Goal: Transaction & Acquisition: Subscribe to service/newsletter

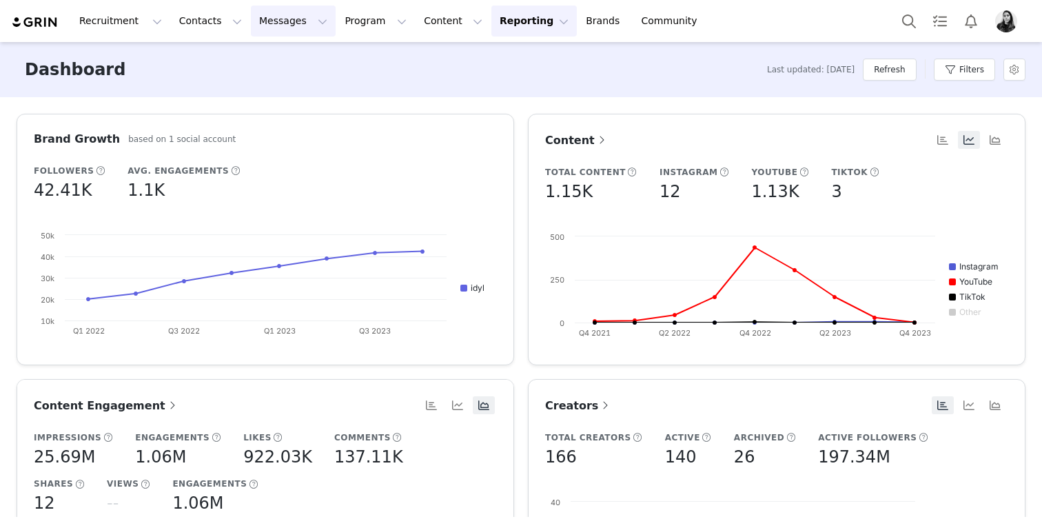
click at [256, 18] on button "Messages Messages" at bounding box center [293, 21] width 85 height 31
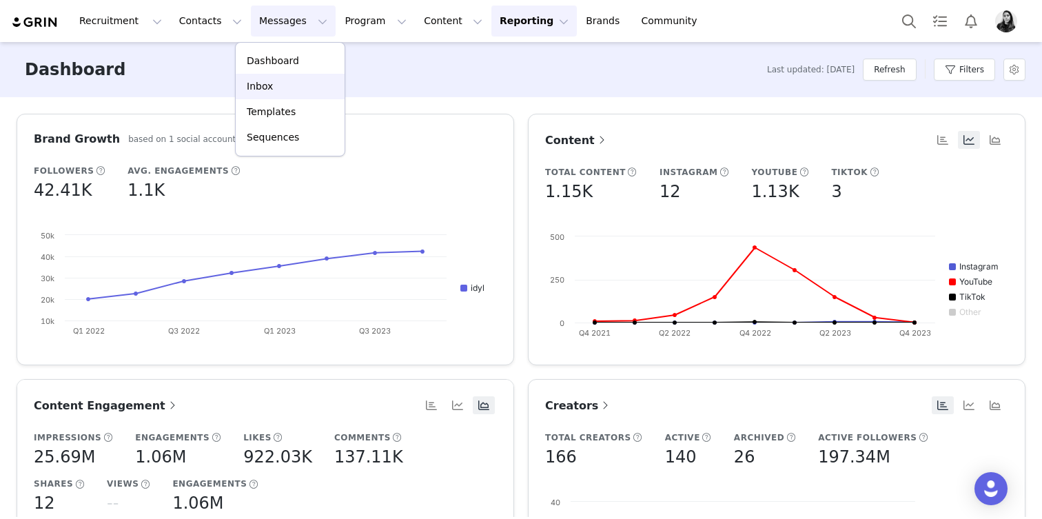
click at [266, 82] on p "Inbox" at bounding box center [260, 86] width 26 height 14
click at [282, 31] on button "Messages Messages" at bounding box center [293, 21] width 85 height 31
click at [285, 81] on div "Inbox" at bounding box center [290, 86] width 92 height 14
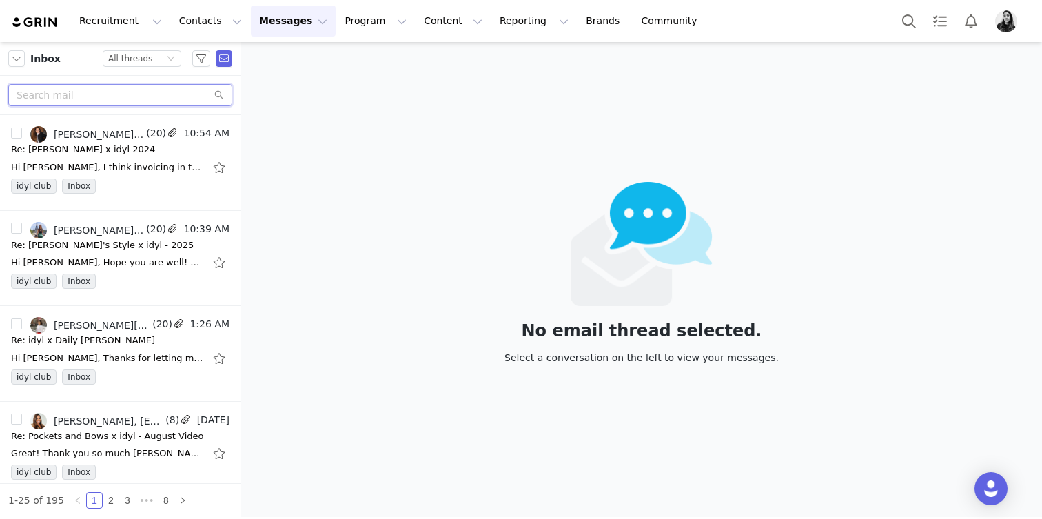
click at [141, 101] on input "text" at bounding box center [120, 95] width 224 height 22
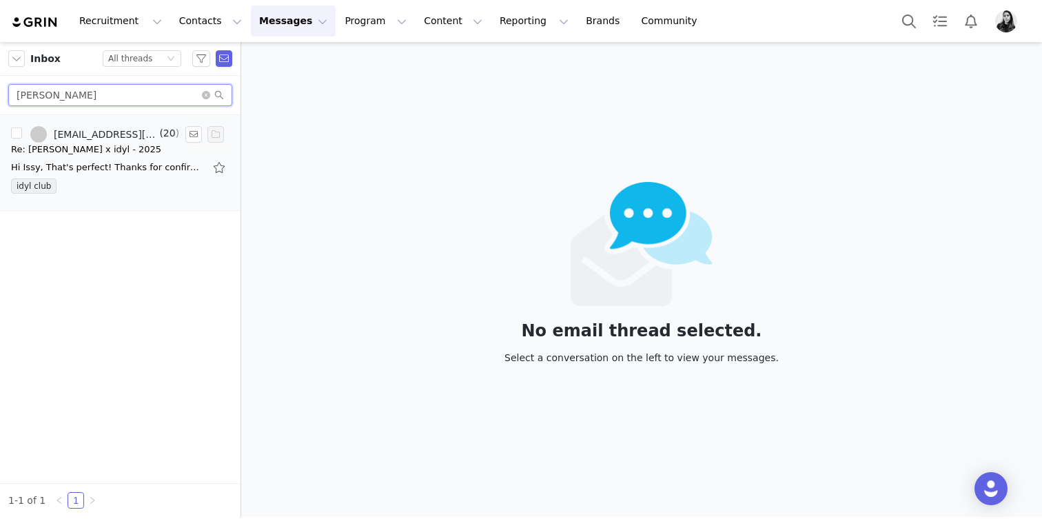
type input "hannah"
click at [96, 185] on div "idyl club" at bounding box center [120, 189] width 219 height 21
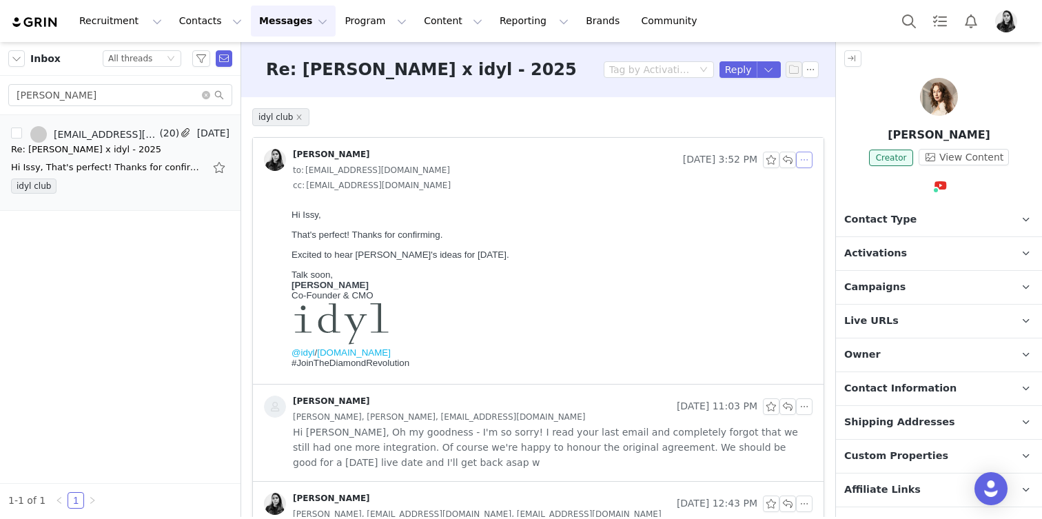
click at [806, 159] on button "button" at bounding box center [804, 160] width 17 height 17
click at [720, 225] on body "Hi Issy, That's perfect! Thanks for confirming. Excited to hear Hannah's ideas …" at bounding box center [550, 292] width 516 height 165
click at [207, 97] on icon "icon: close-circle" at bounding box center [206, 95] width 8 height 8
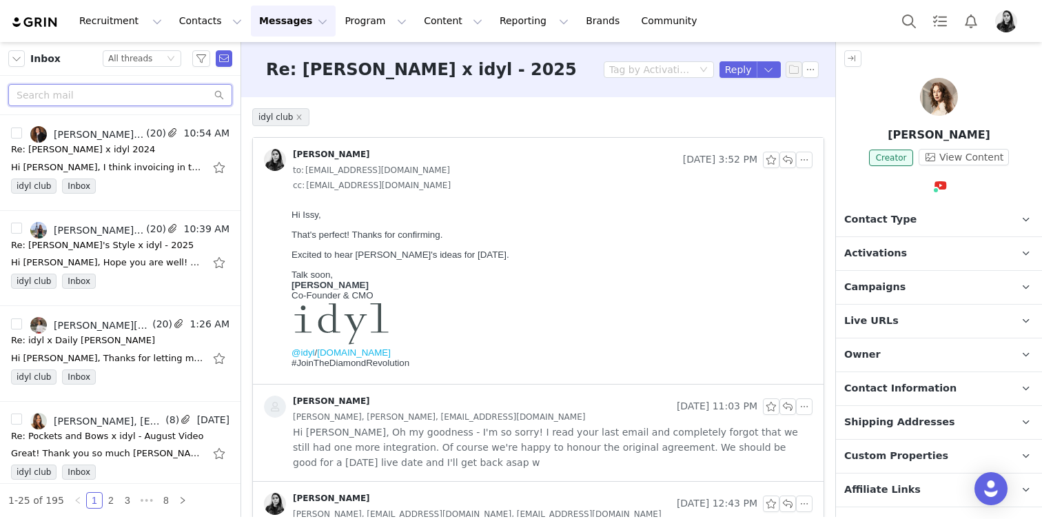
click at [165, 92] on input "text" at bounding box center [120, 95] width 224 height 22
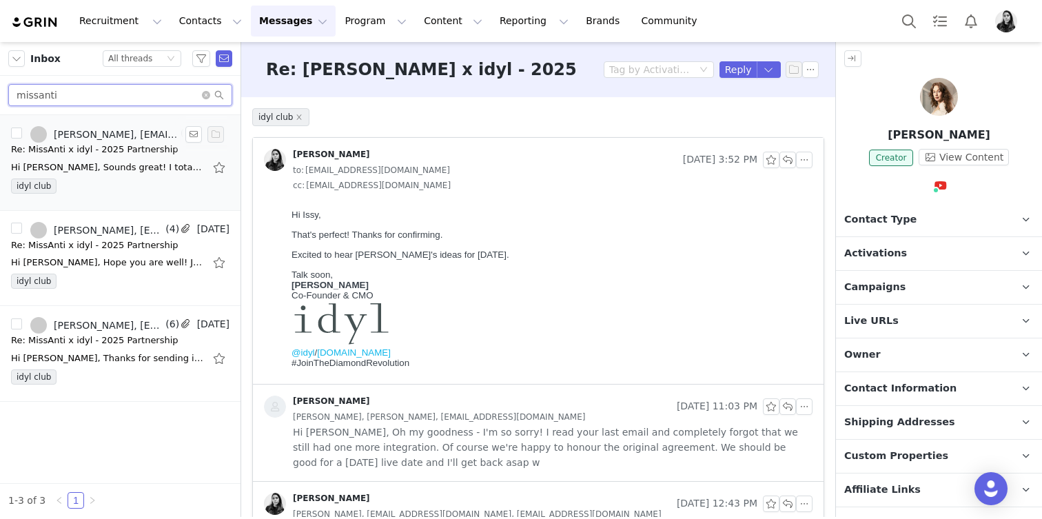
type input "missanti"
click at [134, 149] on div "Re: MissAnti x idyl - 2025 Partnership" at bounding box center [94, 150] width 167 height 14
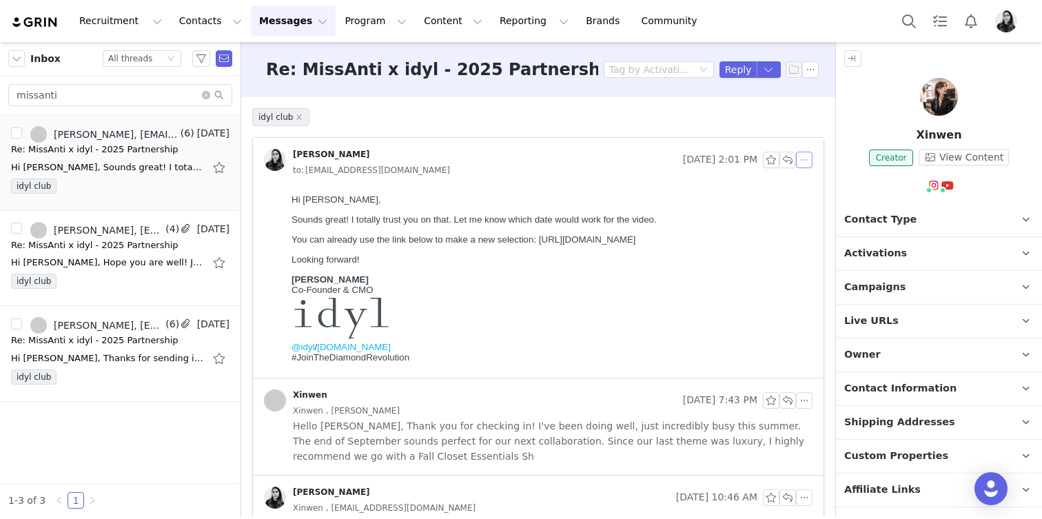
click at [805, 163] on button "button" at bounding box center [804, 160] width 17 height 17
click at [808, 192] on li "Reply All" at bounding box center [825, 185] width 59 height 22
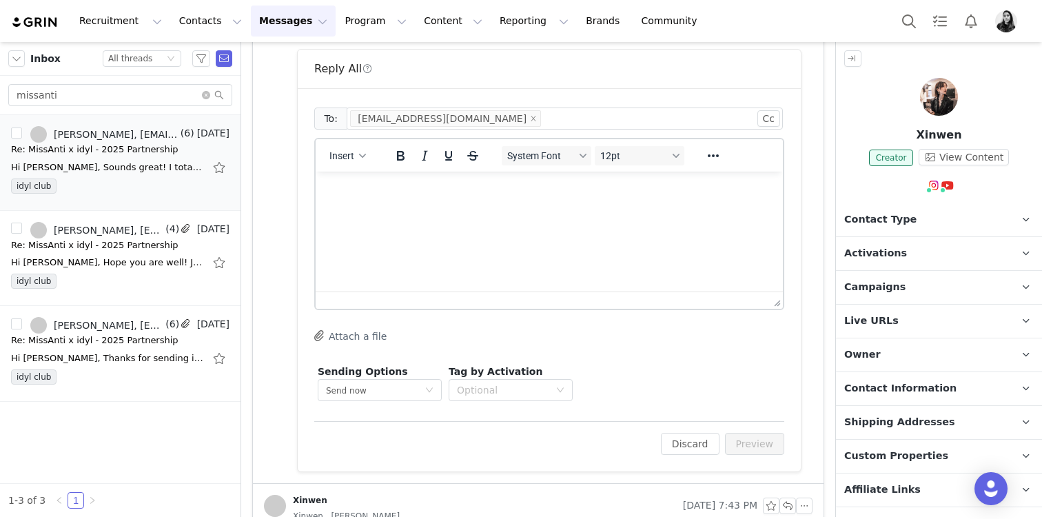
click at [506, 209] on html at bounding box center [549, 190] width 467 height 37
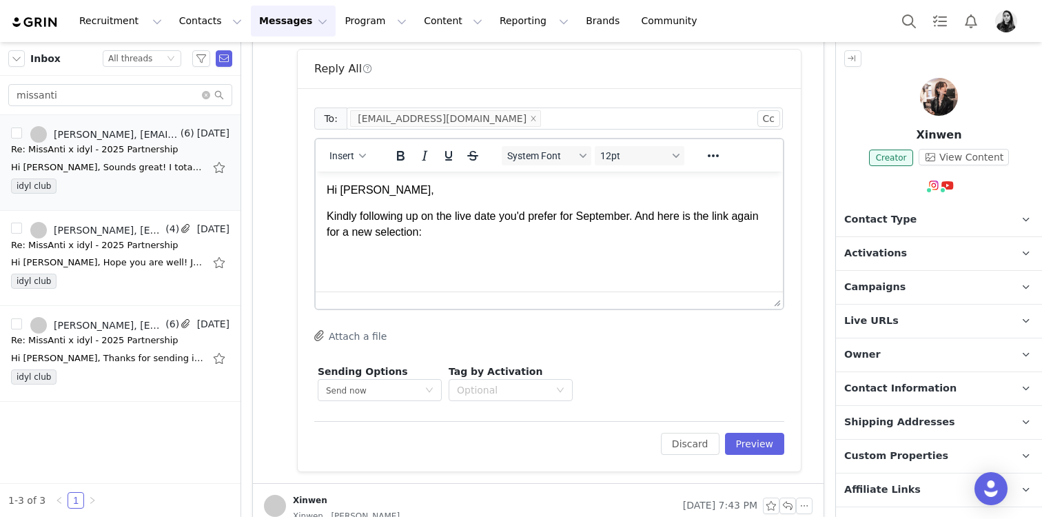
click at [872, 314] on span "Live URLs" at bounding box center [871, 321] width 54 height 15
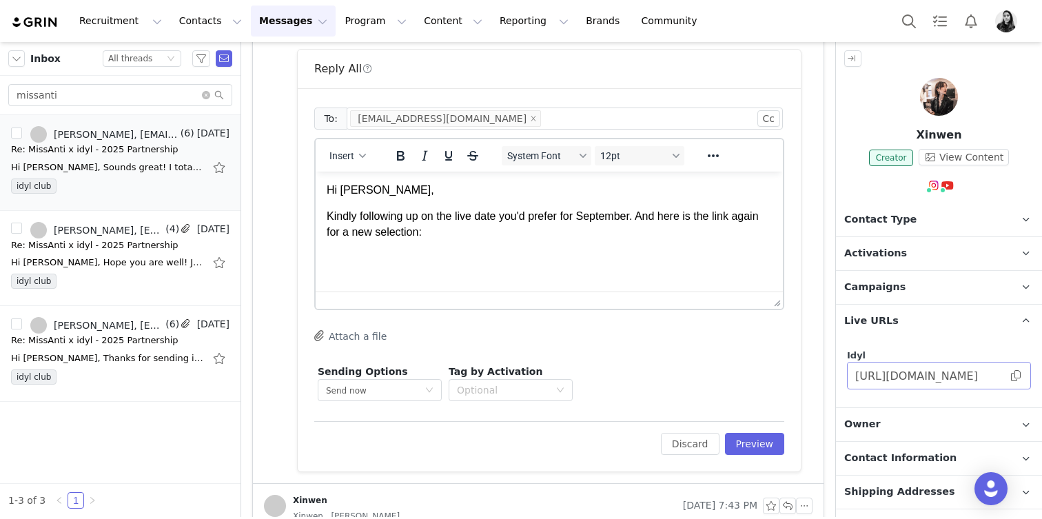
click at [1015, 376] on span at bounding box center [1016, 376] width 14 height 0
click at [502, 247] on html "Hi Xinwen, Kindly following up on the live date you'd prefer for September. And…" at bounding box center [549, 211] width 467 height 79
click at [491, 236] on p "Kindly following up on the live date you'd prefer for September. And here is th…" at bounding box center [549, 224] width 445 height 31
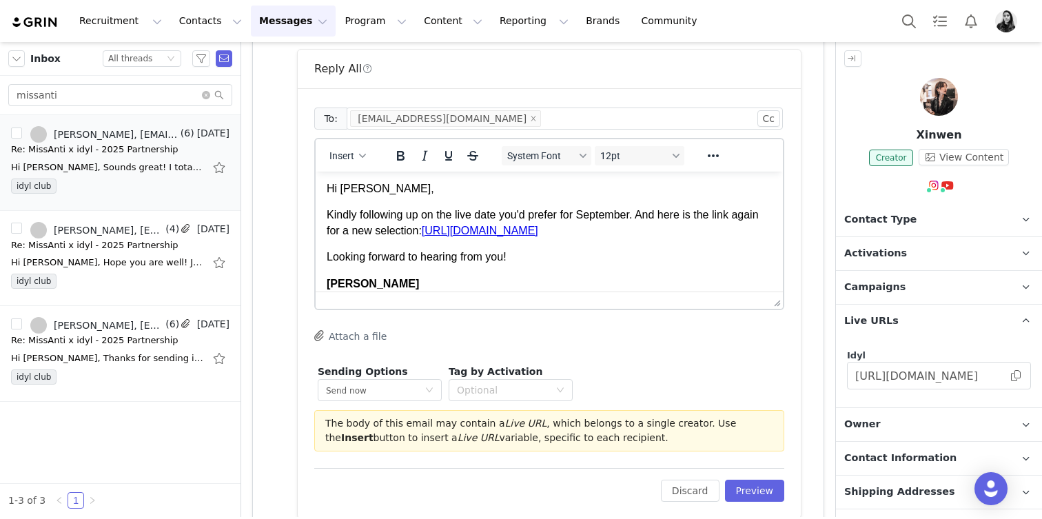
scroll to position [96, 0]
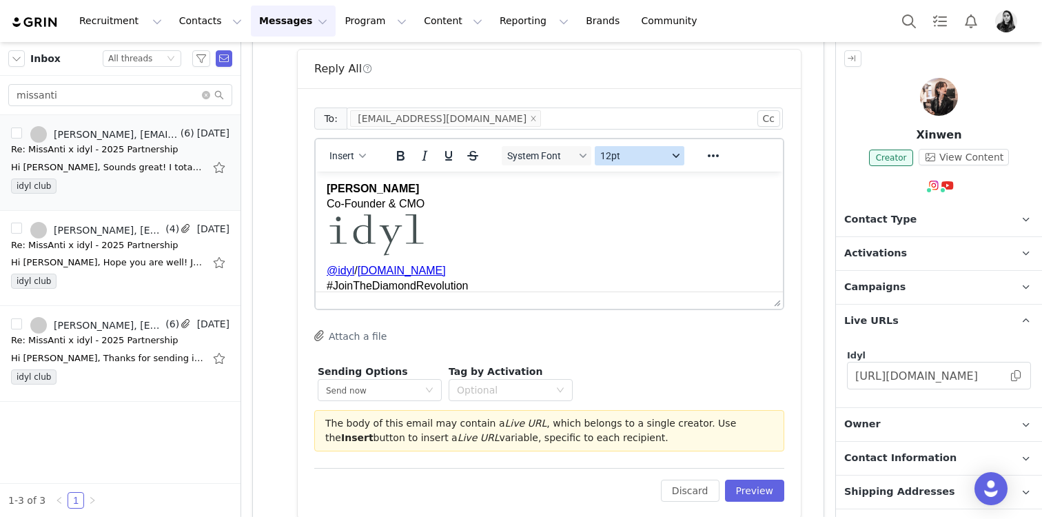
click at [613, 155] on span "12pt" at bounding box center [634, 155] width 68 height 11
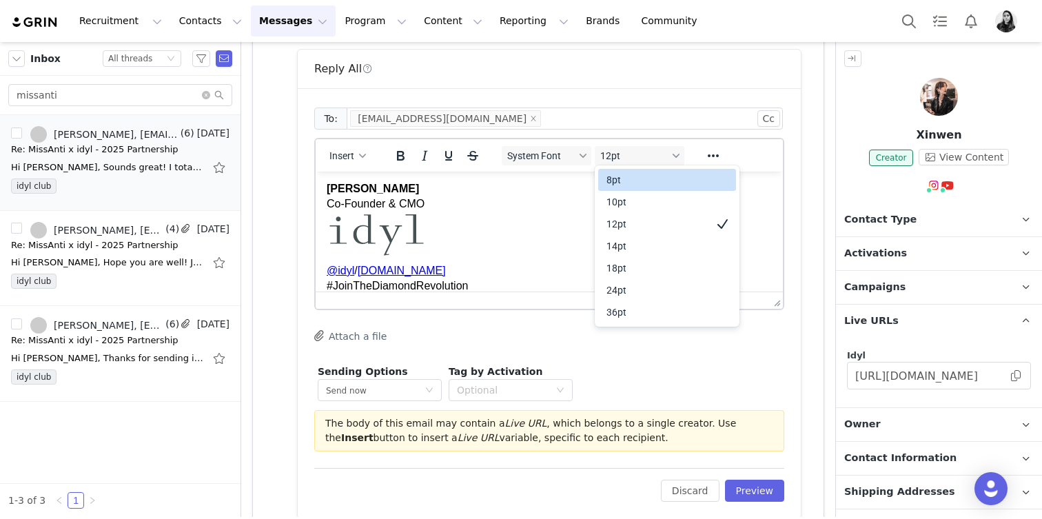
click at [613, 190] on div "8pt" at bounding box center [667, 180] width 138 height 22
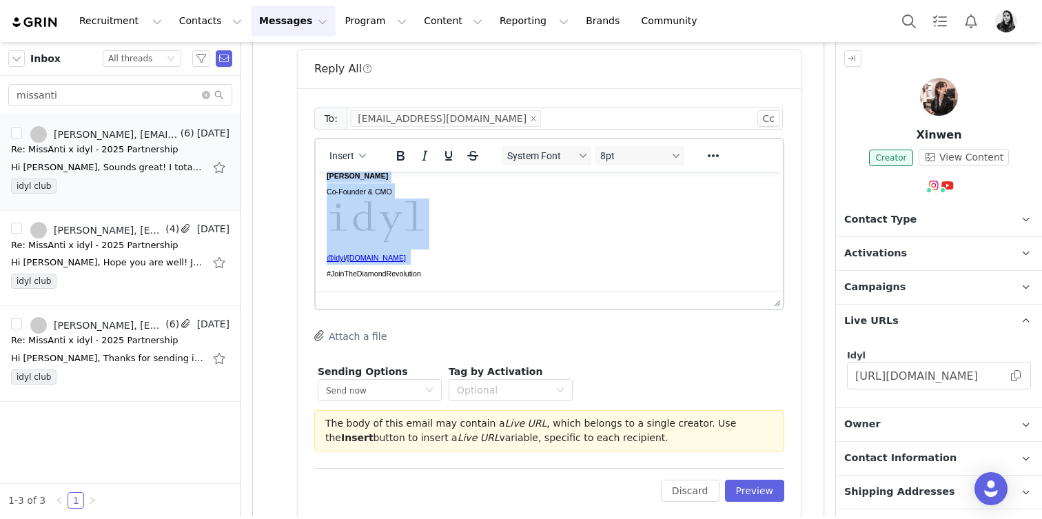
click at [613, 190] on p "Ornella Siso Co-Founder & CMO @idyl / idyl.com #JoinTheDiamondRevolution" at bounding box center [549, 223] width 445 height 113
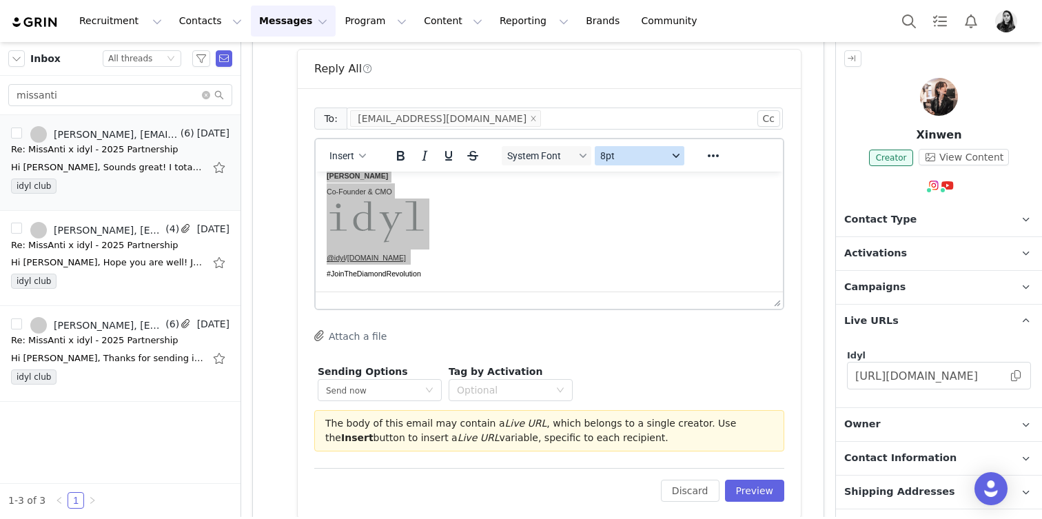
click at [613, 163] on button "8pt" at bounding box center [640, 155] width 90 height 19
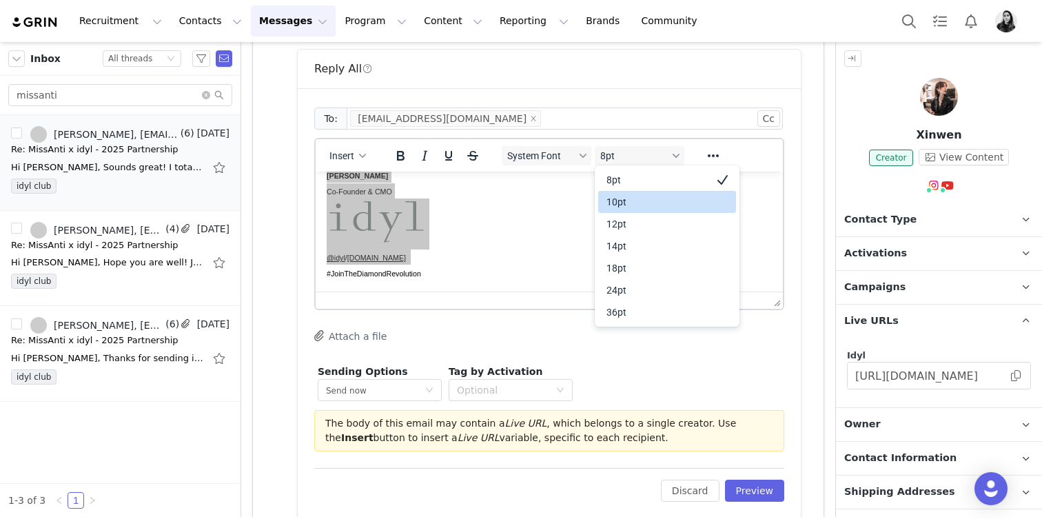
click at [613, 209] on div "10pt" at bounding box center [658, 202] width 102 height 17
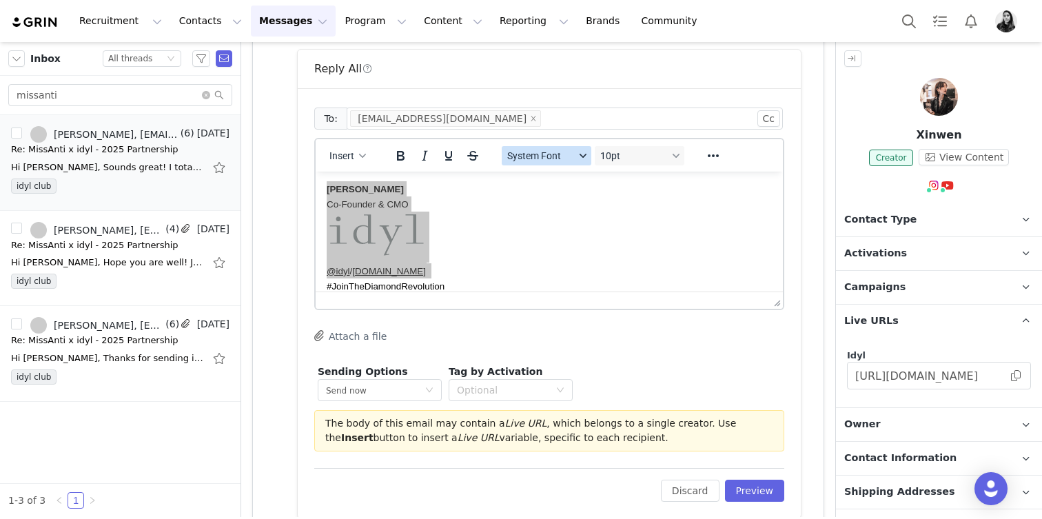
click at [569, 164] on div "System Font 10pt" at bounding box center [594, 155] width 200 height 27
click at [559, 159] on span "System Font" at bounding box center [541, 155] width 68 height 11
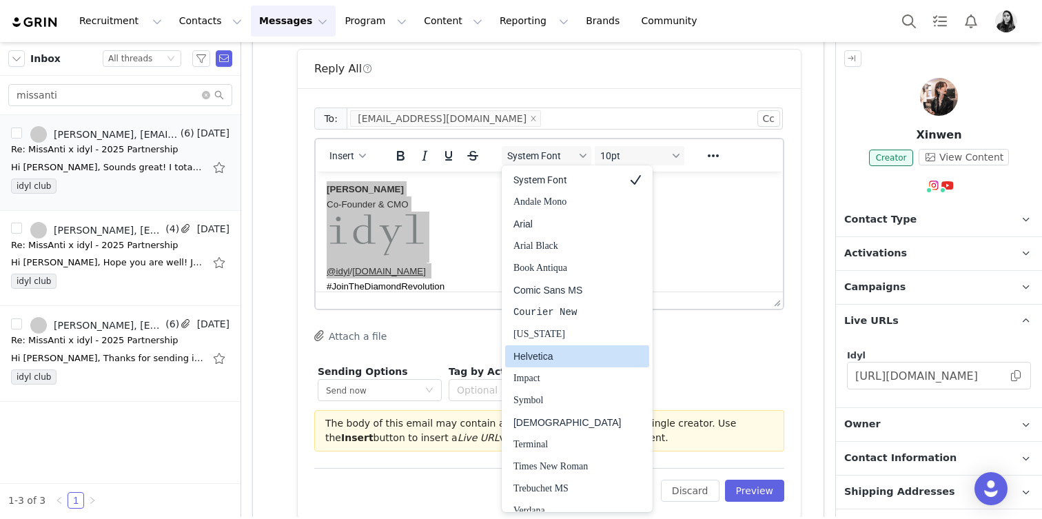
click at [553, 361] on div "Helvetica" at bounding box center [568, 356] width 108 height 17
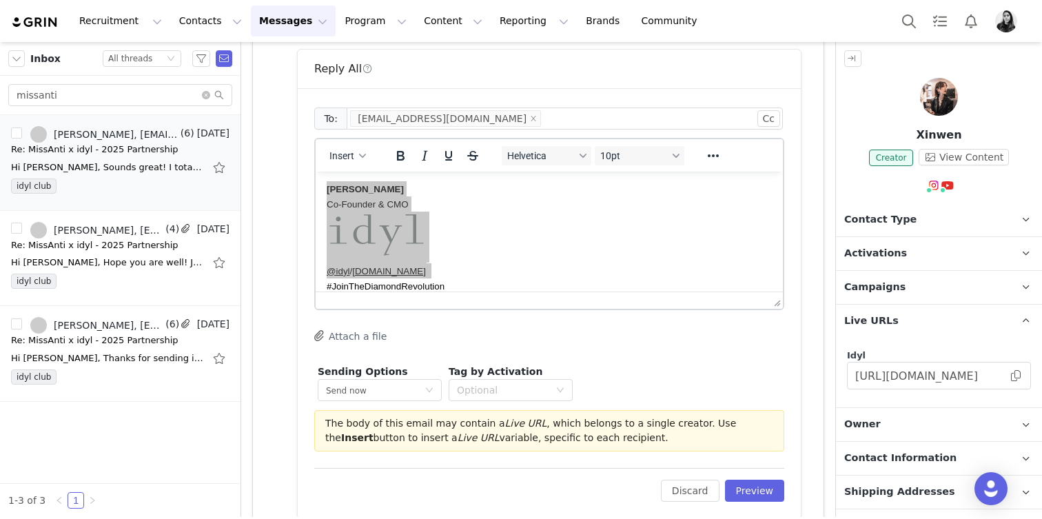
click at [769, 478] on div "Edit Discard Preview" at bounding box center [549, 485] width 470 height 34
click at [769, 486] on button "Preview" at bounding box center [755, 491] width 60 height 22
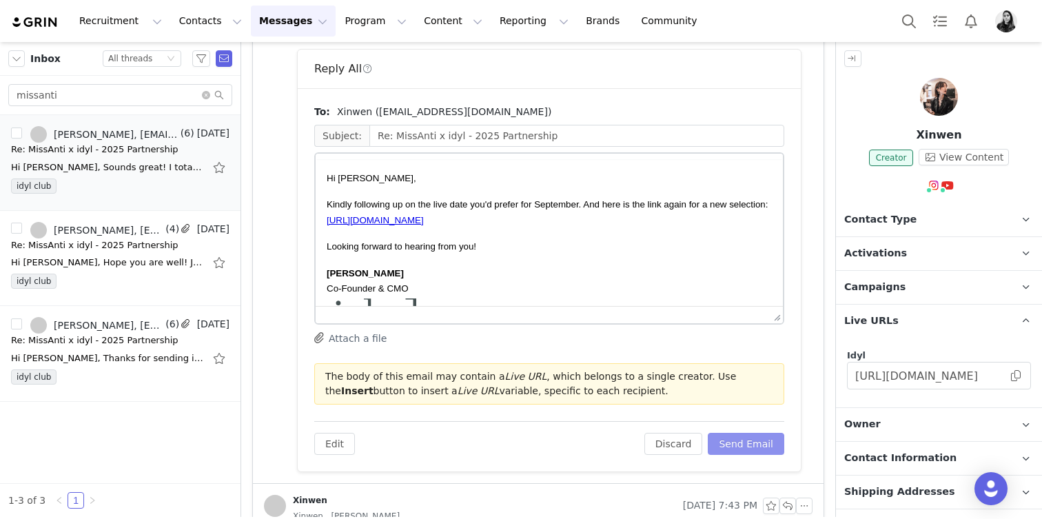
scroll to position [0, 0]
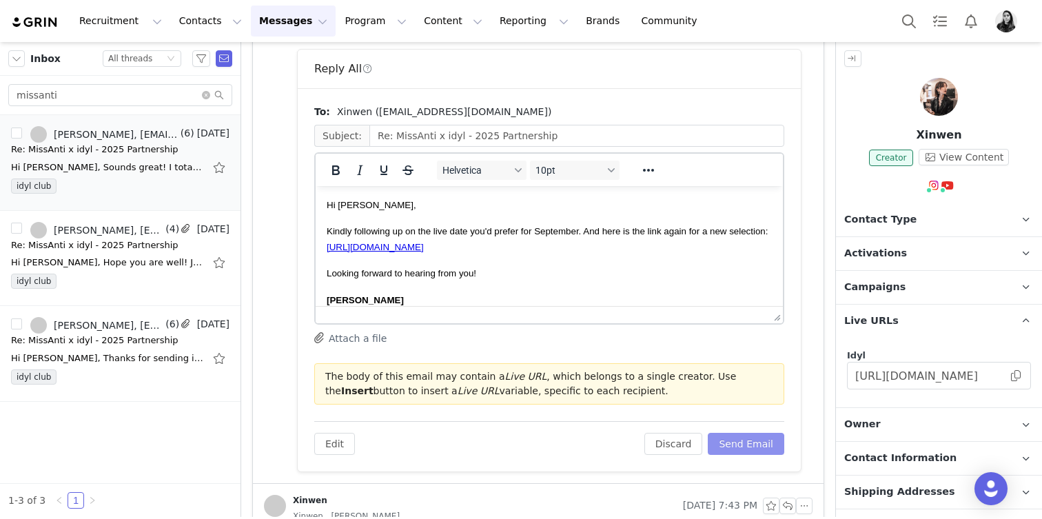
click at [755, 443] on button "Send Email" at bounding box center [746, 444] width 77 height 22
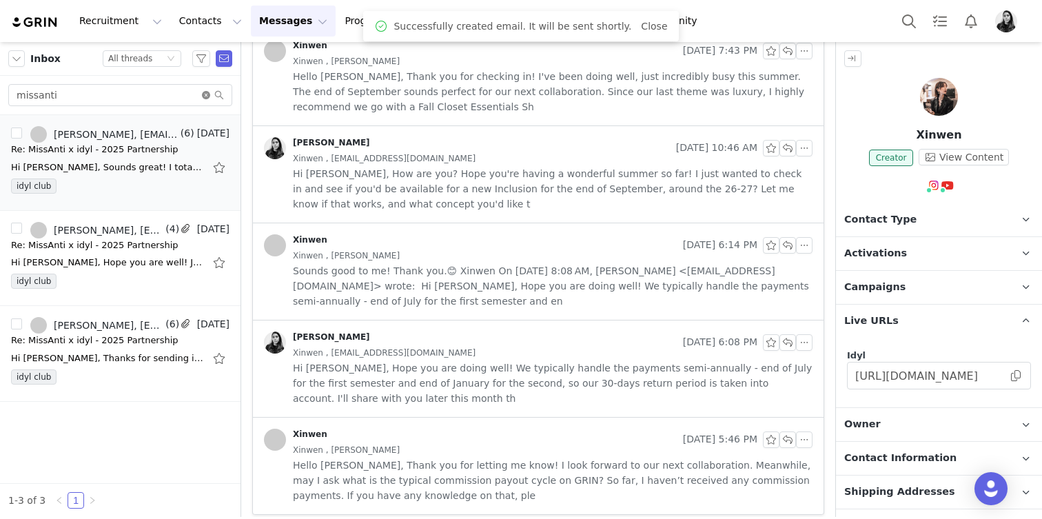
click at [204, 94] on icon "icon: close-circle" at bounding box center [206, 95] width 8 height 8
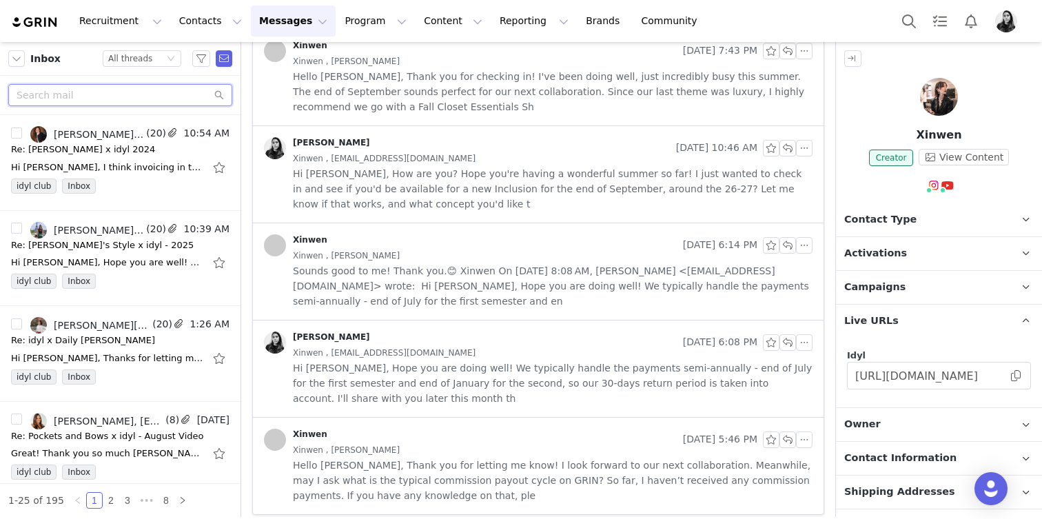
click at [128, 97] on input "text" at bounding box center [120, 95] width 224 height 22
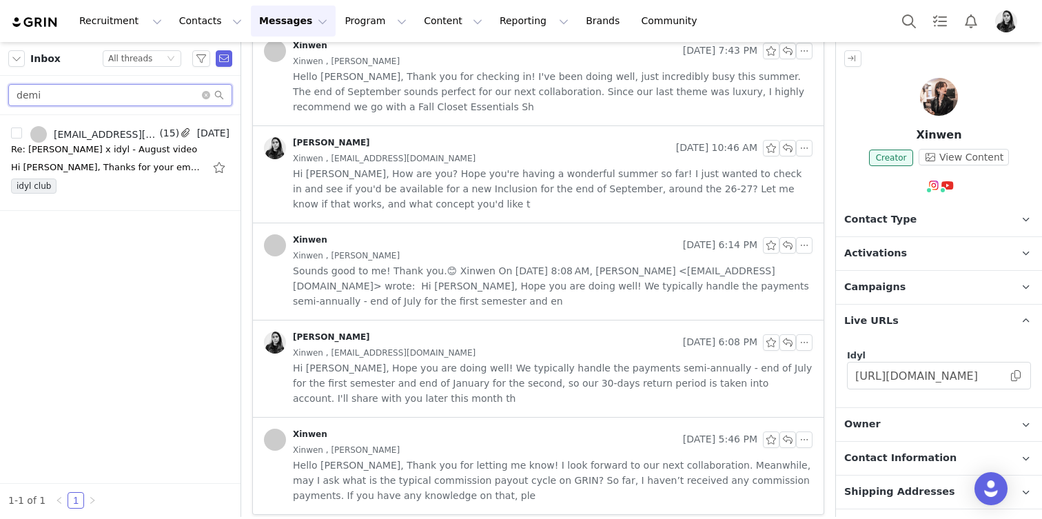
type input "demi"
click at [96, 174] on div "Hi [PERSON_NAME], Thanks for your email! We really value working with you and a…" at bounding box center [120, 167] width 219 height 22
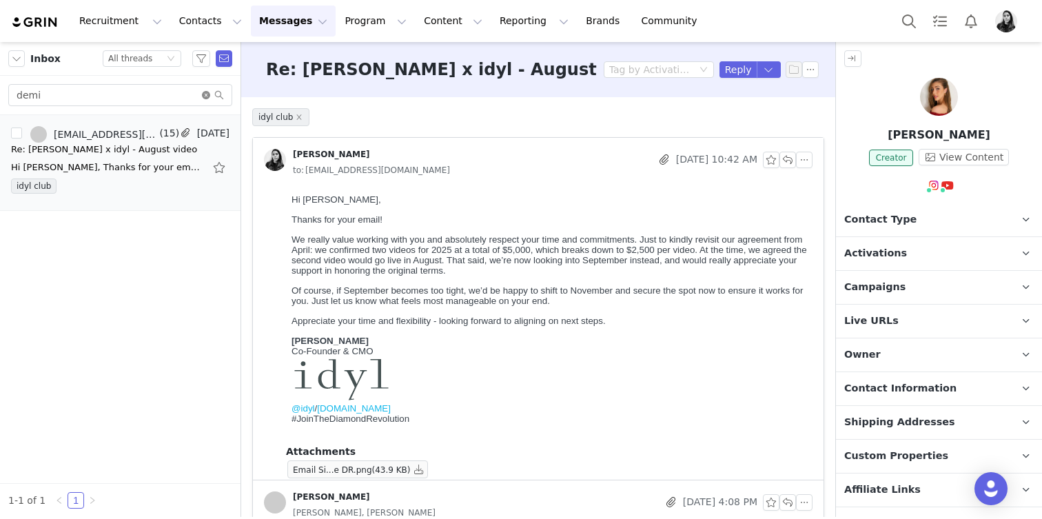
click at [206, 94] on icon "icon: close-circle" at bounding box center [206, 95] width 8 height 8
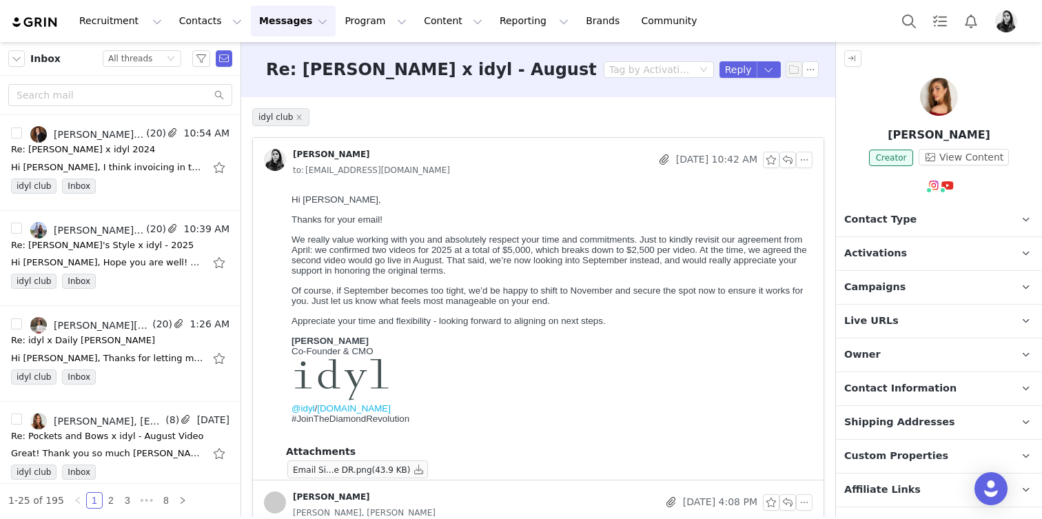
click at [161, 107] on div at bounding box center [120, 95] width 241 height 39
click at [161, 97] on input "text" at bounding box center [120, 95] width 224 height 22
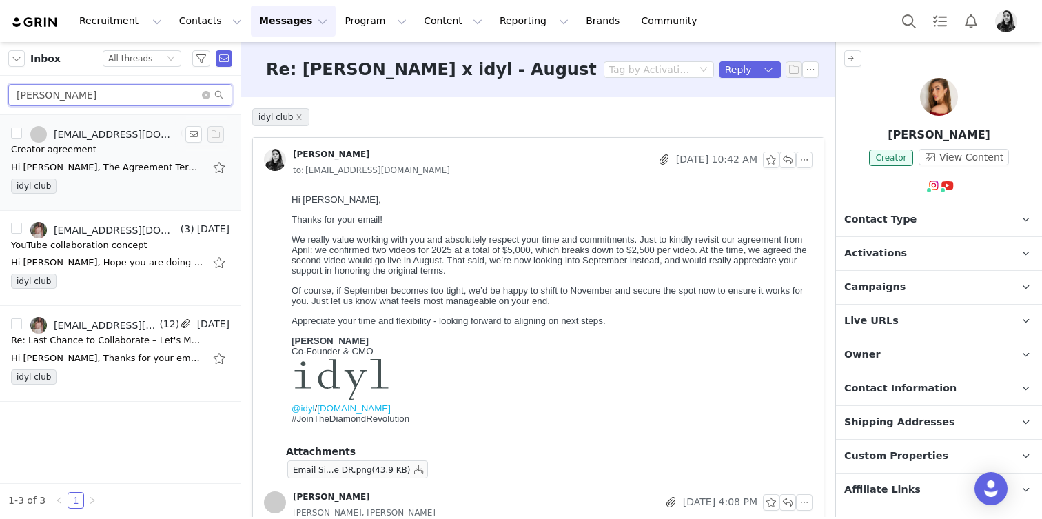
type input "charlene"
click at [140, 175] on div "Hi [PERSON_NAME], The Agreement Terms have been updated. See here: [URL][DOMAIN…" at bounding box center [120, 167] width 219 height 22
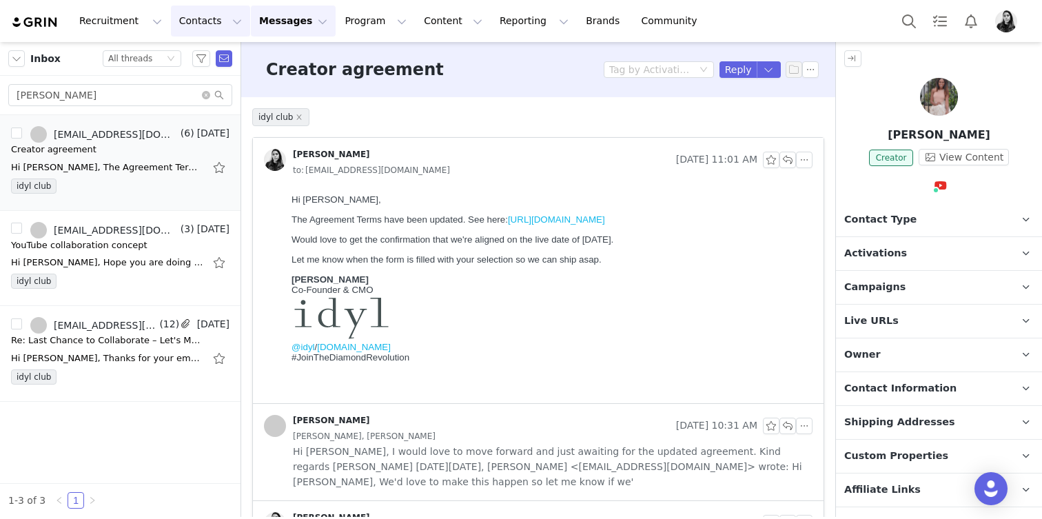
click at [201, 15] on button "Contacts Contacts" at bounding box center [210, 21] width 79 height 31
click at [208, 89] on input "charlene" at bounding box center [120, 95] width 224 height 22
click at [207, 95] on icon "icon: close-circle" at bounding box center [206, 95] width 8 height 8
click at [203, 11] on button "Contacts Contacts" at bounding box center [210, 21] width 79 height 31
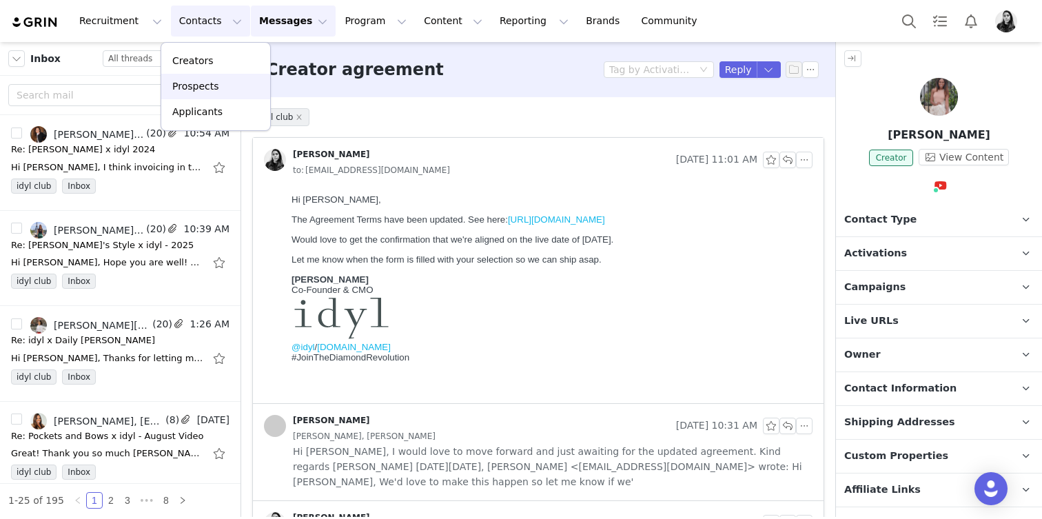
click at [207, 88] on p "Prospects" at bounding box center [195, 86] width 46 height 14
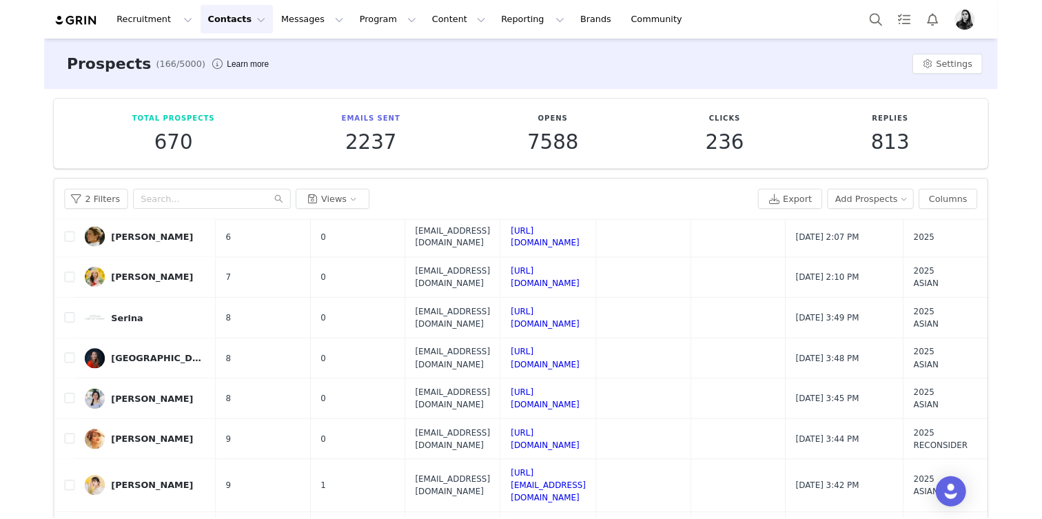
scroll to position [52, 0]
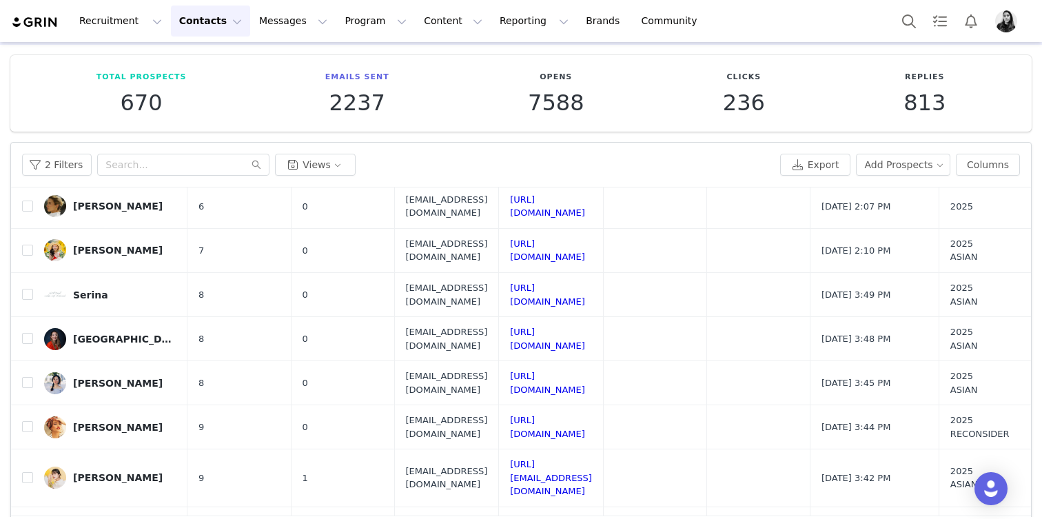
checkbox input "true"
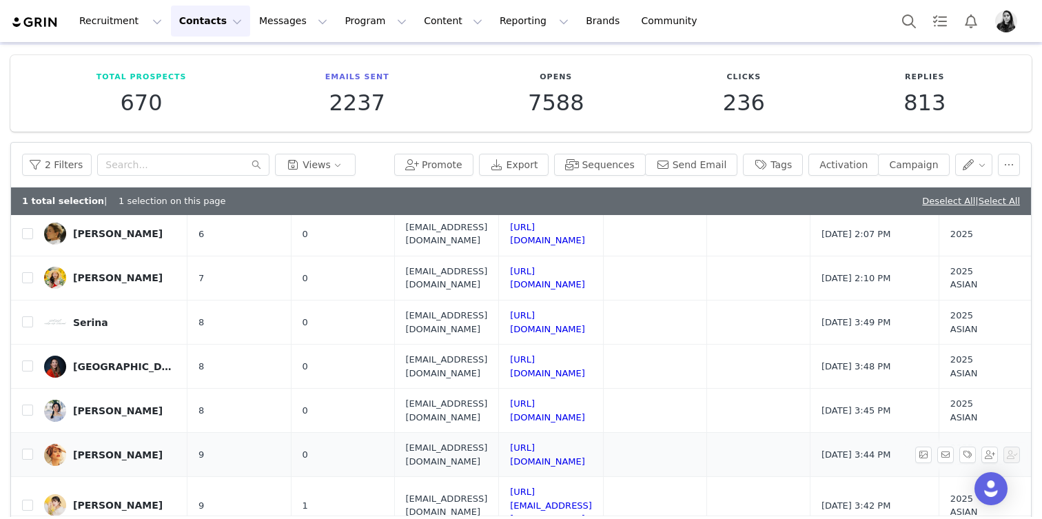
scroll to position [664, 0]
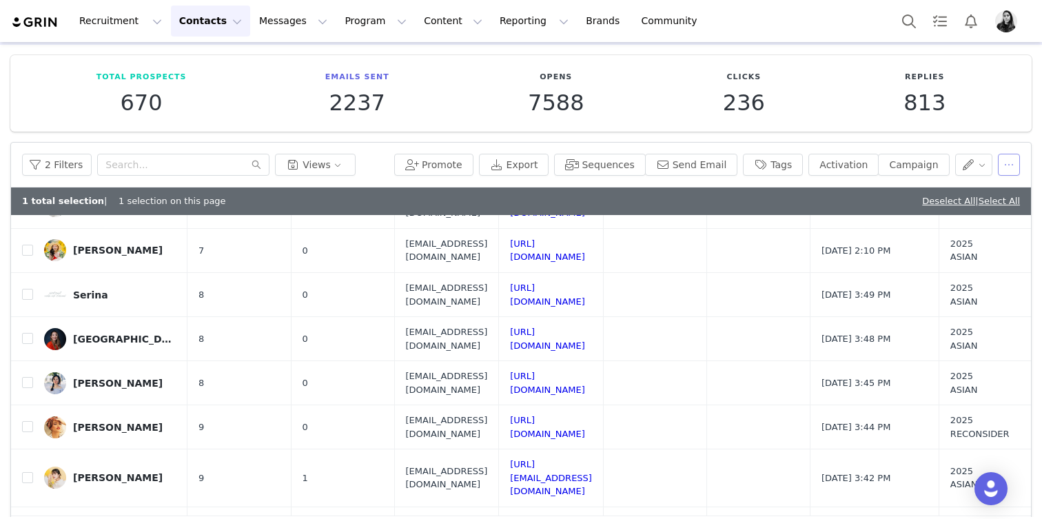
click at [1013, 164] on button "button" at bounding box center [1009, 165] width 22 height 22
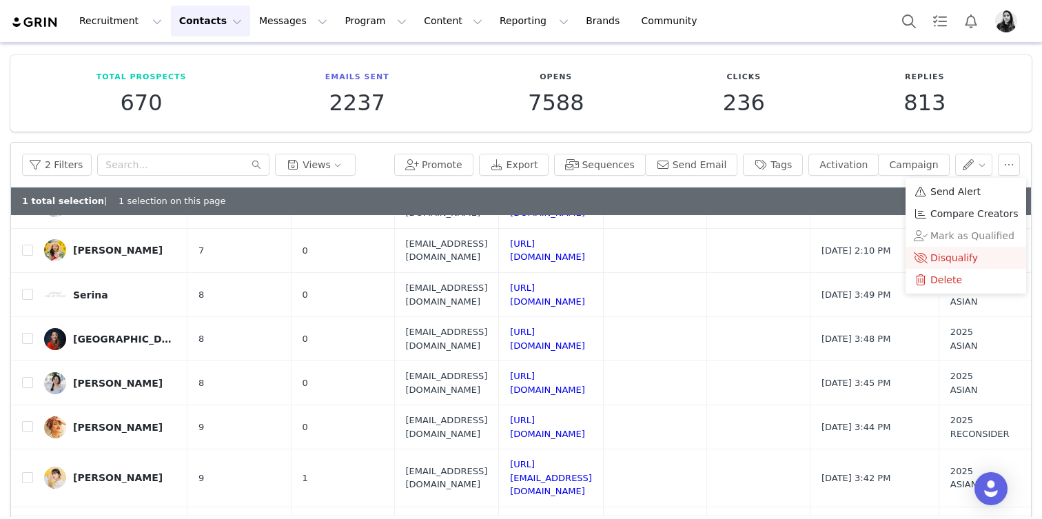
click at [963, 265] on li "Disqualify" at bounding box center [966, 258] width 121 height 22
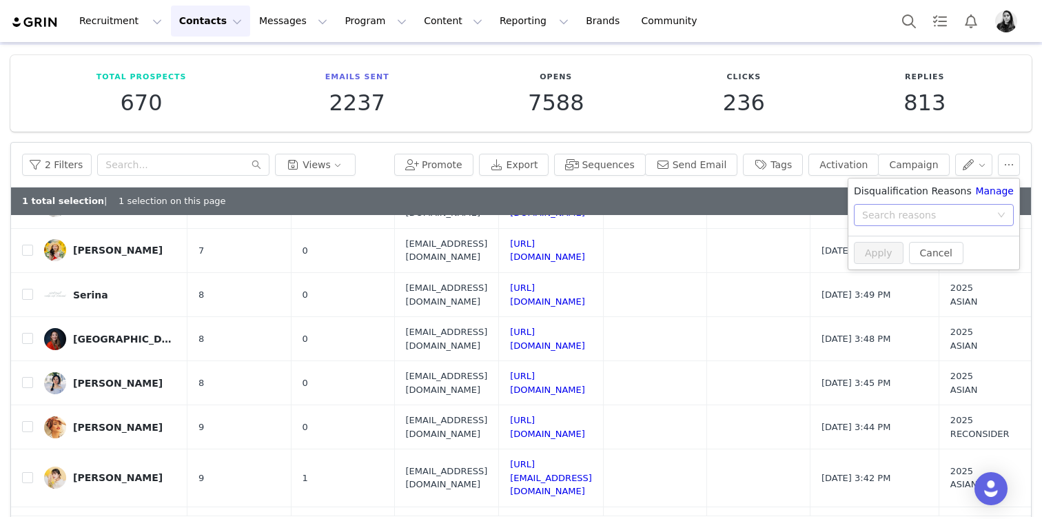
click at [875, 214] on div "Search reasons" at bounding box center [926, 215] width 128 height 14
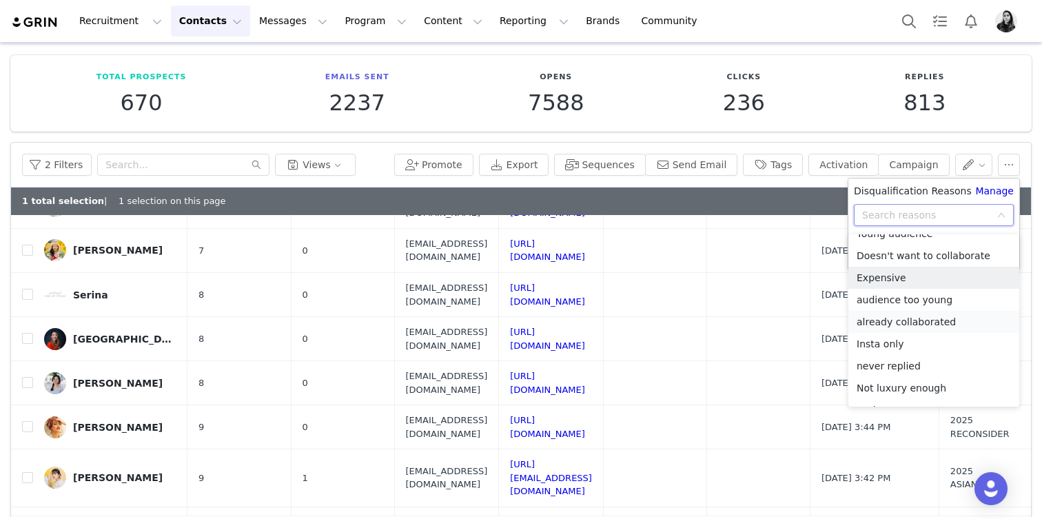
scroll to position [281, 0]
click at [892, 277] on li "Doesn't want to collaborate" at bounding box center [934, 276] width 171 height 22
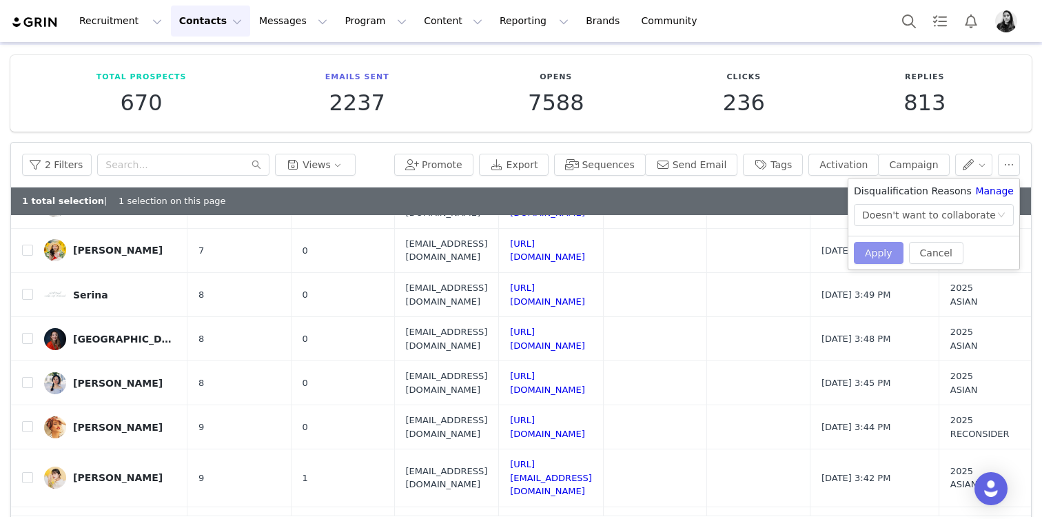
click at [880, 259] on button "Apply" at bounding box center [879, 253] width 50 height 22
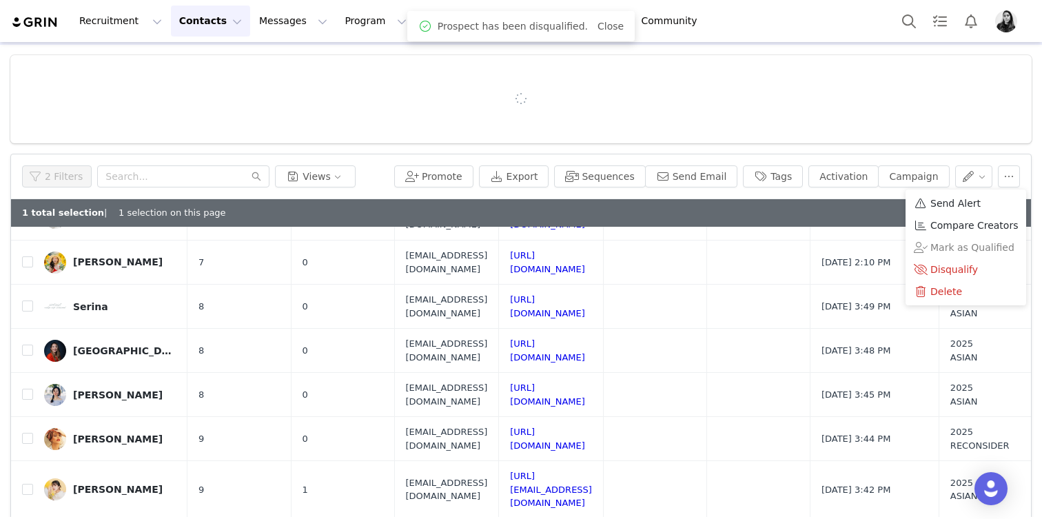
scroll to position [0, 0]
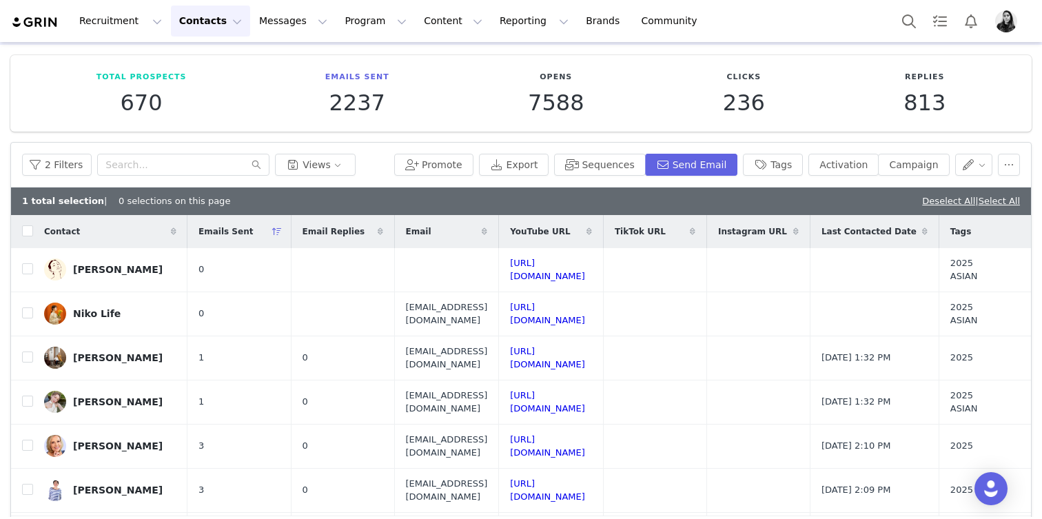
click at [838, 202] on div "1 total selection | 0 selections on this page Deselect All | Select All" at bounding box center [521, 201] width 1020 height 28
click at [931, 197] on link "Deselect All" at bounding box center [948, 201] width 53 height 10
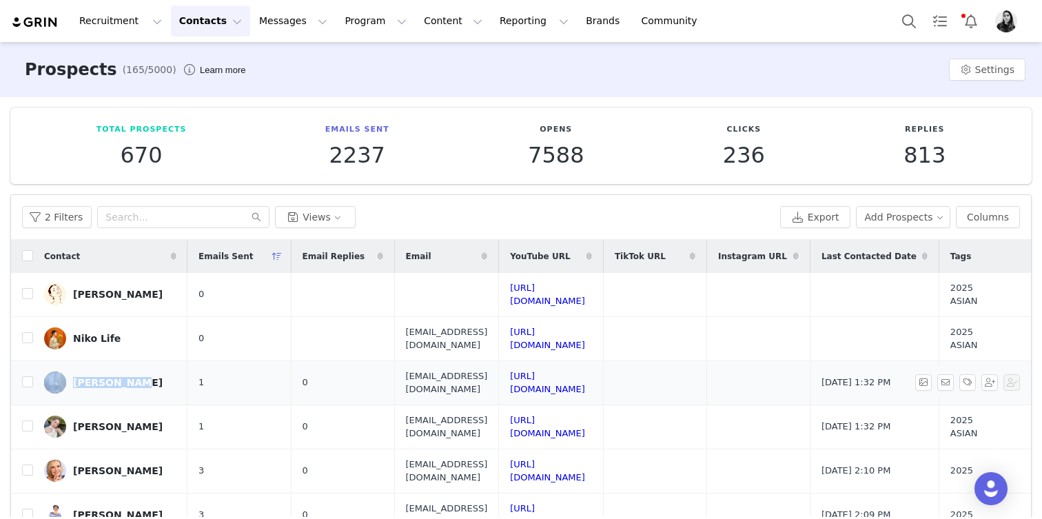
scroll to position [20, 0]
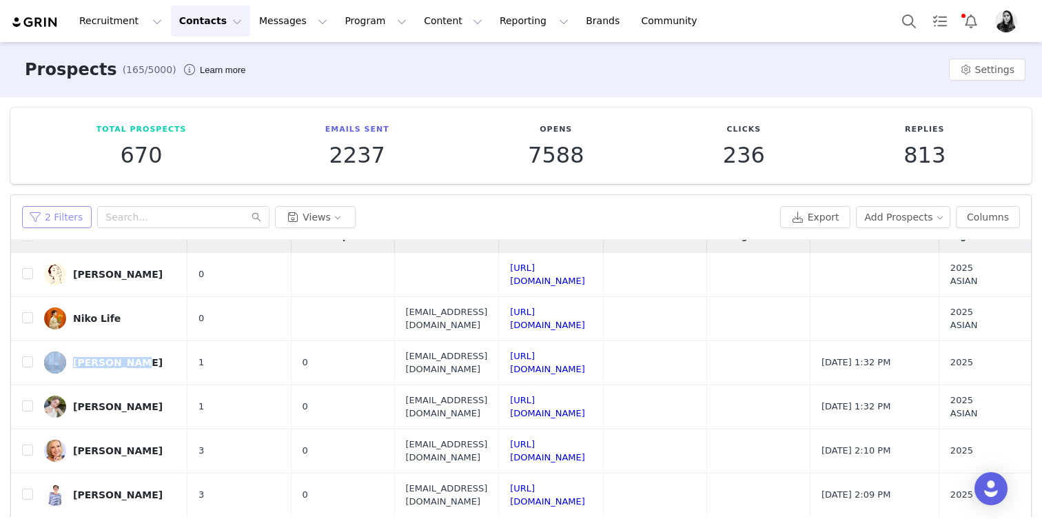
click at [59, 208] on button "2 Filters" at bounding box center [57, 217] width 70 height 22
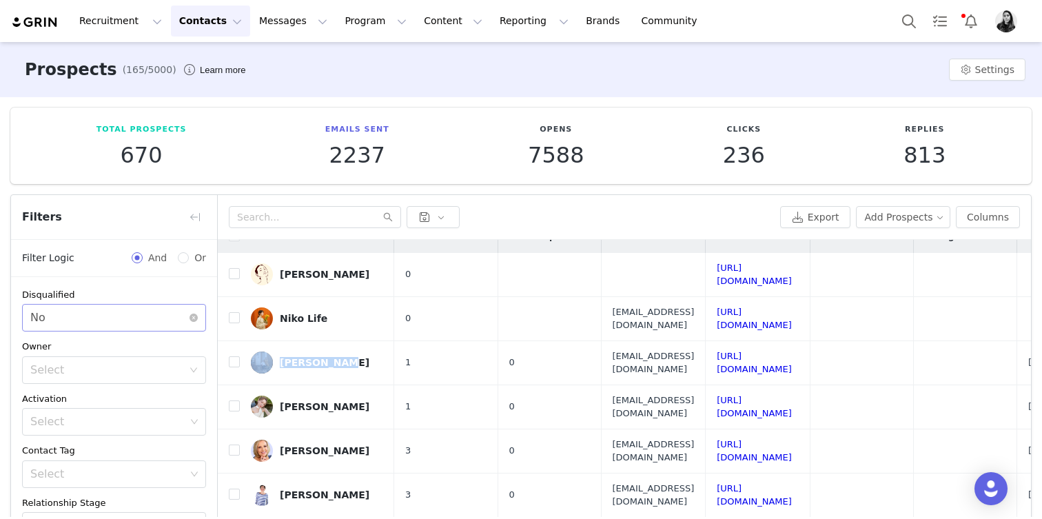
click at [85, 323] on div "Select No" at bounding box center [109, 318] width 159 height 26
click at [85, 348] on li "Yes" at bounding box center [114, 348] width 184 height 22
click at [92, 289] on div "Disqualified" at bounding box center [114, 295] width 184 height 14
click at [92, 305] on div "Select Yes" at bounding box center [109, 318] width 159 height 26
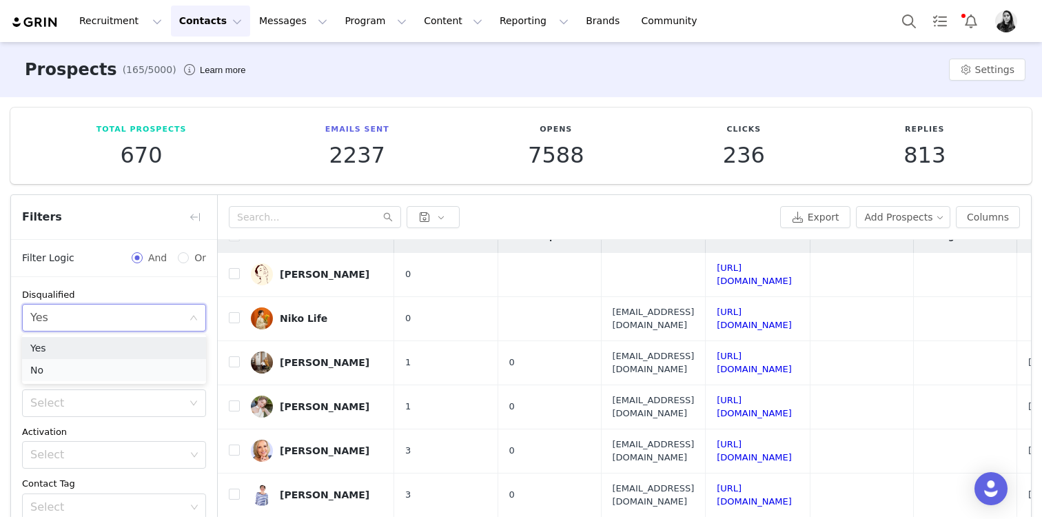
click at [90, 365] on li "No" at bounding box center [114, 370] width 184 height 22
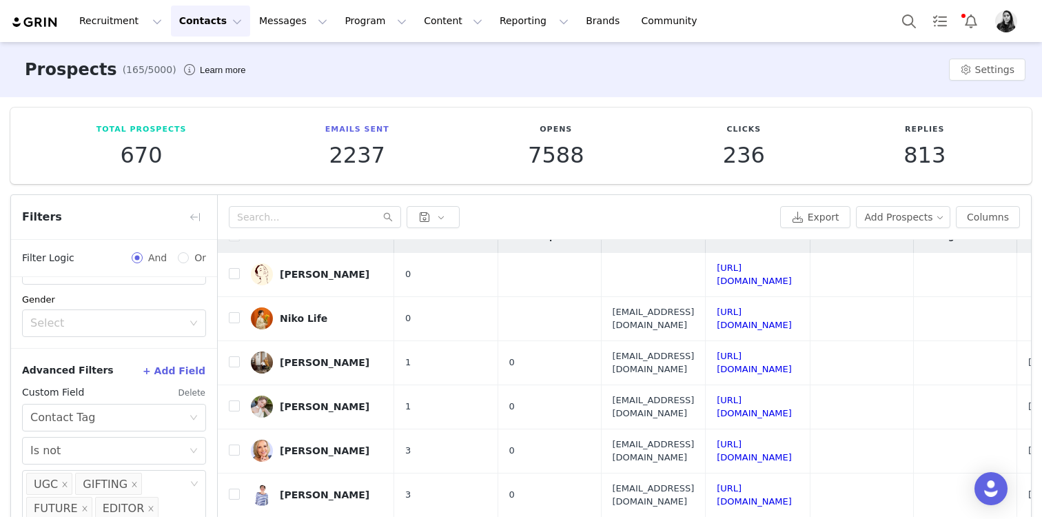
scroll to position [101, 0]
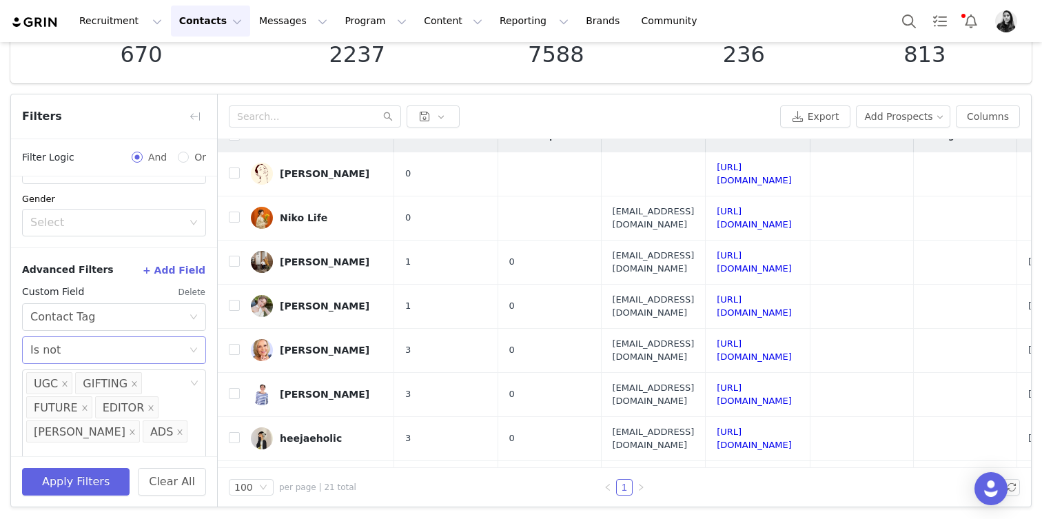
click at [93, 358] on div "Select Is not" at bounding box center [109, 350] width 159 height 26
click at [72, 385] on li "Is" at bounding box center [114, 380] width 184 height 22
click at [64, 389] on span at bounding box center [64, 383] width 7 height 19
click at [82, 387] on span at bounding box center [85, 383] width 7 height 19
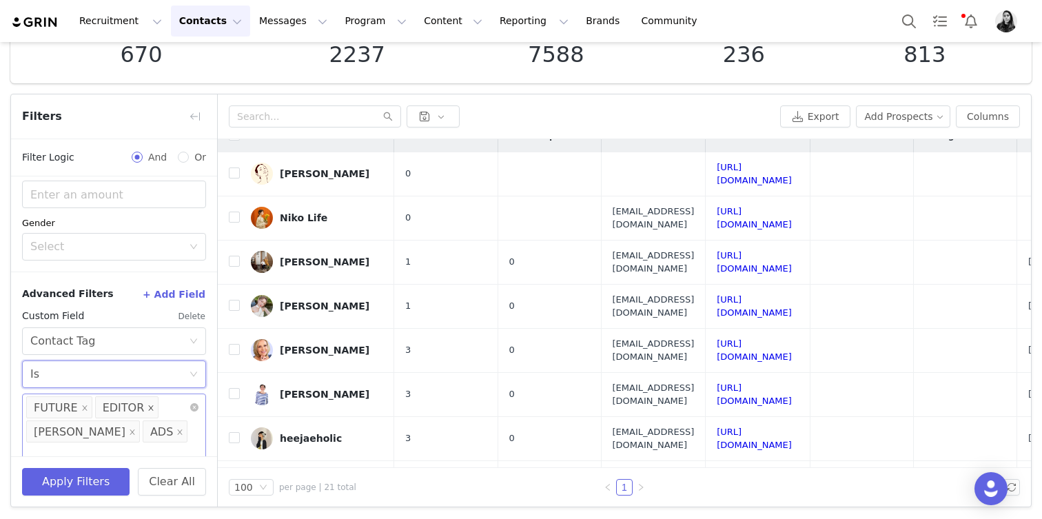
drag, startPoint x: 83, startPoint y: 408, endPoint x: 143, endPoint y: 409, distance: 60.7
click at [143, 394] on ul "FUTURE EDITOR TAMARA ADS" at bounding box center [108, 394] width 165 height 0
click at [148, 409] on icon "icon: close" at bounding box center [151, 407] width 7 height 7
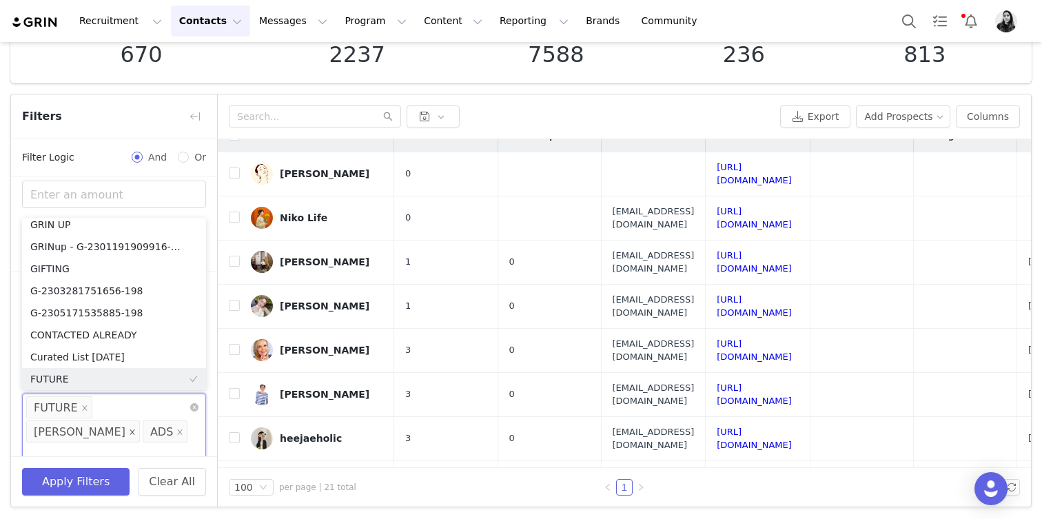
click at [136, 428] on icon "icon: close" at bounding box center [132, 431] width 7 height 7
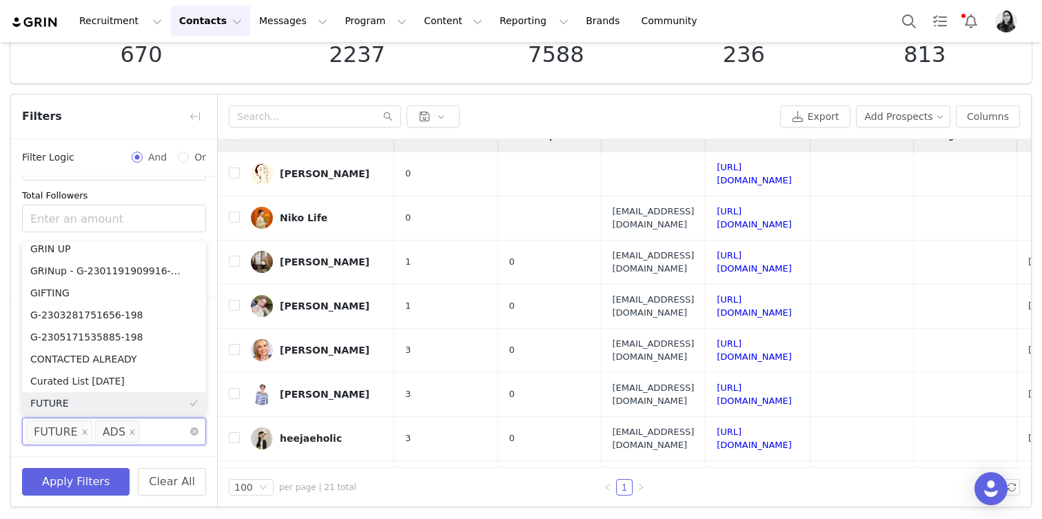
click at [125, 429] on li "ADS" at bounding box center [117, 431] width 45 height 22
click at [129, 436] on span at bounding box center [132, 432] width 7 height 19
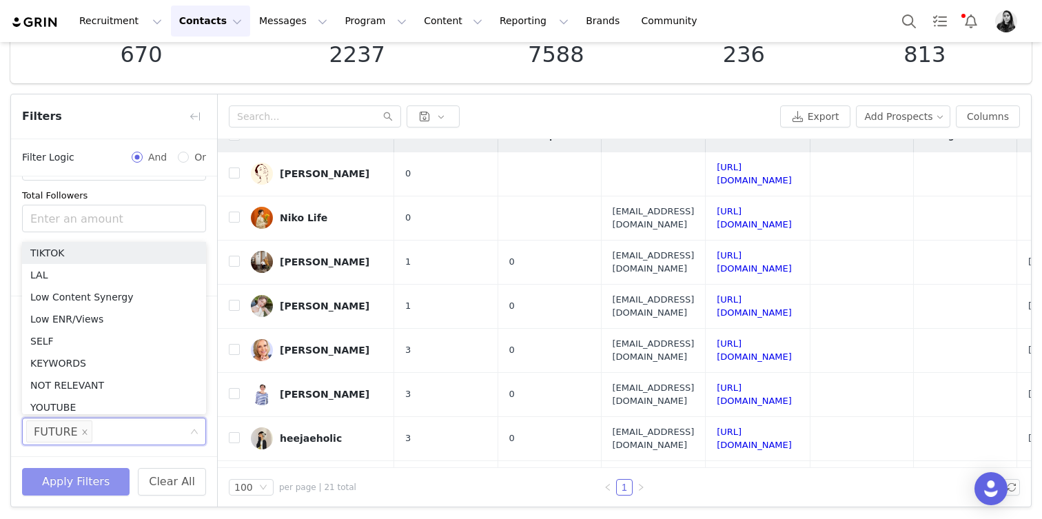
click at [104, 478] on button "Apply Filters" at bounding box center [76, 482] width 108 height 28
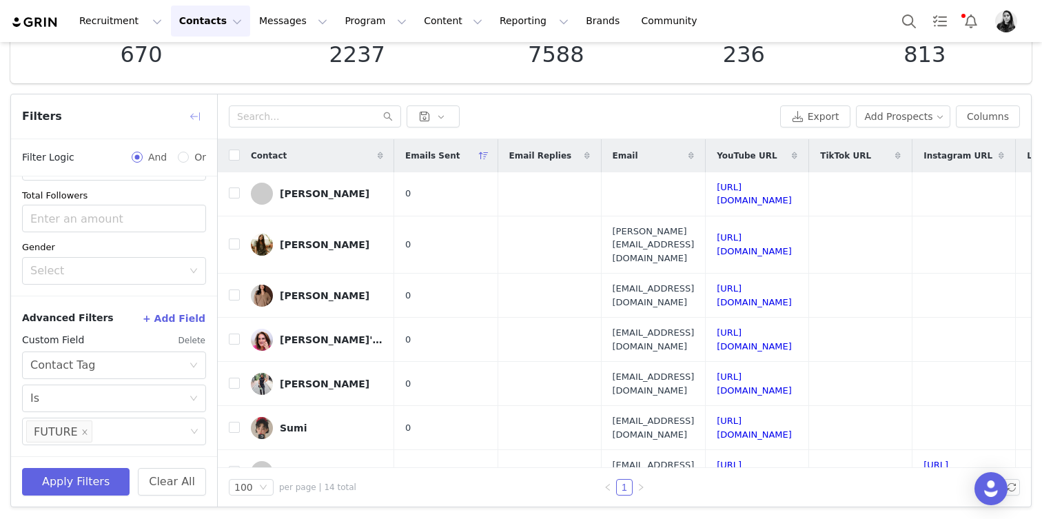
click at [203, 108] on button "button" at bounding box center [195, 116] width 22 height 22
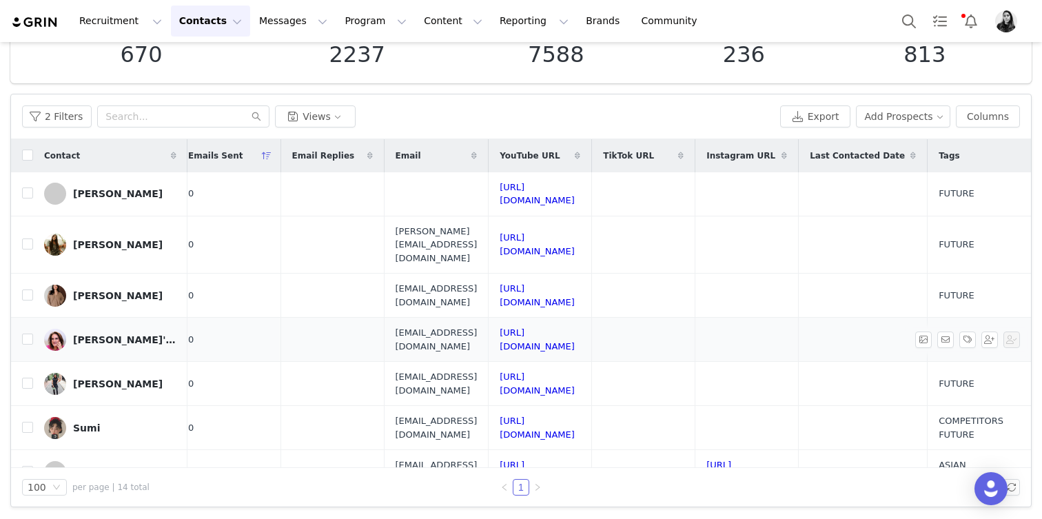
scroll to position [0, 354]
click at [975, 121] on button "Columns" at bounding box center [988, 116] width 64 height 22
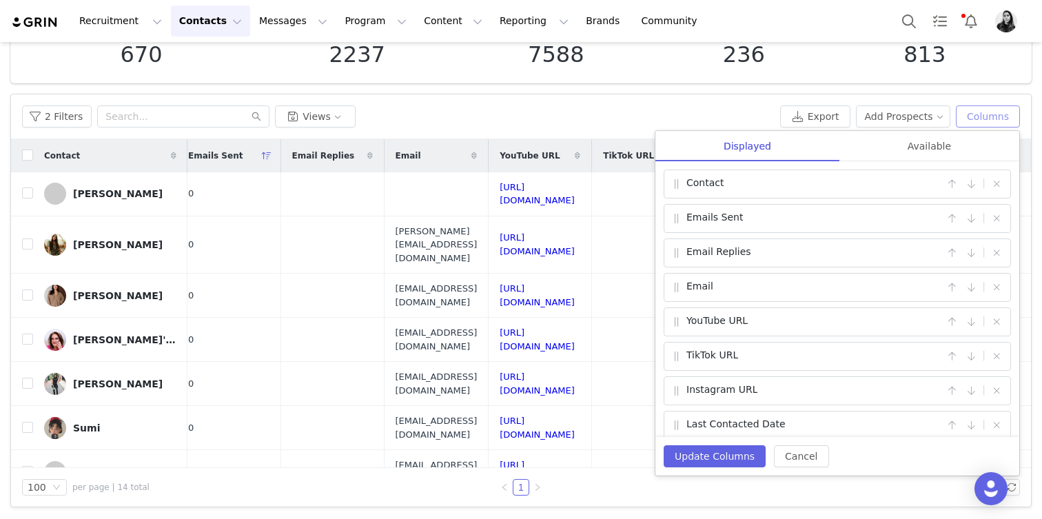
click at [975, 121] on button "Columns" at bounding box center [988, 116] width 64 height 22
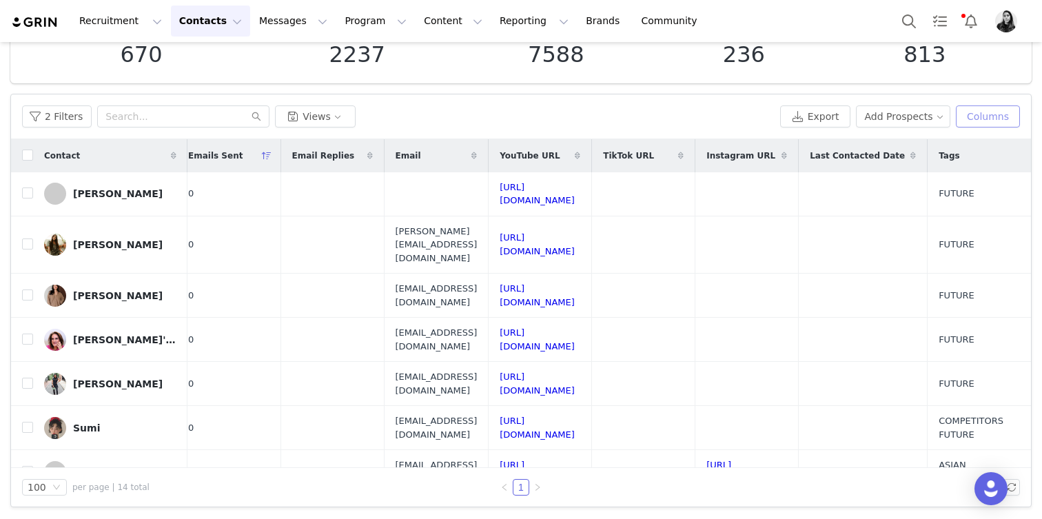
scroll to position [0, 0]
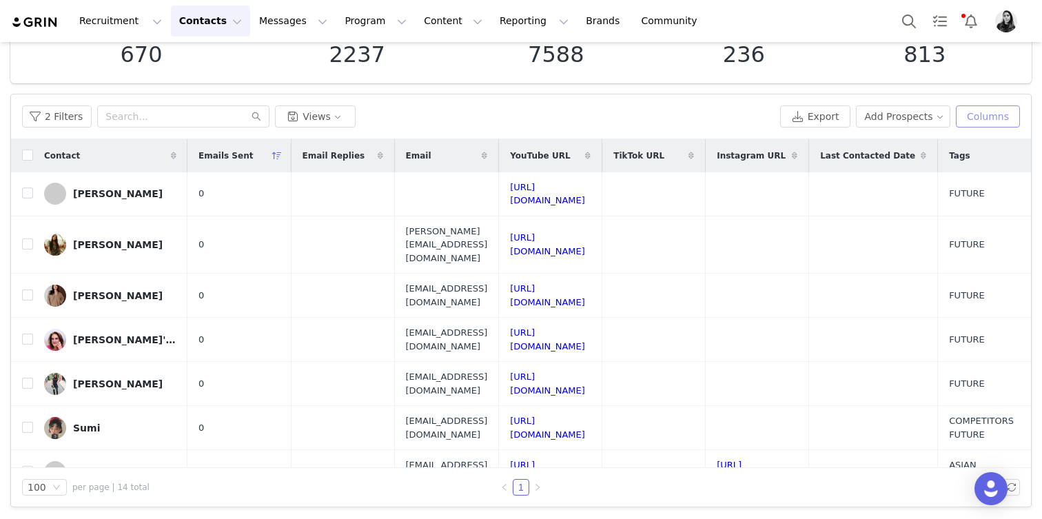
click at [1013, 111] on button "Columns" at bounding box center [988, 116] width 64 height 22
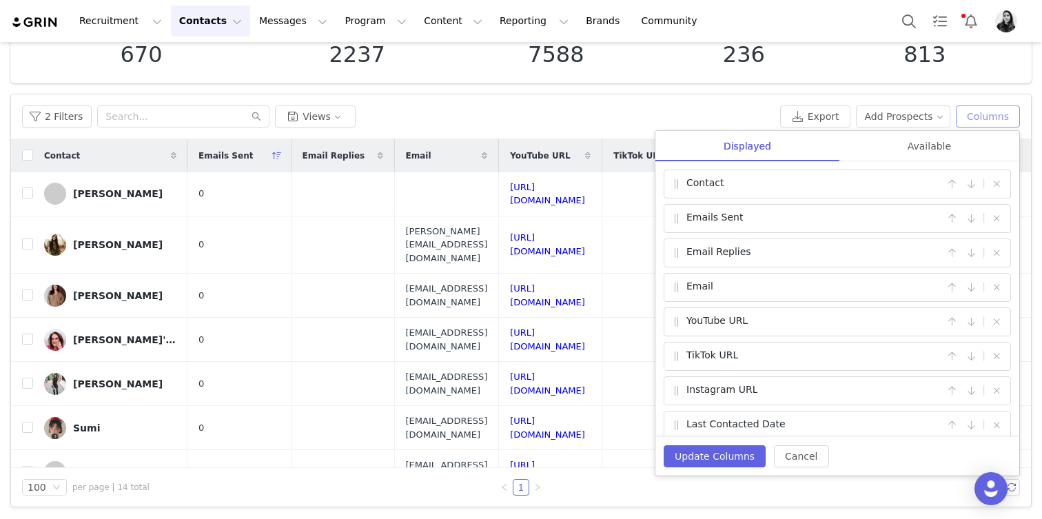
scroll to position [45, 0]
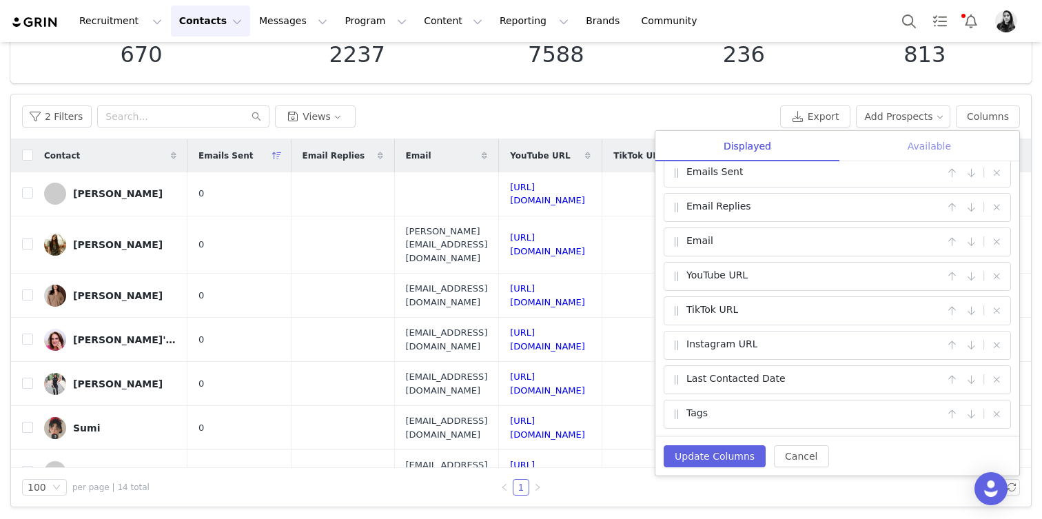
click at [919, 141] on div "Available" at bounding box center [930, 146] width 180 height 31
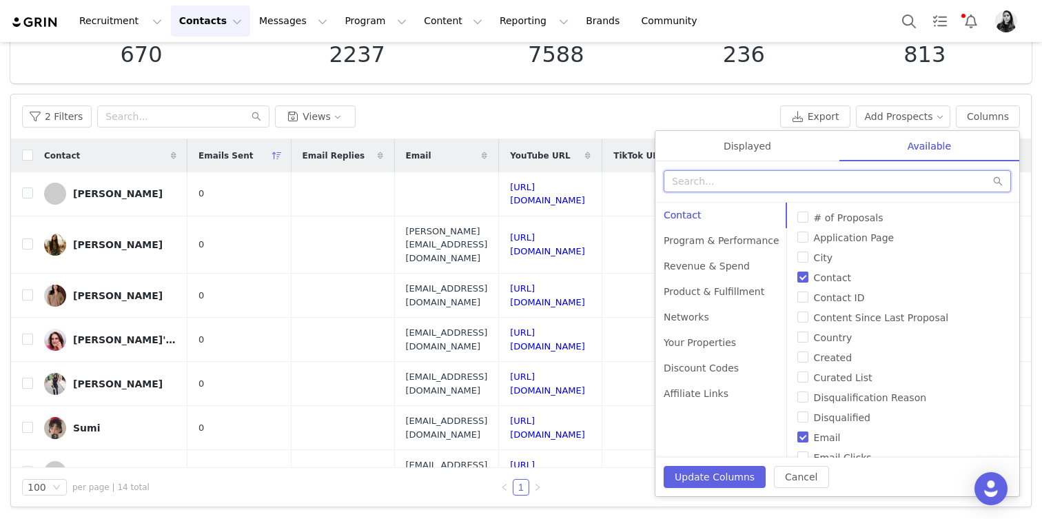
click at [742, 184] on input "text" at bounding box center [837, 181] width 347 height 22
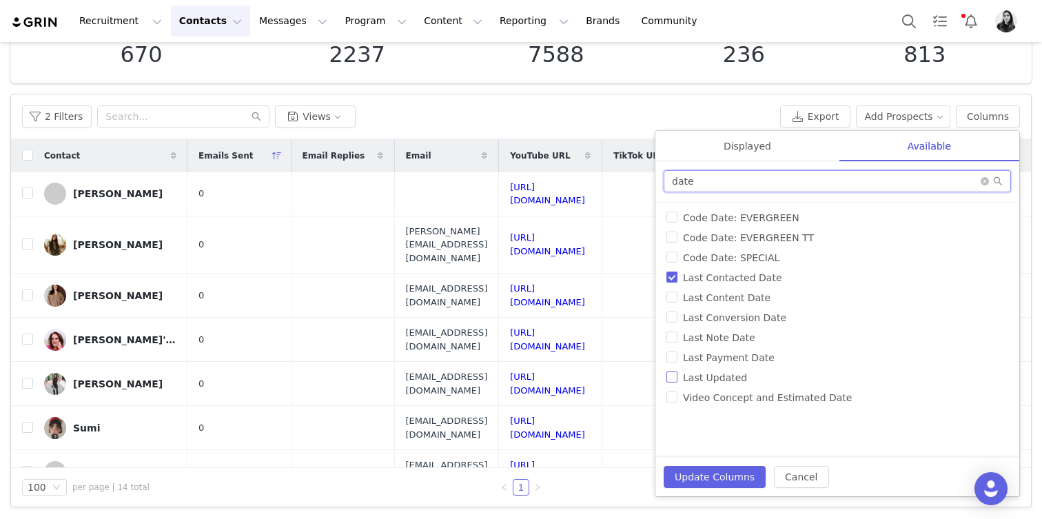
type input "date"
click at [717, 377] on span "Last Updated" at bounding box center [715, 377] width 75 height 11
click at [678, 377] on input "Last Updated" at bounding box center [672, 377] width 11 height 11
checkbox input "true"
click at [715, 479] on button "Update Columns" at bounding box center [715, 477] width 102 height 22
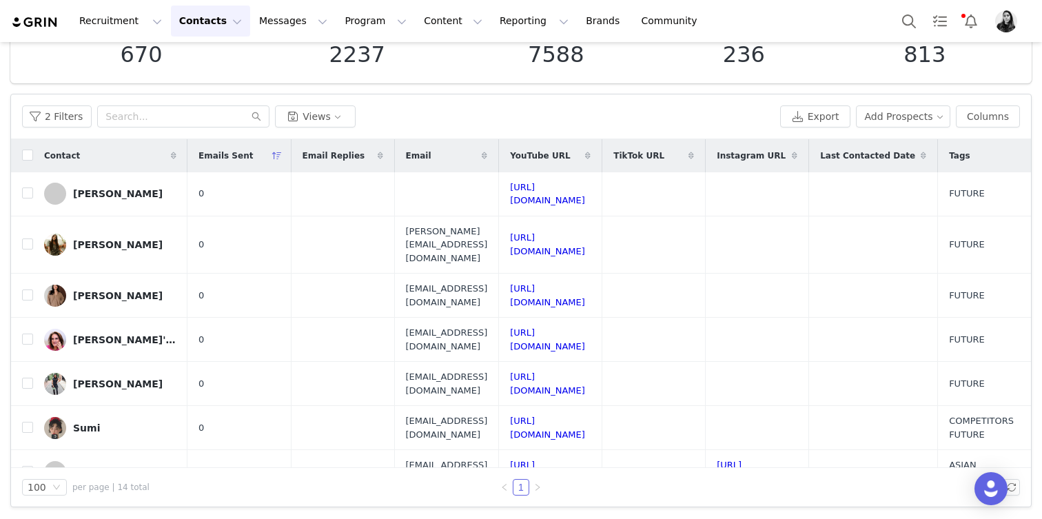
scroll to position [0, 457]
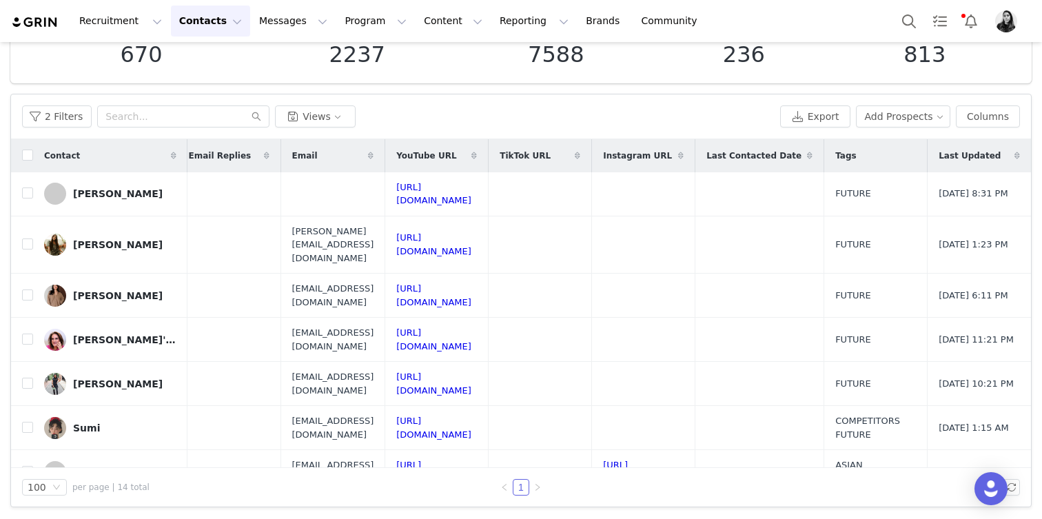
click at [964, 156] on span "Last Updated" at bounding box center [970, 156] width 62 height 12
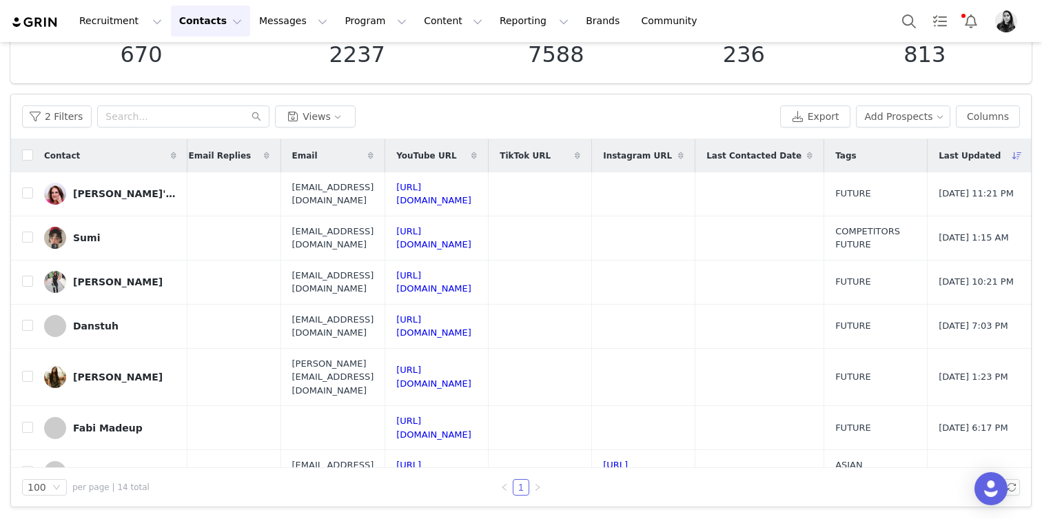
click at [962, 155] on span "Last Updated" at bounding box center [970, 156] width 62 height 12
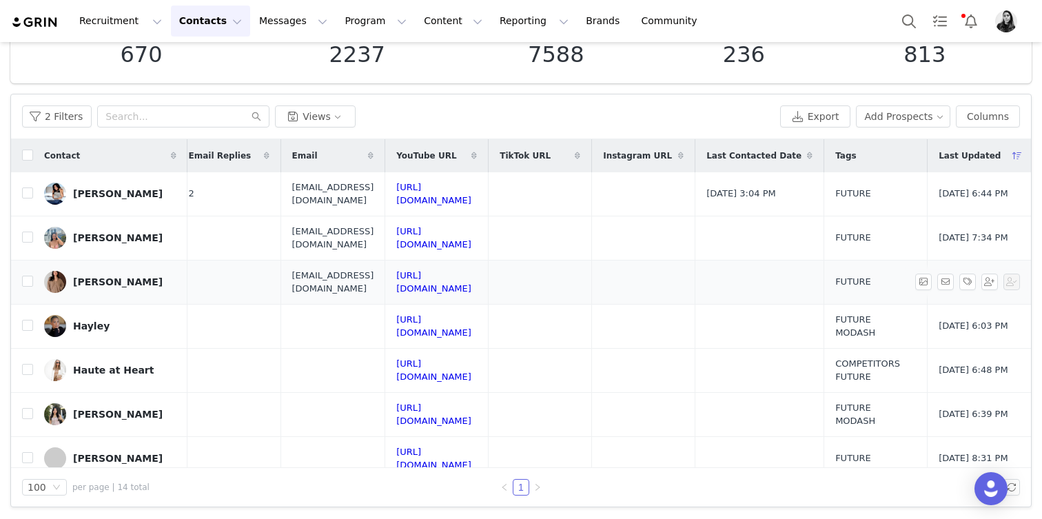
scroll to position [0, 0]
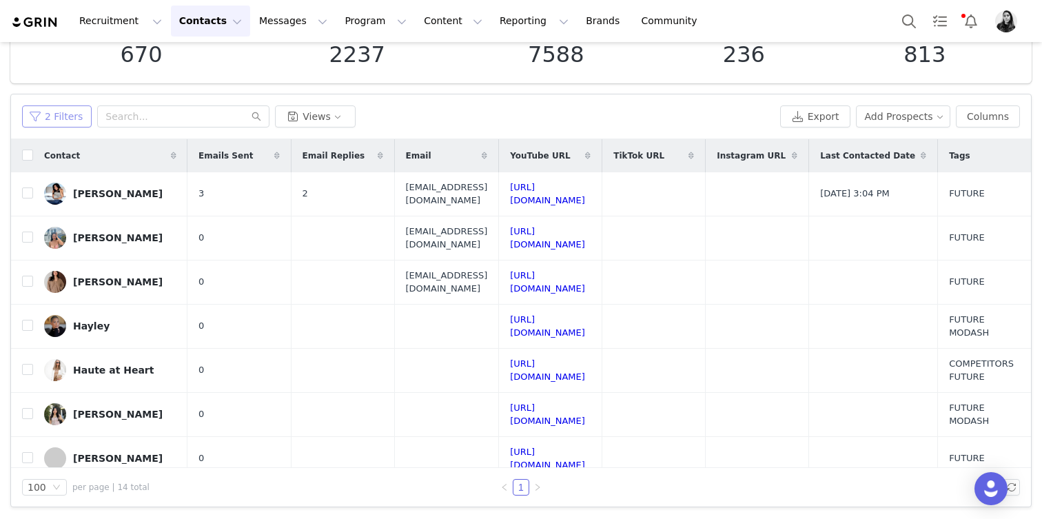
click at [69, 121] on button "2 Filters" at bounding box center [57, 116] width 70 height 22
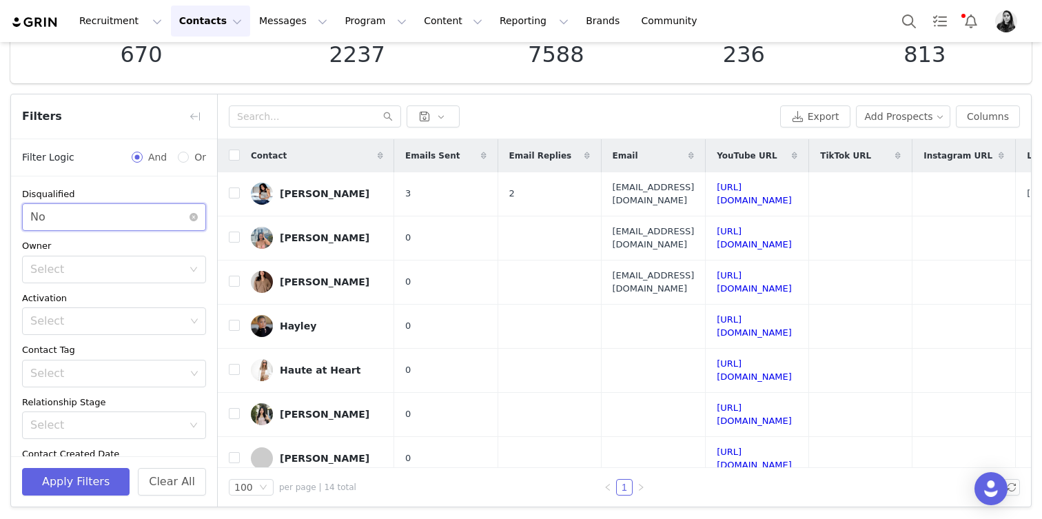
click at [112, 224] on div "Select No" at bounding box center [109, 217] width 159 height 26
click at [191, 214] on icon "icon: close-circle" at bounding box center [194, 217] width 8 height 8
click at [63, 479] on button "Apply Filters" at bounding box center [76, 482] width 108 height 28
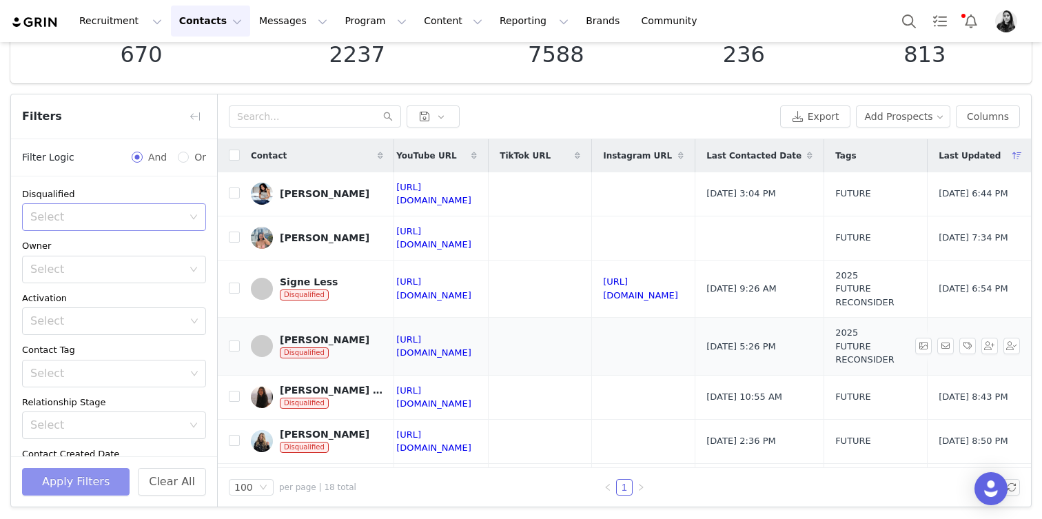
scroll to position [0, 410]
click at [193, 111] on button "button" at bounding box center [195, 116] width 22 height 22
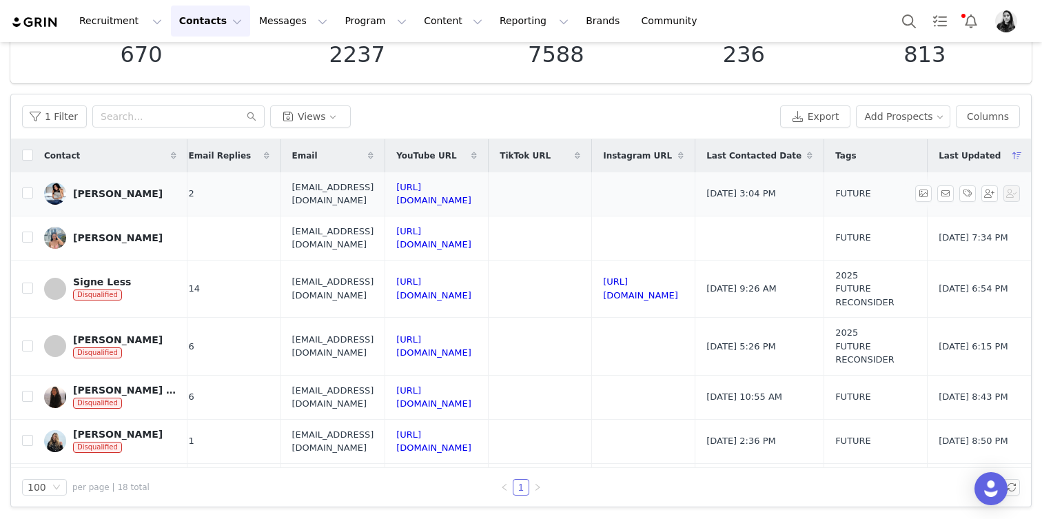
click at [99, 191] on div "Katherine" at bounding box center [118, 193] width 90 height 11
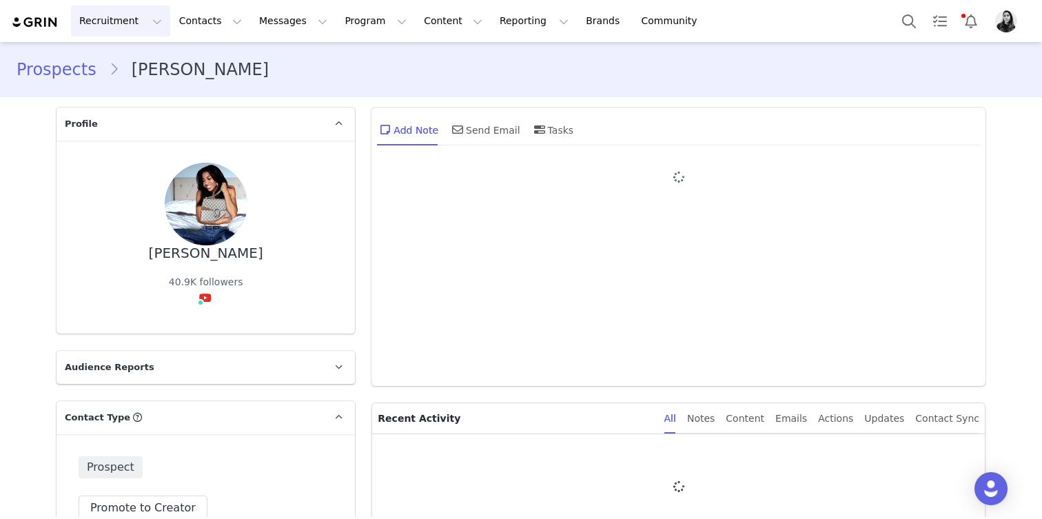
type input "+1 ([GEOGRAPHIC_DATA])"
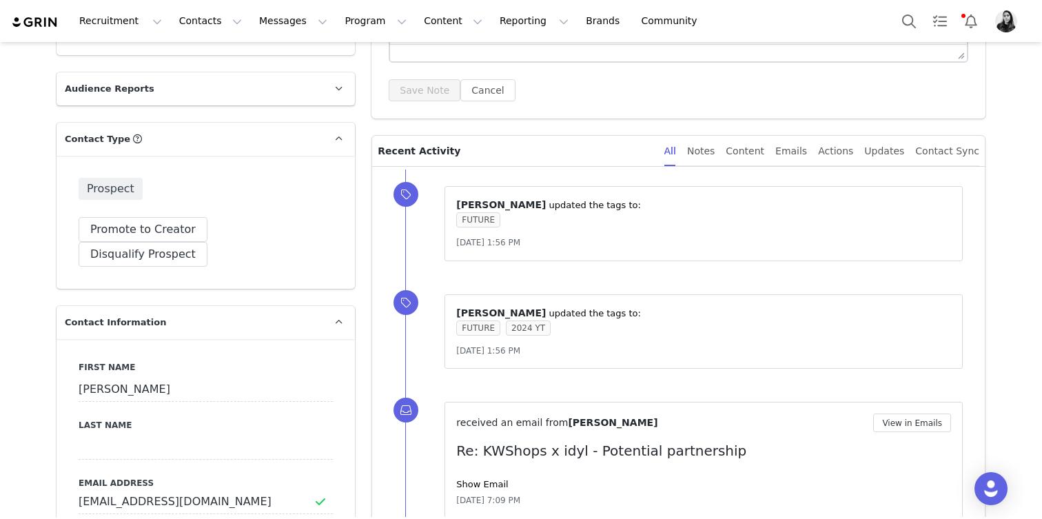
scroll to position [493, 0]
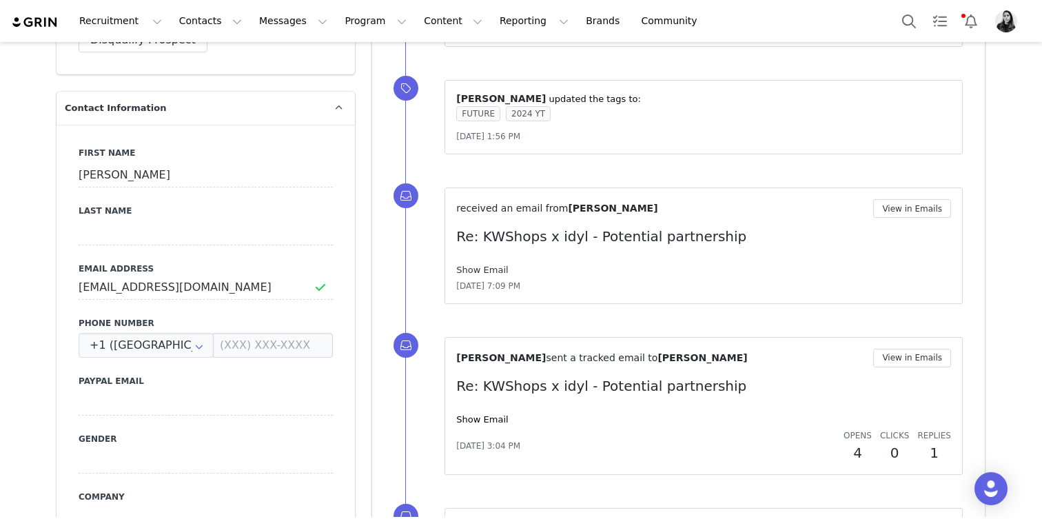
click at [488, 272] on link "Show Email" at bounding box center [482, 270] width 52 height 10
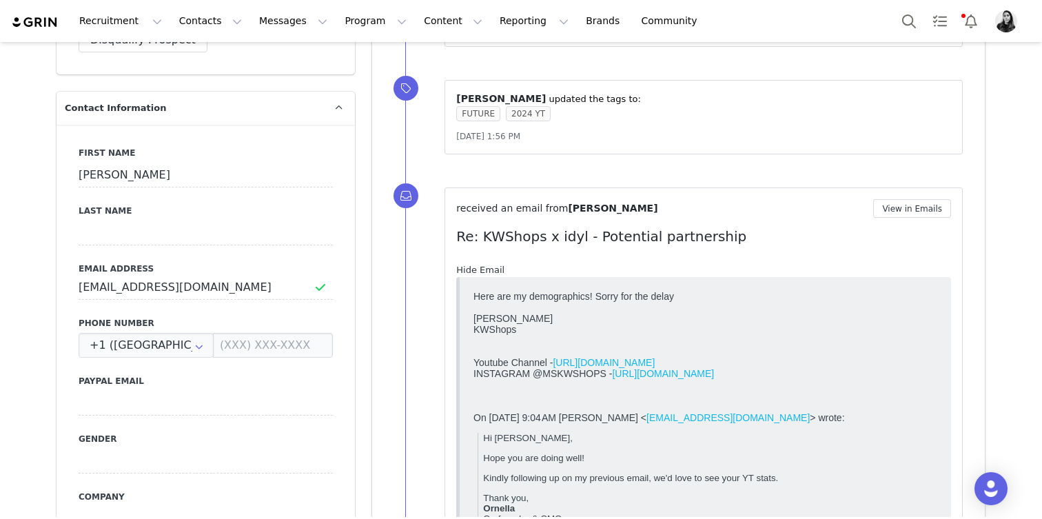
scroll to position [0, 0]
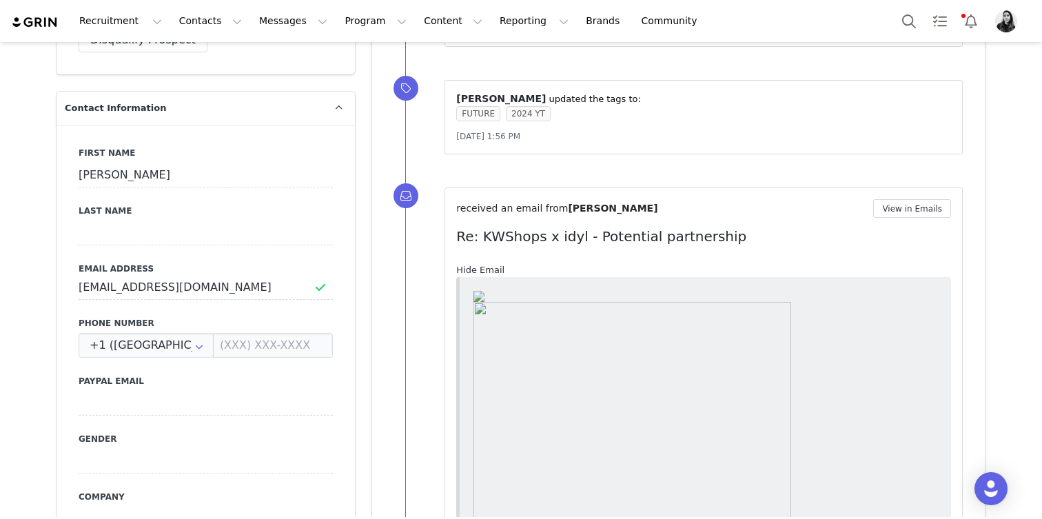
click at [488, 272] on link "Hide Email" at bounding box center [480, 270] width 48 height 10
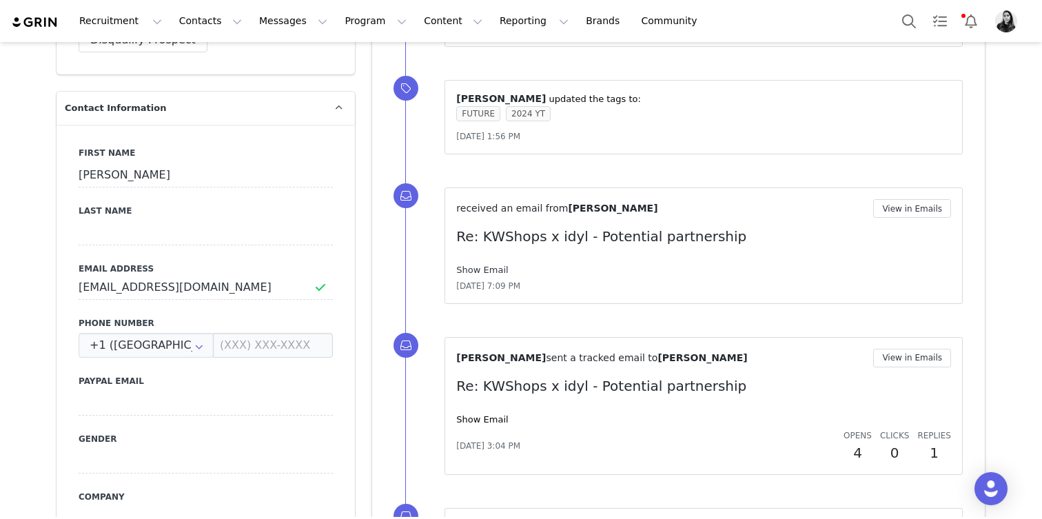
click at [488, 272] on link "Show Email" at bounding box center [482, 270] width 52 height 10
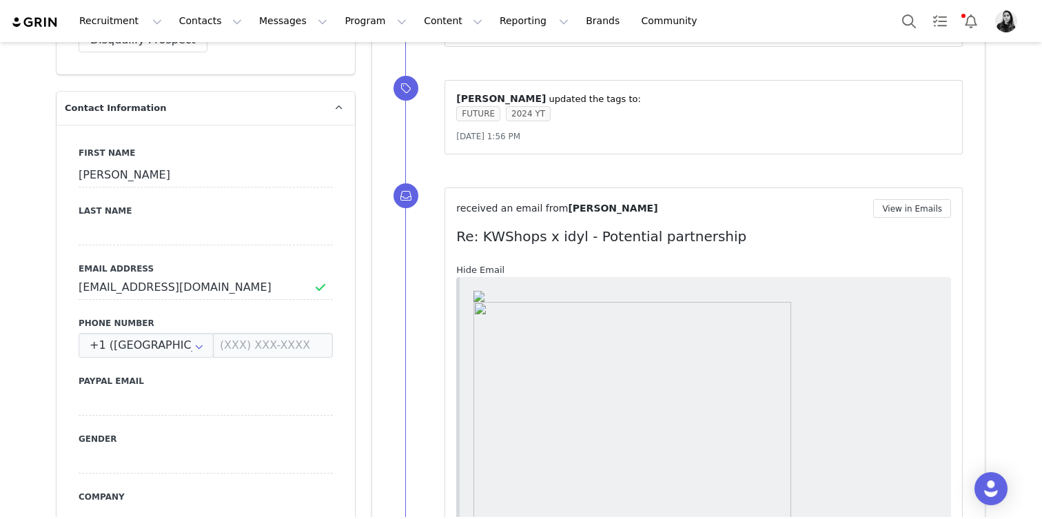
click at [488, 272] on link "Hide Email" at bounding box center [480, 270] width 48 height 10
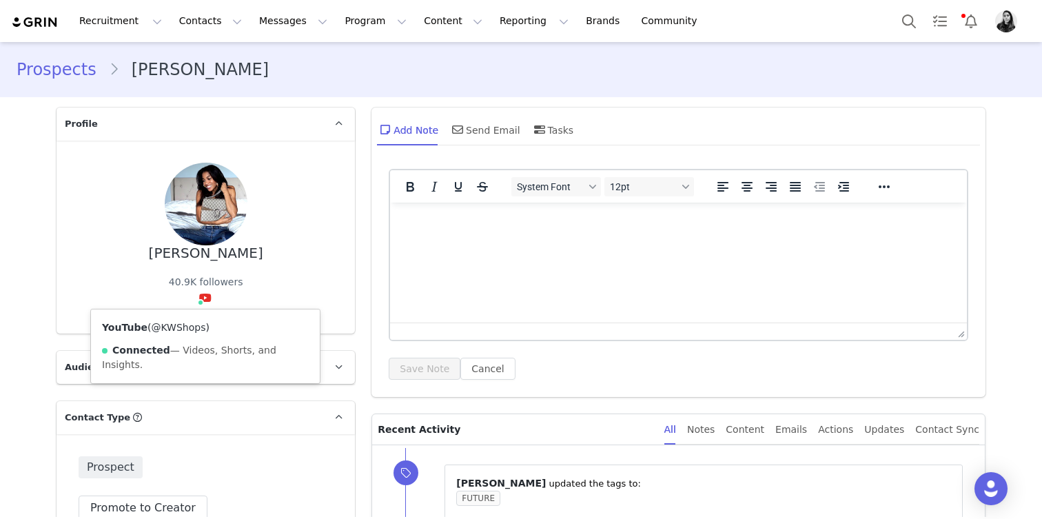
click at [194, 329] on link "@KWShops" at bounding box center [178, 327] width 54 height 11
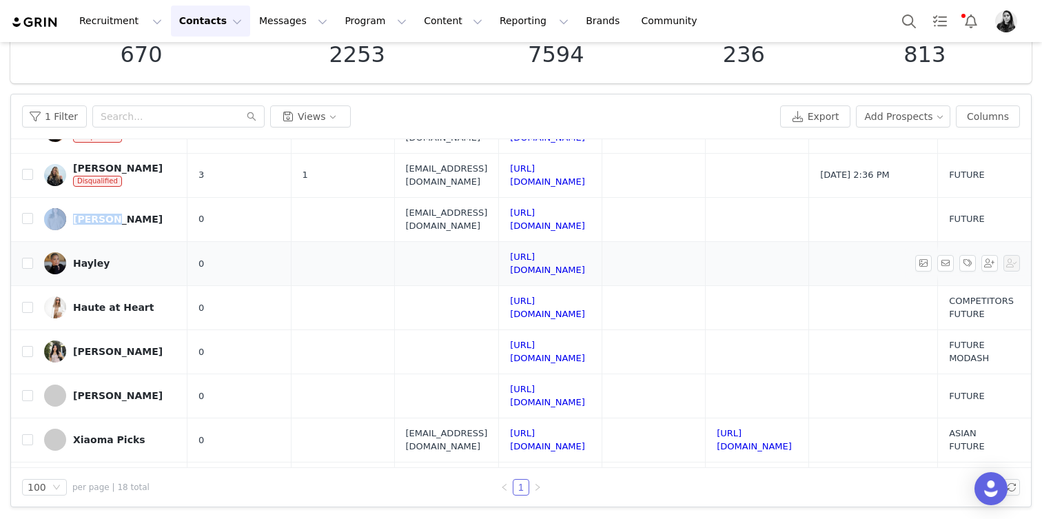
scroll to position [265, 0]
click at [585, 261] on link "https://www.youtube.com/@hayleysroom" at bounding box center [547, 264] width 75 height 24
click at [585, 302] on link "https://www.youtube.com/@hauteatheart" at bounding box center [547, 308] width 75 height 24
click at [585, 348] on link "https://www.youtube.com/@emilydao_" at bounding box center [547, 353] width 75 height 24
click at [585, 355] on link "https://www.youtube.com/@emilydao_" at bounding box center [547, 353] width 75 height 24
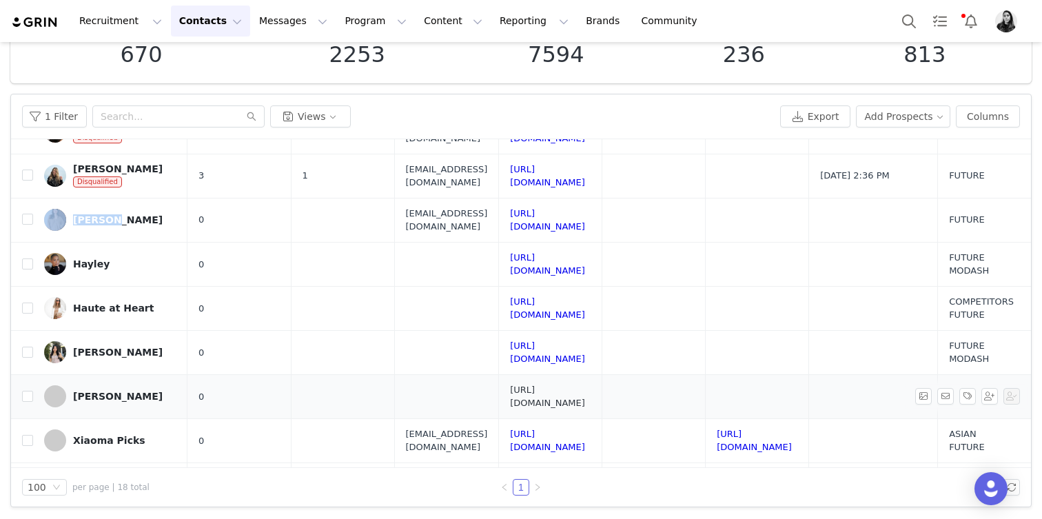
click at [585, 398] on link "https://www.youtube.com/@melsdesignerdiaries" at bounding box center [547, 397] width 75 height 24
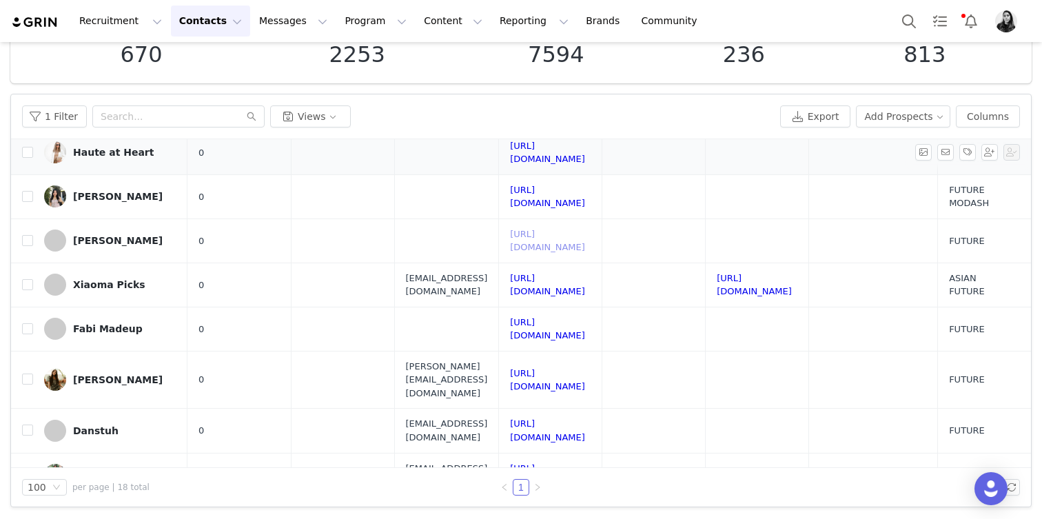
scroll to position [525, 0]
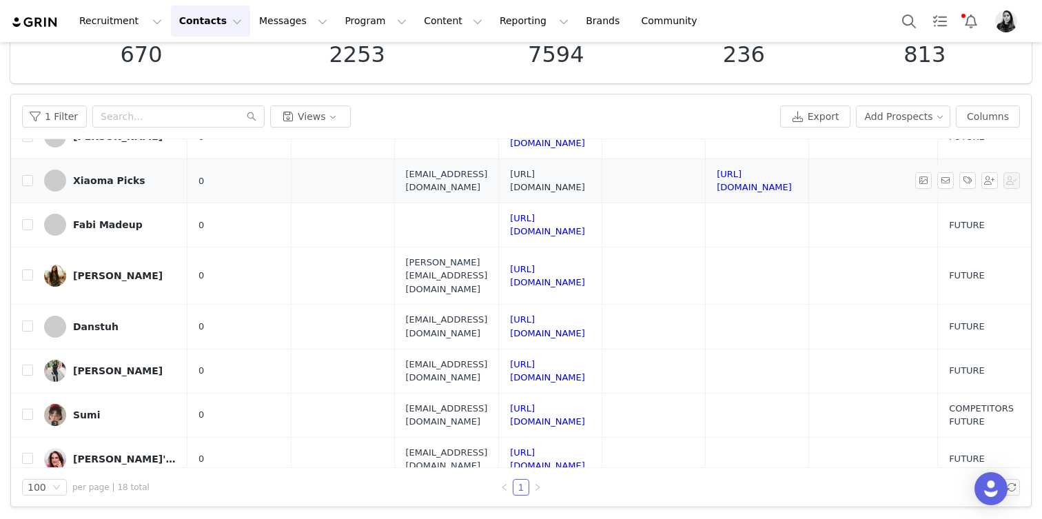
click at [585, 174] on link "https://www.youtube.com/channel/UCgPgBuDa2BPVHpa7EiMkEmQ" at bounding box center [547, 181] width 75 height 24
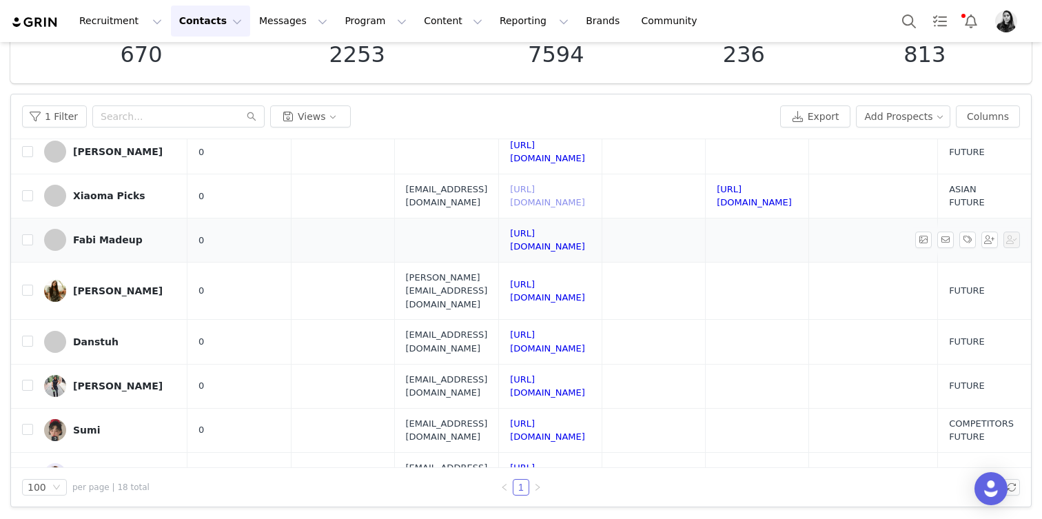
scroll to position [500, 0]
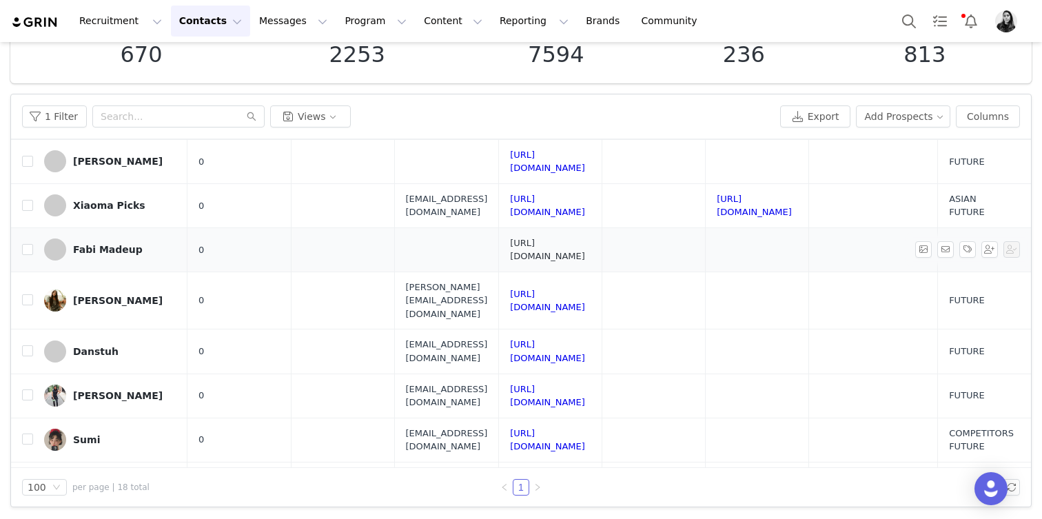
click at [585, 252] on link "https://www.youtube.com/@fabimadeup" at bounding box center [547, 250] width 75 height 24
click at [585, 289] on link "https://www.youtube.com/@sarahbelleelizabeth" at bounding box center [547, 301] width 75 height 24
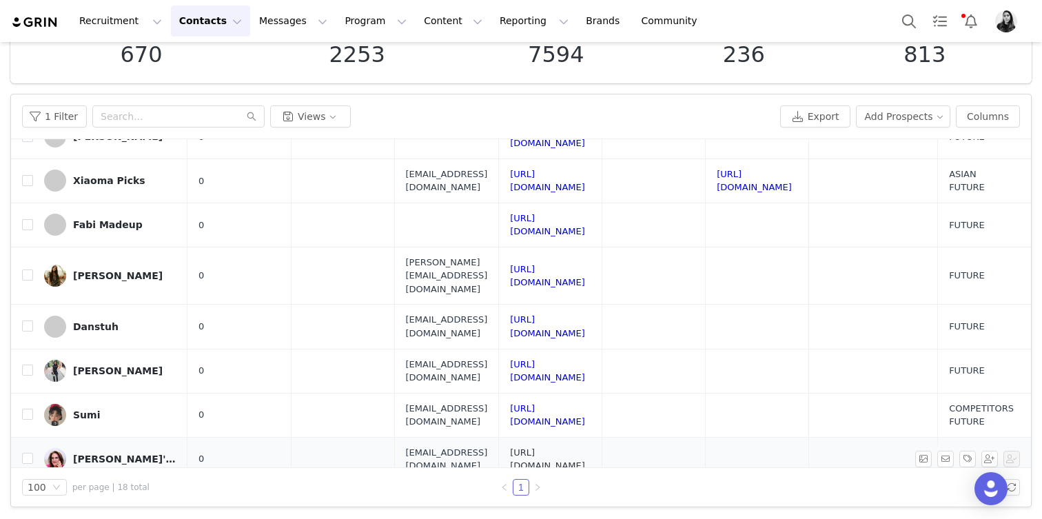
click at [585, 447] on link "https://www.youtube.com/@ameliasbeautychat" at bounding box center [547, 459] width 75 height 24
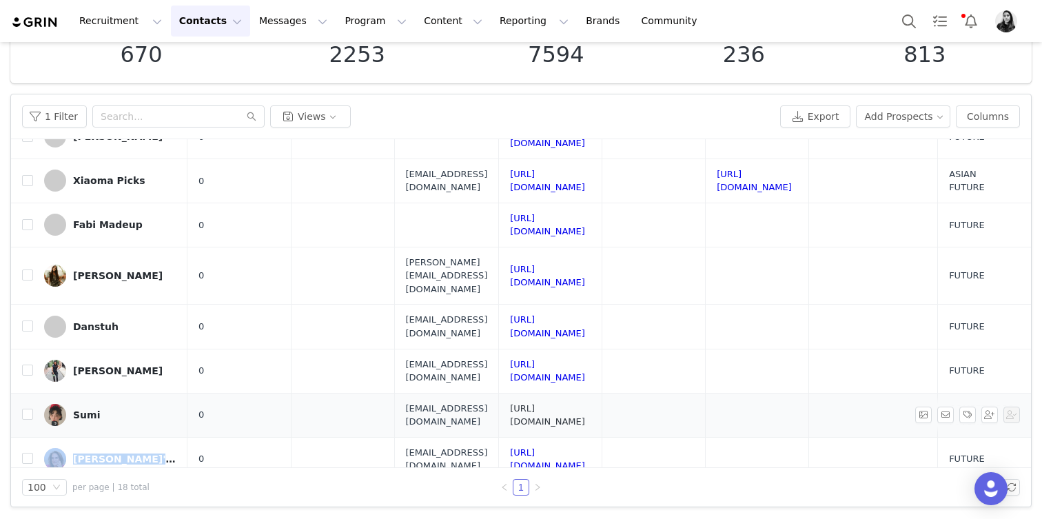
click at [585, 403] on link "https://www.youtube.com/@sumichaola" at bounding box center [547, 415] width 75 height 24
click at [256, 31] on button "Messages Messages" at bounding box center [293, 21] width 85 height 31
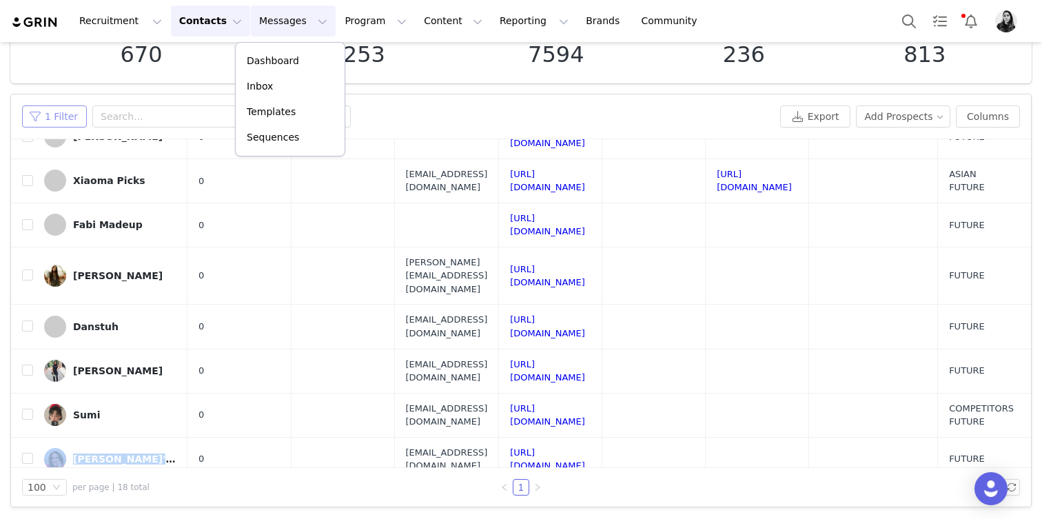
click at [63, 114] on button "1 Filter" at bounding box center [54, 116] width 65 height 22
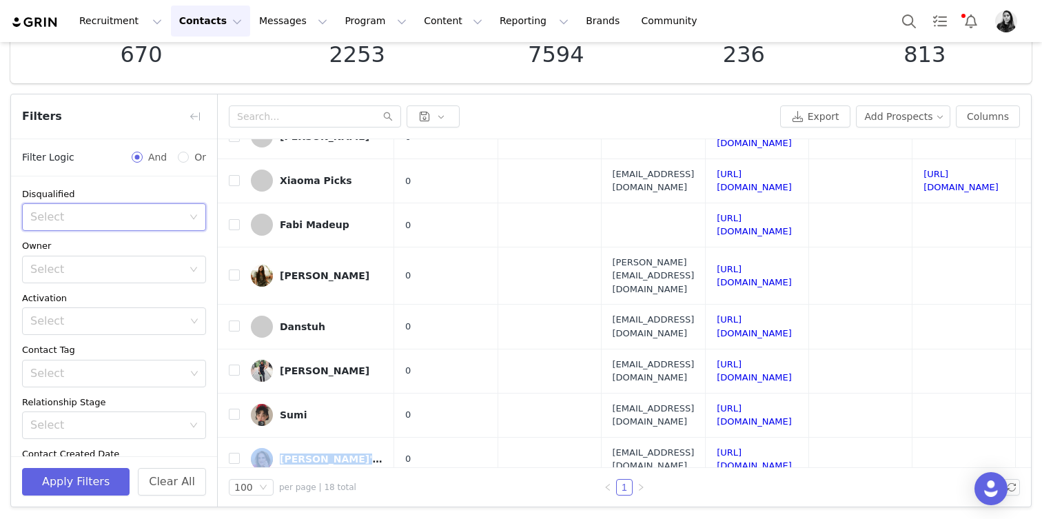
click at [102, 226] on div "Select" at bounding box center [109, 217] width 159 height 26
click at [95, 264] on li "No" at bounding box center [114, 269] width 184 height 22
click at [111, 210] on div "Select No" at bounding box center [109, 217] width 159 height 26
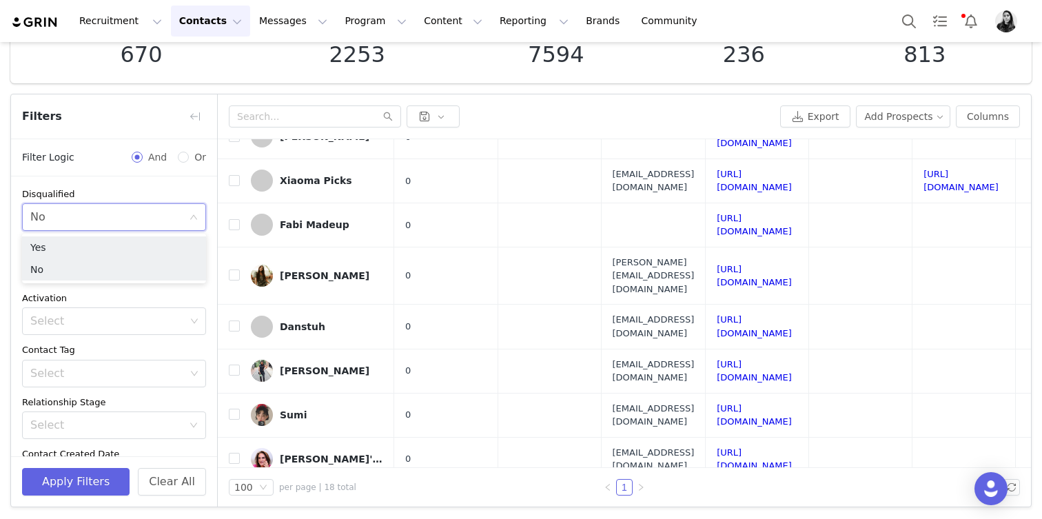
click at [116, 192] on div "Disqualified" at bounding box center [114, 194] width 184 height 14
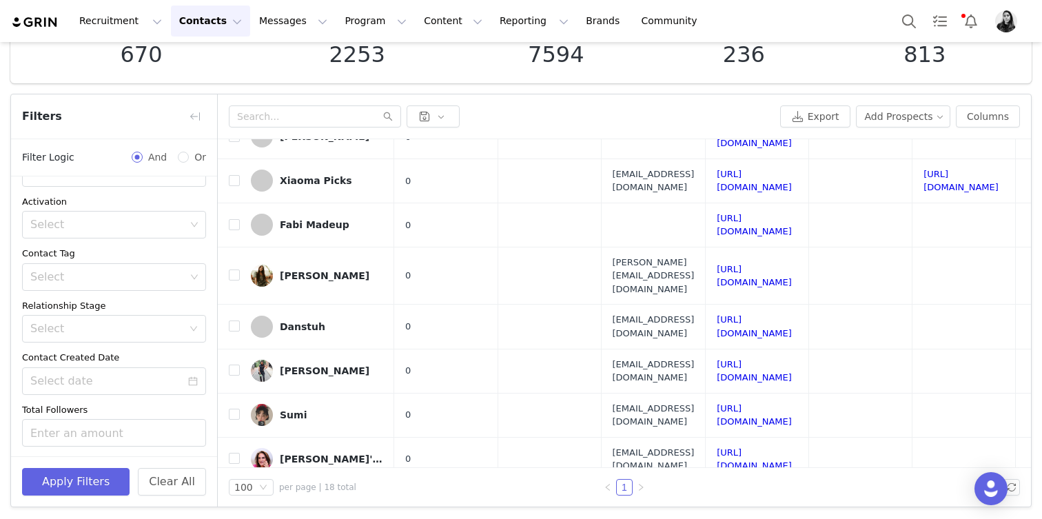
scroll to position [311, 0]
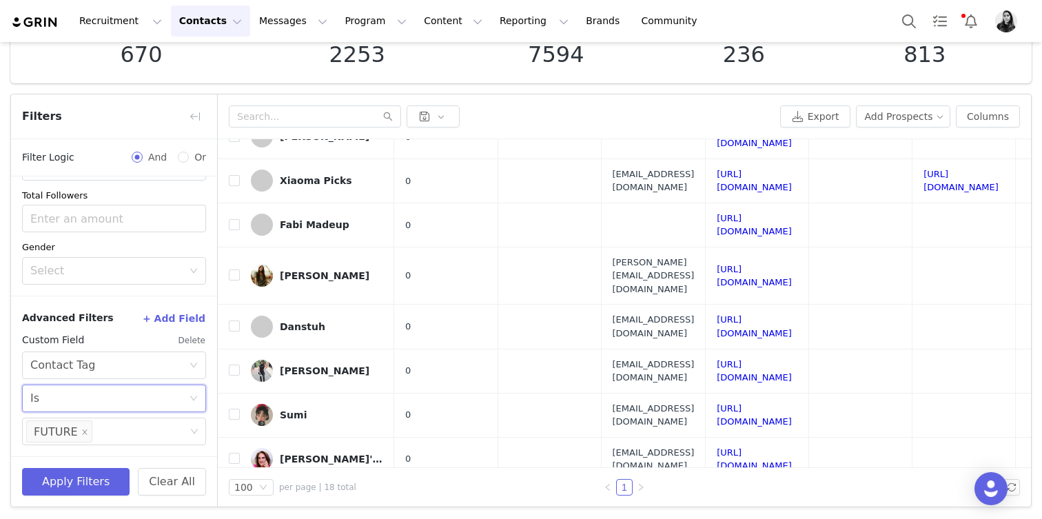
click at [61, 404] on div "Select Is" at bounding box center [109, 398] width 159 height 26
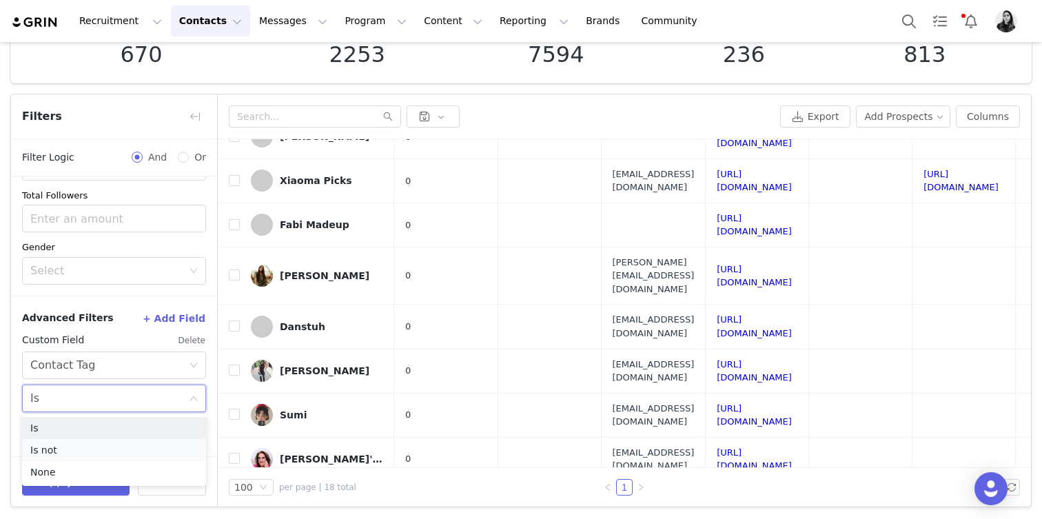
click at [61, 451] on li "Is not" at bounding box center [114, 450] width 184 height 22
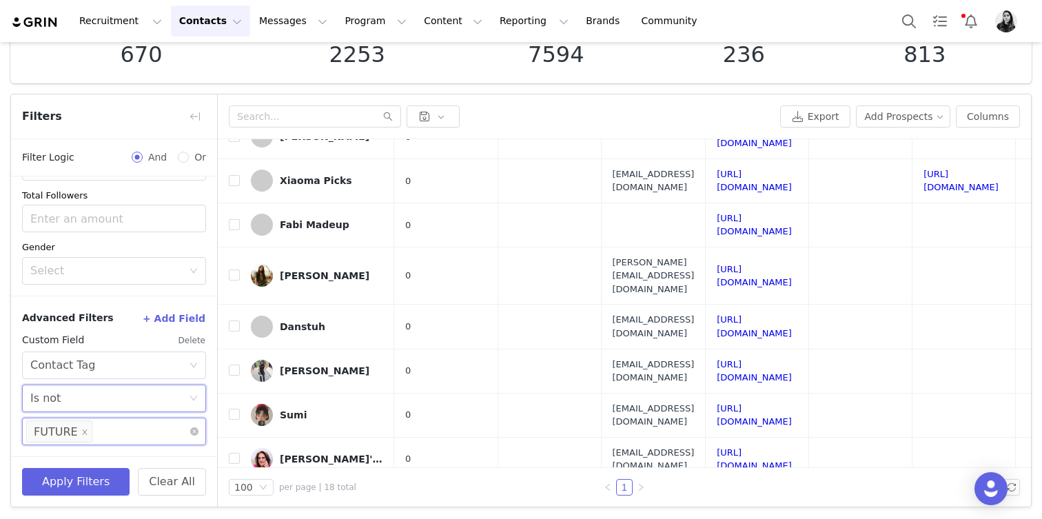
click at [101, 436] on input at bounding box center [99, 431] width 8 height 22
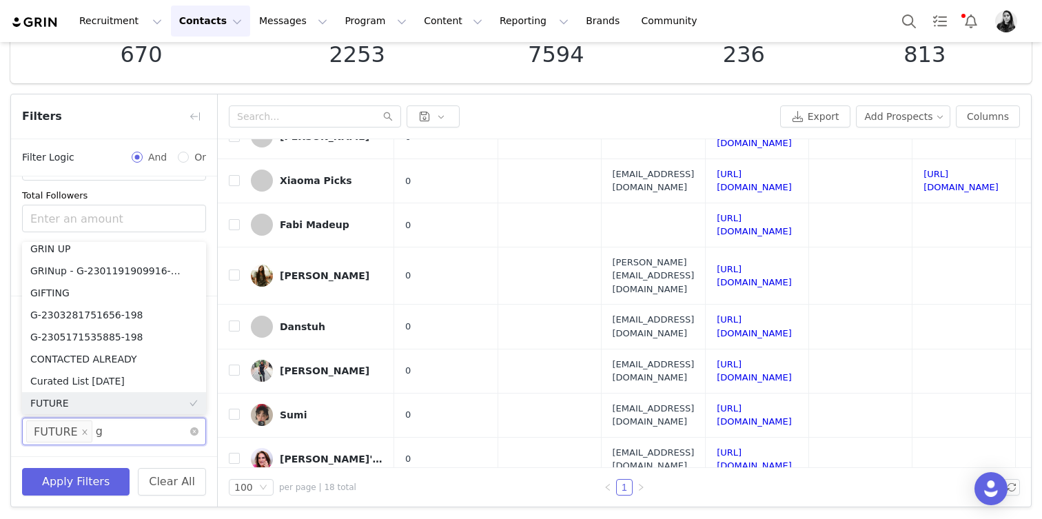
scroll to position [3, 0]
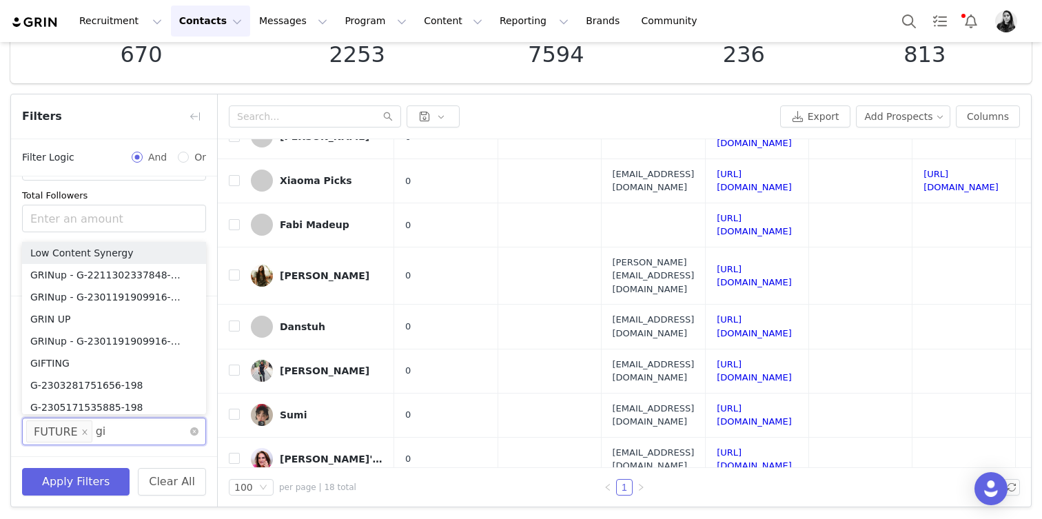
type input "gif"
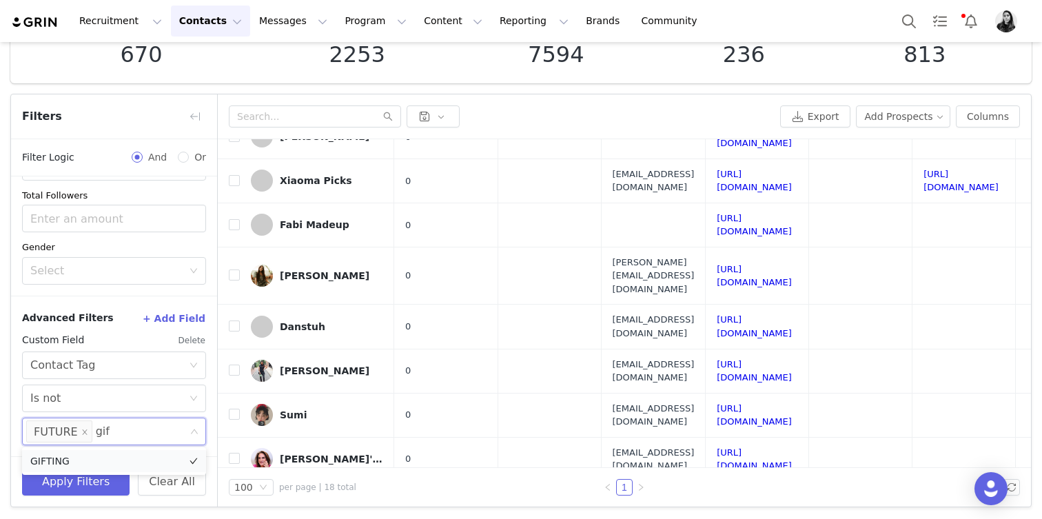
click at [84, 461] on li "GIFTING" at bounding box center [114, 461] width 184 height 22
type input "tama"
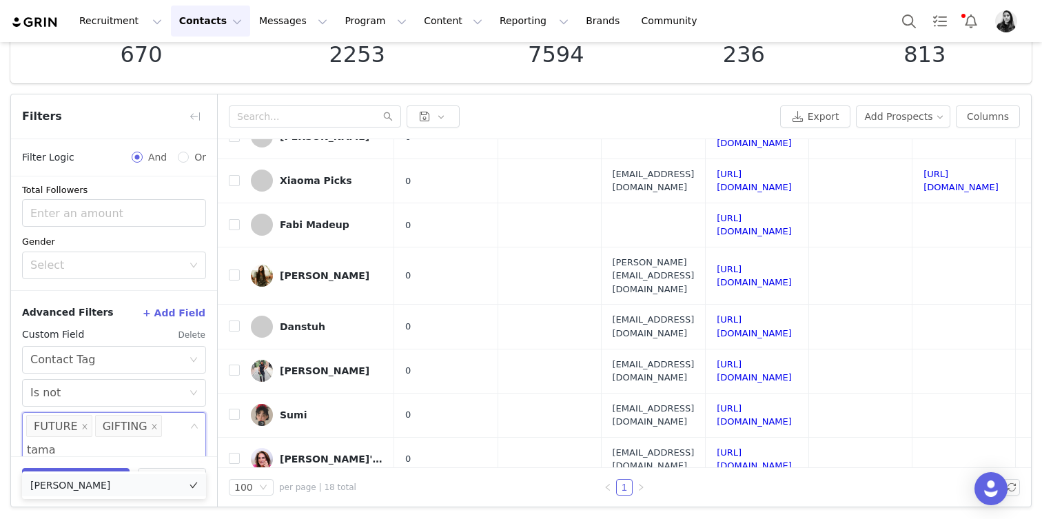
click at [81, 488] on li "TAMARA" at bounding box center [114, 485] width 184 height 22
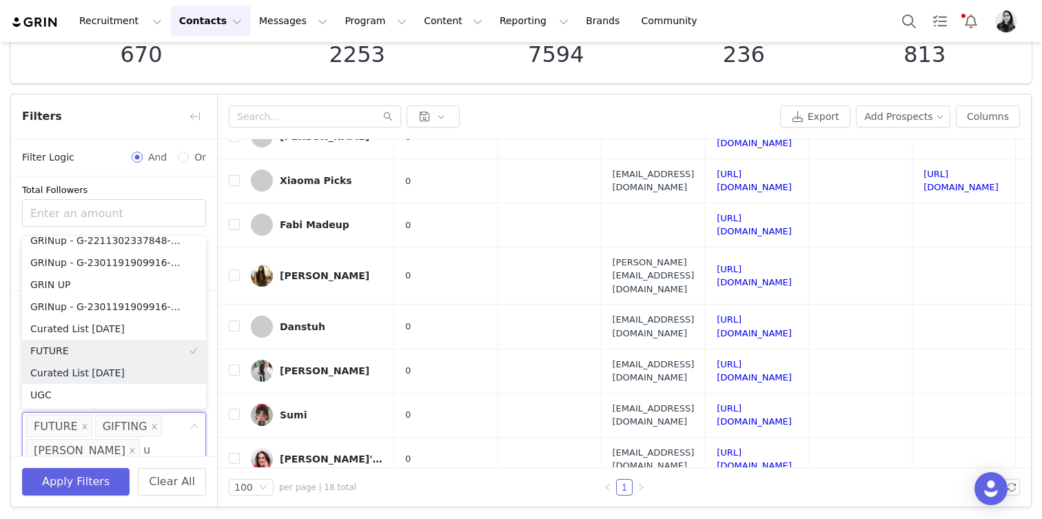
scroll to position [7, 0]
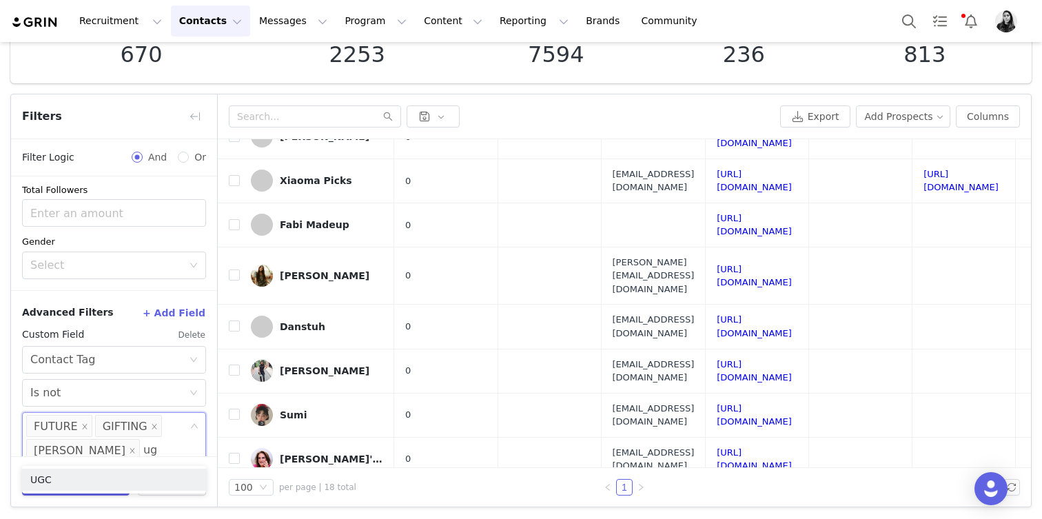
type input "ugc"
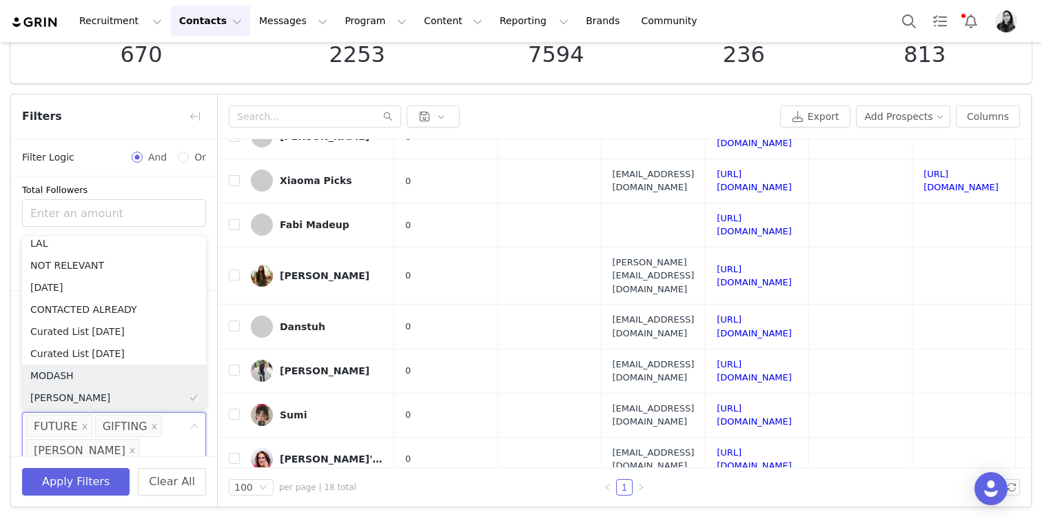
type input "ad"
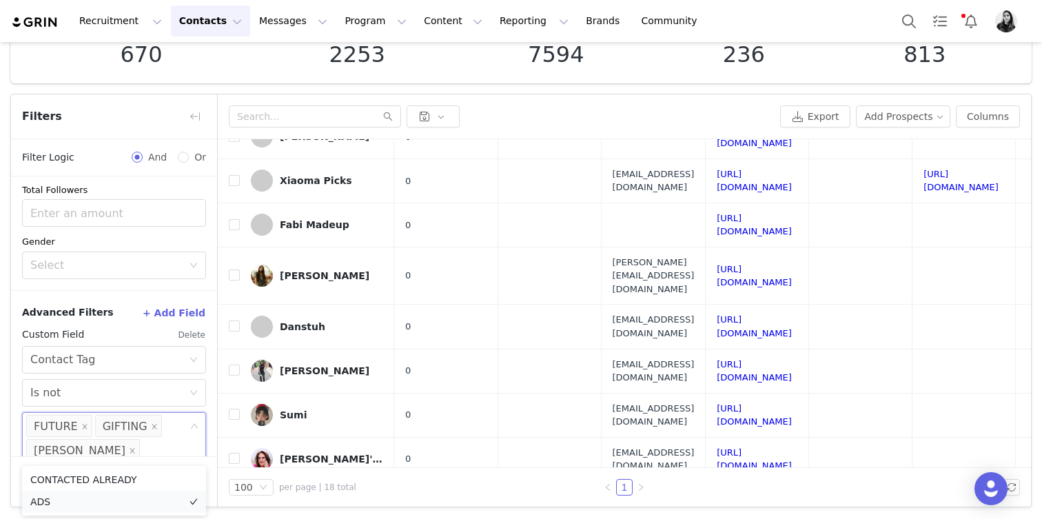
click at [55, 493] on li "ADS" at bounding box center [114, 502] width 184 height 22
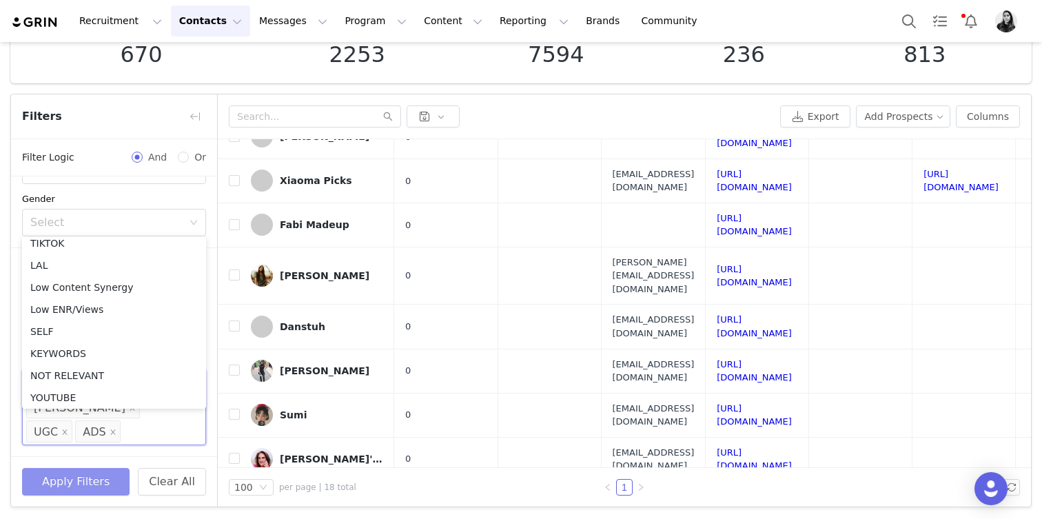
click at [108, 473] on button "Apply Filters" at bounding box center [76, 482] width 108 height 28
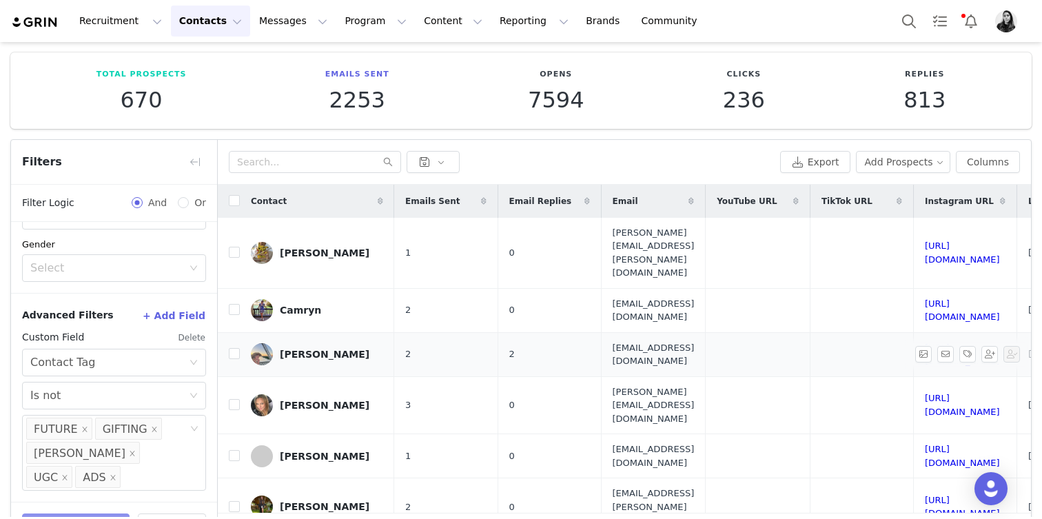
scroll to position [0, 0]
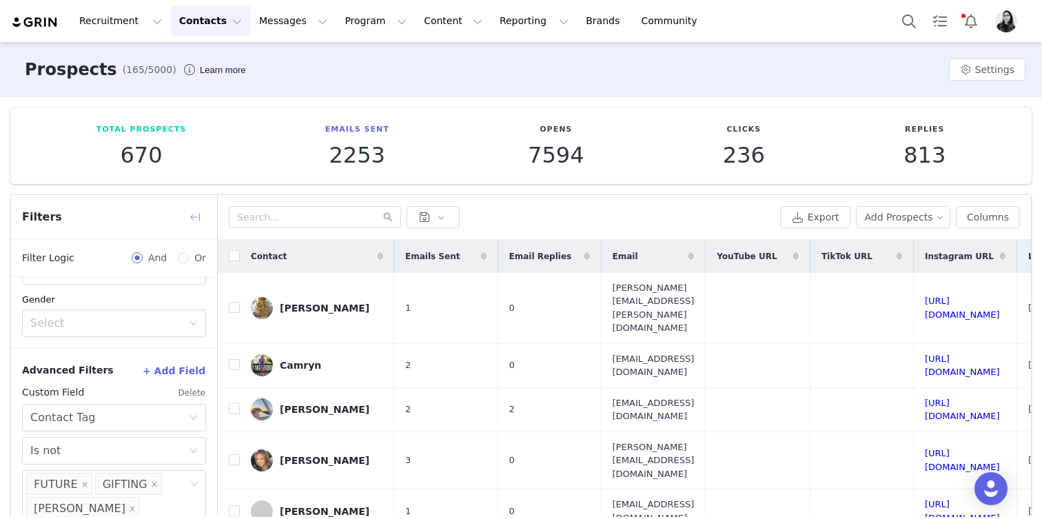
click at [199, 223] on button "button" at bounding box center [195, 217] width 22 height 22
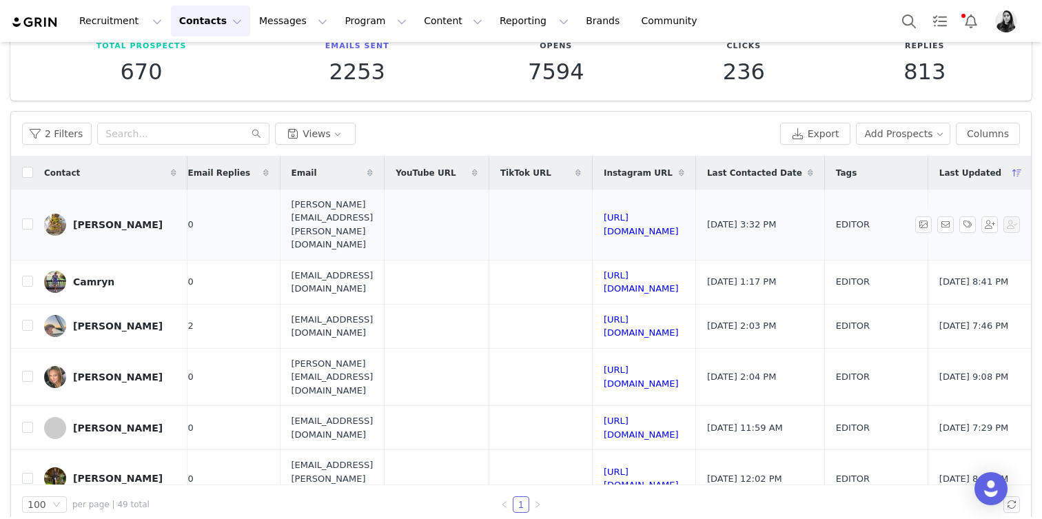
scroll to position [0, 421]
click at [72, 145] on div "2 Filters Views Export Add Prospects Columns" at bounding box center [521, 134] width 1020 height 45
click at [66, 136] on button "2 Filters" at bounding box center [57, 134] width 70 height 22
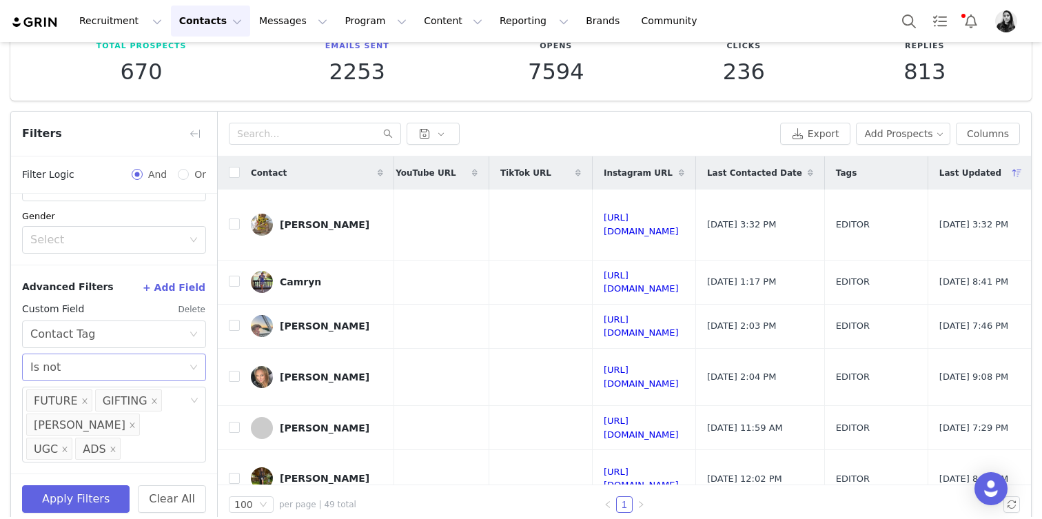
click at [99, 368] on div "Select Is not" at bounding box center [109, 367] width 159 height 26
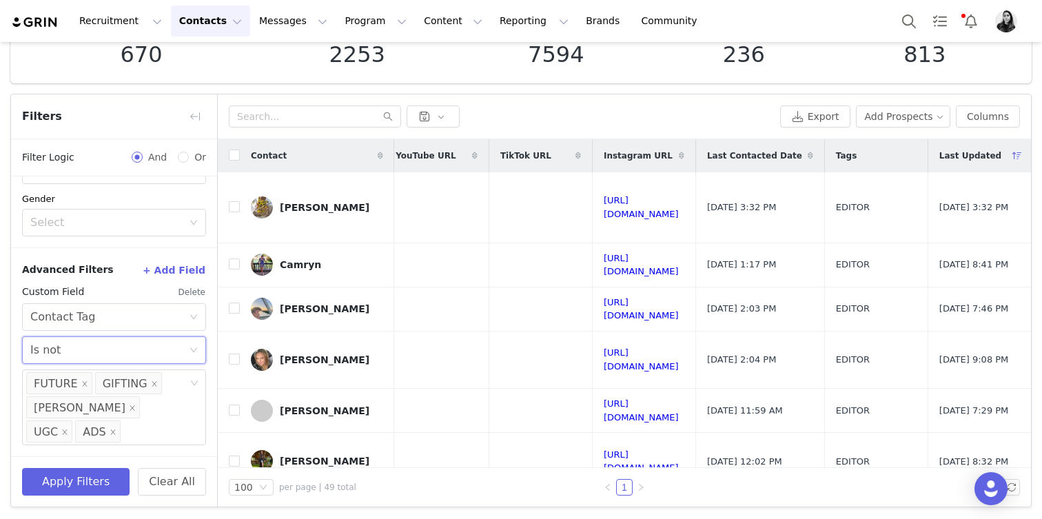
click at [131, 282] on div "Custom Field Delete" at bounding box center [114, 292] width 184 height 22
click at [149, 434] on div "Select FUTURE GIFTING TAMARA UGC ADS" at bounding box center [114, 407] width 184 height 76
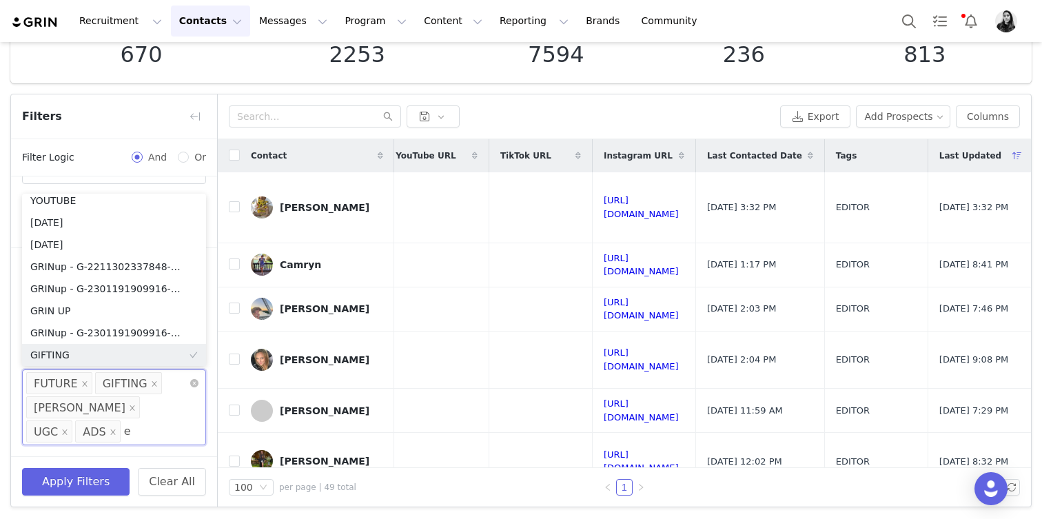
scroll to position [3, 0]
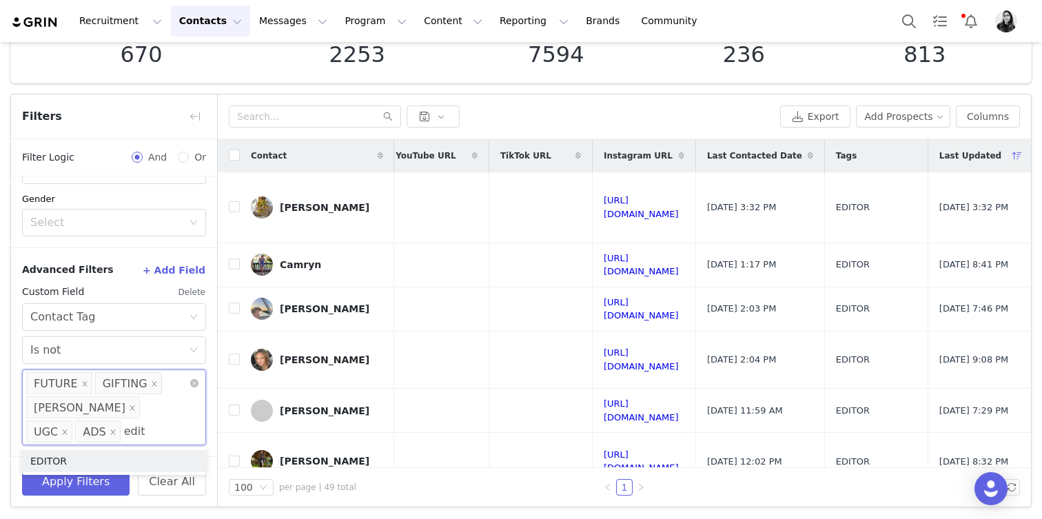
type input "edito"
click at [129, 455] on li "EDITOR" at bounding box center [114, 461] width 184 height 22
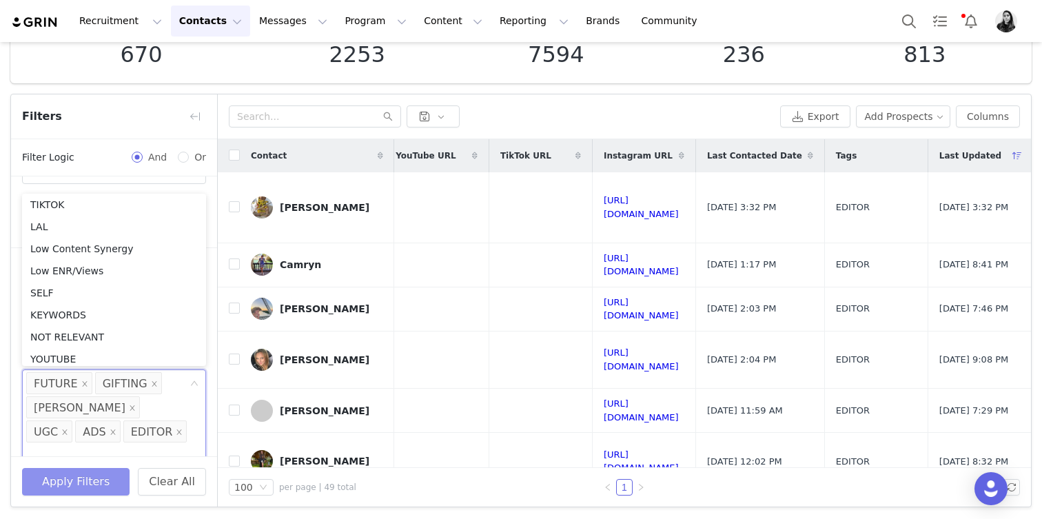
click at [96, 479] on button "Apply Filters" at bounding box center [76, 482] width 108 height 28
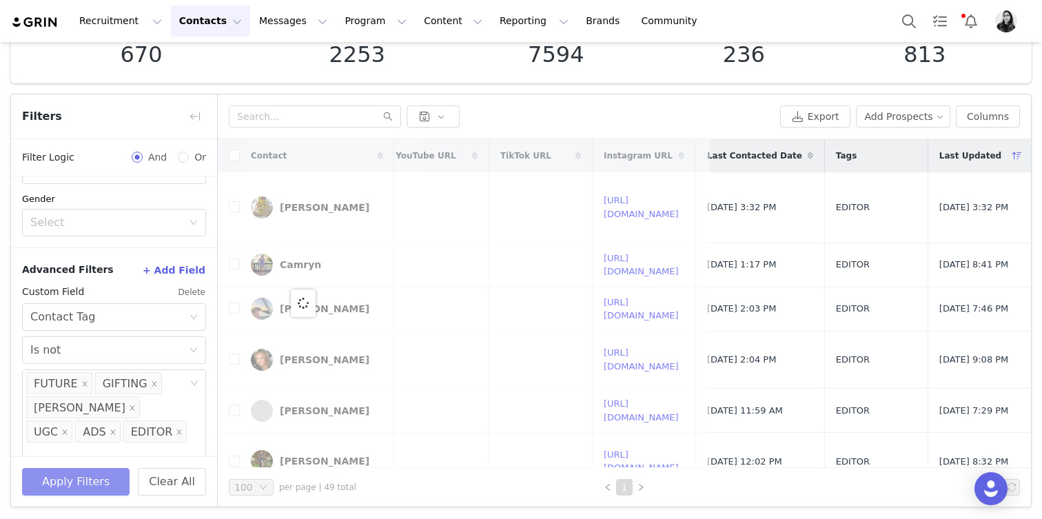
scroll to position [0, 0]
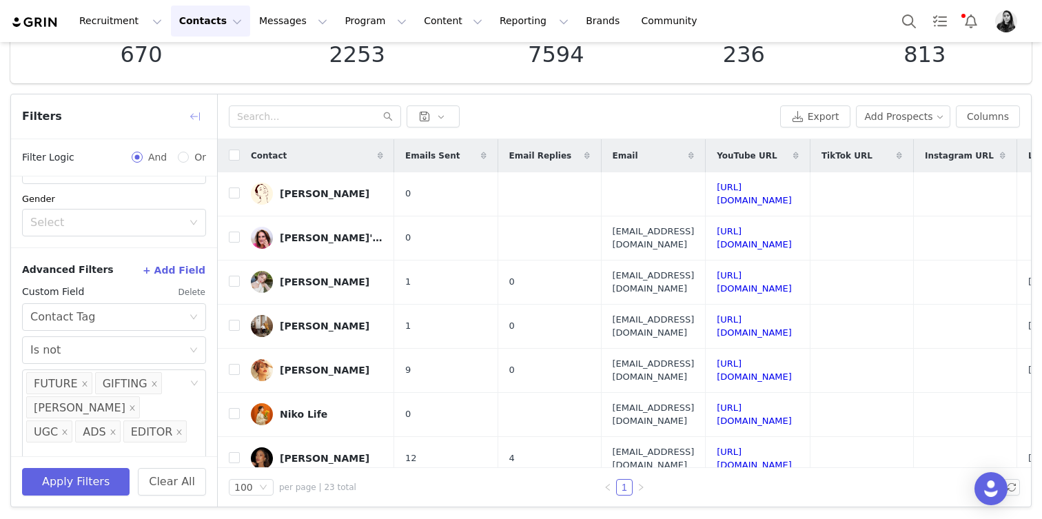
click at [200, 114] on button "button" at bounding box center [195, 116] width 22 height 22
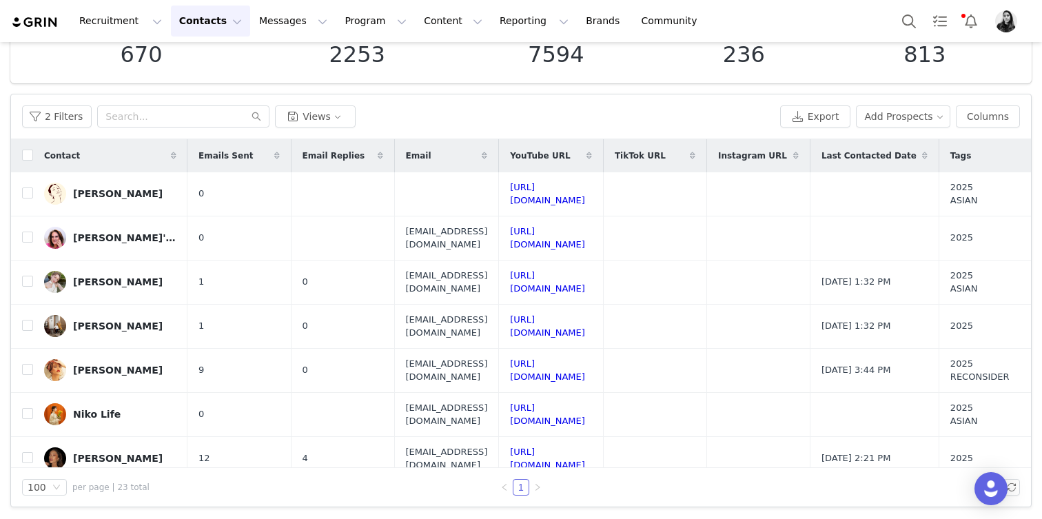
click at [225, 150] on span "Emails Sent" at bounding box center [226, 156] width 54 height 12
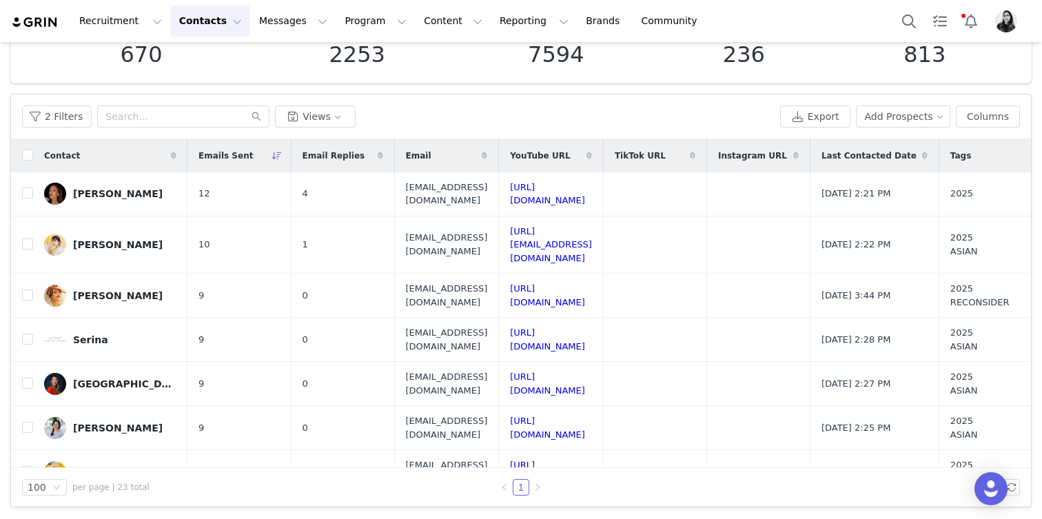
click at [245, 150] on div "Emails Sent" at bounding box center [238, 155] width 103 height 33
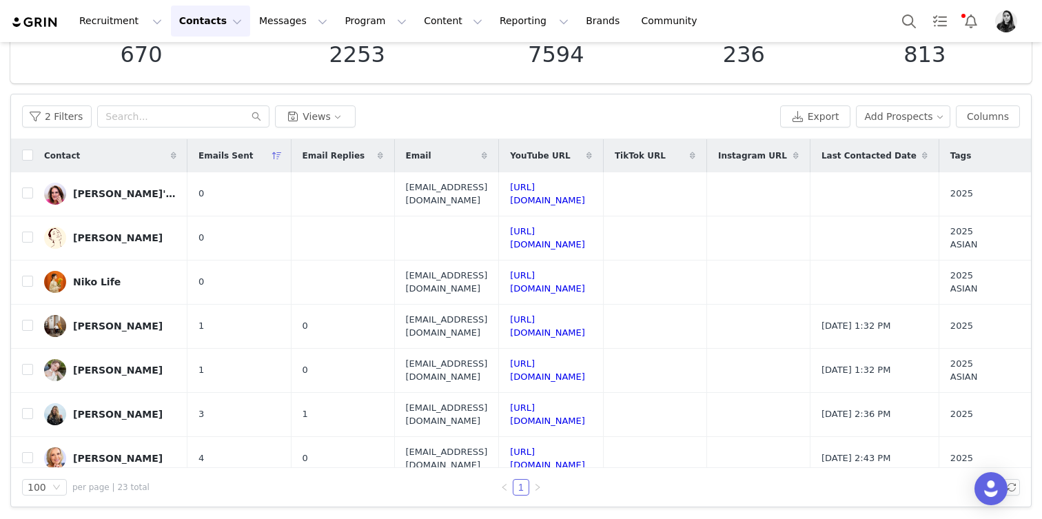
click at [321, 156] on span "Email Replies" at bounding box center [334, 156] width 63 height 12
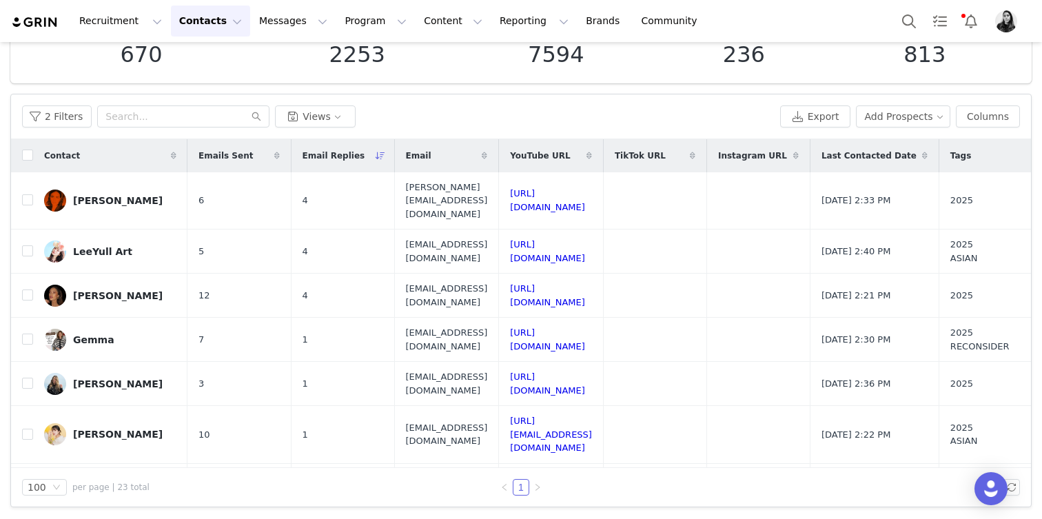
click at [321, 156] on span "Email Replies" at bounding box center [334, 156] width 63 height 12
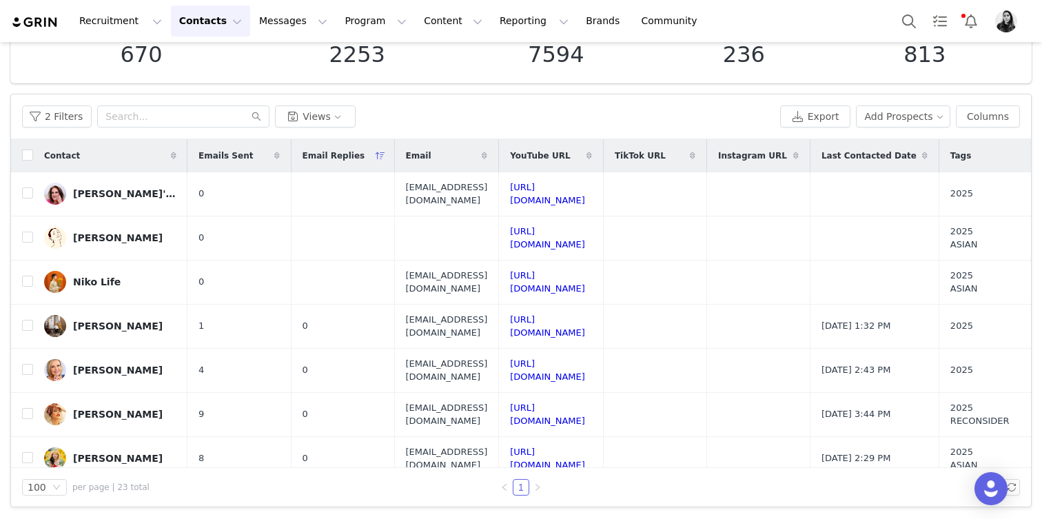
click at [224, 156] on span "Emails Sent" at bounding box center [226, 156] width 54 height 12
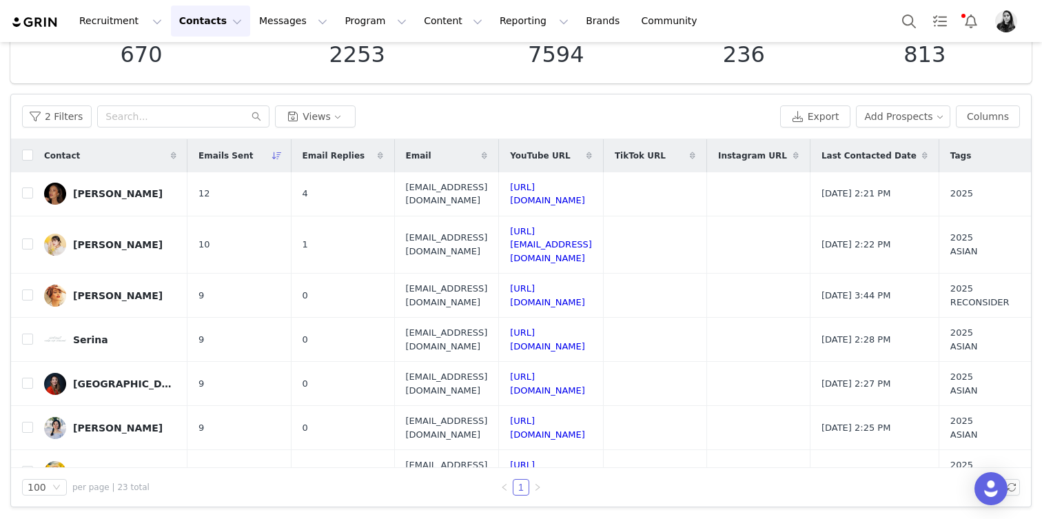
click at [224, 156] on span "Emails Sent" at bounding box center [226, 156] width 54 height 12
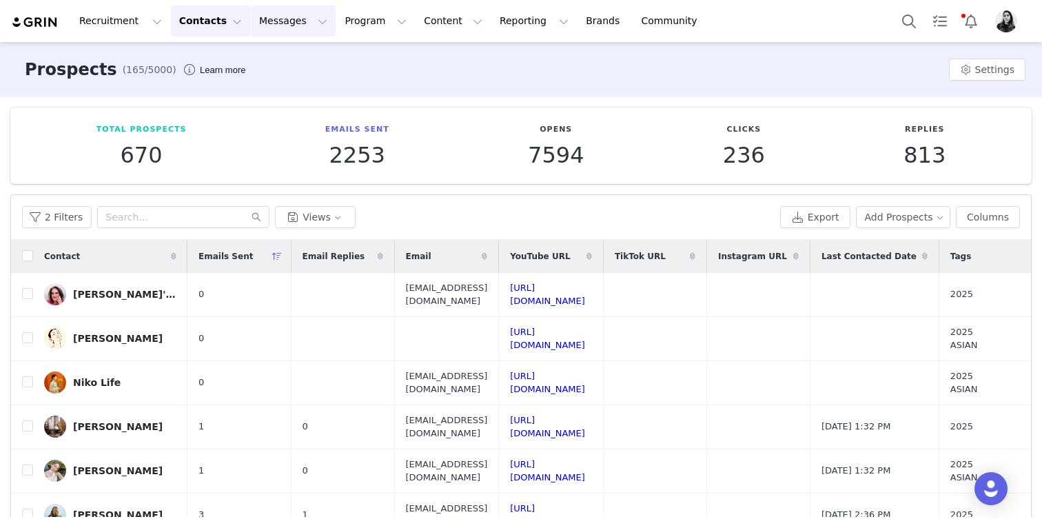
click at [267, 33] on button "Messages Messages" at bounding box center [293, 21] width 85 height 31
click at [267, 52] on link "Dashboard" at bounding box center [290, 61] width 109 height 26
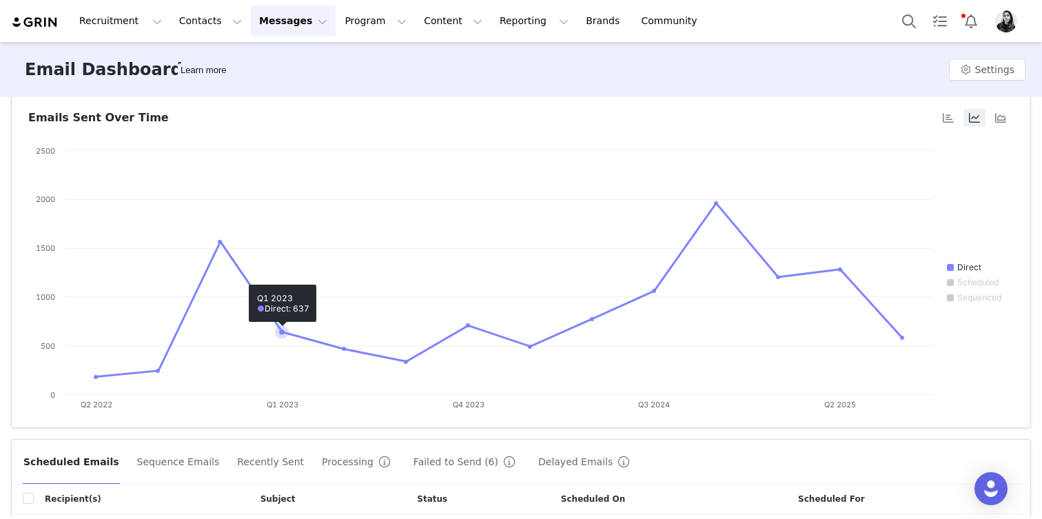
scroll to position [231, 0]
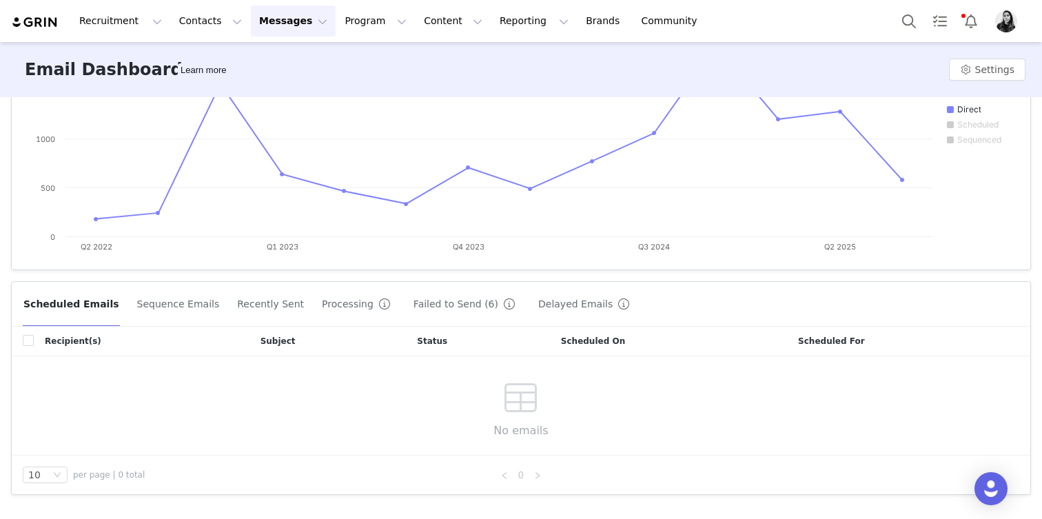
click at [413, 294] on button "Failed to Send (6)" at bounding box center [467, 304] width 108 height 22
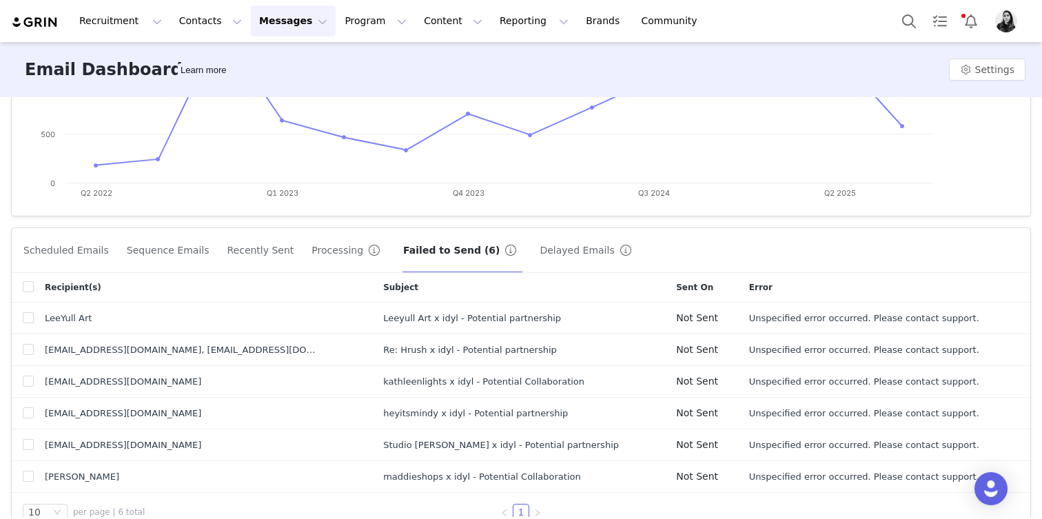
scroll to position [322, 0]
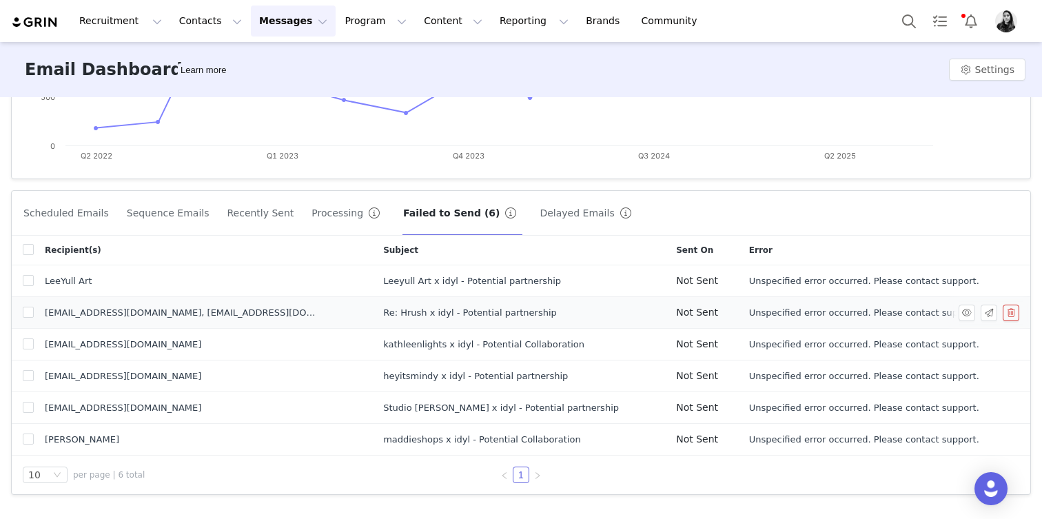
click at [403, 309] on div "Re: Hrush x idyl - Potential partnership" at bounding box center [518, 313] width 271 height 14
click at [968, 314] on button "button" at bounding box center [967, 313] width 17 height 17
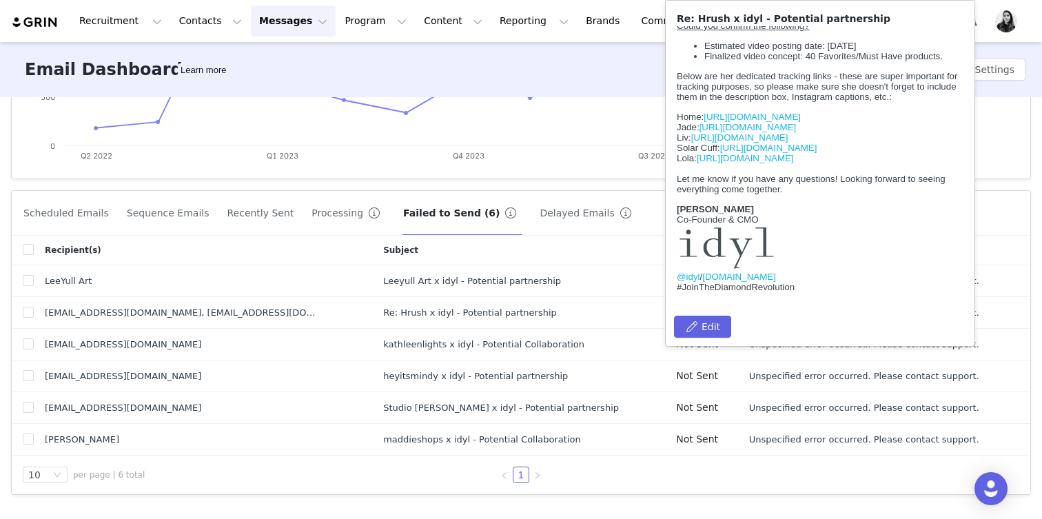
scroll to position [0, 0]
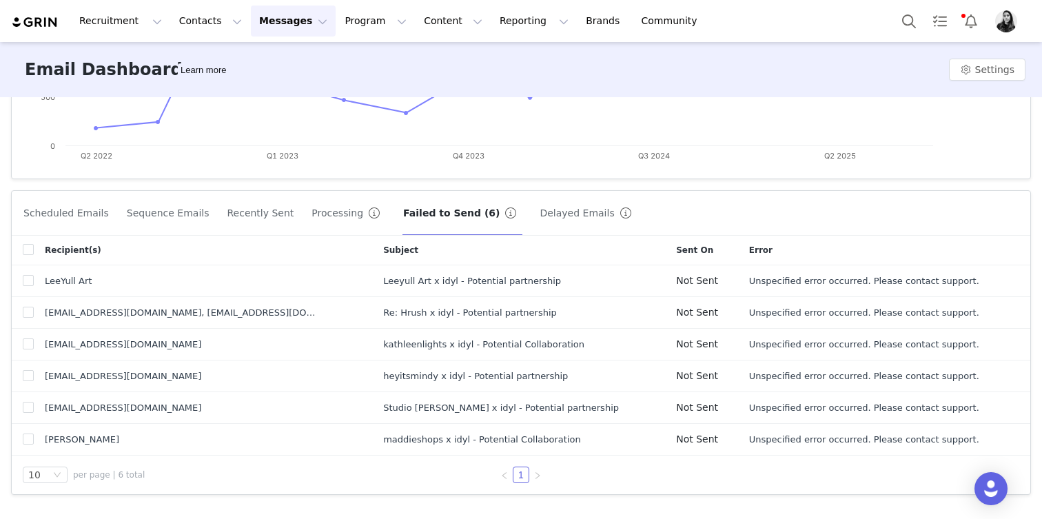
click at [398, 72] on div "Email Dashboard Learn more Settings" at bounding box center [521, 69] width 1042 height 55
click at [906, 17] on button "Search" at bounding box center [909, 21] width 30 height 31
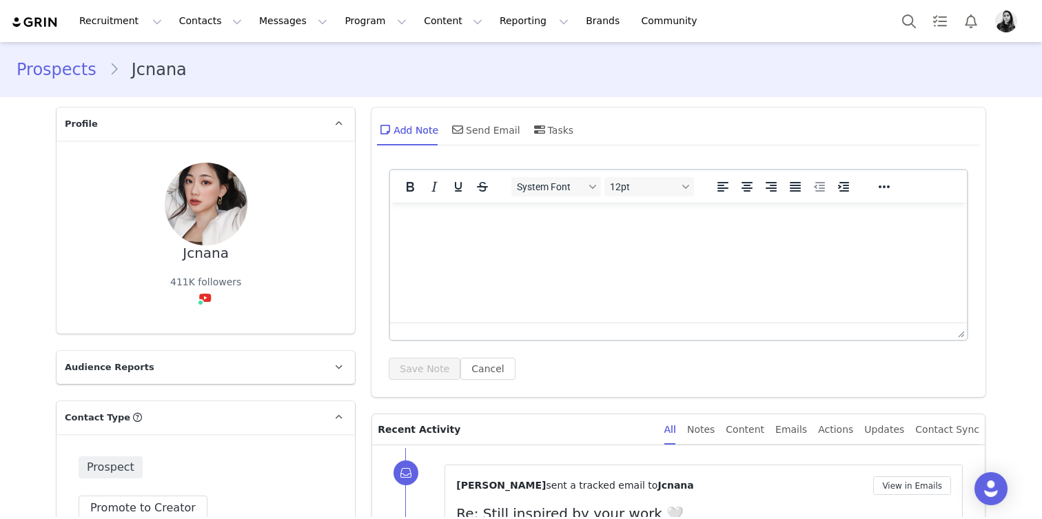
scroll to position [228, 0]
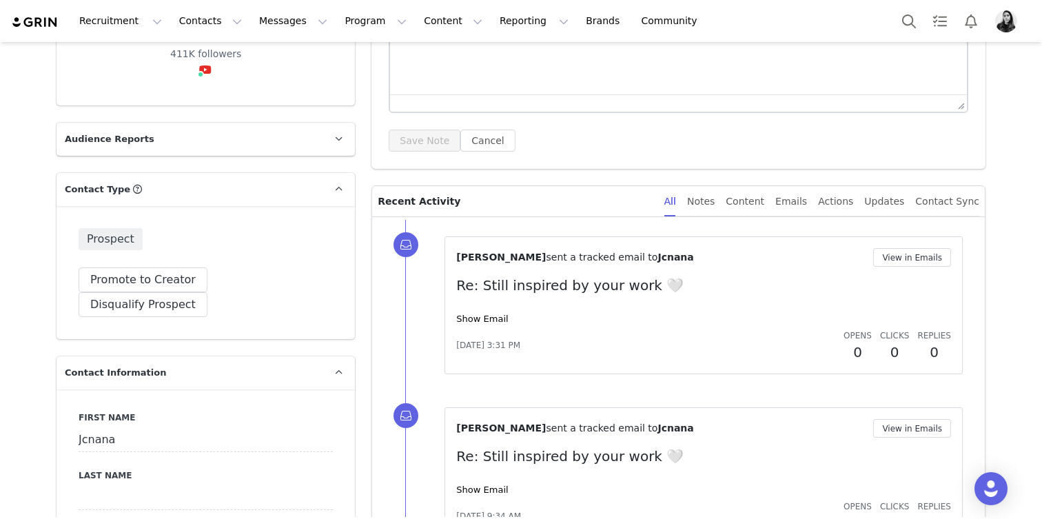
click at [498, 309] on div "[PERSON_NAME] sent a tracked email to Jcnana View in Emails Re: Still inspired …" at bounding box center [703, 305] width 495 height 114
click at [492, 318] on link "Show Email" at bounding box center [482, 319] width 52 height 10
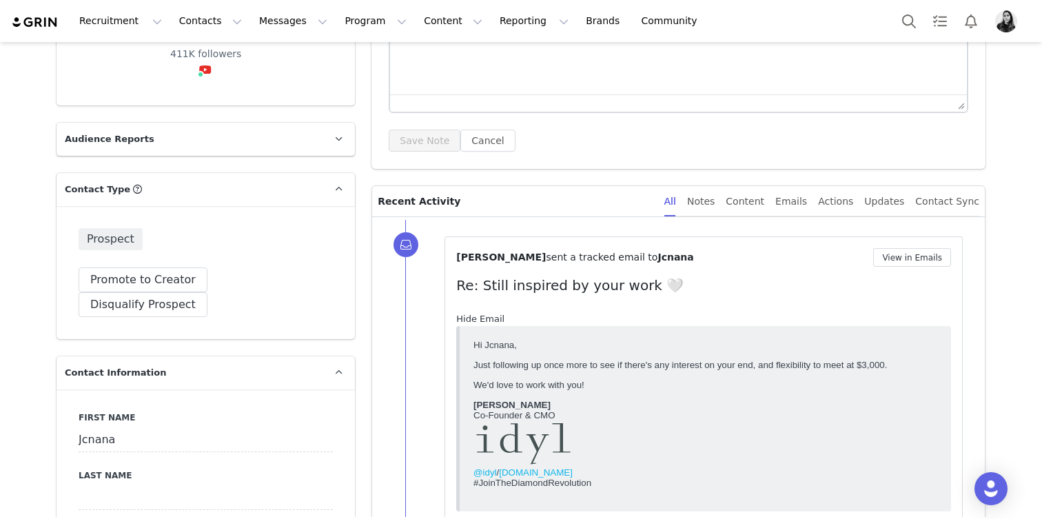
scroll to position [0, 0]
click at [492, 318] on link "Hide Email" at bounding box center [480, 319] width 48 height 10
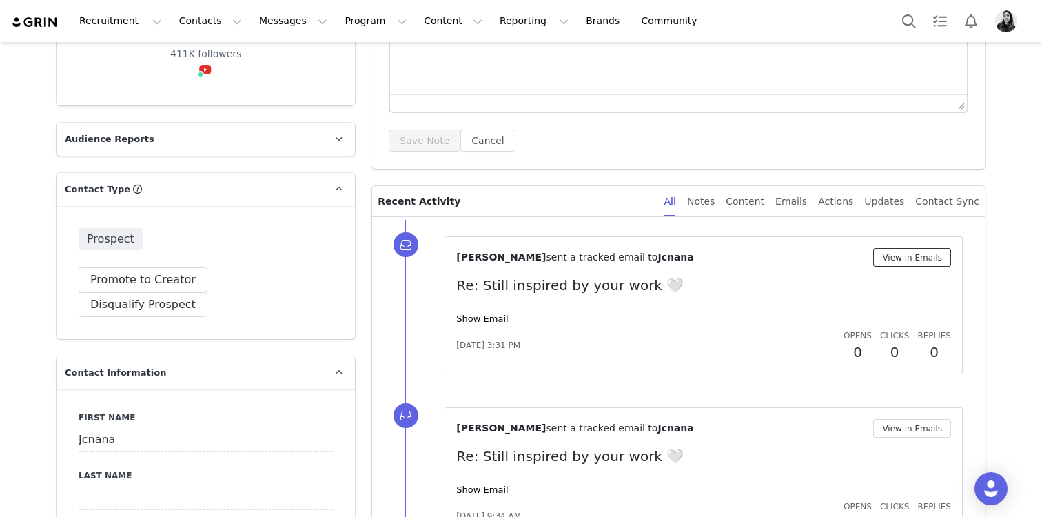
click button "View in Emails"
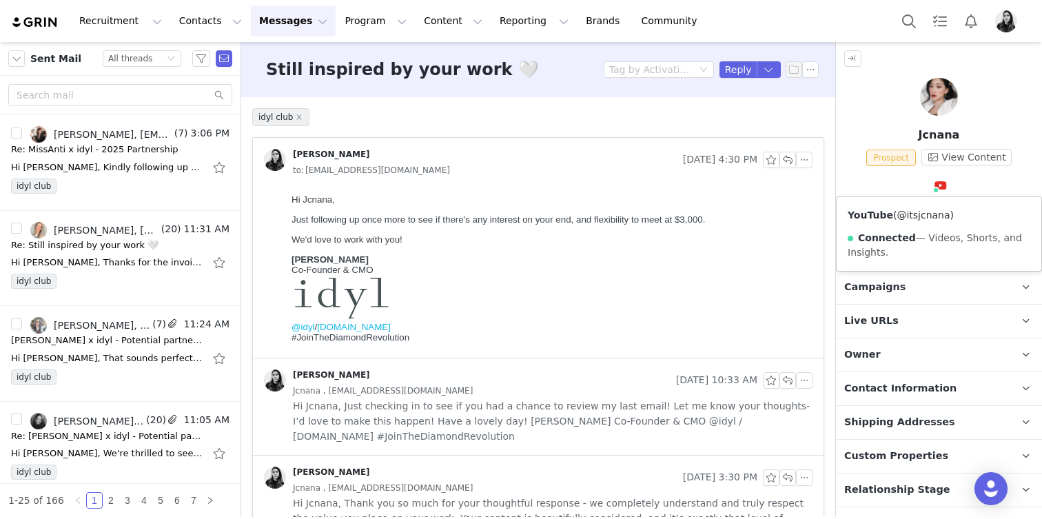
click link "@itsjcnana"
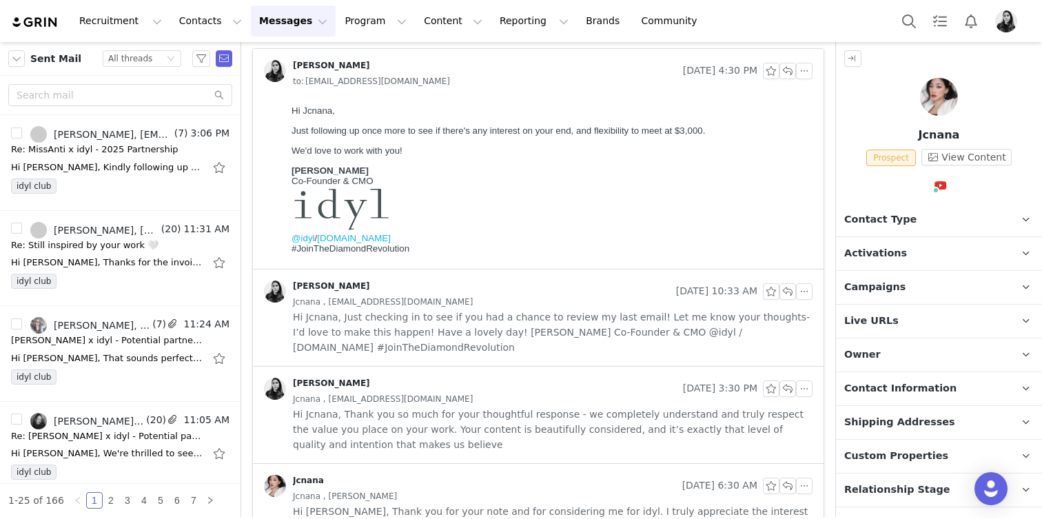
scroll to position [226, 0]
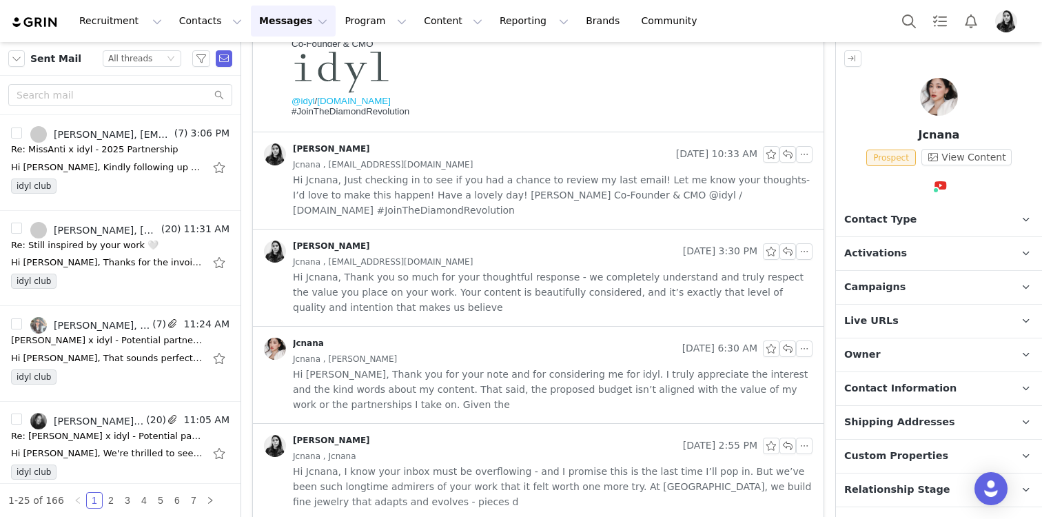
click div "Jcnana , Ornella Siso"
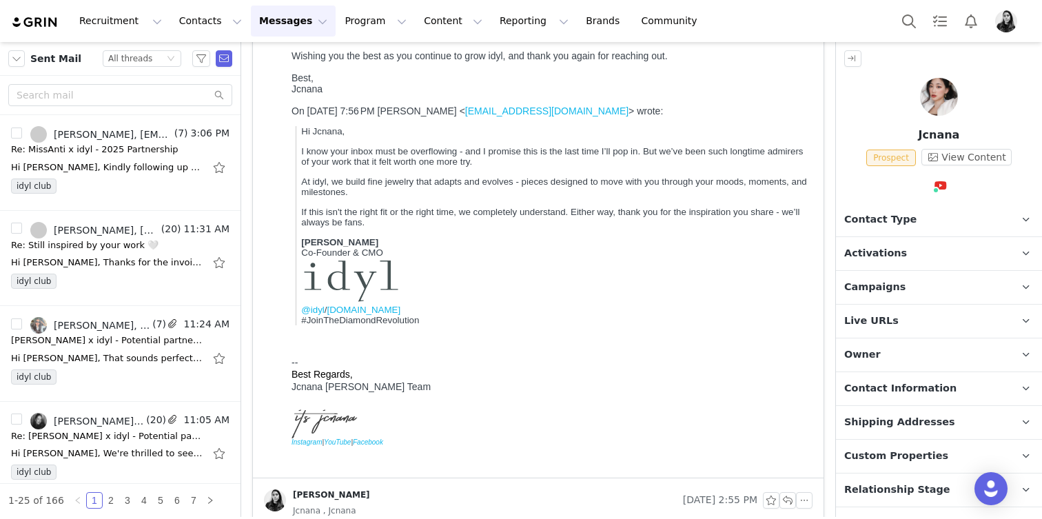
scroll to position [735, 0]
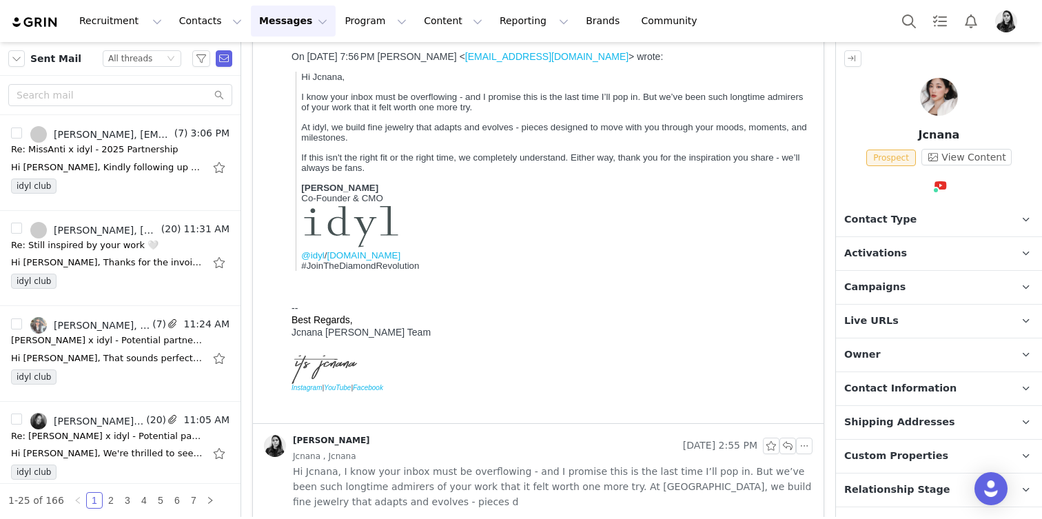
click span "Hi Jcnana, I know your inbox must be overflowing - and I promise this is the la…"
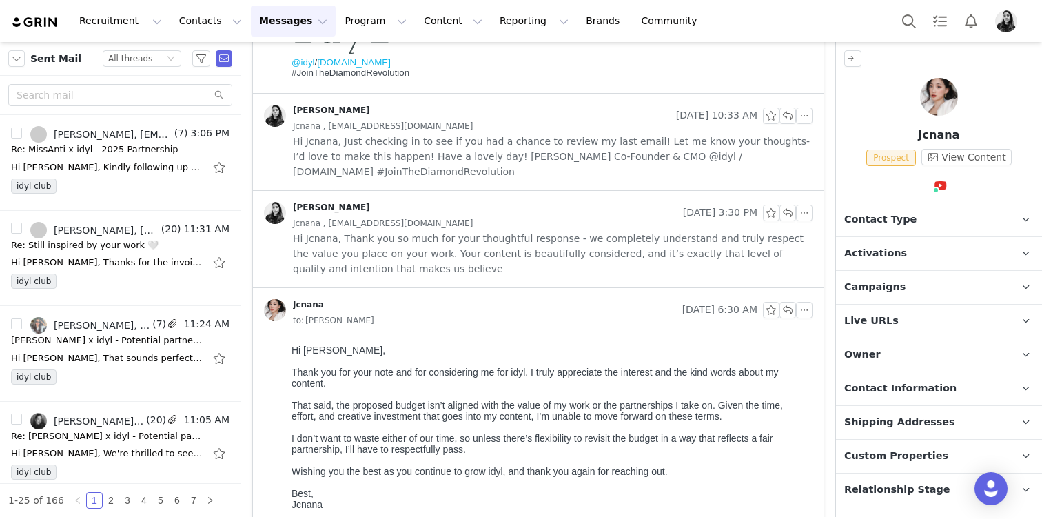
scroll to position [267, 0]
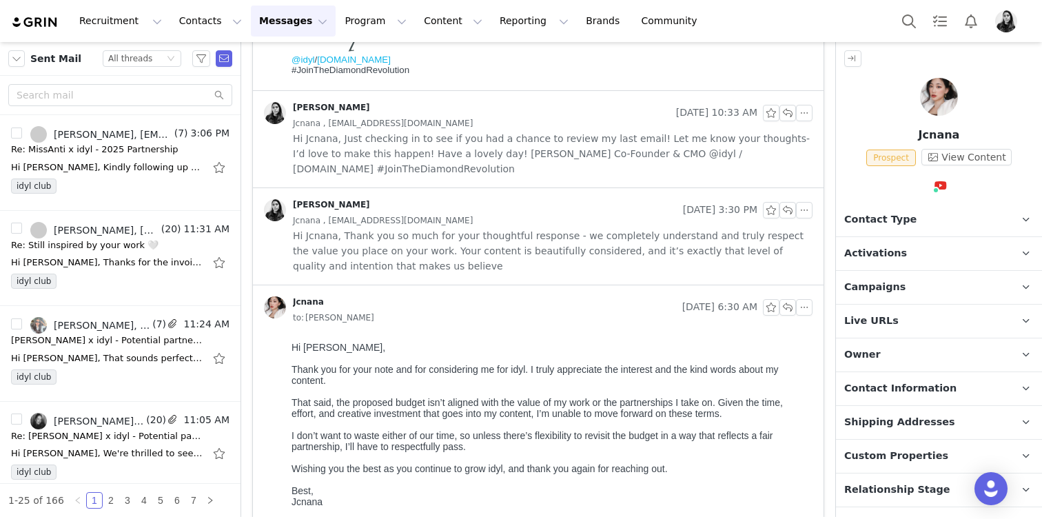
click span "Hi Jcnana, Thank you so much for your thoughtful response - we completely under…"
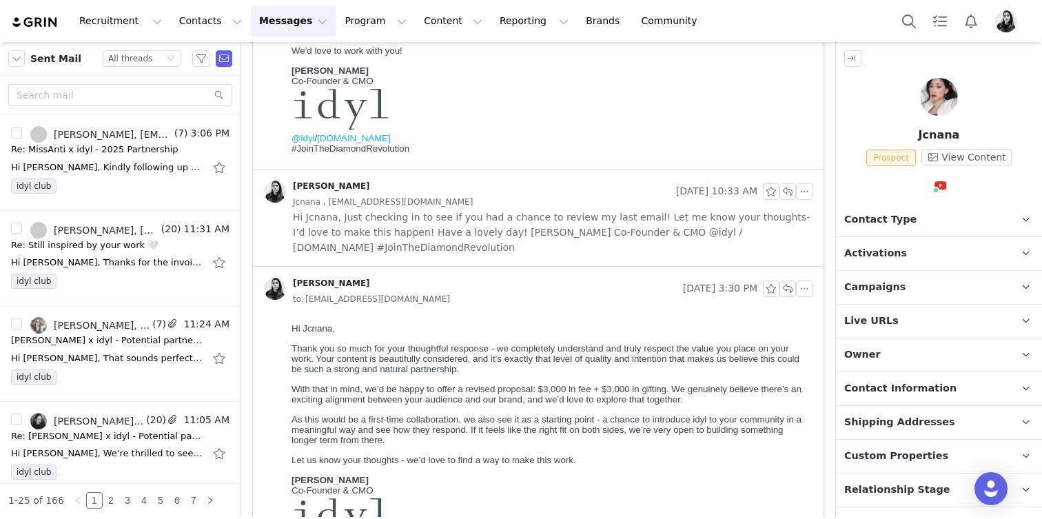
scroll to position [185, 0]
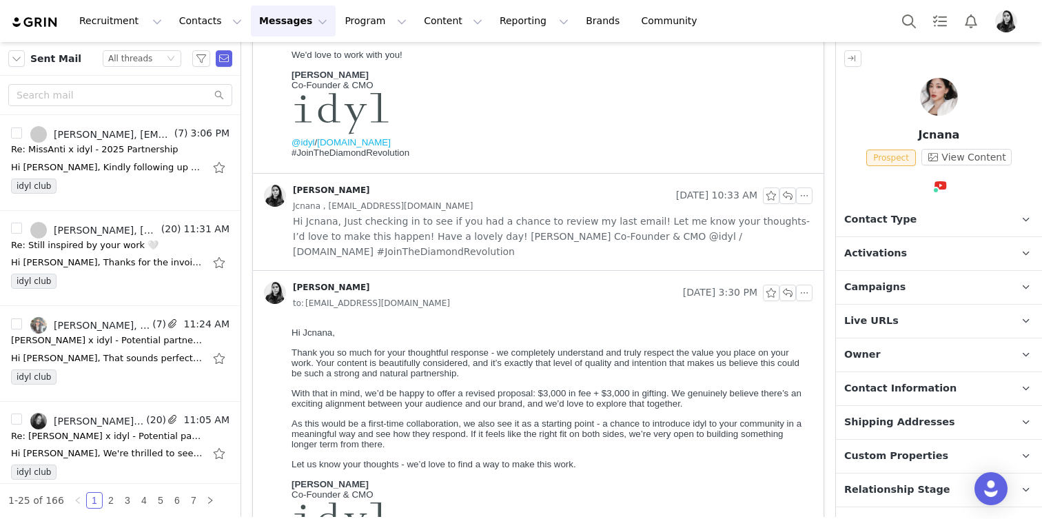
click span "Hi Jcnana, Just checking in to see if you had a chance to review my last email!…"
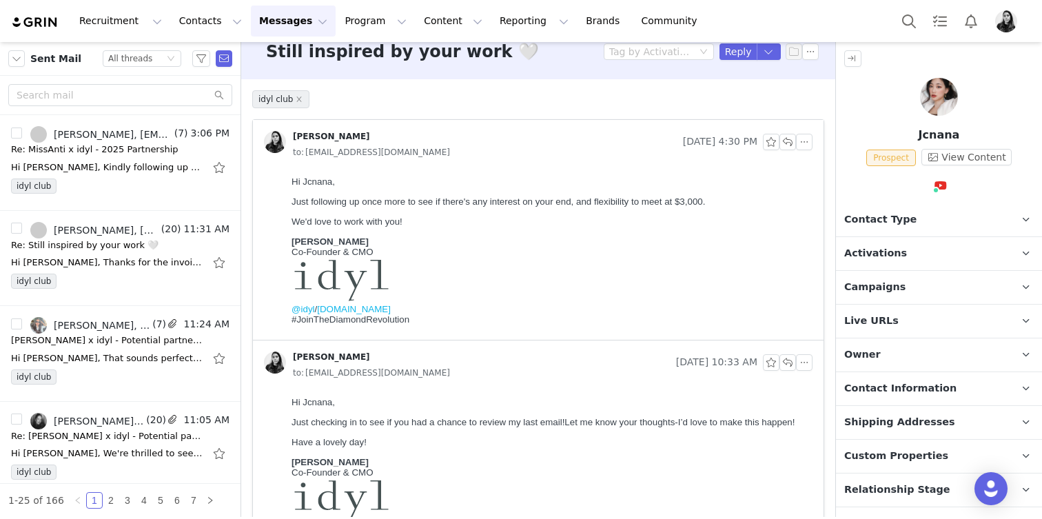
scroll to position [0, 0]
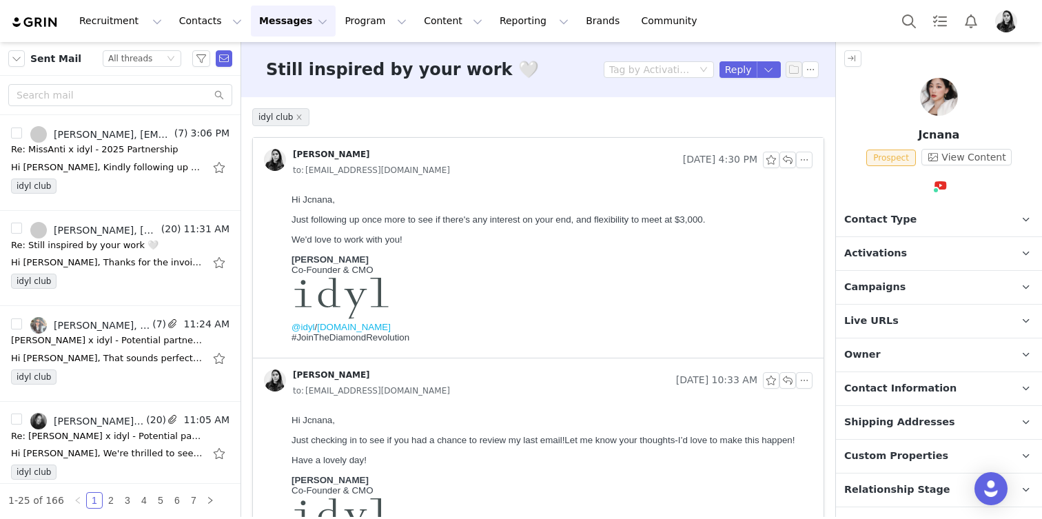
click span "Just following up once more to see if there's any interest on your end, and fle…"
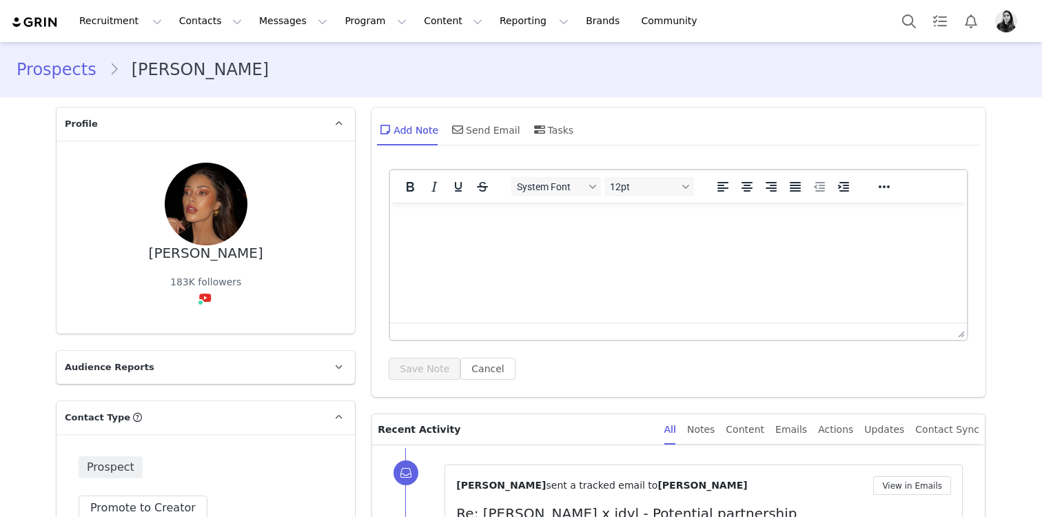
scroll to position [410, 0]
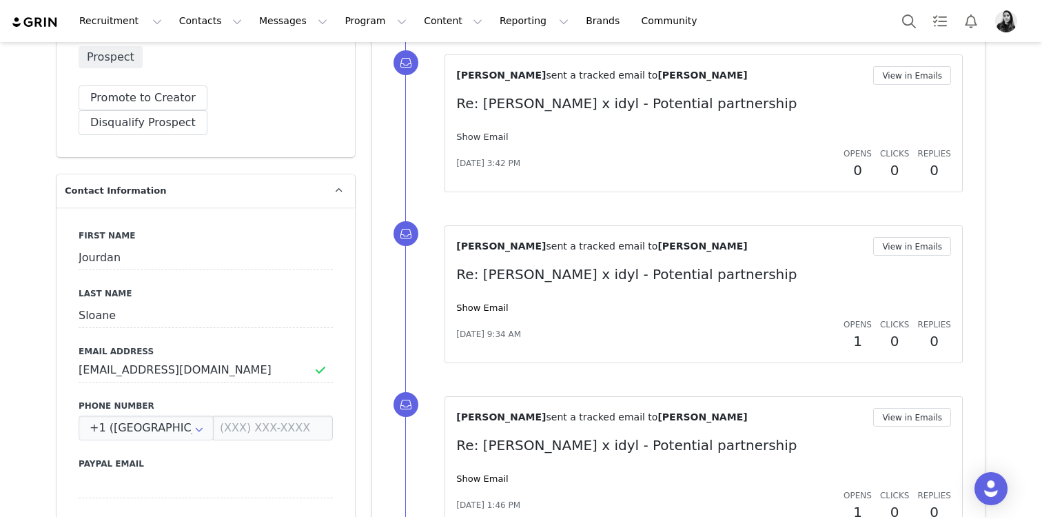
click at [485, 136] on link "Show Email" at bounding box center [482, 137] width 52 height 10
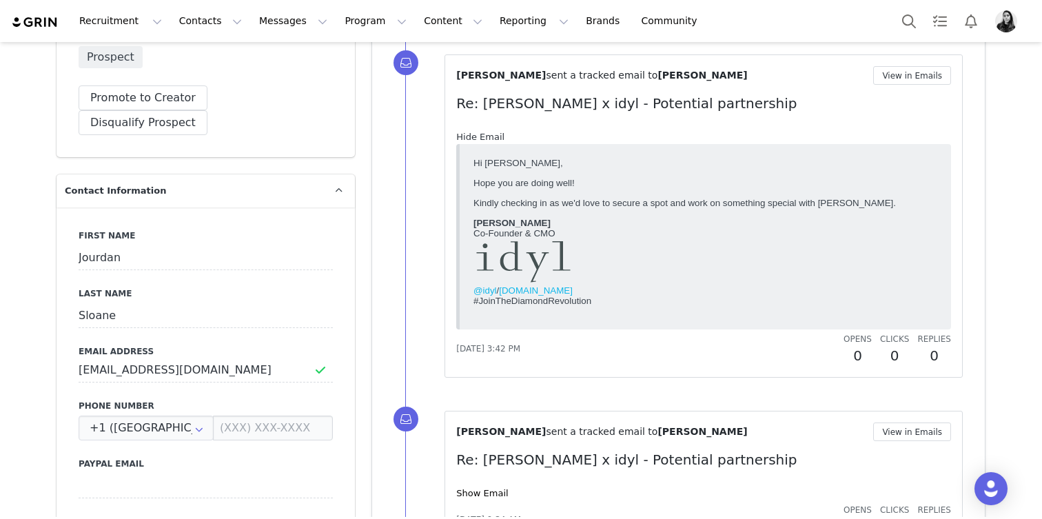
scroll to position [0, 0]
click at [486, 136] on link "Hide Email" at bounding box center [480, 137] width 48 height 10
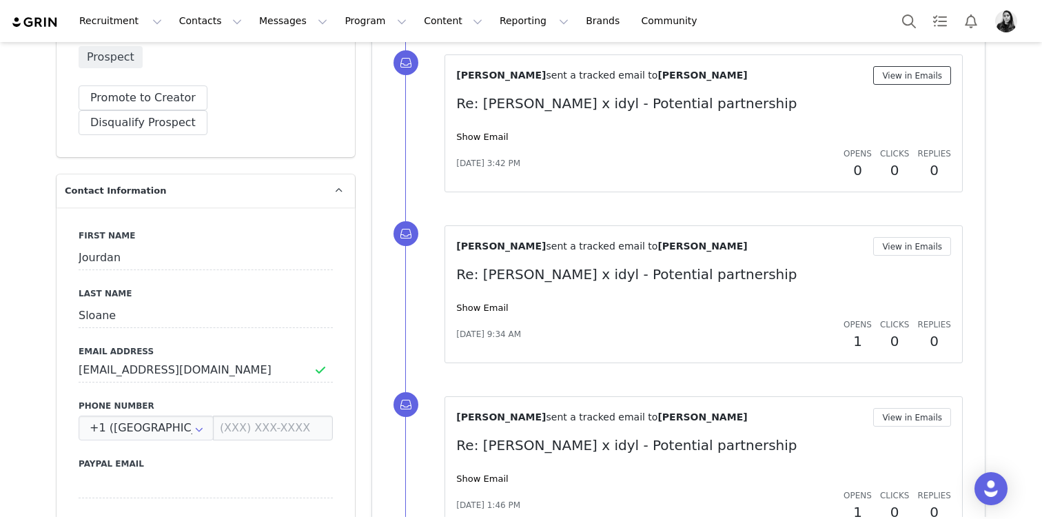
click at [904, 75] on button "View in Emails" at bounding box center [912, 75] width 78 height 19
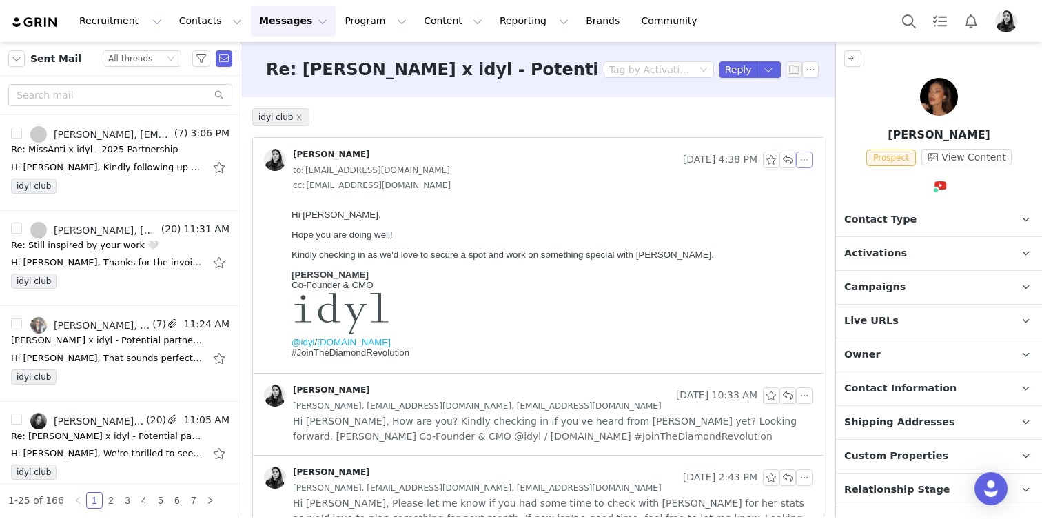
click at [804, 161] on button "button" at bounding box center [804, 160] width 17 height 17
click at [804, 181] on li "Reply All" at bounding box center [825, 185] width 59 height 22
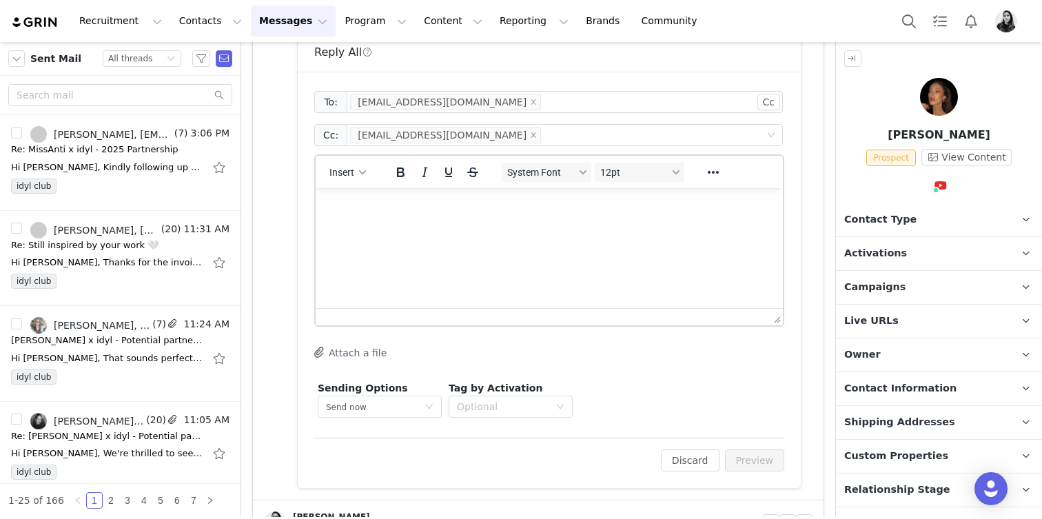
click at [508, 225] on html at bounding box center [549, 206] width 467 height 37
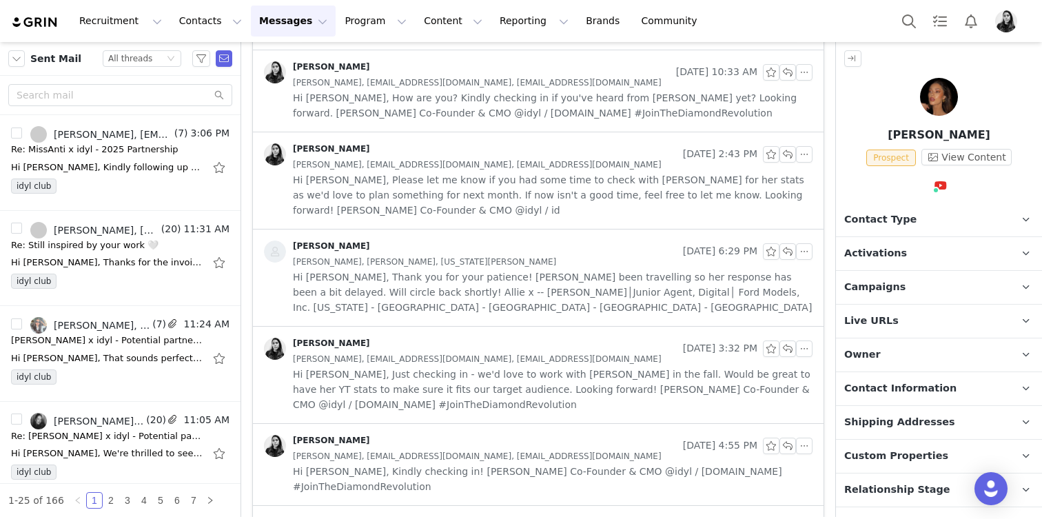
scroll to position [920, 0]
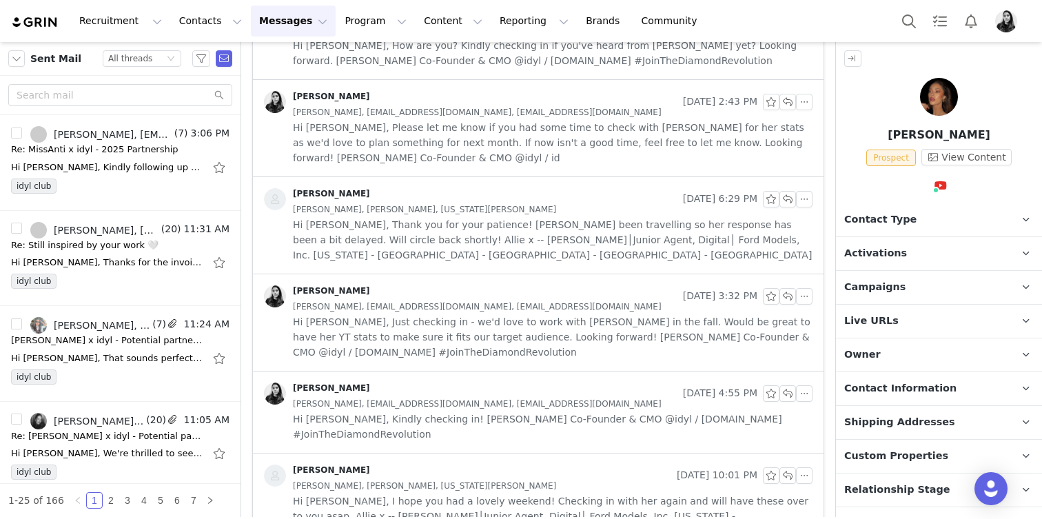
click at [514, 259] on span "Hi Ornella, Thank you for your patience! Jourdan's been travelling so her respo…" at bounding box center [553, 239] width 520 height 45
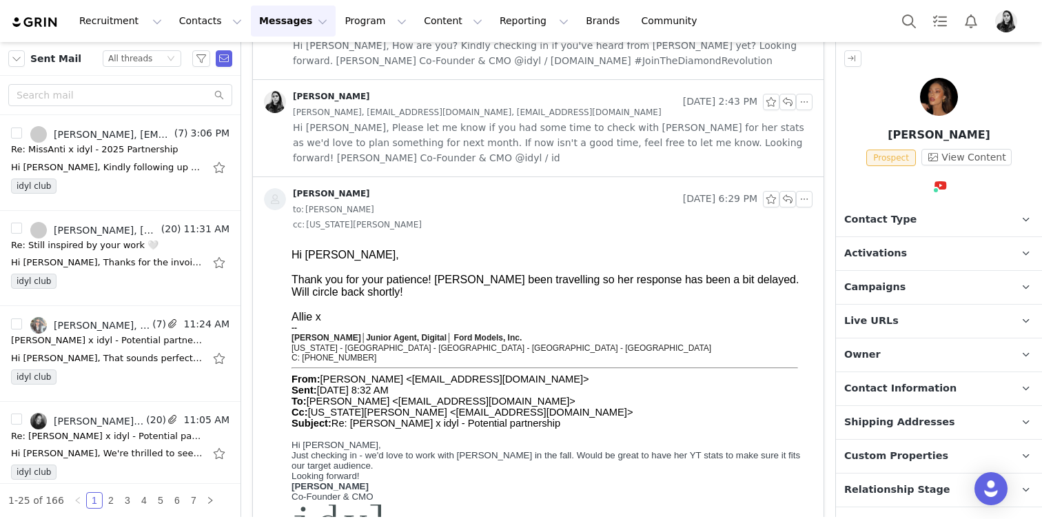
scroll to position [0, 0]
click at [517, 141] on span "Hi Allie, Please let me know if you had some time to check with Jourdan for her…" at bounding box center [553, 142] width 520 height 45
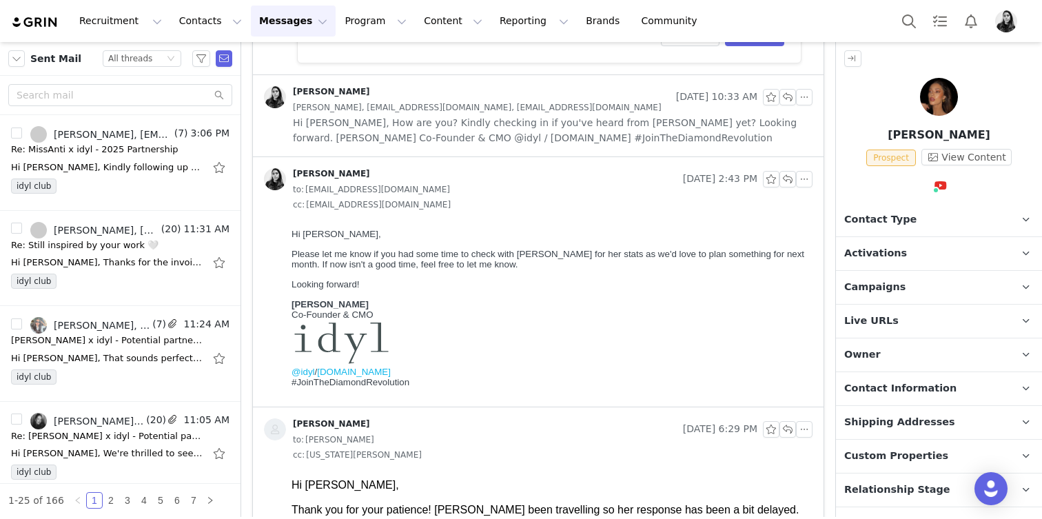
scroll to position [825, 0]
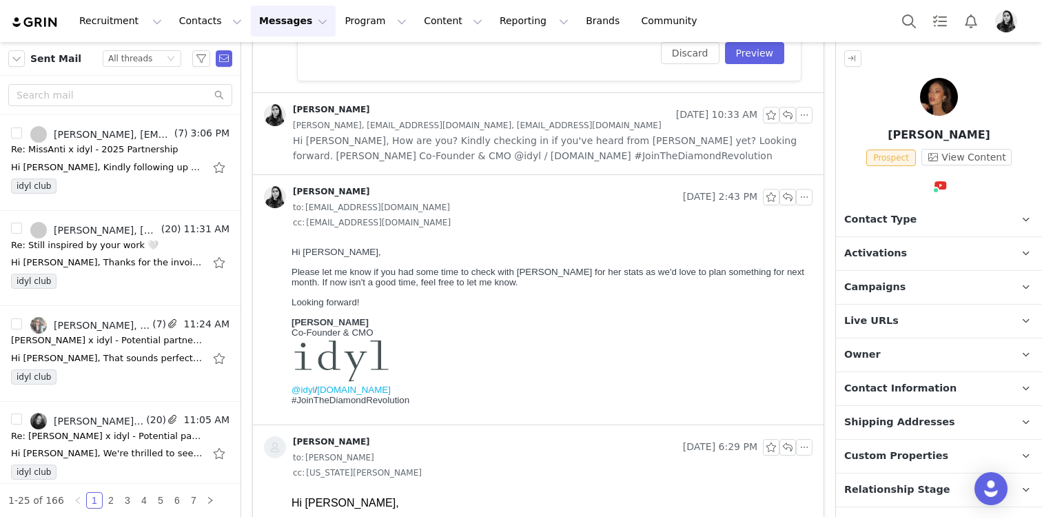
click at [517, 141] on span "Hi Allie, How are you? Kindly checking in if you've heard from Jourdan yet? Loo…" at bounding box center [553, 148] width 520 height 30
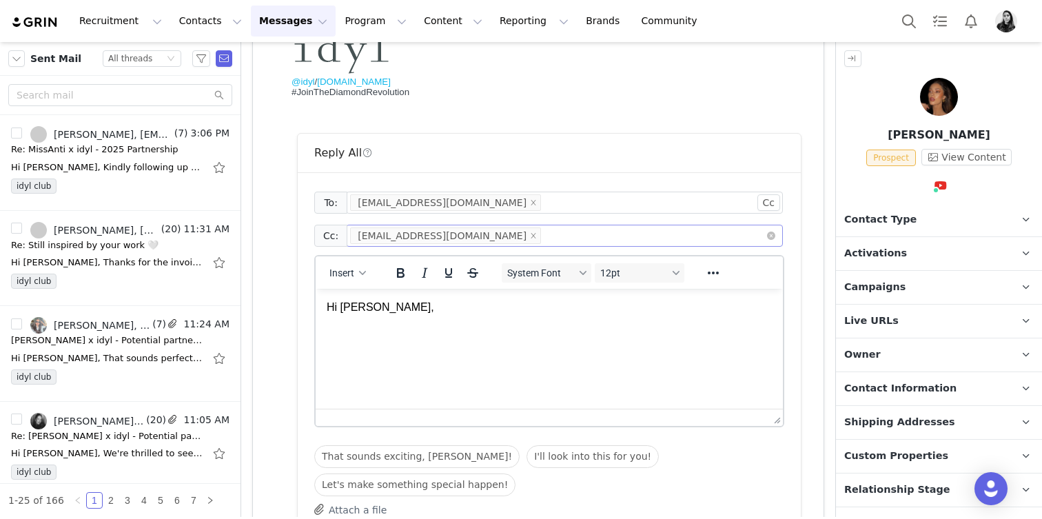
scroll to position [350, 0]
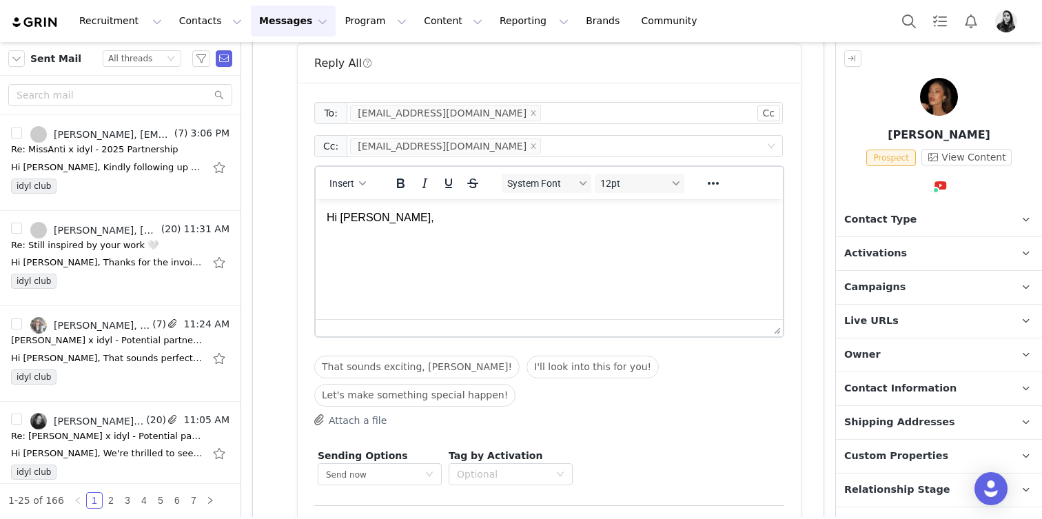
click at [491, 263] on html "Hi Allie," at bounding box center [549, 231] width 467 height 64
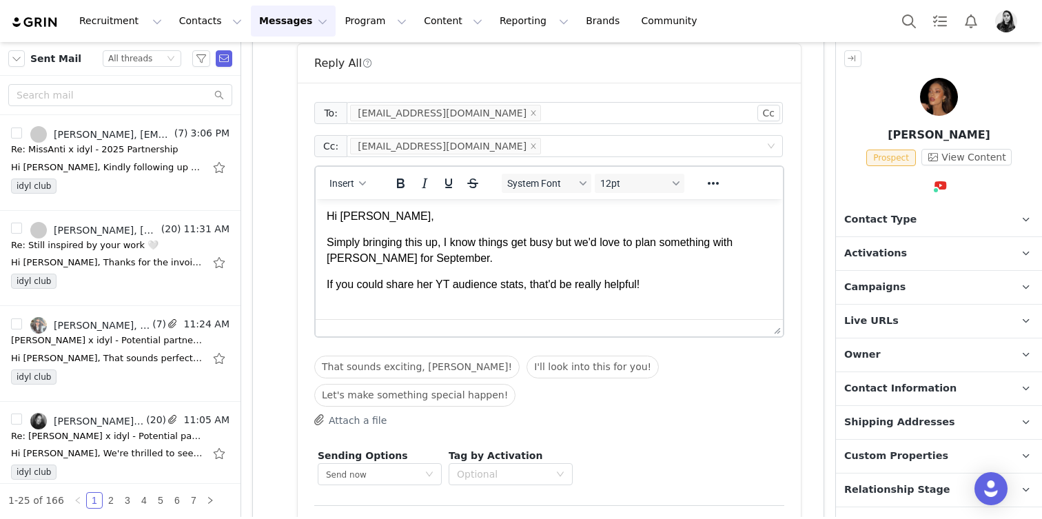
scroll to position [96, 0]
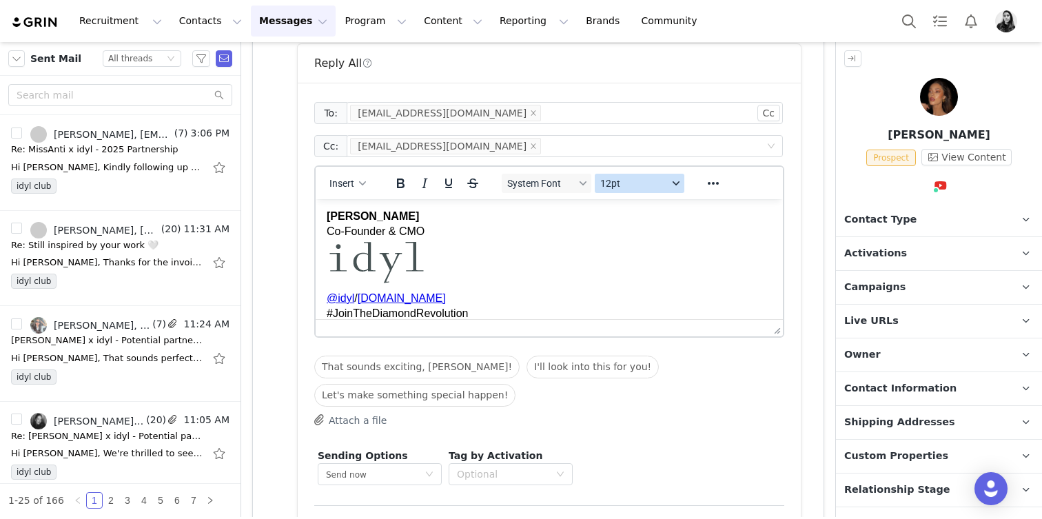
click at [651, 184] on span "12pt" at bounding box center [634, 183] width 68 height 11
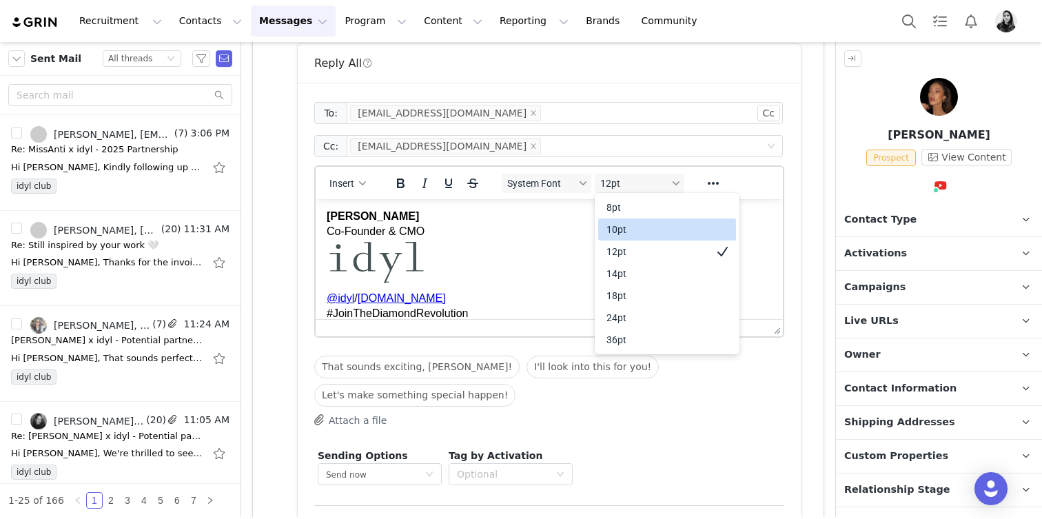
click at [649, 219] on div "10pt" at bounding box center [667, 230] width 138 height 22
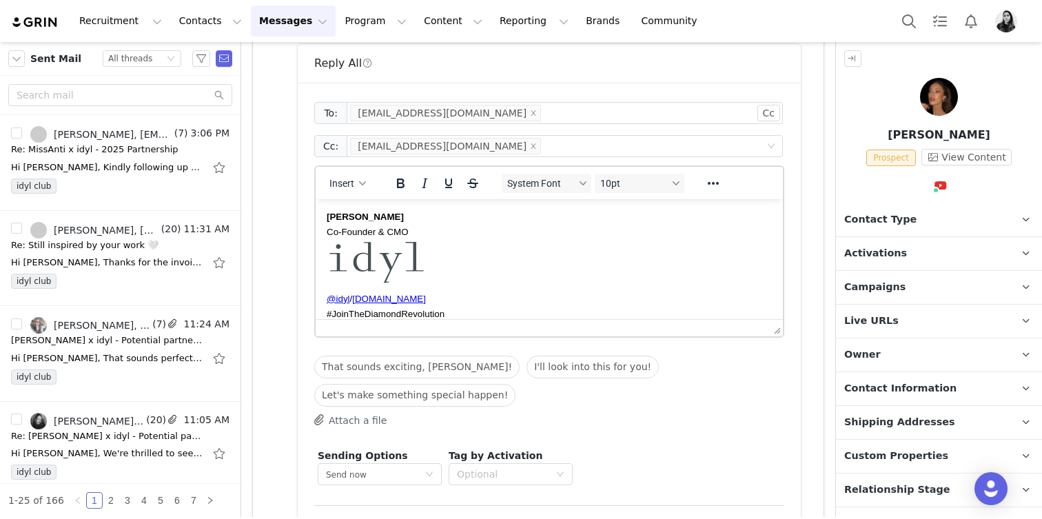
click at [569, 170] on div "System Font 10pt" at bounding box center [594, 183] width 200 height 27
click at [567, 182] on span "System Font" at bounding box center [541, 183] width 68 height 11
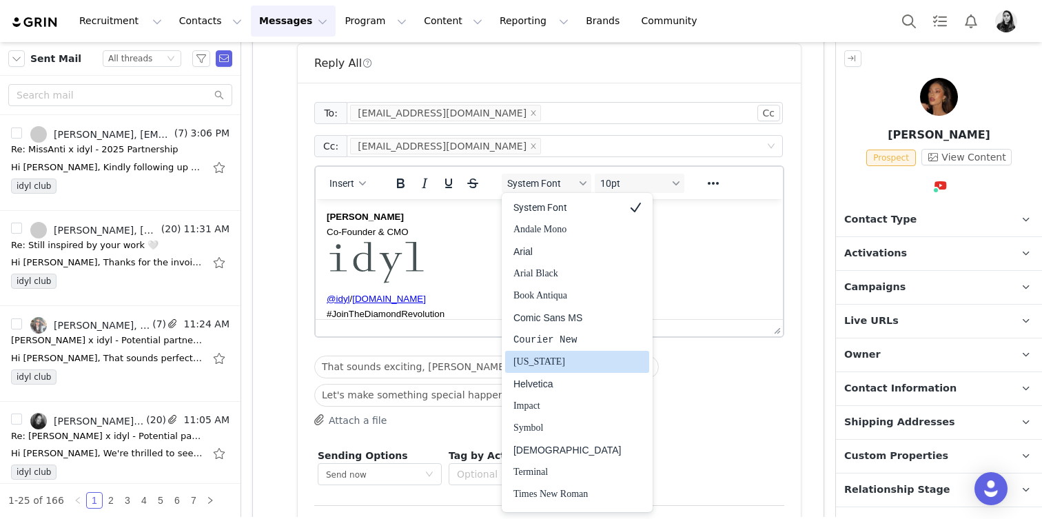
click at [581, 368] on div "[US_STATE]" at bounding box center [568, 362] width 108 height 17
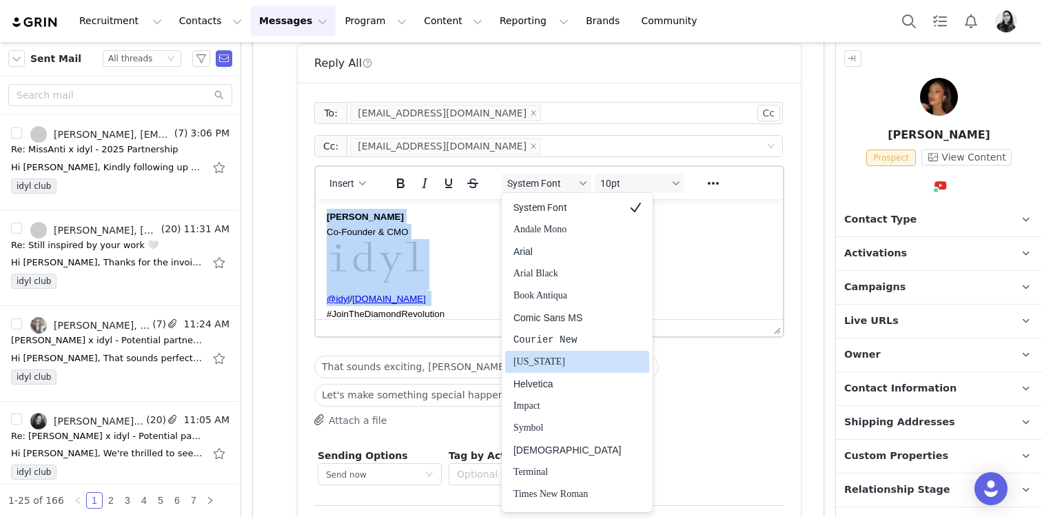
scroll to position [81, 0]
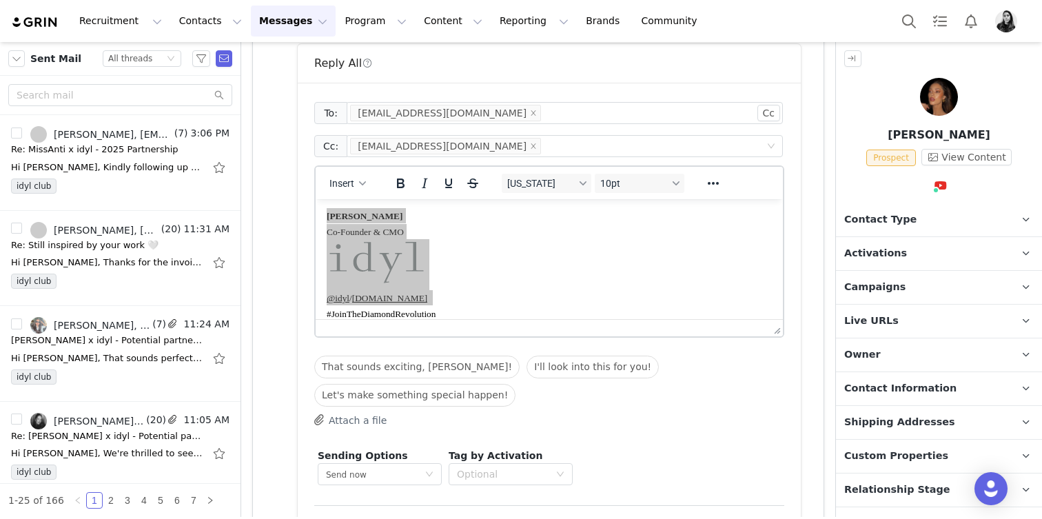
click at [558, 194] on div "Georgia 10pt" at bounding box center [594, 183] width 200 height 27
click at [558, 189] on button "[US_STATE]" at bounding box center [547, 183] width 90 height 19
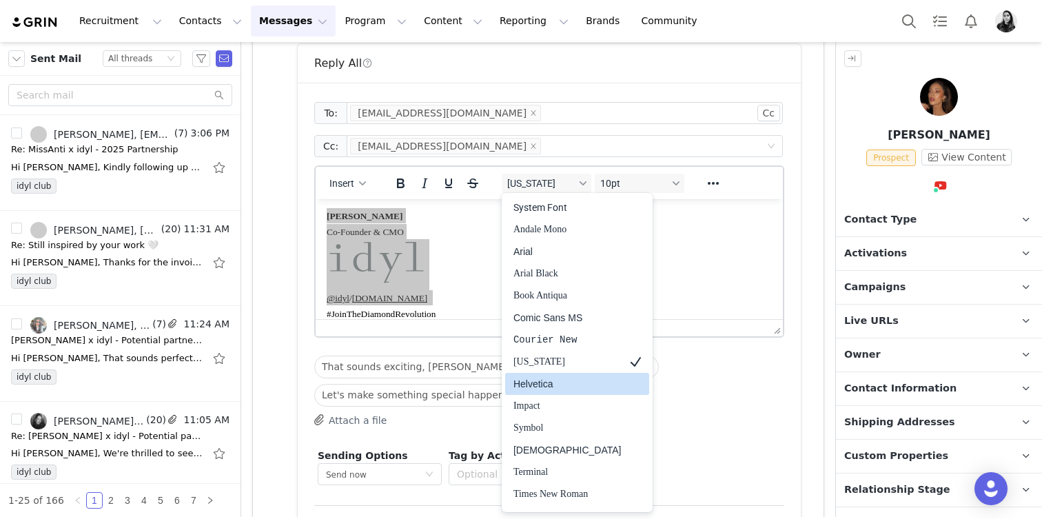
click at [555, 376] on div "Helvetica" at bounding box center [568, 384] width 108 height 17
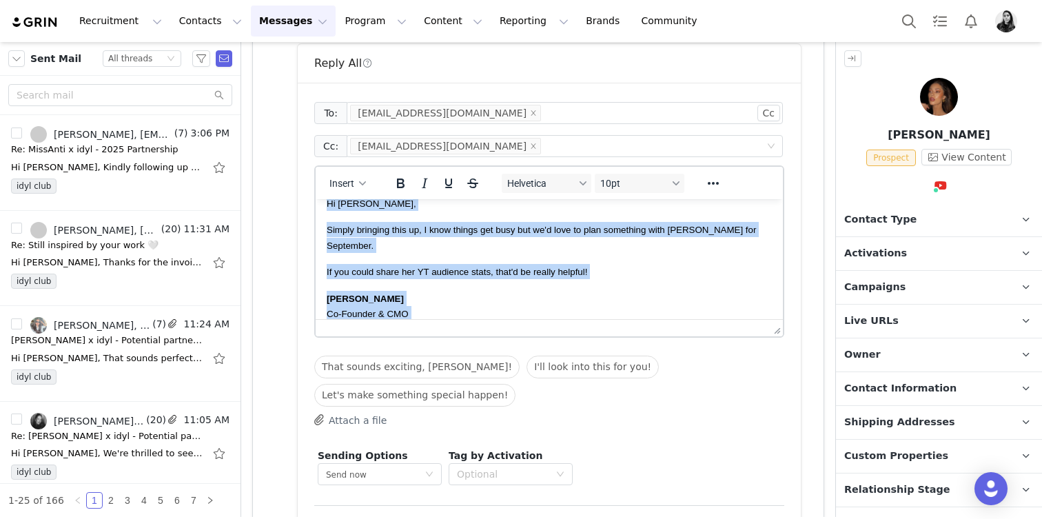
scroll to position [0, 0]
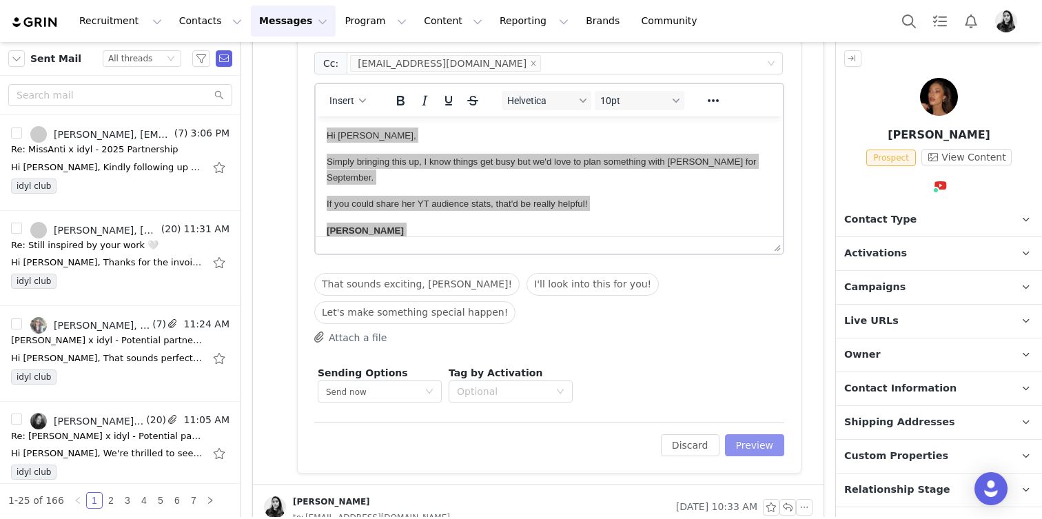
click at [753, 445] on button "Preview" at bounding box center [755, 445] width 60 height 22
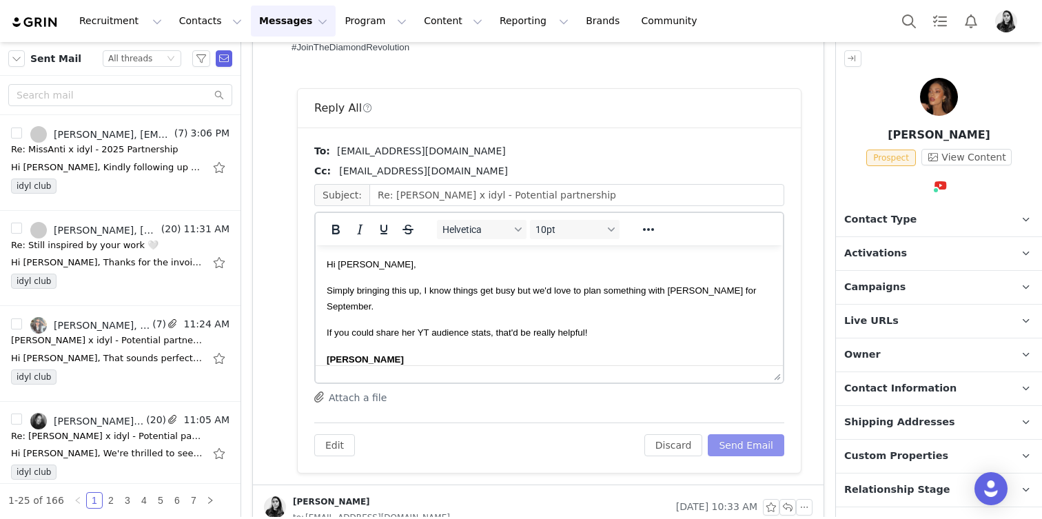
click at [762, 441] on button "Send Email" at bounding box center [746, 445] width 77 height 22
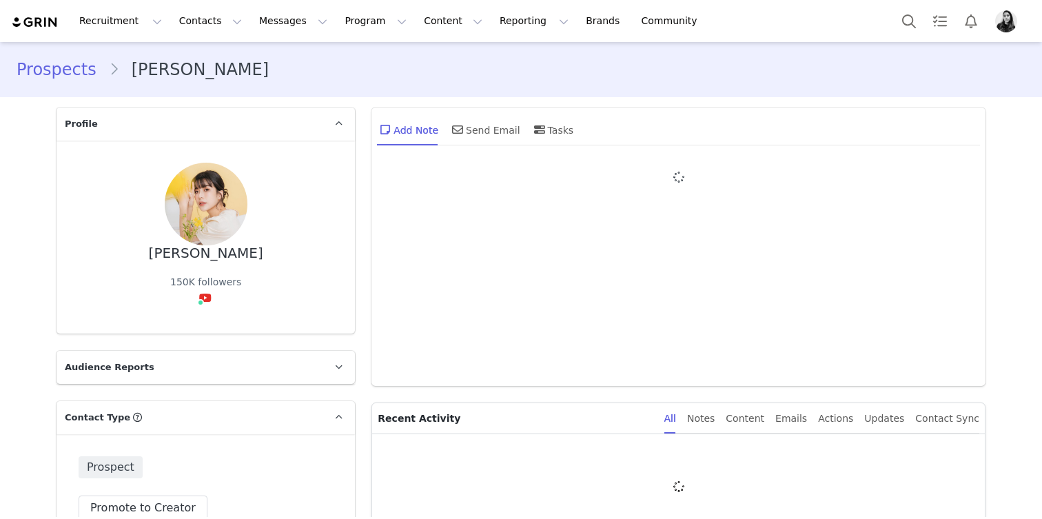
type input "+1 ([GEOGRAPHIC_DATA])"
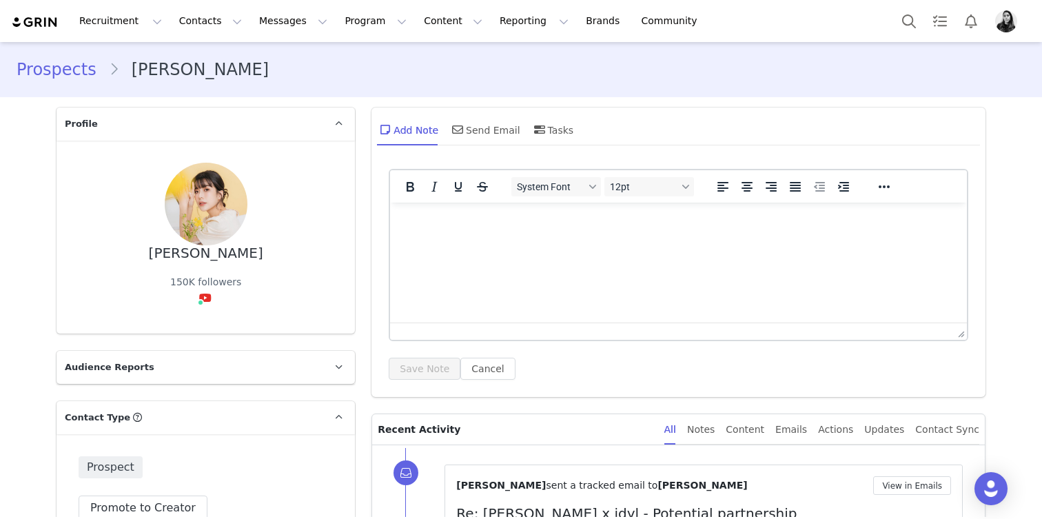
scroll to position [277, 0]
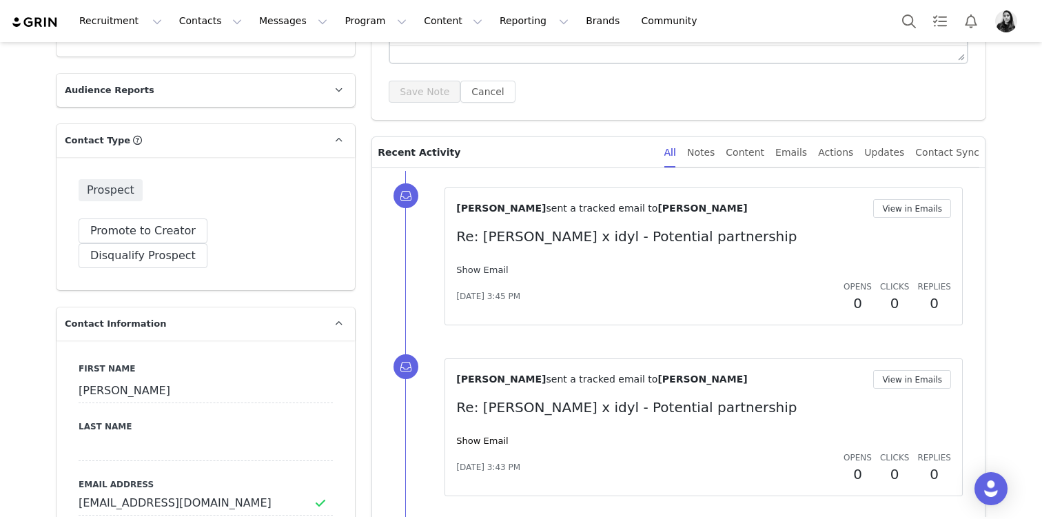
click at [493, 266] on link "Show Email" at bounding box center [482, 270] width 52 height 10
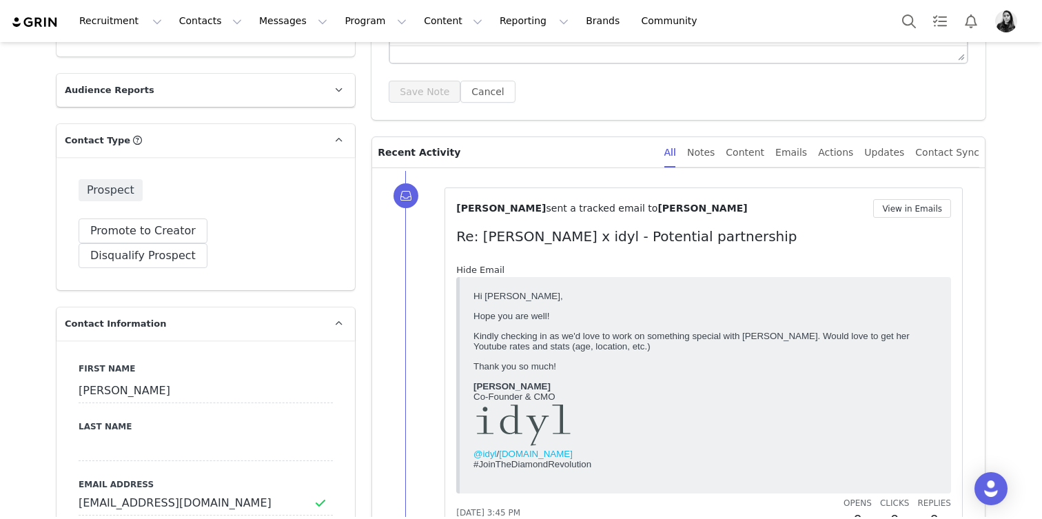
scroll to position [0, 0]
click at [493, 266] on link "Hide Email" at bounding box center [480, 270] width 48 height 10
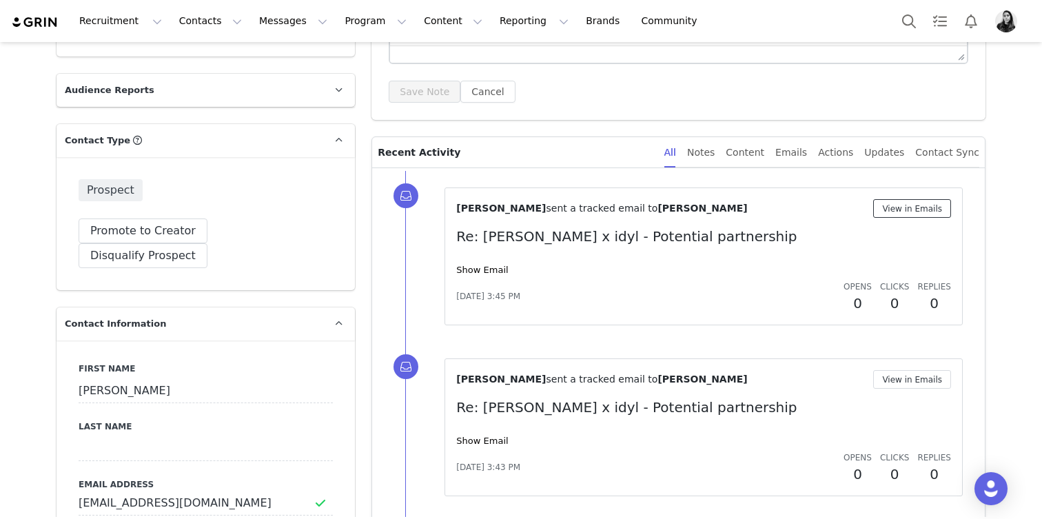
click at [926, 211] on button "View in Emails" at bounding box center [912, 208] width 78 height 19
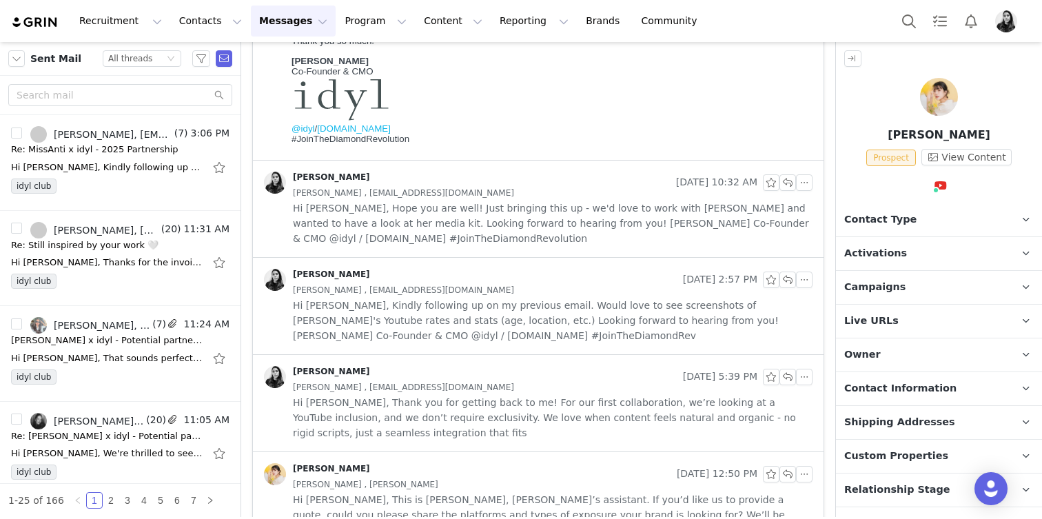
scroll to position [307, 0]
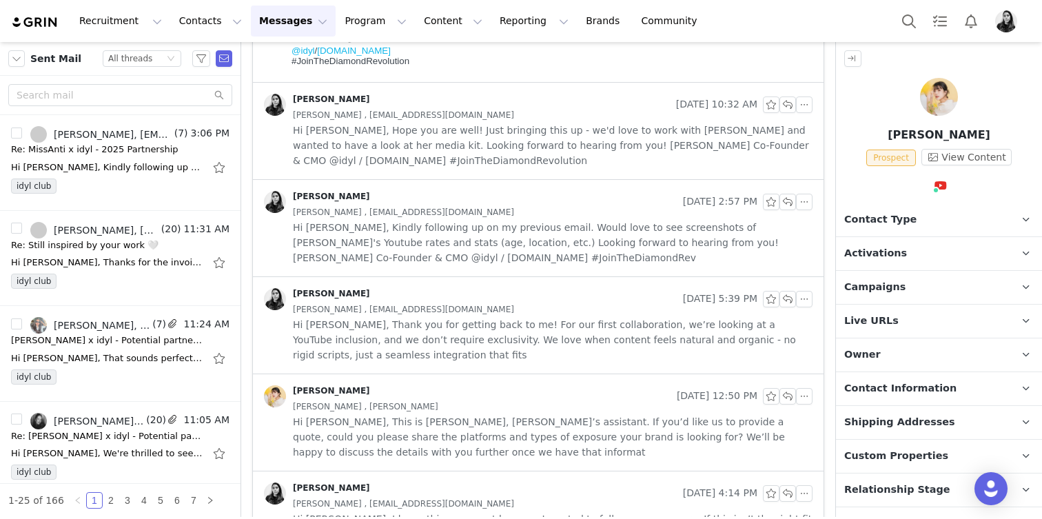
click at [548, 432] on span "Hi Ornella, This is Kylie, Alice’s assistant. If you’d like us to provide a quo…" at bounding box center [553, 436] width 520 height 45
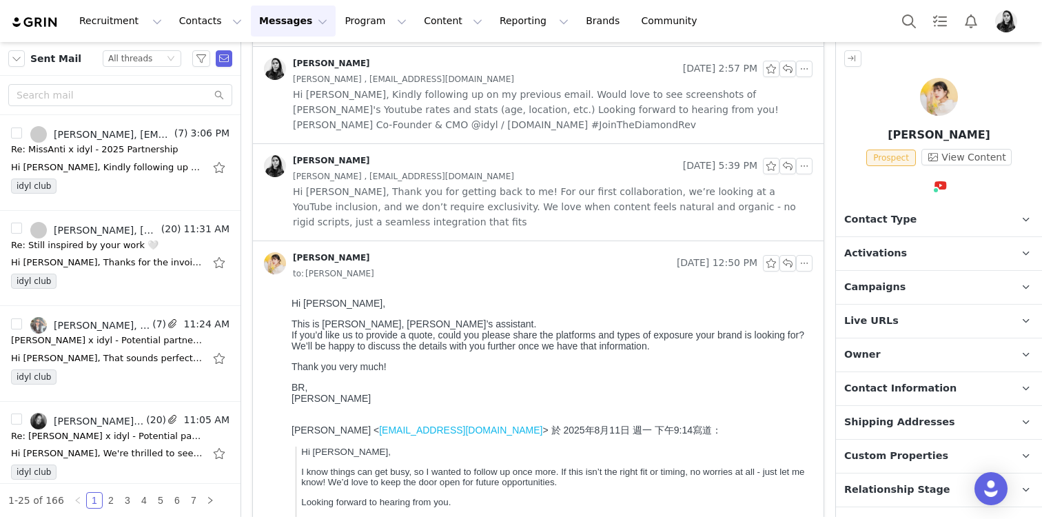
scroll to position [447, 0]
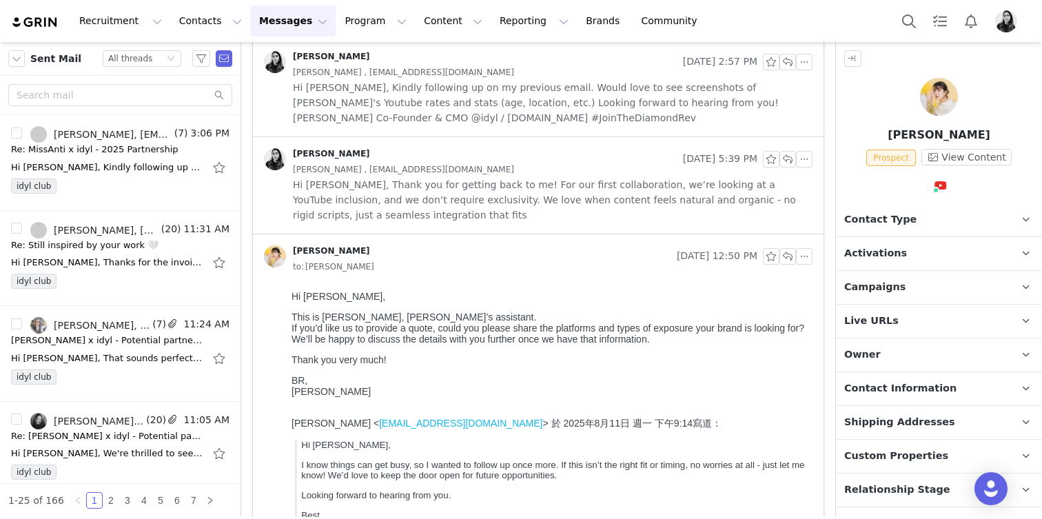
click at [538, 175] on div "Alice , aliceeeccccwork@gmail.com" at bounding box center [553, 169] width 520 height 15
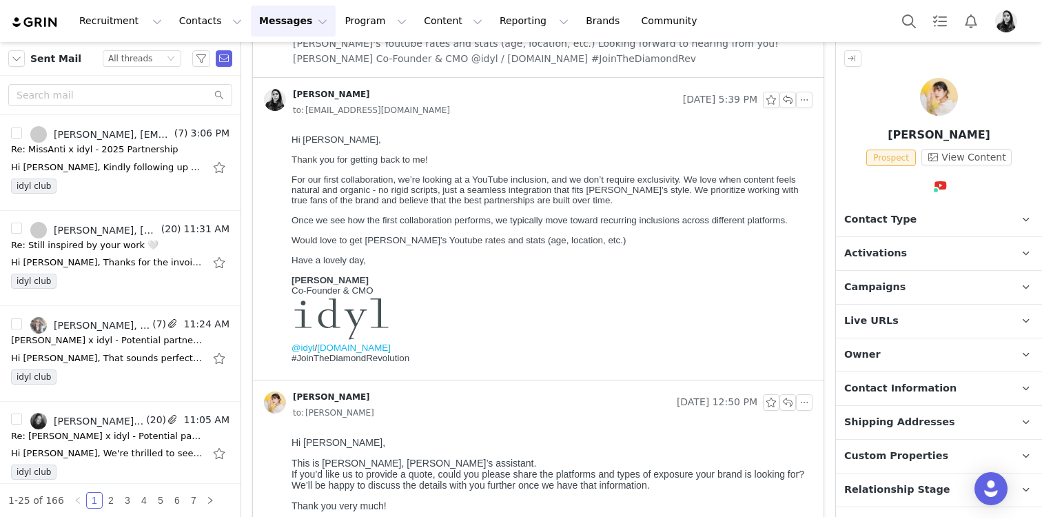
scroll to position [504, 0]
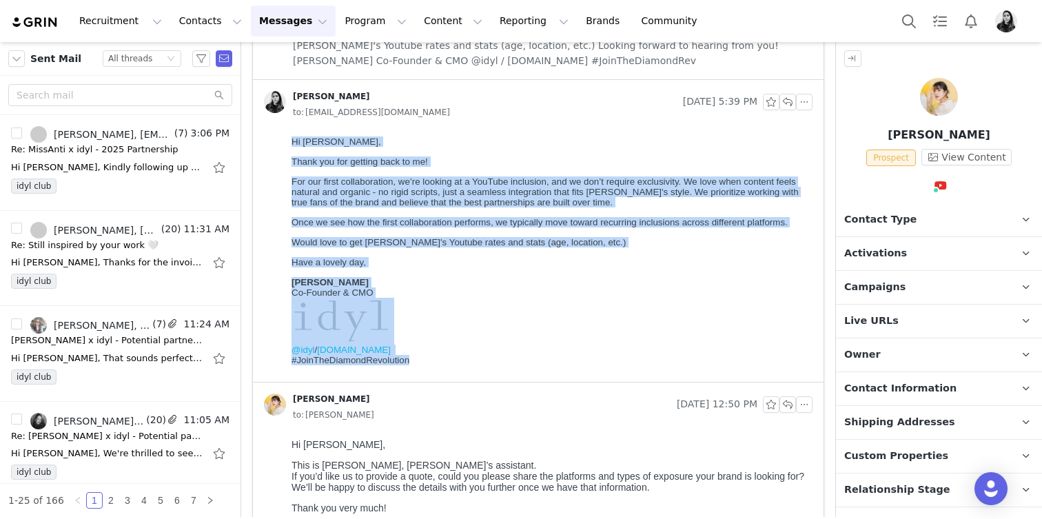
drag, startPoint x: 293, startPoint y: 141, endPoint x: 428, endPoint y: 368, distance: 264.0
click at [428, 368] on body "Hi Kylie, Thank you for getting back to me! For our first collaboration, we’re …" at bounding box center [550, 256] width 516 height 240
copy body "Hi Kylie, Thank you for getting back to me! For our first collaboration, we’re …"
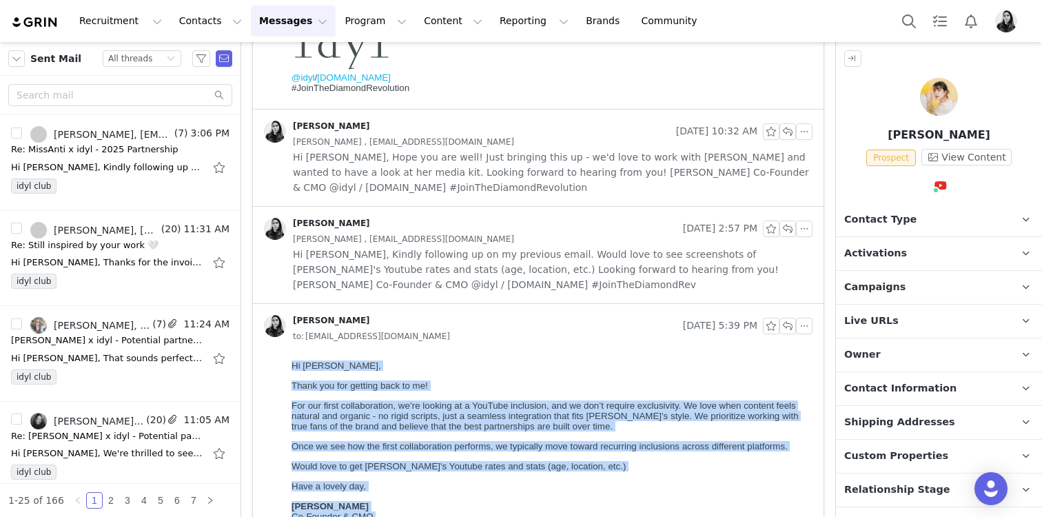
scroll to position [0, 0]
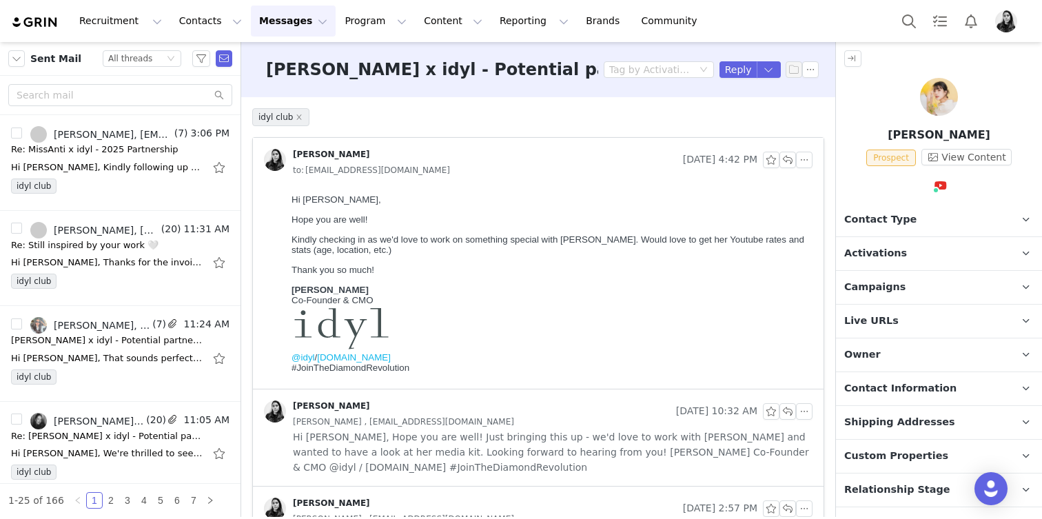
click at [937, 114] on img at bounding box center [939, 97] width 38 height 38
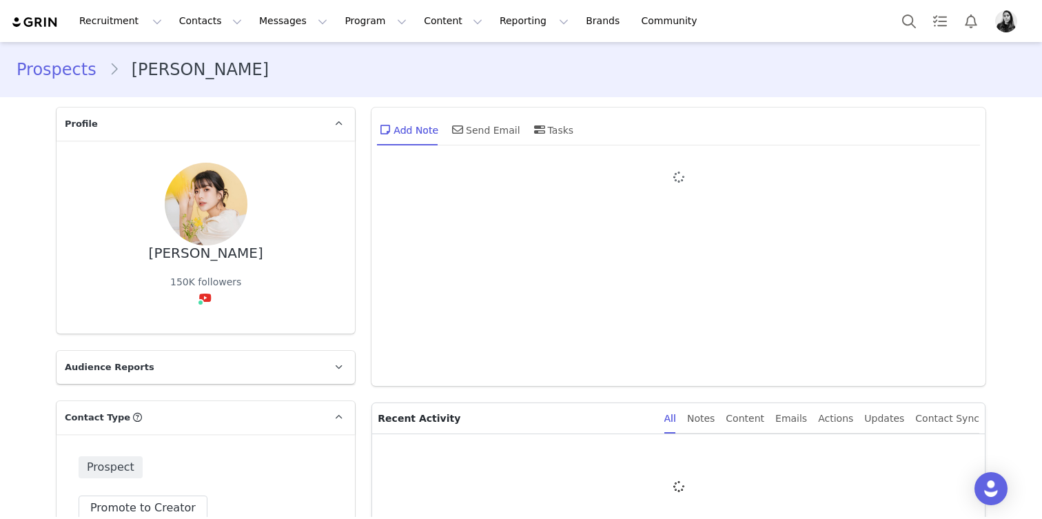
type input "+1 ([GEOGRAPHIC_DATA])"
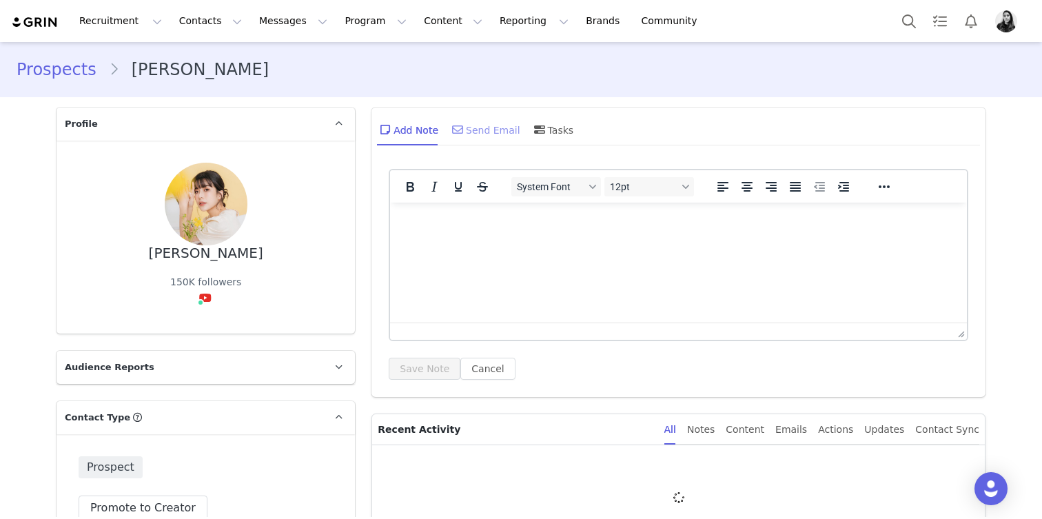
click at [485, 136] on div "Send Email" at bounding box center [484, 129] width 71 height 33
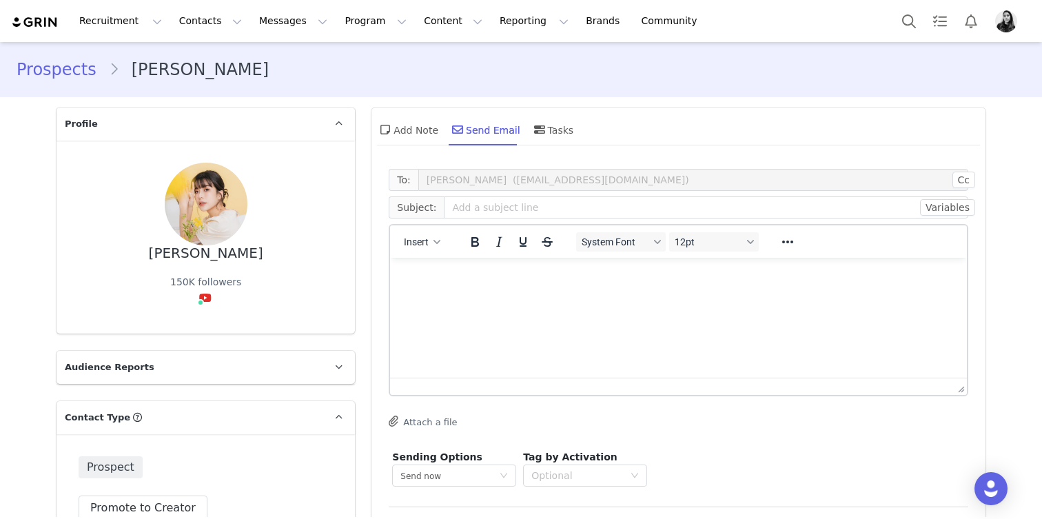
click at [454, 278] on p "Rich Text Area. Press ALT-0 for help." at bounding box center [678, 276] width 555 height 15
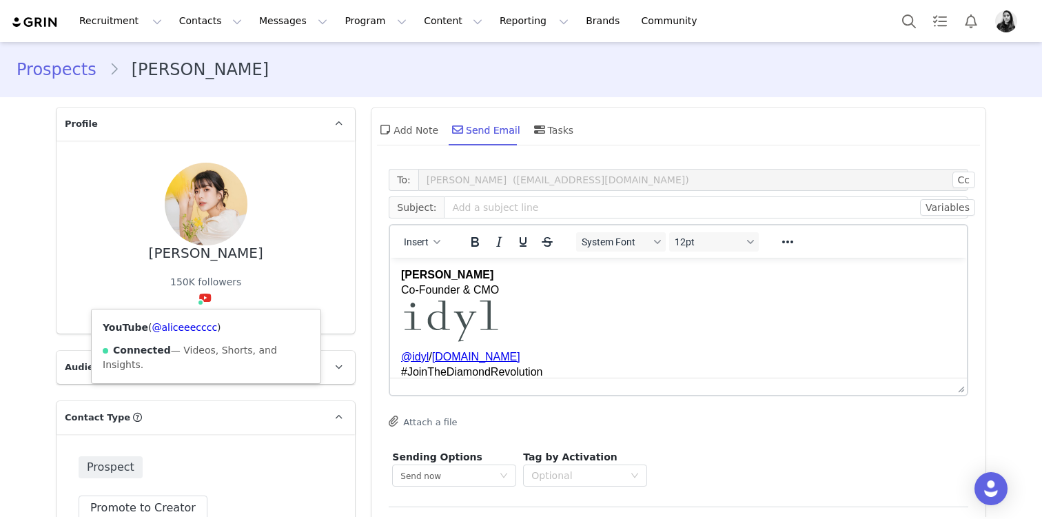
click at [194, 333] on div "YouTube ( @aliceeecccc ) Connected — Videos, Shorts, and Insights." at bounding box center [206, 346] width 229 height 74
click at [194, 330] on link "@aliceeecccc" at bounding box center [184, 327] width 65 height 11
click at [963, 181] on button "Cc" at bounding box center [964, 180] width 23 height 17
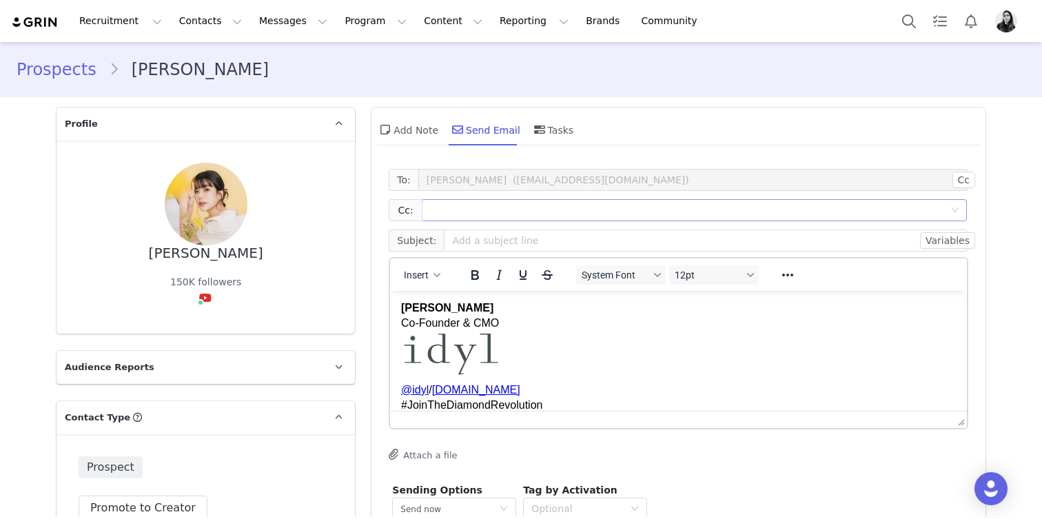
click at [573, 219] on div at bounding box center [688, 210] width 527 height 21
paste input "💌aliceeeccccwork@gmail.com"
click at [435, 211] on input "💌aliceeeccccwork@gmail.com" at bounding box center [499, 210] width 148 height 17
type input "aliceeeccccwork@gmail.com"
click at [518, 361] on div "Ornella Siso Co-Founder & CMO @idyl / idyl.com #JoinTheDiamondRevolution" at bounding box center [678, 357] width 555 height 113
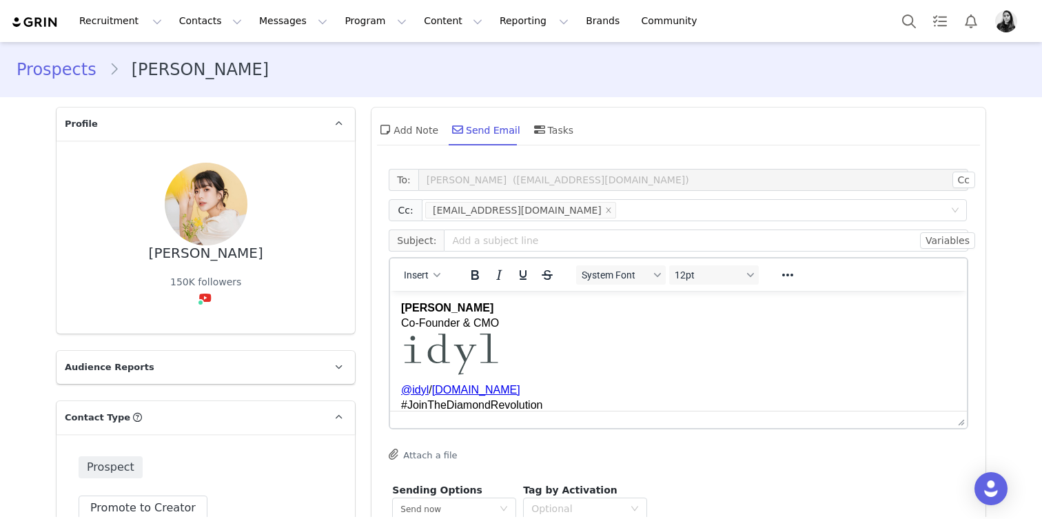
scroll to position [0, 0]
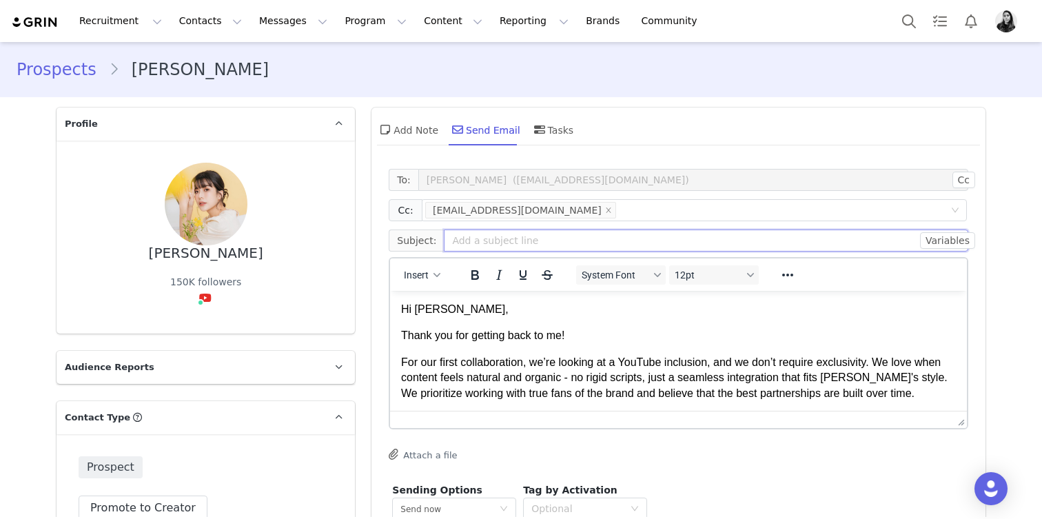
click at [495, 243] on input "text" at bounding box center [706, 241] width 525 height 22
click at [203, 329] on link "@aliceeecccc" at bounding box center [184, 327] width 65 height 11
click at [558, 236] on input "Alice" at bounding box center [706, 241] width 525 height 22
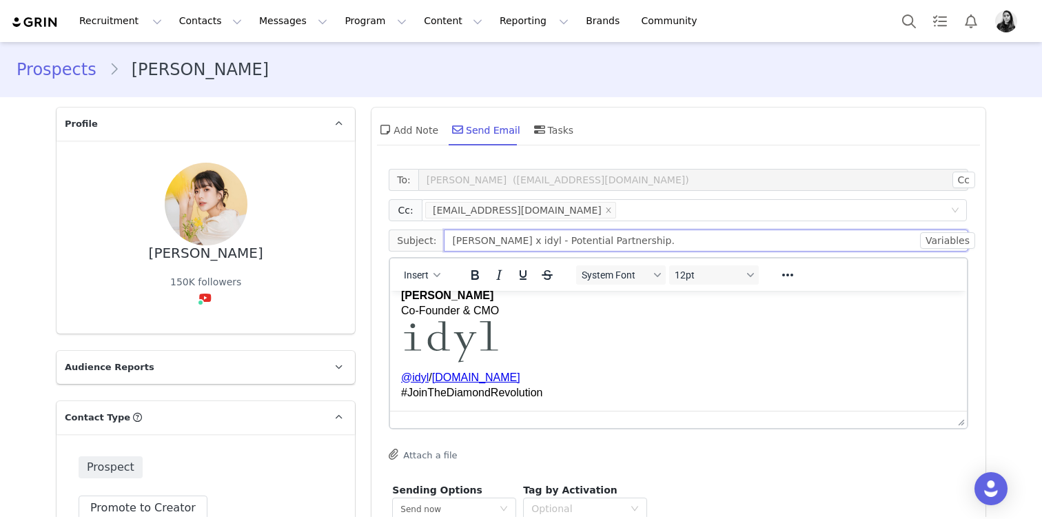
scroll to position [4, 0]
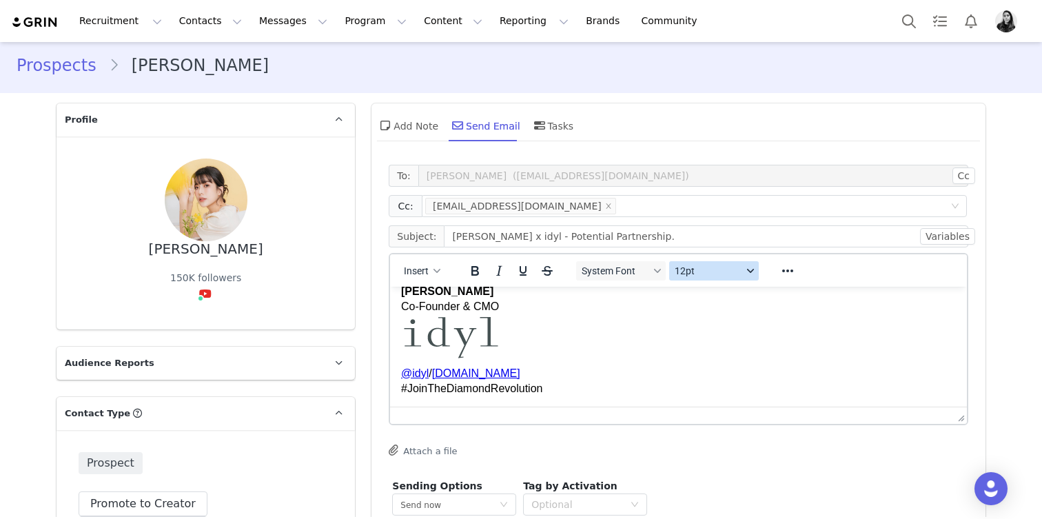
click at [724, 272] on span "12pt" at bounding box center [709, 270] width 68 height 11
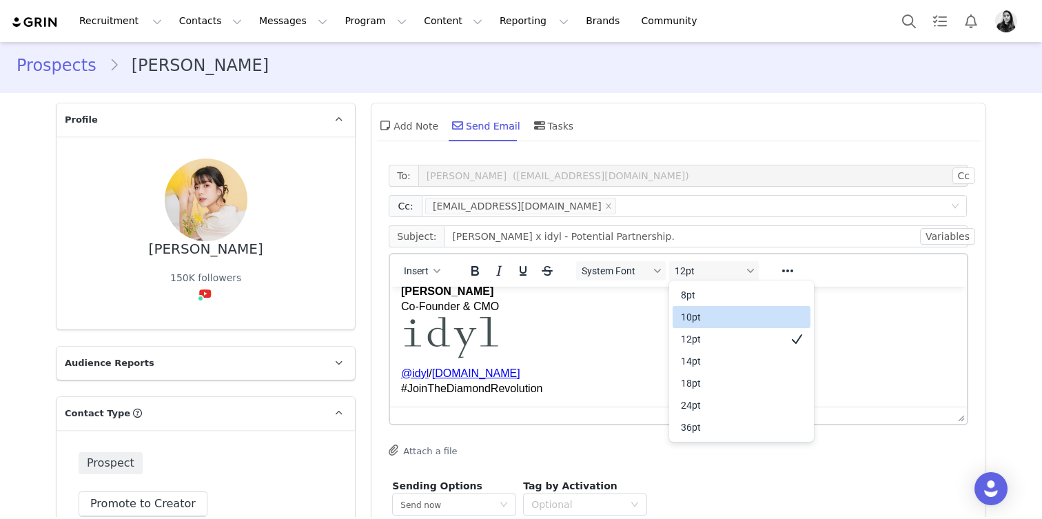
click at [574, 338] on div "Ornella Siso Co-Founder & CMO @idyl / idyl.com #JoinTheDiamondRevolution" at bounding box center [678, 340] width 555 height 113
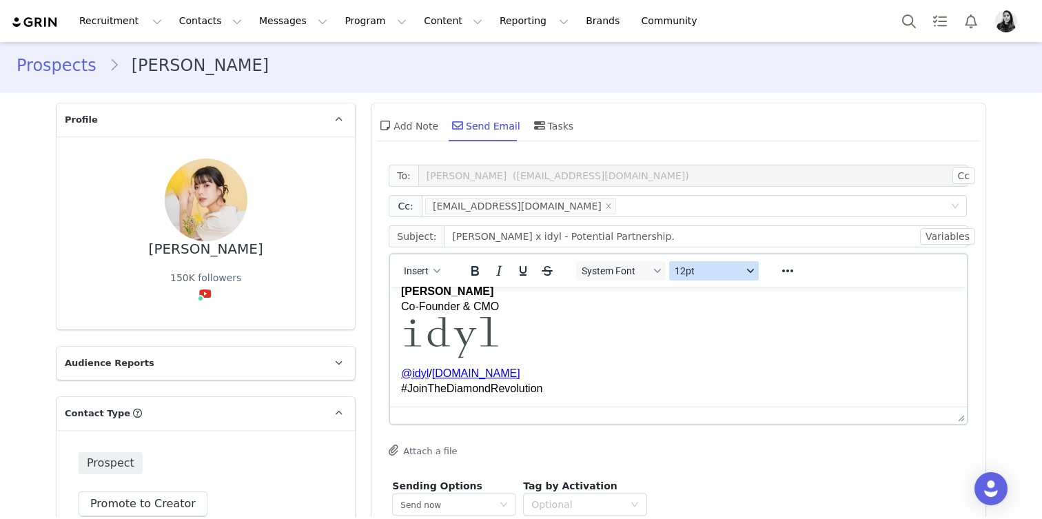
click at [708, 261] on button "12pt" at bounding box center [714, 270] width 90 height 19
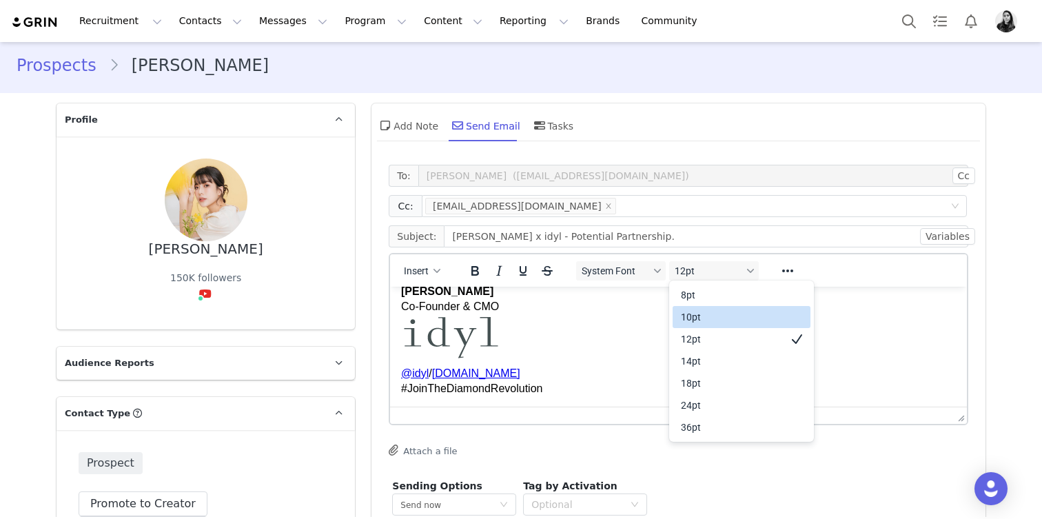
drag, startPoint x: 706, startPoint y: 303, endPoint x: 705, endPoint y: 320, distance: 16.6
click at [705, 320] on div "8pt 10pt 12pt 14pt 18pt 24pt 36pt" at bounding box center [742, 361] width 138 height 160
drag, startPoint x: 705, startPoint y: 320, endPoint x: 303, endPoint y: 26, distance: 498.3
click at [705, 320] on div "10pt" at bounding box center [732, 317] width 102 height 17
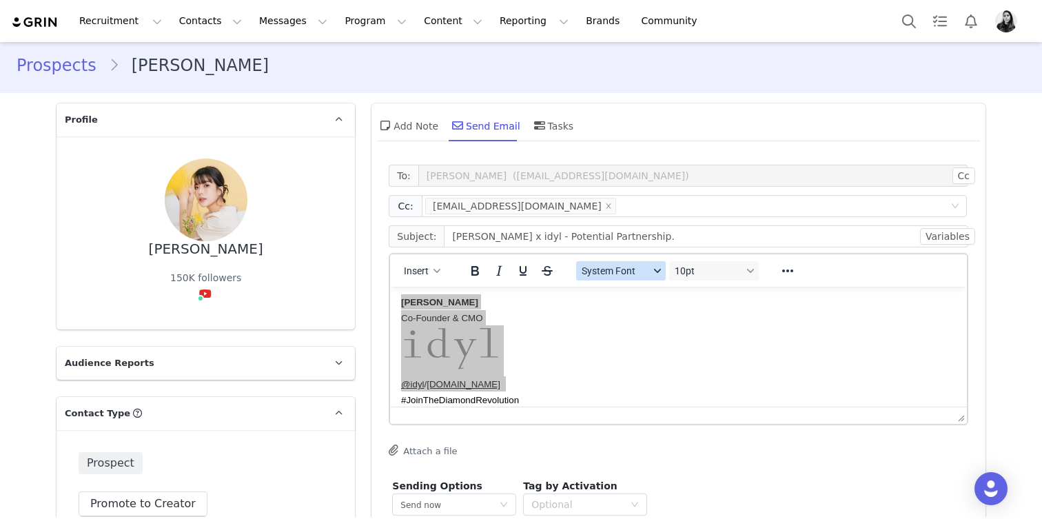
click at [630, 277] on button "System Font" at bounding box center [621, 270] width 90 height 19
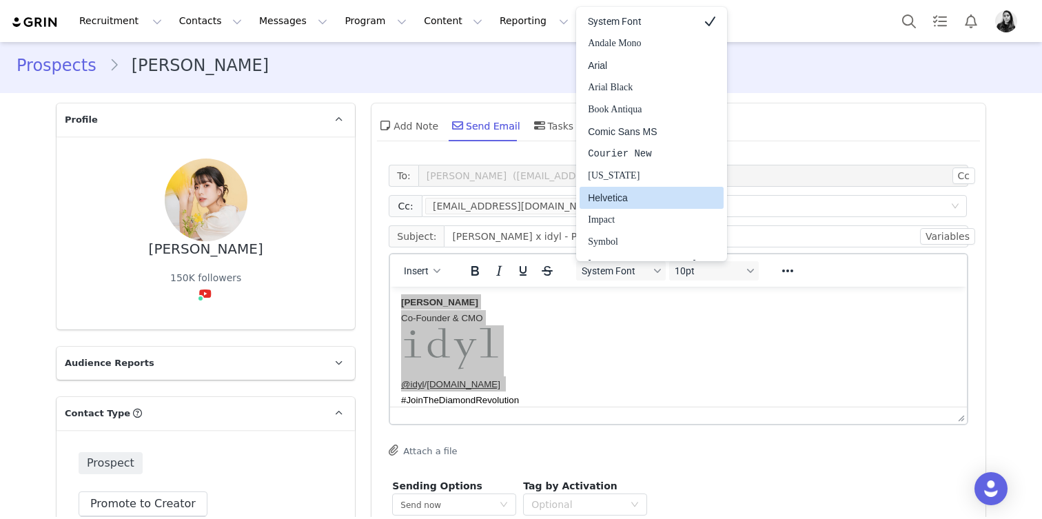
click at [636, 194] on div "Helvetica" at bounding box center [642, 198] width 108 height 17
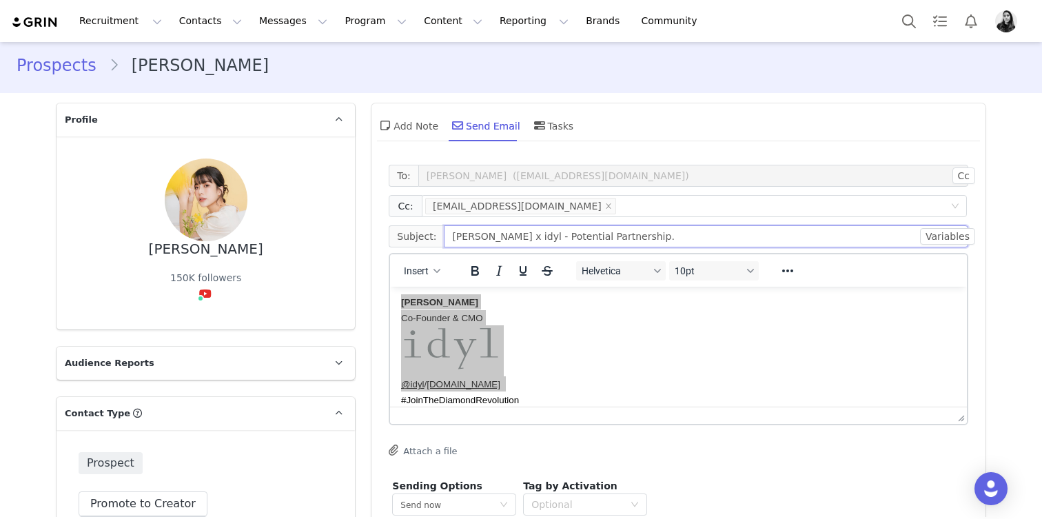
click at [626, 241] on input "Alice x idyl - Potential Partnership." at bounding box center [706, 236] width 525 height 22
type input "Alice x idyl - Potential Partnership"
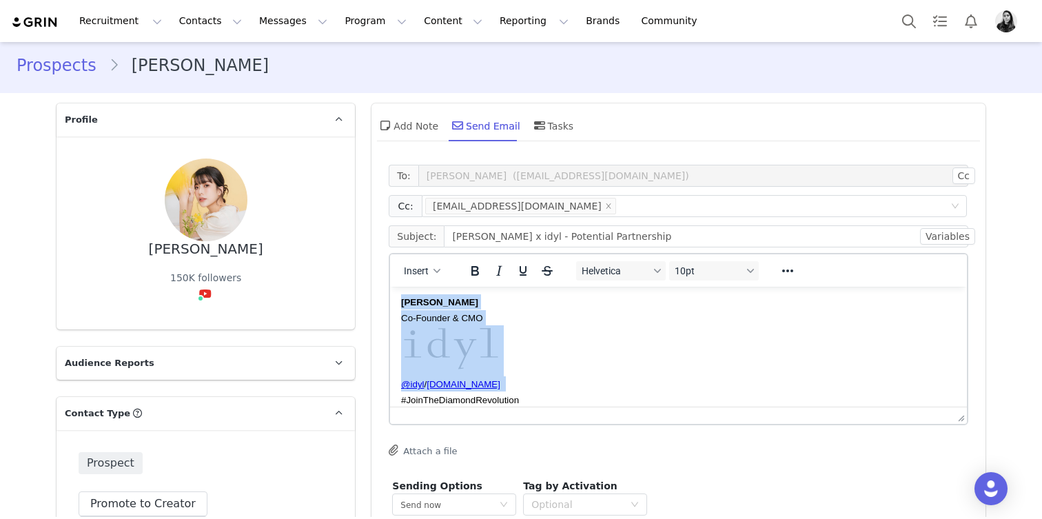
click at [625, 338] on div "Ornella Siso Co-Founder & CMO @idyl / idyl.com #JoinTheDiamondRevolution" at bounding box center [678, 350] width 555 height 113
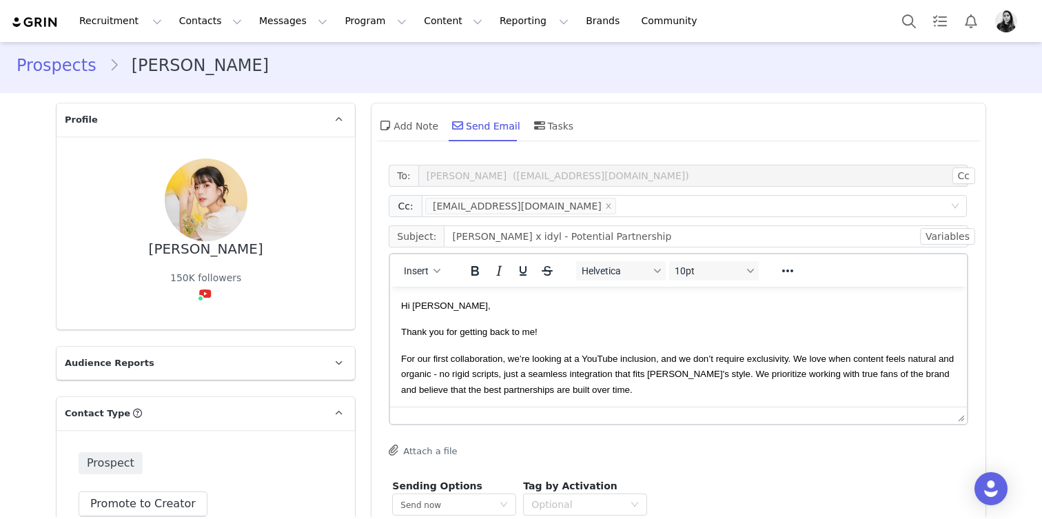
scroll to position [108, 0]
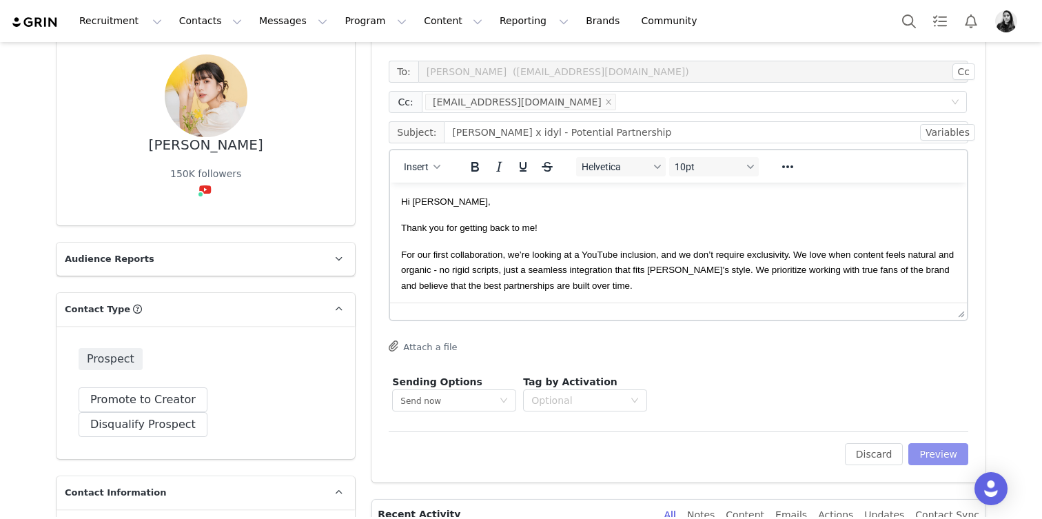
click at [932, 445] on button "Preview" at bounding box center [938, 454] width 60 height 22
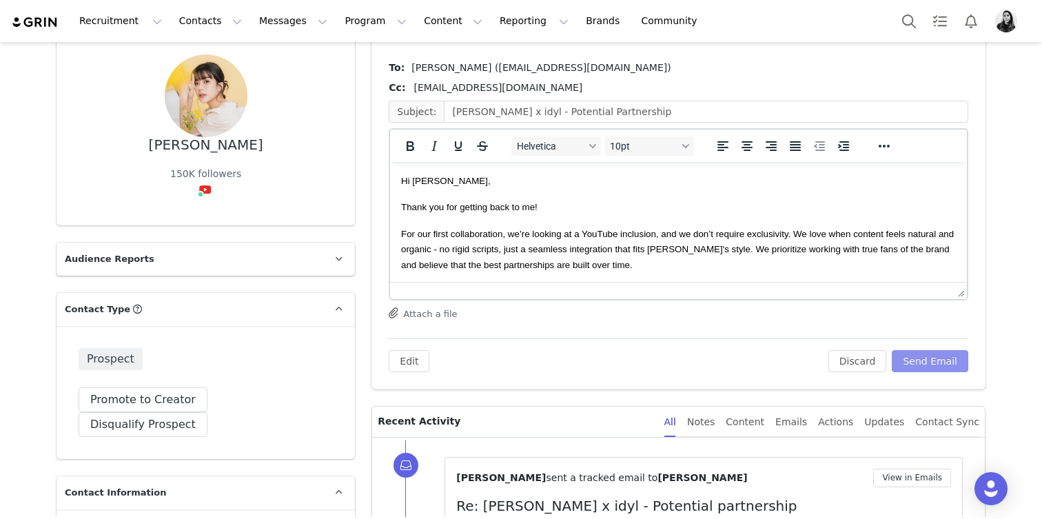
scroll to position [0, 0]
click at [925, 363] on button "Send Email" at bounding box center [930, 361] width 77 height 22
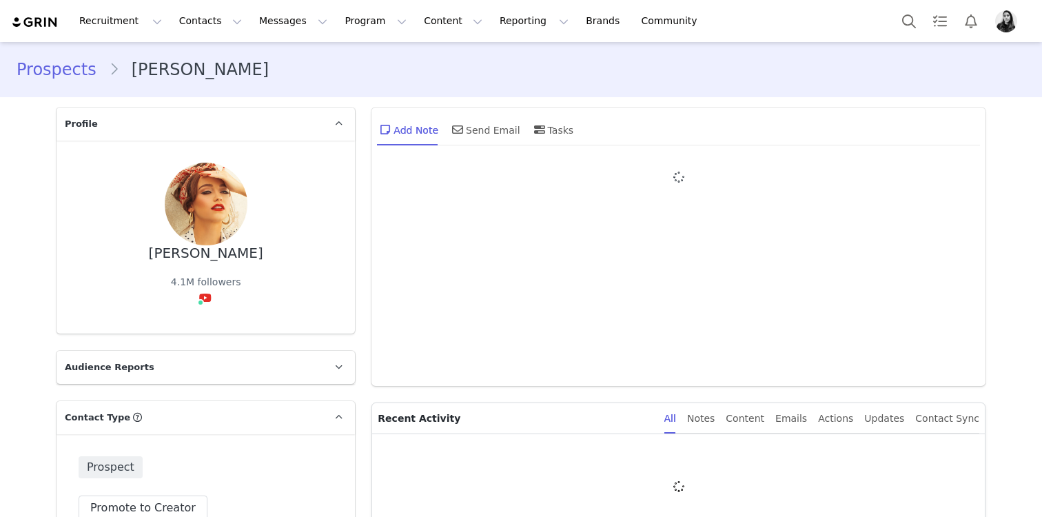
type input "+1 ([GEOGRAPHIC_DATA])"
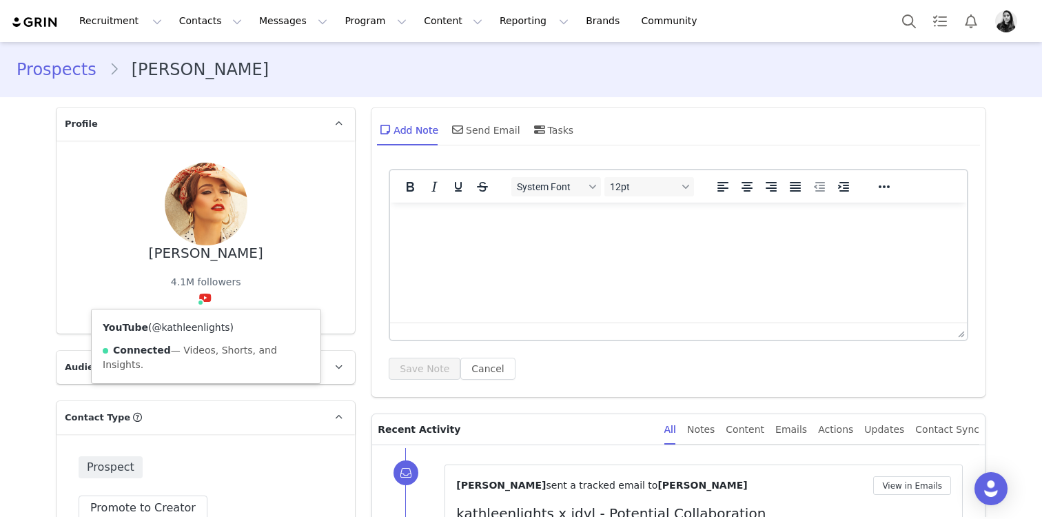
click at [200, 325] on link "@kathleenlights" at bounding box center [191, 327] width 78 height 11
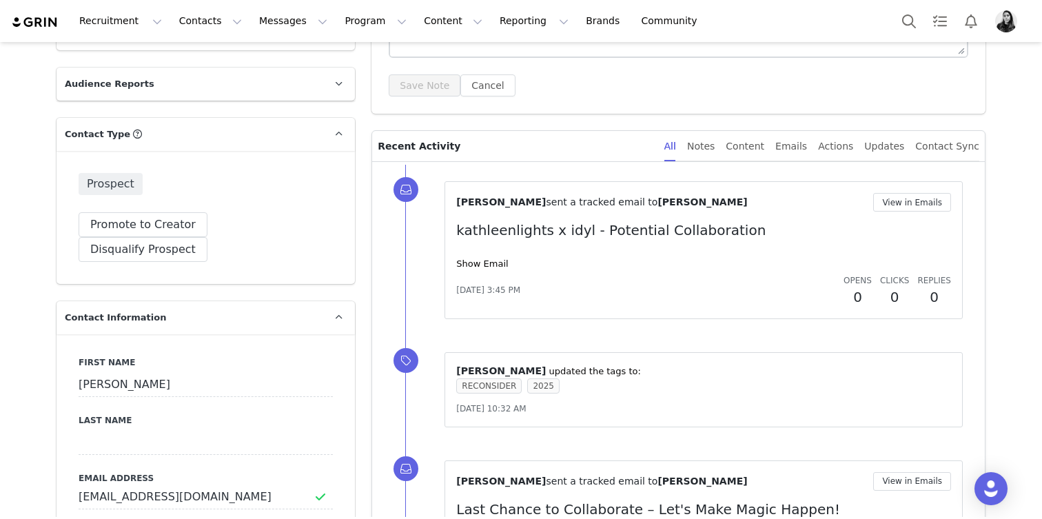
scroll to position [285, 0]
click at [486, 257] on link "Show Email" at bounding box center [482, 262] width 52 height 10
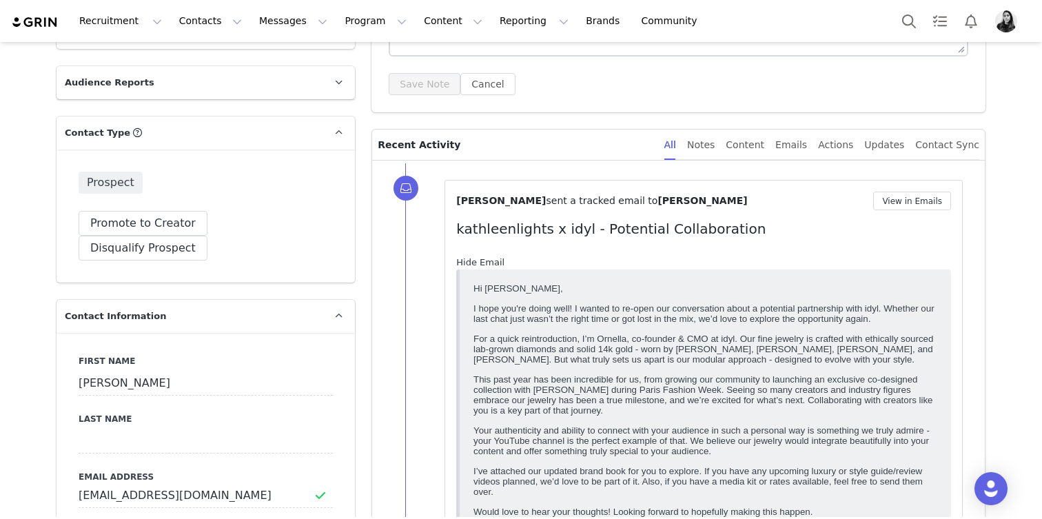
scroll to position [0, 0]
click at [486, 257] on link "Hide Email" at bounding box center [480, 262] width 48 height 10
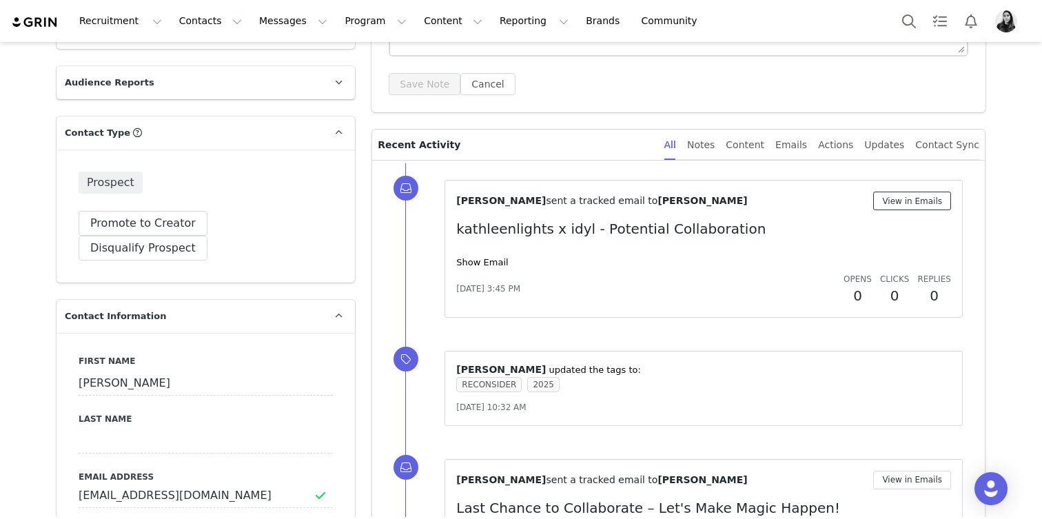
click at [929, 209] on button "View in Emails" at bounding box center [912, 201] width 78 height 19
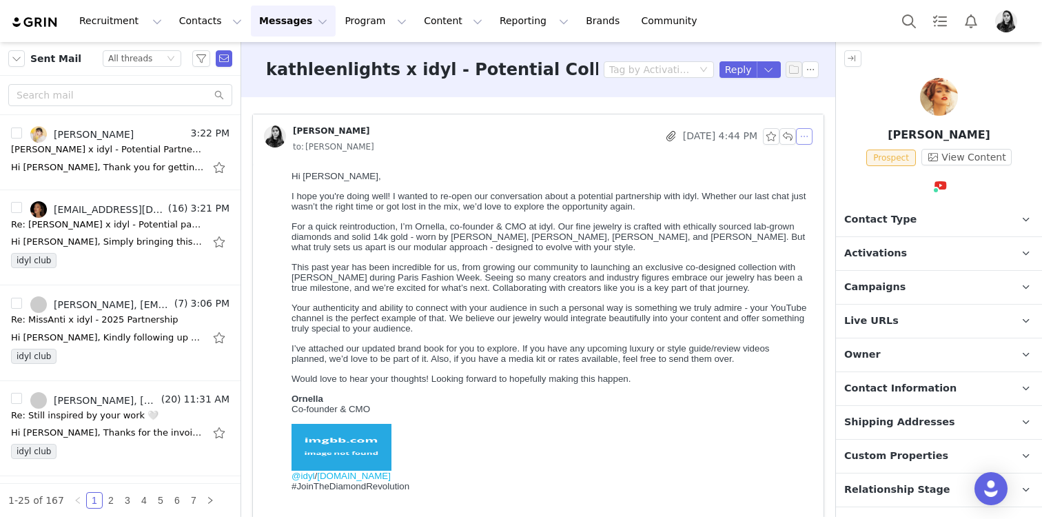
click at [809, 138] on button "button" at bounding box center [804, 136] width 17 height 17
click at [809, 163] on li "Reply All" at bounding box center [825, 161] width 59 height 22
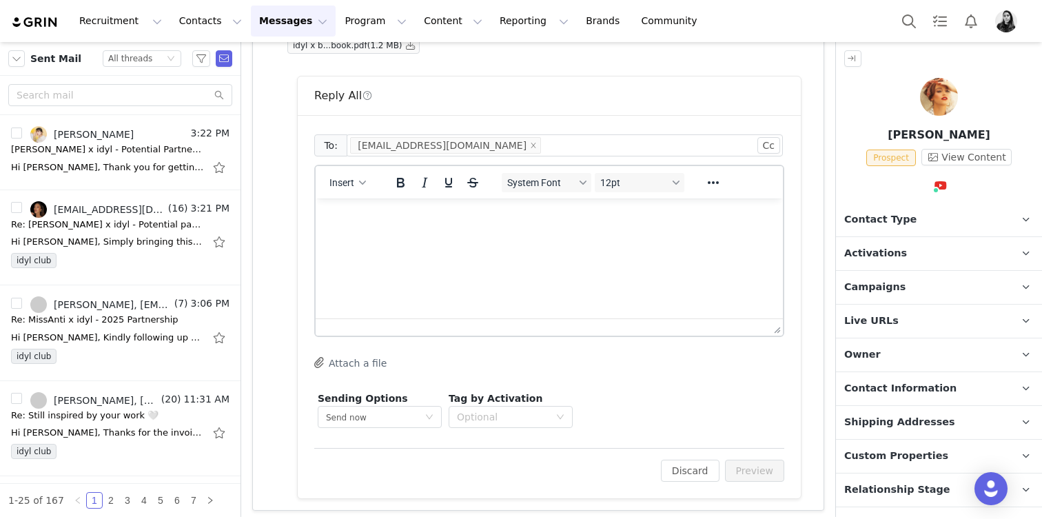
scroll to position [499, 0]
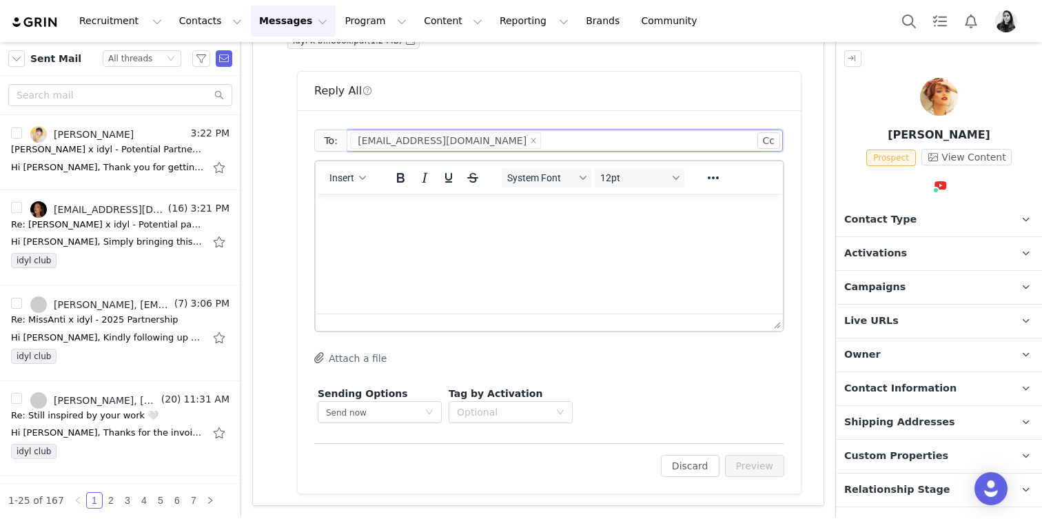
click at [544, 139] on input at bounding box center [548, 140] width 8 height 17
paste input "kathleenlights22@gmail.com"
type input "kathleenlights22@gmail.com"
click at [474, 231] on html at bounding box center [549, 212] width 467 height 37
click at [356, 183] on button "Insert" at bounding box center [348, 177] width 48 height 19
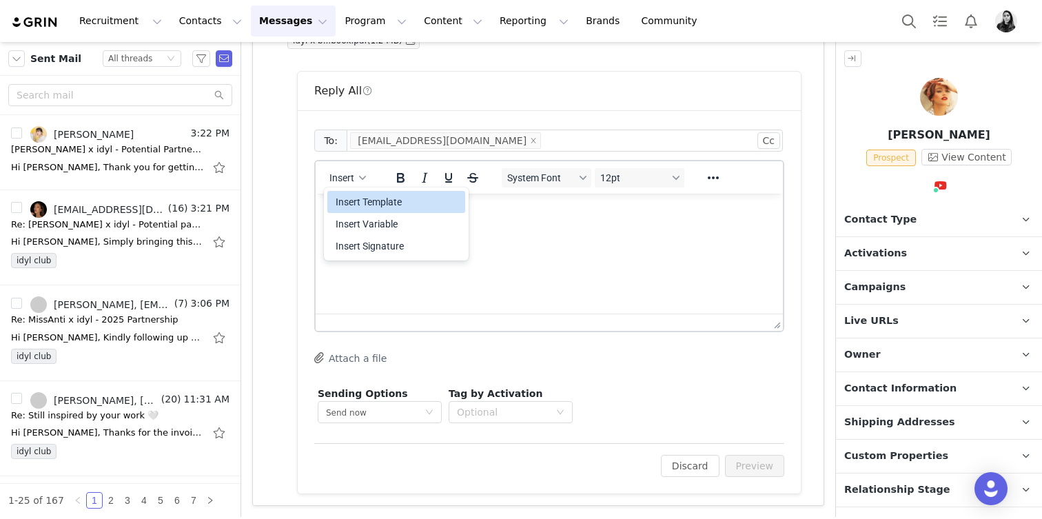
click at [353, 200] on div "Insert Template" at bounding box center [398, 202] width 124 height 17
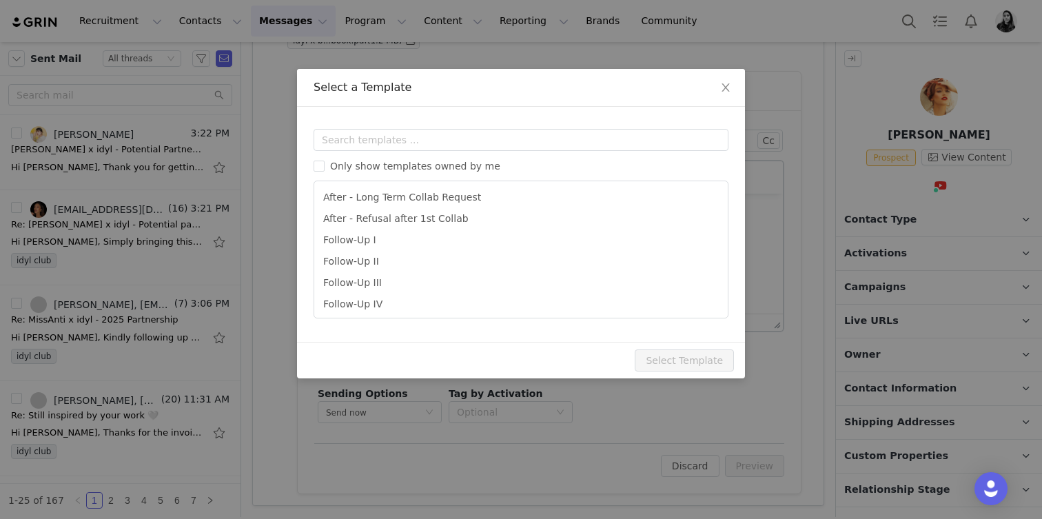
scroll to position [0, 0]
click at [349, 161] on span "Only show templates owned by me" at bounding box center [415, 166] width 181 height 11
click at [325, 161] on input "Only show templates owned by me" at bounding box center [319, 166] width 11 height 11
checkbox input "true"
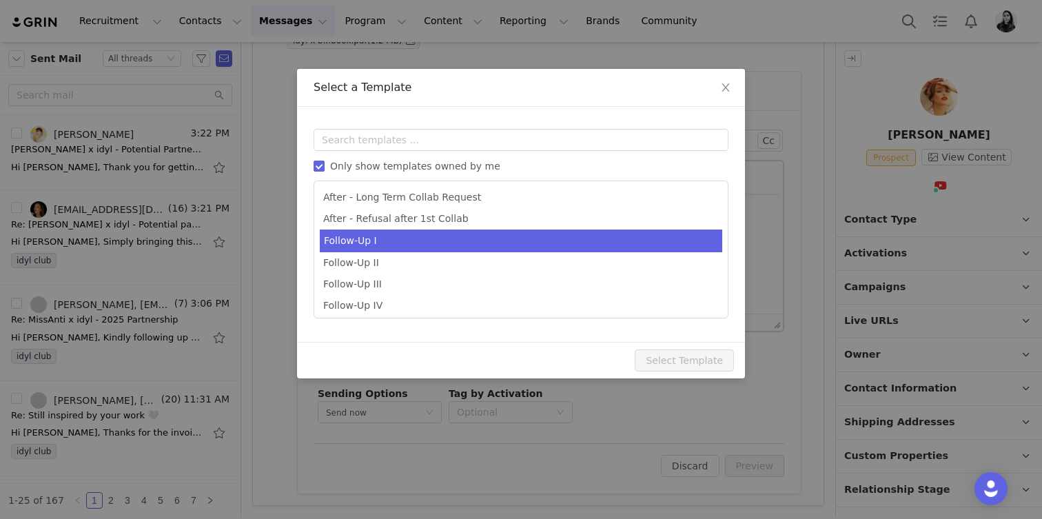
click at [353, 232] on li "Follow-Up I" at bounding box center [521, 241] width 403 height 23
type input "[youtube_username] x idyl - Follow Up"
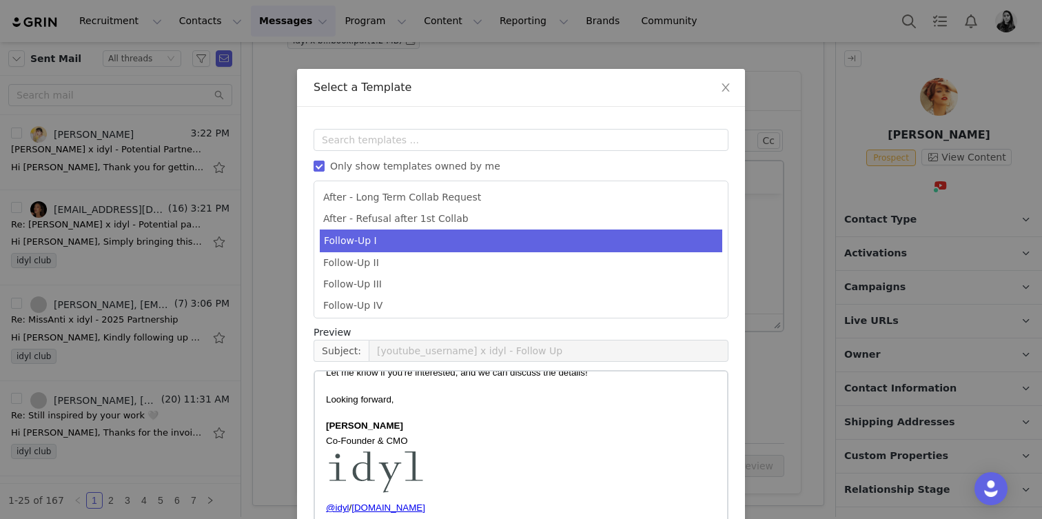
scroll to position [93, 0]
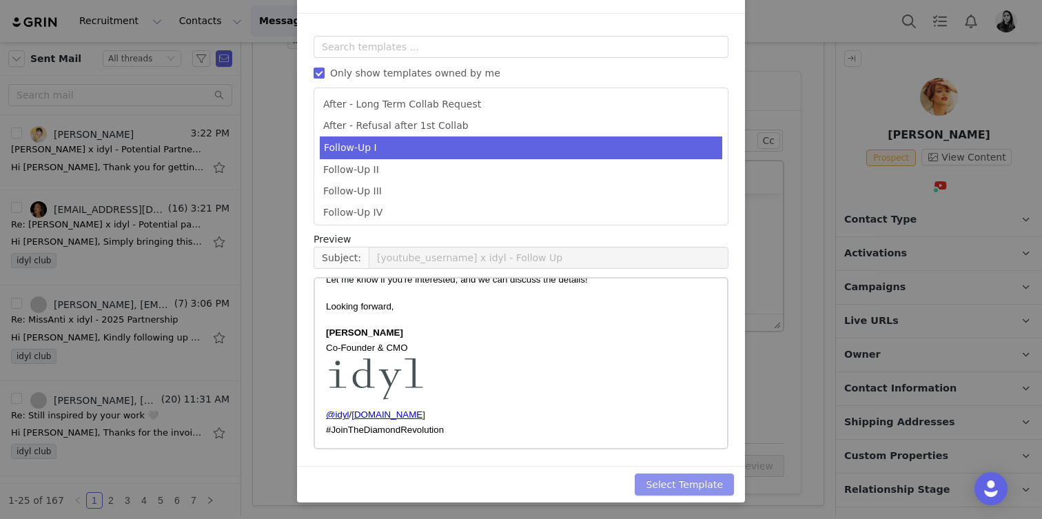
click at [679, 487] on button "Select Template" at bounding box center [684, 485] width 99 height 22
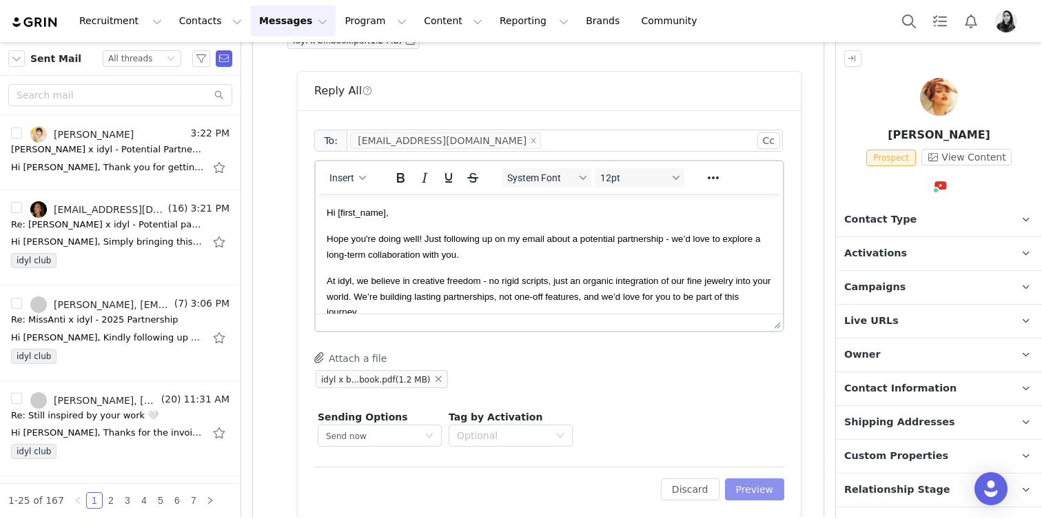
scroll to position [0, 0]
click at [760, 485] on button "Preview" at bounding box center [755, 489] width 60 height 22
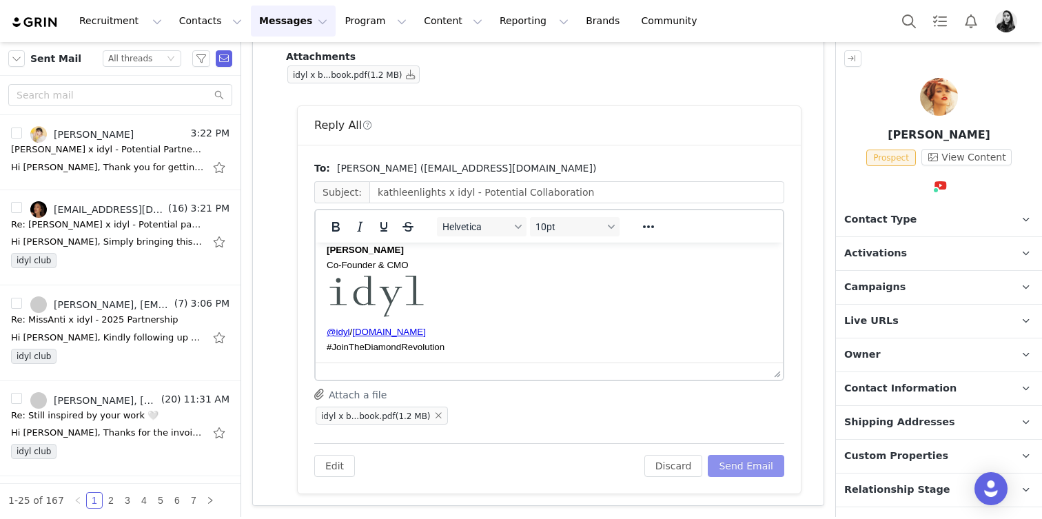
scroll to position [235, 0]
click at [760, 466] on button "Send Email" at bounding box center [746, 466] width 77 height 22
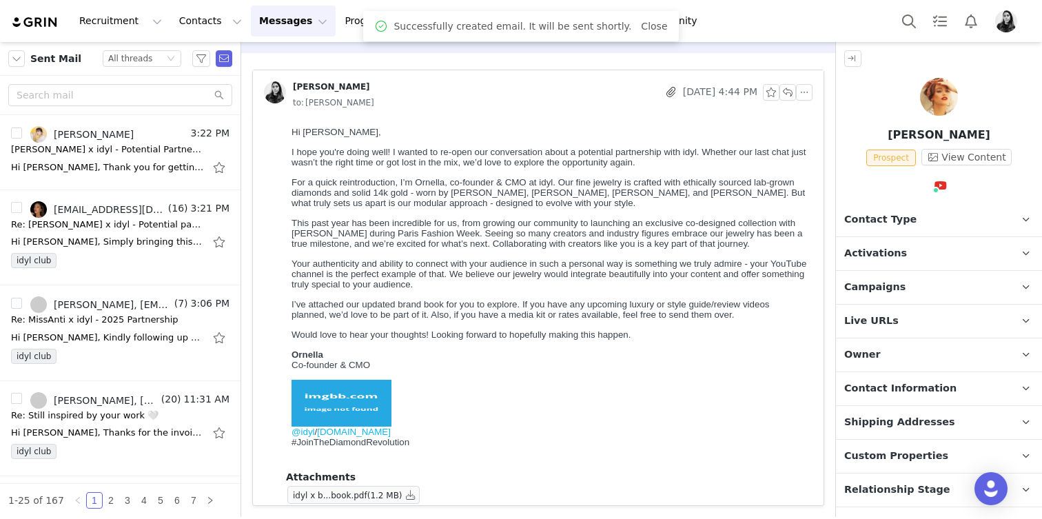
scroll to position [44, 0]
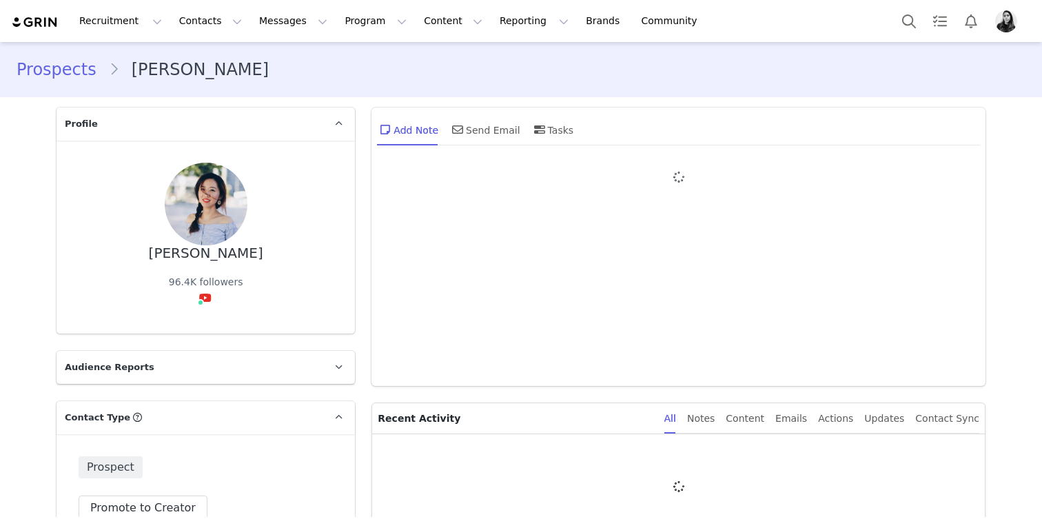
type input "+1 ([GEOGRAPHIC_DATA])"
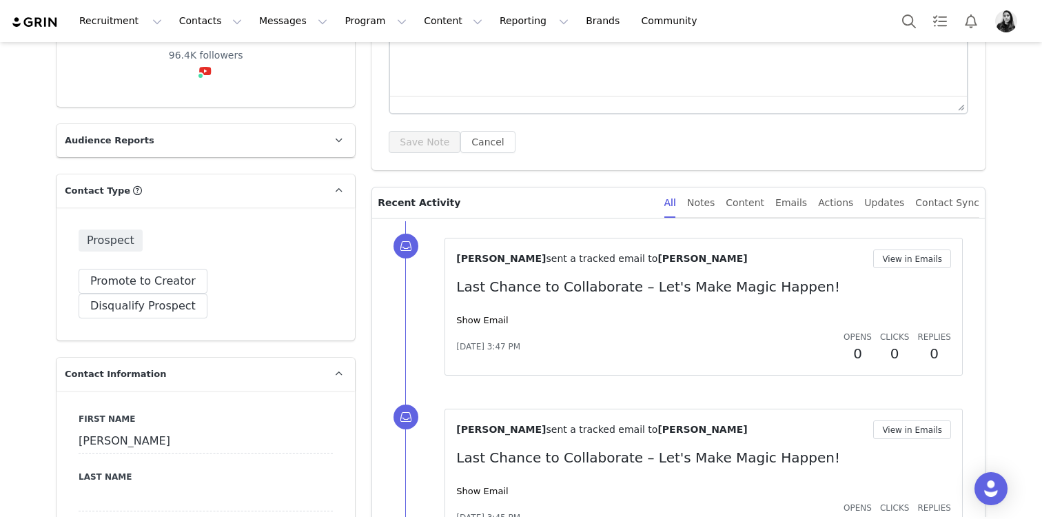
scroll to position [235, 0]
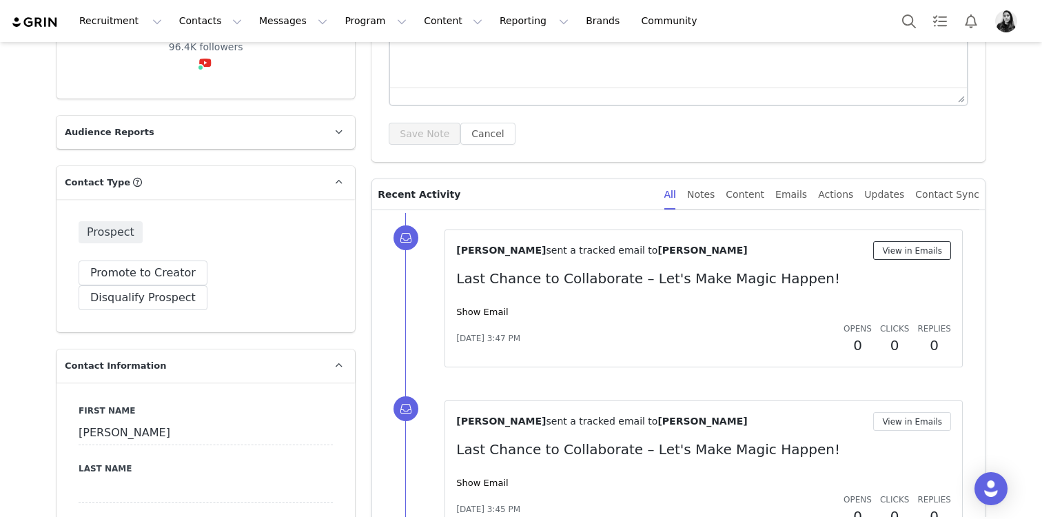
click at [903, 250] on button "View in Emails" at bounding box center [912, 250] width 78 height 19
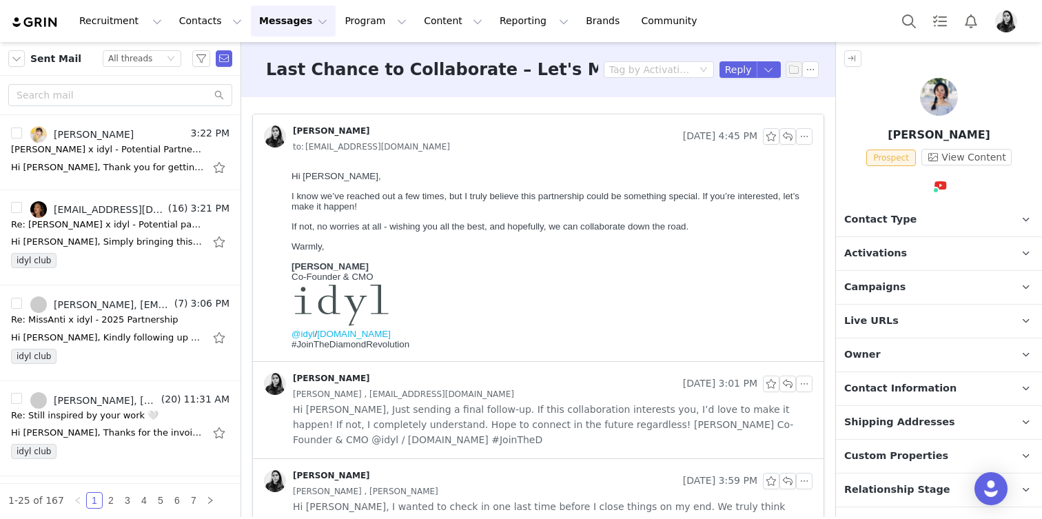
scroll to position [50, 0]
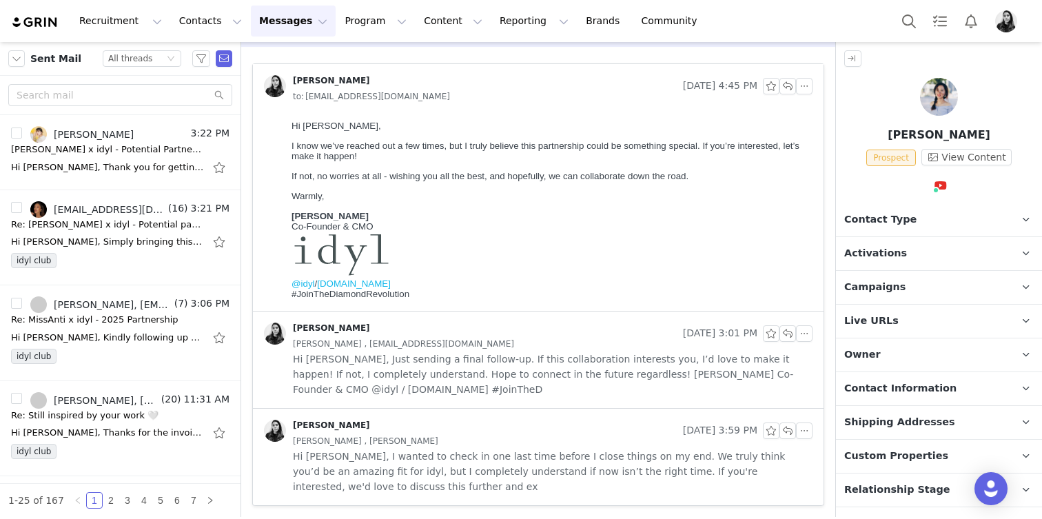
click at [489, 462] on span "Hi [PERSON_NAME], I wanted to check in one last time before I close things on m…" at bounding box center [553, 471] width 520 height 45
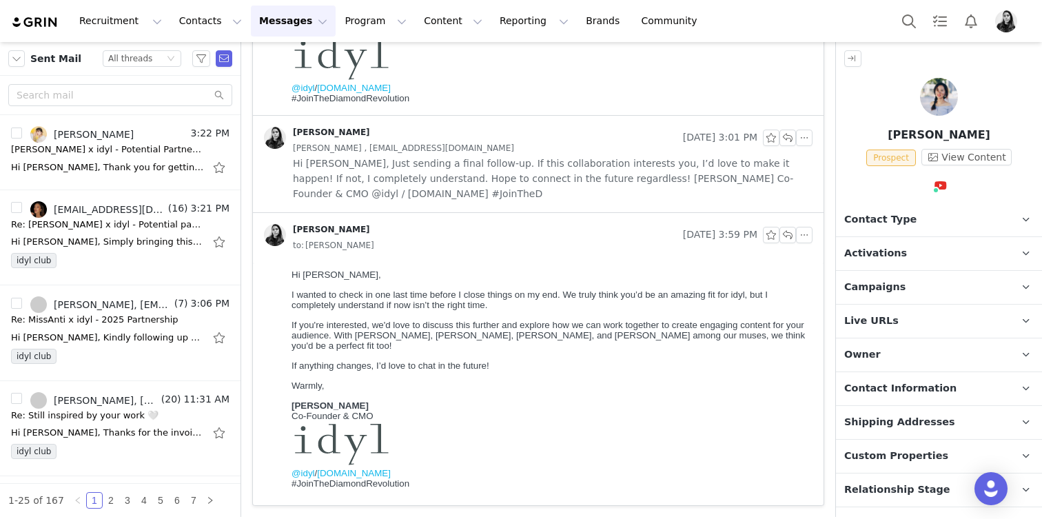
scroll to position [0, 0]
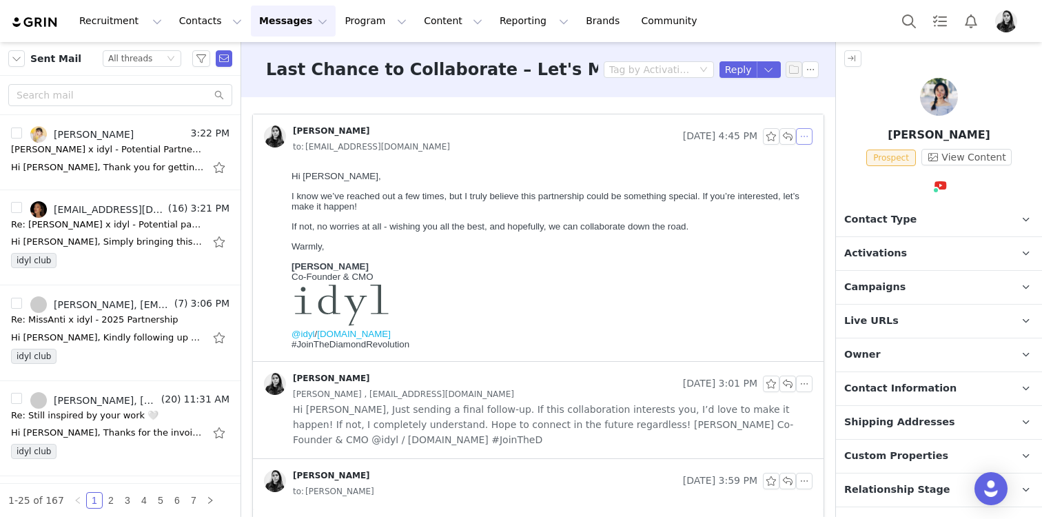
click at [803, 134] on button "button" at bounding box center [804, 136] width 17 height 17
click at [808, 156] on li "Reply All" at bounding box center [825, 161] width 59 height 22
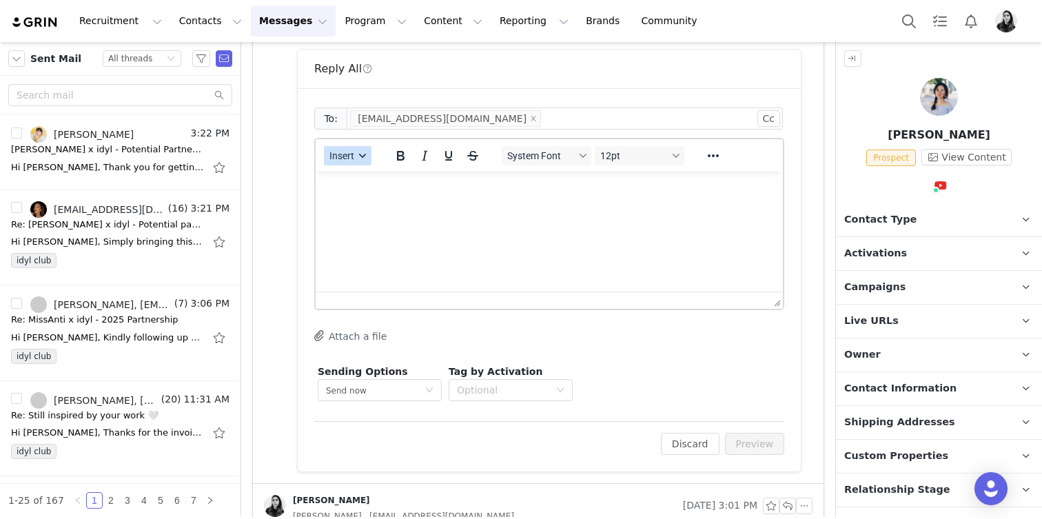
click at [348, 153] on span "Insert" at bounding box center [341, 155] width 25 height 11
click at [350, 181] on div "Insert Template" at bounding box center [398, 180] width 124 height 17
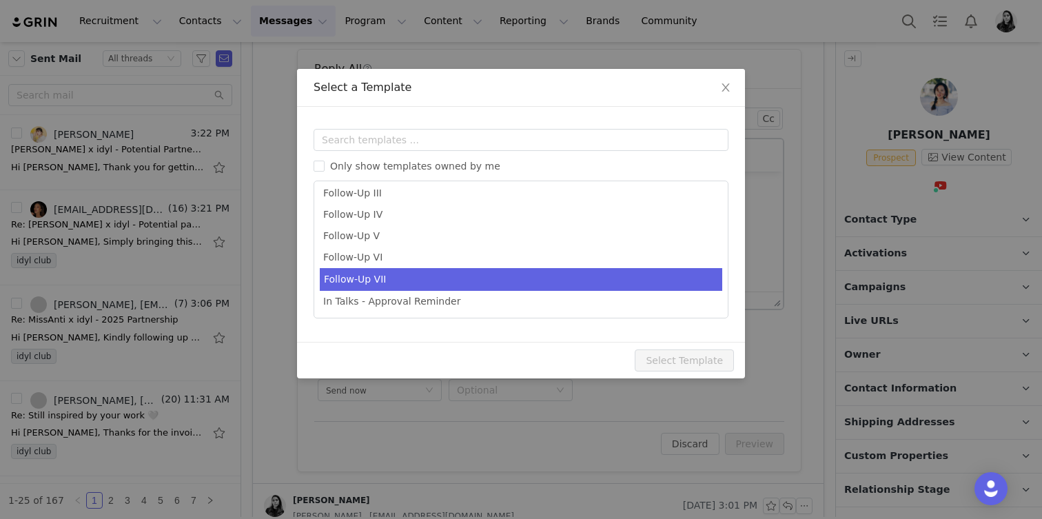
scroll to position [90, 0]
click at [378, 281] on li "Follow-Up VII" at bounding box center [521, 278] width 403 height 23
type input "[youtube_username] x idyl - Last Follow-Up"
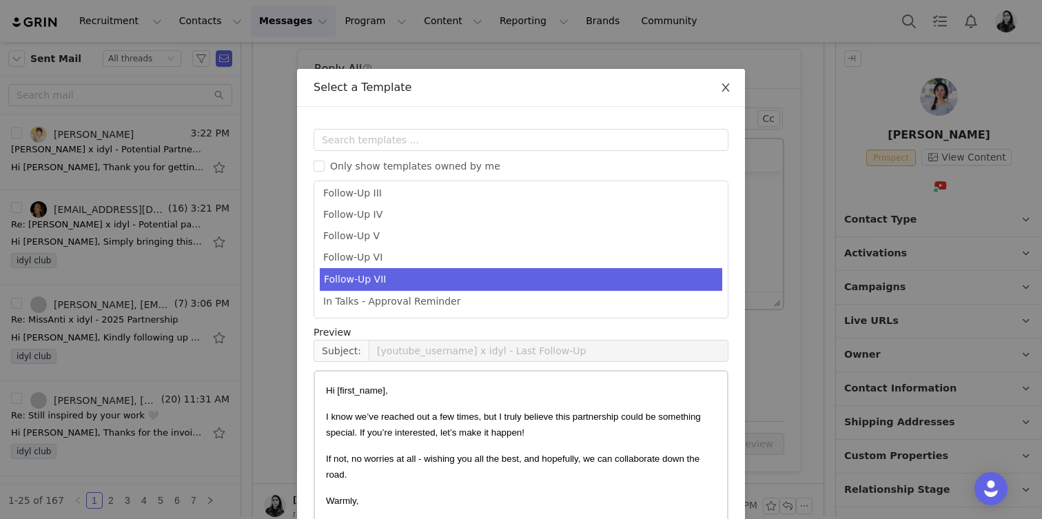
click at [715, 88] on span "Close" at bounding box center [726, 88] width 39 height 39
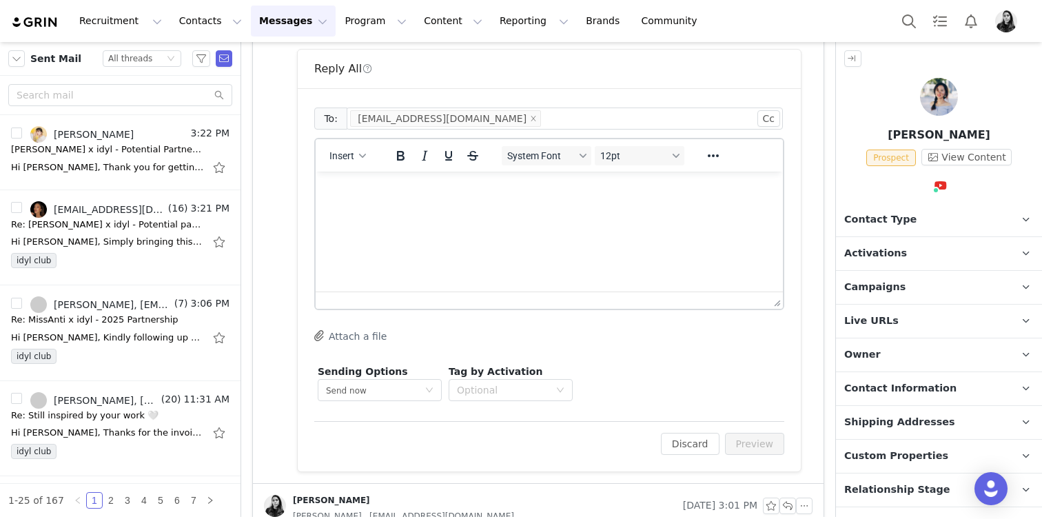
scroll to position [0, 0]
click at [689, 445] on button "Discard" at bounding box center [690, 444] width 59 height 22
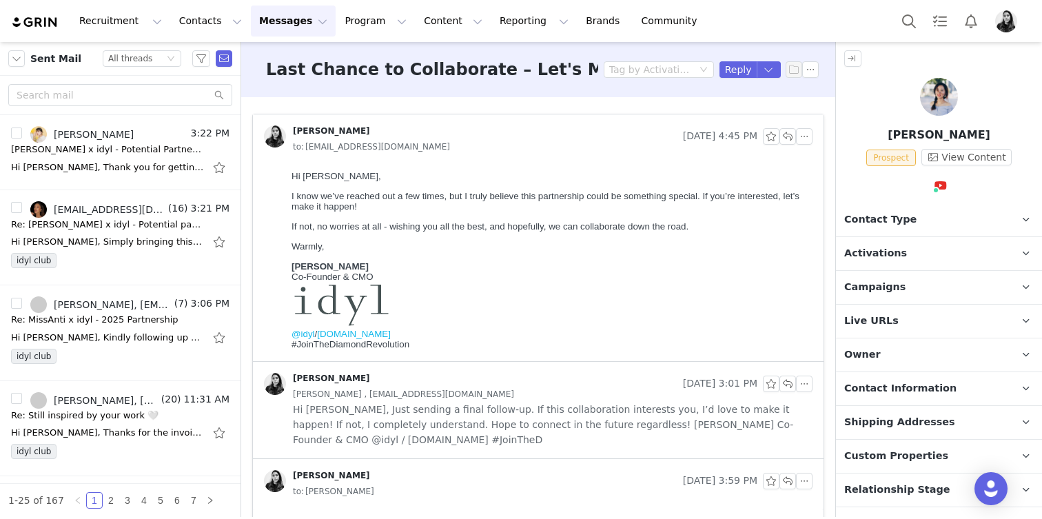
click at [926, 103] on img at bounding box center [939, 97] width 38 height 38
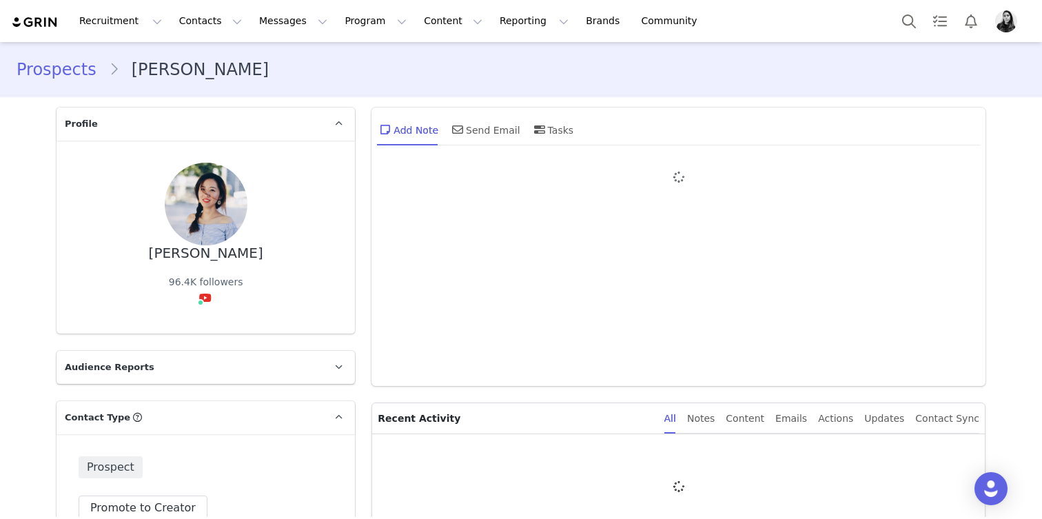
type input "+1 ([GEOGRAPHIC_DATA])"
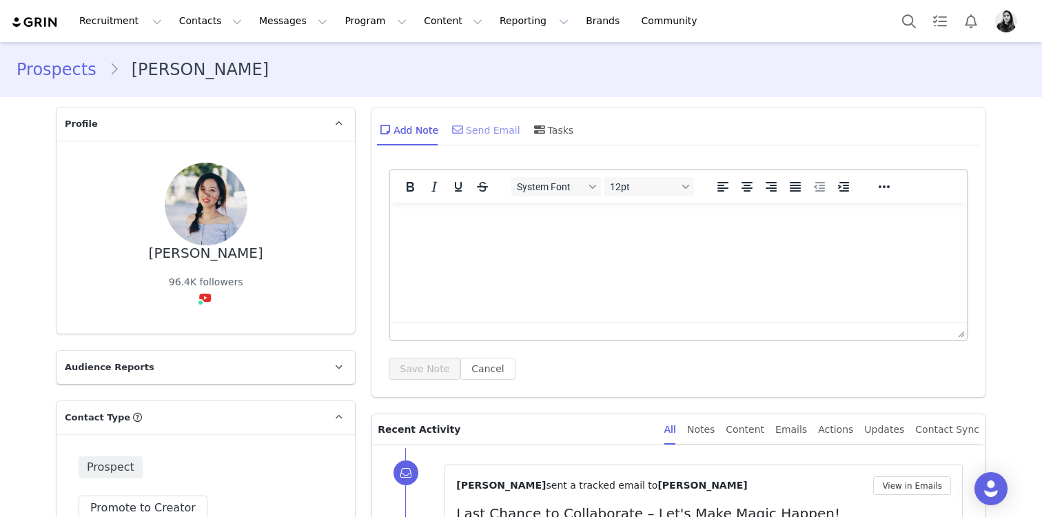
click at [511, 122] on div "Send Email" at bounding box center [484, 129] width 71 height 33
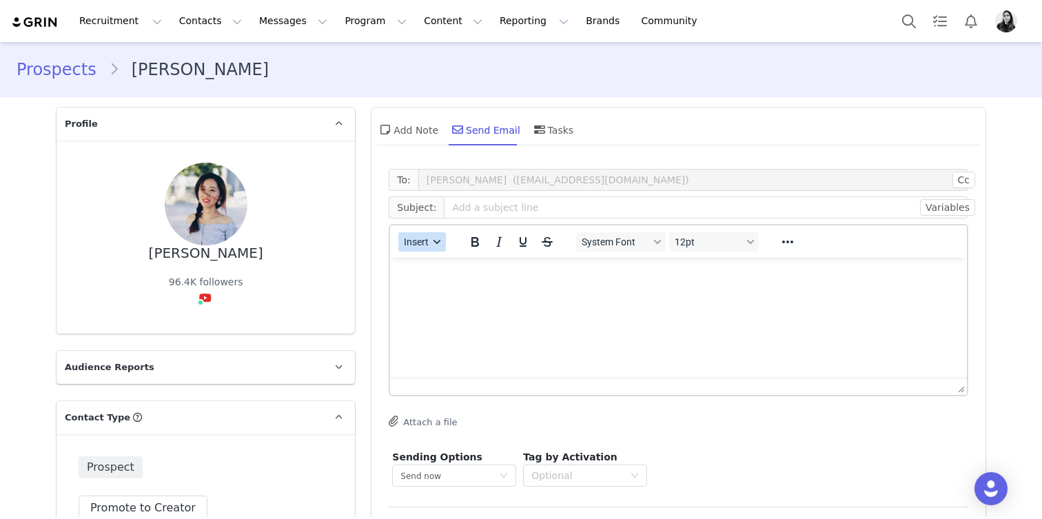
click at [422, 250] on button "Insert" at bounding box center [422, 241] width 48 height 19
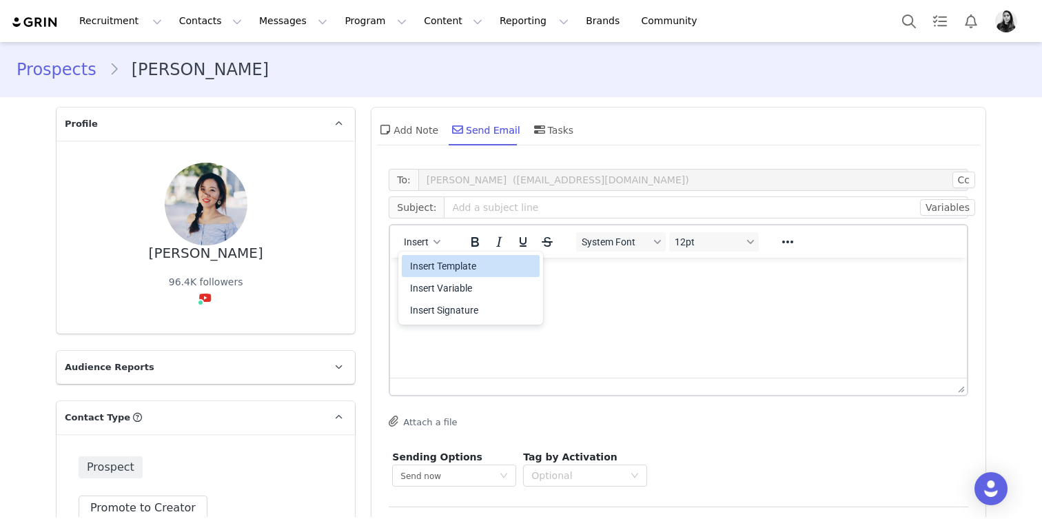
click at [422, 269] on div "Insert Template" at bounding box center [472, 266] width 124 height 17
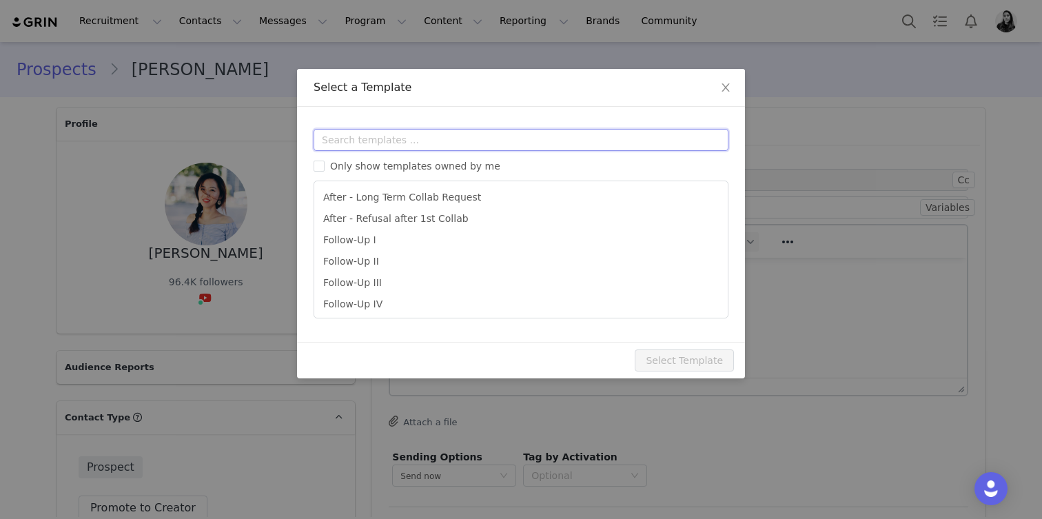
click at [437, 143] on input "text" at bounding box center [521, 140] width 415 height 22
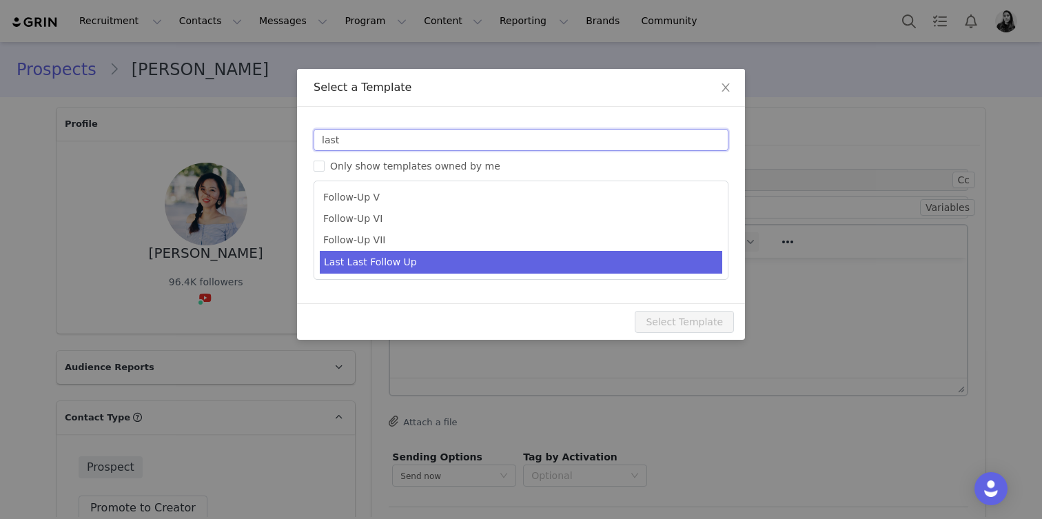
type input "last"
click at [434, 263] on li "Last Last Follow Up" at bounding box center [521, 262] width 403 height 23
type input "Still inspired by your work 🤍"
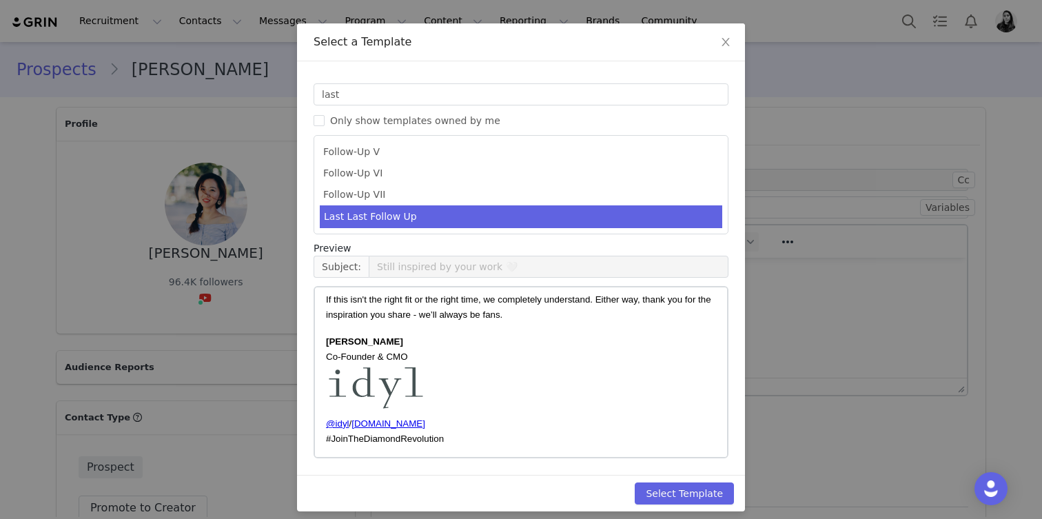
scroll to position [54, 0]
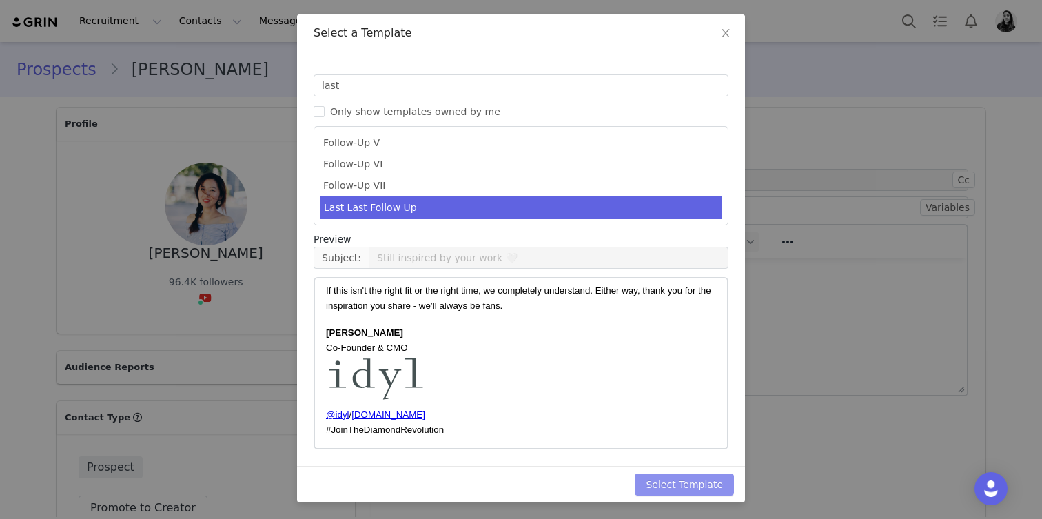
click at [678, 480] on button "Select Template" at bounding box center [684, 485] width 99 height 22
type input "Still inspired by your work 🤍"
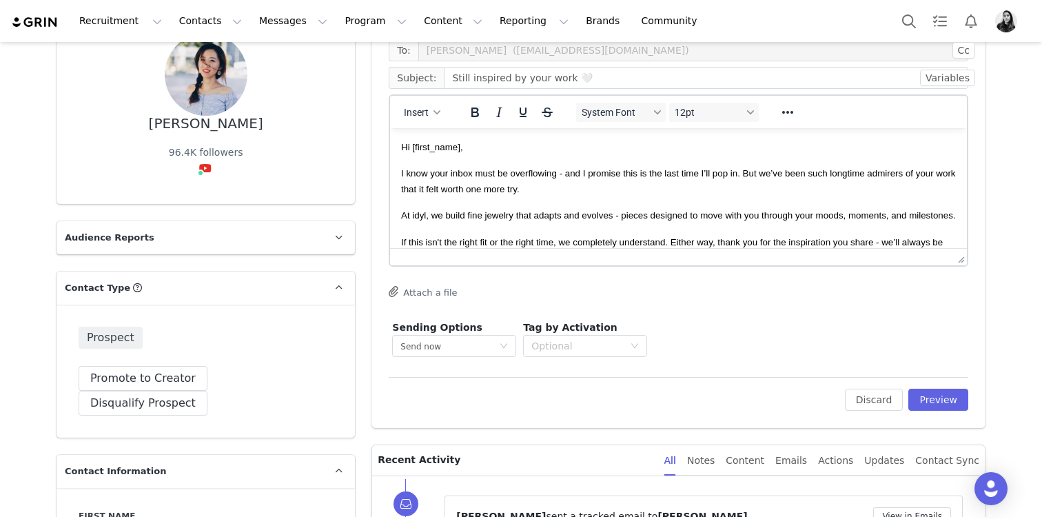
scroll to position [125, 0]
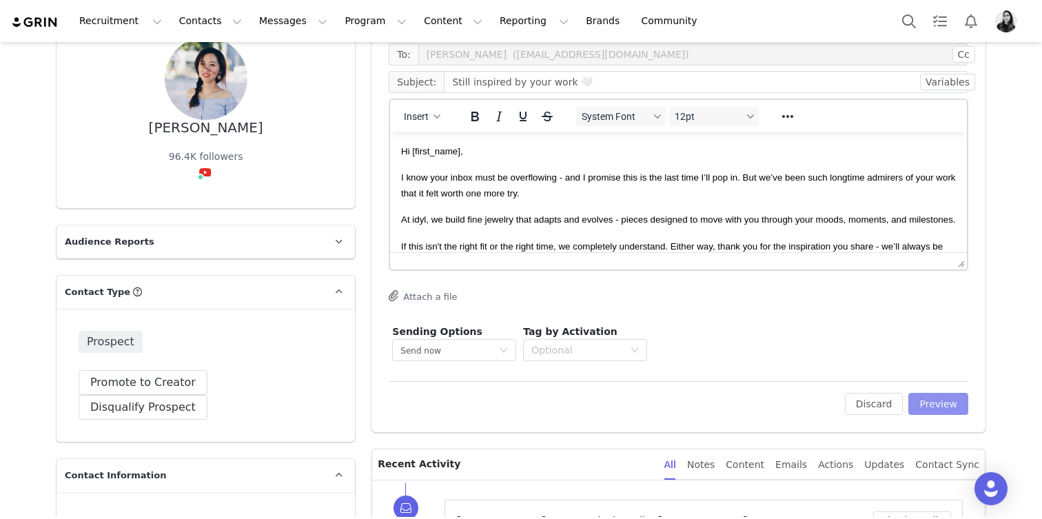
click at [939, 406] on button "Preview" at bounding box center [938, 404] width 60 height 22
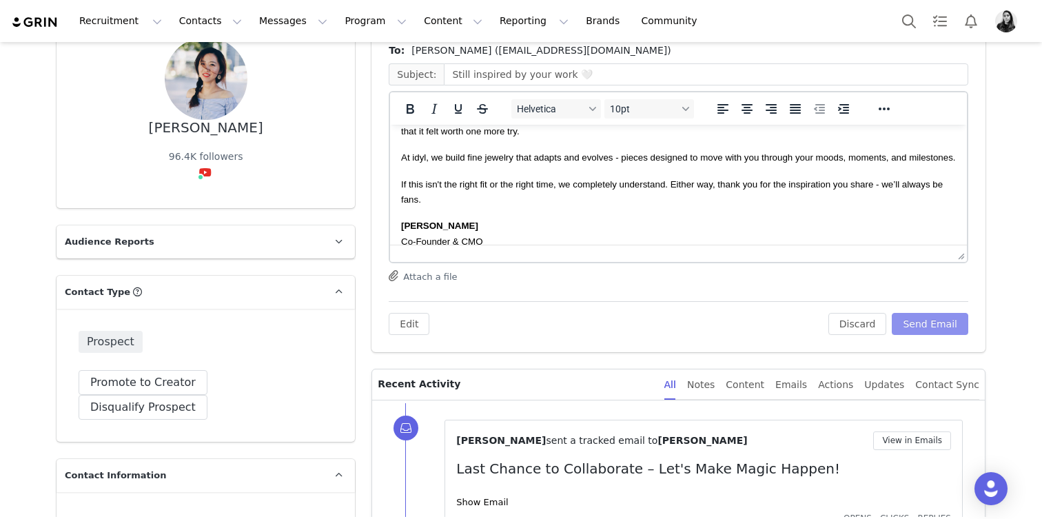
scroll to position [0, 0]
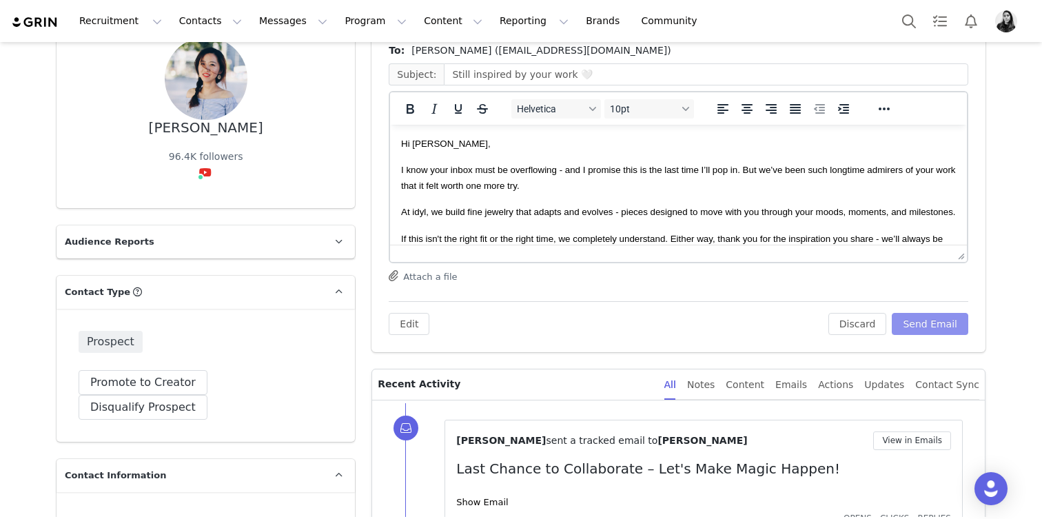
click at [924, 321] on button "Send Email" at bounding box center [930, 324] width 77 height 22
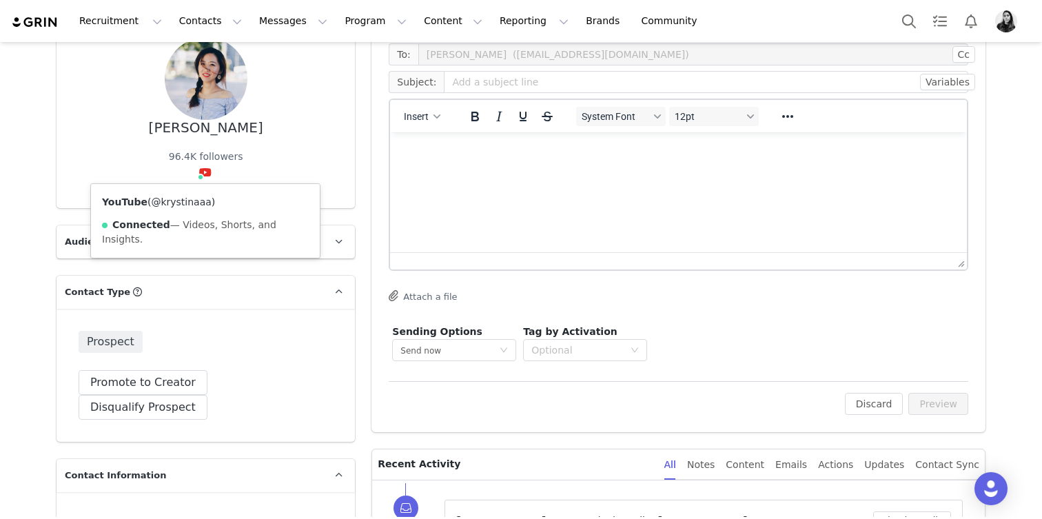
click at [201, 201] on link "@krystinaaa" at bounding box center [181, 201] width 60 height 11
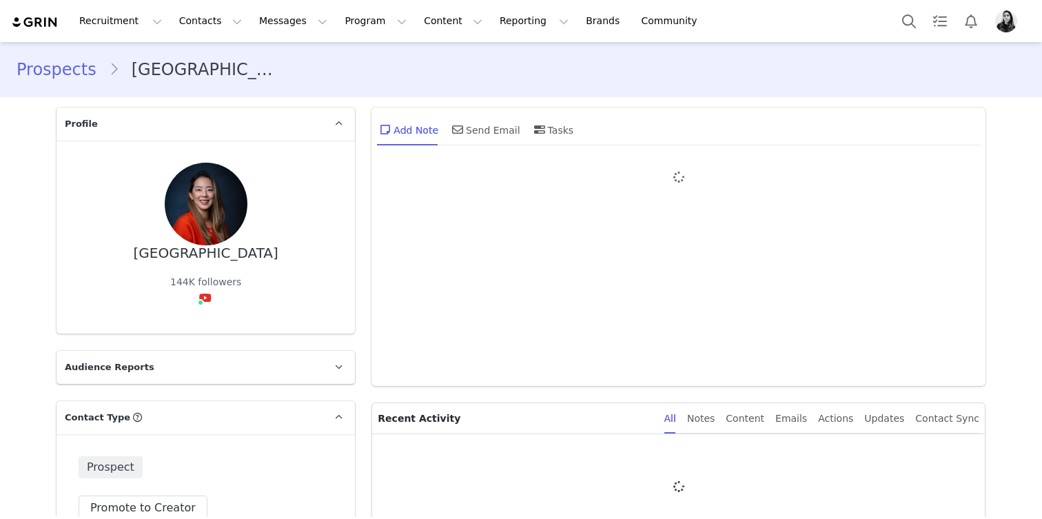
type input "+1 ([GEOGRAPHIC_DATA])"
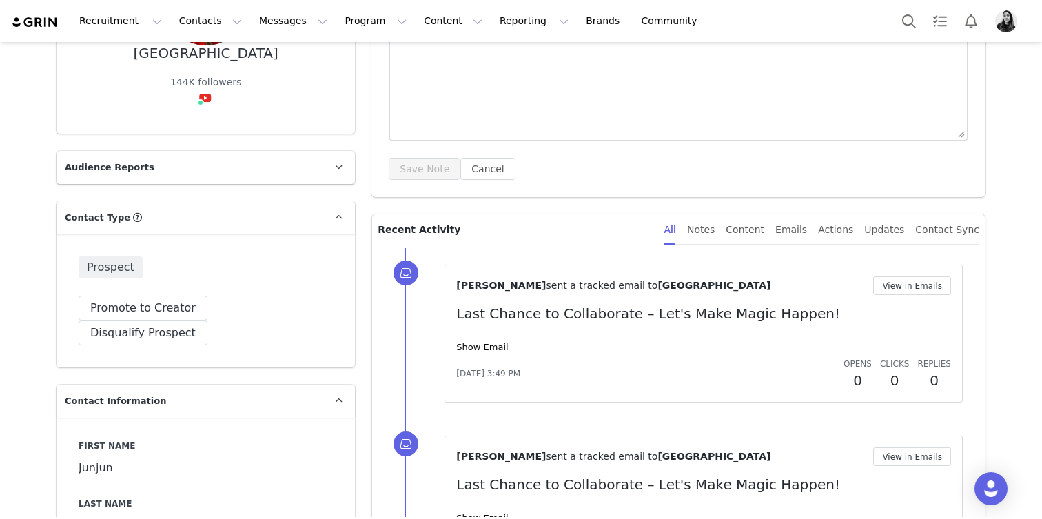
scroll to position [216, 0]
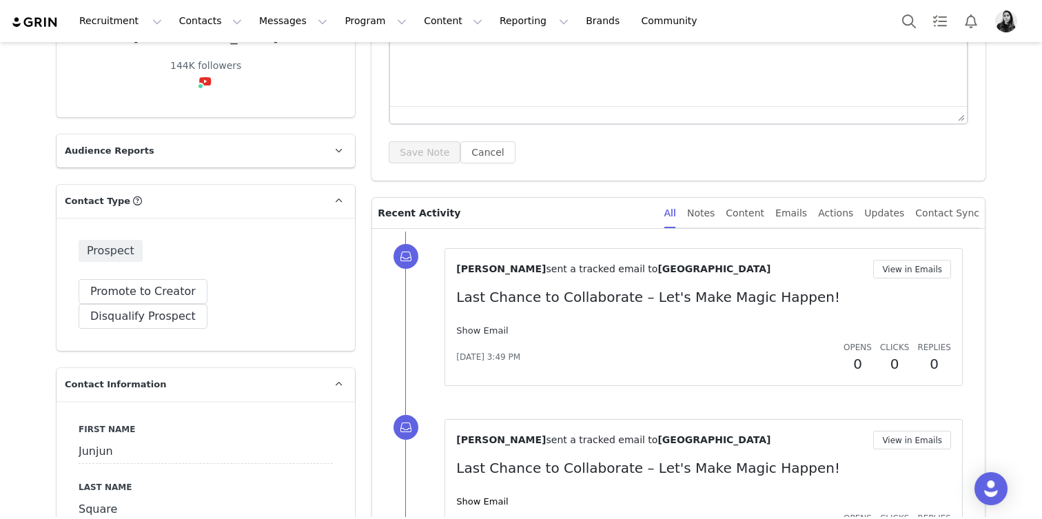
click at [496, 327] on link "Show Email" at bounding box center [482, 330] width 52 height 10
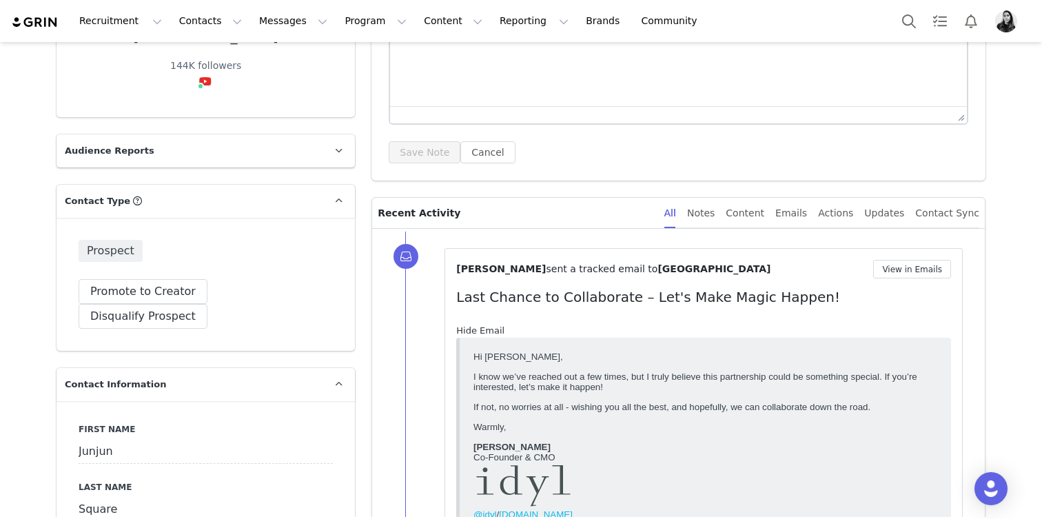
scroll to position [0, 0]
click at [496, 327] on link "Hide Email" at bounding box center [480, 330] width 48 height 10
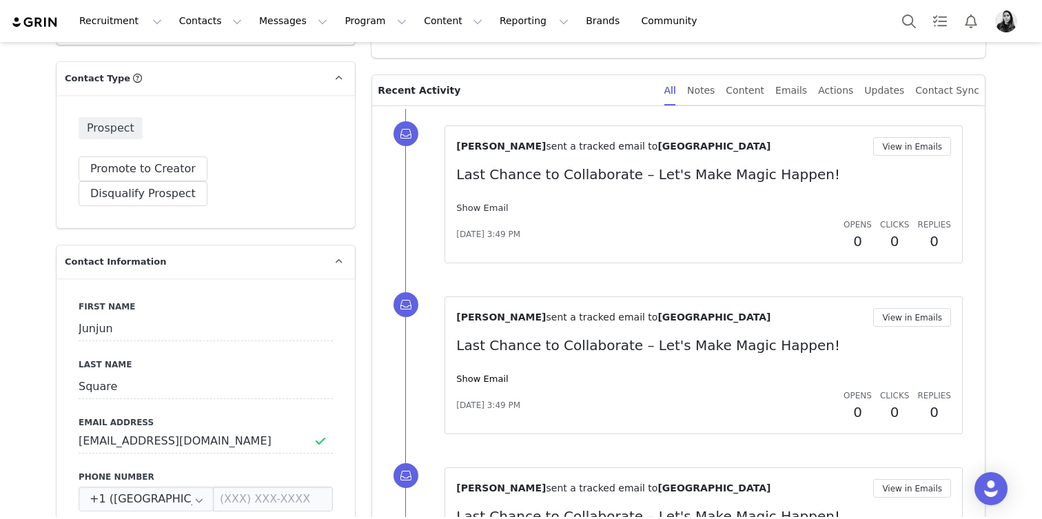
scroll to position [354, 0]
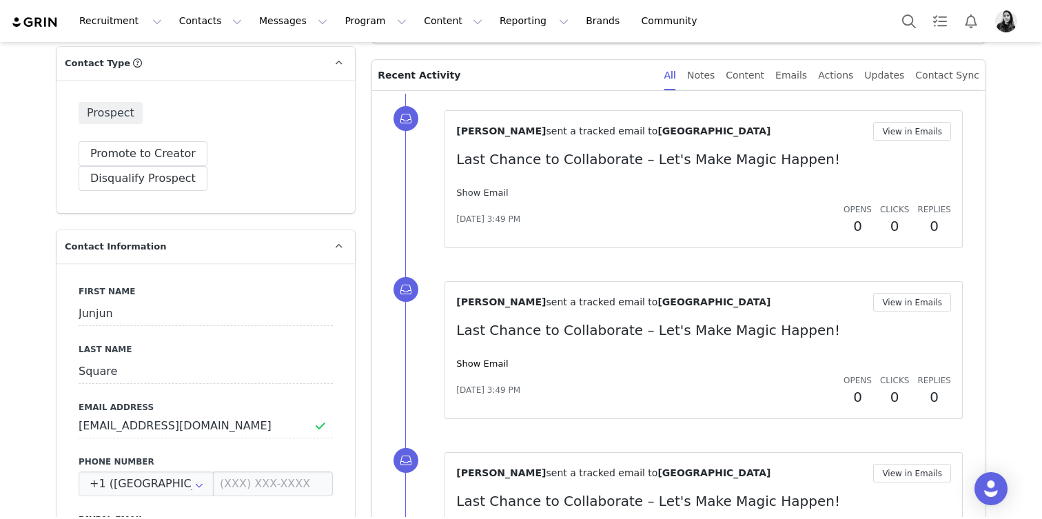
click at [482, 187] on link "Show Email" at bounding box center [482, 192] width 52 height 10
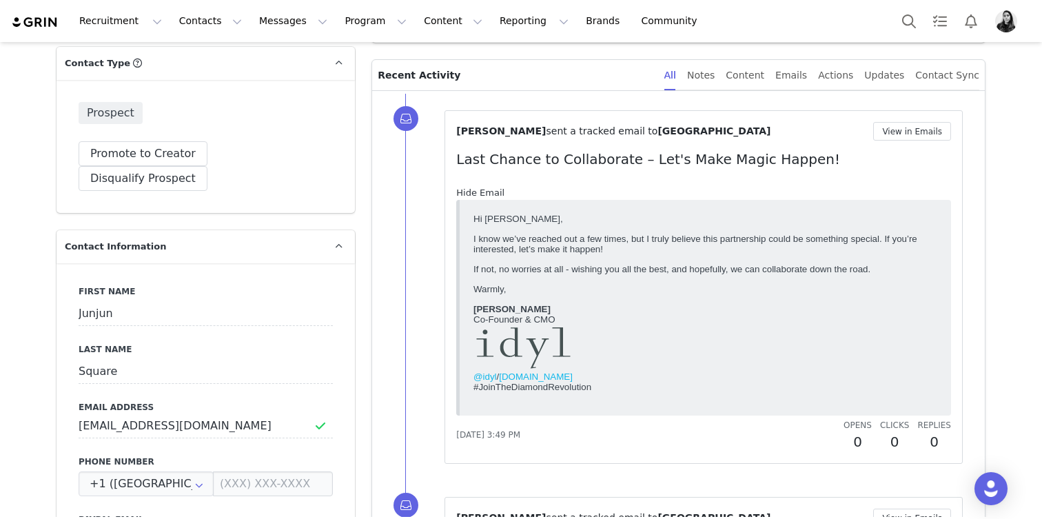
scroll to position [0, 0]
click at [482, 187] on link "Hide Email" at bounding box center [480, 192] width 48 height 10
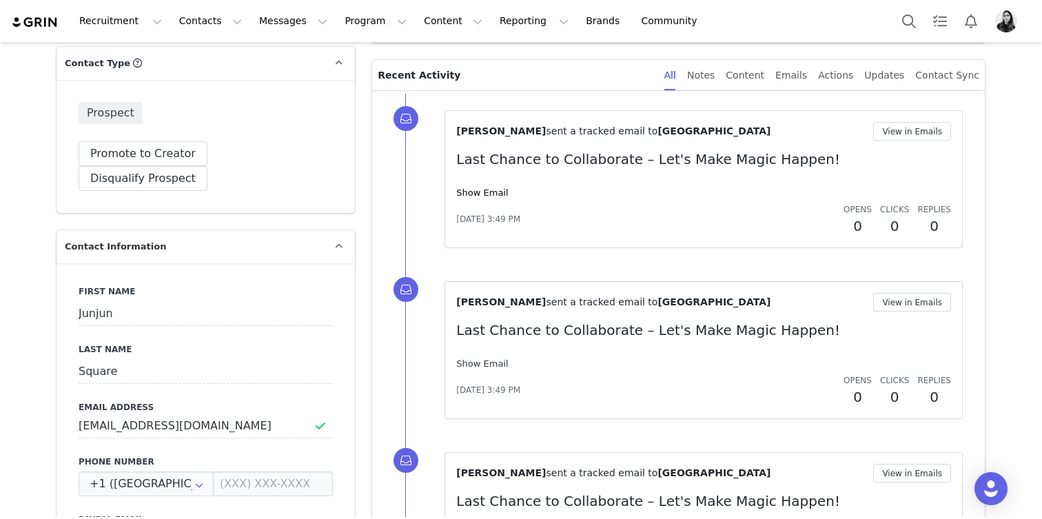
click at [491, 361] on link "Show Email" at bounding box center [482, 363] width 52 height 10
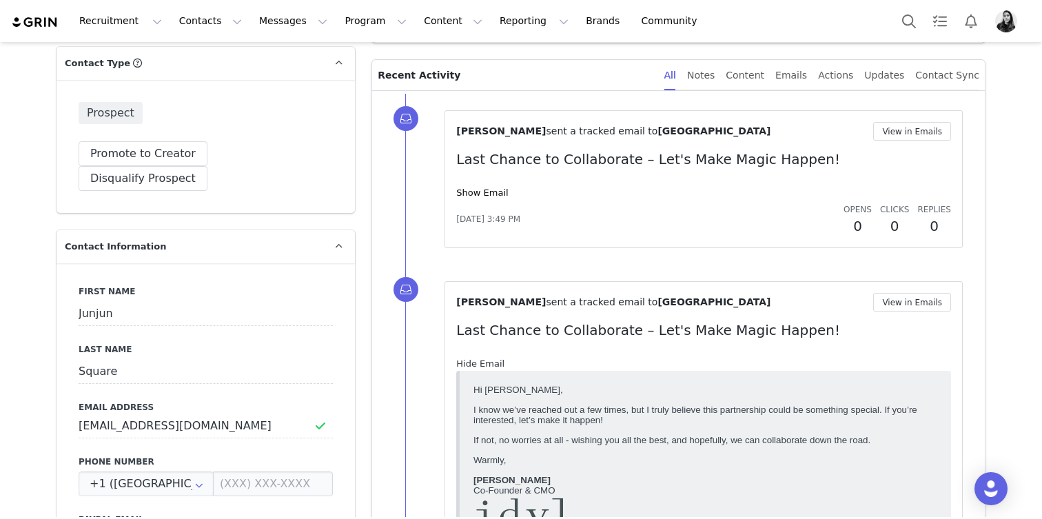
click at [491, 361] on link "Hide Email" at bounding box center [480, 363] width 48 height 10
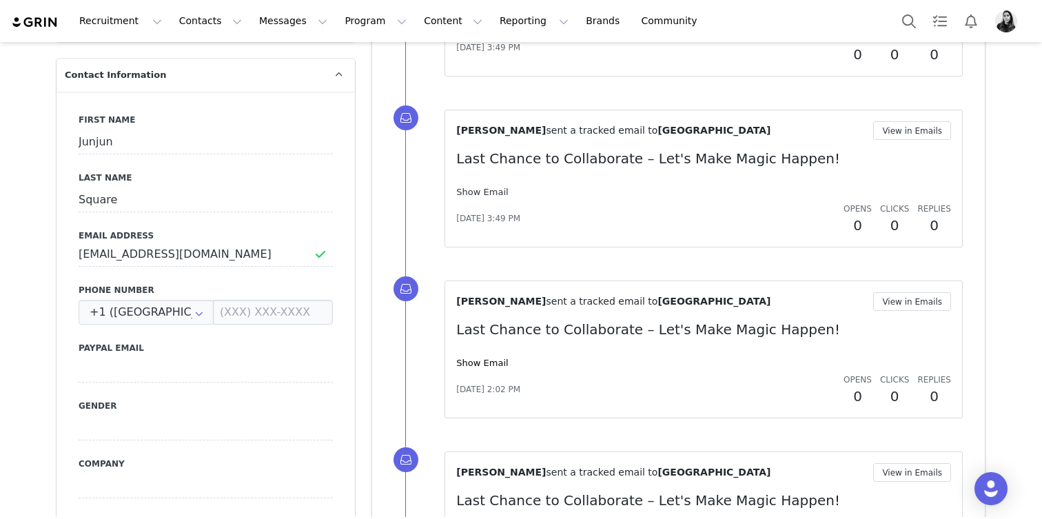
scroll to position [538, 0]
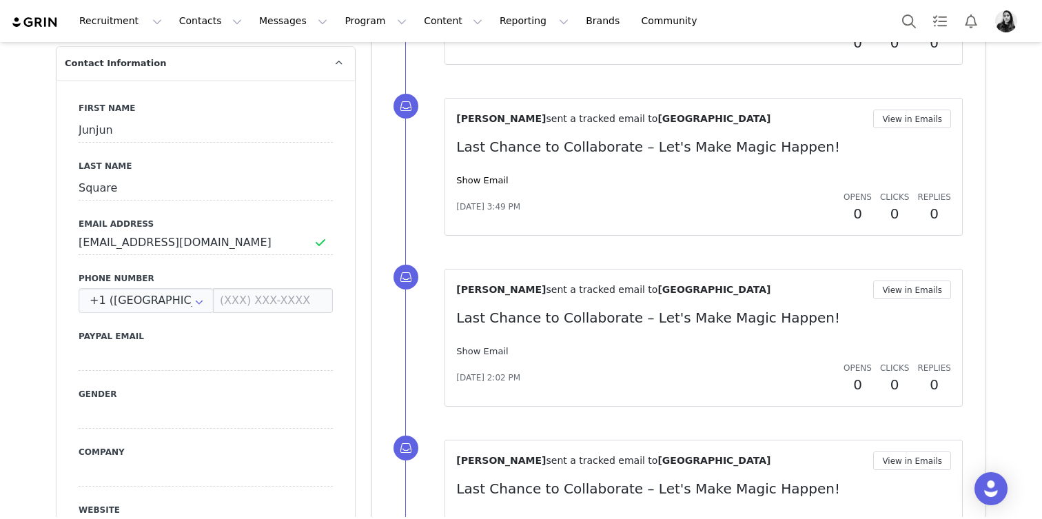
click at [489, 352] on link "Show Email" at bounding box center [482, 351] width 52 height 10
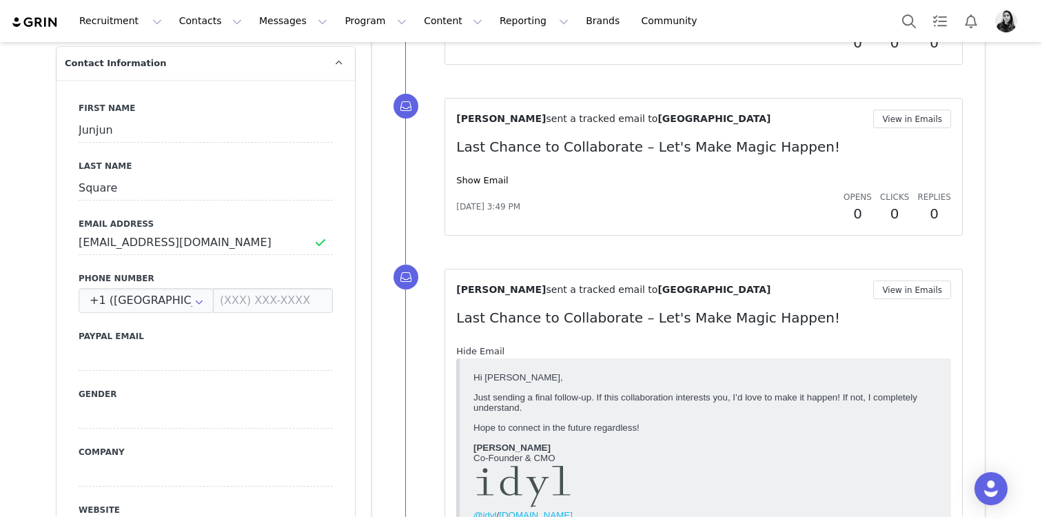
scroll to position [0, 0]
click at [489, 352] on link "Hide Email" at bounding box center [480, 351] width 48 height 10
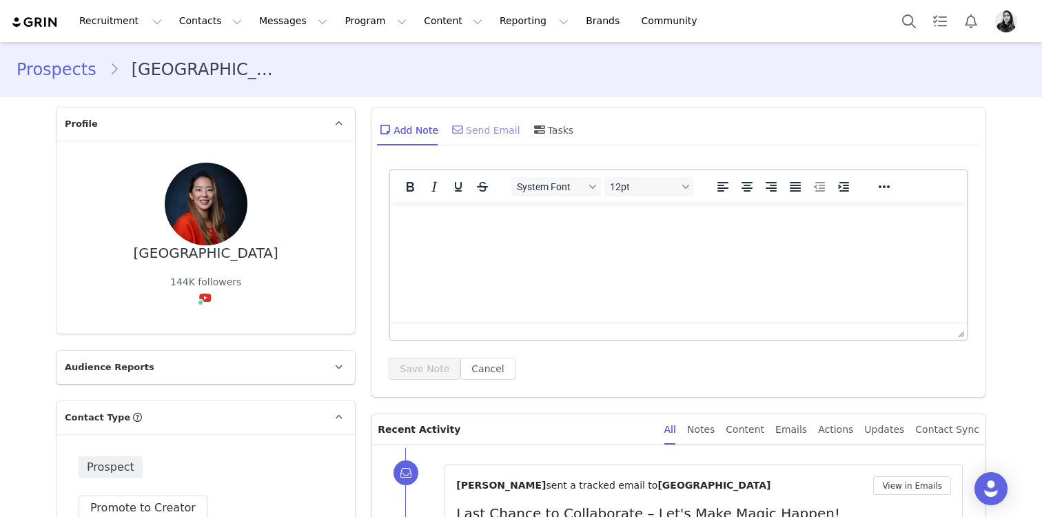
click at [487, 129] on div "Send Email" at bounding box center [484, 129] width 71 height 33
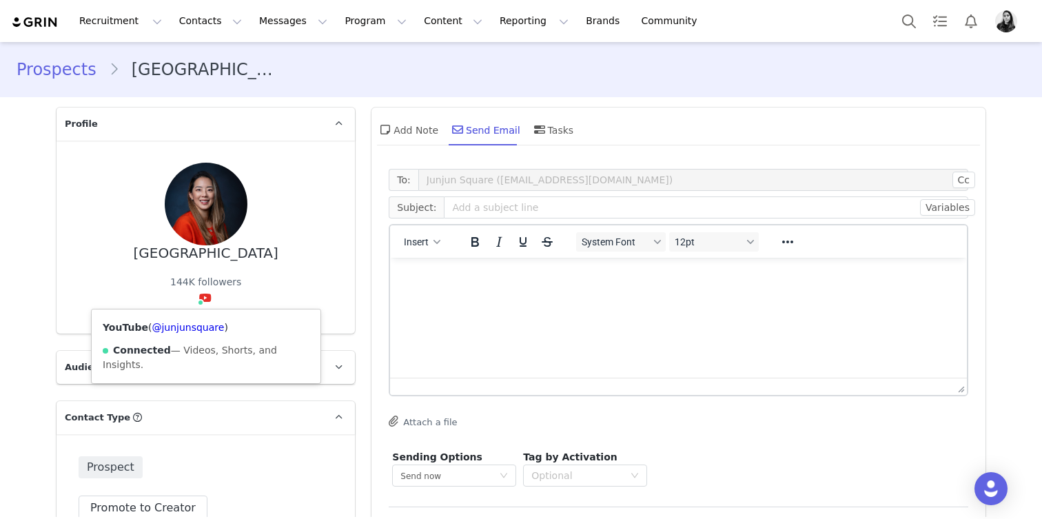
click at [201, 319] on div "YouTube ( @junjunsquare ) Connected — Videos, Shorts, and Insights." at bounding box center [206, 346] width 229 height 74
click at [201, 324] on link "@junjunsquare" at bounding box center [188, 327] width 72 height 11
click at [425, 241] on span "Insert" at bounding box center [417, 241] width 25 height 11
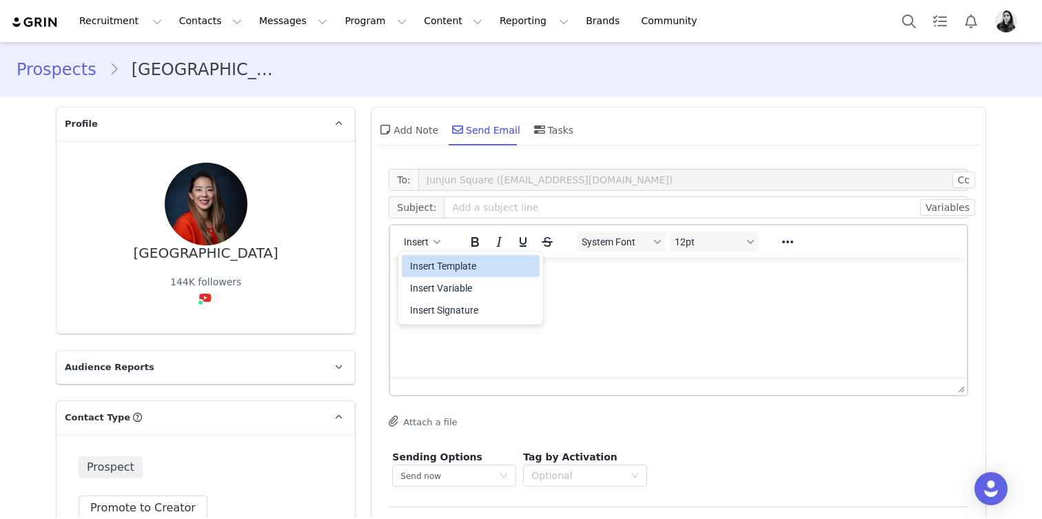
click at [425, 263] on div "Insert Template" at bounding box center [472, 266] width 124 height 17
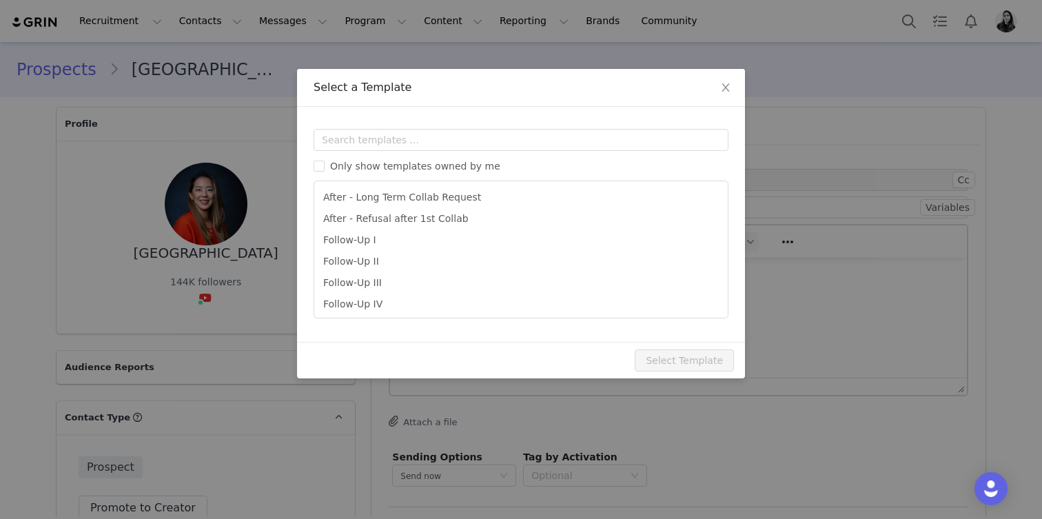
click at [419, 126] on div "Templates Only show templates owned by me After - Long Term Collab Request Afte…" at bounding box center [521, 224] width 448 height 235
click at [425, 141] on input "text" at bounding box center [521, 140] width 415 height 22
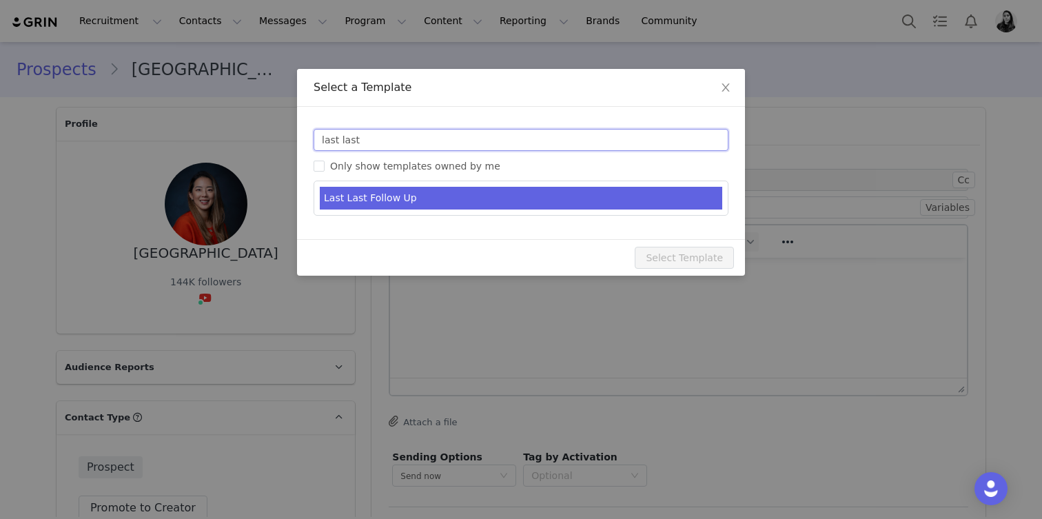
type input "last last"
type input "Still inspired by your work 🤍"
click at [426, 208] on li "Last Last Follow Up" at bounding box center [521, 198] width 403 height 23
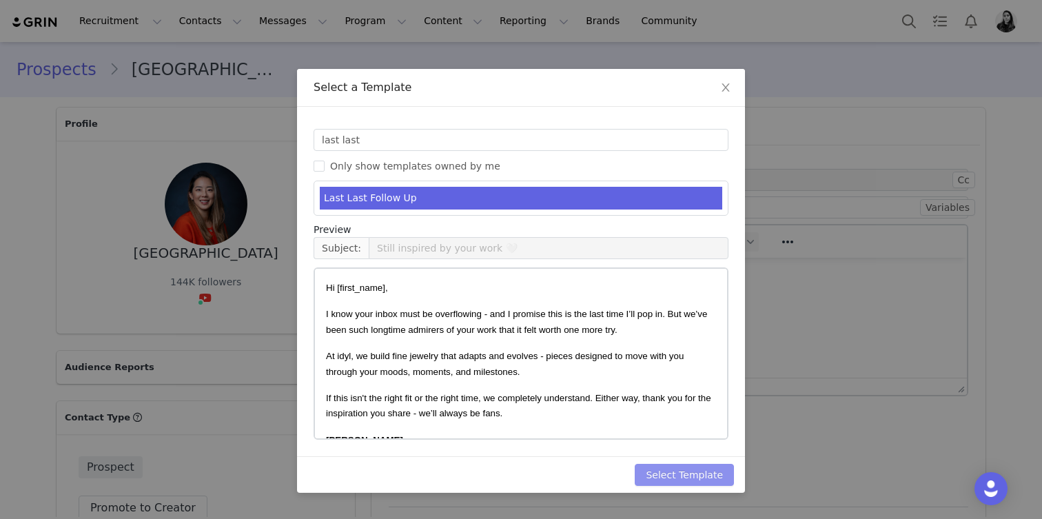
click at [702, 474] on button "Select Template" at bounding box center [684, 475] width 99 height 22
type input "Still inspired by your work 🤍"
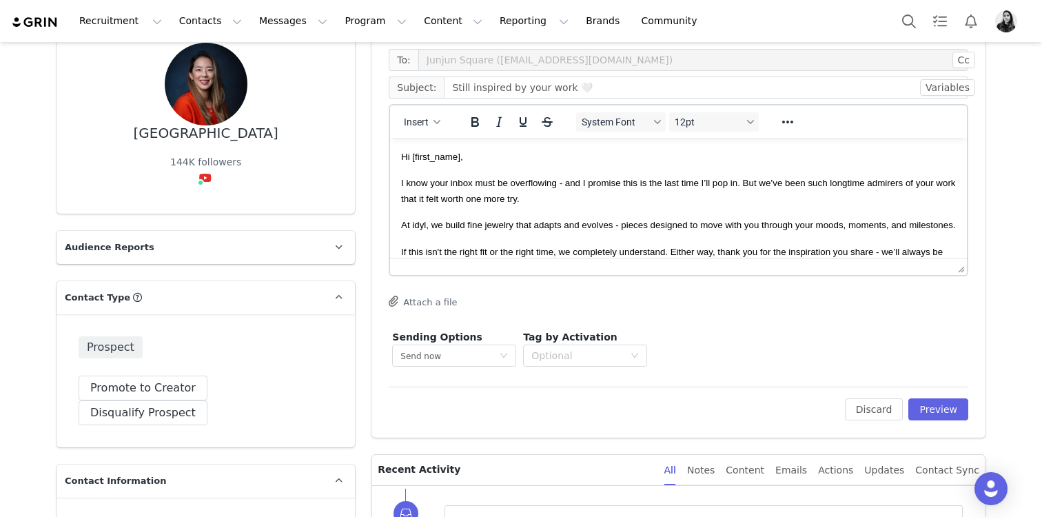
scroll to position [123, 0]
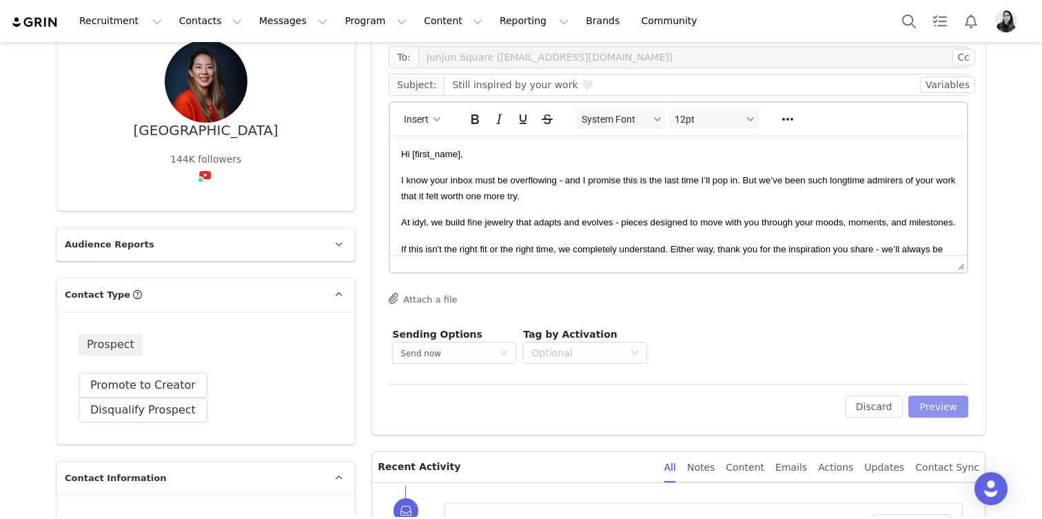
click at [925, 400] on button "Preview" at bounding box center [938, 407] width 60 height 22
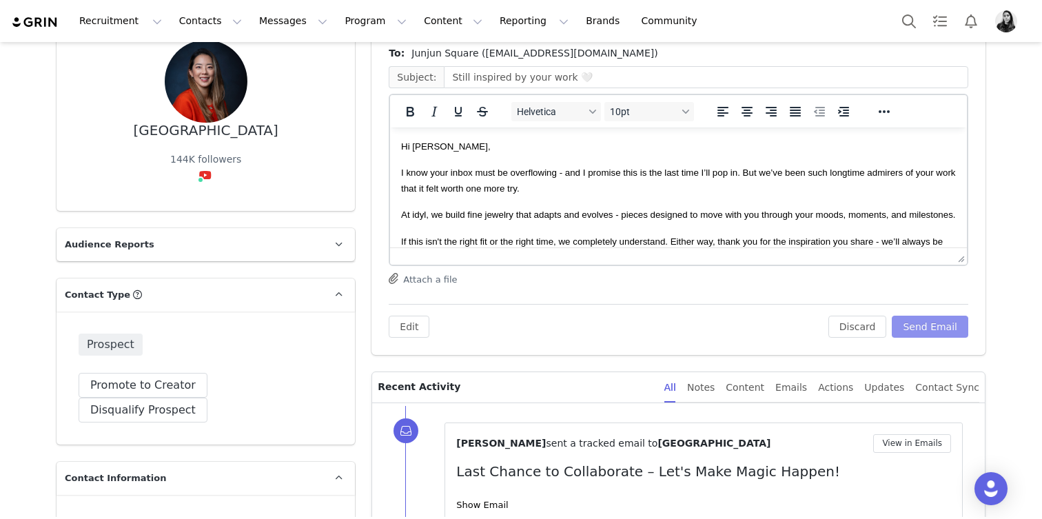
scroll to position [0, 0]
drag, startPoint x: 1355, startPoint y: 449, endPoint x: 777, endPoint y: 223, distance: 621.2
click at [926, 333] on button "Send Email" at bounding box center [930, 327] width 77 height 22
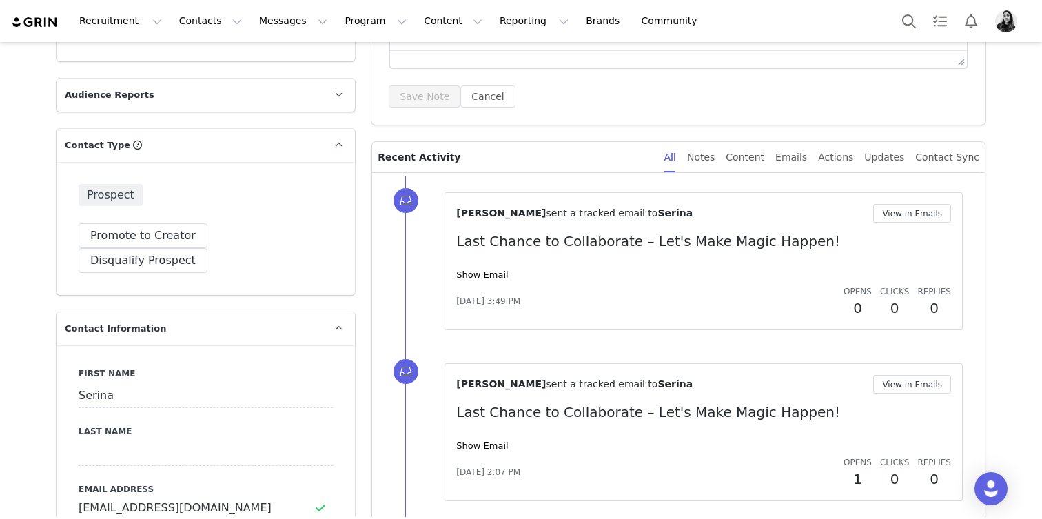
scroll to position [289, 0]
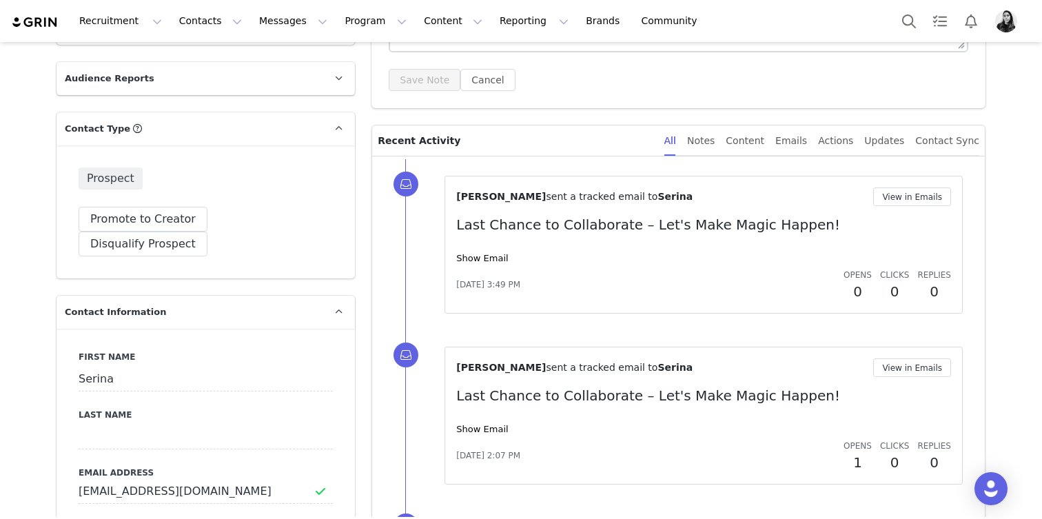
click at [483, 252] on div "Show Email" at bounding box center [703, 259] width 495 height 14
click at [482, 256] on link "Show Email" at bounding box center [482, 258] width 52 height 10
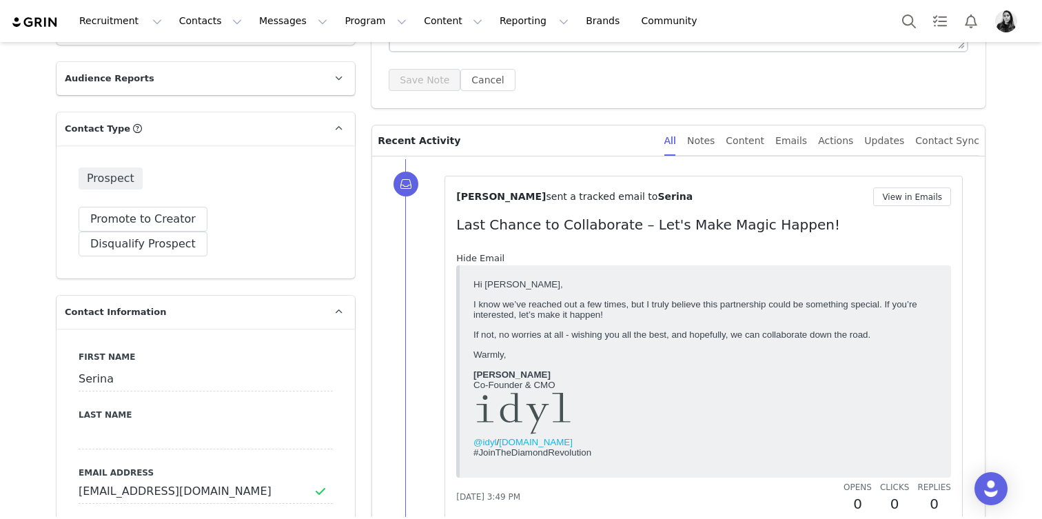
scroll to position [0, 0]
click at [482, 256] on link "Hide Email" at bounding box center [480, 258] width 48 height 10
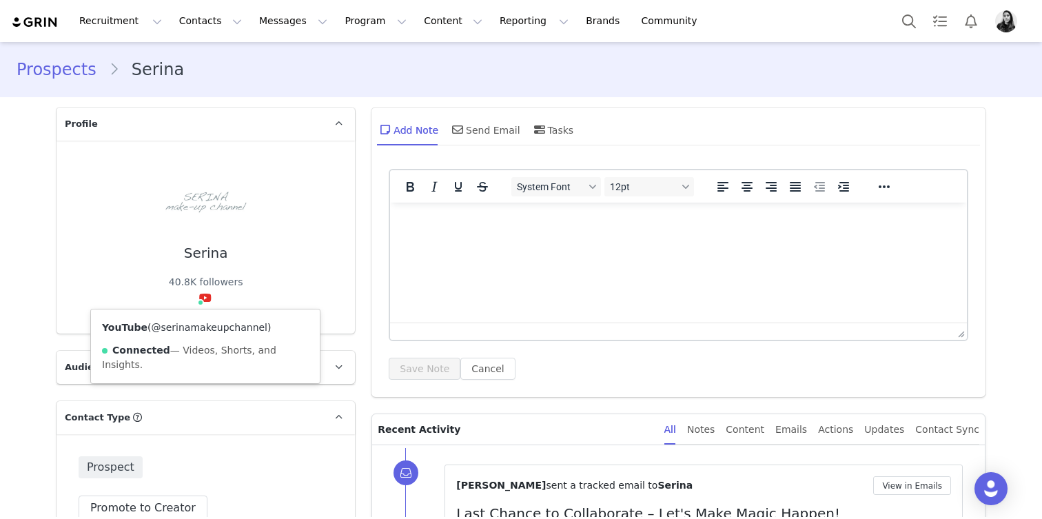
click at [203, 323] on link "@serinamakeupchannel" at bounding box center [209, 327] width 116 height 11
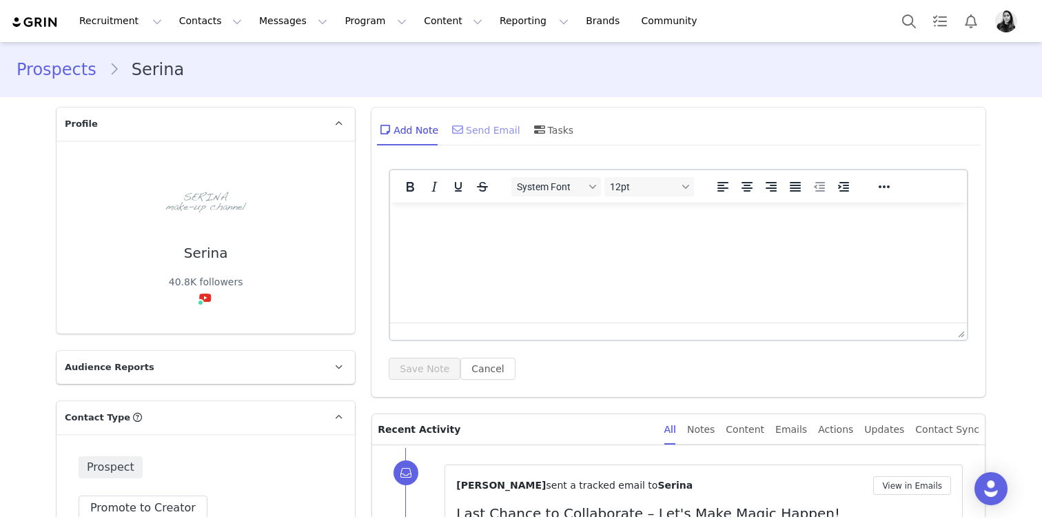
click at [489, 130] on div "Send Email" at bounding box center [484, 129] width 71 height 33
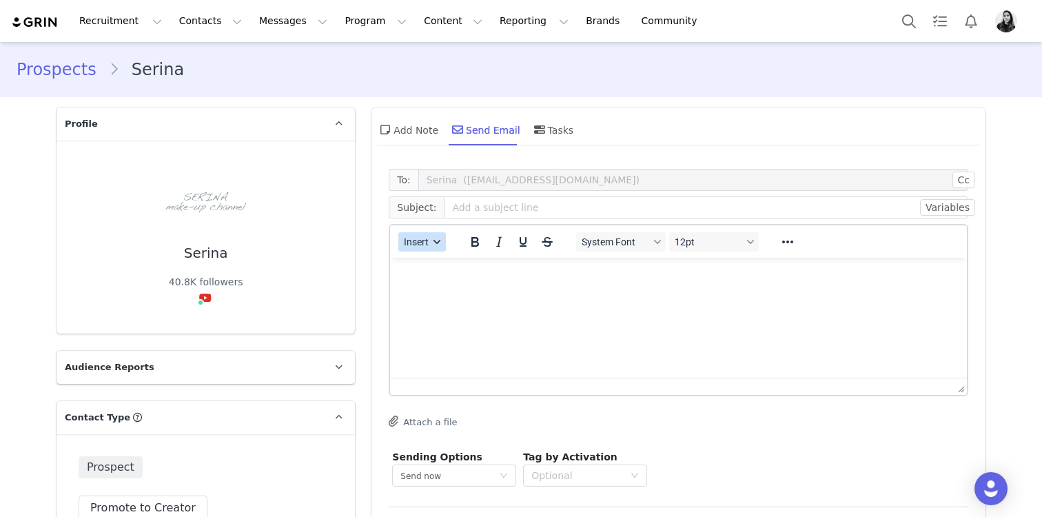
click at [414, 249] on button "Insert" at bounding box center [422, 241] width 48 height 19
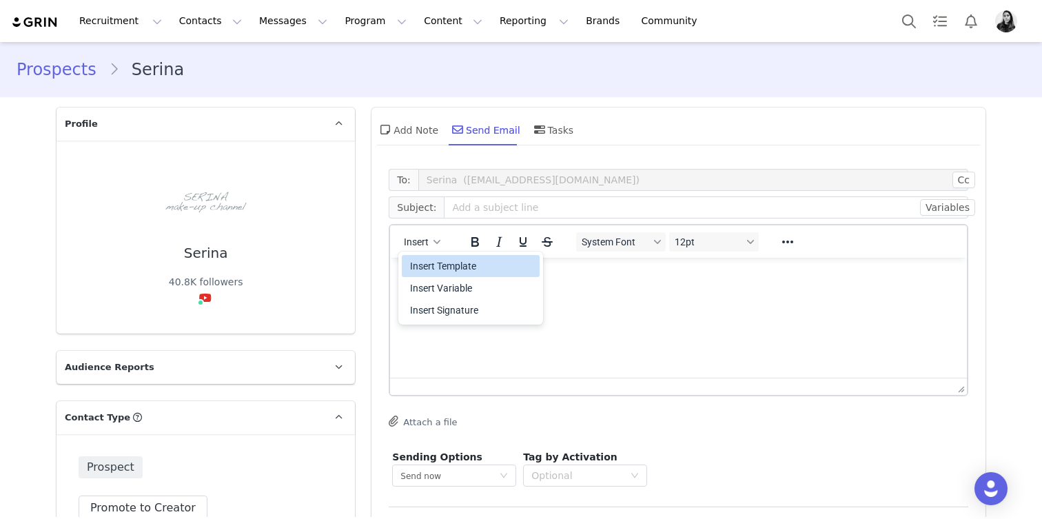
click at [417, 261] on div "Insert Template" at bounding box center [472, 266] width 124 height 17
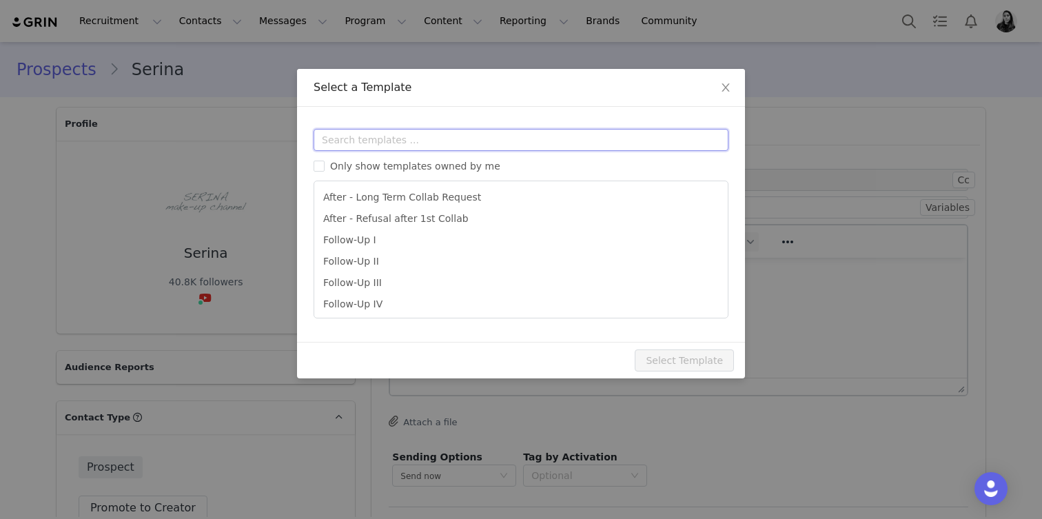
click at [426, 146] on input "text" at bounding box center [521, 140] width 415 height 22
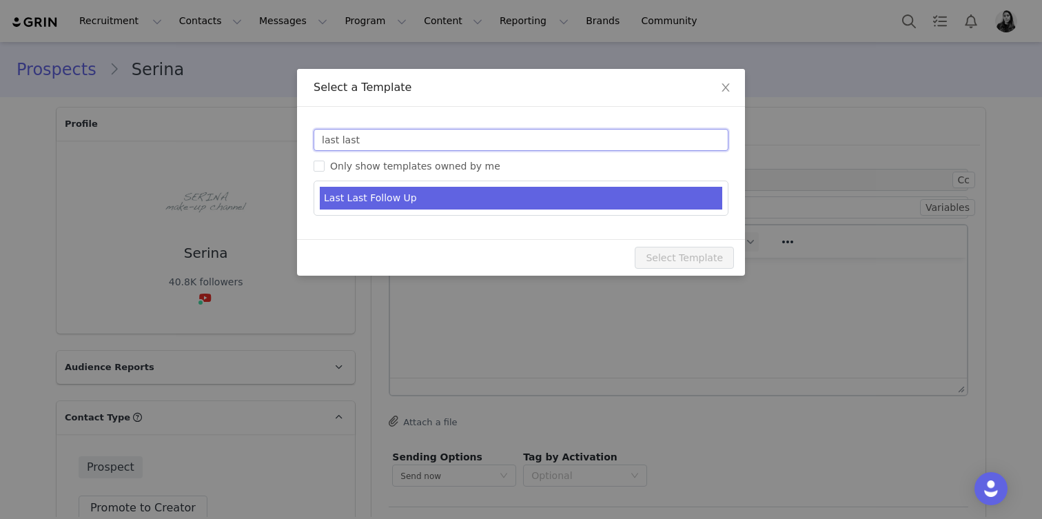
type input "last last"
type input "Still inspired by your work 🤍"
click at [409, 206] on li "Last Last Follow Up" at bounding box center [521, 198] width 403 height 23
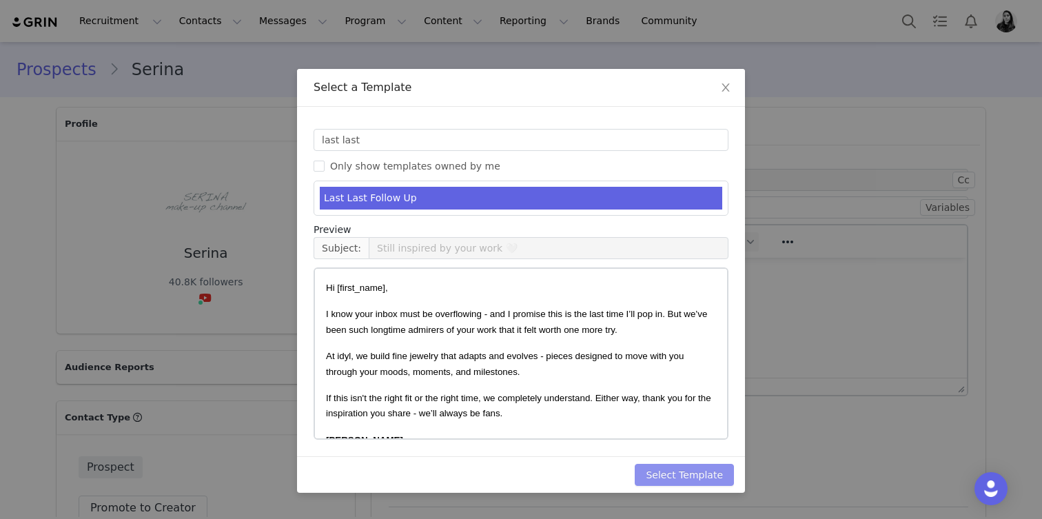
click at [719, 481] on button "Select Template" at bounding box center [684, 475] width 99 height 22
type input "Still inspired by your work 🤍"
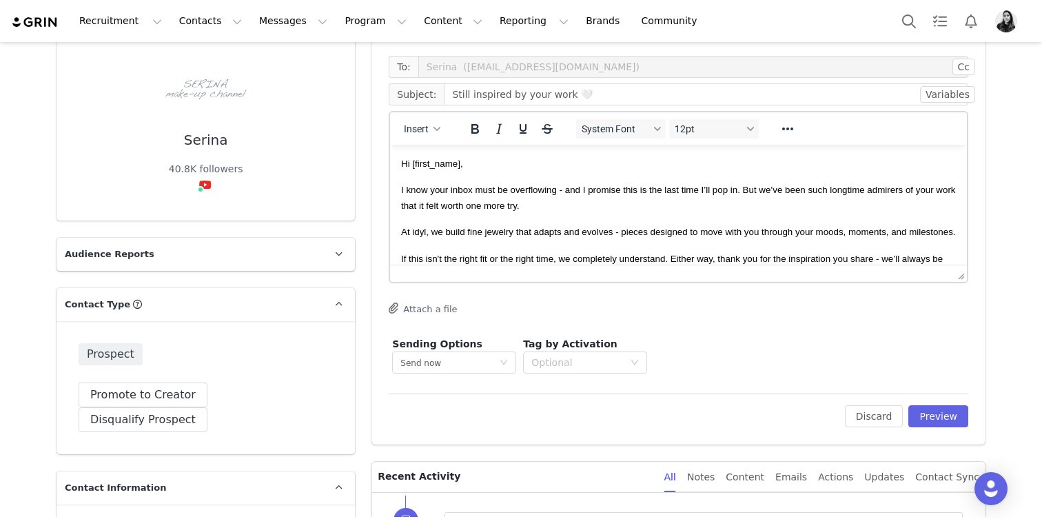
scroll to position [160, 0]
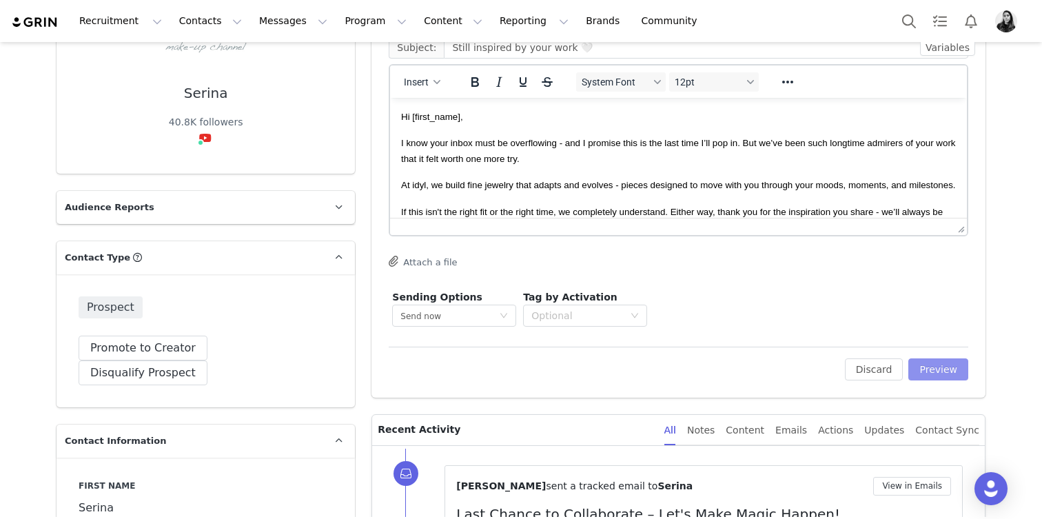
click at [936, 376] on button "Preview" at bounding box center [938, 369] width 60 height 22
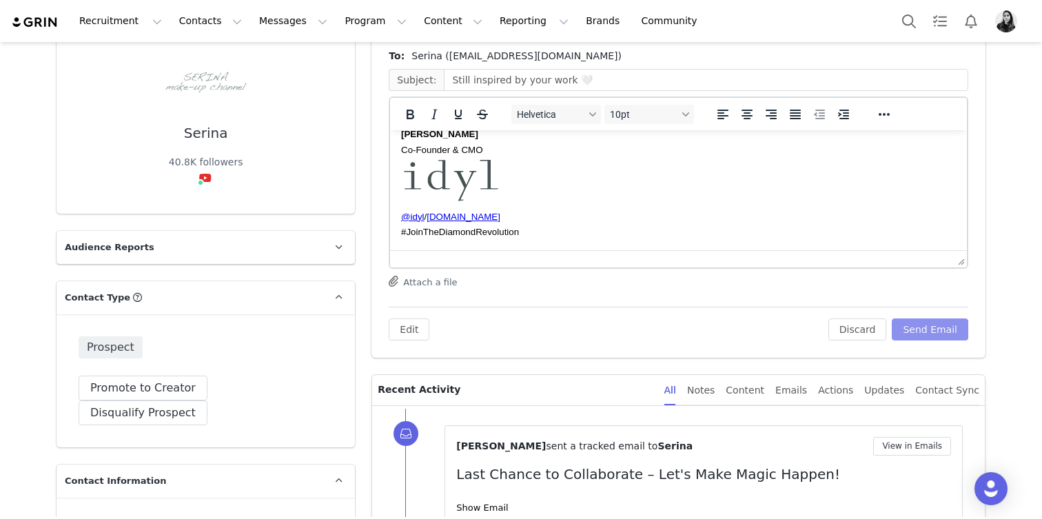
scroll to position [167, 0]
click at [920, 321] on button "Send Email" at bounding box center [930, 329] width 77 height 22
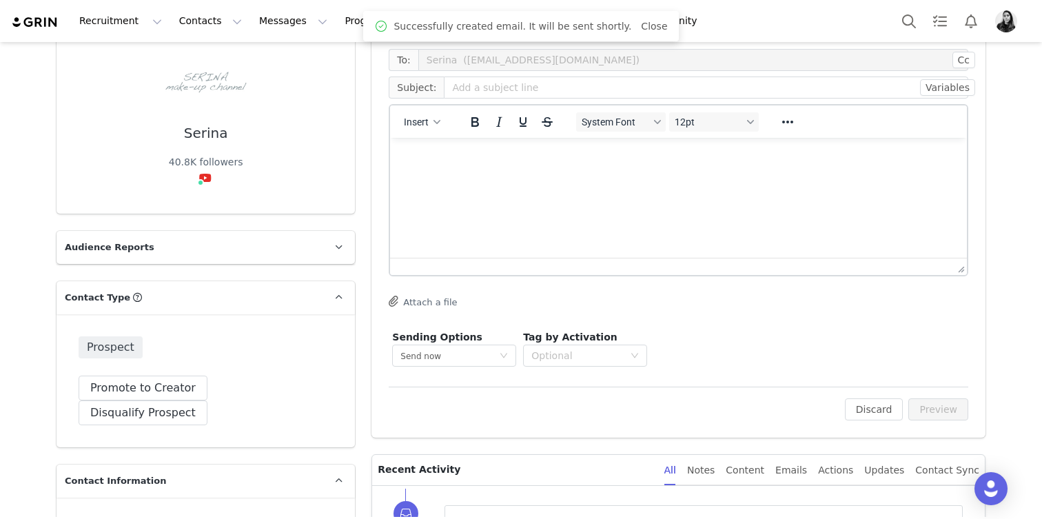
scroll to position [0, 0]
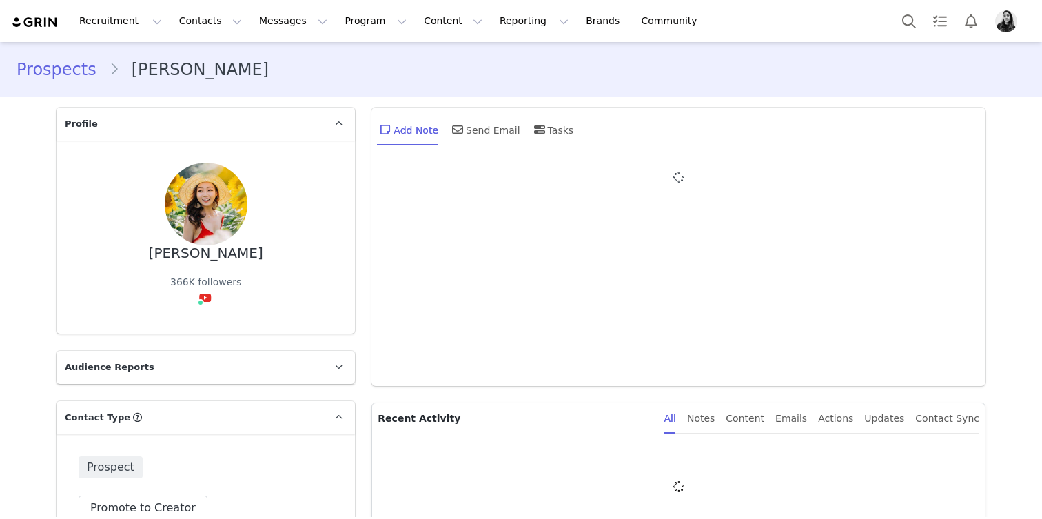
type input "+1 ([GEOGRAPHIC_DATA])"
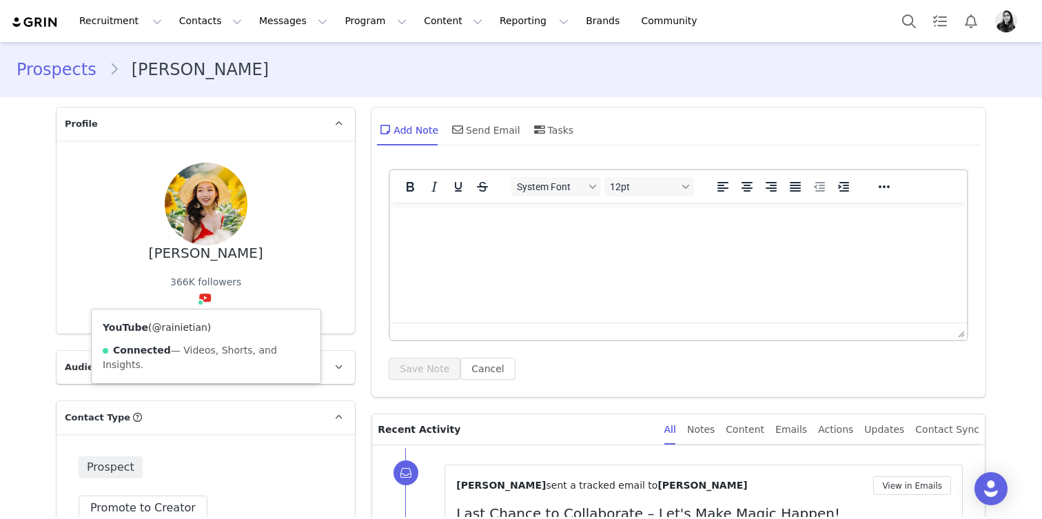
click at [197, 327] on link "@rainietian" at bounding box center [179, 327] width 55 height 11
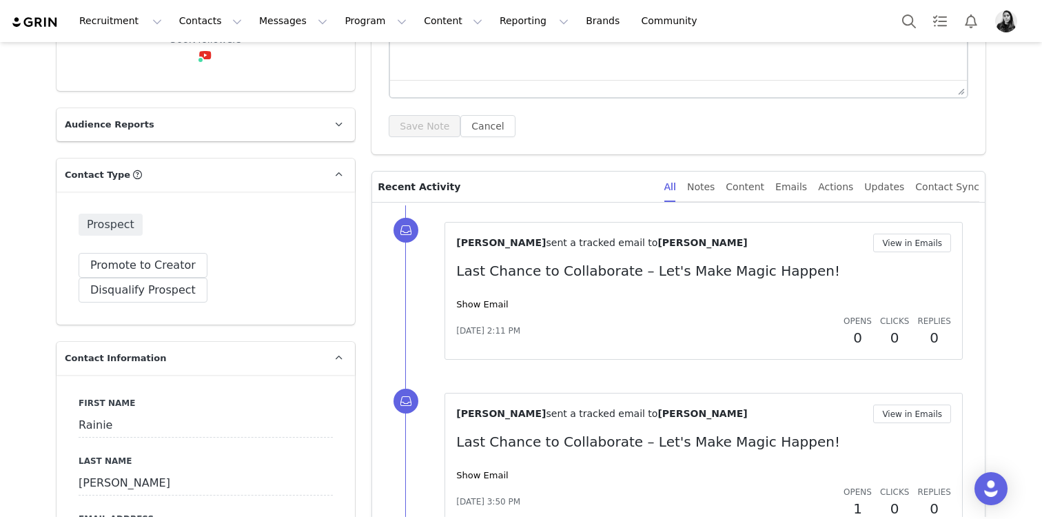
scroll to position [259, 0]
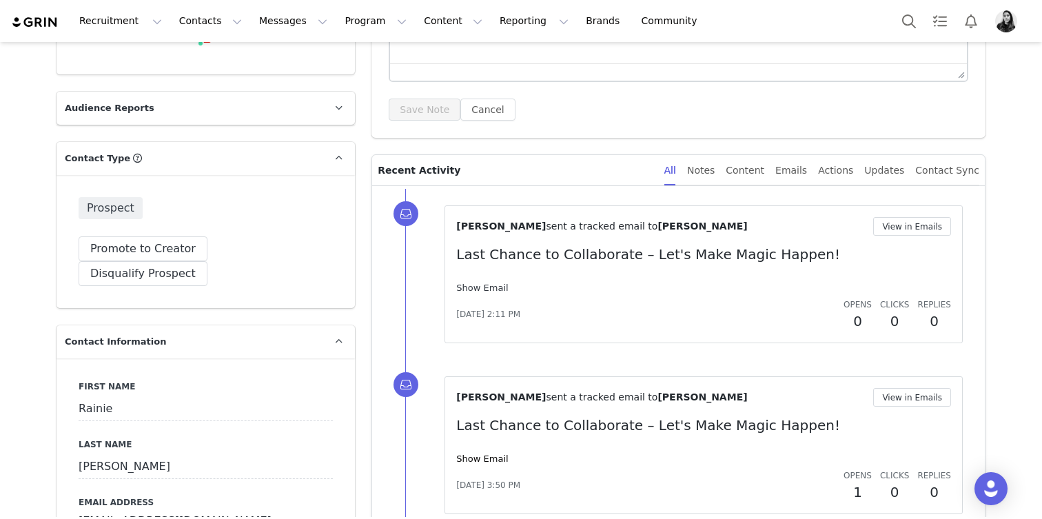
click at [487, 291] on link "Show Email" at bounding box center [482, 288] width 52 height 10
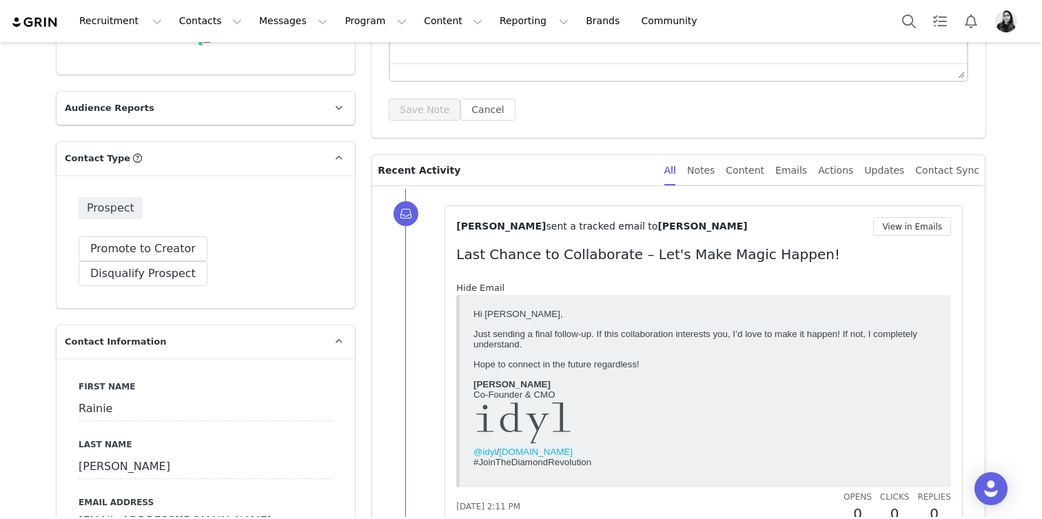
scroll to position [0, 0]
click at [487, 291] on link "Hide Email" at bounding box center [480, 288] width 48 height 10
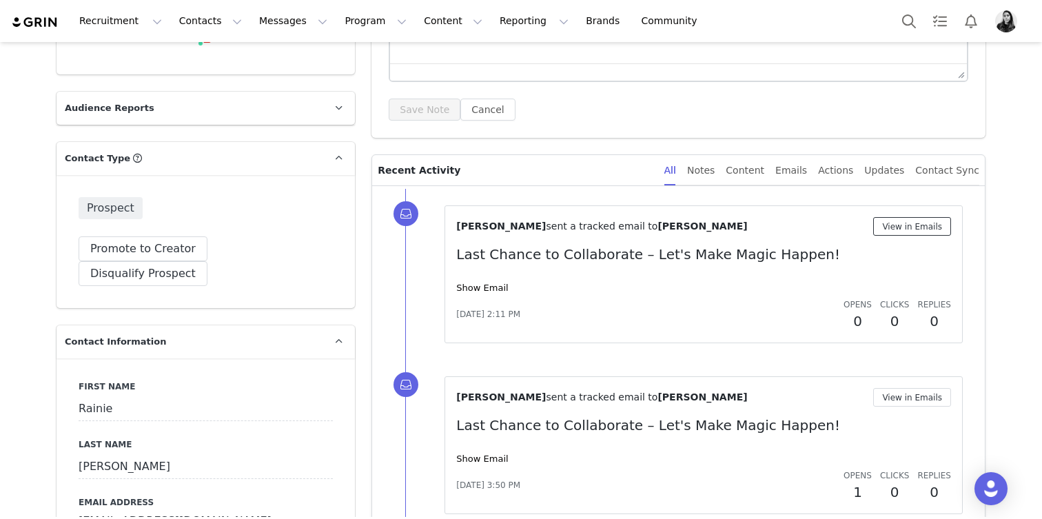
click at [915, 227] on button "View in Emails" at bounding box center [912, 226] width 78 height 19
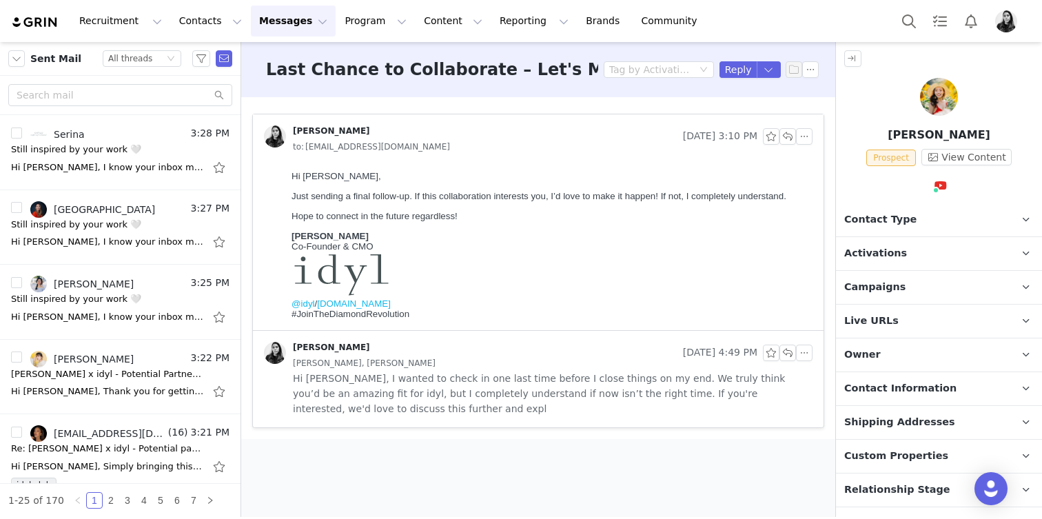
click at [540, 406] on span "Hi Rainie, I wanted to check in one last time before I close things on my end. …" at bounding box center [553, 393] width 520 height 45
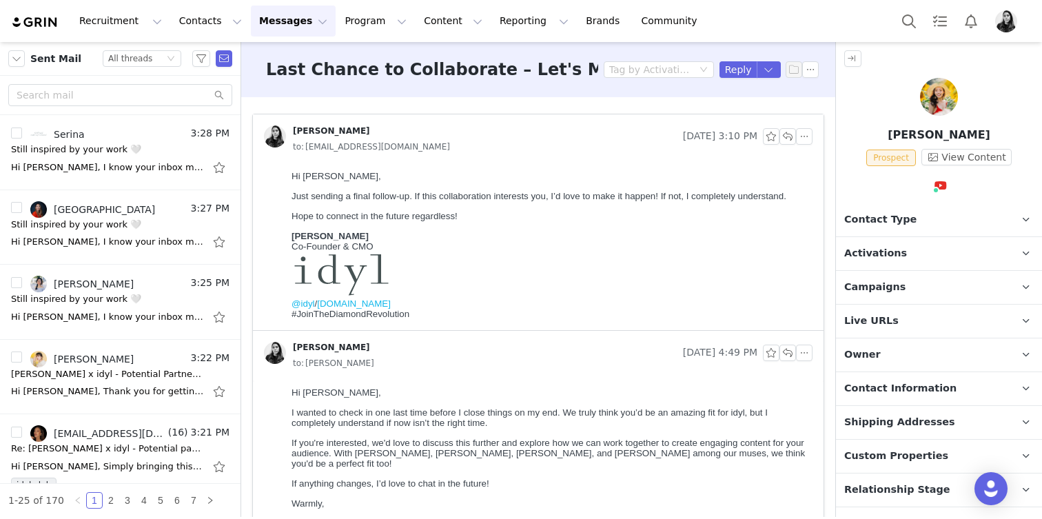
click at [660, 221] on p "Hope to connect in the future regardless!" at bounding box center [550, 216] width 516 height 10
click at [805, 141] on button "button" at bounding box center [804, 136] width 17 height 17
click at [806, 159] on li "Reply All" at bounding box center [825, 161] width 59 height 22
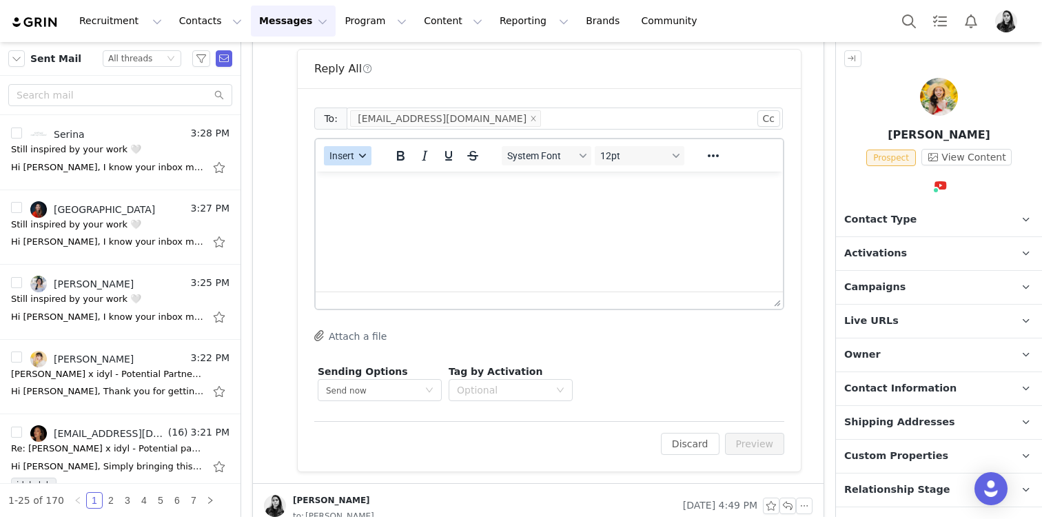
click at [356, 154] on button "Insert" at bounding box center [348, 155] width 48 height 19
click at [355, 173] on div "Insert Template" at bounding box center [398, 180] width 124 height 17
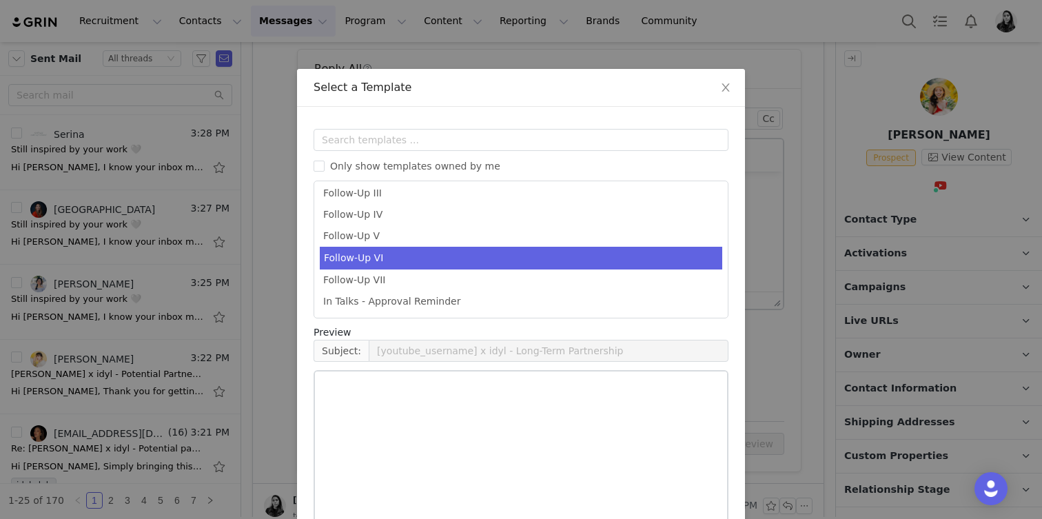
click at [383, 261] on li "Follow-Up VI" at bounding box center [521, 258] width 403 height 23
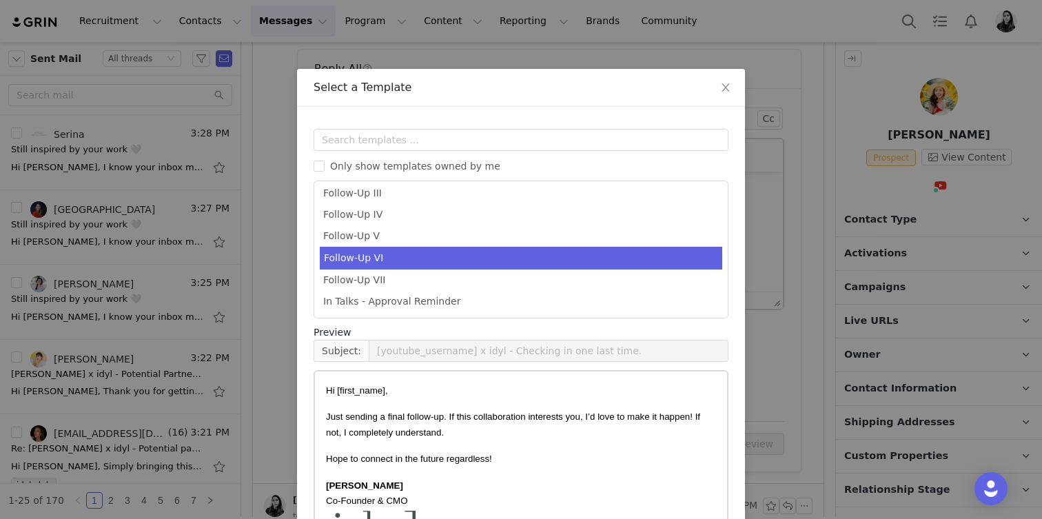
scroll to position [90, 0]
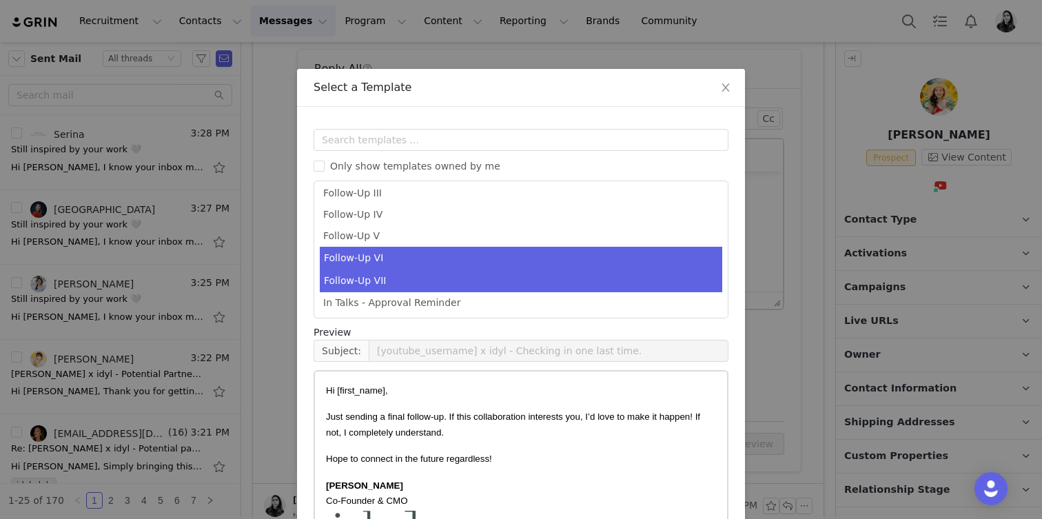
click at [383, 283] on li "Follow-Up VII" at bounding box center [521, 281] width 403 height 23
type input "[youtube_username] x idyl - Last Follow-Up"
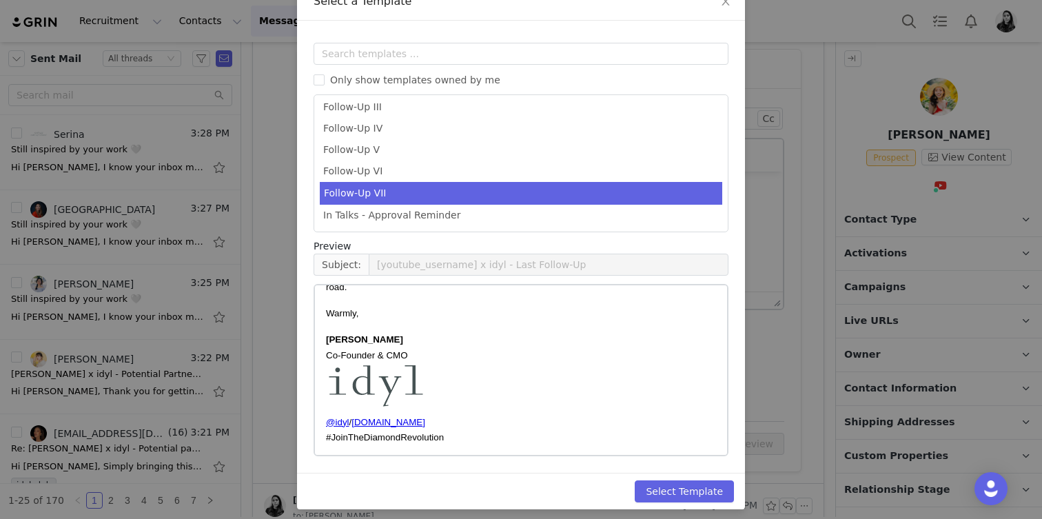
scroll to position [93, 0]
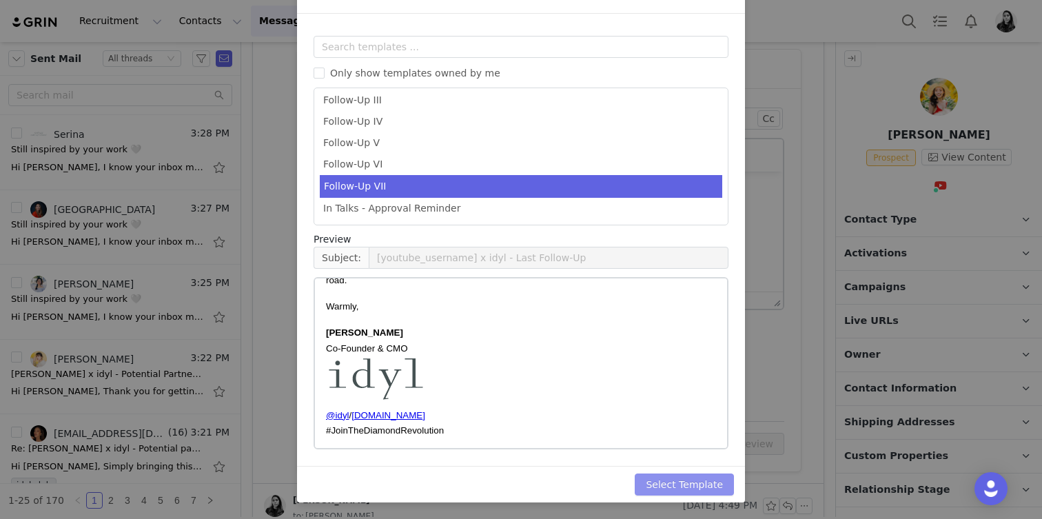
click at [680, 482] on button "Select Template" at bounding box center [684, 485] width 99 height 22
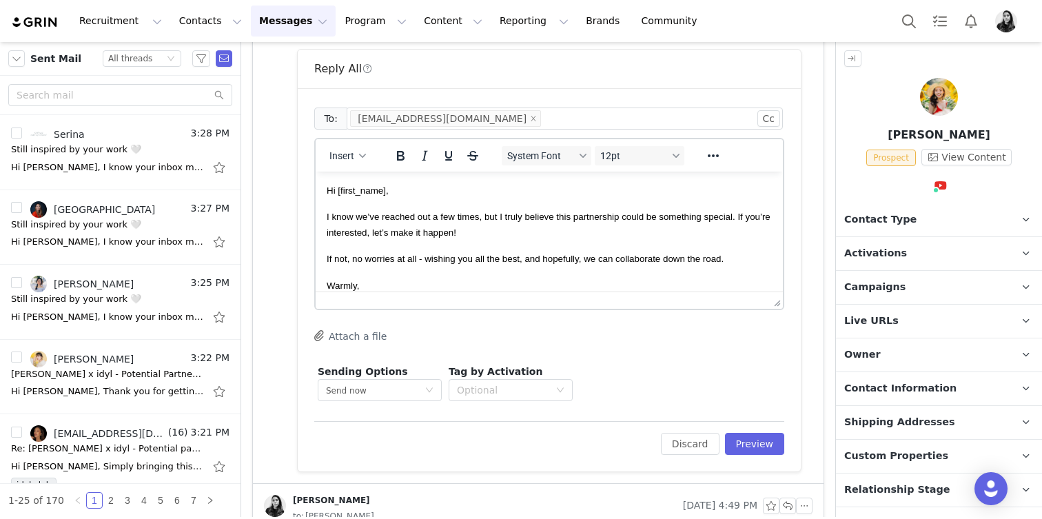
scroll to position [0, 0]
click at [775, 439] on button "Preview" at bounding box center [755, 444] width 60 height 22
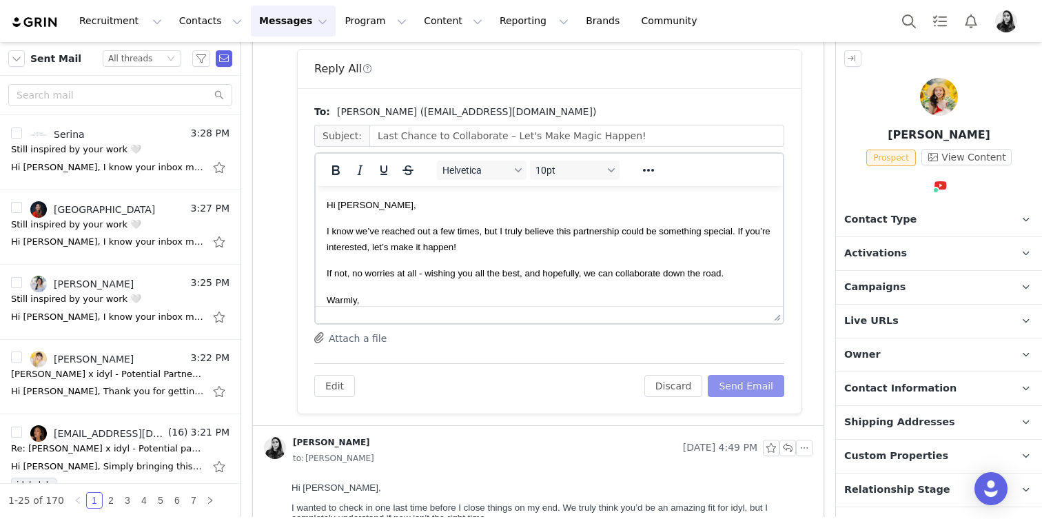
click at [756, 387] on button "Send Email" at bounding box center [746, 386] width 77 height 22
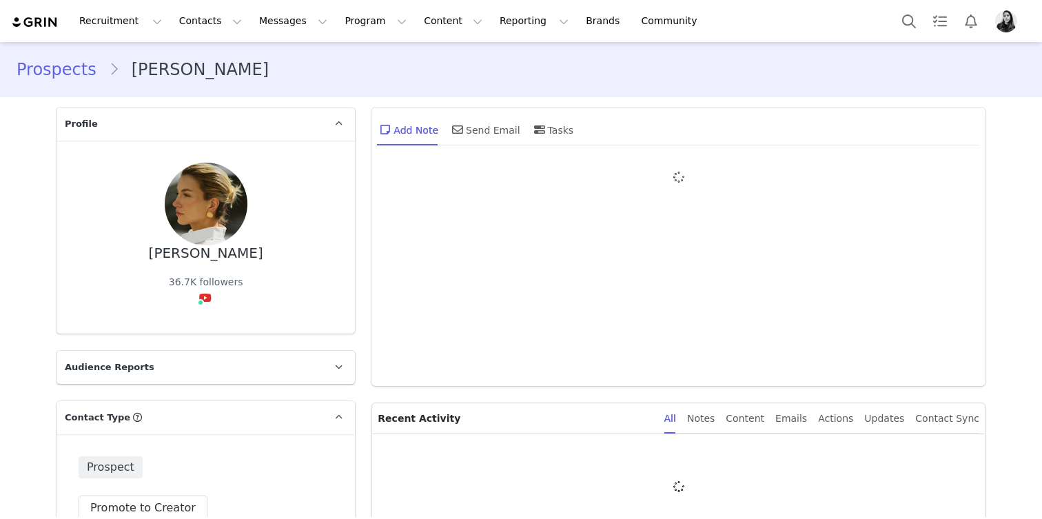
type input "+1 ([GEOGRAPHIC_DATA])"
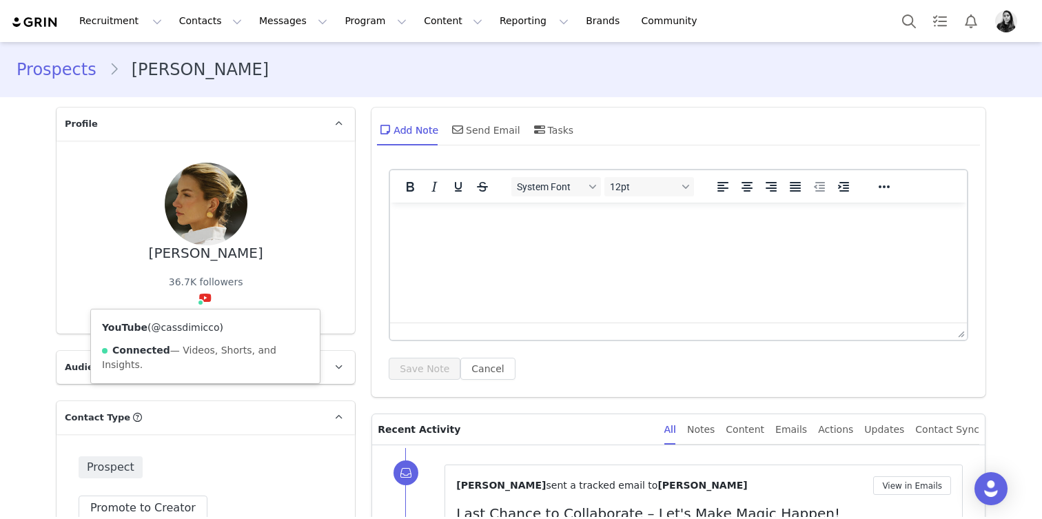
click at [191, 325] on link "@cassdimicco" at bounding box center [185, 327] width 68 height 11
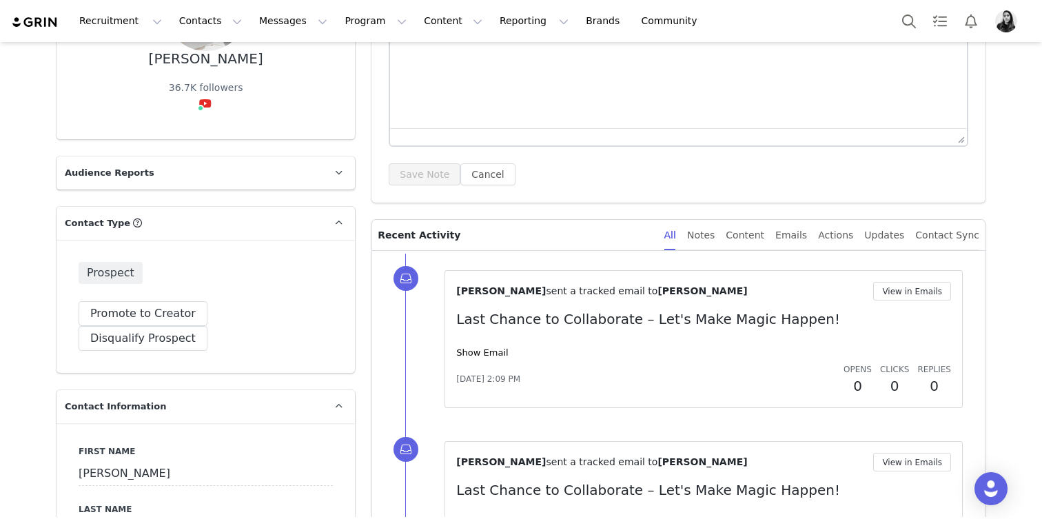
scroll to position [207, 0]
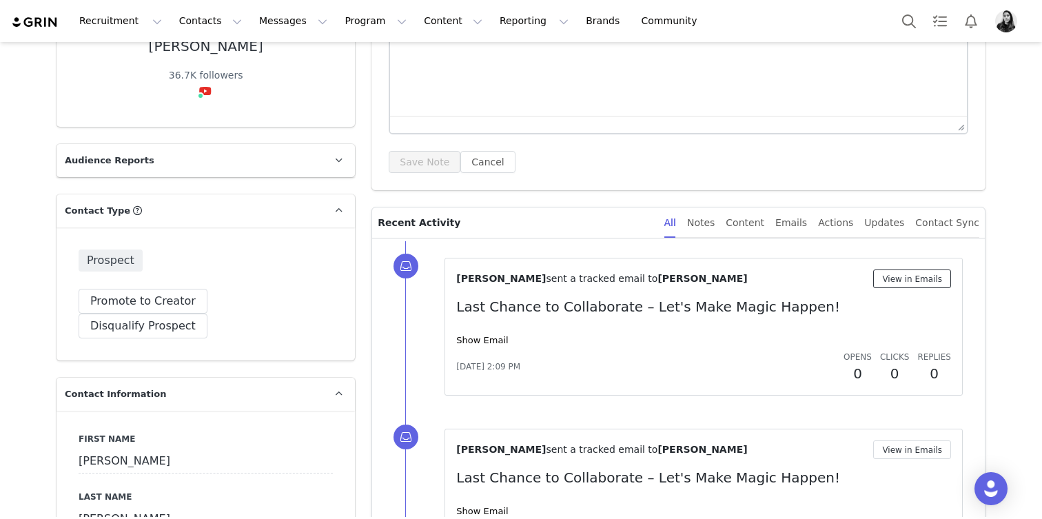
click at [908, 279] on button "View in Emails" at bounding box center [912, 279] width 78 height 19
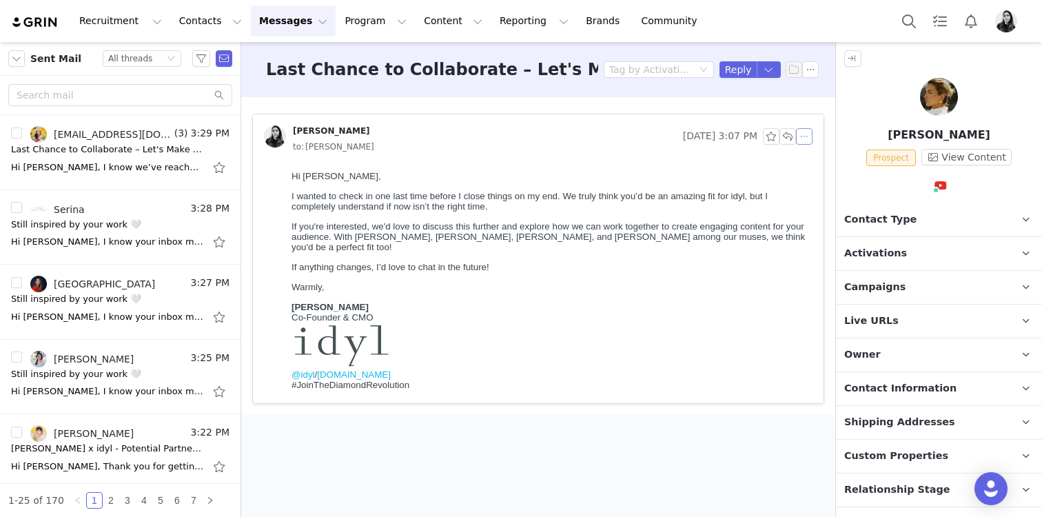
click at [812, 135] on button "button" at bounding box center [804, 136] width 17 height 17
click at [809, 148] on div "Reply All Forward" at bounding box center [825, 173] width 59 height 50
click at [807, 153] on li "Reply All" at bounding box center [825, 161] width 59 height 22
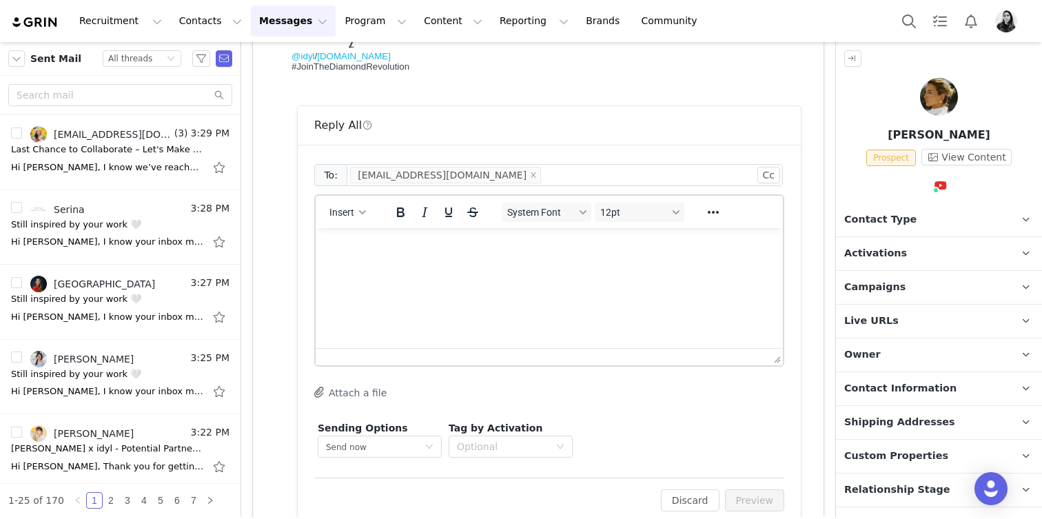
scroll to position [353, 0]
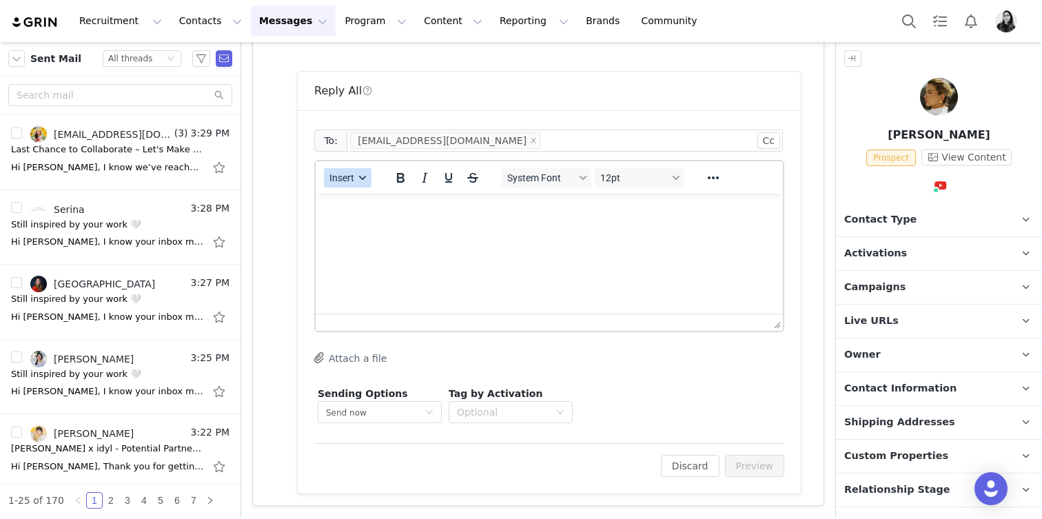
click at [345, 176] on span "Insert" at bounding box center [341, 177] width 25 height 11
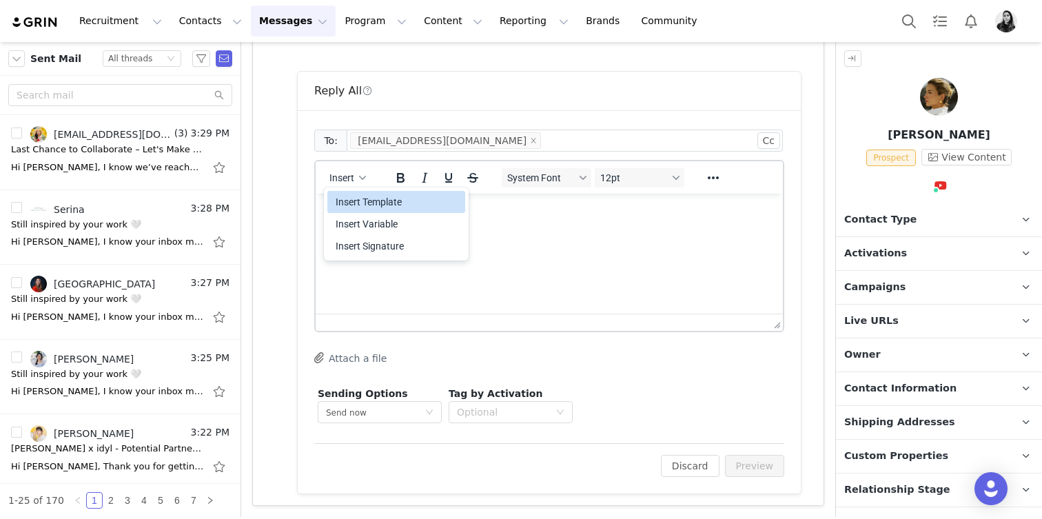
click at [345, 205] on div "Insert Template" at bounding box center [398, 202] width 124 height 17
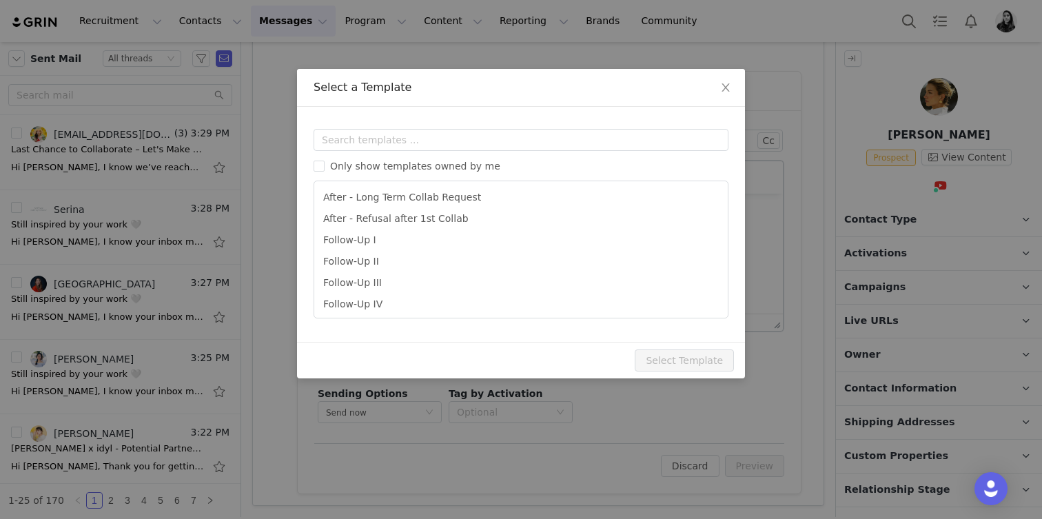
scroll to position [0, 0]
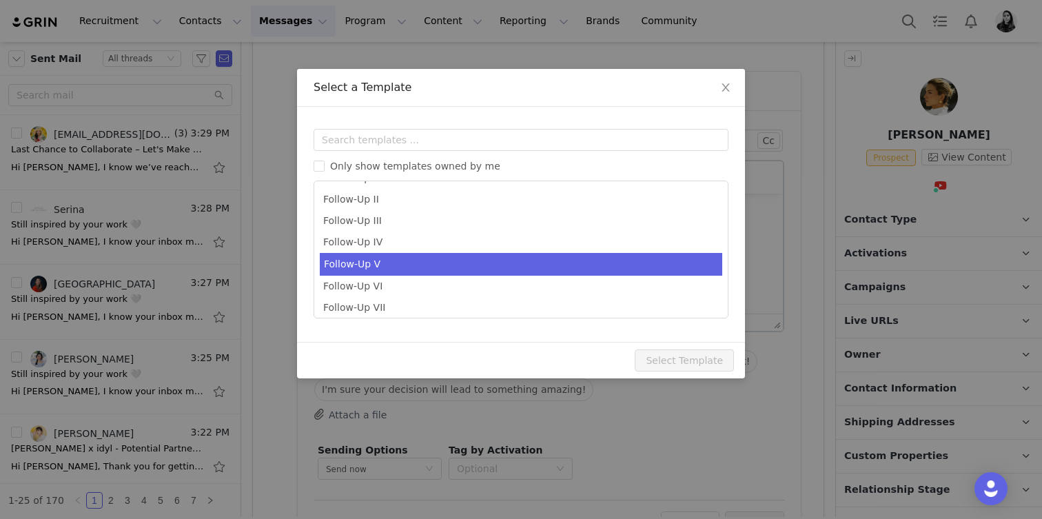
click at [367, 267] on li "Follow-Up V" at bounding box center [521, 264] width 403 height 23
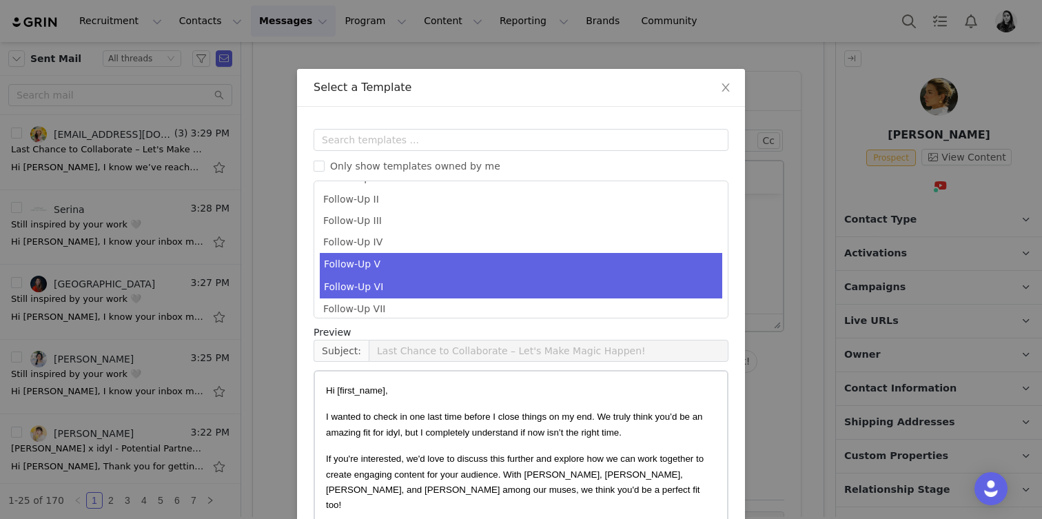
click at [367, 278] on li "Follow-Up VI" at bounding box center [521, 287] width 403 height 23
type input "[youtube_username] x idyl - Checking in one last time."
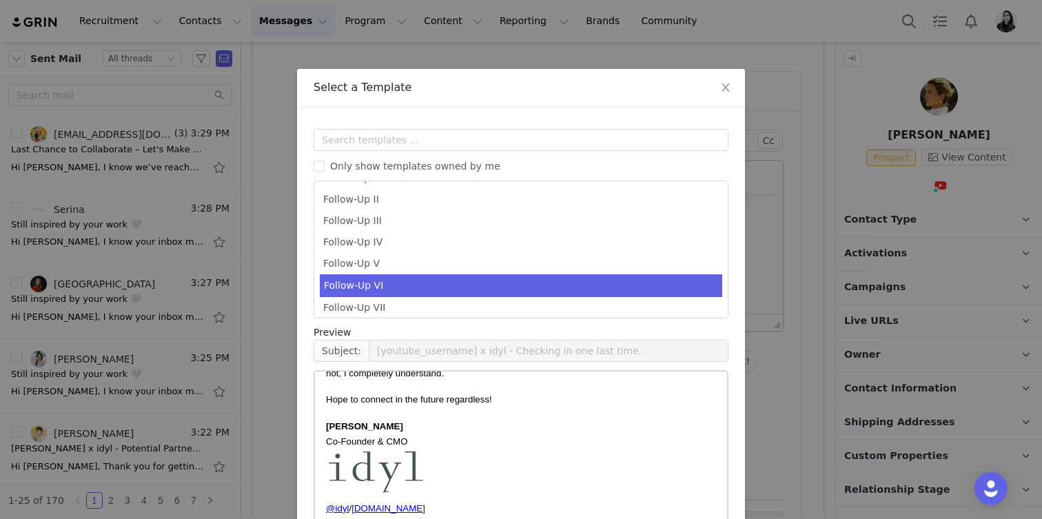
scroll to position [93, 0]
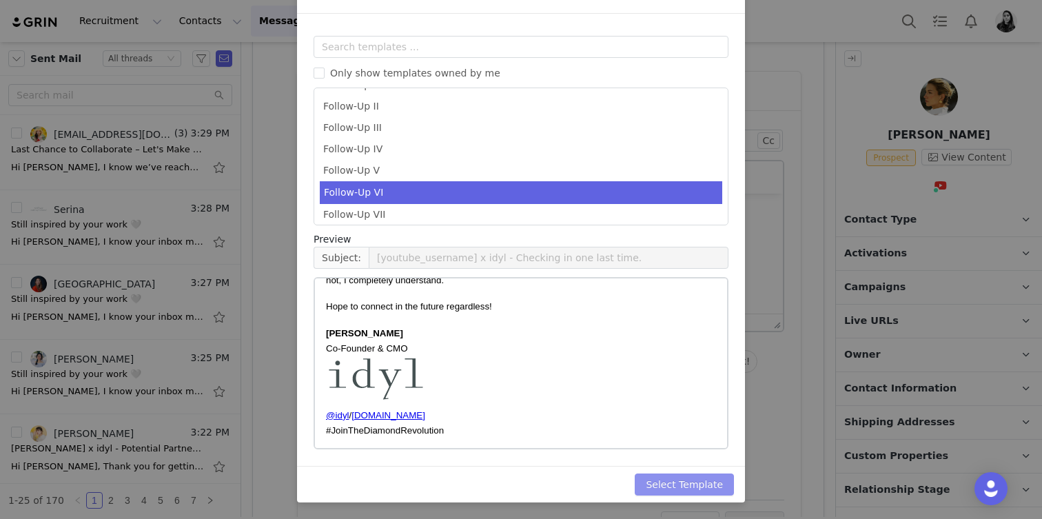
click at [689, 483] on button "Select Template" at bounding box center [684, 485] width 99 height 22
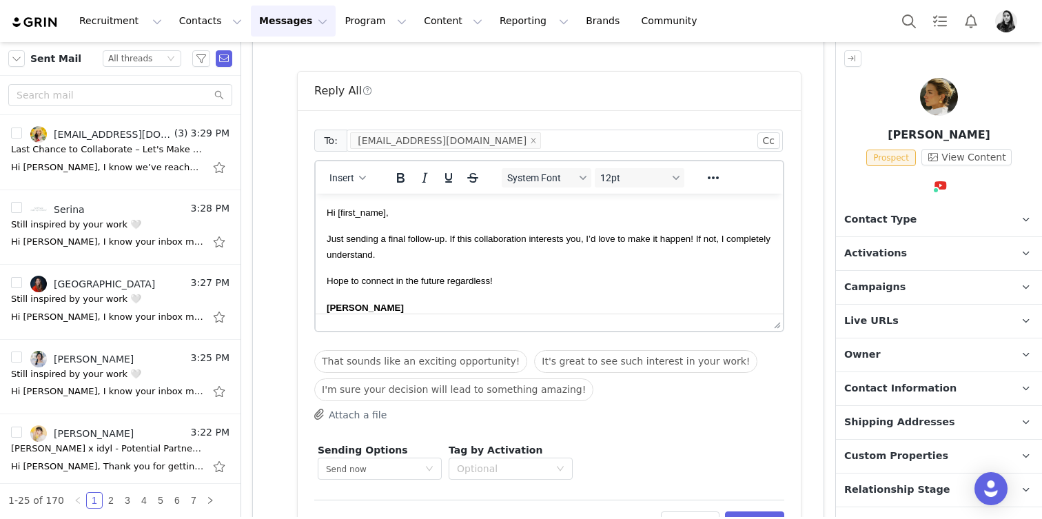
scroll to position [0, 0]
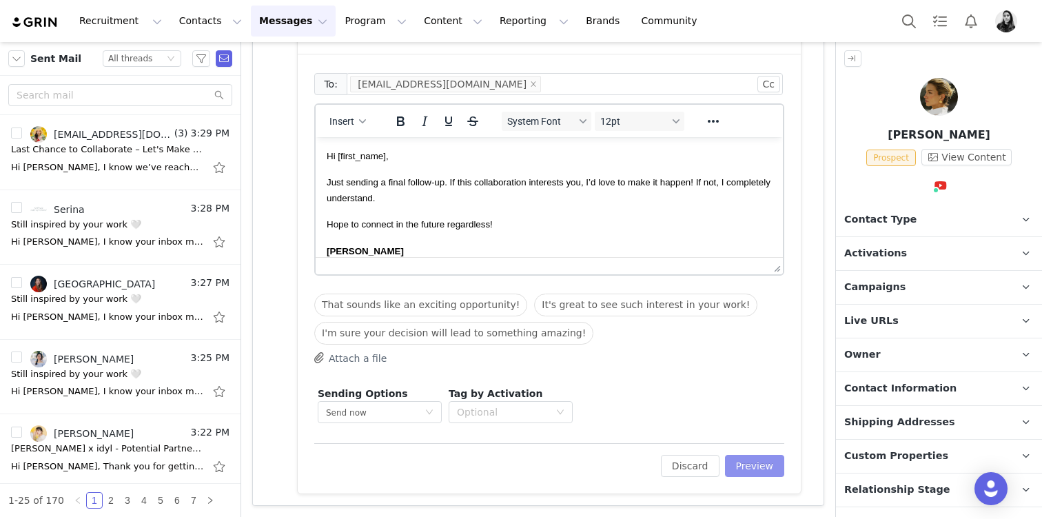
click at [762, 460] on button "Preview" at bounding box center [755, 466] width 60 height 22
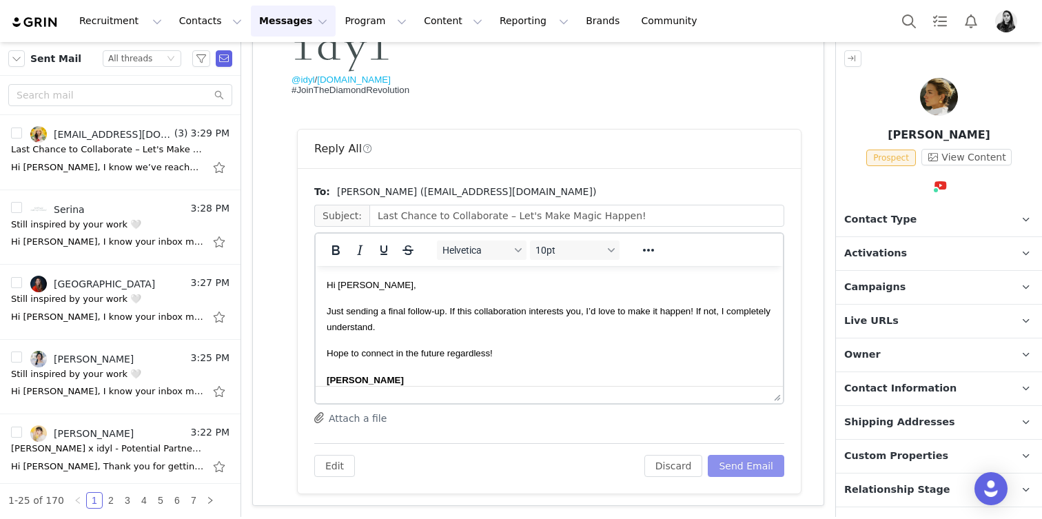
click at [736, 465] on button "Send Email" at bounding box center [746, 466] width 77 height 22
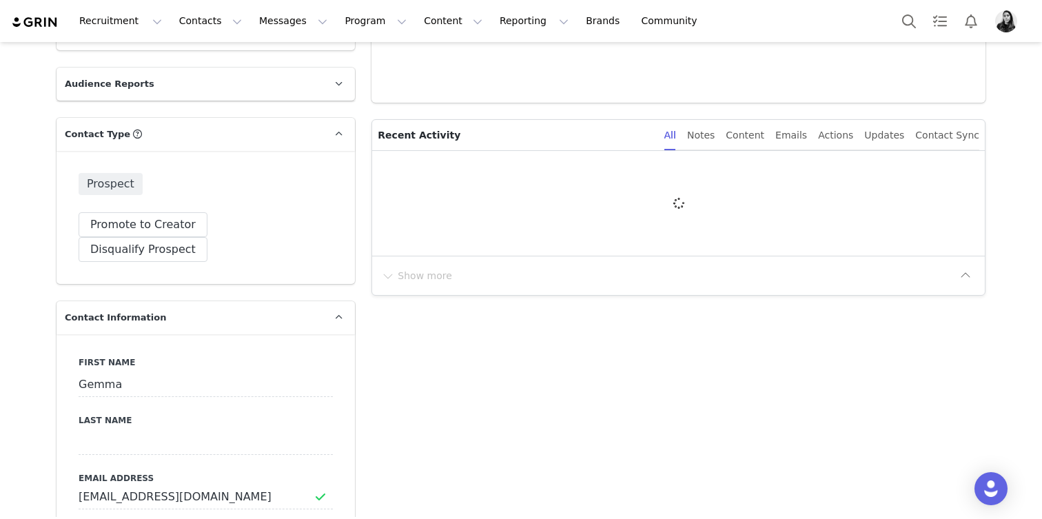
type input "+1 ([GEOGRAPHIC_DATA])"
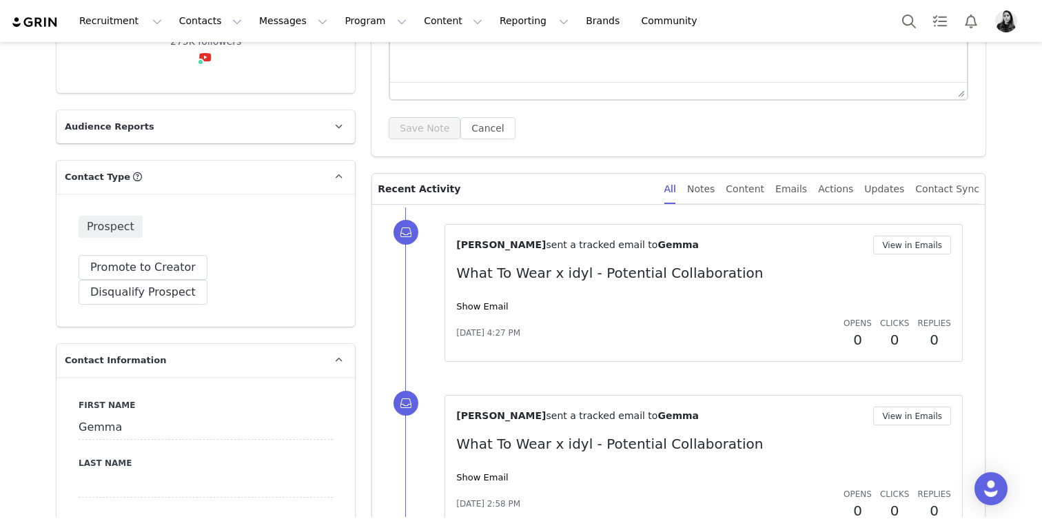
scroll to position [309, 0]
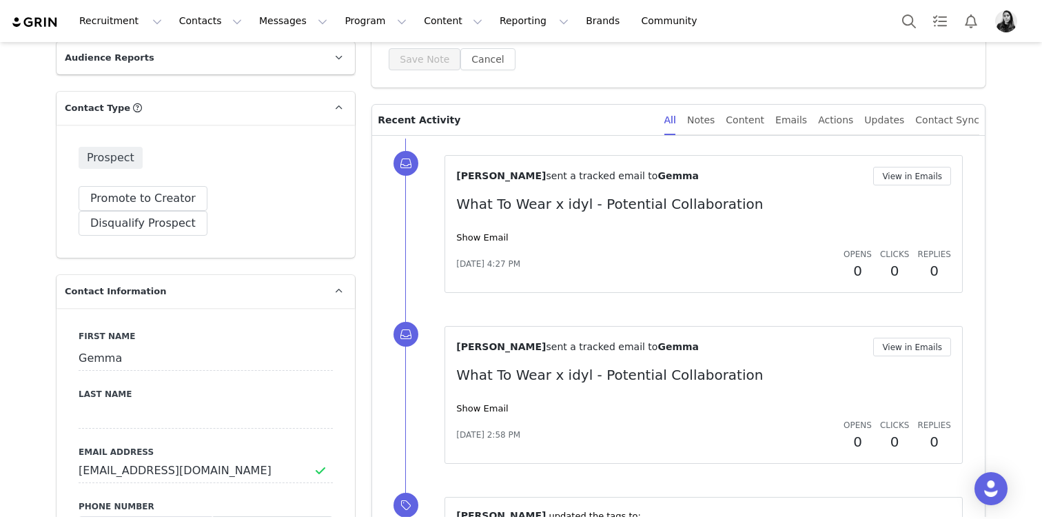
click at [497, 245] on div "[PERSON_NAME] sent a tracked email to [PERSON_NAME] View in Emails What To Wear…" at bounding box center [703, 224] width 495 height 114
click at [491, 241] on link "Show Email" at bounding box center [482, 237] width 52 height 10
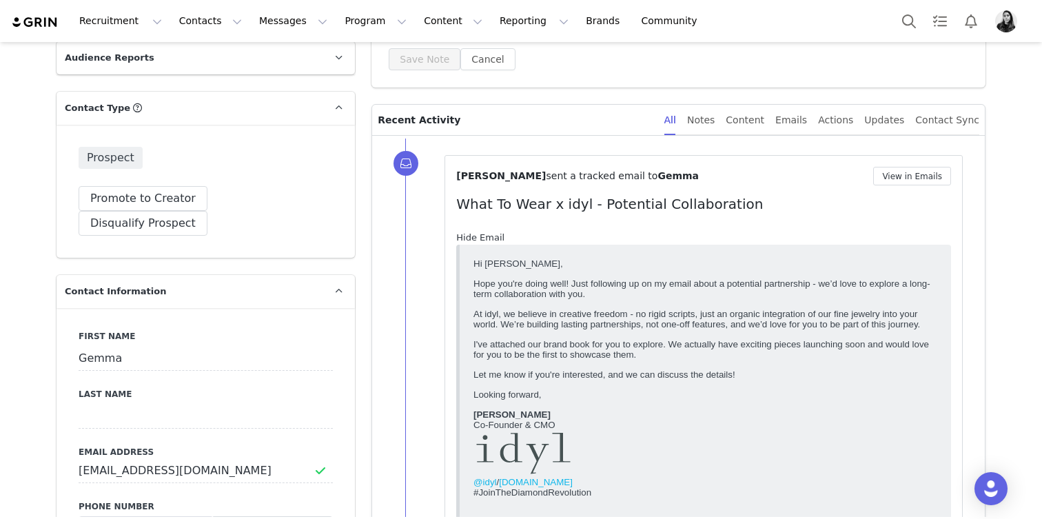
scroll to position [0, 0]
click at [491, 241] on link "Hide Email" at bounding box center [480, 237] width 48 height 10
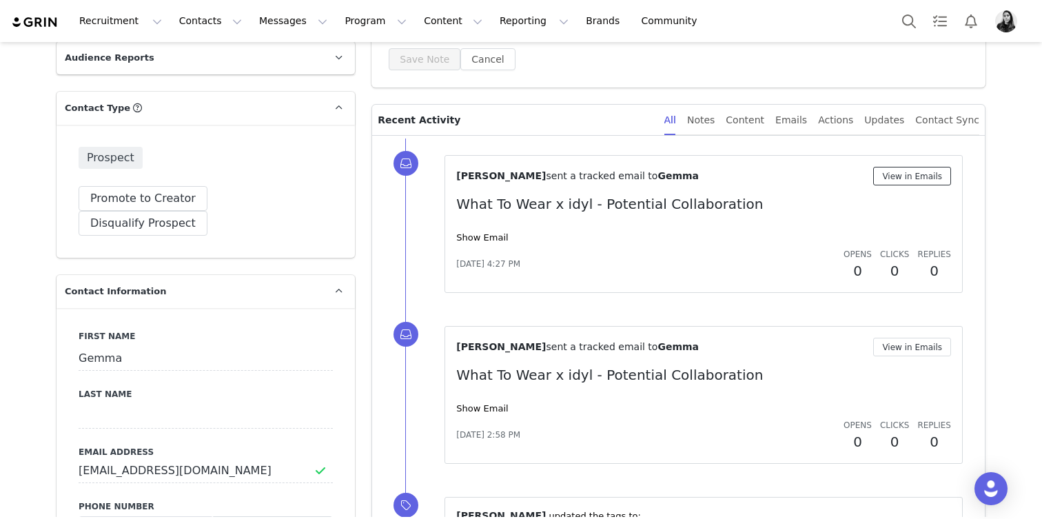
click at [944, 174] on button "View in Emails" at bounding box center [912, 176] width 78 height 19
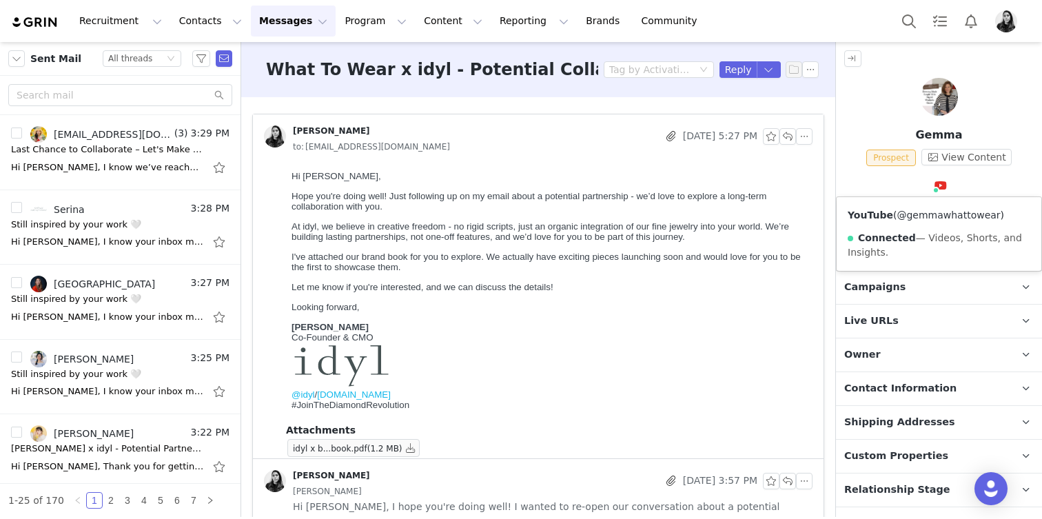
click at [932, 213] on link "@gemmawhattowear" at bounding box center [948, 215] width 103 height 11
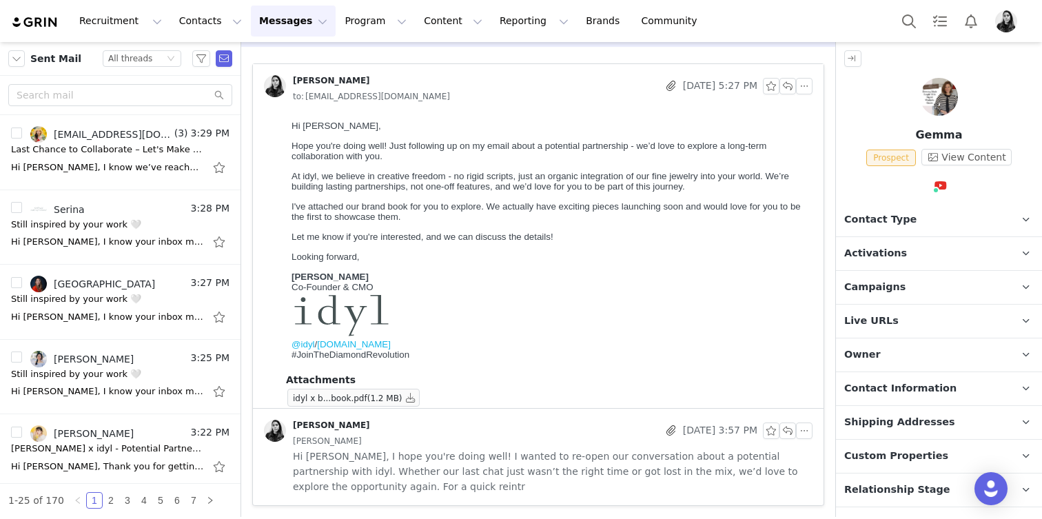
click at [440, 443] on div "Gemma , Gemma" at bounding box center [553, 441] width 520 height 15
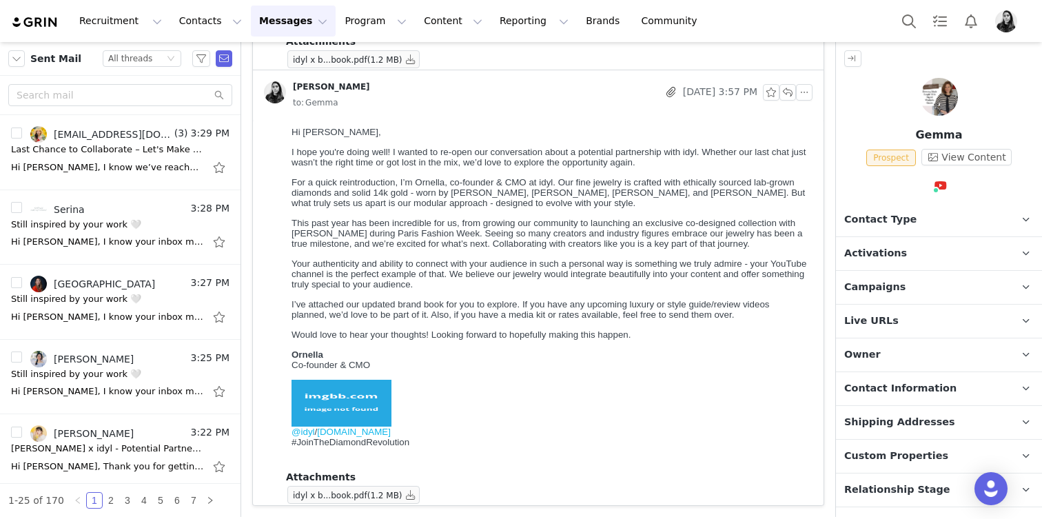
scroll to position [0, 0]
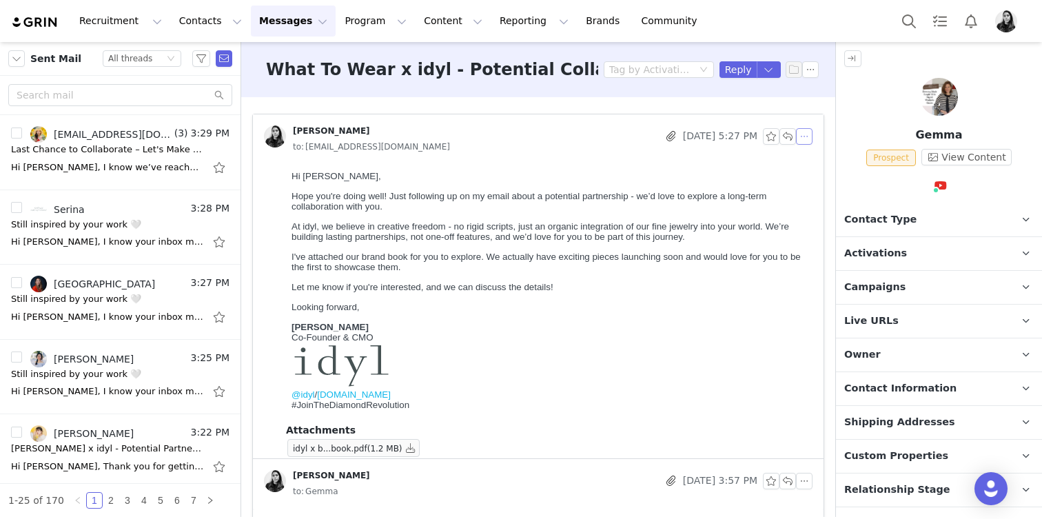
click at [801, 139] on button "button" at bounding box center [804, 136] width 17 height 17
click at [802, 156] on li "Reply All" at bounding box center [825, 161] width 59 height 22
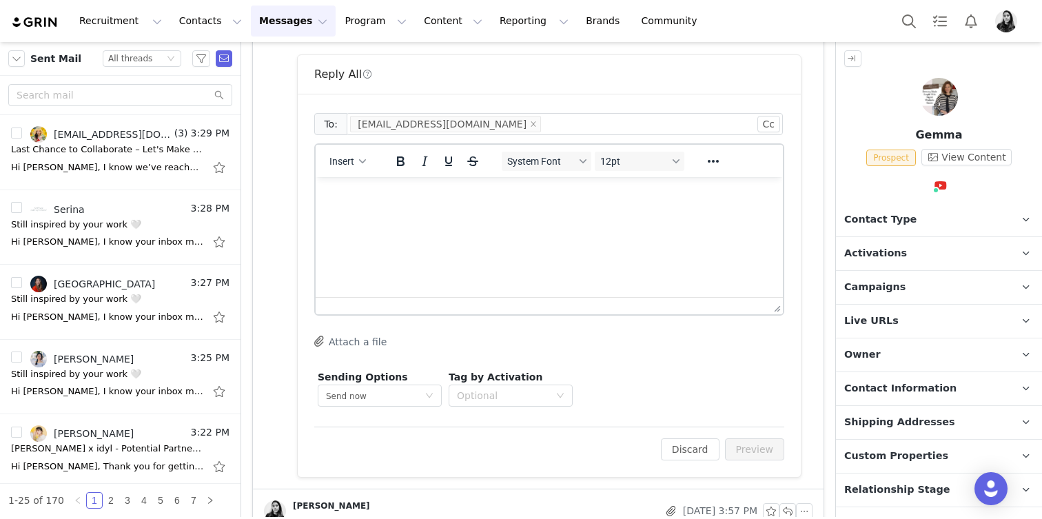
scroll to position [430, 0]
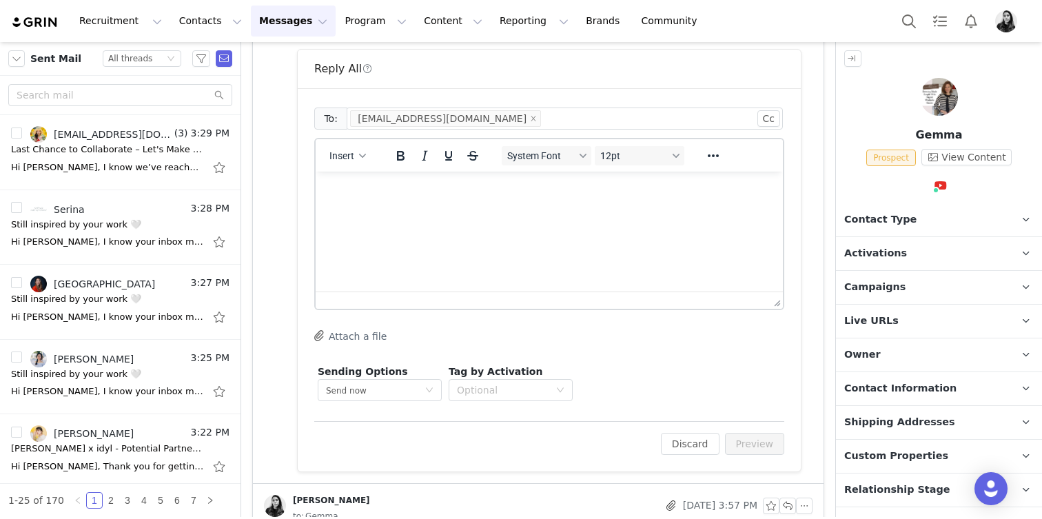
click at [347, 166] on div "Insert" at bounding box center [348, 155] width 65 height 27
click at [347, 163] on button "Insert" at bounding box center [348, 155] width 48 height 19
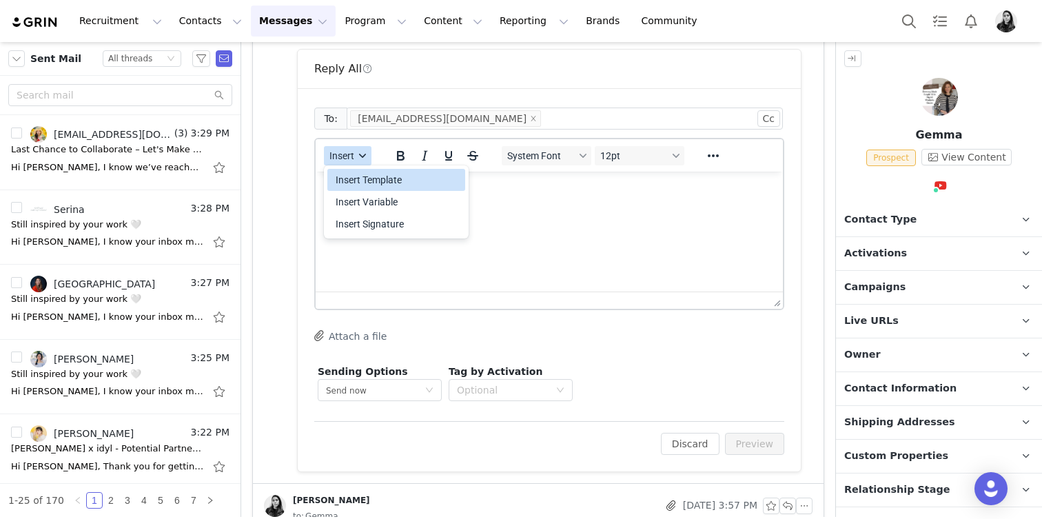
click at [347, 177] on div "Insert Template" at bounding box center [398, 180] width 124 height 17
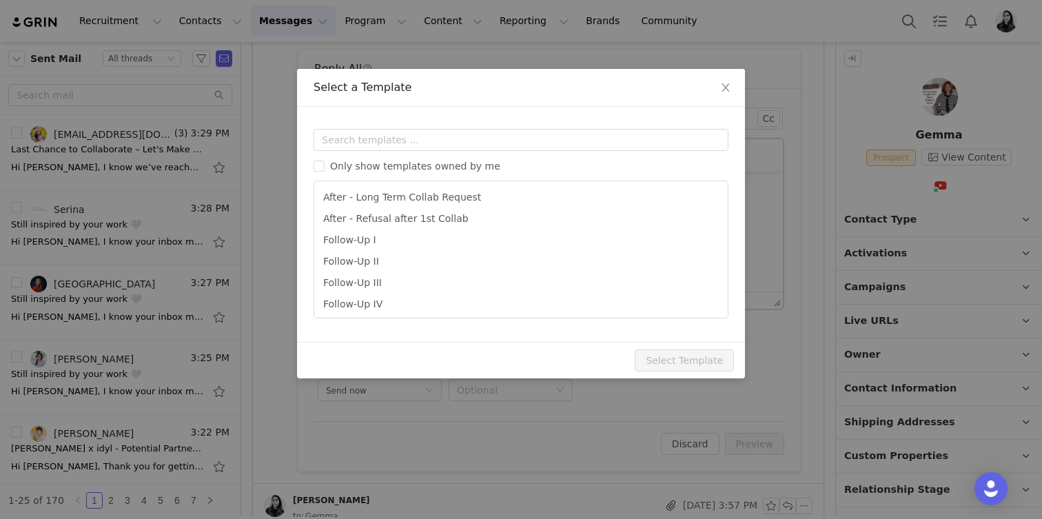
scroll to position [0, 0]
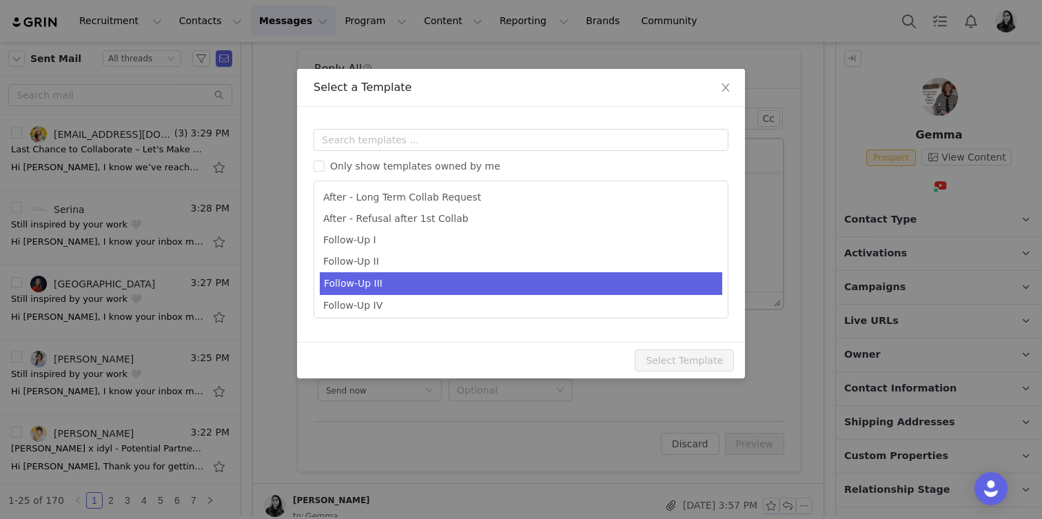
click at [380, 277] on li "Follow-Up III" at bounding box center [521, 283] width 403 height 23
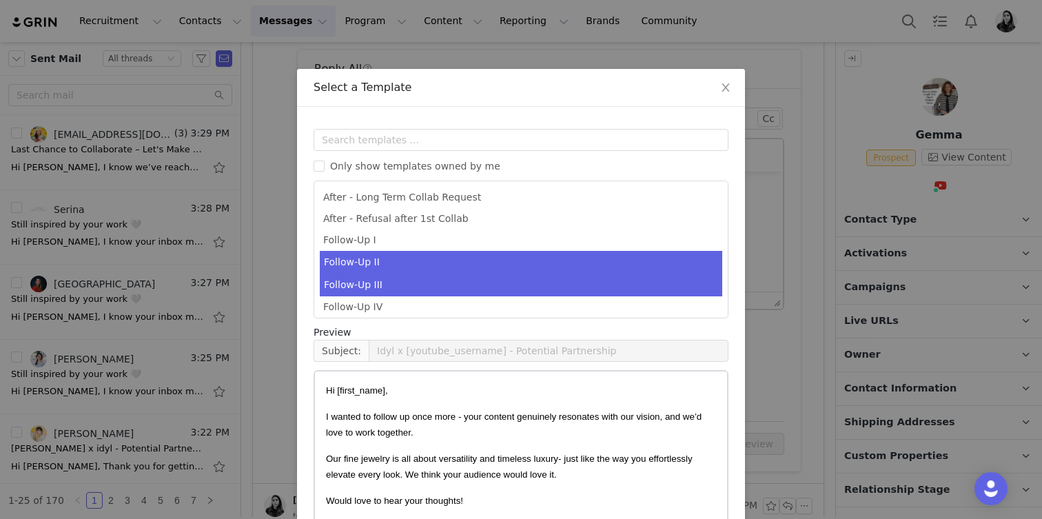
click at [378, 263] on li "Follow-Up II" at bounding box center [521, 262] width 403 height 23
type input "[youtube_username] x idyl - Follow Up"
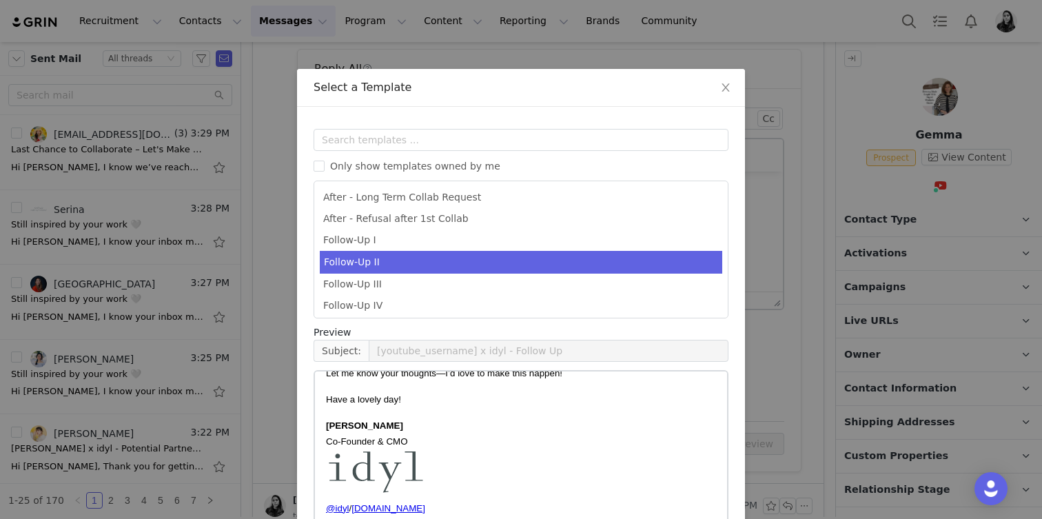
scroll to position [93, 0]
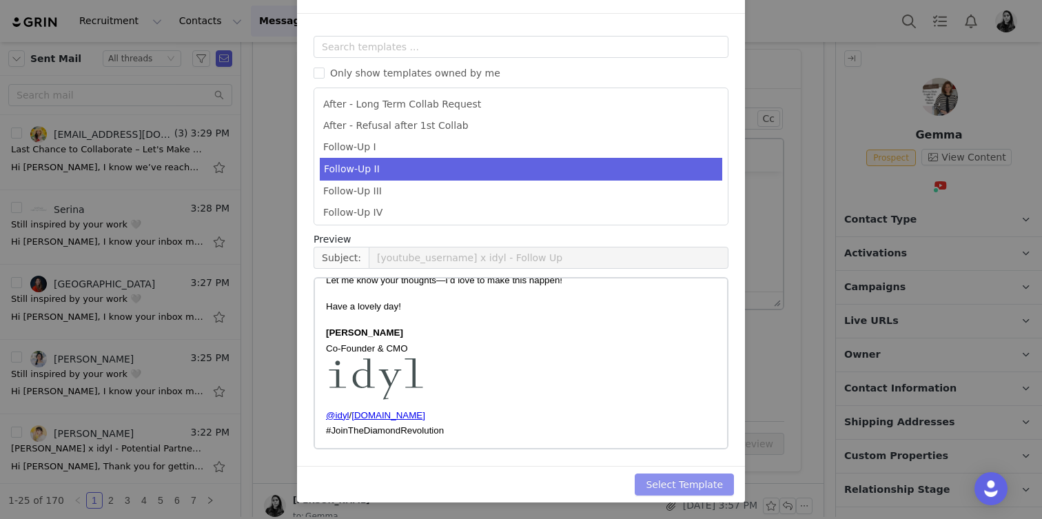
click at [687, 483] on button "Select Template" at bounding box center [684, 485] width 99 height 22
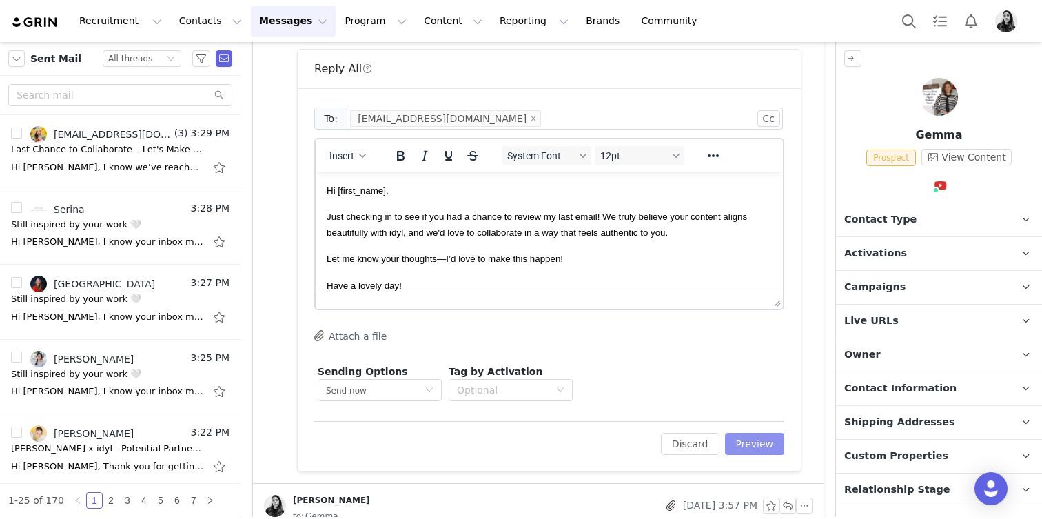
scroll to position [0, 0]
click at [751, 440] on button "Preview" at bounding box center [755, 444] width 60 height 22
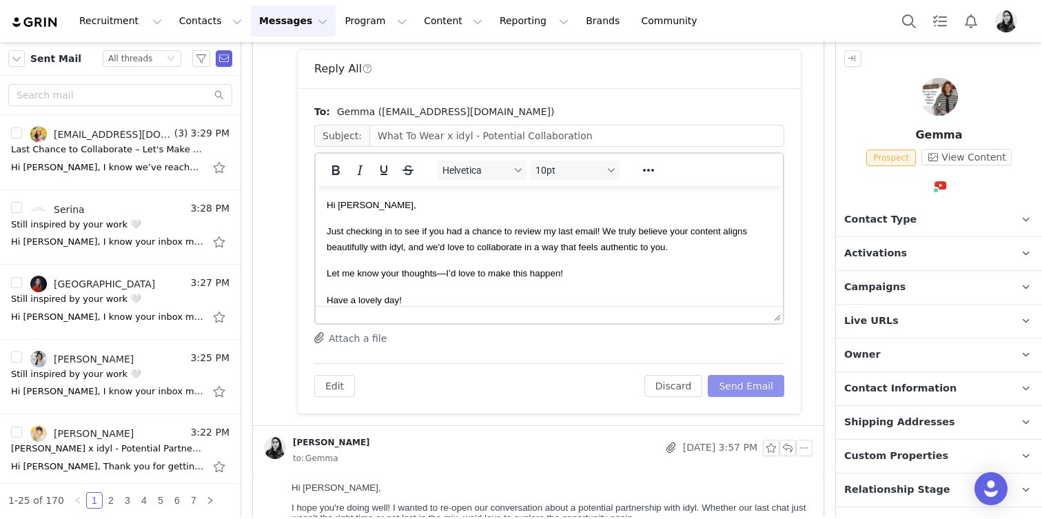
click at [763, 387] on button "Send Email" at bounding box center [746, 386] width 77 height 22
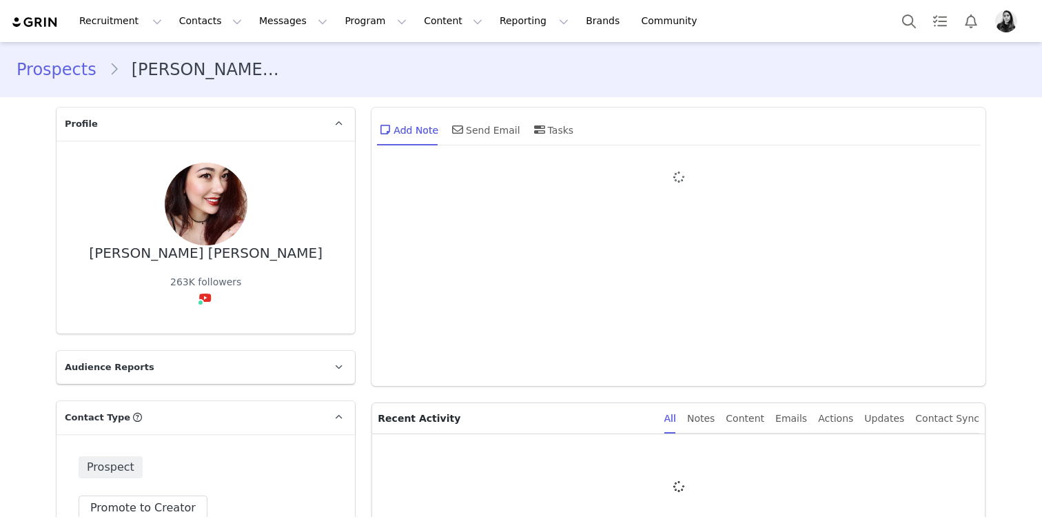
type input "+1 ([GEOGRAPHIC_DATA])"
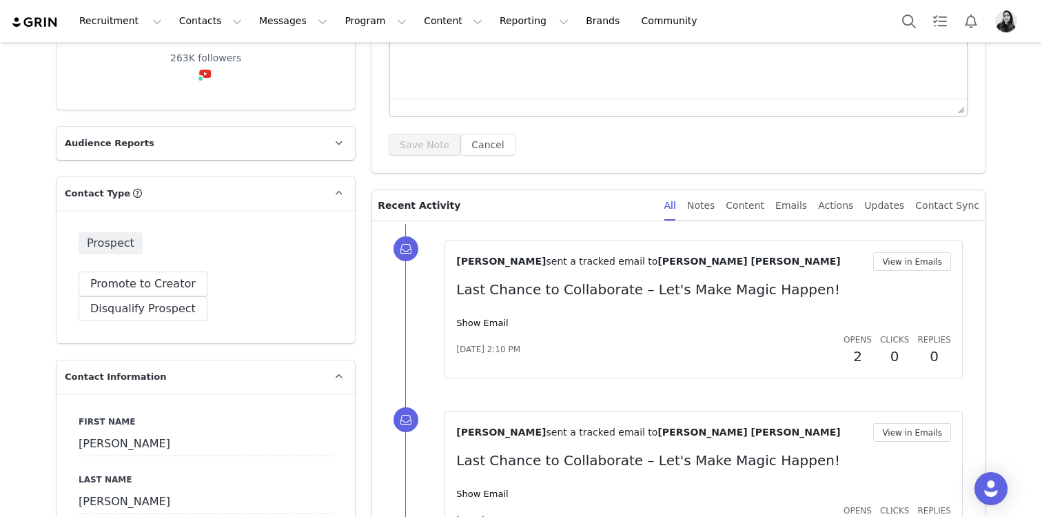
scroll to position [235, 0]
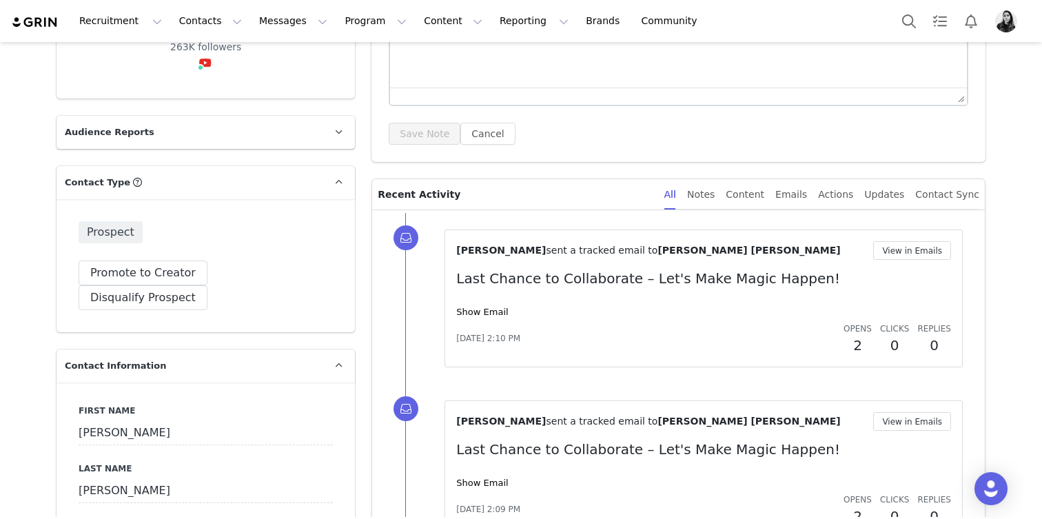
click at [486, 322] on div "Aug 17, 2025, 2:10 PM Opens 2 Clicks 0 Replies 0" at bounding box center [703, 339] width 495 height 34
click at [485, 312] on link "Show Email" at bounding box center [482, 312] width 52 height 10
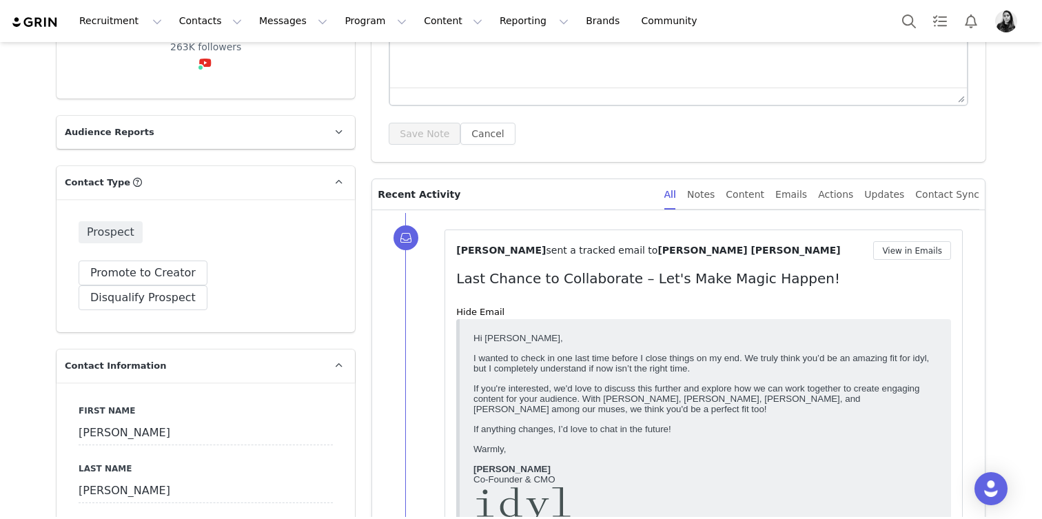
scroll to position [0, 0]
click at [919, 252] on button "View in Emails" at bounding box center [912, 250] width 78 height 19
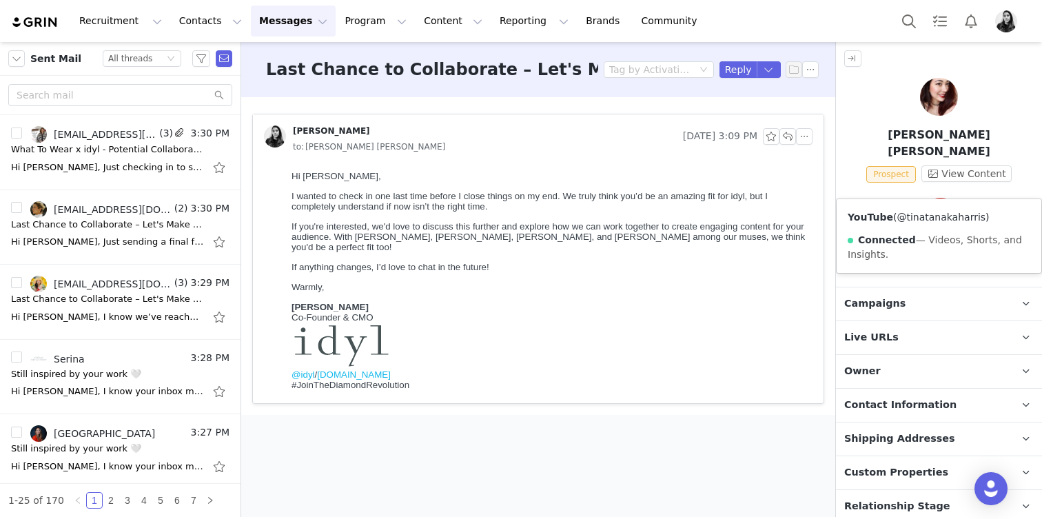
click at [933, 212] on link "@tinatanakaharris" at bounding box center [941, 217] width 89 height 11
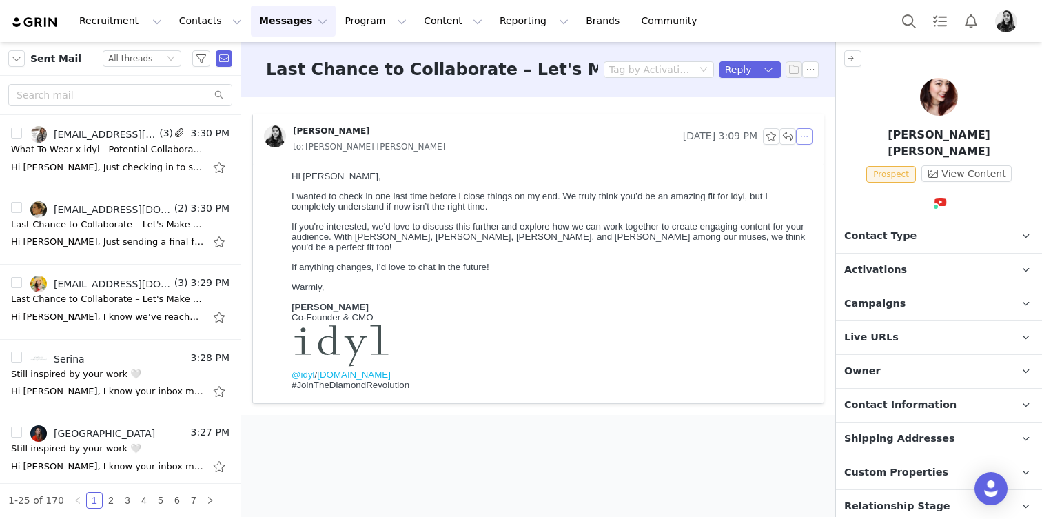
click at [809, 134] on button "button" at bounding box center [804, 136] width 17 height 17
click at [810, 157] on li "Reply All" at bounding box center [825, 161] width 59 height 22
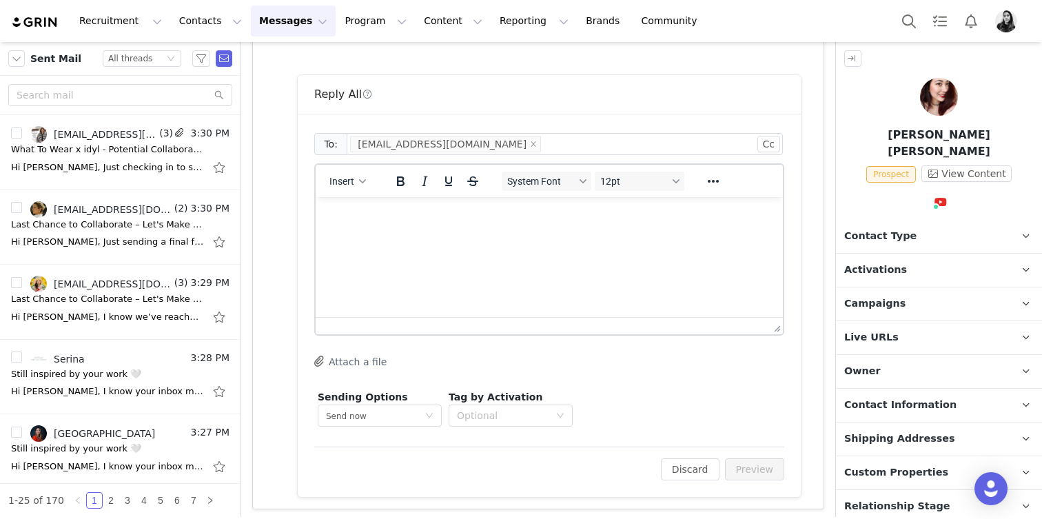
scroll to position [353, 0]
click at [362, 169] on button "Insert" at bounding box center [348, 177] width 48 height 19
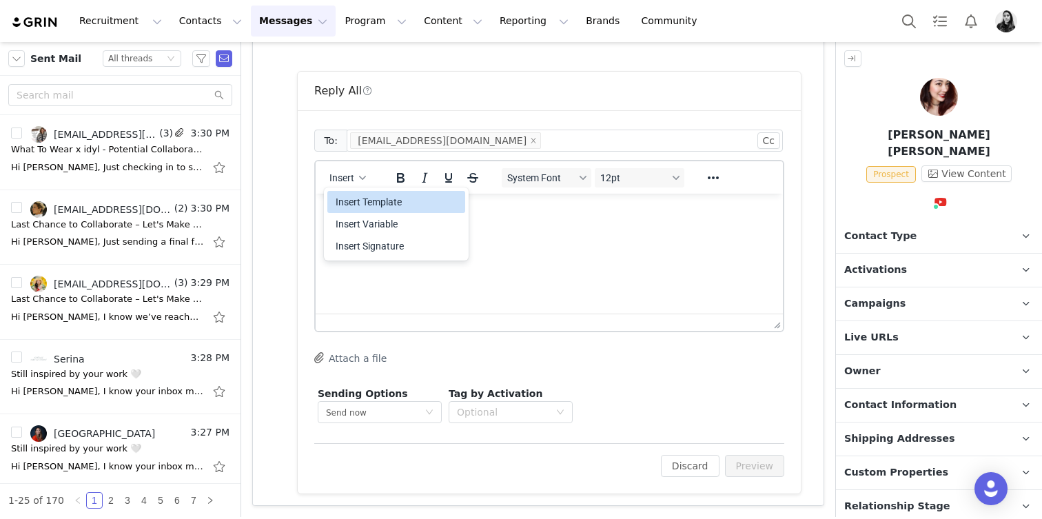
click at [360, 203] on div "Insert Template" at bounding box center [398, 202] width 124 height 17
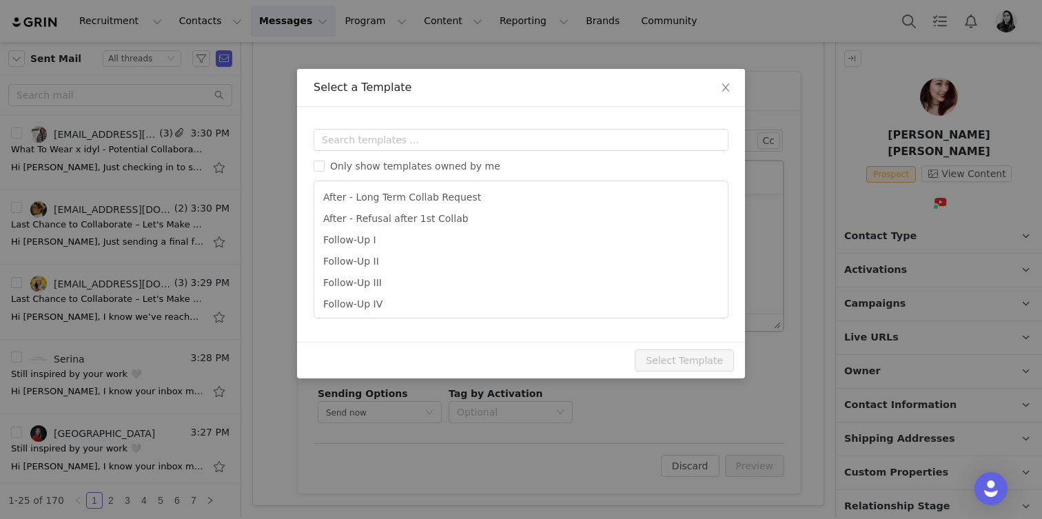
scroll to position [0, 0]
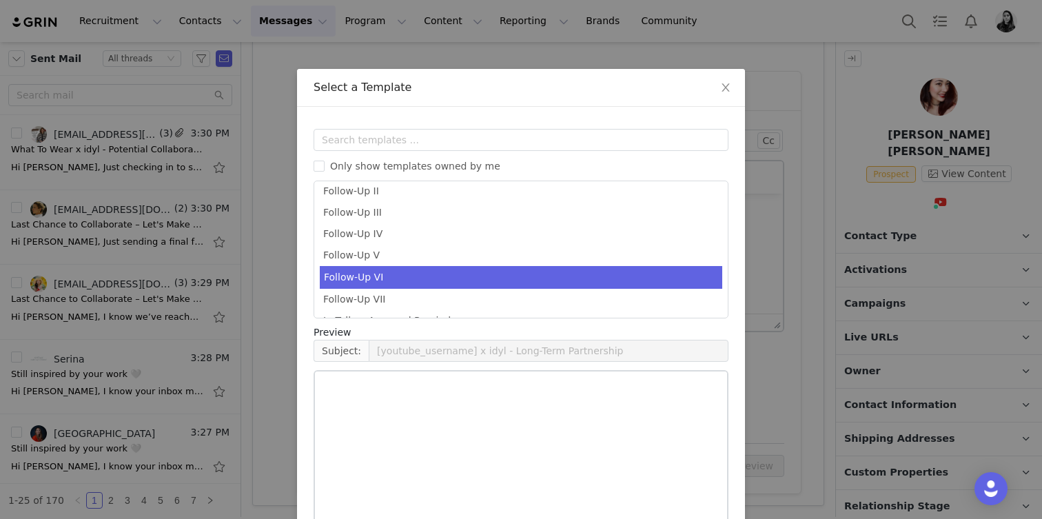
click at [389, 283] on li "Follow-Up VI" at bounding box center [521, 277] width 403 height 23
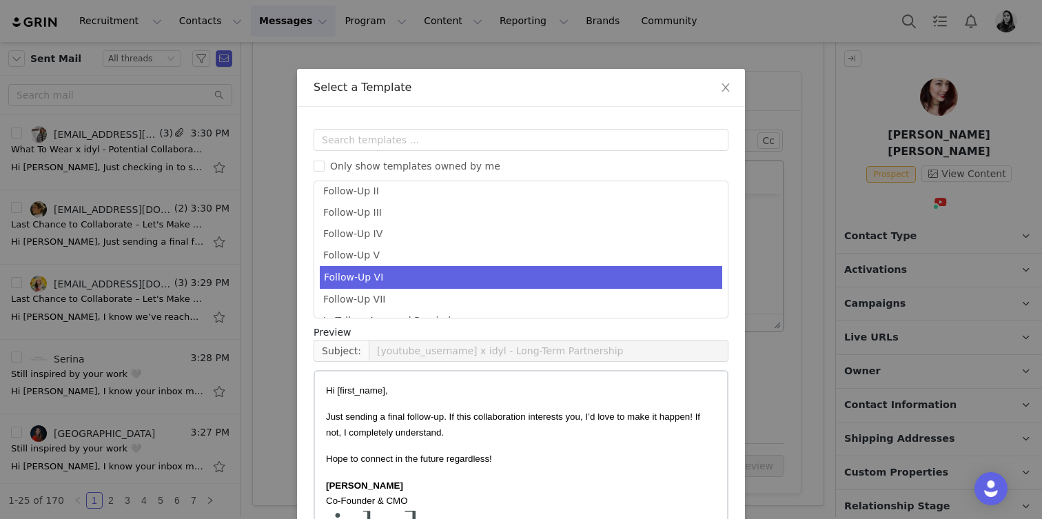
type input "[youtube_username] x idyl - Checking in one last time."
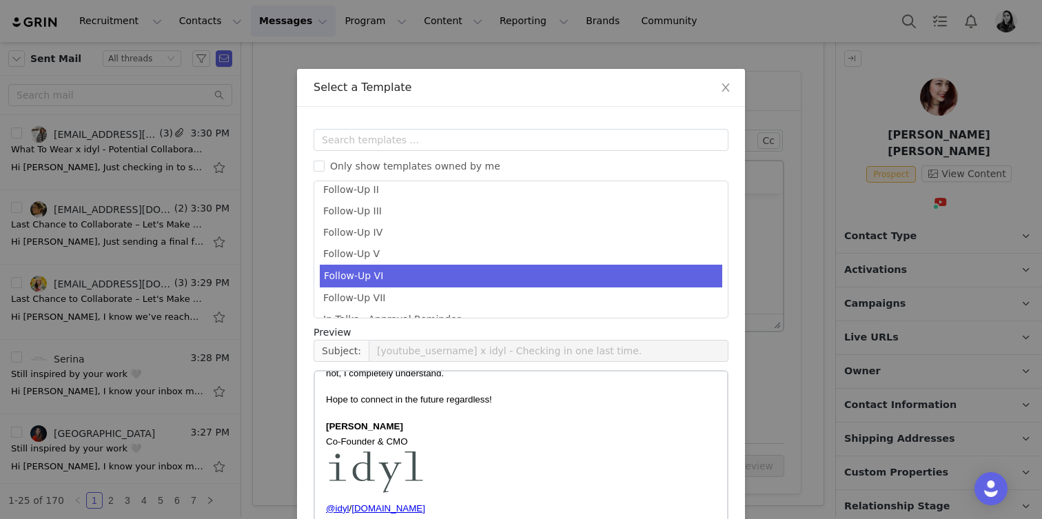
scroll to position [93, 0]
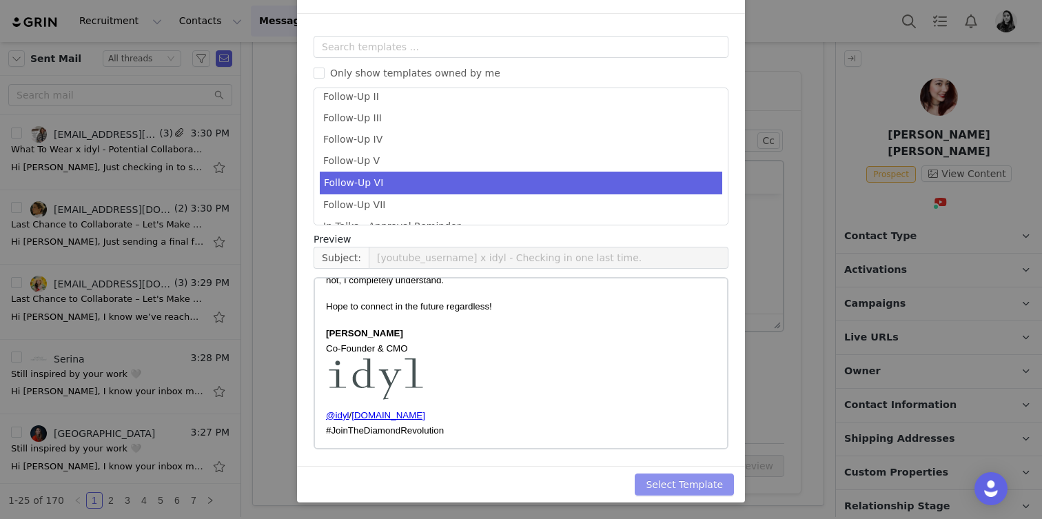
click at [656, 480] on button "Select Template" at bounding box center [684, 485] width 99 height 22
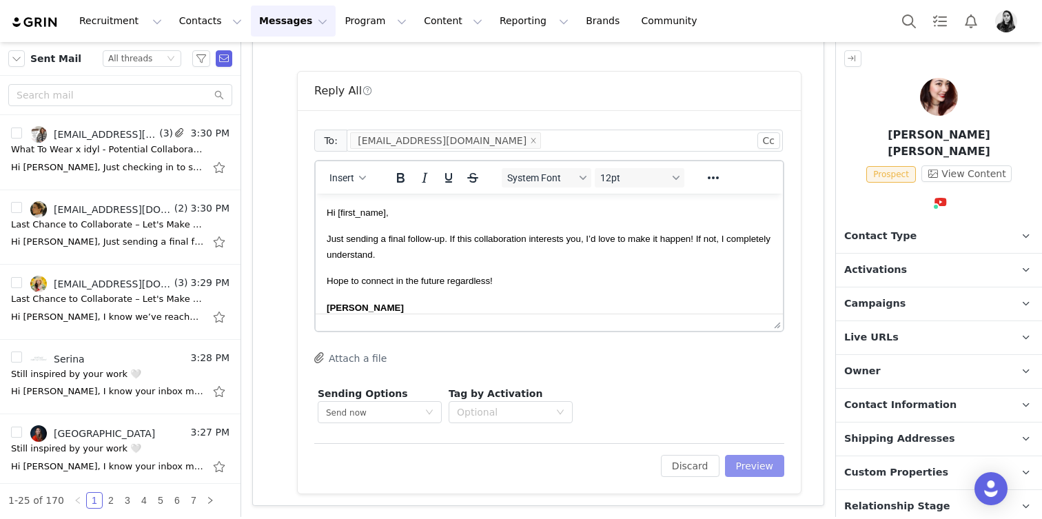
scroll to position [0, 0]
click at [766, 472] on button "Preview" at bounding box center [755, 466] width 60 height 22
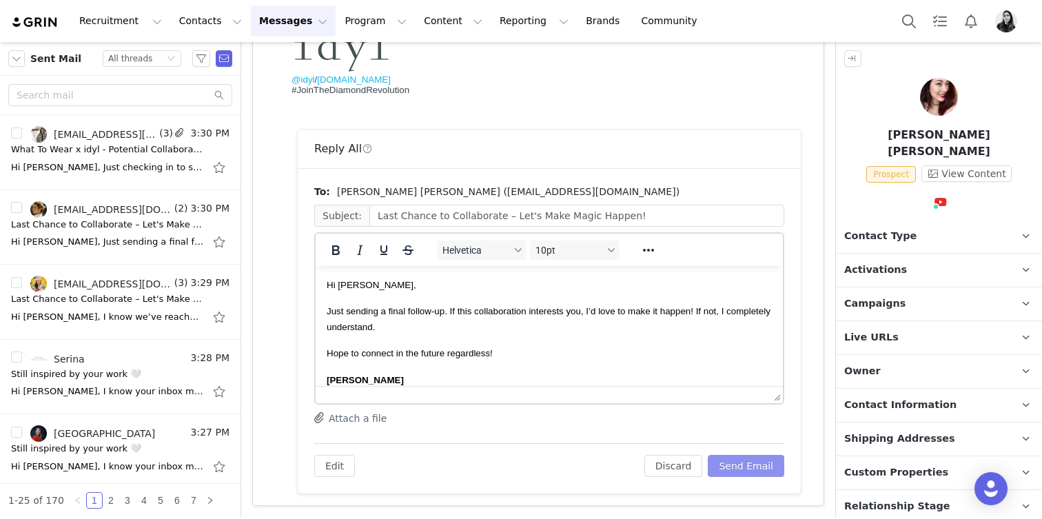
click at [760, 458] on button "Send Email" at bounding box center [746, 466] width 77 height 22
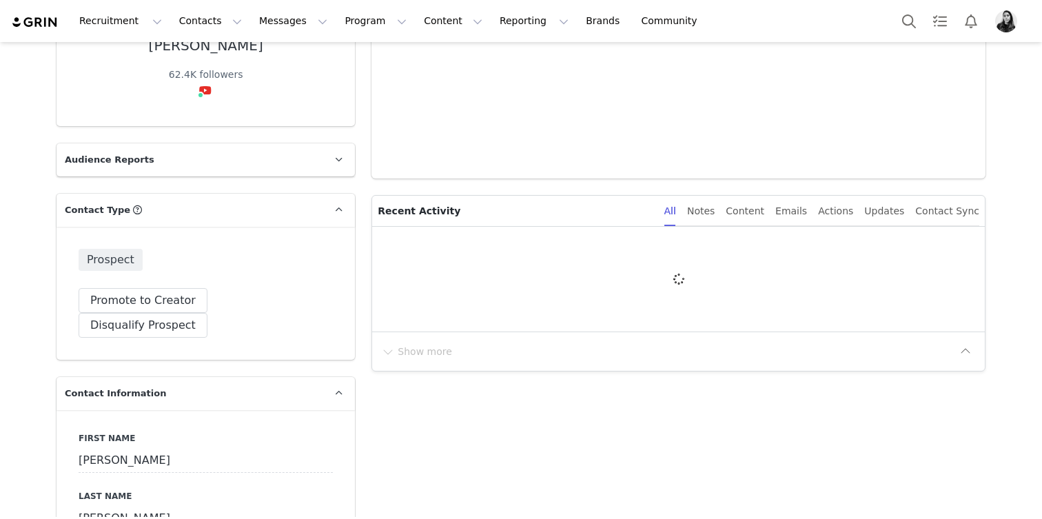
scroll to position [233, 0]
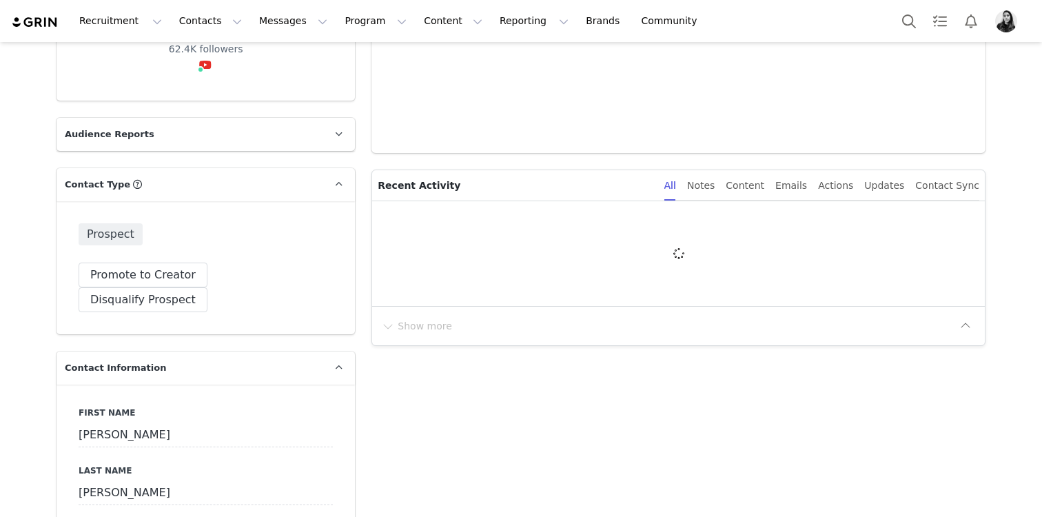
type input "+1 ([GEOGRAPHIC_DATA])"
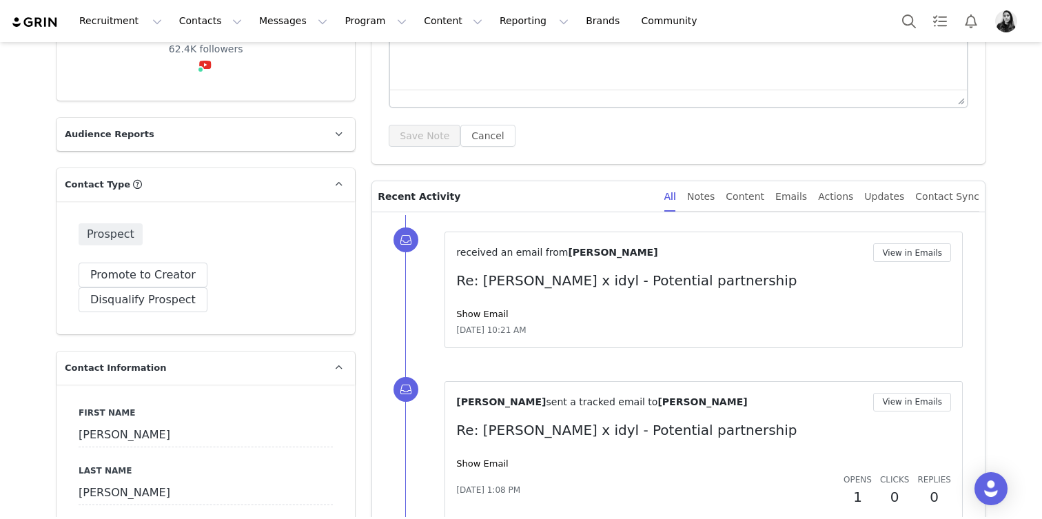
scroll to position [0, 0]
click at [483, 309] on link "Show Email" at bounding box center [482, 314] width 52 height 10
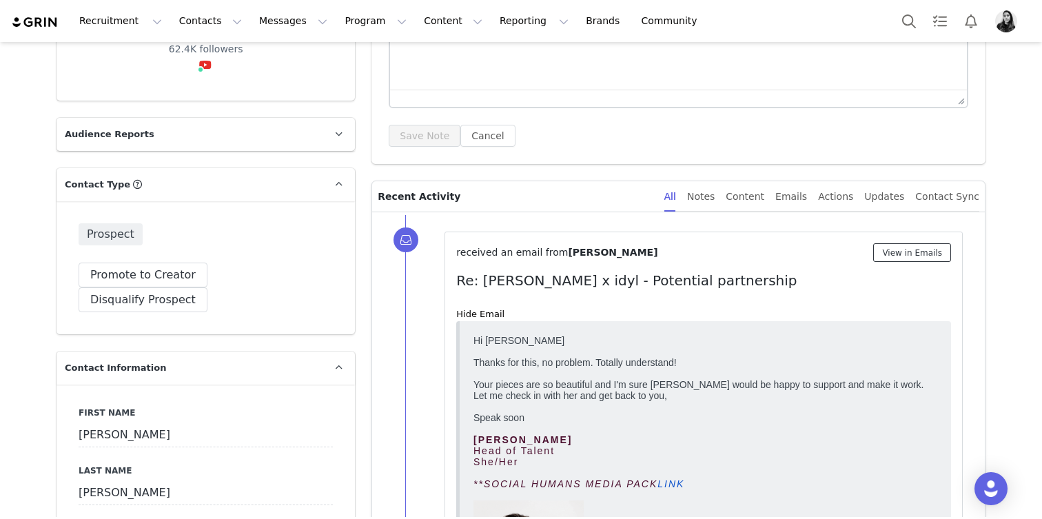
click at [919, 260] on button "View in Emails" at bounding box center [912, 252] width 78 height 19
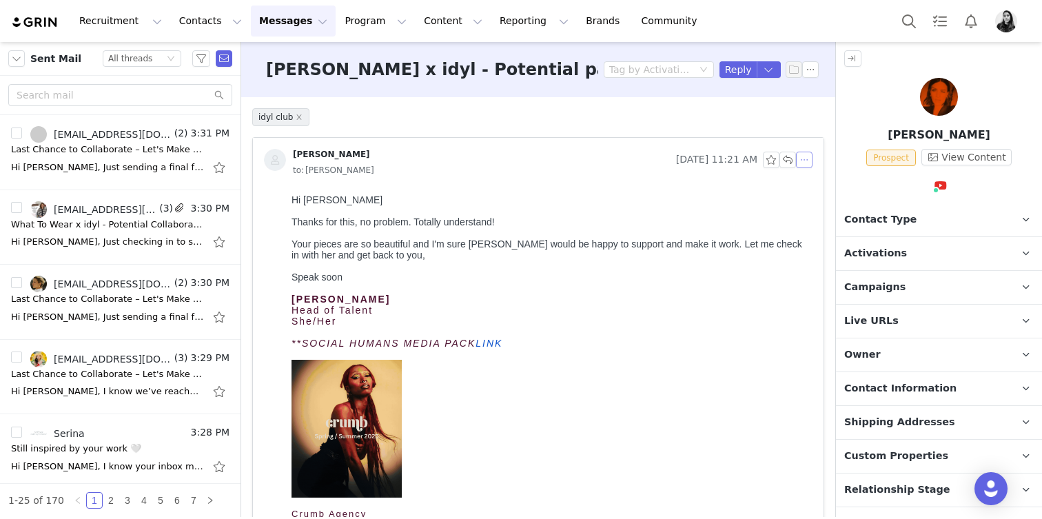
click at [804, 161] on button "button" at bounding box center [804, 160] width 17 height 17
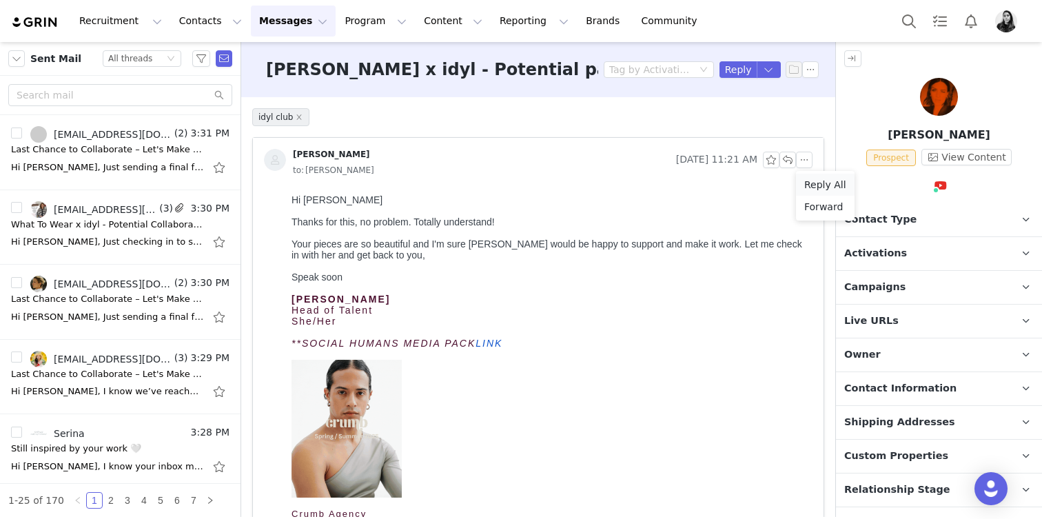
click at [808, 185] on li "Reply All" at bounding box center [825, 185] width 59 height 22
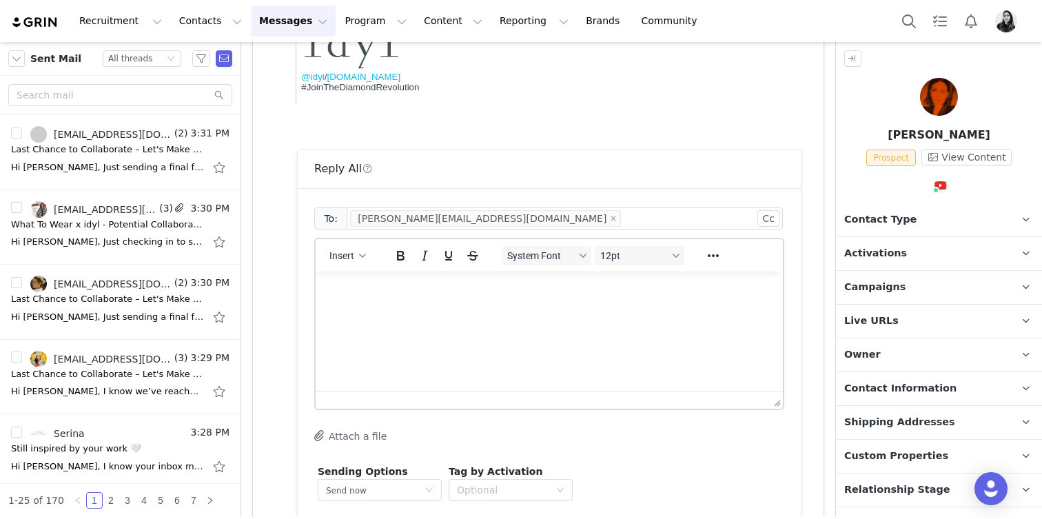
scroll to position [866, 0]
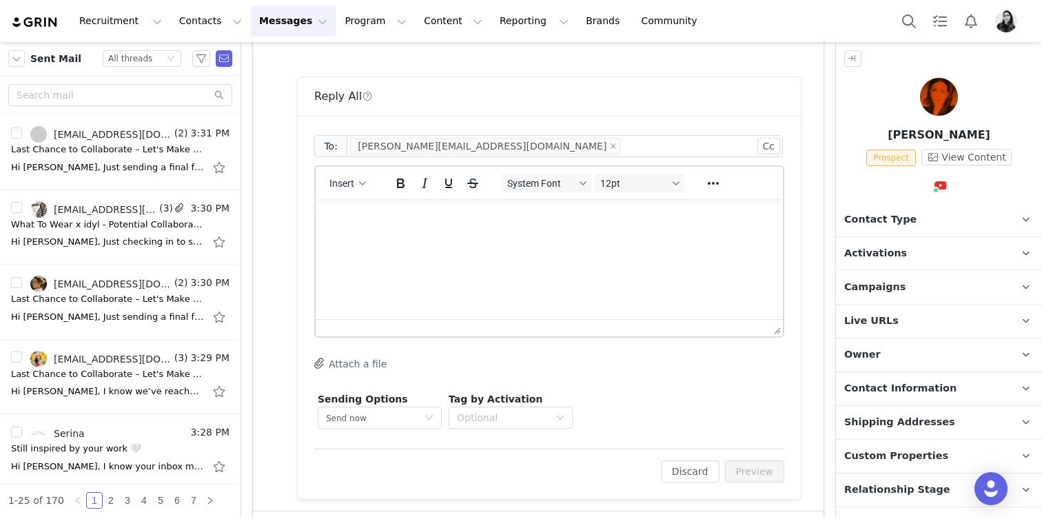
click at [447, 236] on html at bounding box center [549, 217] width 467 height 37
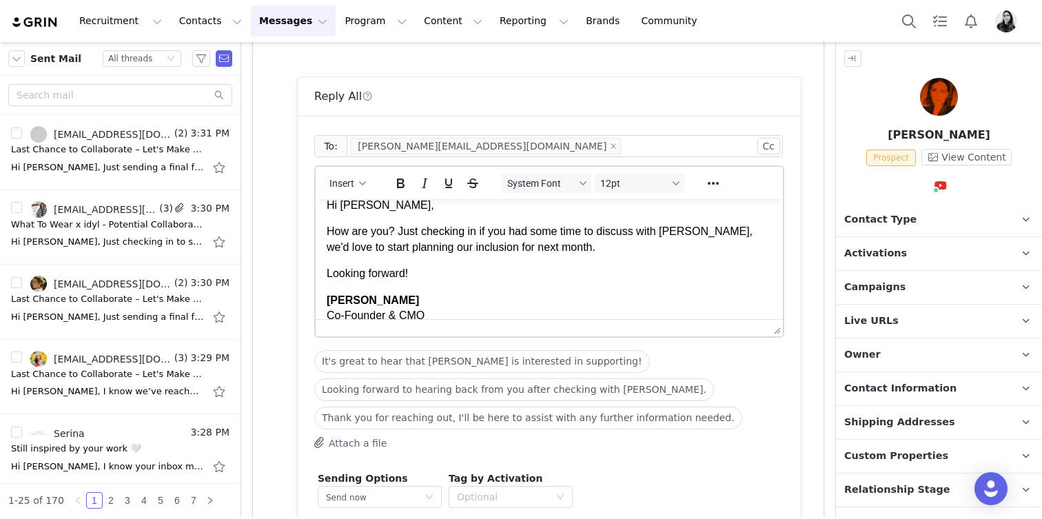
scroll to position [96, 0]
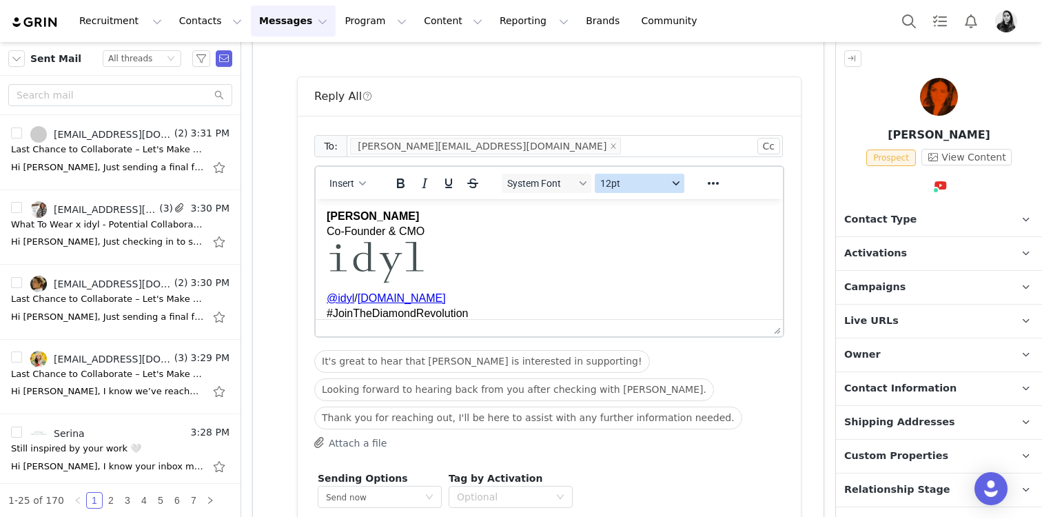
click at [651, 184] on span "12pt" at bounding box center [634, 183] width 68 height 11
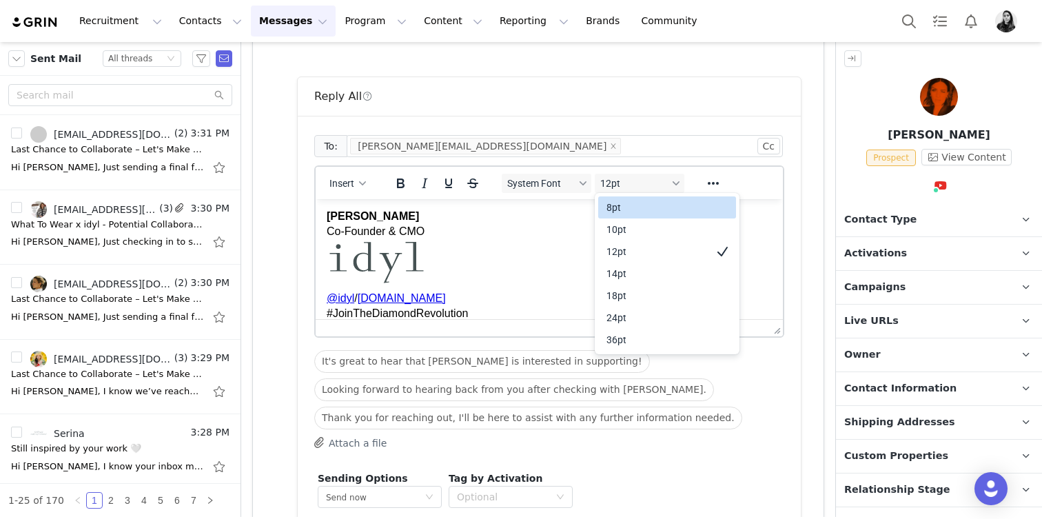
click at [639, 222] on div "10pt" at bounding box center [658, 229] width 102 height 17
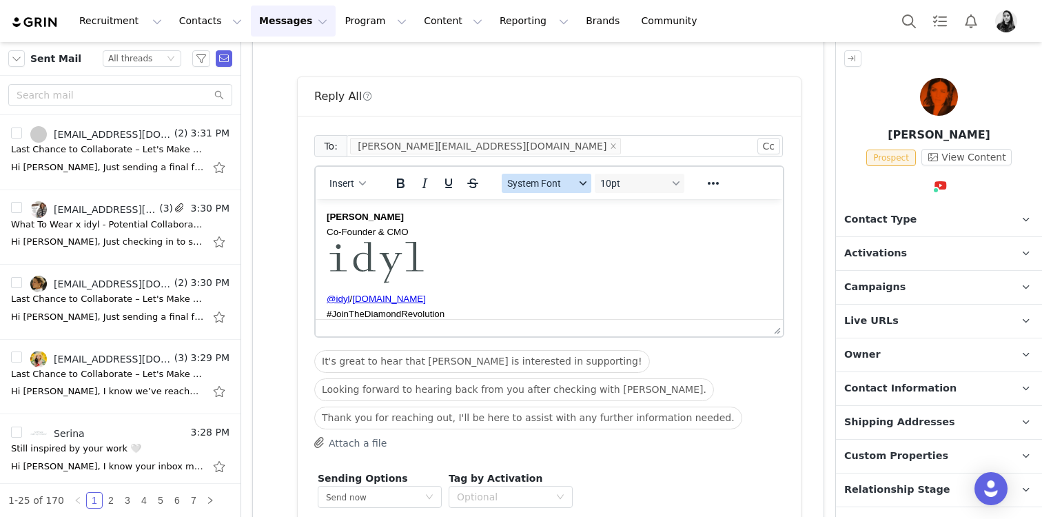
click at [560, 176] on button "System Font" at bounding box center [547, 183] width 90 height 19
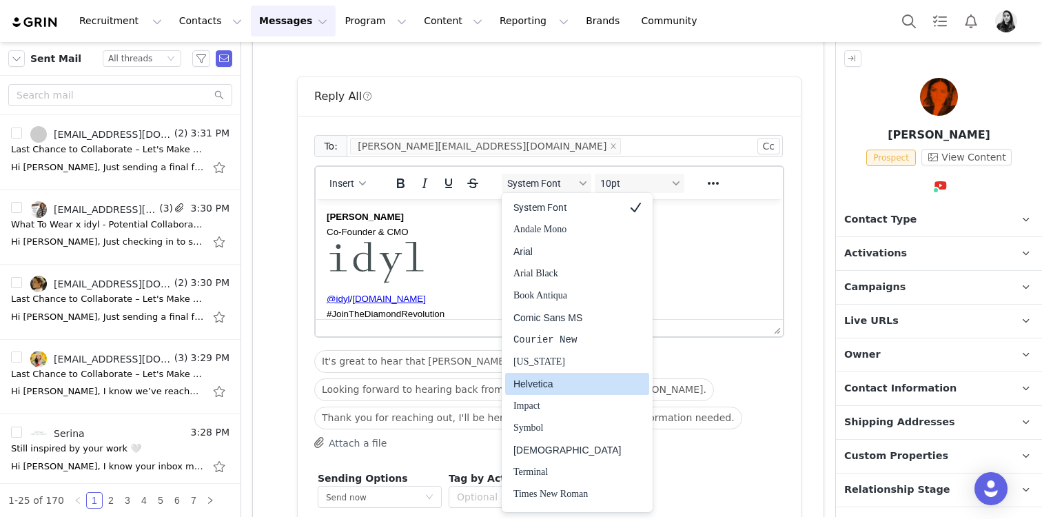
click at [536, 383] on div "Helvetica" at bounding box center [568, 384] width 108 height 17
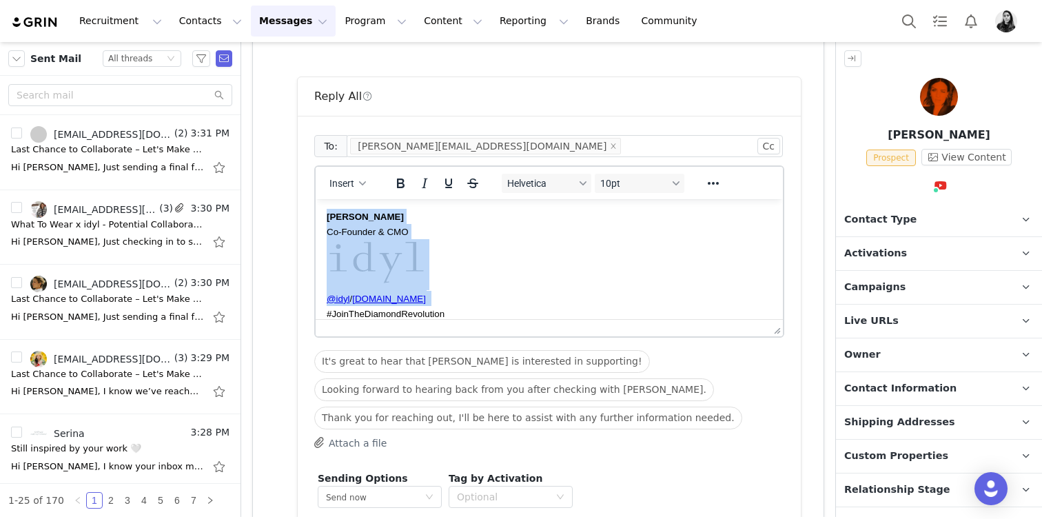
scroll to position [0, 0]
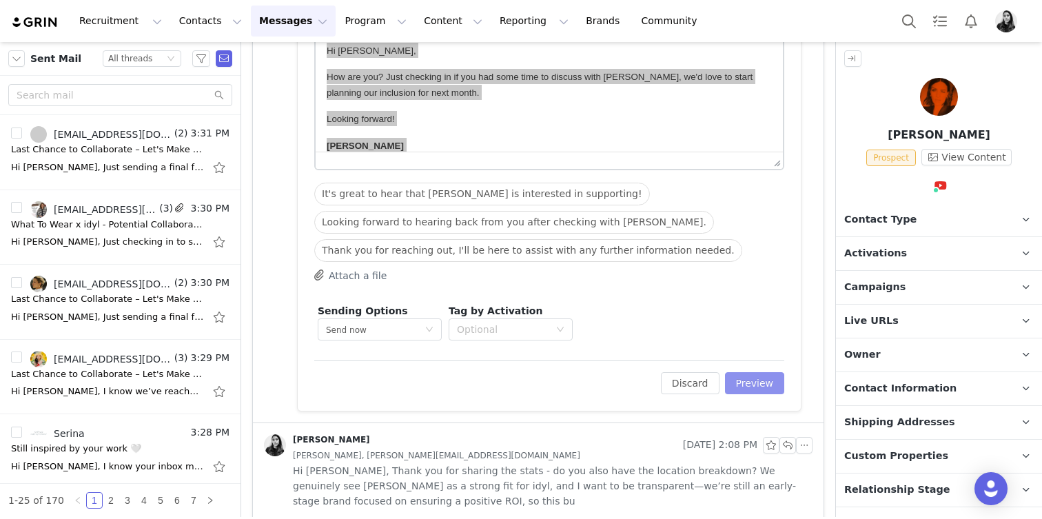
click at [755, 386] on button "Preview" at bounding box center [755, 383] width 60 height 22
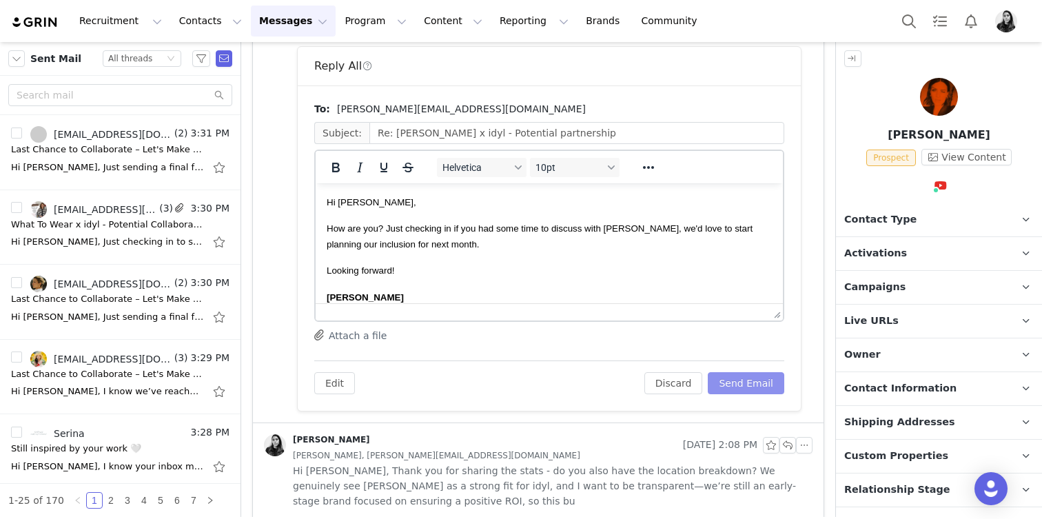
click at [753, 384] on button "Send Email" at bounding box center [746, 383] width 77 height 22
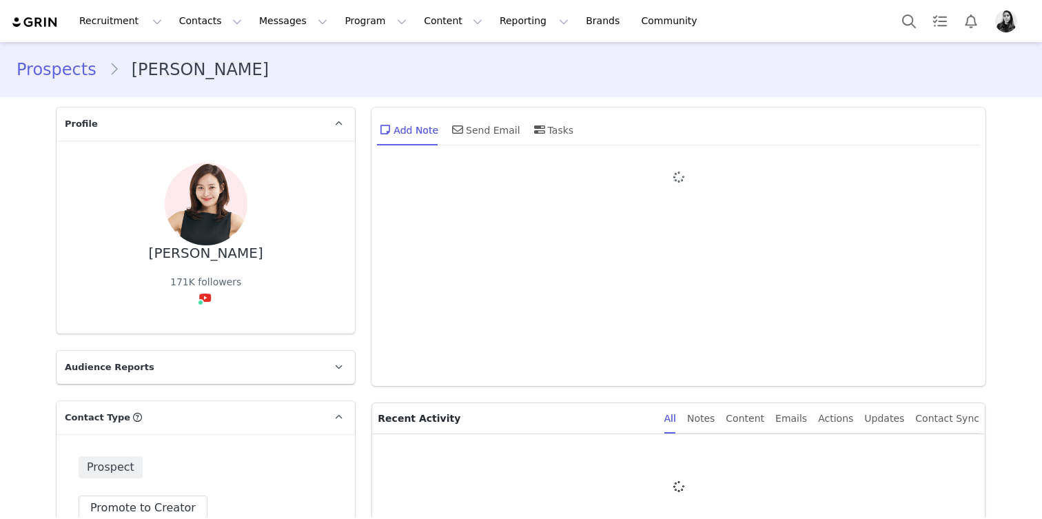
type input "+1 ([GEOGRAPHIC_DATA])"
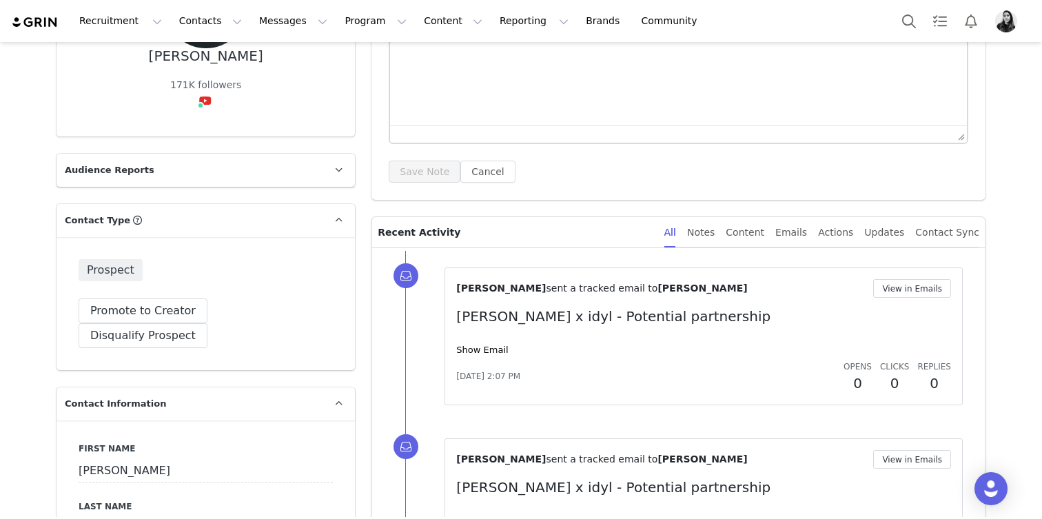
scroll to position [210, 0]
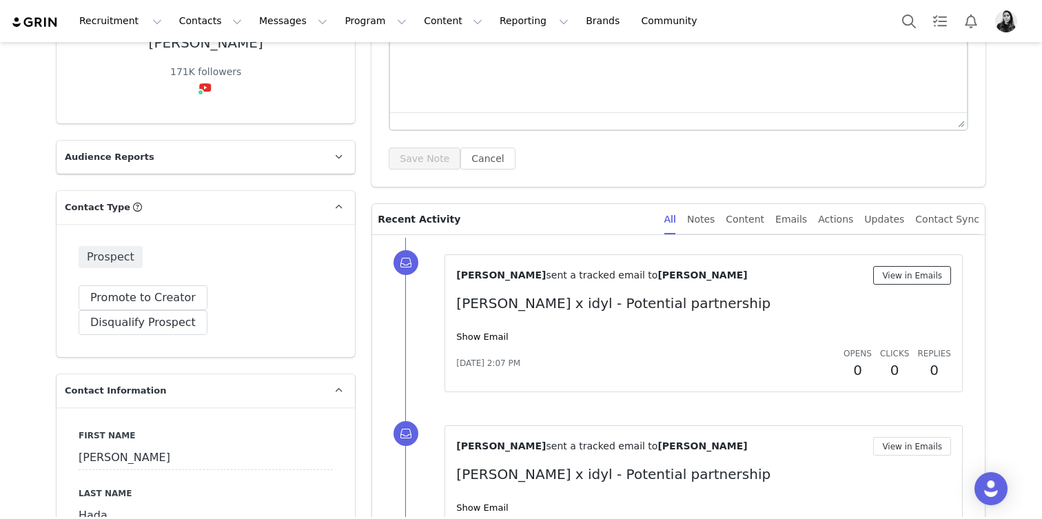
click at [935, 277] on button "View in Emails" at bounding box center [912, 275] width 78 height 19
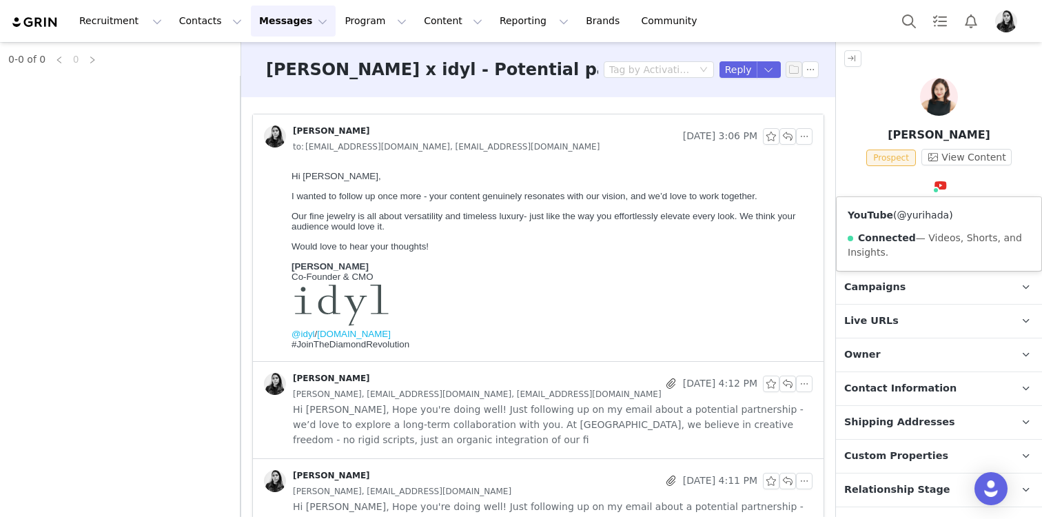
click at [926, 216] on link "@yurihada" at bounding box center [923, 215] width 52 height 11
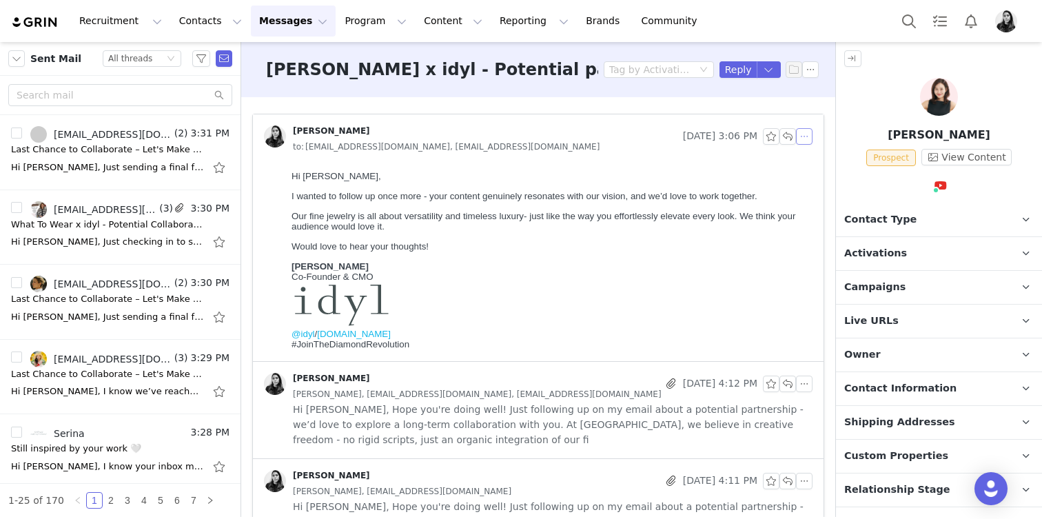
click at [806, 139] on button "button" at bounding box center [804, 136] width 17 height 17
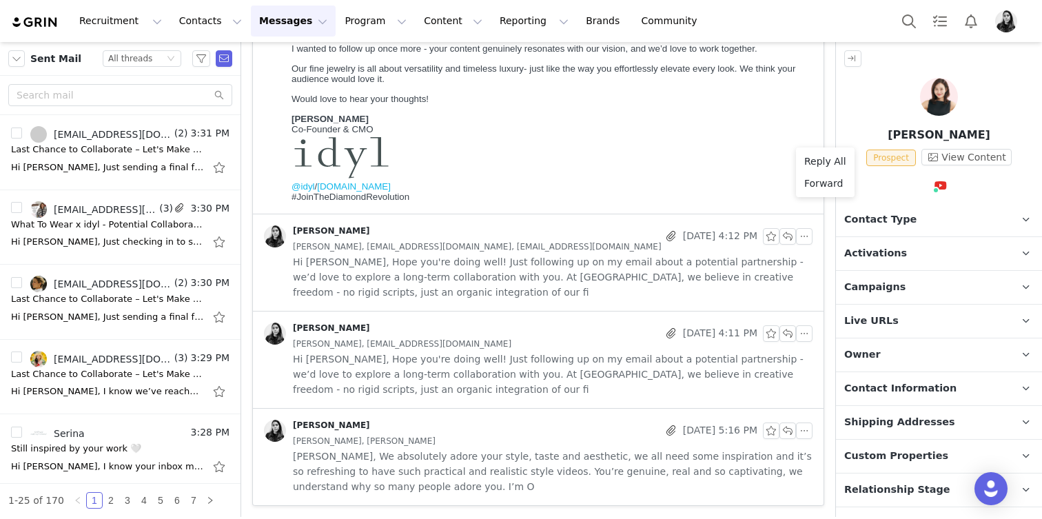
click at [457, 387] on span "Hi [PERSON_NAME], Hope you're doing well! Just following up on my email about a…" at bounding box center [553, 374] width 520 height 45
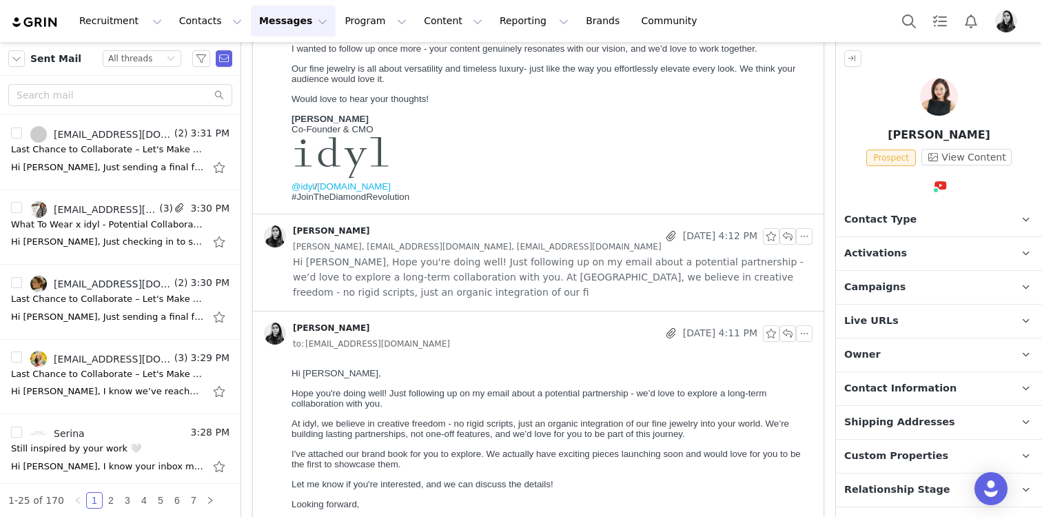
scroll to position [0, 0]
click at [460, 282] on span "Hi [PERSON_NAME], Hope you're doing well! Just following up on my email about a…" at bounding box center [553, 276] width 520 height 45
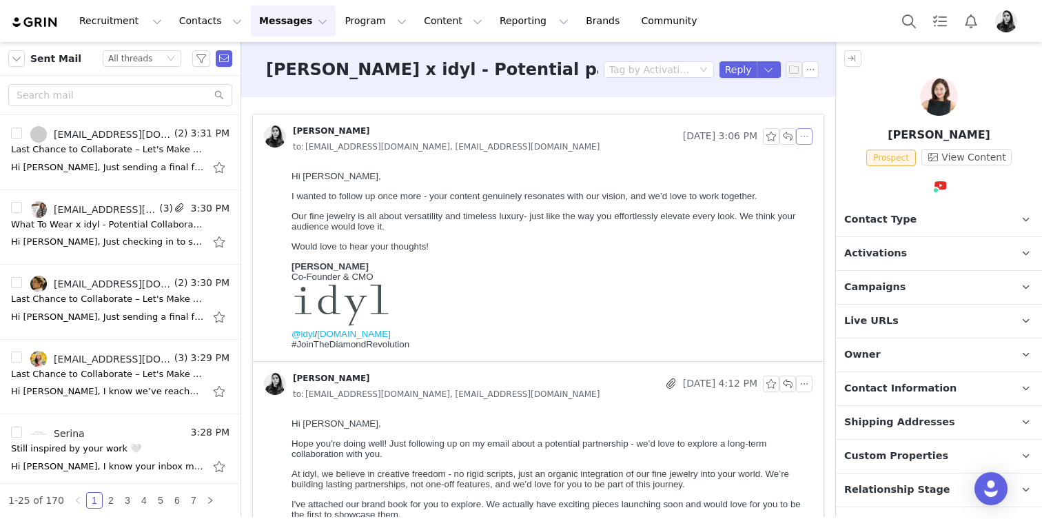
click at [806, 141] on button "button" at bounding box center [804, 136] width 17 height 17
click at [806, 156] on li "Reply All" at bounding box center [825, 161] width 59 height 22
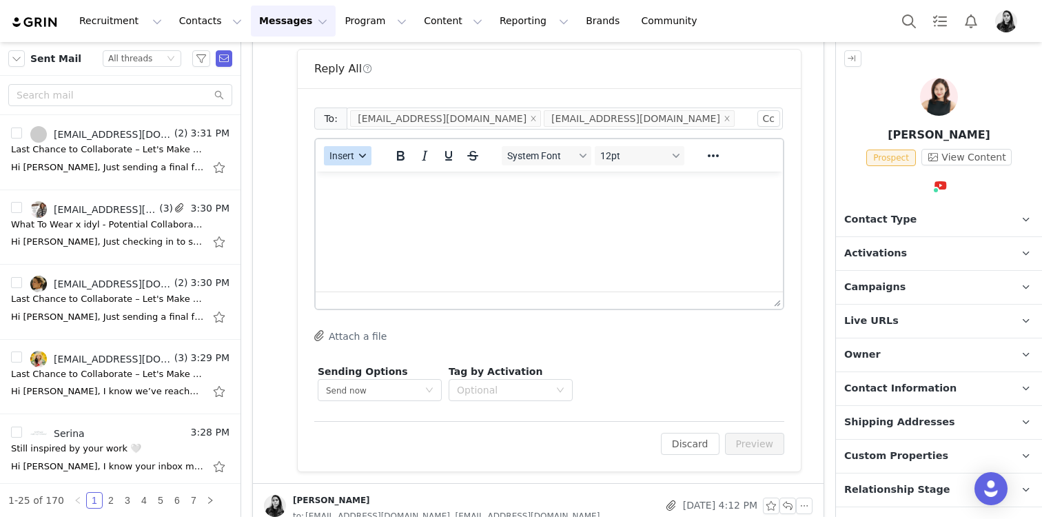
click at [363, 154] on icon "button" at bounding box center [362, 155] width 7 height 7
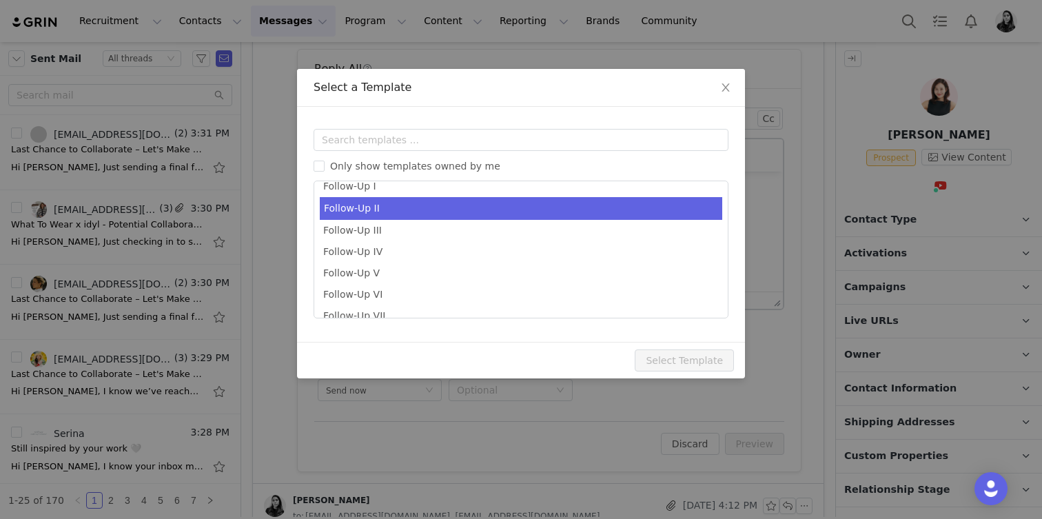
scroll to position [58, 0]
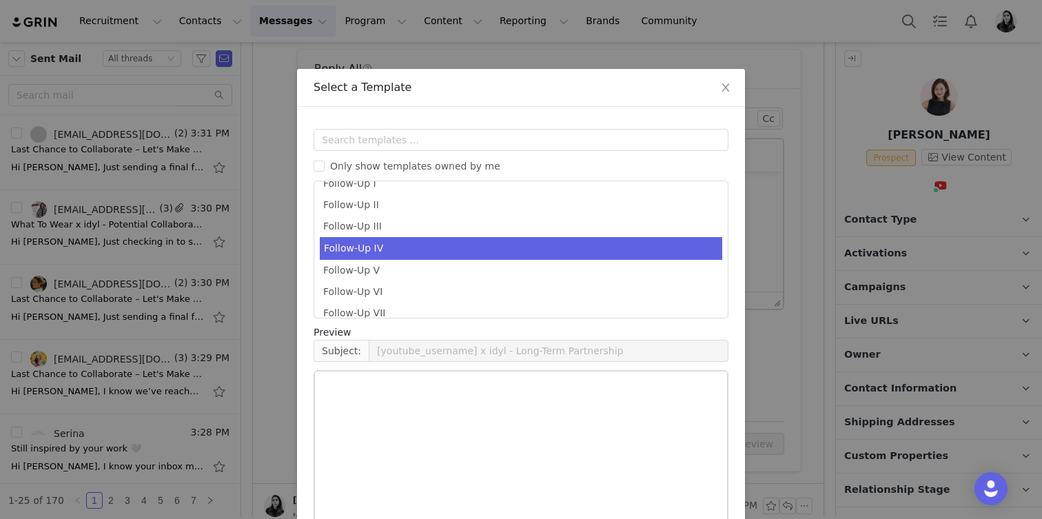
click at [375, 238] on li "Follow-Up IV" at bounding box center [521, 248] width 403 height 23
type input "idyl x [youtube_username] - Let's work together!"
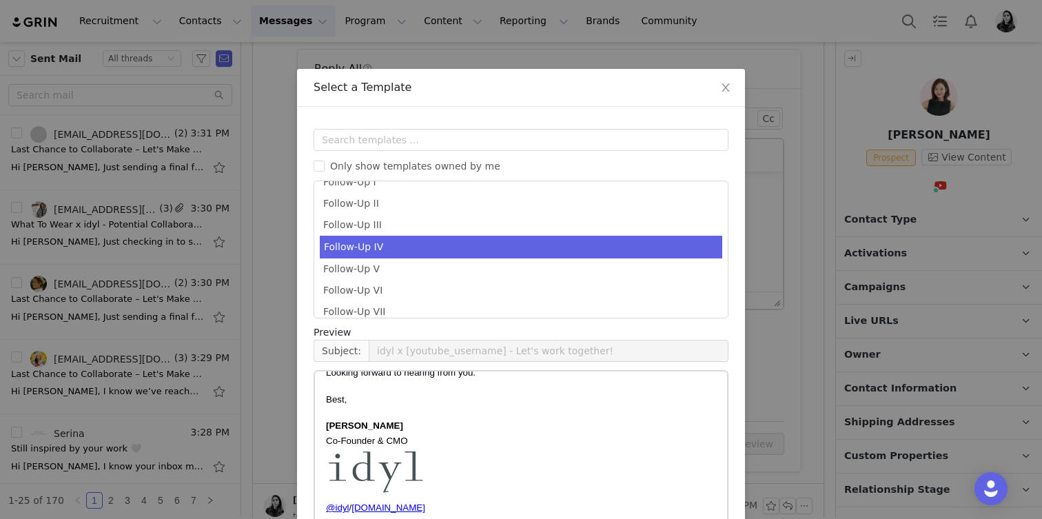
scroll to position [93, 0]
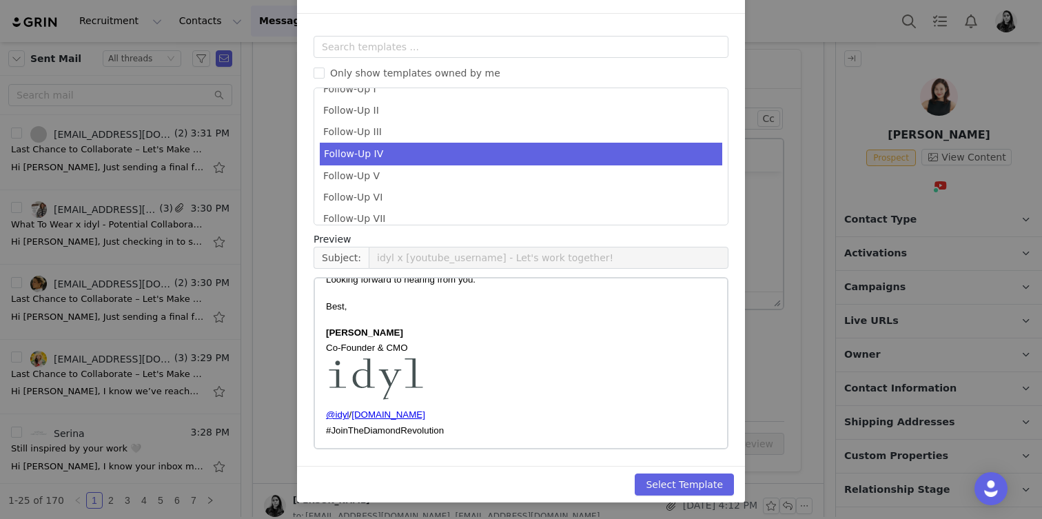
click at [658, 467] on div "Select Template" at bounding box center [521, 484] width 448 height 37
click at [659, 481] on button "Select Template" at bounding box center [684, 485] width 99 height 22
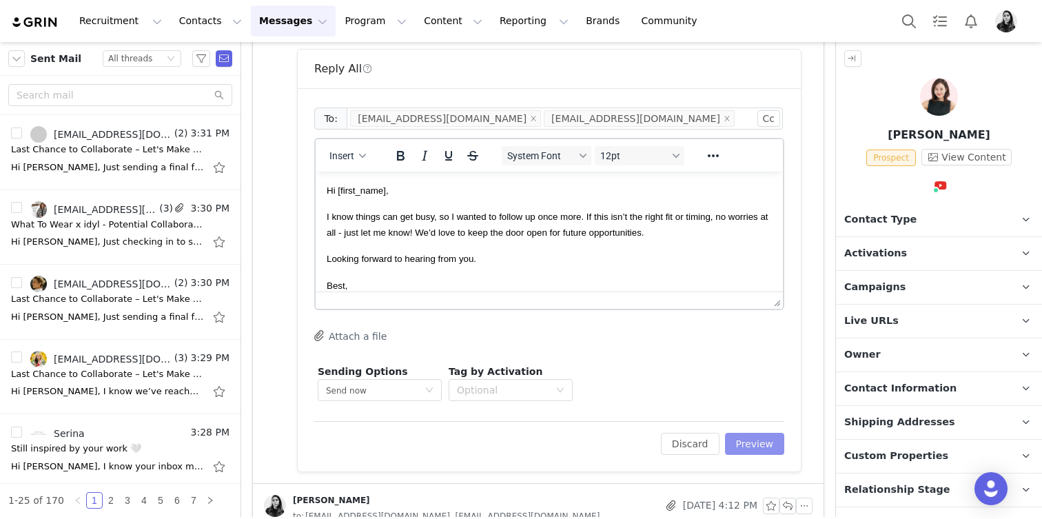
scroll to position [0, 0]
click at [755, 444] on button "Preview" at bounding box center [755, 444] width 60 height 22
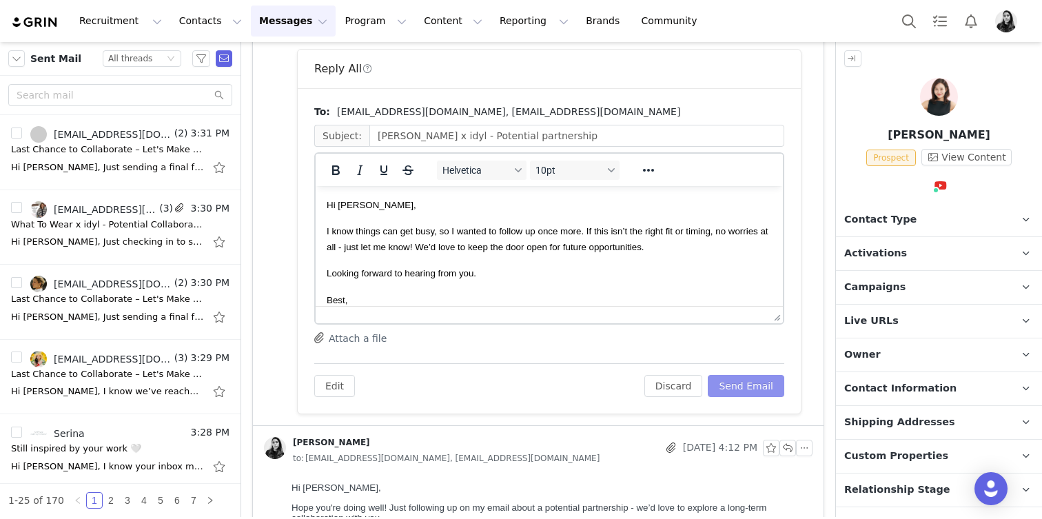
click at [763, 384] on button "Send Email" at bounding box center [746, 386] width 77 height 22
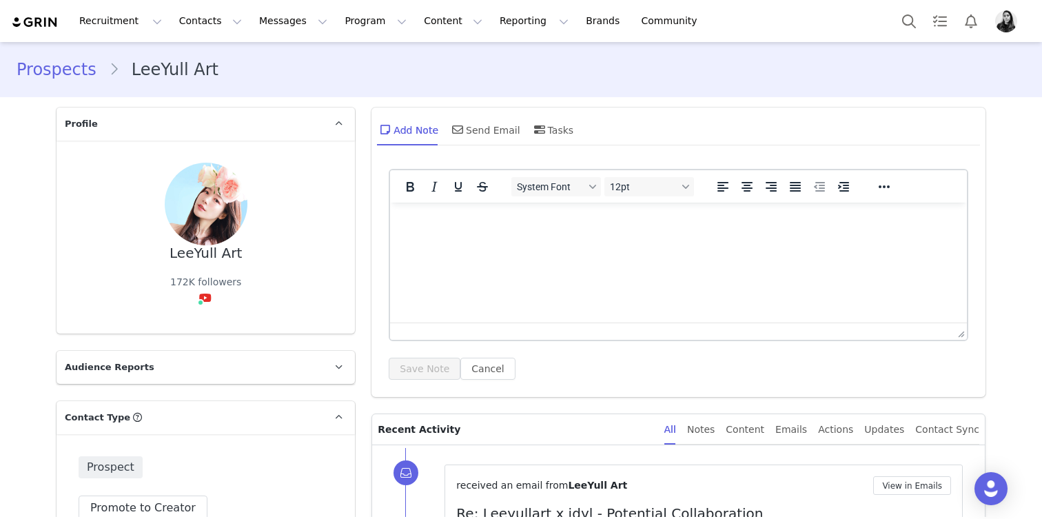
scroll to position [245, 0]
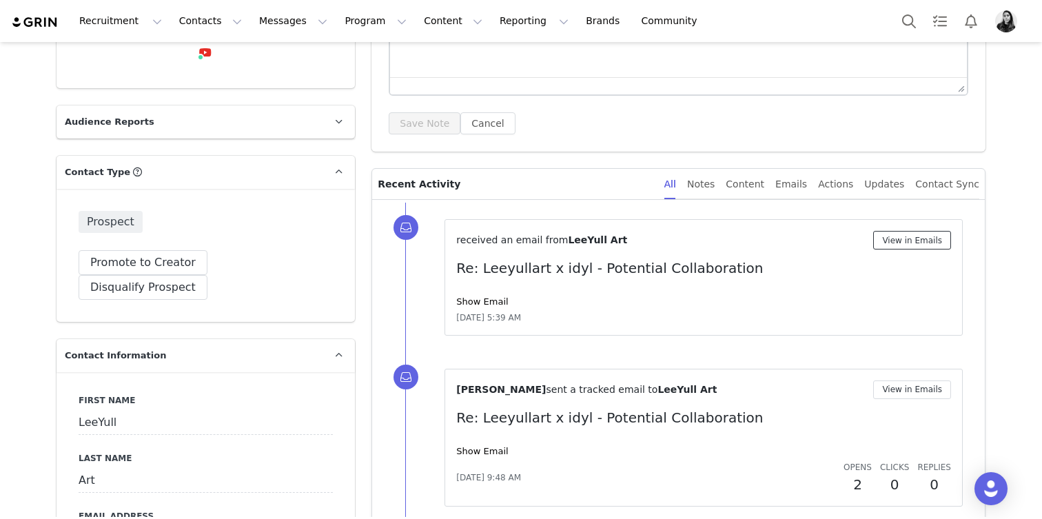
click at [933, 238] on button "View in Emails" at bounding box center [912, 240] width 78 height 19
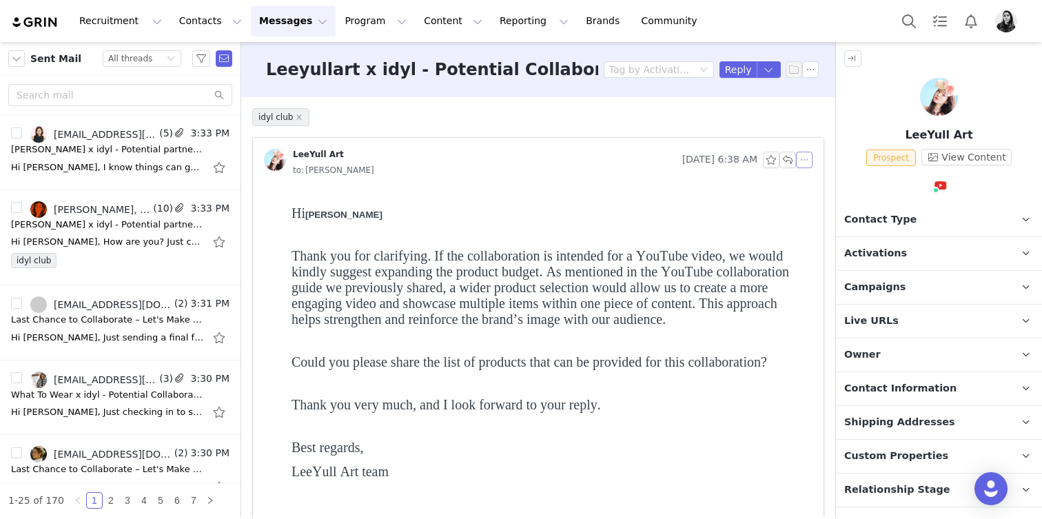
click at [802, 156] on button "button" at bounding box center [804, 160] width 17 height 17
click at [802, 173] on ul "Reply All Forward" at bounding box center [825, 196] width 59 height 50
click at [804, 175] on li "Reply All" at bounding box center [825, 185] width 59 height 22
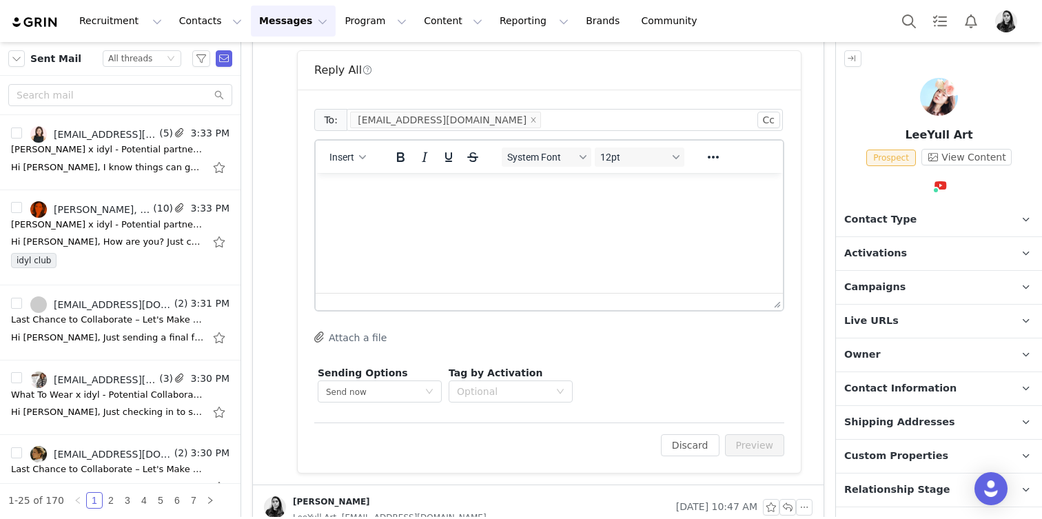
scroll to position [743, 0]
click at [494, 209] on html at bounding box center [549, 190] width 467 height 37
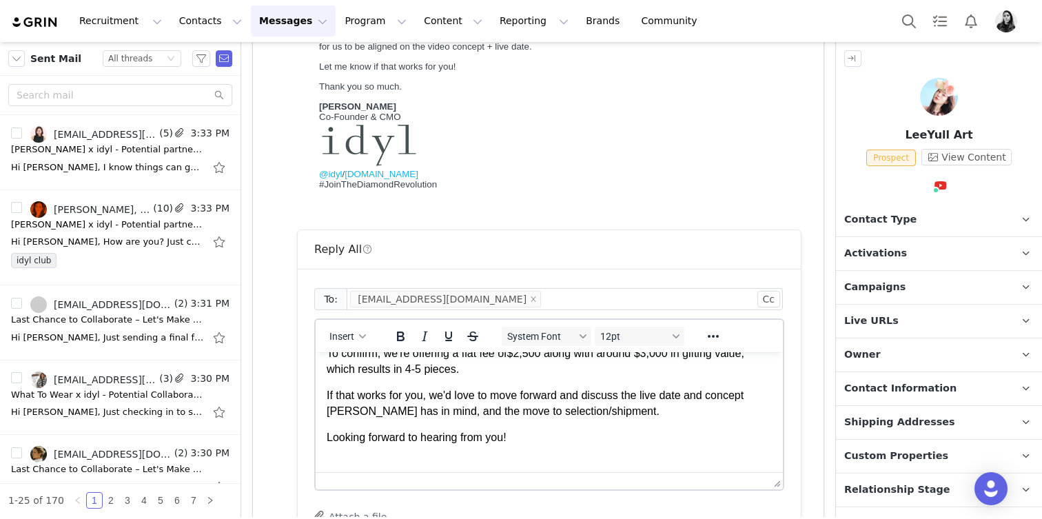
scroll to position [139, 0]
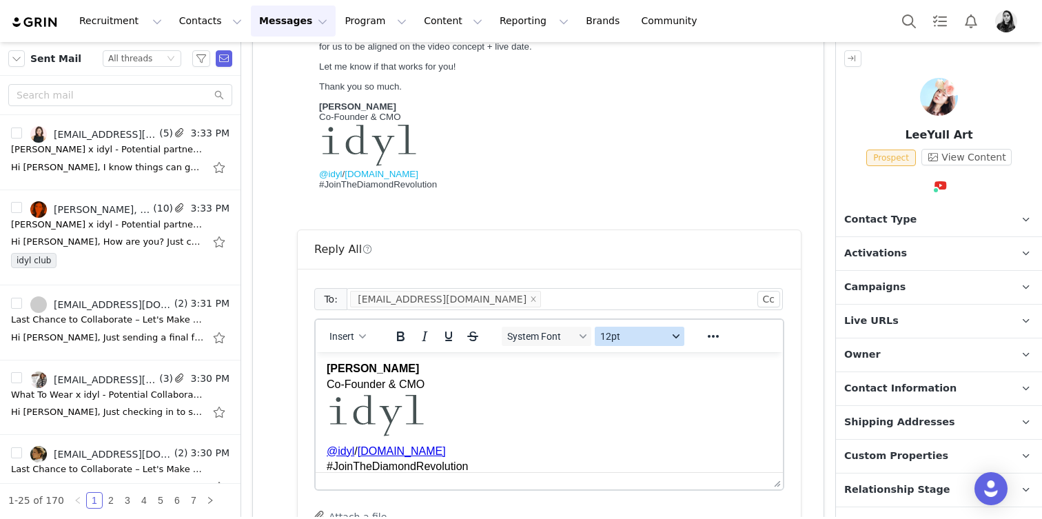
click at [644, 337] on span "12pt" at bounding box center [634, 336] width 68 height 11
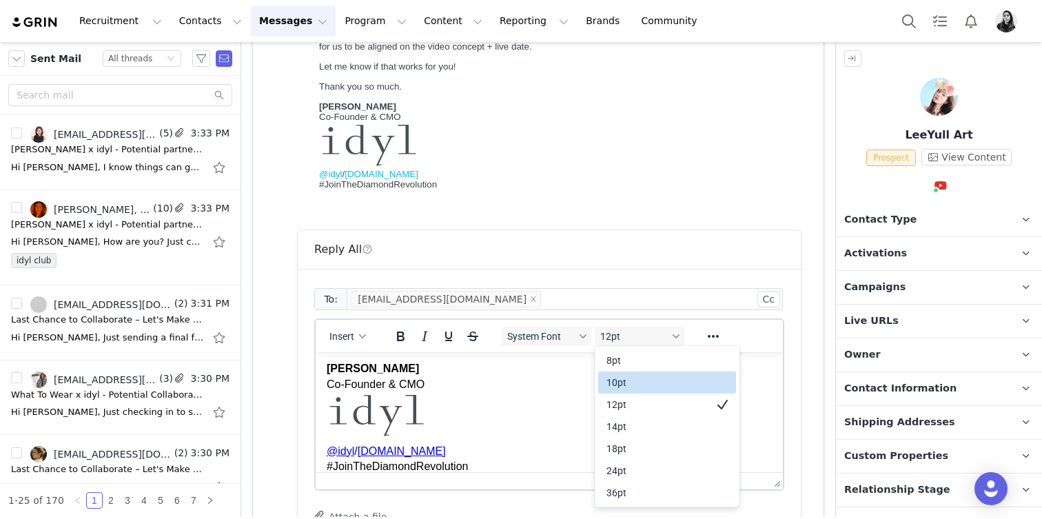
click at [636, 382] on div "10pt" at bounding box center [658, 382] width 102 height 17
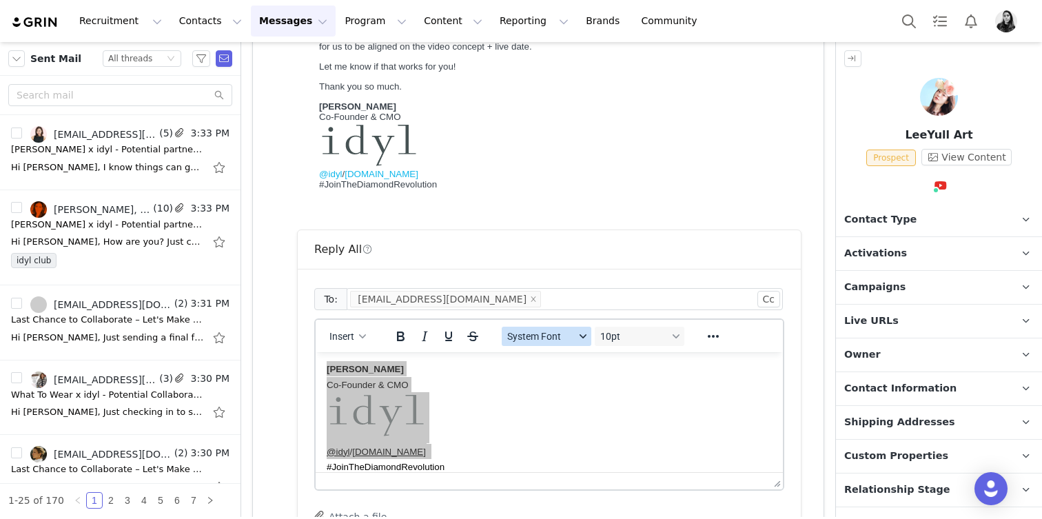
click at [575, 338] on button "System Font" at bounding box center [547, 336] width 90 height 19
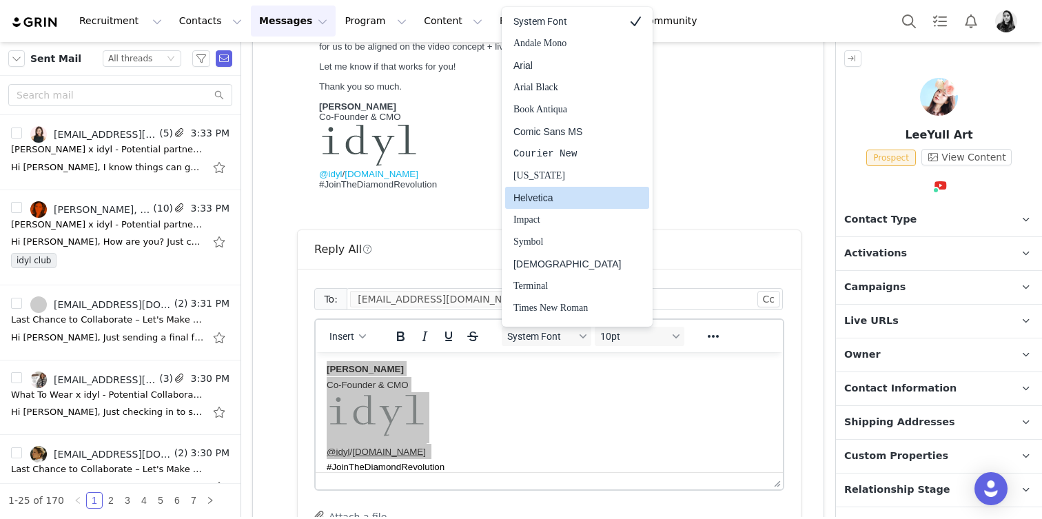
click at [563, 199] on div "Helvetica" at bounding box center [568, 198] width 108 height 17
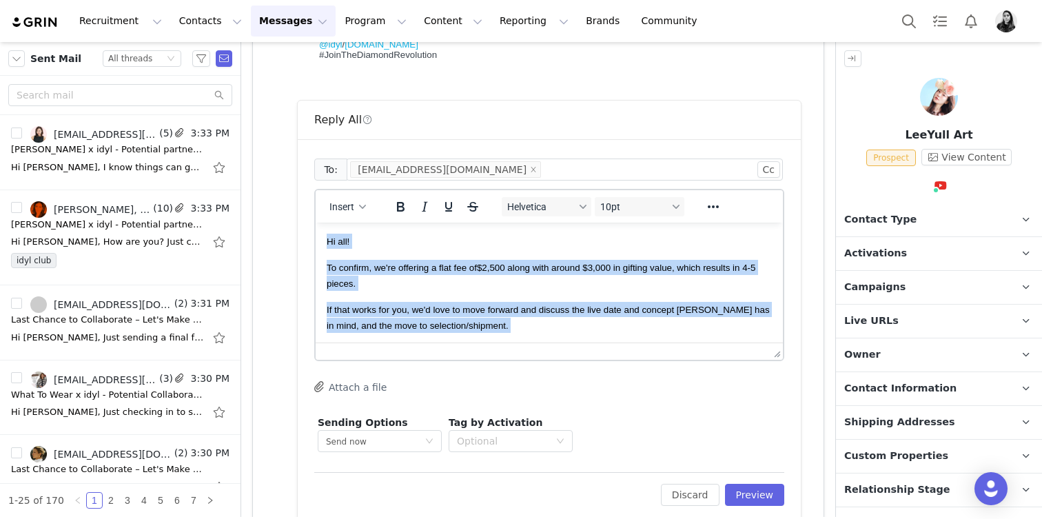
scroll to position [717, 0]
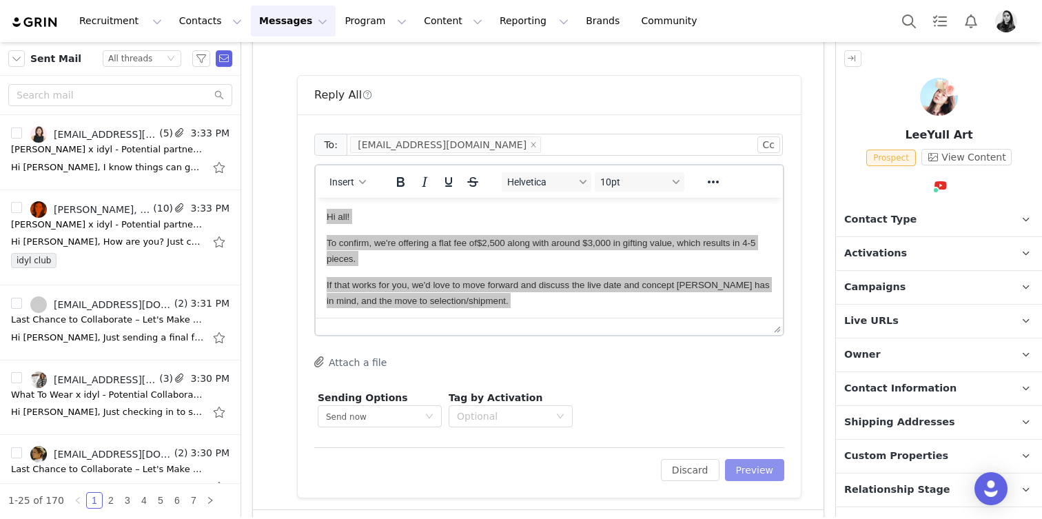
click at [746, 468] on button "Preview" at bounding box center [755, 470] width 60 height 22
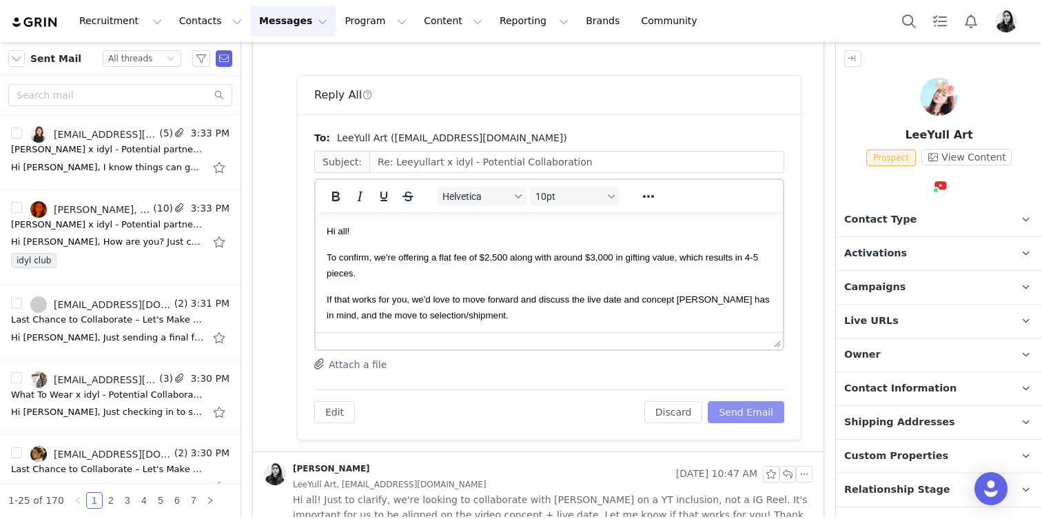
scroll to position [0, 0]
click at [755, 410] on button "Send Email" at bounding box center [746, 412] width 77 height 22
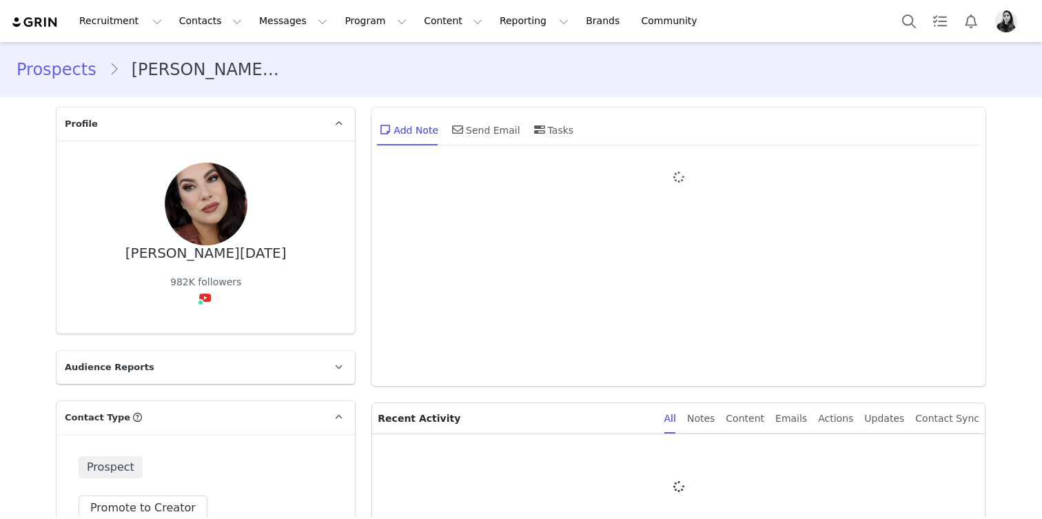
type input "+1 ([GEOGRAPHIC_DATA])"
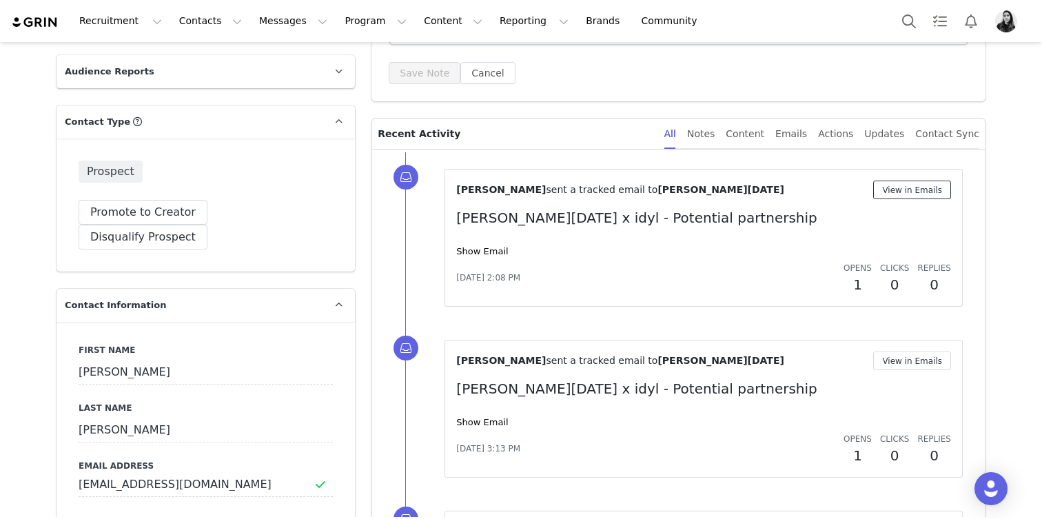
click at [922, 188] on button "View in Emails" at bounding box center [912, 190] width 78 height 19
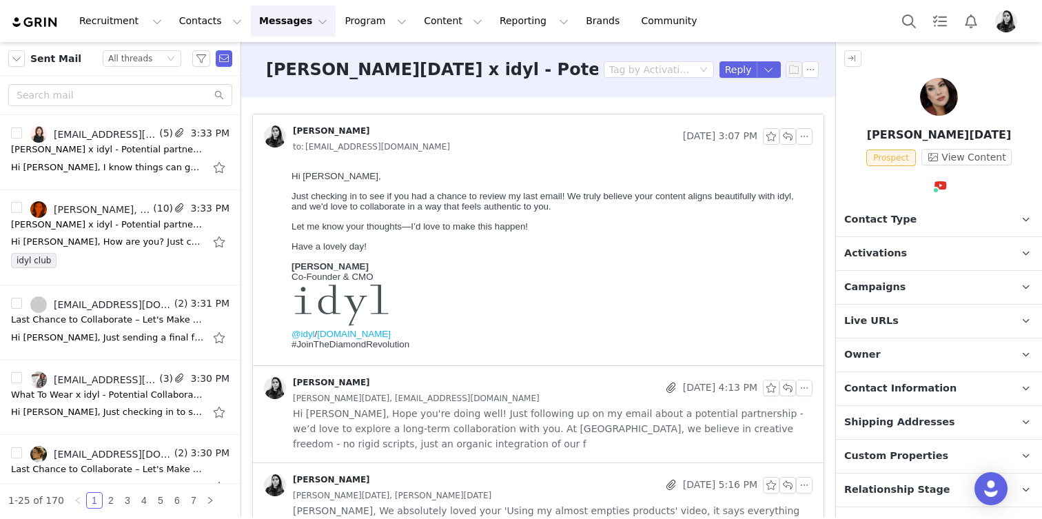
scroll to position [54, 0]
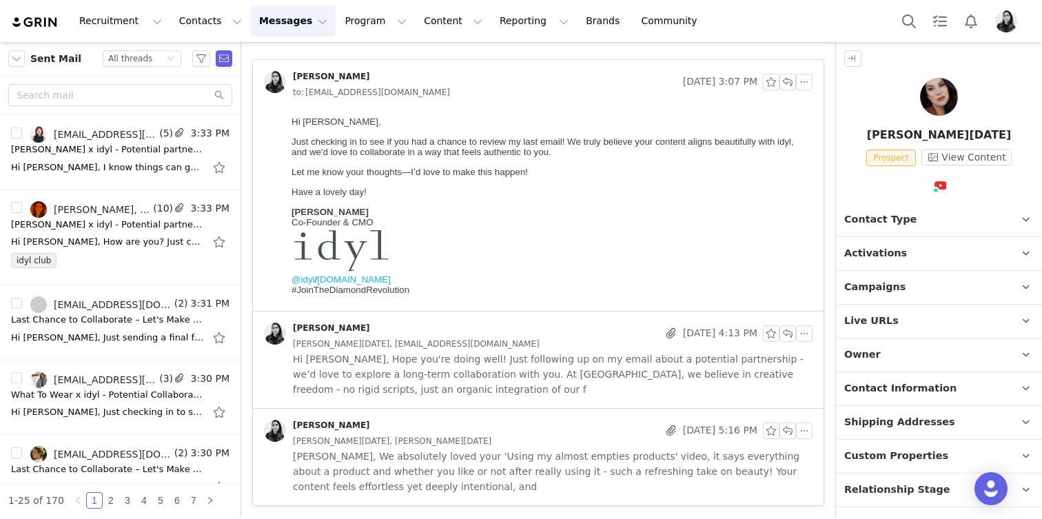
click at [529, 380] on span "Hi Emily, Hope you're doing well! Just following up on my email about a potenti…" at bounding box center [553, 374] width 520 height 45
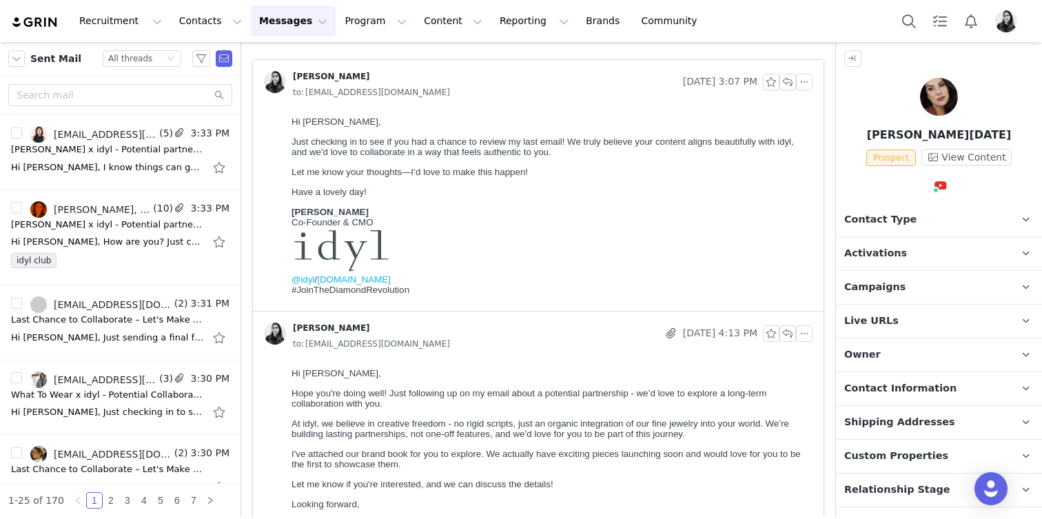
scroll to position [0, 0]
click at [625, 211] on p "[PERSON_NAME] Co-Founder & CMO @idyl / [DOMAIN_NAME] #JoinTheDiamondRevolution" at bounding box center [550, 251] width 516 height 88
click at [806, 87] on button "button" at bounding box center [804, 82] width 17 height 17
click at [806, 96] on li "Reply All" at bounding box center [825, 107] width 59 height 22
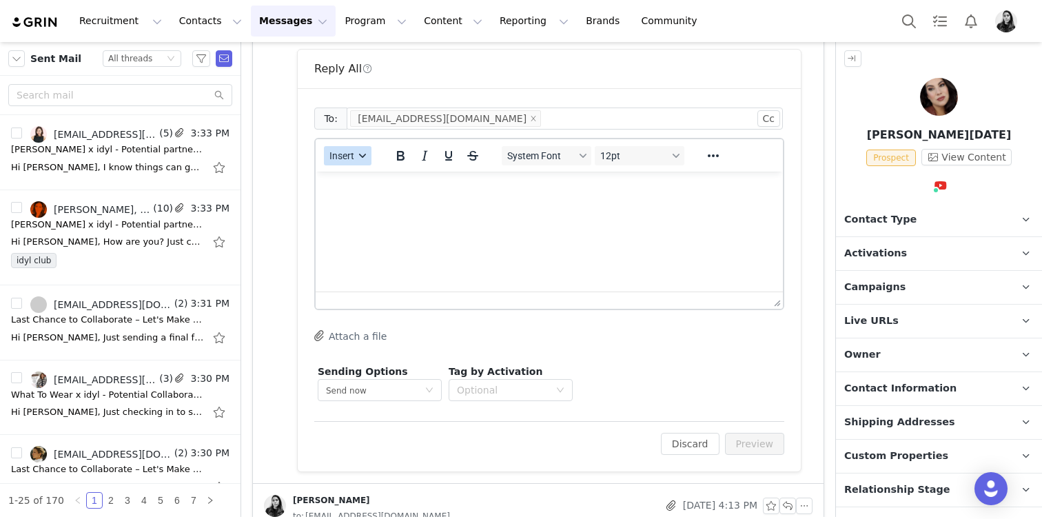
click at [353, 162] on button "Insert" at bounding box center [348, 155] width 48 height 19
click at [353, 172] on div "Insert Template" at bounding box center [398, 180] width 124 height 17
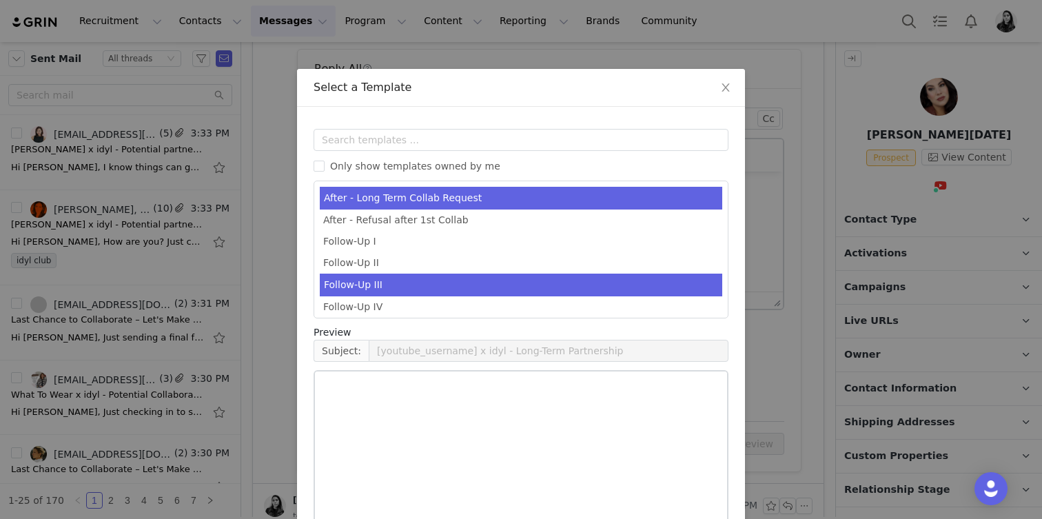
click at [365, 274] on li "Follow-Up III" at bounding box center [521, 285] width 403 height 23
type input "Idyl x [youtube_username] - Potential Partnership"
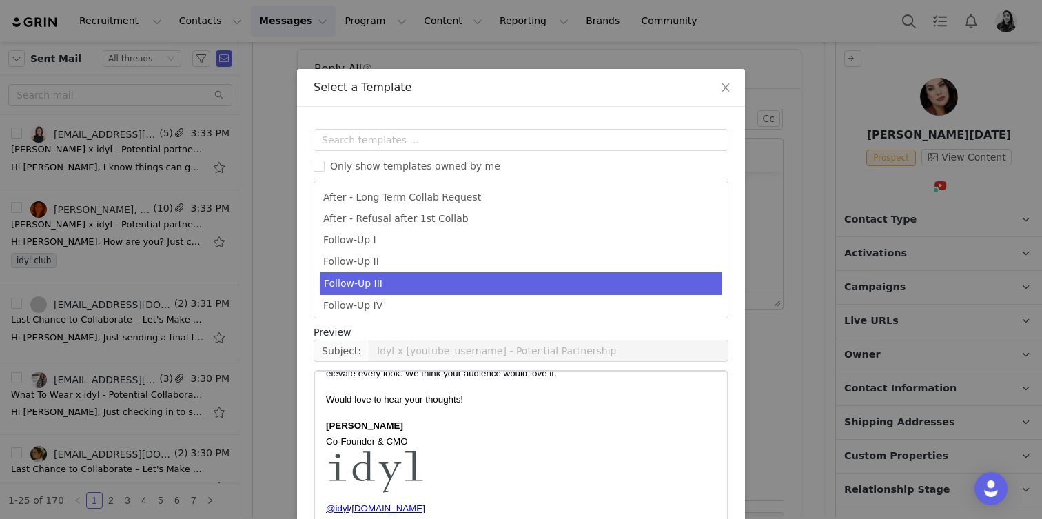
scroll to position [93, 0]
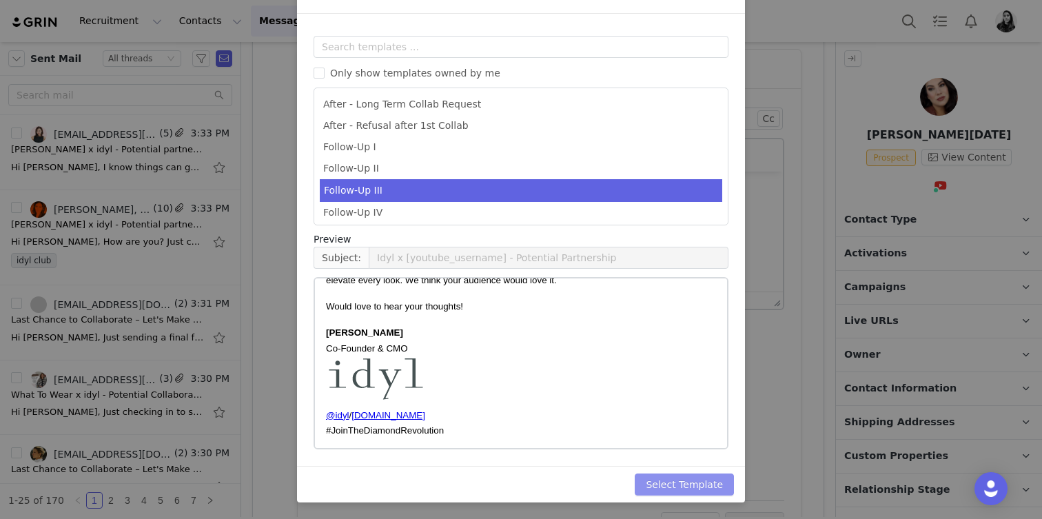
click at [667, 482] on button "Select Template" at bounding box center [684, 485] width 99 height 22
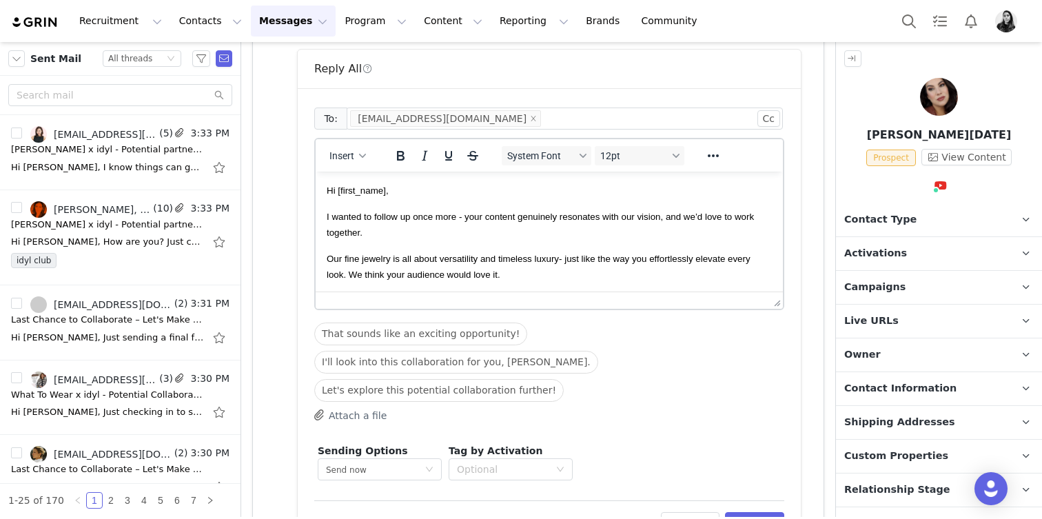
scroll to position [0, 0]
click at [746, 512] on button "Preview" at bounding box center [755, 523] width 60 height 22
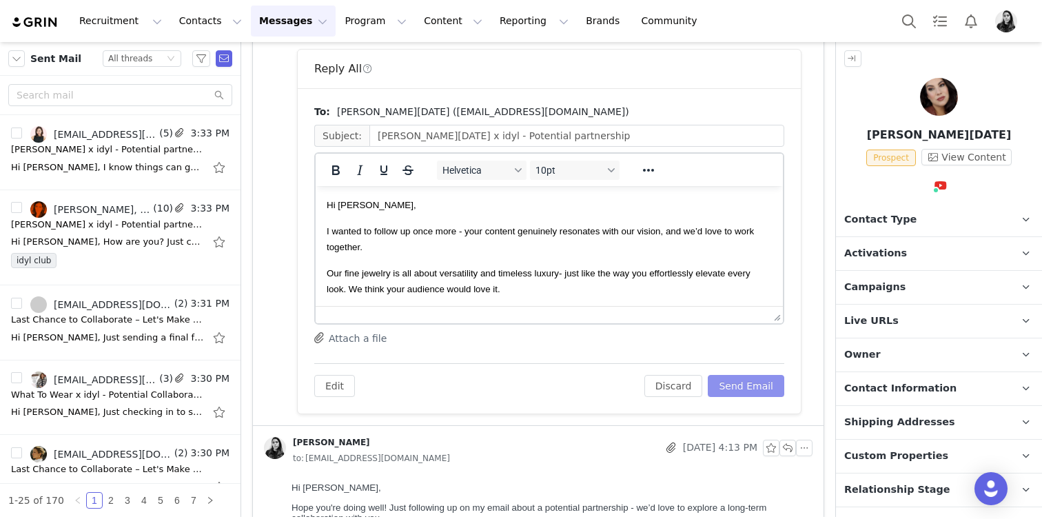
click at [755, 386] on button "Send Email" at bounding box center [746, 386] width 77 height 22
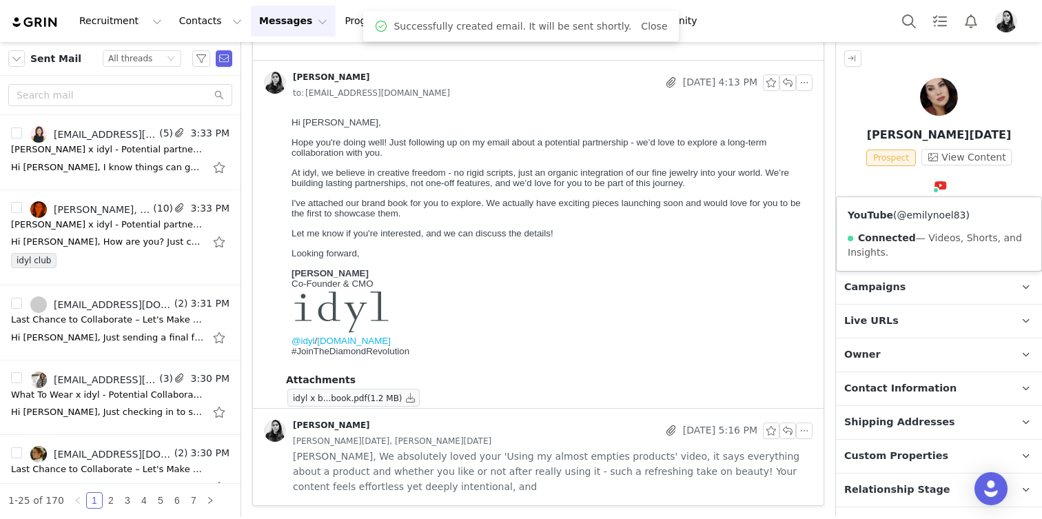
click at [935, 210] on link "@emilynoel83" at bounding box center [931, 215] width 69 height 11
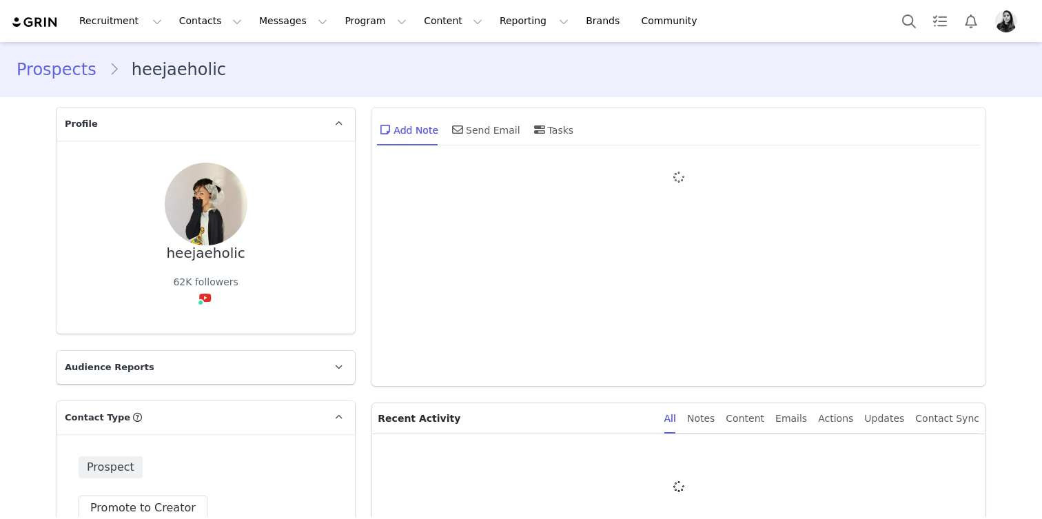
type input "+1 ([GEOGRAPHIC_DATA])"
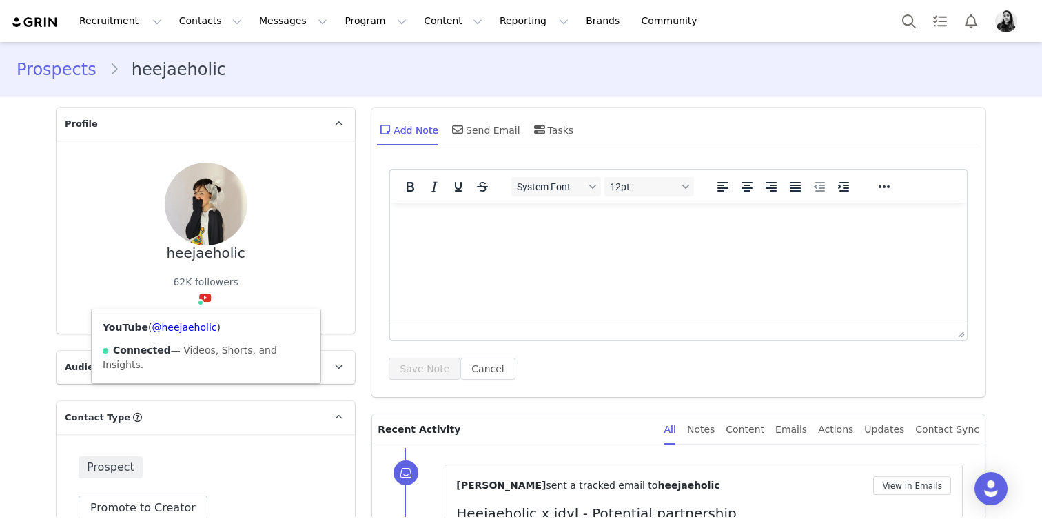
click at [205, 321] on div "YouTube ( @heejaeholic ) Connected — Videos, Shorts, and Insights." at bounding box center [206, 346] width 229 height 74
click at [198, 328] on link "@heejaeholic" at bounding box center [184, 327] width 65 height 11
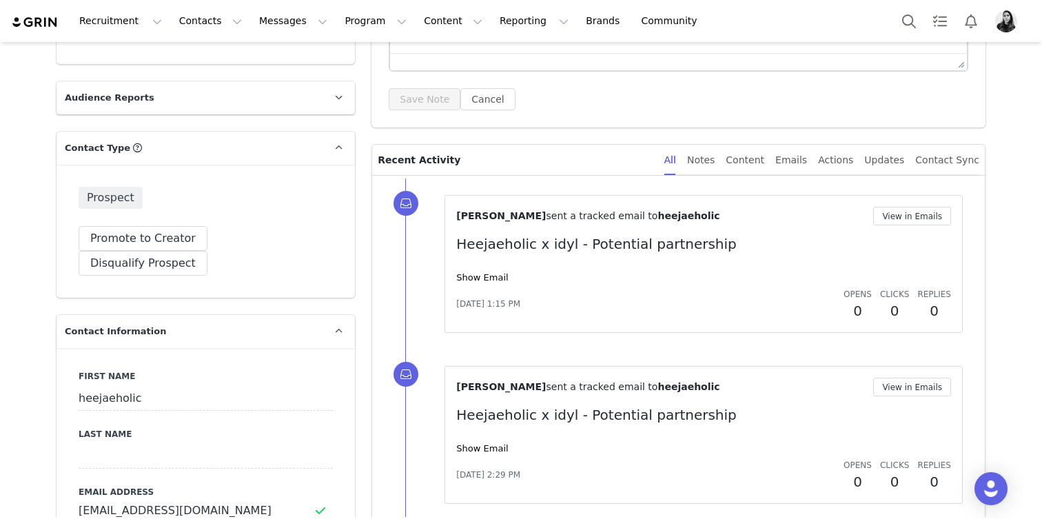
scroll to position [287, 0]
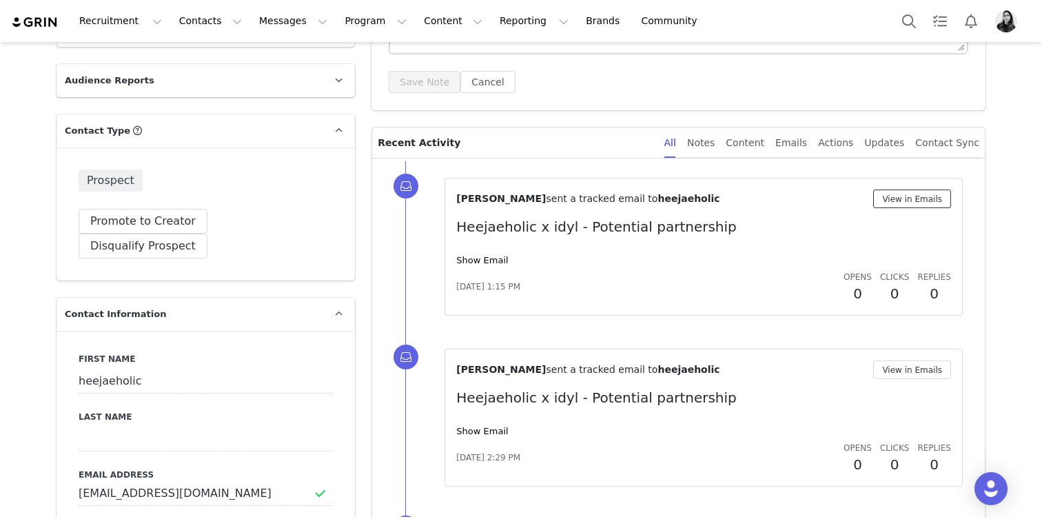
click at [911, 199] on button "View in Emails" at bounding box center [912, 199] width 78 height 19
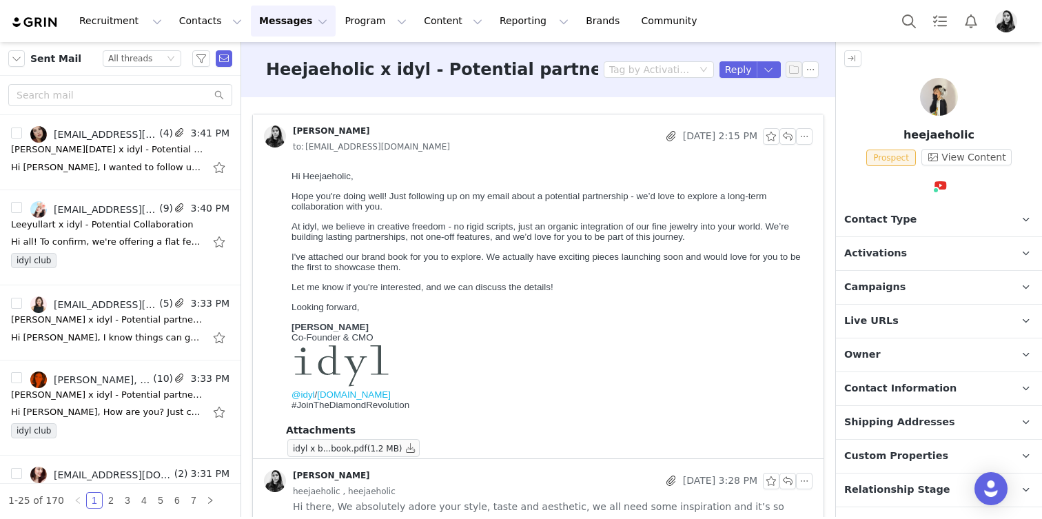
scroll to position [50, 0]
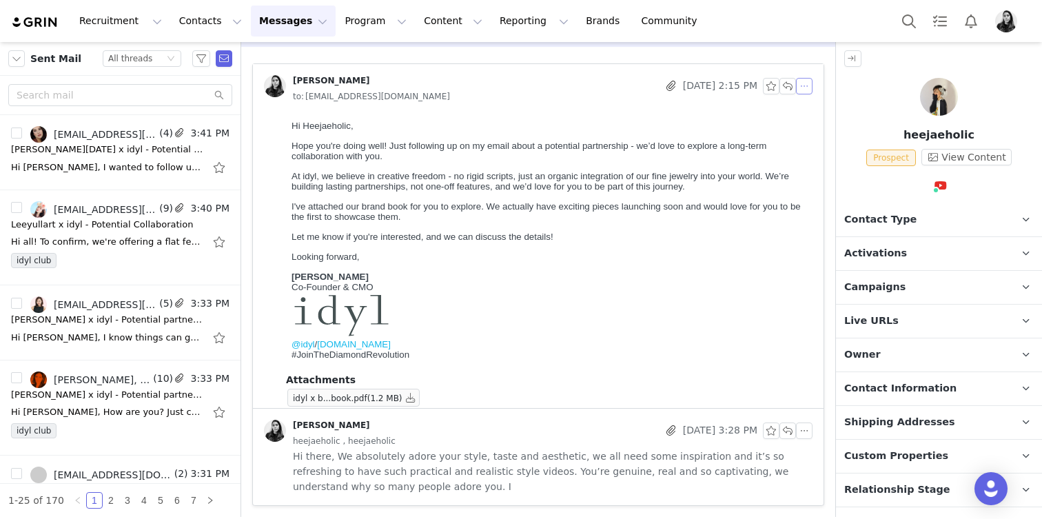
click at [804, 85] on button "button" at bounding box center [804, 86] width 17 height 17
click at [806, 111] on li "Reply All" at bounding box center [825, 111] width 59 height 22
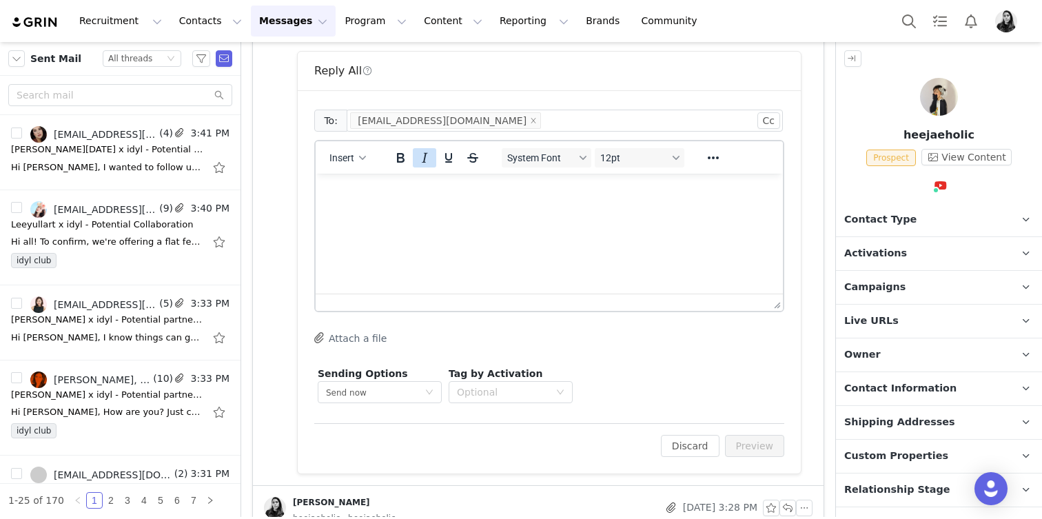
scroll to position [0, 0]
click at [368, 159] on button "Insert" at bounding box center [348, 155] width 48 height 19
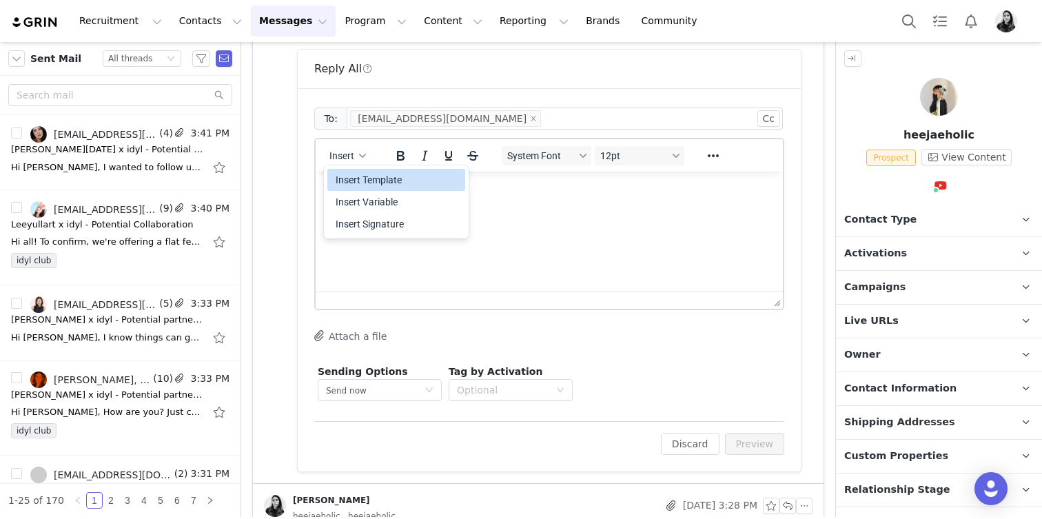
click at [367, 175] on div "Insert Template" at bounding box center [398, 180] width 124 height 17
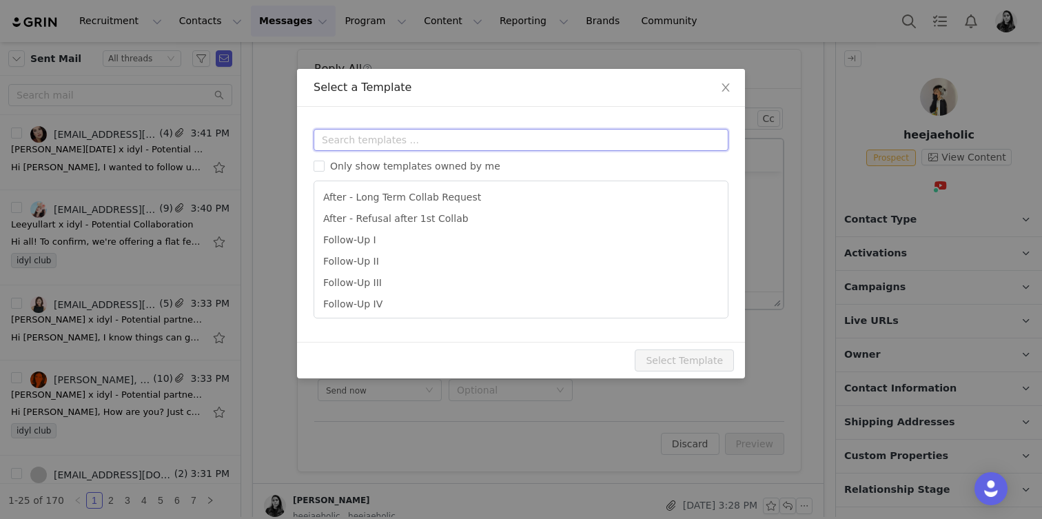
click at [368, 139] on input "text" at bounding box center [521, 140] width 415 height 22
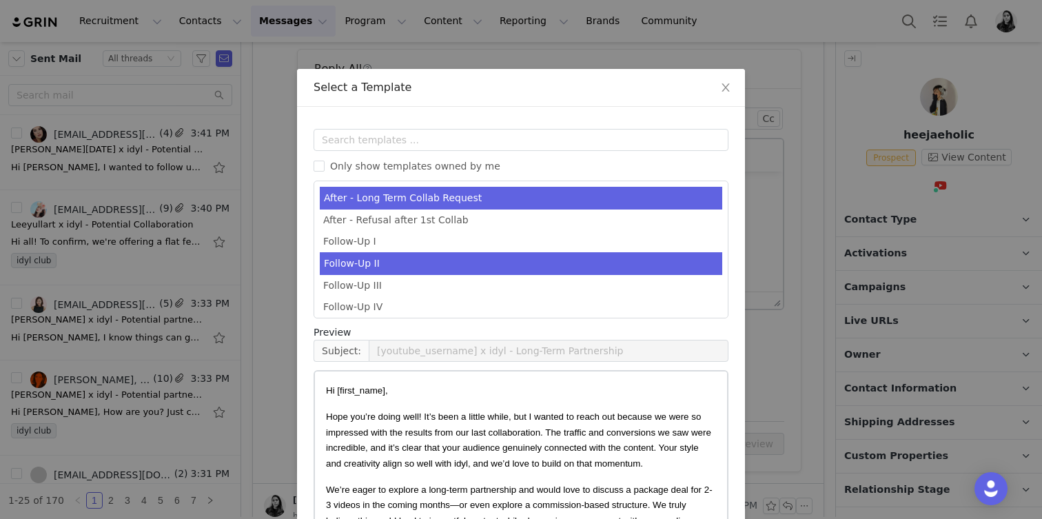
click at [373, 264] on li "Follow-Up II" at bounding box center [521, 263] width 403 height 23
type input "[youtube_username] x idyl - Follow Up"
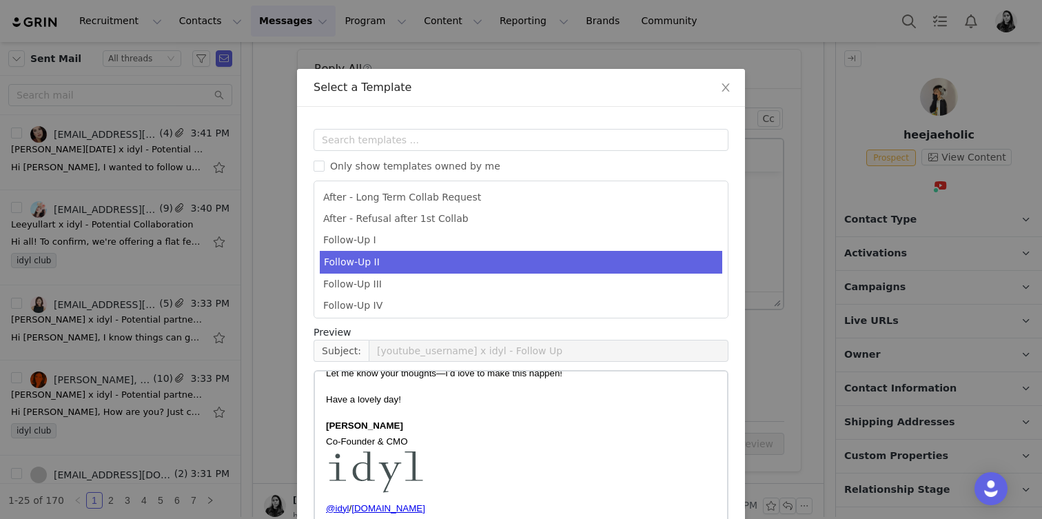
scroll to position [93, 0]
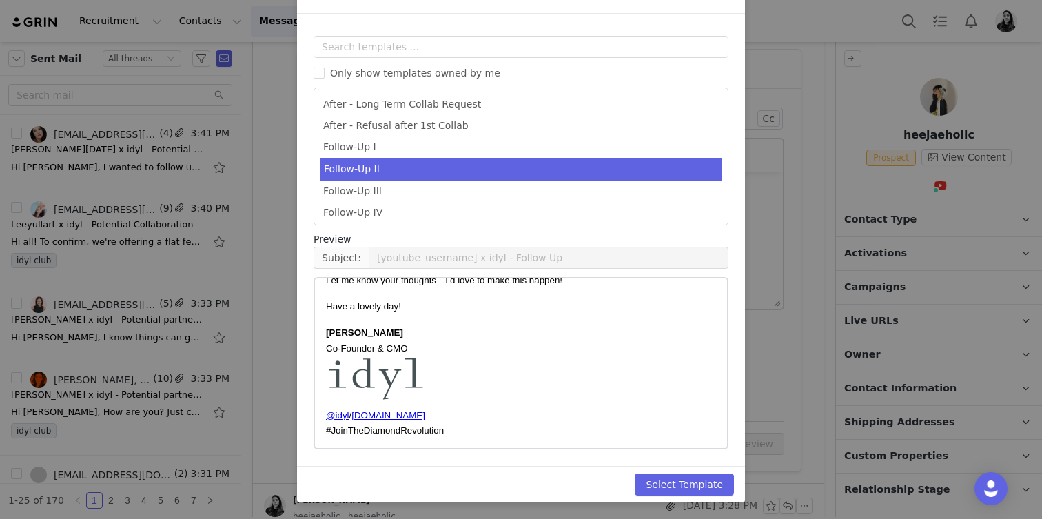
click at [649, 462] on div "Templates Only show templates owned by me After - Long Term Collab Request Afte…" at bounding box center [521, 240] width 448 height 452
click at [653, 476] on button "Select Template" at bounding box center [684, 485] width 99 height 22
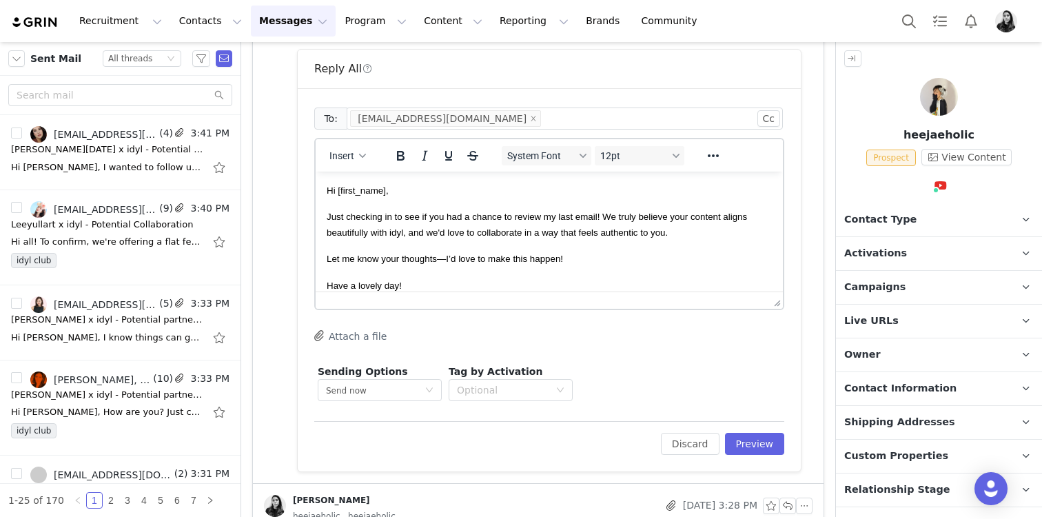
scroll to position [0, 0]
click at [755, 448] on button "Preview" at bounding box center [755, 444] width 60 height 22
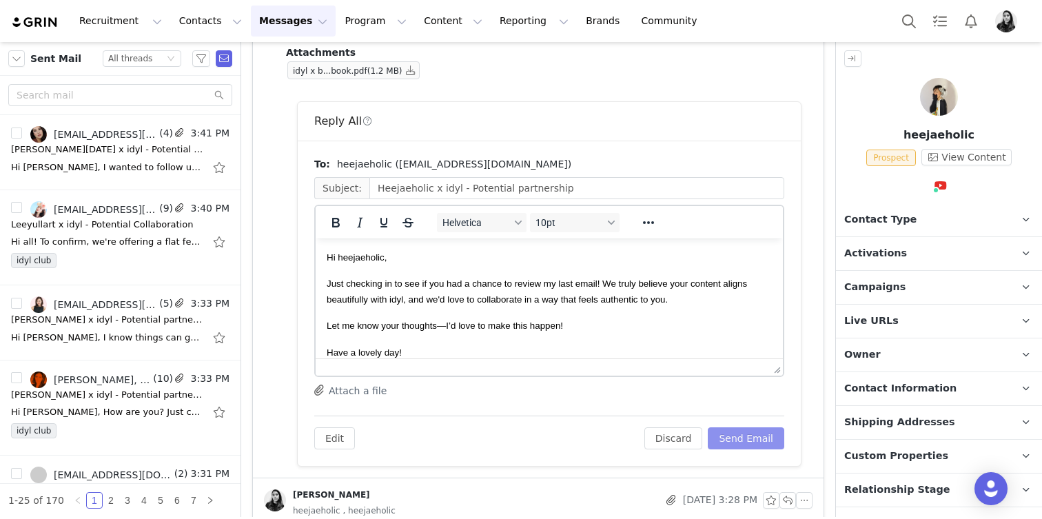
scroll to position [398, 0]
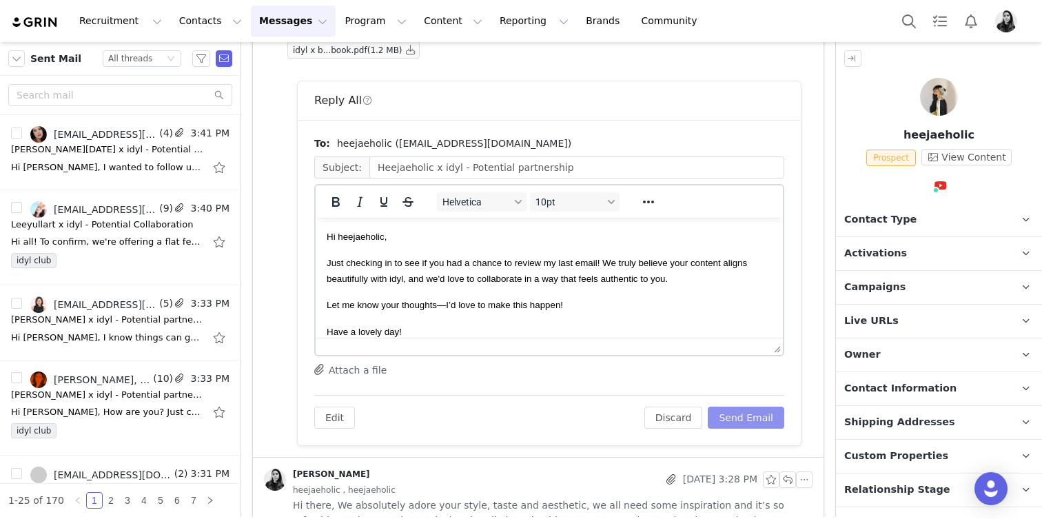
click at [727, 414] on button "Send Email" at bounding box center [746, 418] width 77 height 22
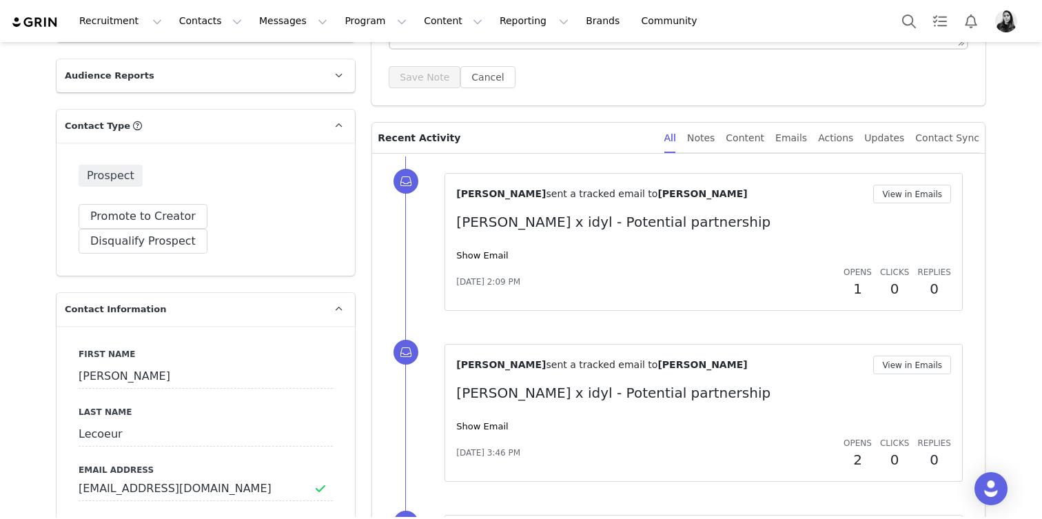
scroll to position [279, 0]
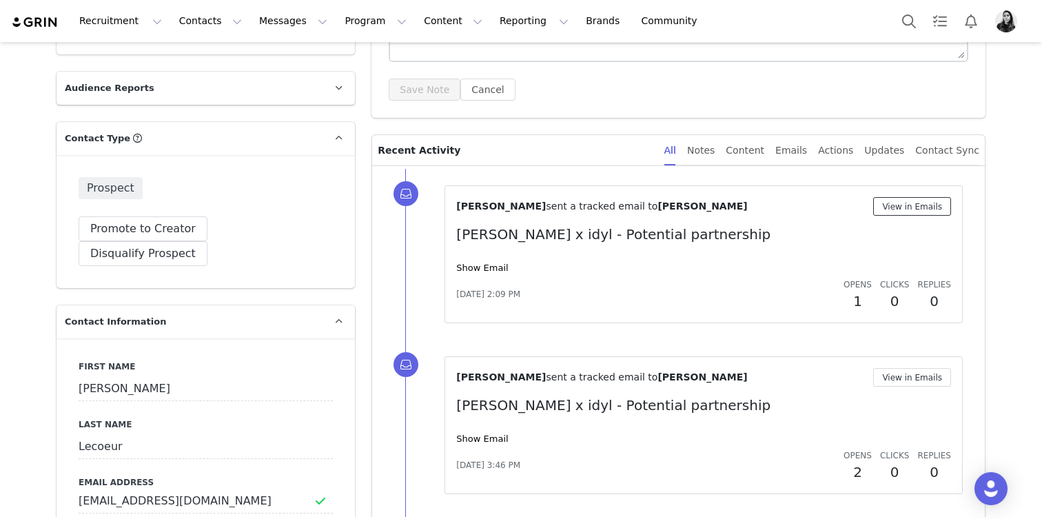
click at [895, 207] on button "View in Emails" at bounding box center [912, 206] width 78 height 19
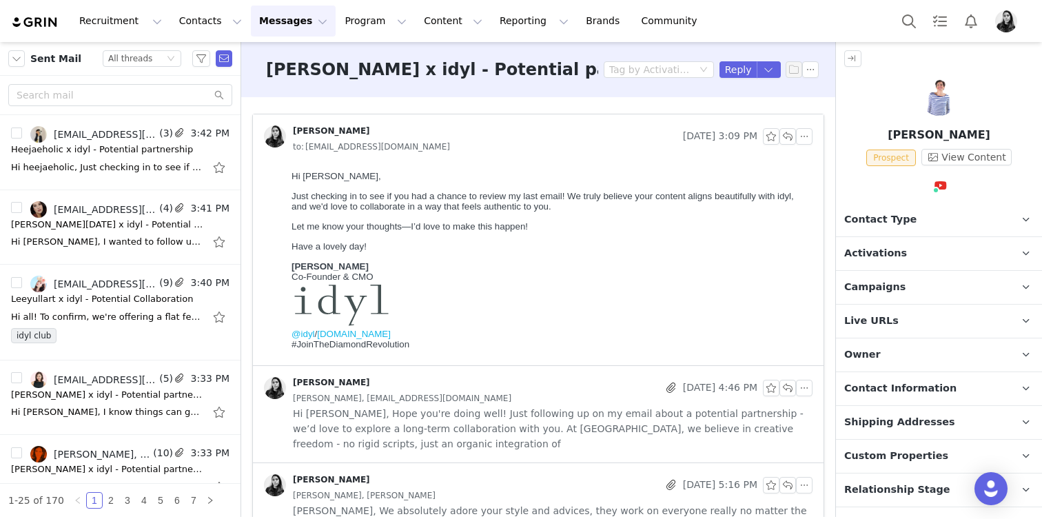
scroll to position [54, 0]
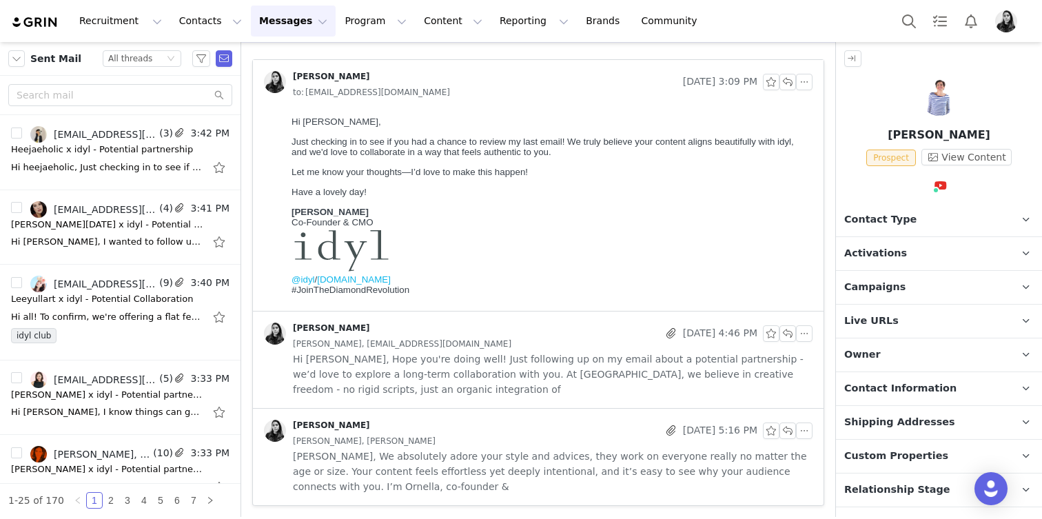
click at [499, 374] on span "Hi [PERSON_NAME], Hope you're doing well! Just following up on my email about a…" at bounding box center [553, 374] width 520 height 45
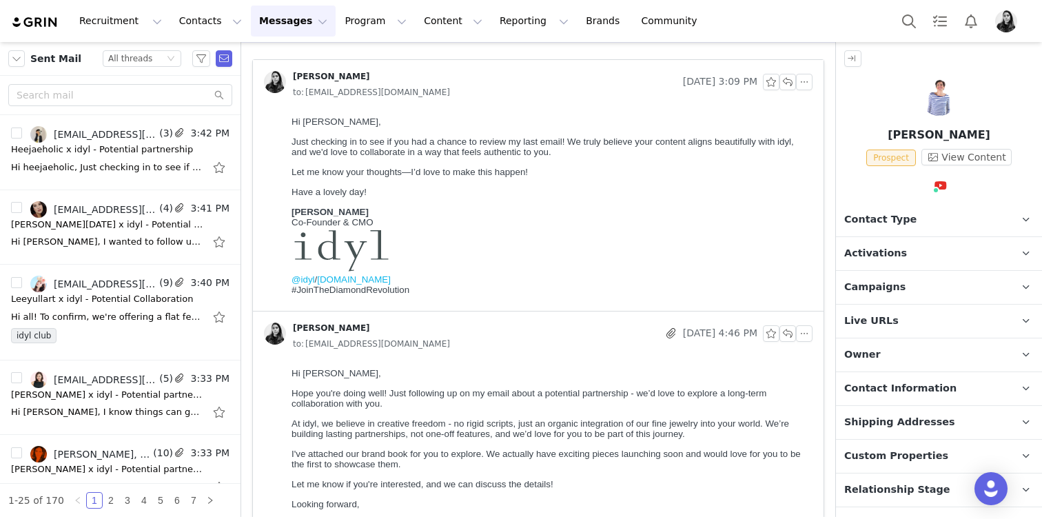
scroll to position [0, 0]
click at [594, 239] on p "[PERSON_NAME] Co-Founder & CMO @idyl / [DOMAIN_NAME] #JoinTheDiamondRevolution" at bounding box center [550, 251] width 516 height 88
click at [811, 82] on button "button" at bounding box center [804, 82] width 17 height 17
click at [811, 101] on li "Reply All" at bounding box center [825, 107] width 59 height 22
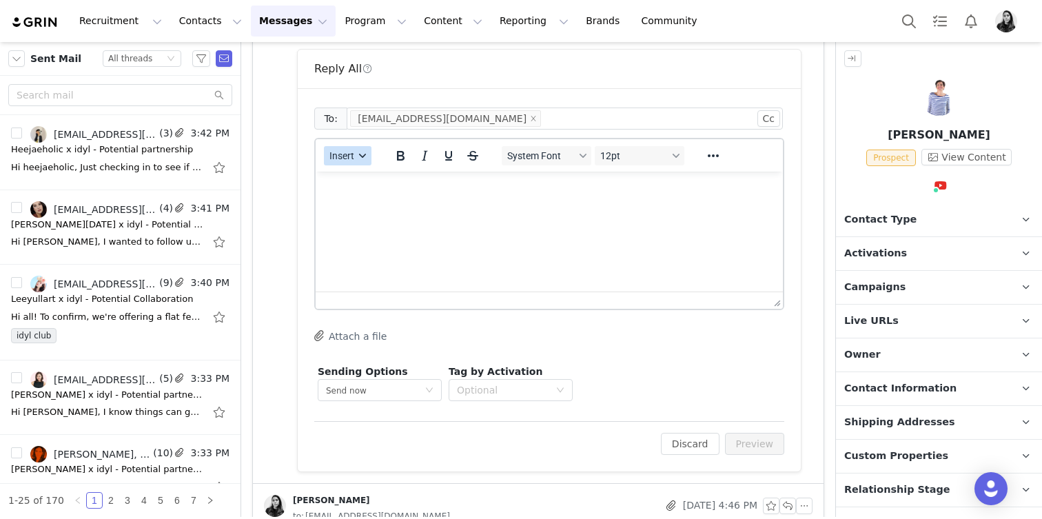
click at [360, 157] on icon "button" at bounding box center [362, 155] width 7 height 7
click at [360, 177] on div "Insert Template" at bounding box center [398, 180] width 124 height 17
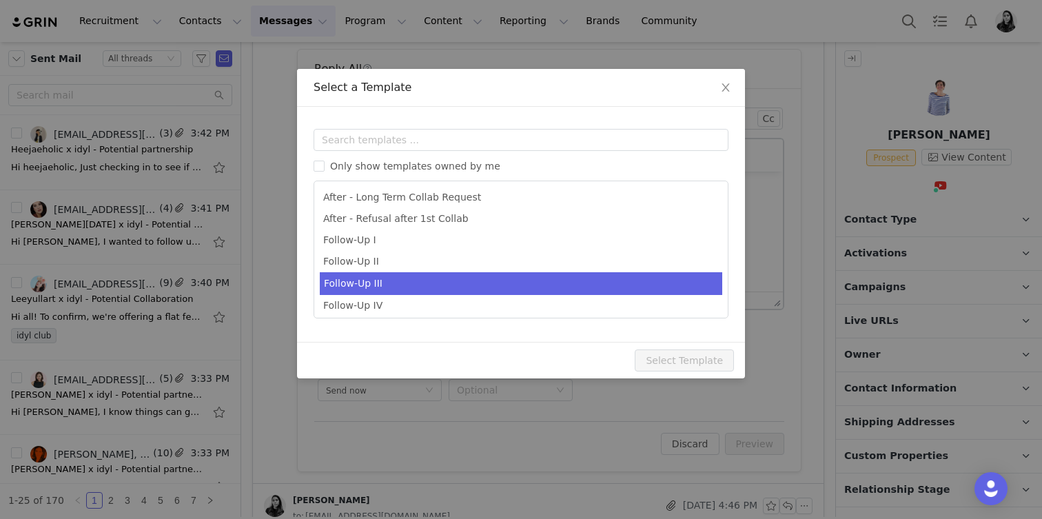
click at [378, 282] on li "Follow-Up III" at bounding box center [521, 283] width 403 height 23
type input "Idyl x [youtube_username] - Potential Partnership"
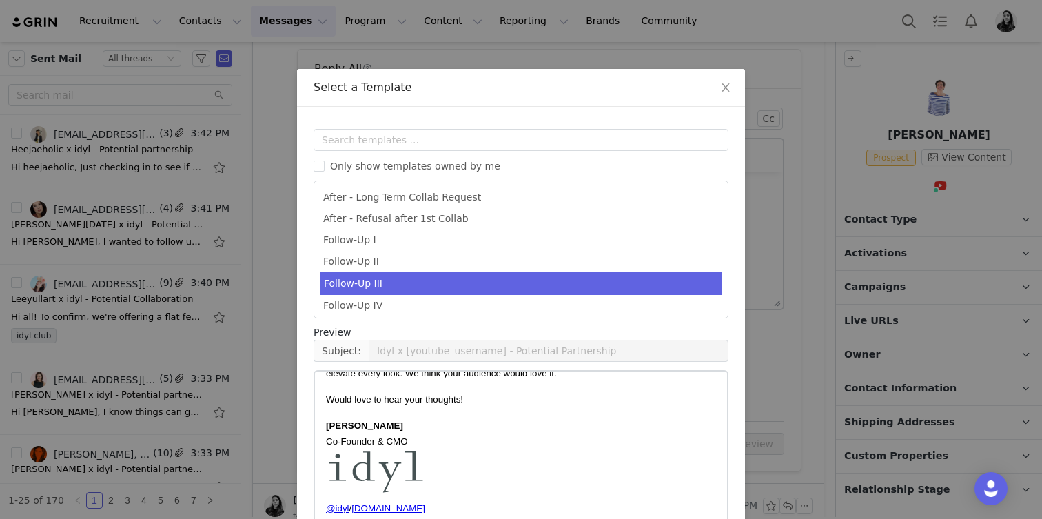
scroll to position [93, 0]
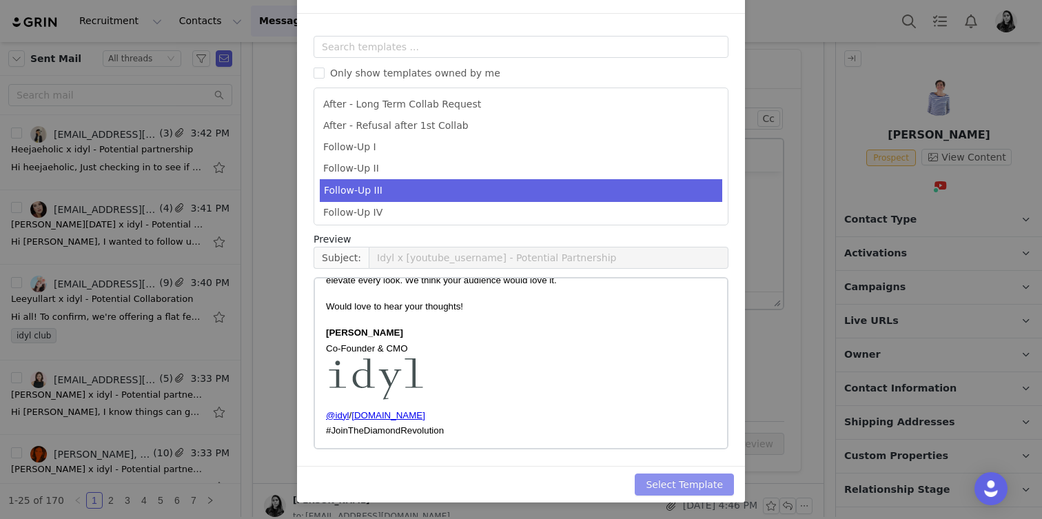
click at [687, 486] on button "Select Template" at bounding box center [684, 485] width 99 height 22
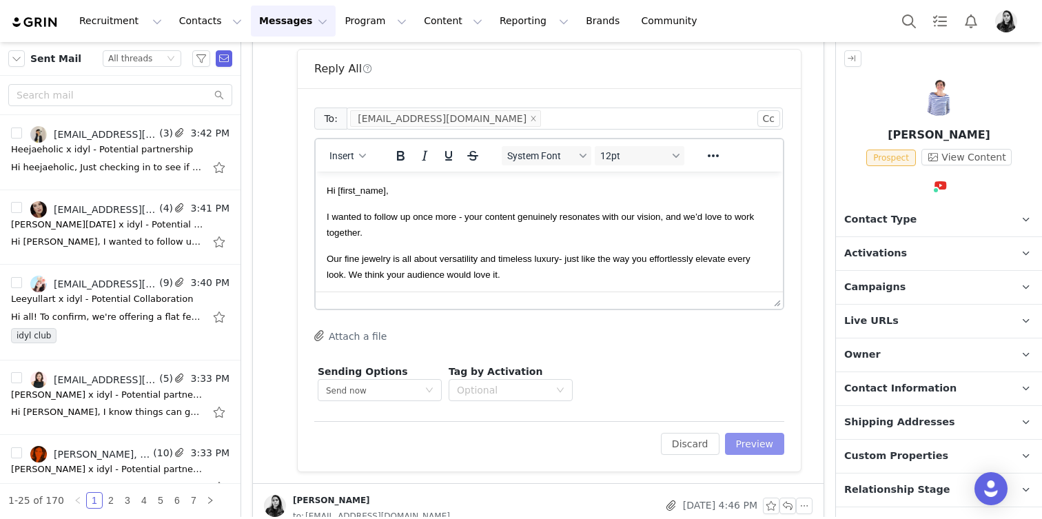
scroll to position [0, 0]
click at [769, 444] on button "Preview" at bounding box center [755, 444] width 60 height 22
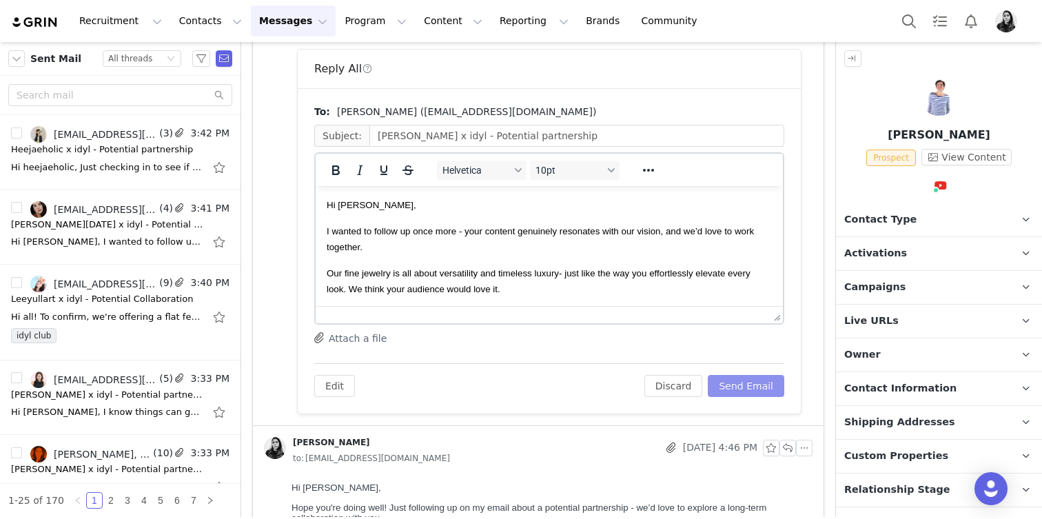
click at [758, 390] on button "Send Email" at bounding box center [746, 386] width 77 height 22
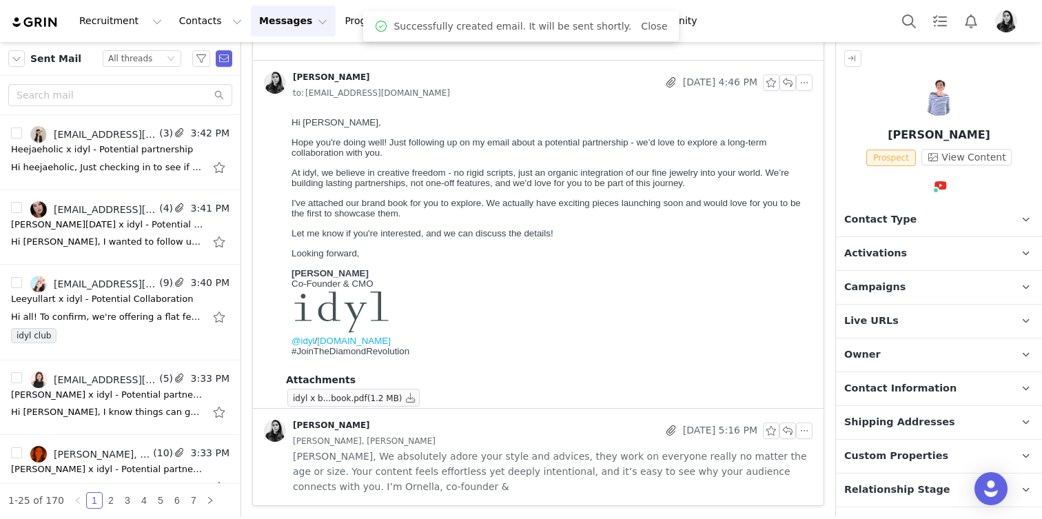
scroll to position [305, 0]
click at [928, 214] on link "@marieannelecoeur" at bounding box center [945, 215] width 97 height 11
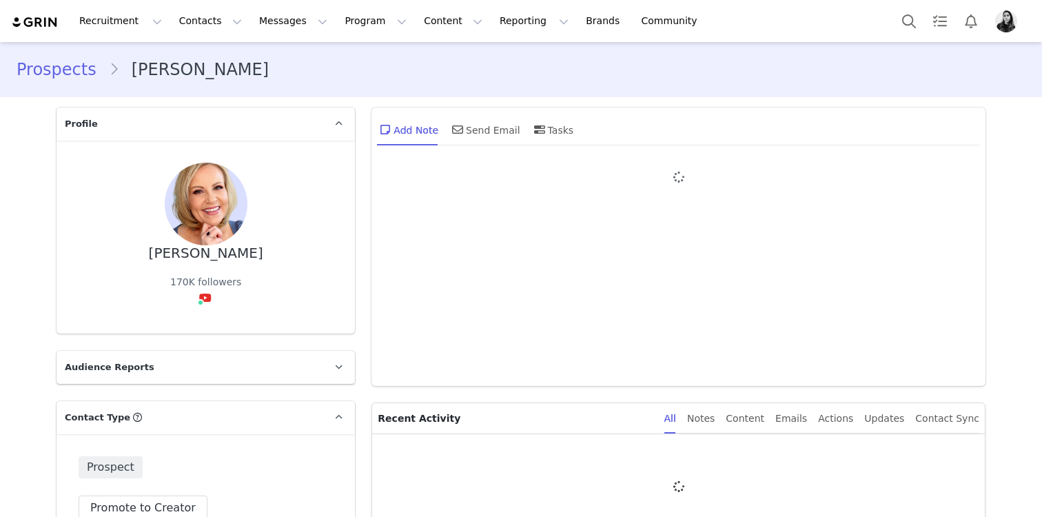
type input "+1 ([GEOGRAPHIC_DATA])"
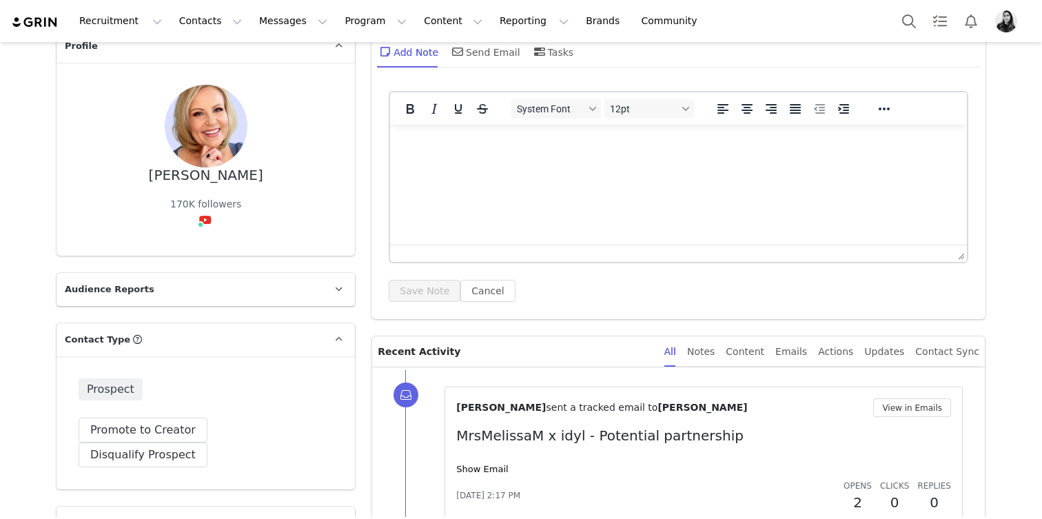
scroll to position [190, 0]
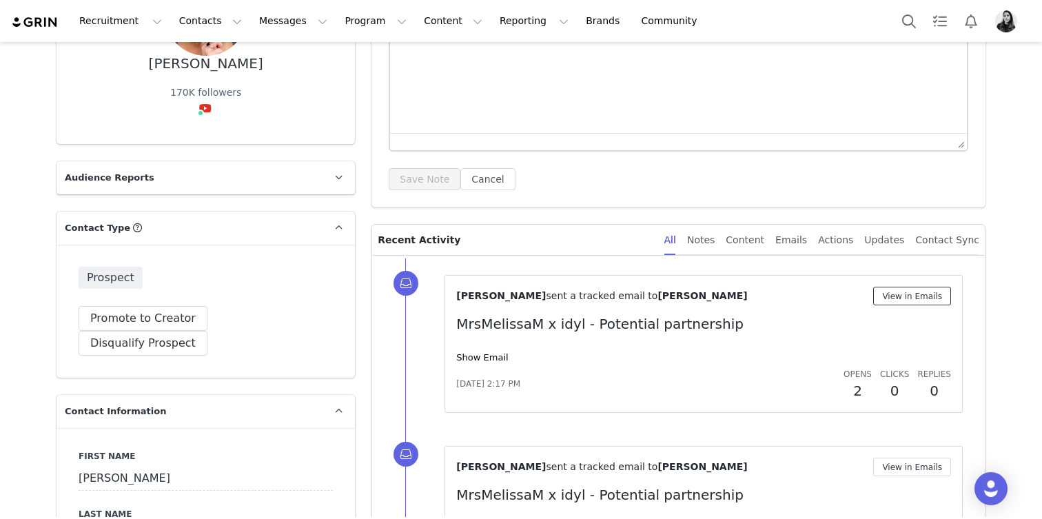
click at [935, 291] on button "View in Emails" at bounding box center [912, 296] width 78 height 19
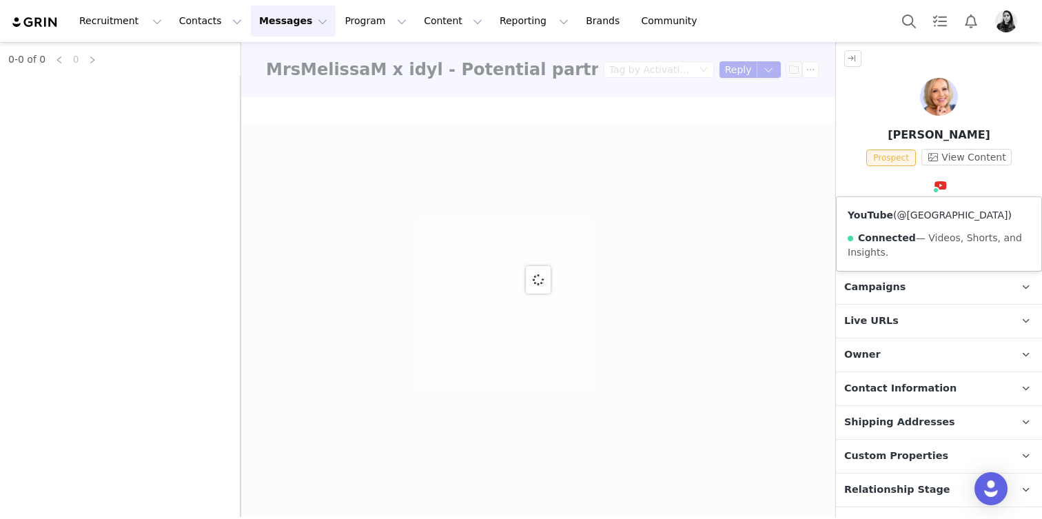
click at [925, 217] on link "@[GEOGRAPHIC_DATA]" at bounding box center [952, 215] width 111 height 11
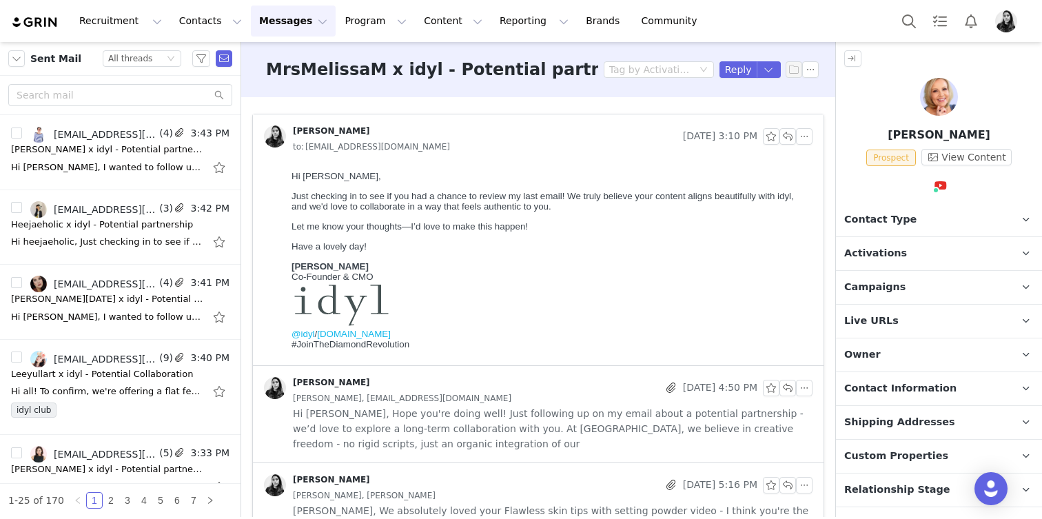
scroll to position [54, 0]
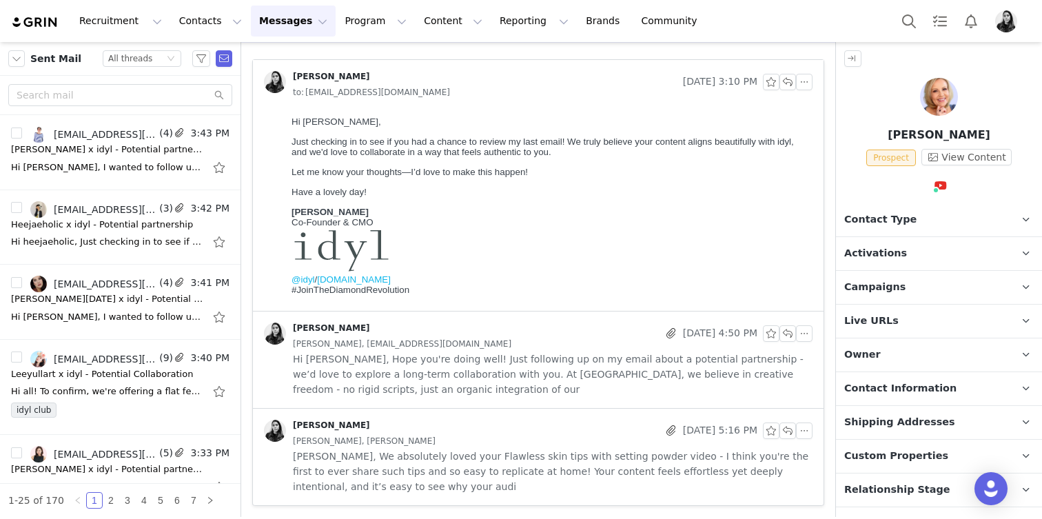
click at [449, 363] on span "Hi [PERSON_NAME], Hope you're doing well! Just following up on my email about a…" at bounding box center [553, 374] width 520 height 45
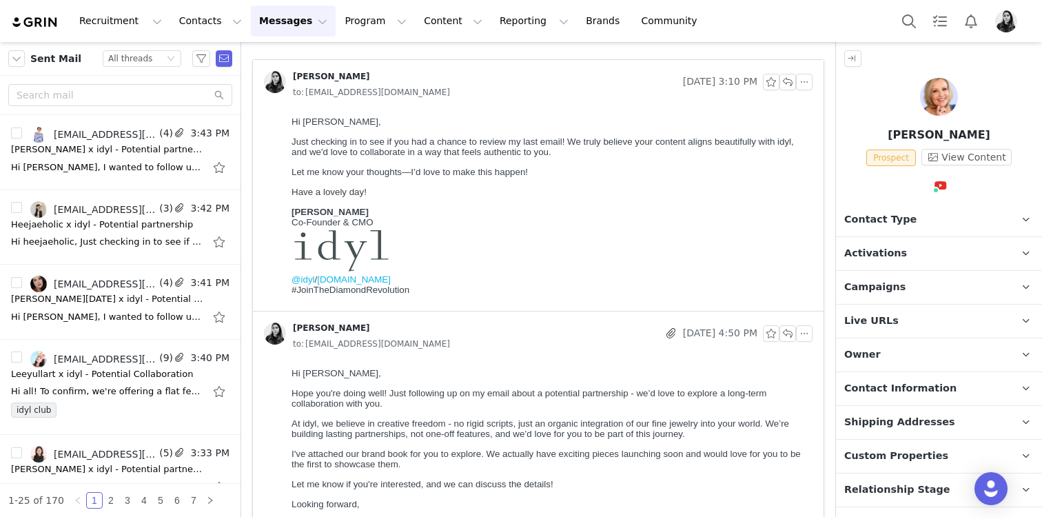
scroll to position [0, 0]
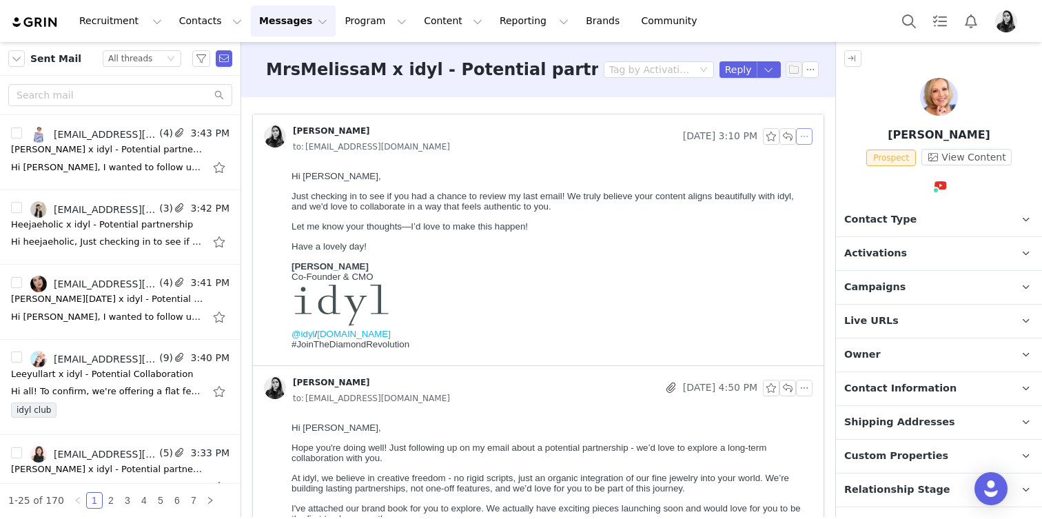
click at [802, 136] on button "button" at bounding box center [804, 136] width 17 height 17
click at [804, 156] on li "Reply All" at bounding box center [825, 161] width 59 height 22
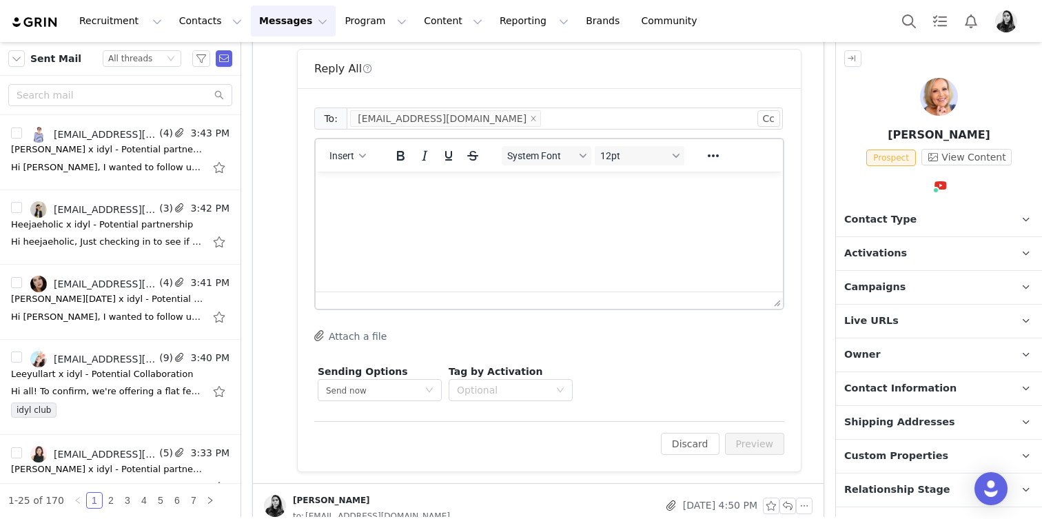
click at [360, 165] on div "Insert" at bounding box center [348, 155] width 65 height 27
click at [357, 161] on button "Insert" at bounding box center [348, 155] width 48 height 19
click at [357, 177] on div "Insert Template" at bounding box center [398, 180] width 124 height 17
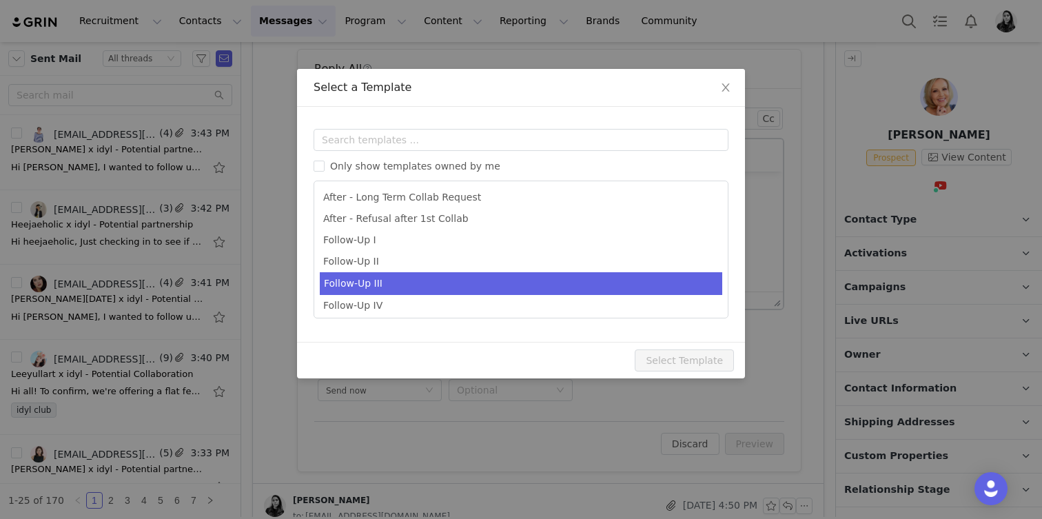
click at [374, 283] on li "Follow-Up III" at bounding box center [521, 283] width 403 height 23
type input "Idyl x [youtube_username] - Potential Partnership"
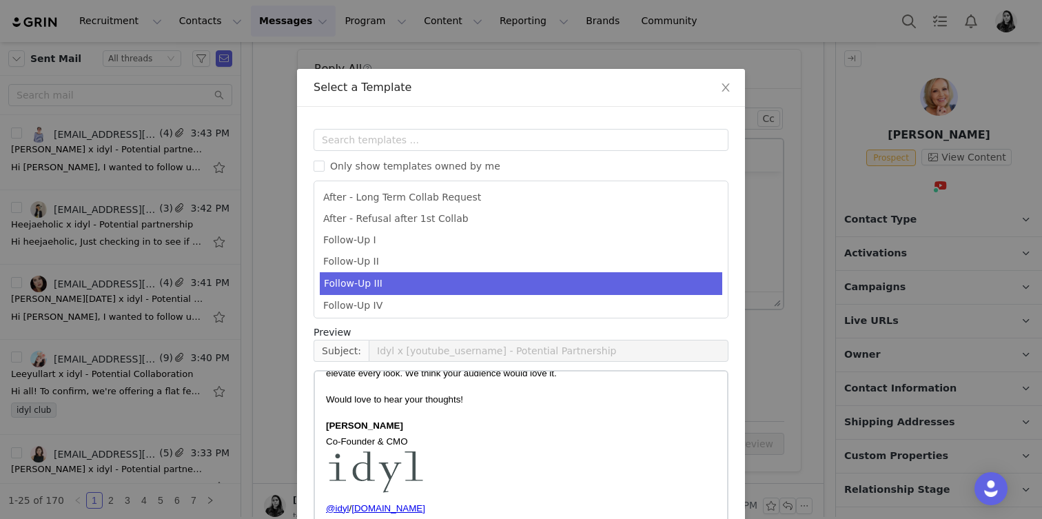
scroll to position [93, 0]
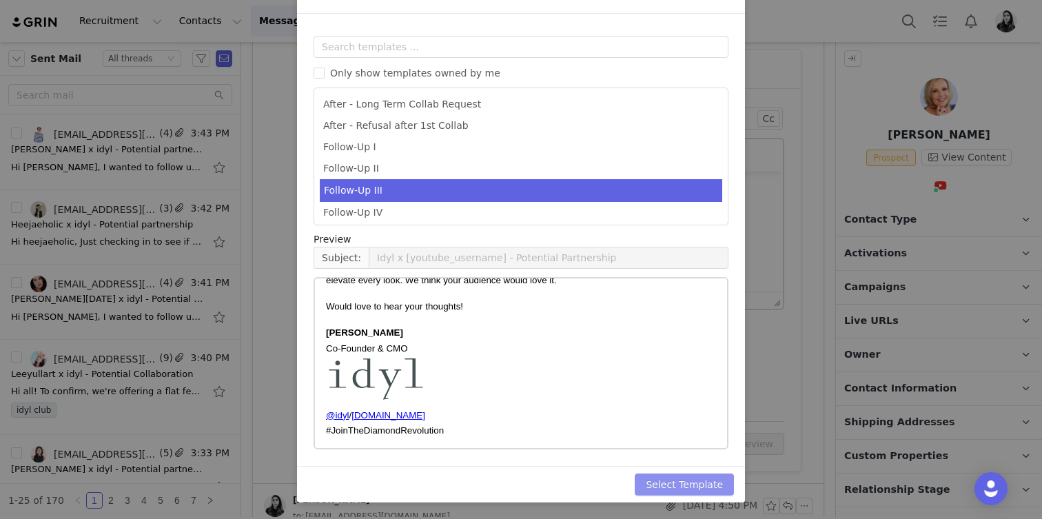
click at [691, 480] on button "Select Template" at bounding box center [684, 485] width 99 height 22
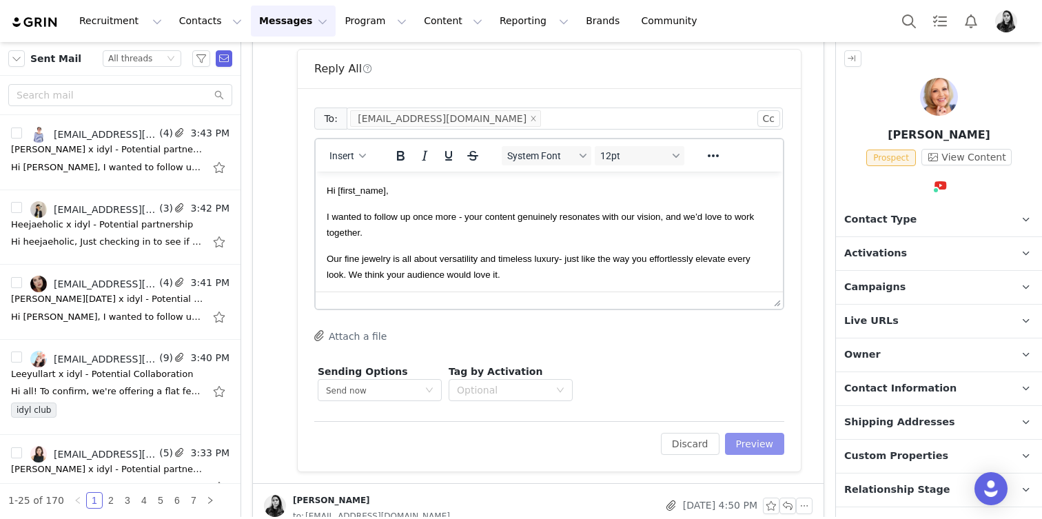
scroll to position [0, 0]
click at [762, 440] on button "Preview" at bounding box center [755, 444] width 60 height 22
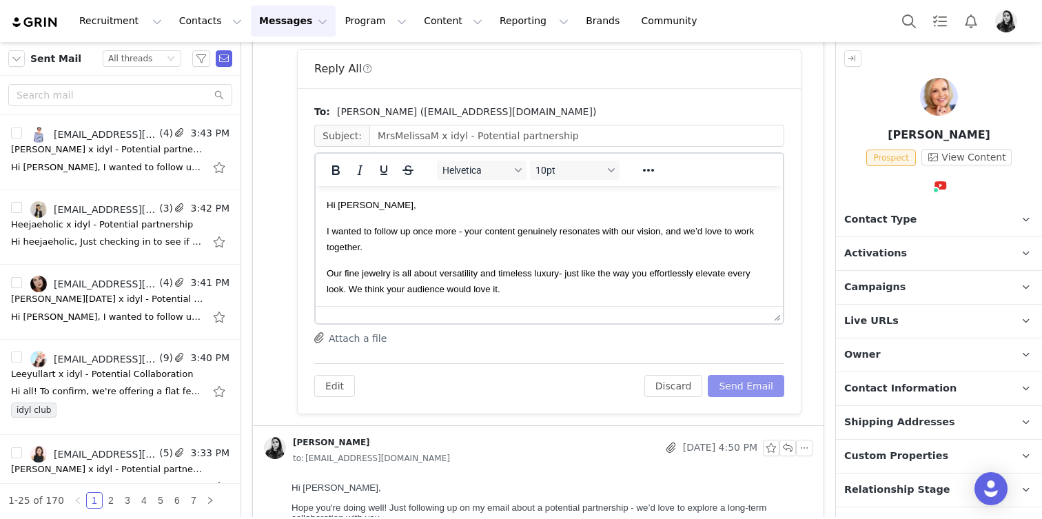
click at [756, 394] on button "Send Email" at bounding box center [746, 386] width 77 height 22
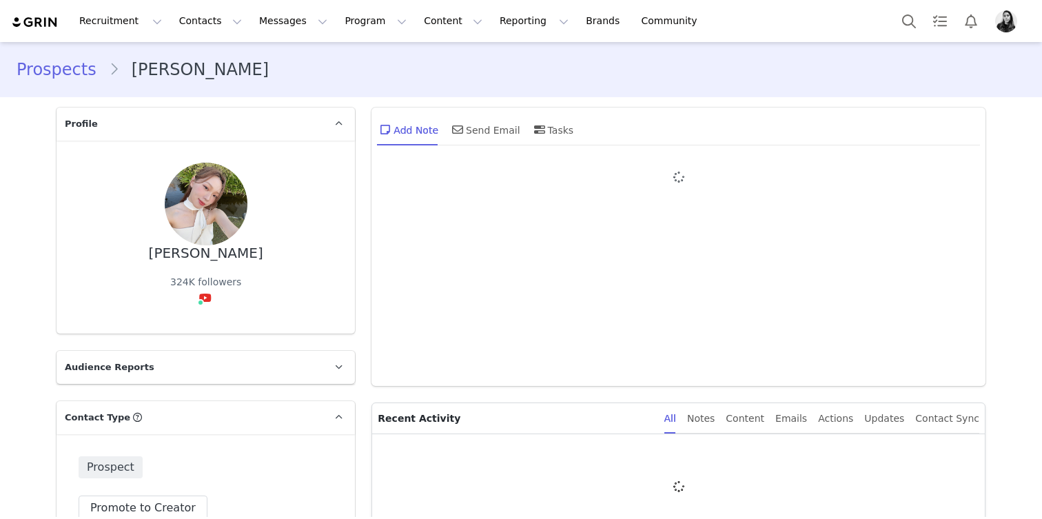
type input "+1 ([GEOGRAPHIC_DATA])"
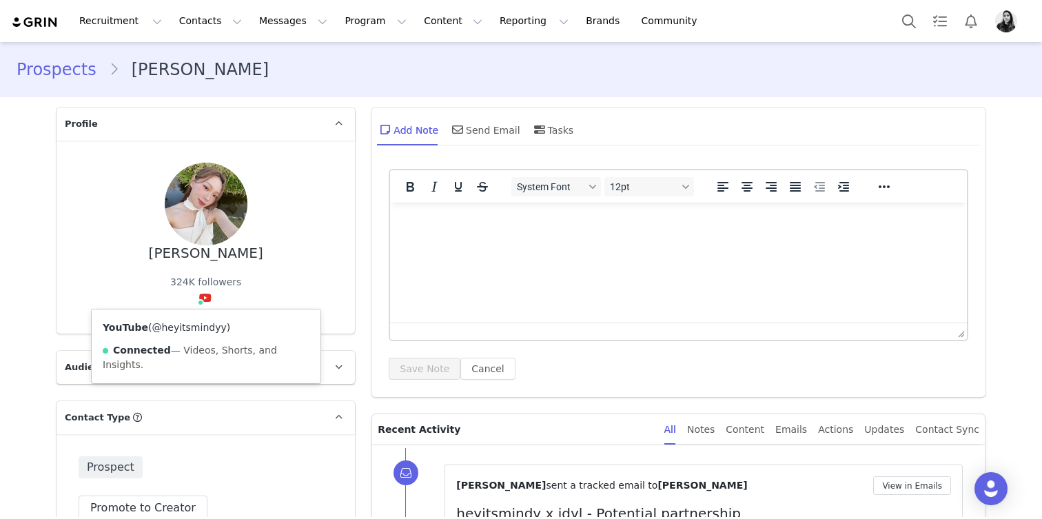
click at [200, 333] on link "@heyitsmindyy" at bounding box center [189, 327] width 74 height 11
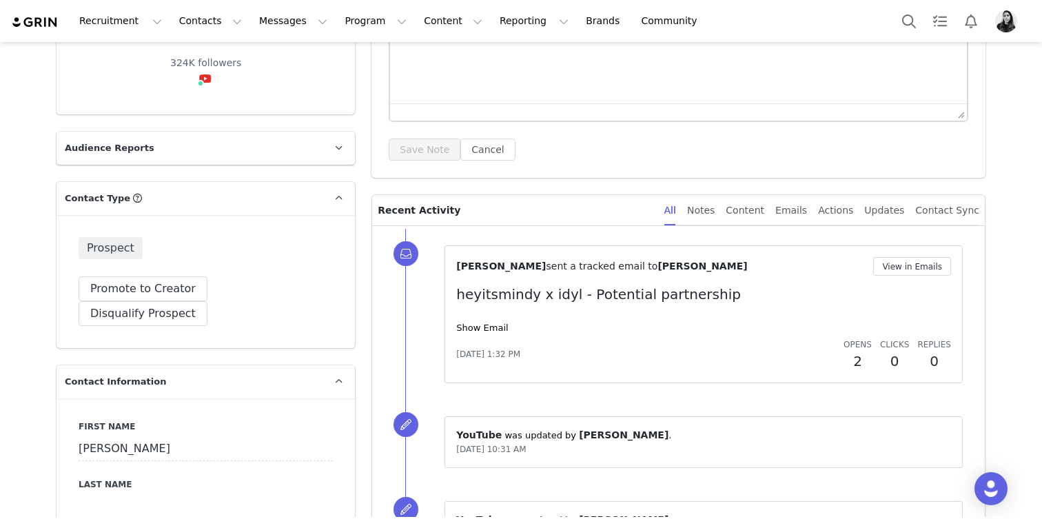
scroll to position [245, 0]
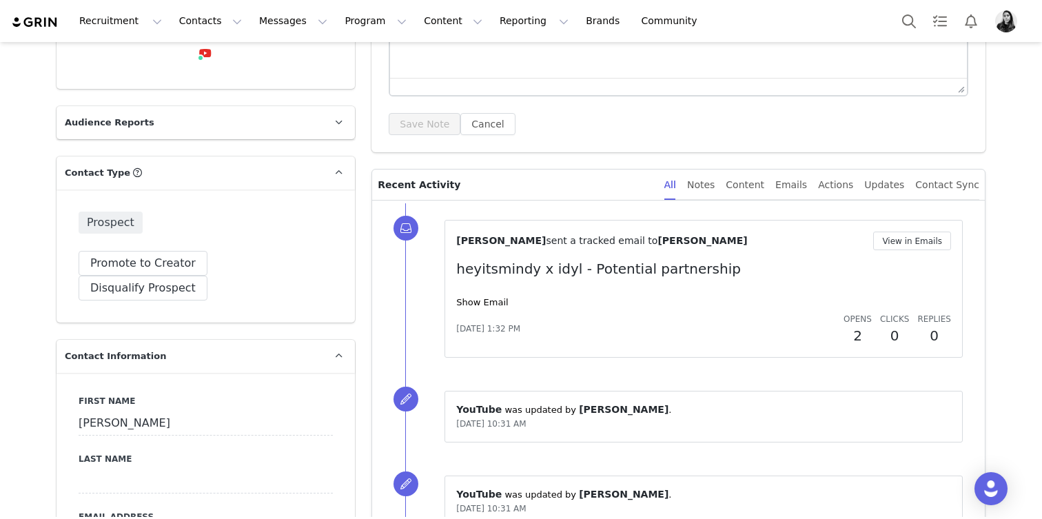
click at [911, 227] on div "[PERSON_NAME] sent a tracked email to [PERSON_NAME] View in Emails heyitsmindy …" at bounding box center [704, 289] width 518 height 138
click at [911, 237] on button "View in Emails" at bounding box center [912, 241] width 78 height 19
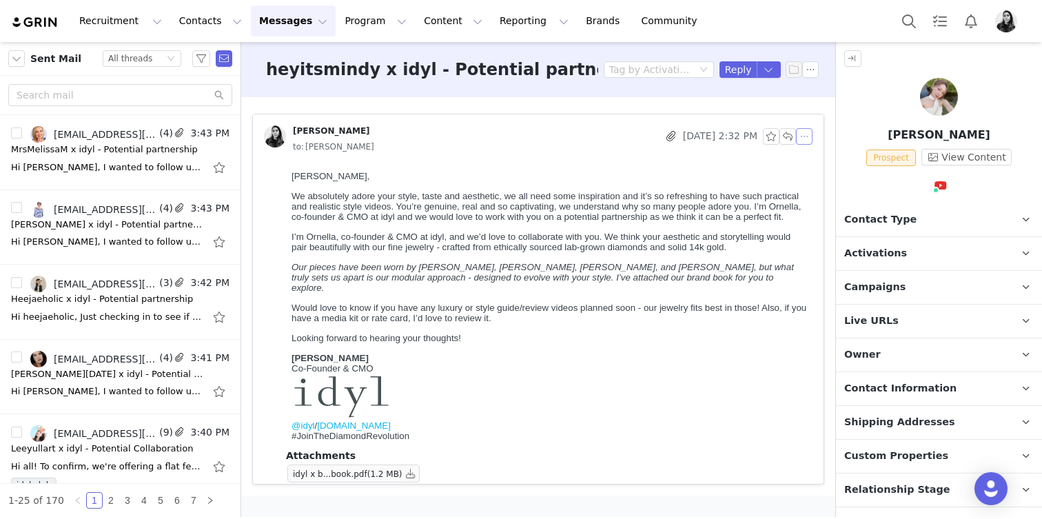
click at [811, 141] on button "button" at bounding box center [804, 136] width 17 height 17
click at [811, 159] on li "Reply All" at bounding box center [825, 161] width 59 height 22
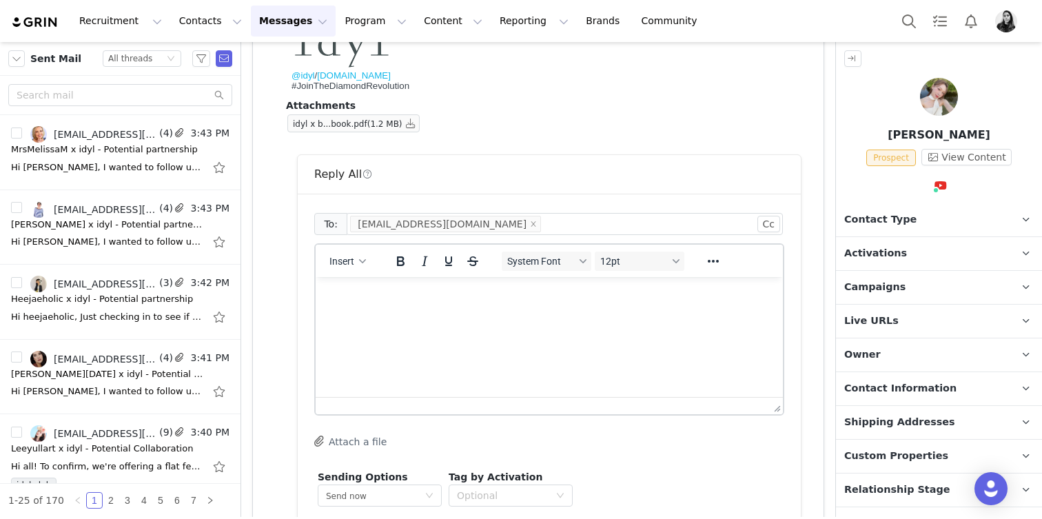
scroll to position [371, 0]
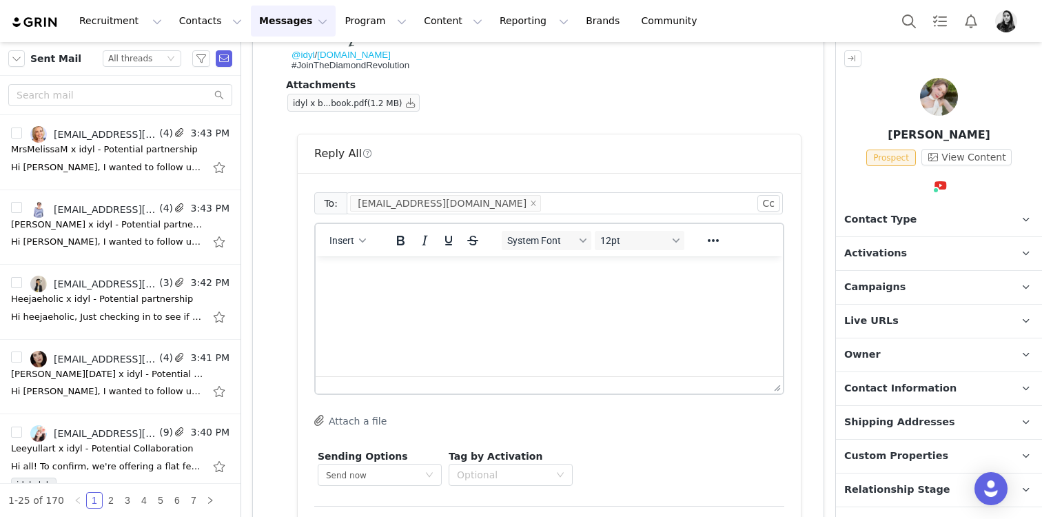
click at [360, 230] on div "Insert" at bounding box center [348, 240] width 65 height 27
click at [359, 241] on div "button" at bounding box center [362, 240] width 11 height 7
click at [359, 254] on div "Insert Template" at bounding box center [396, 265] width 138 height 22
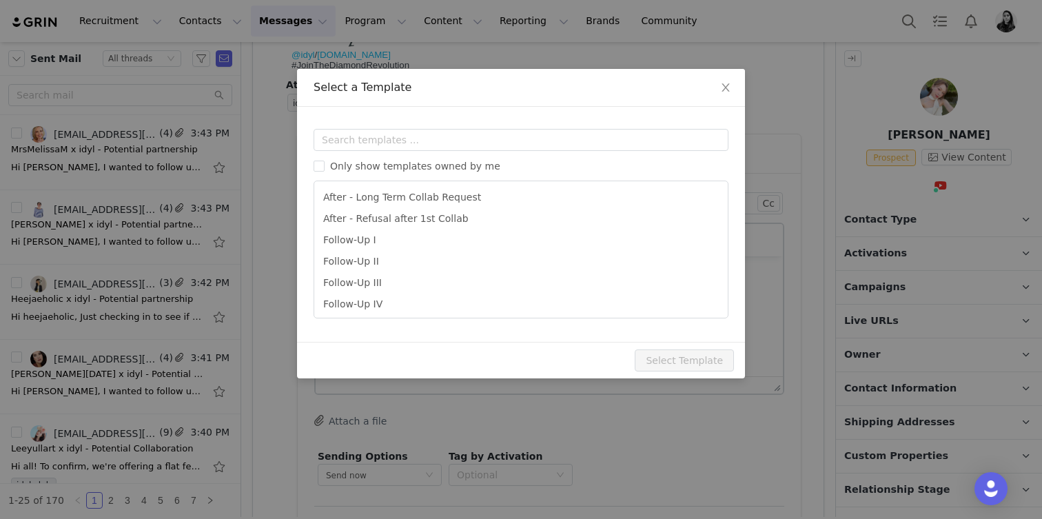
scroll to position [0, 0]
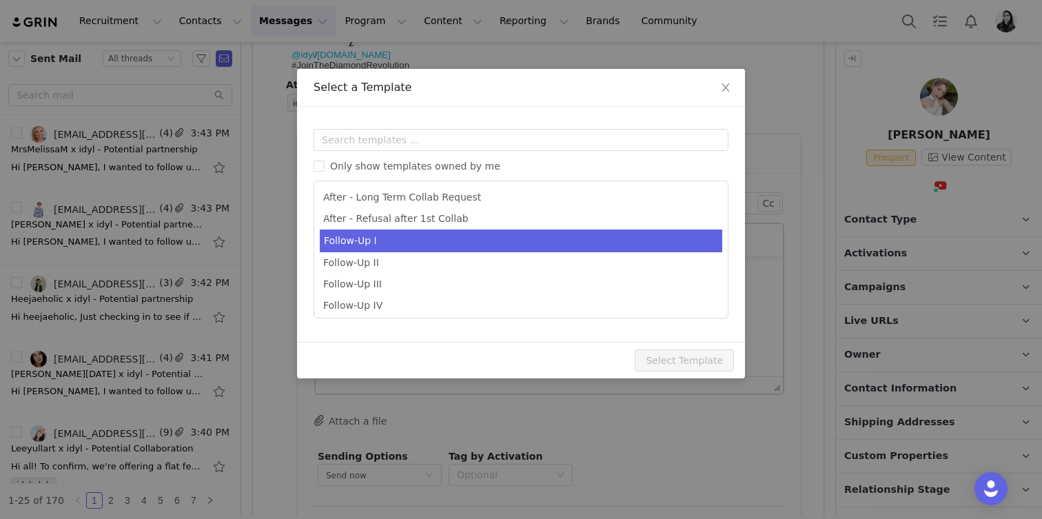
click at [365, 238] on li "Follow-Up I" at bounding box center [521, 241] width 403 height 23
type input "[youtube_username] x idyl - Follow Up"
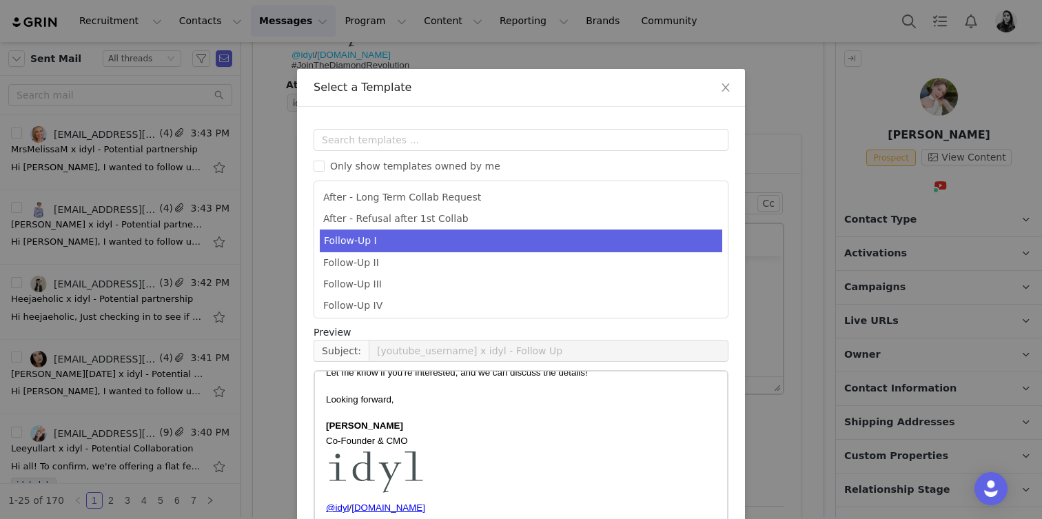
scroll to position [93, 0]
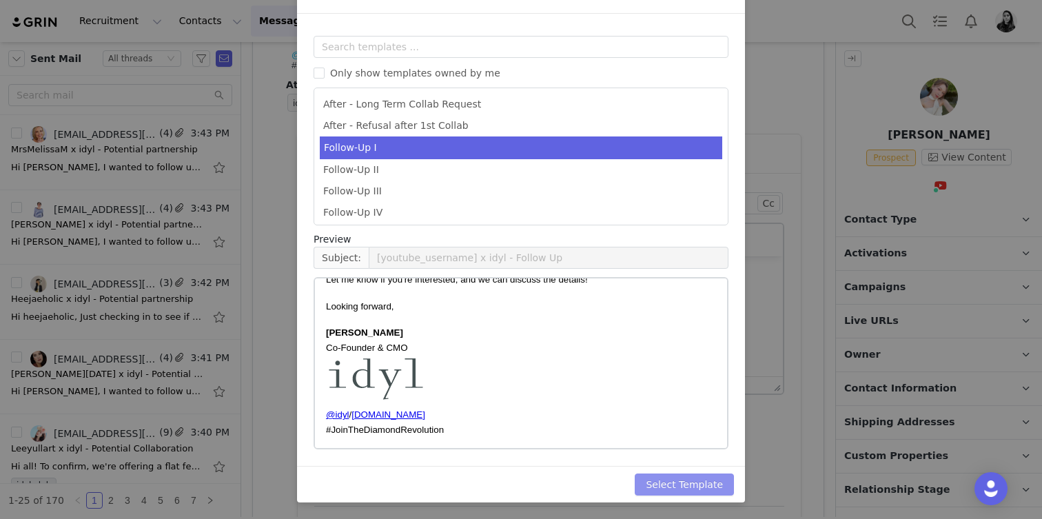
click at [678, 482] on button "Select Template" at bounding box center [684, 485] width 99 height 22
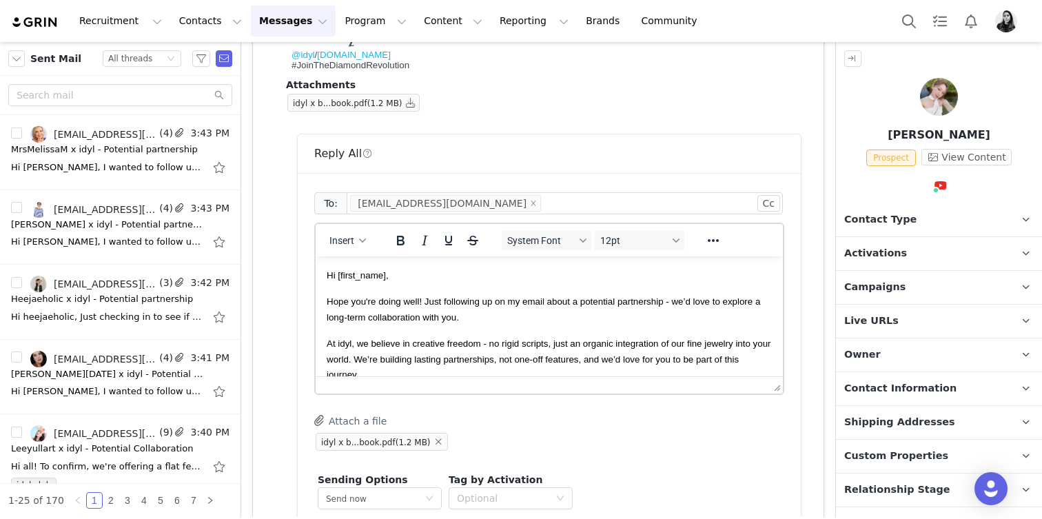
scroll to position [0, 0]
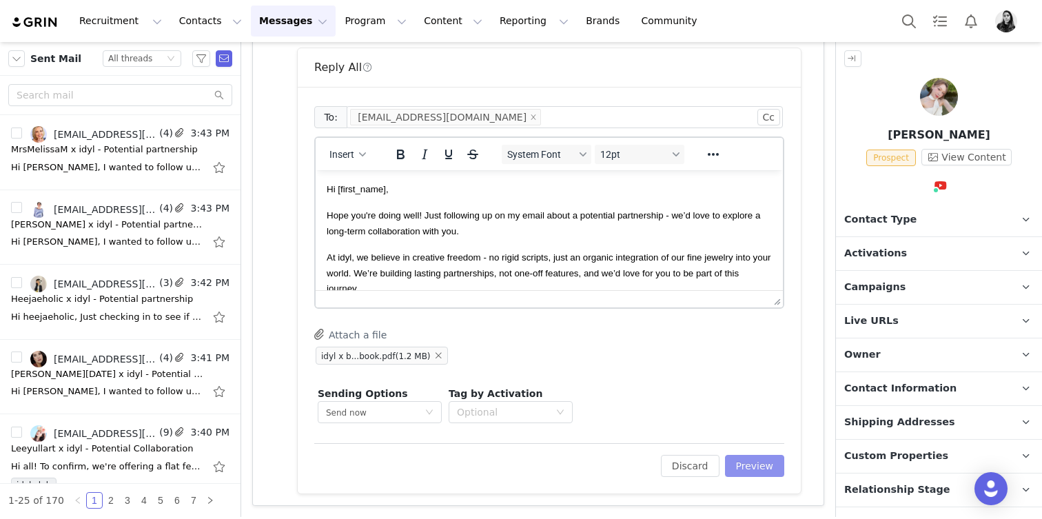
click at [762, 463] on button "Preview" at bounding box center [755, 466] width 60 height 22
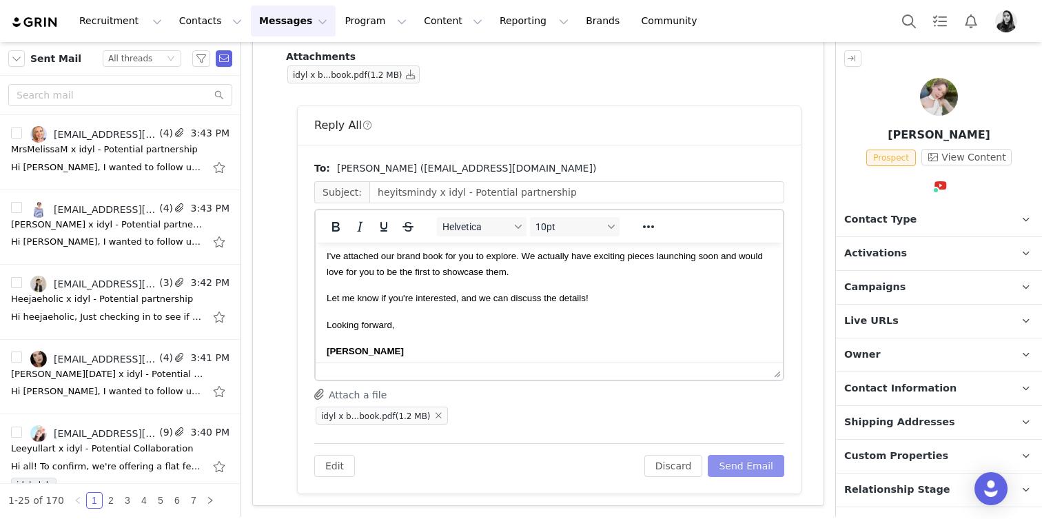
scroll to position [235, 0]
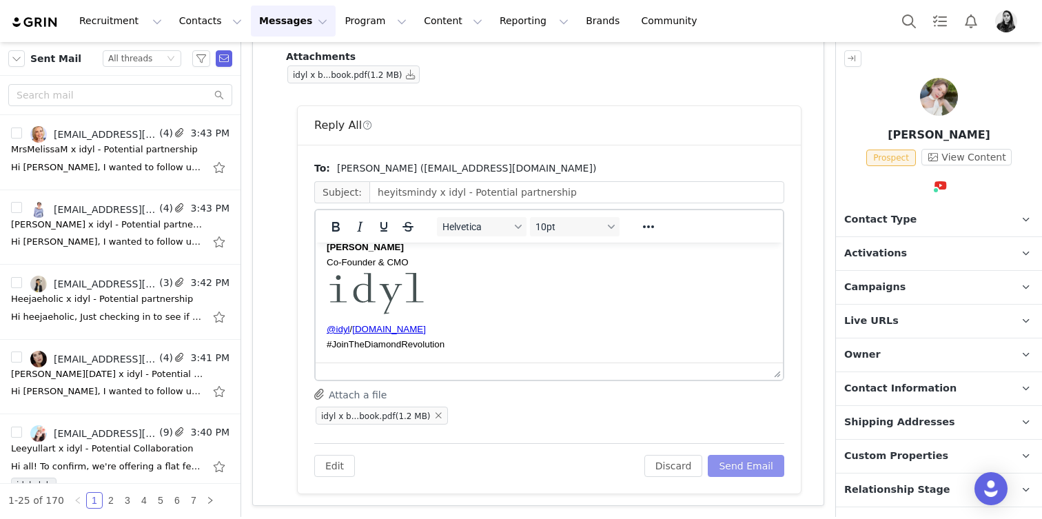
click at [773, 464] on button "Send Email" at bounding box center [746, 466] width 77 height 22
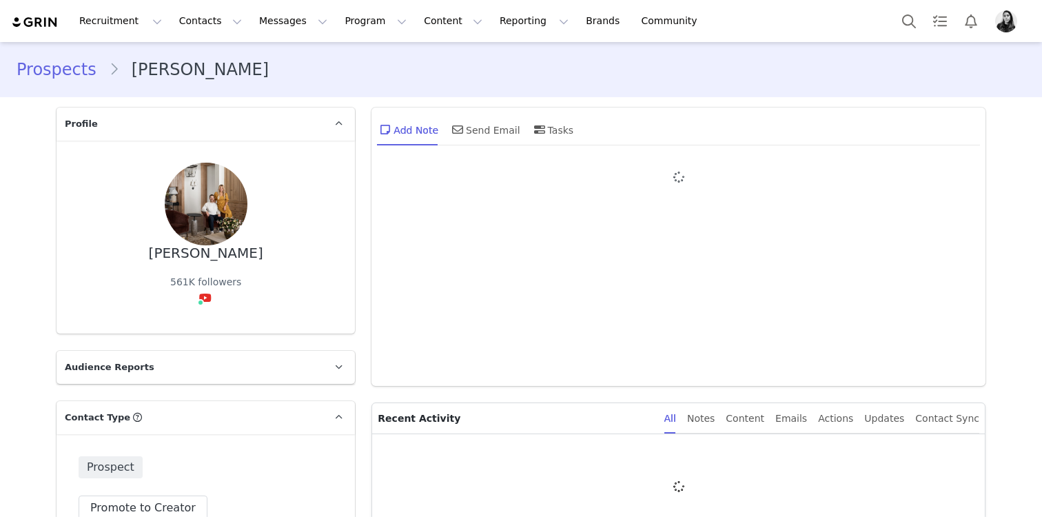
type input "+1 ([GEOGRAPHIC_DATA])"
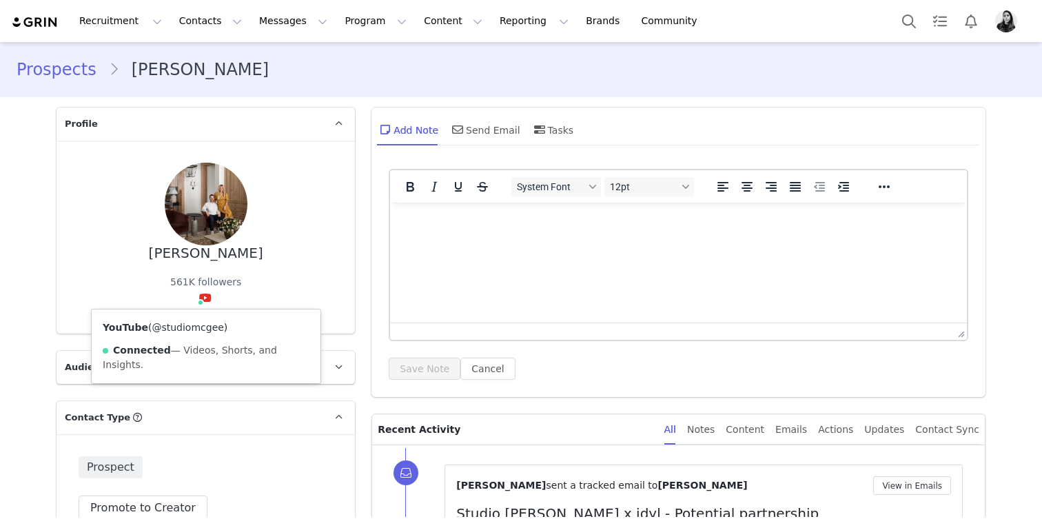
click at [203, 323] on link "@studiomcgee" at bounding box center [188, 327] width 72 height 11
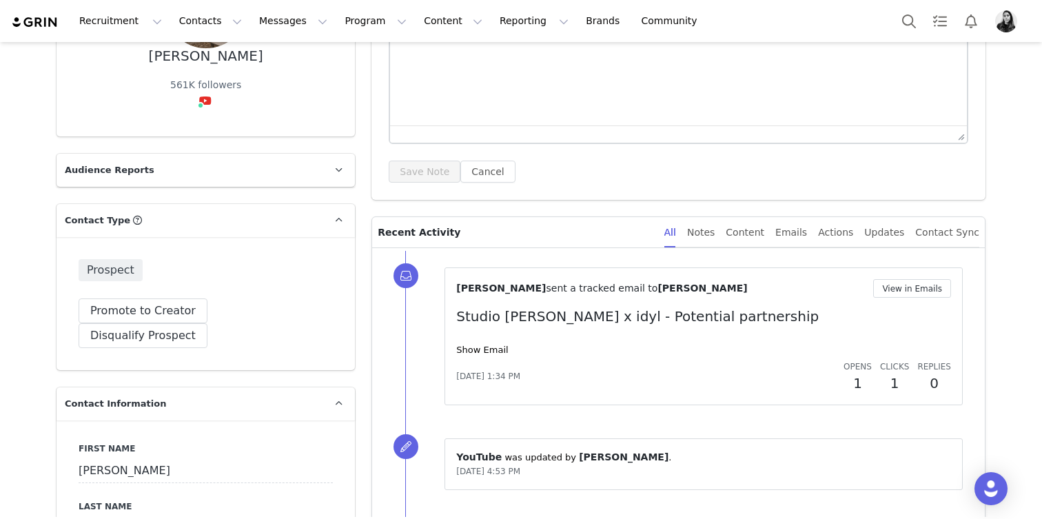
scroll to position [207, 0]
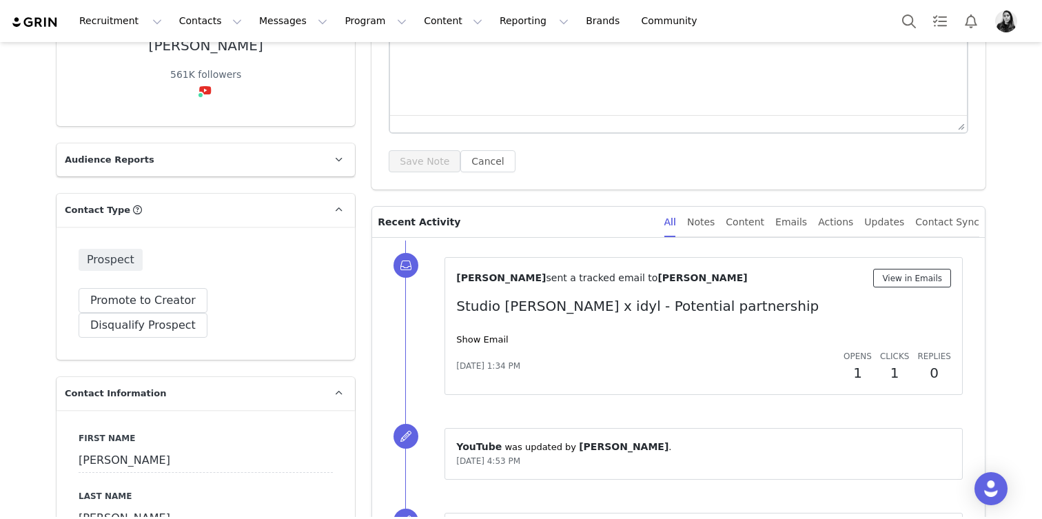
click at [937, 272] on button "View in Emails" at bounding box center [912, 278] width 78 height 19
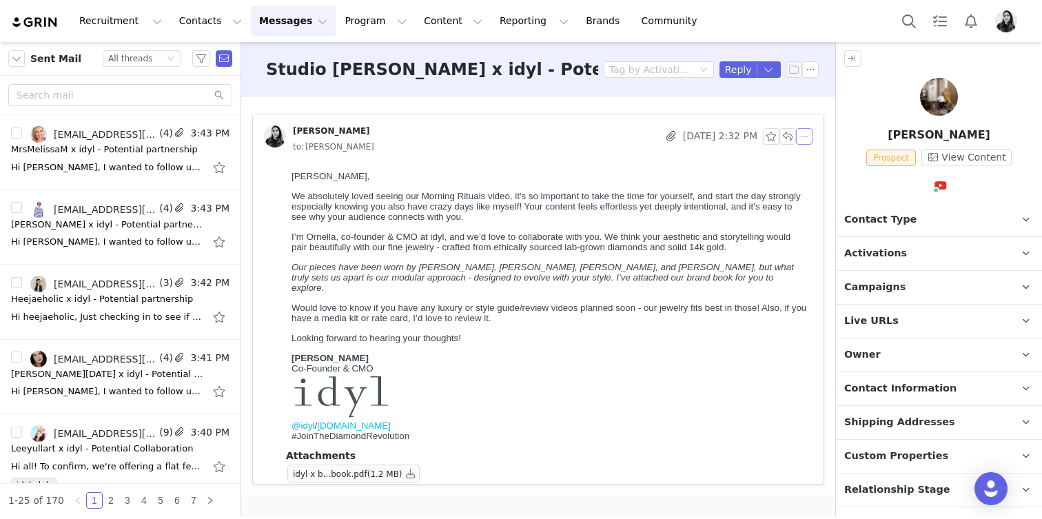
click at [807, 136] on button "button" at bounding box center [804, 136] width 17 height 17
click at [812, 158] on li "Reply All" at bounding box center [825, 161] width 59 height 22
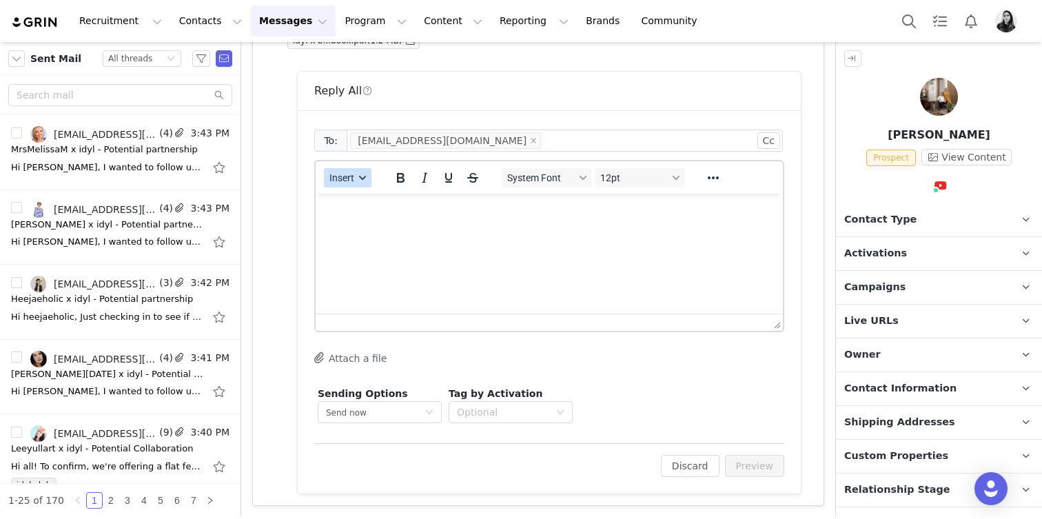
click at [360, 185] on button "Insert" at bounding box center [348, 177] width 48 height 19
click at [360, 201] on div "Insert Template" at bounding box center [398, 202] width 124 height 17
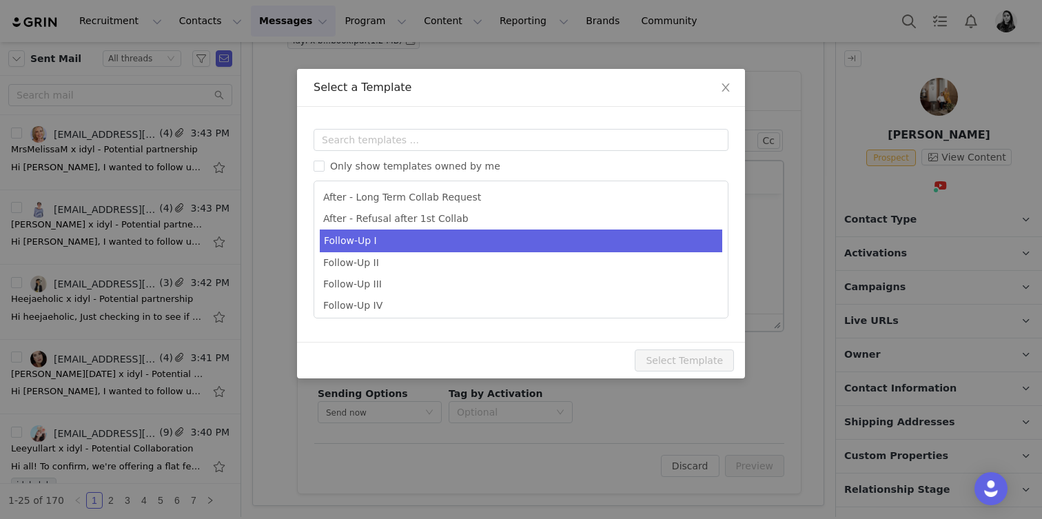
click at [365, 243] on li "Follow-Up I" at bounding box center [521, 241] width 403 height 23
type input "[youtube_username] x idyl - Follow Up"
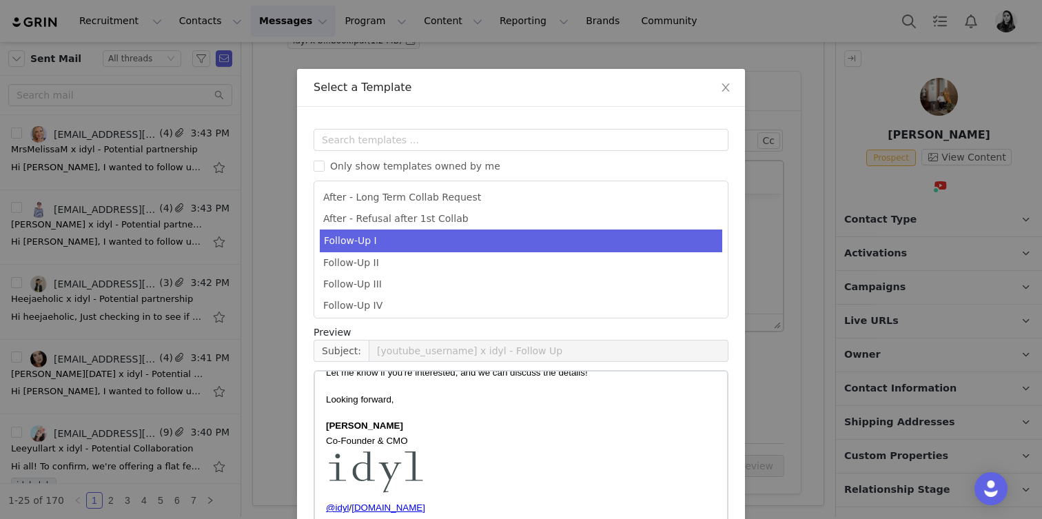
scroll to position [93, 0]
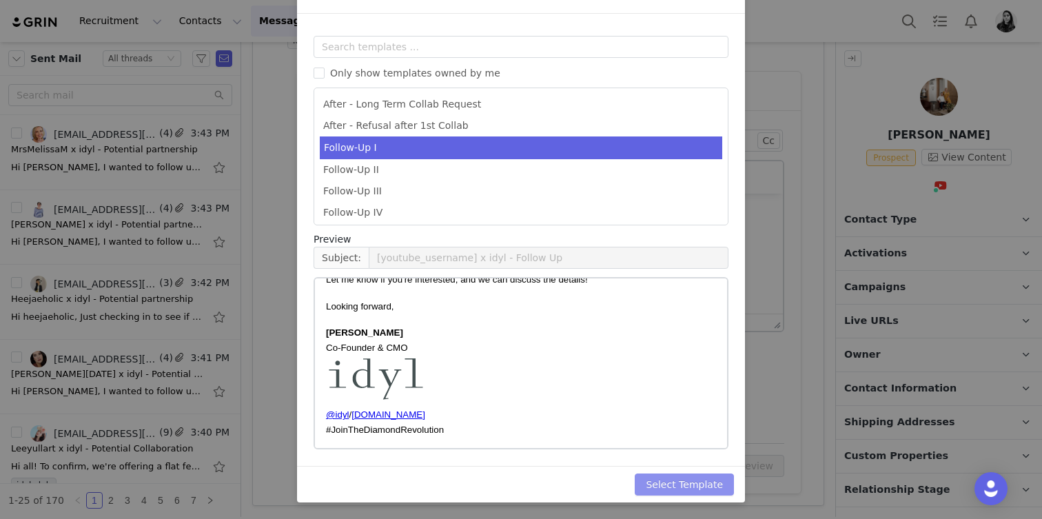
click at [711, 483] on button "Select Template" at bounding box center [684, 485] width 99 height 22
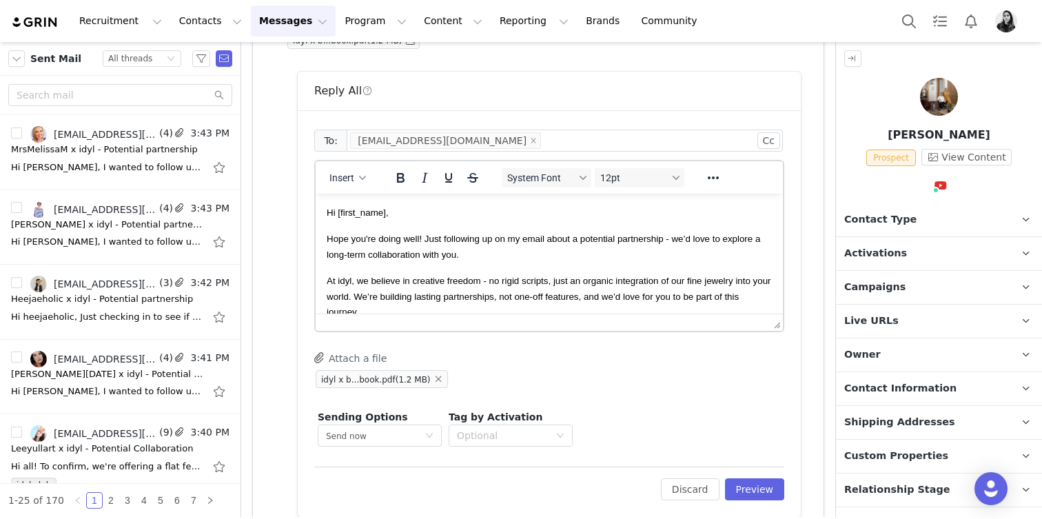
scroll to position [0, 0]
click at [775, 483] on button "Preview" at bounding box center [755, 489] width 60 height 22
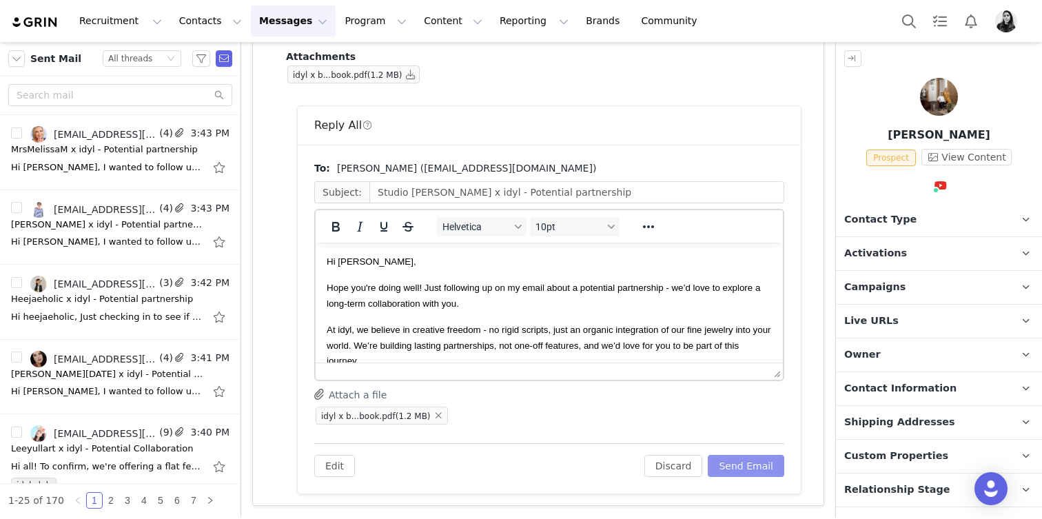
click at [775, 483] on div "To: [PERSON_NAME] ([EMAIL_ADDRESS][DOMAIN_NAME]) Subject: Studio [PERSON_NAME] …" at bounding box center [549, 319] width 503 height 349
click at [765, 469] on button "Send Email" at bounding box center [746, 466] width 77 height 22
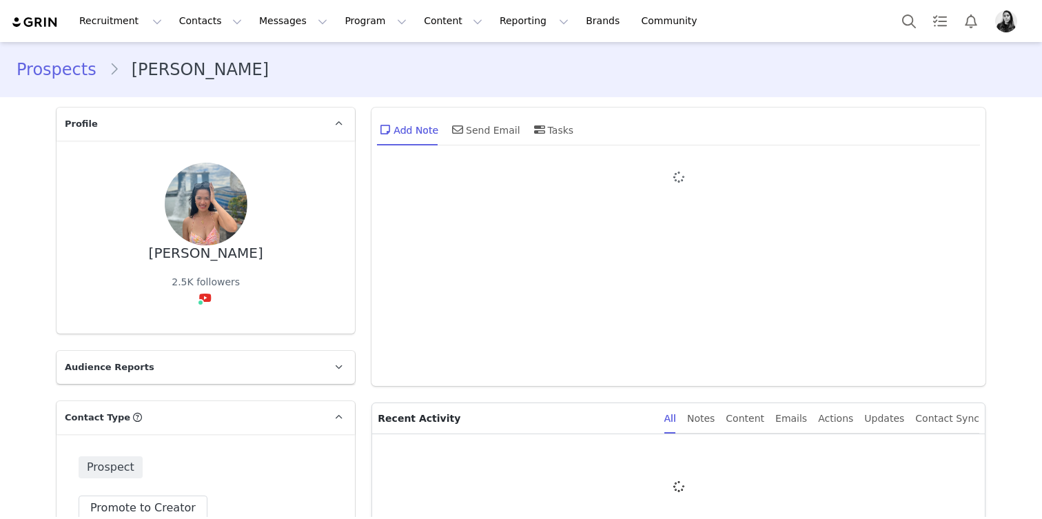
type input "+1 ([GEOGRAPHIC_DATA])"
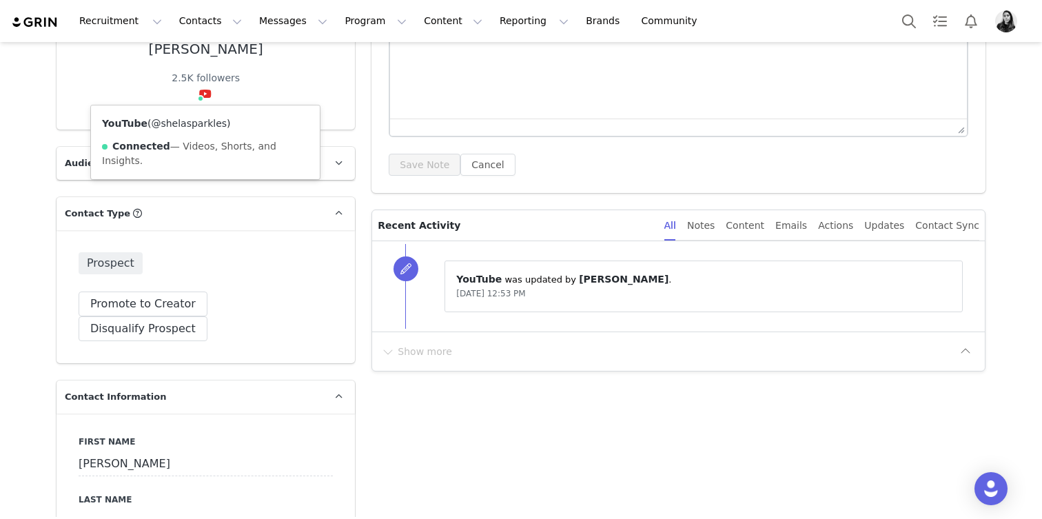
click at [194, 128] on link "@shelasparkles" at bounding box center [189, 123] width 76 height 11
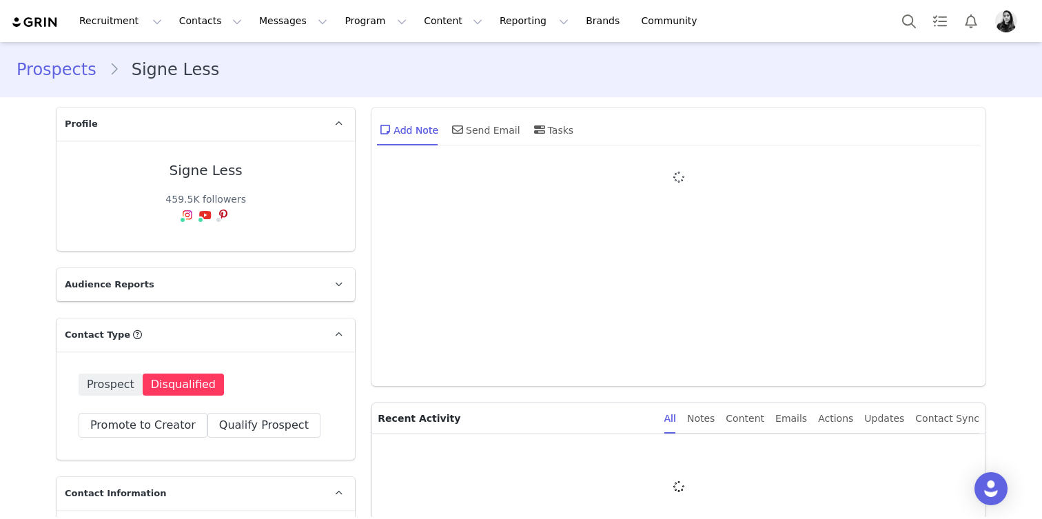
type input "+1 ([GEOGRAPHIC_DATA])"
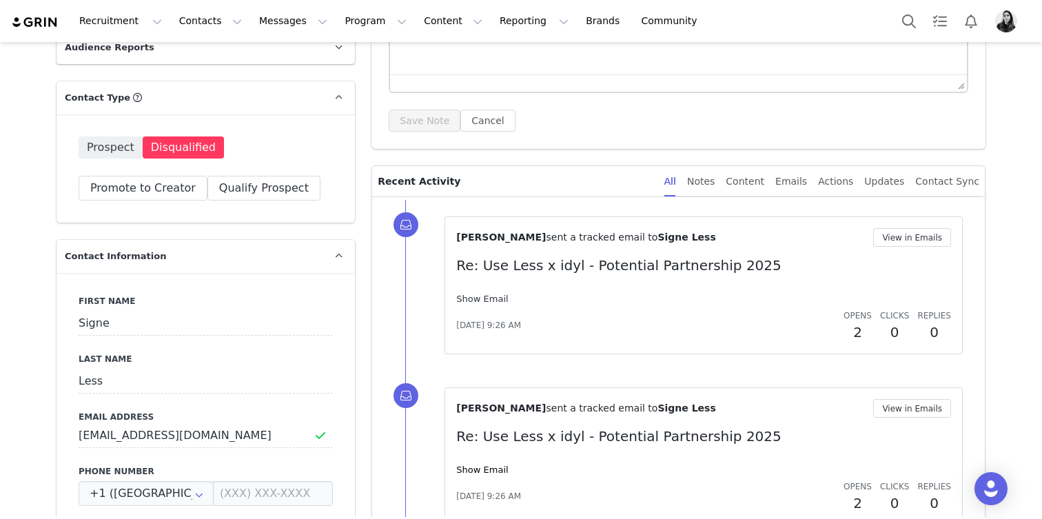
click at [477, 299] on link "Show Email" at bounding box center [482, 299] width 52 height 10
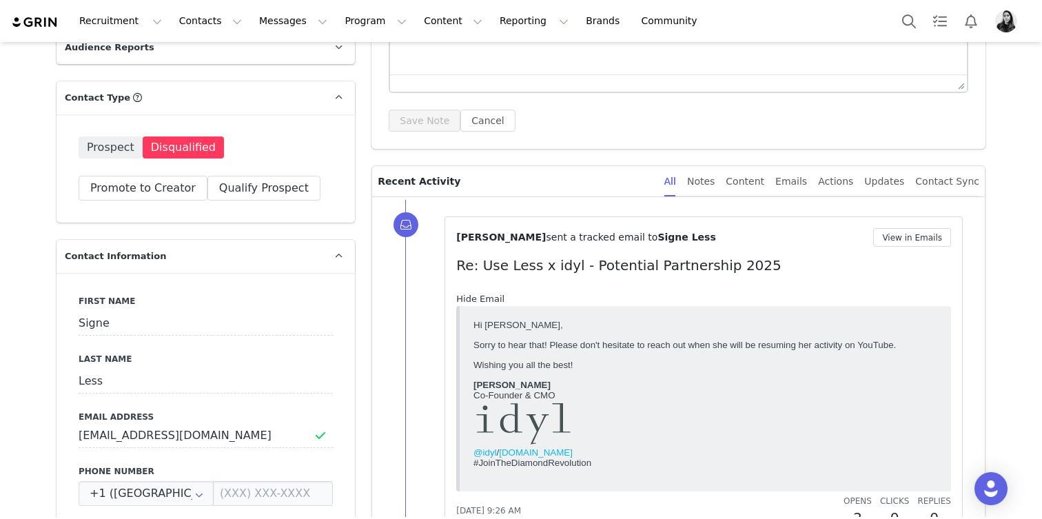
click at [477, 299] on link "Hide Email" at bounding box center [480, 299] width 48 height 10
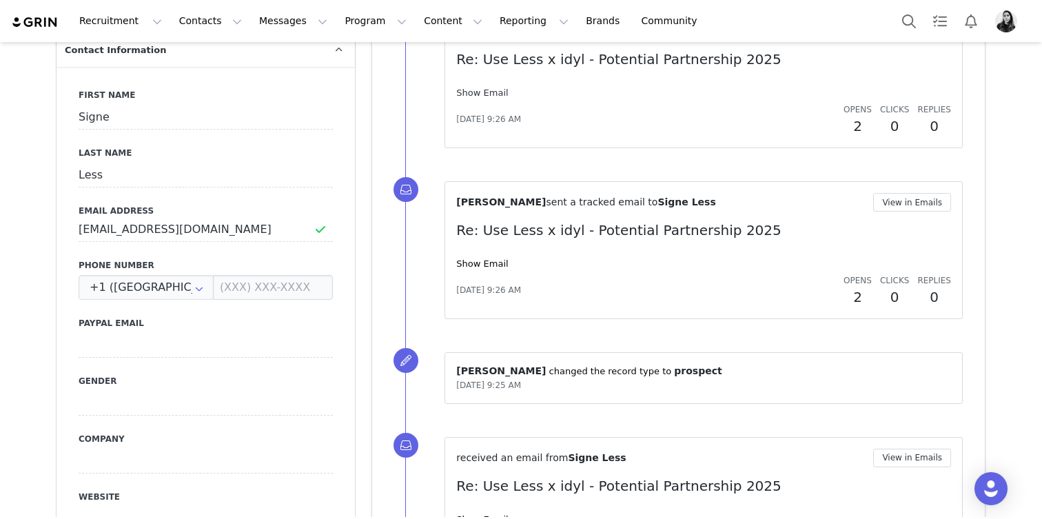
scroll to position [466, 0]
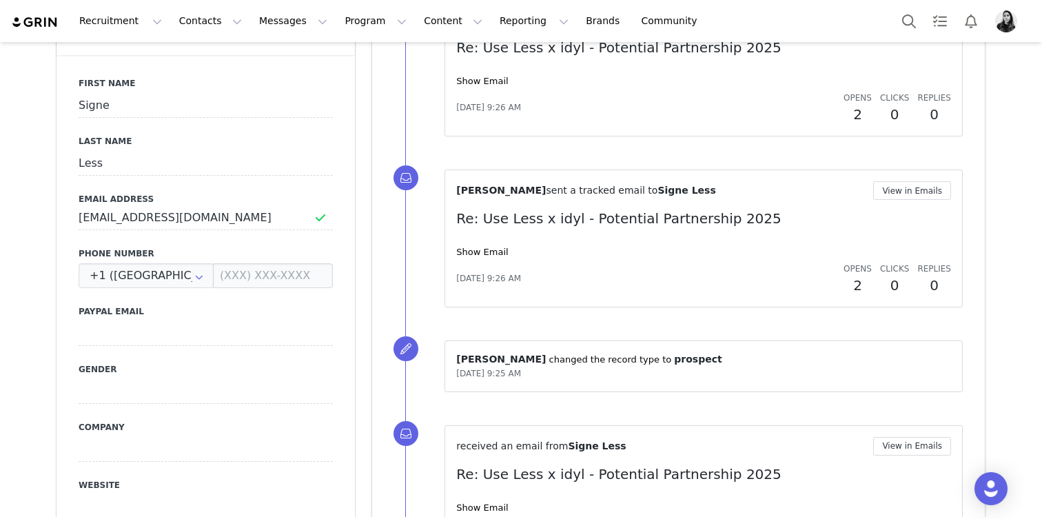
click at [482, 259] on div "[PERSON_NAME] sent a tracked email to Signe Less View in Emails Re: Use Less x …" at bounding box center [703, 238] width 495 height 114
click at [482, 254] on link "Show Email" at bounding box center [482, 252] width 52 height 10
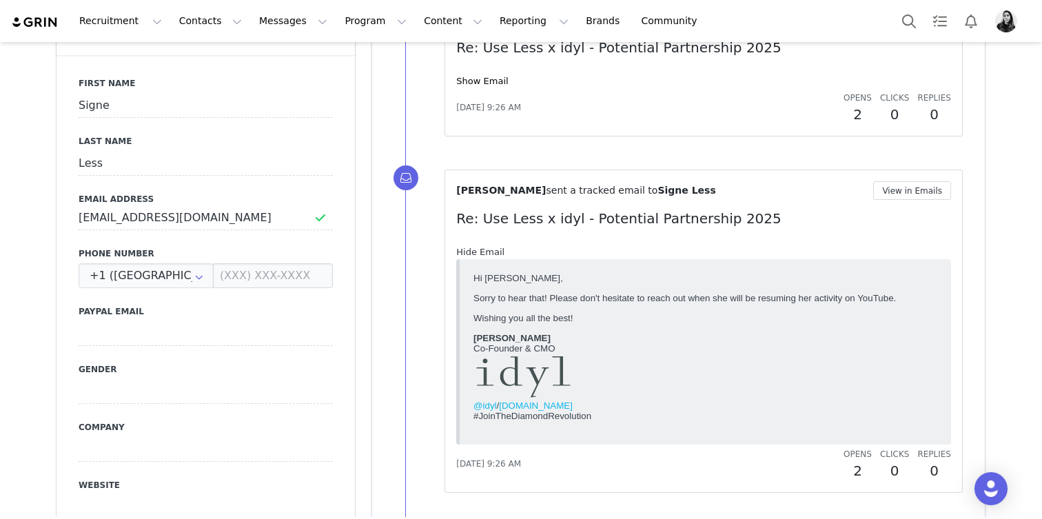
scroll to position [0, 0]
click at [482, 254] on link "Hide Email" at bounding box center [480, 252] width 48 height 10
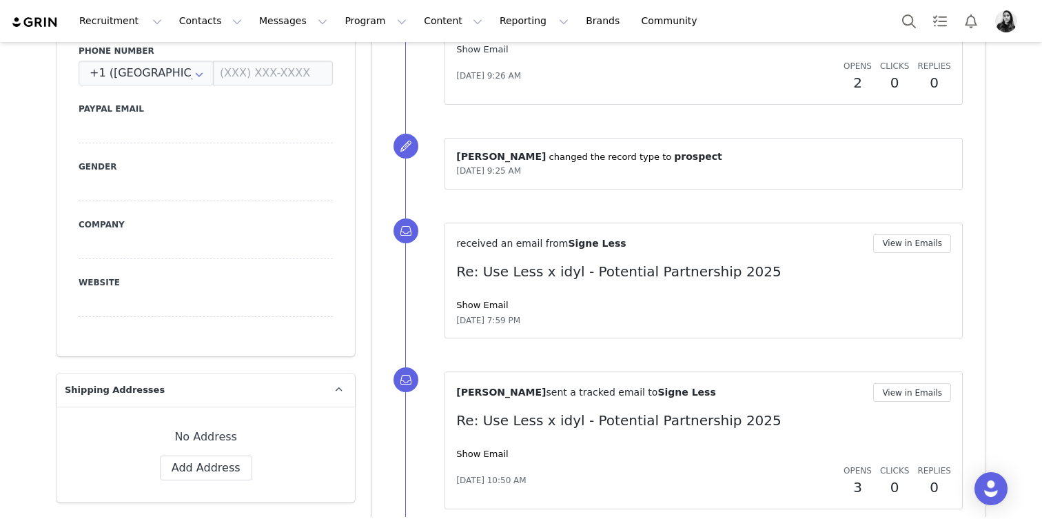
scroll to position [704, 0]
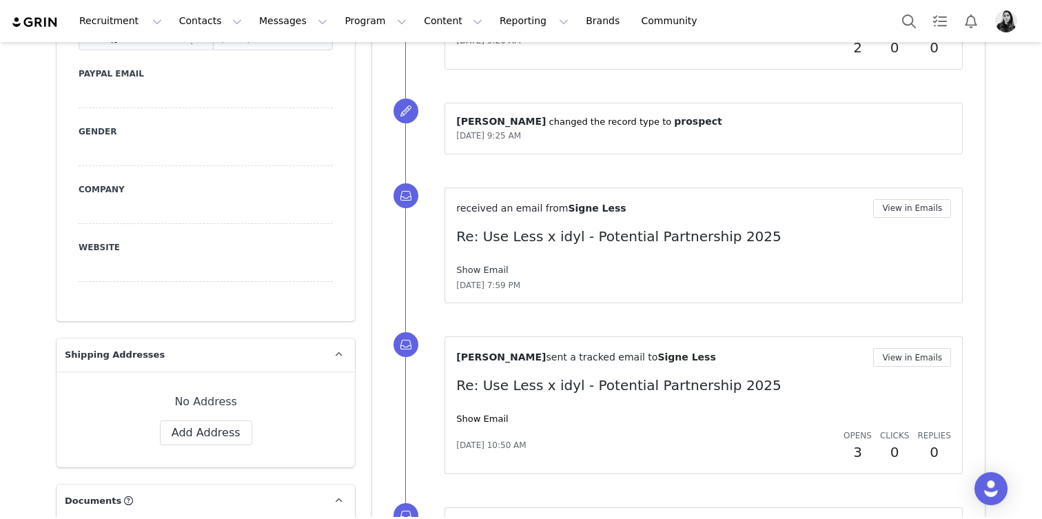
click at [482, 265] on link "Show Email" at bounding box center [482, 270] width 52 height 10
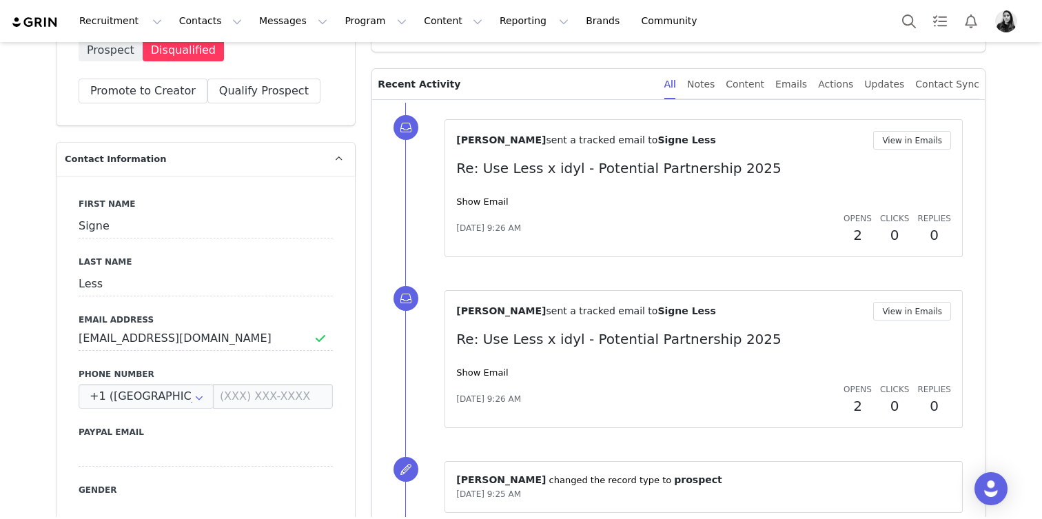
scroll to position [2, 0]
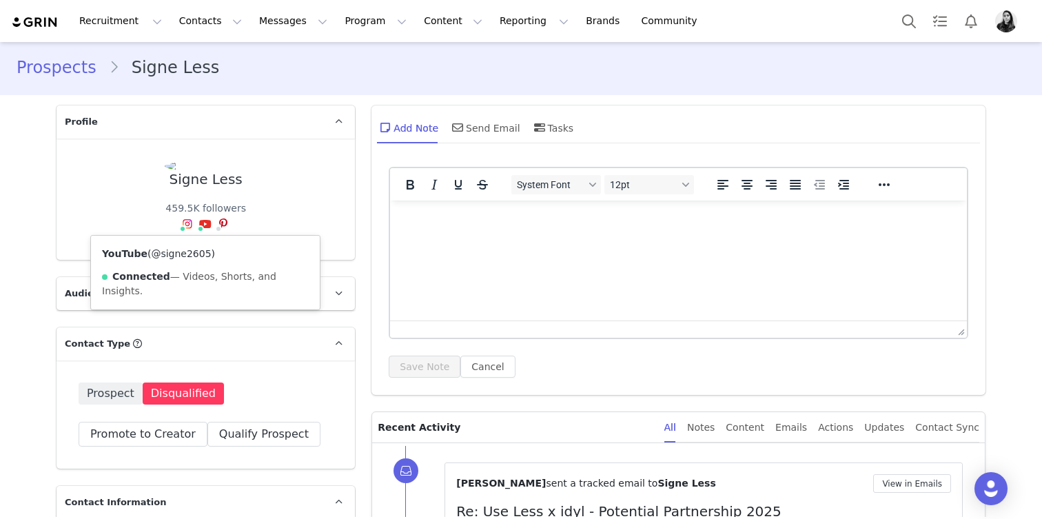
click at [196, 255] on link "@signe2605" at bounding box center [181, 253] width 60 height 11
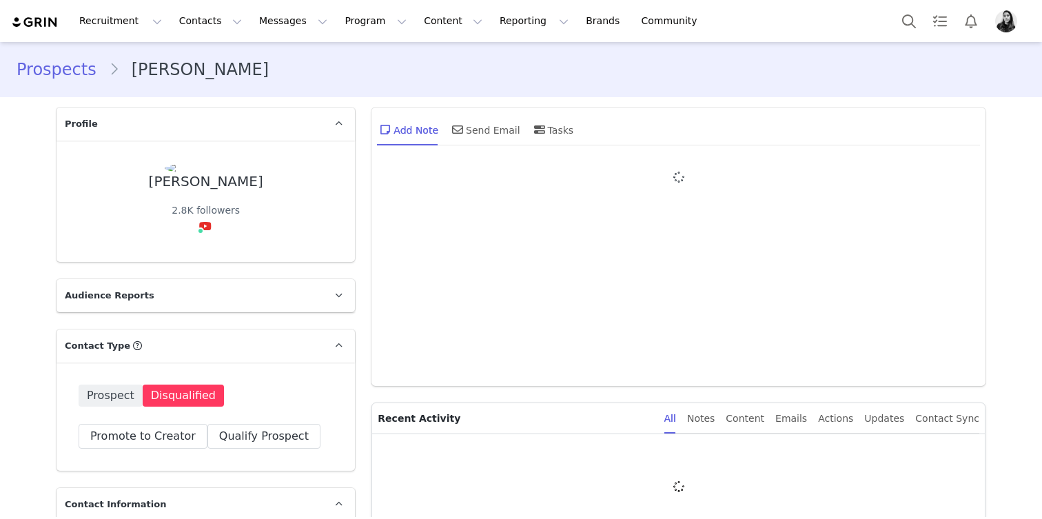
type input "+1 ([GEOGRAPHIC_DATA])"
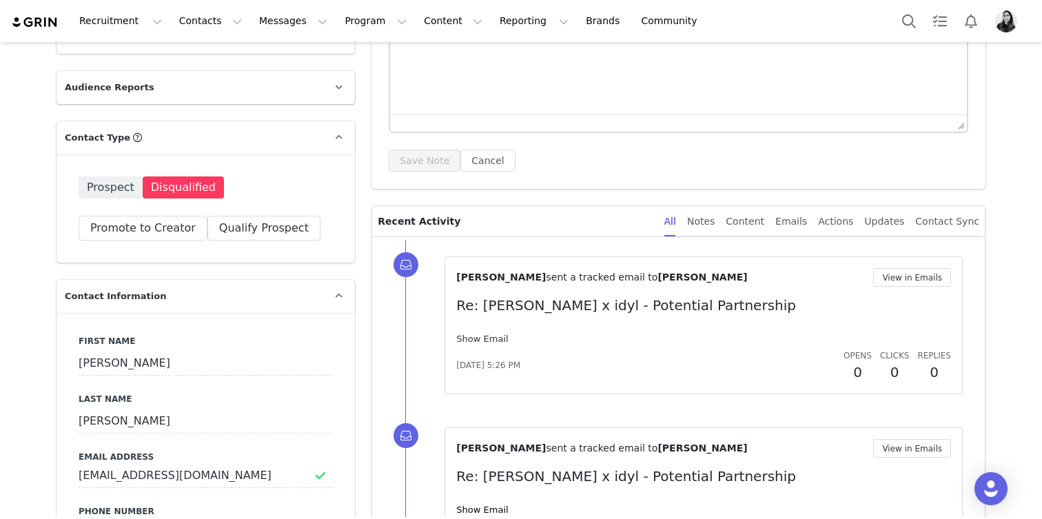
click at [476, 343] on link "Show Email" at bounding box center [482, 339] width 52 height 10
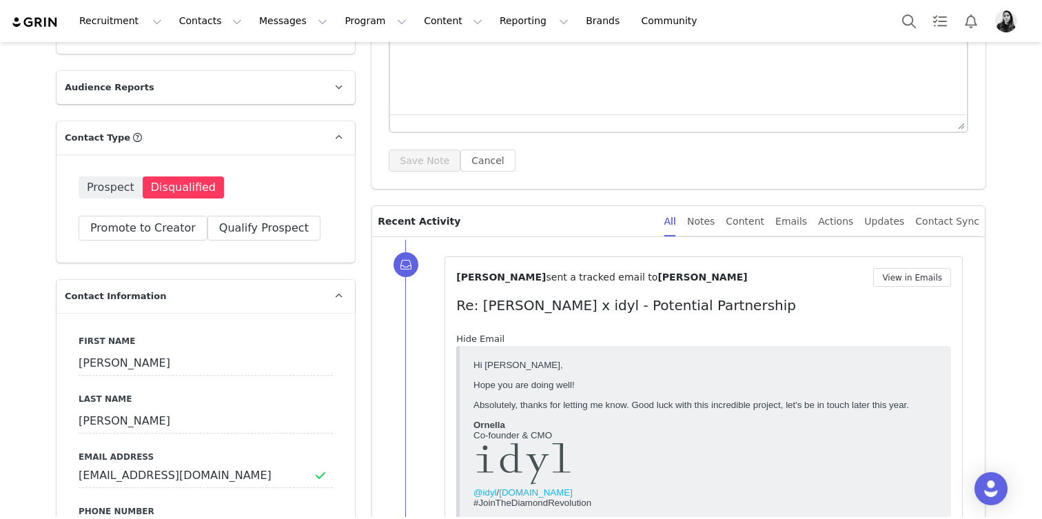
click at [476, 343] on link "Hide Email" at bounding box center [480, 339] width 48 height 10
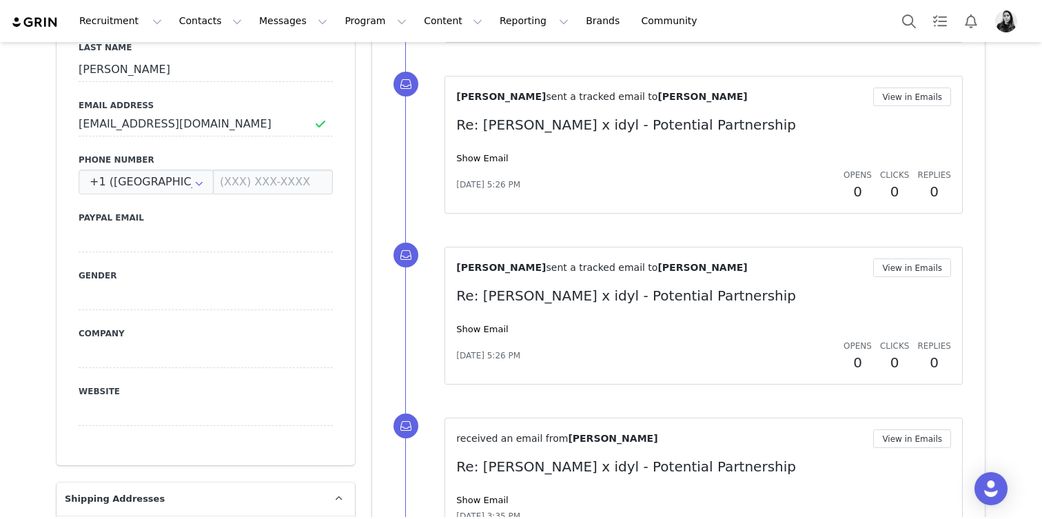
scroll to position [578, 0]
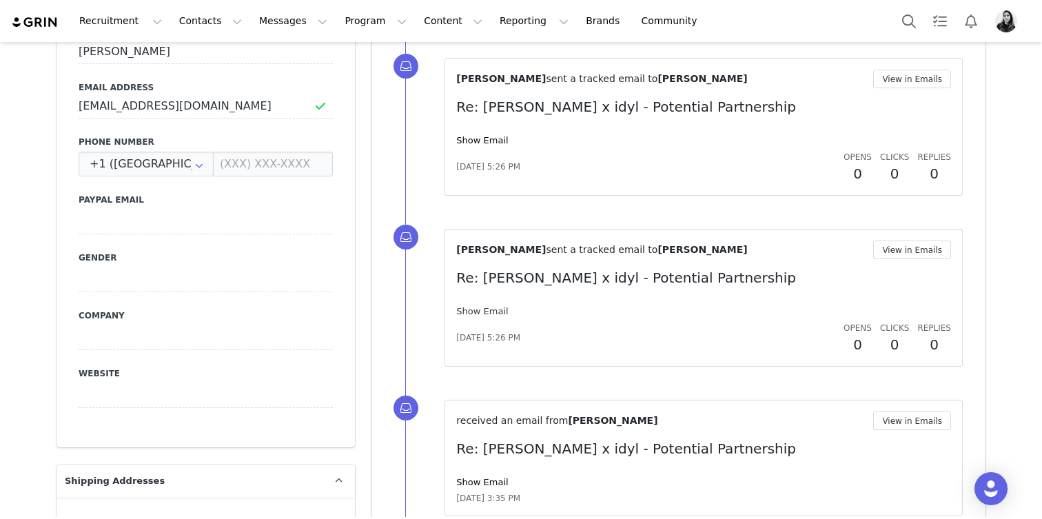
click at [492, 312] on link "Show Email" at bounding box center [482, 311] width 52 height 10
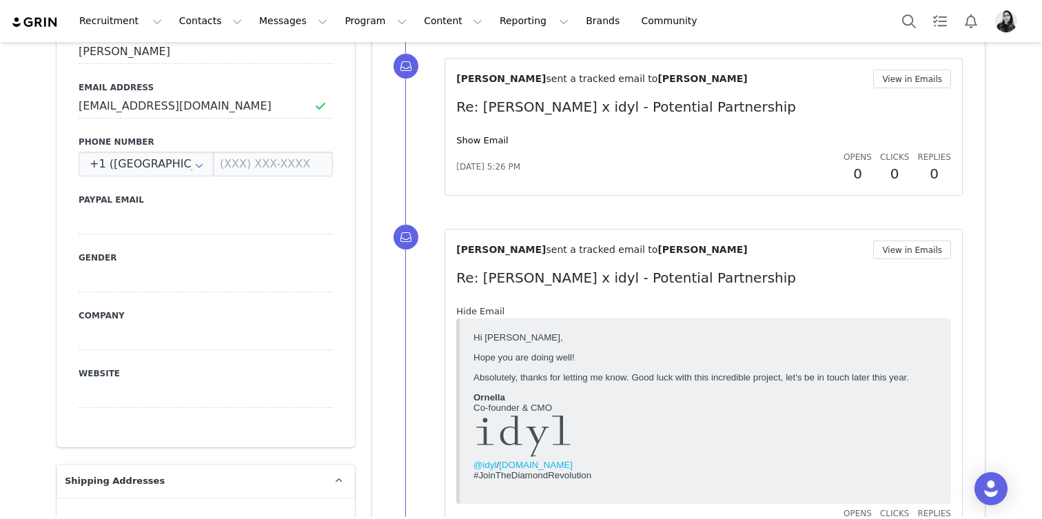
scroll to position [0, 0]
click at [492, 312] on link "Hide Email" at bounding box center [480, 311] width 48 height 10
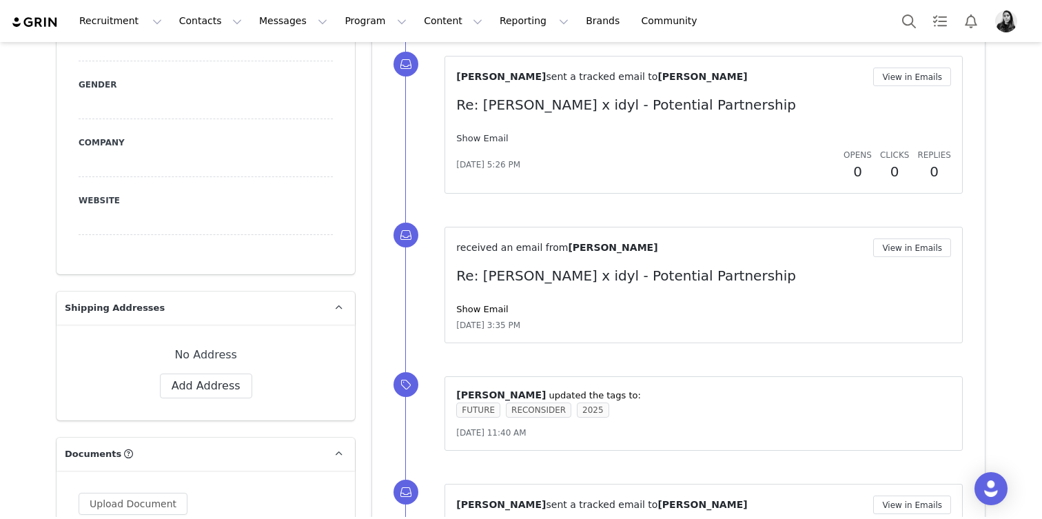
scroll to position [893, 0]
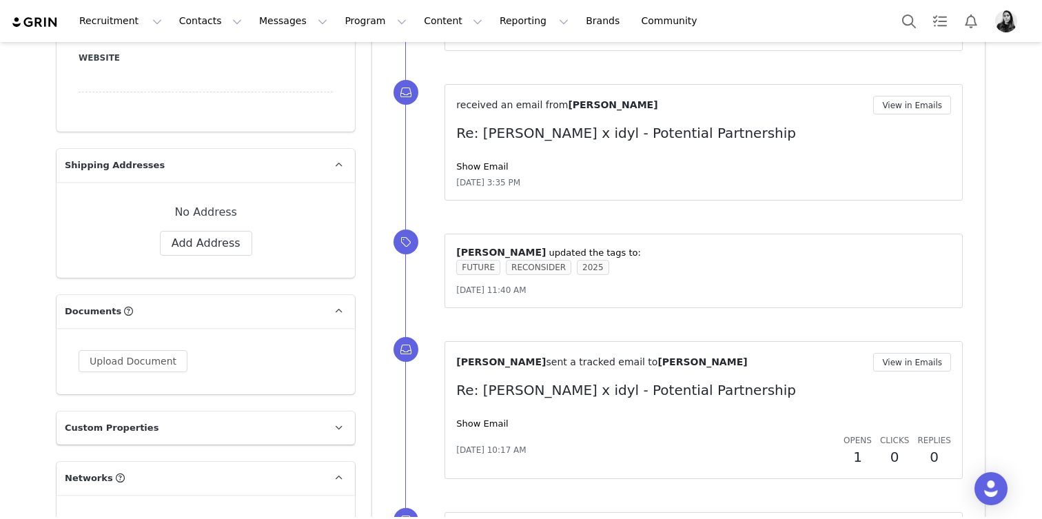
click at [492, 152] on div "received an email from [PERSON_NAME] View in Emails Re: [PERSON_NAME] x idyl - …" at bounding box center [703, 142] width 495 height 93
click at [492, 169] on link "Show Email" at bounding box center [482, 166] width 52 height 10
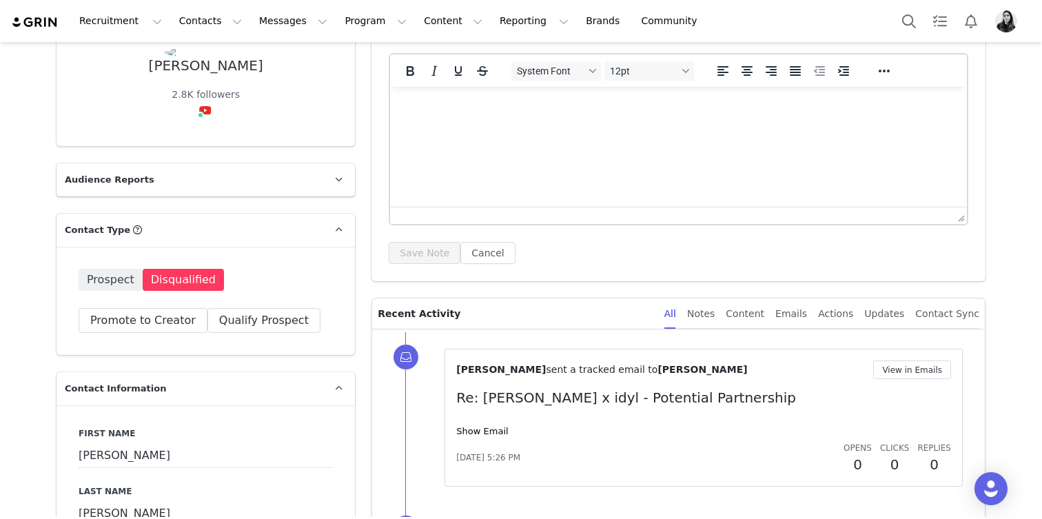
scroll to position [0, 0]
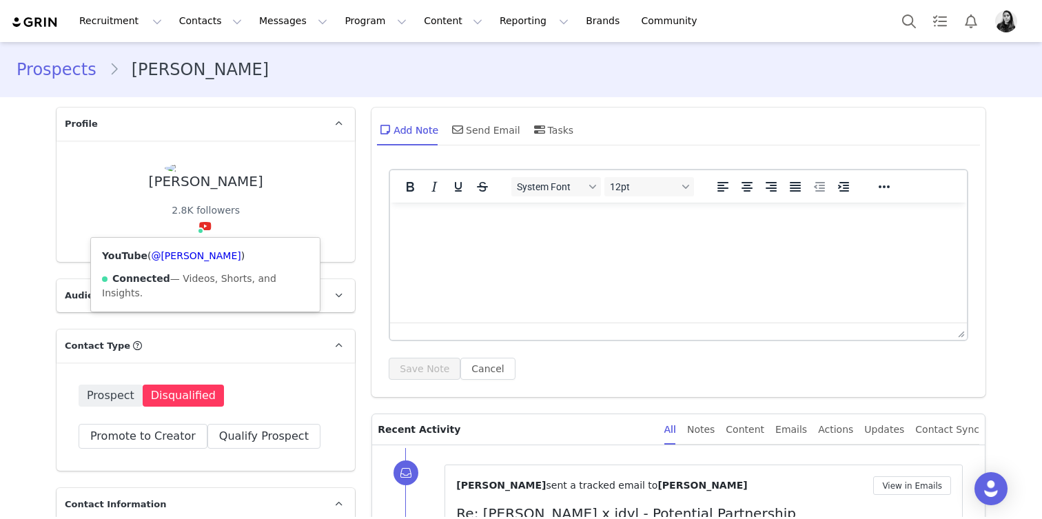
click at [201, 247] on div "YouTube ( @[PERSON_NAME] ) Connected — Videos, Shorts, and Insights." at bounding box center [205, 275] width 229 height 74
click at [201, 249] on div "YouTube ( @[PERSON_NAME] ) Connected — Videos, Shorts, and Insights." at bounding box center [205, 275] width 229 height 74
click at [201, 251] on link "@[PERSON_NAME]" at bounding box center [196, 255] width 90 height 11
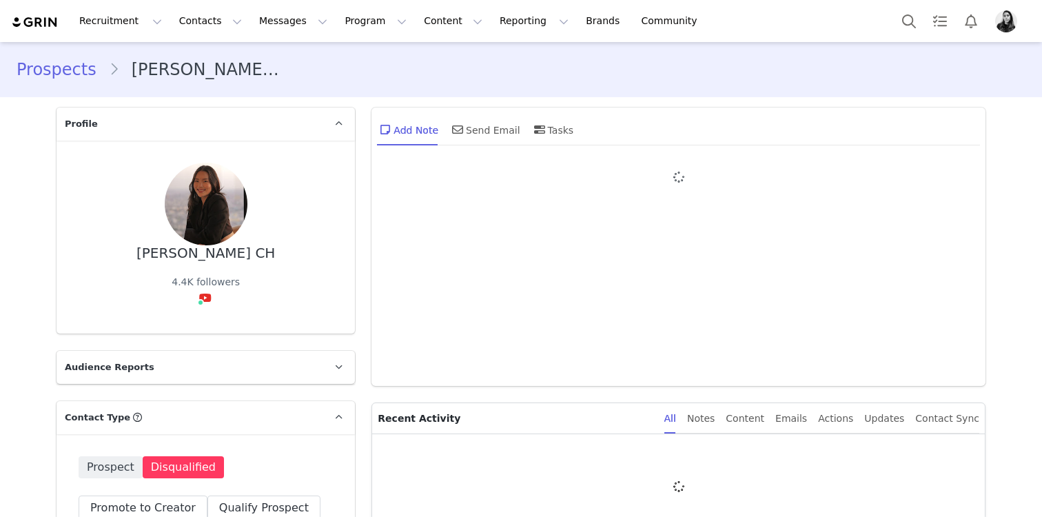
type input "+1 ([GEOGRAPHIC_DATA])"
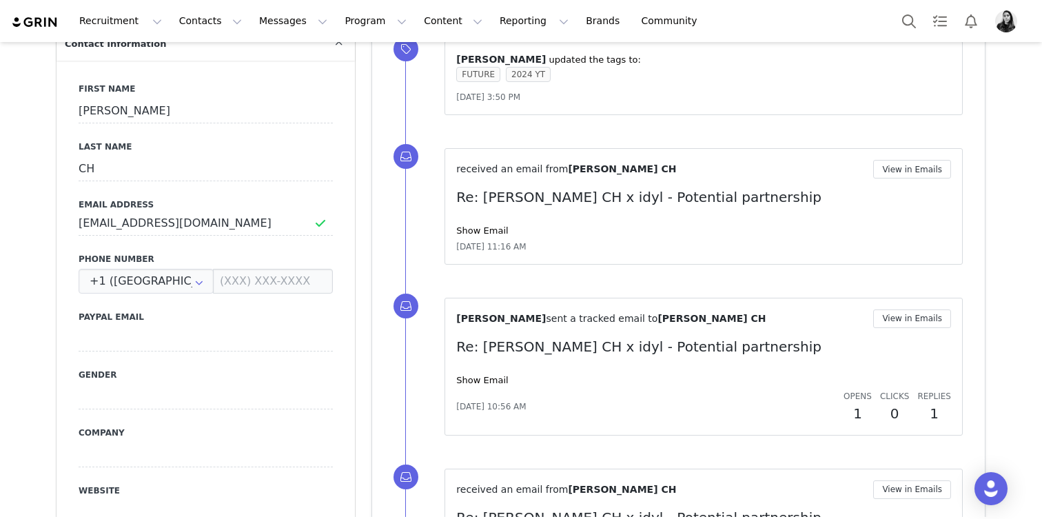
scroll to position [545, 0]
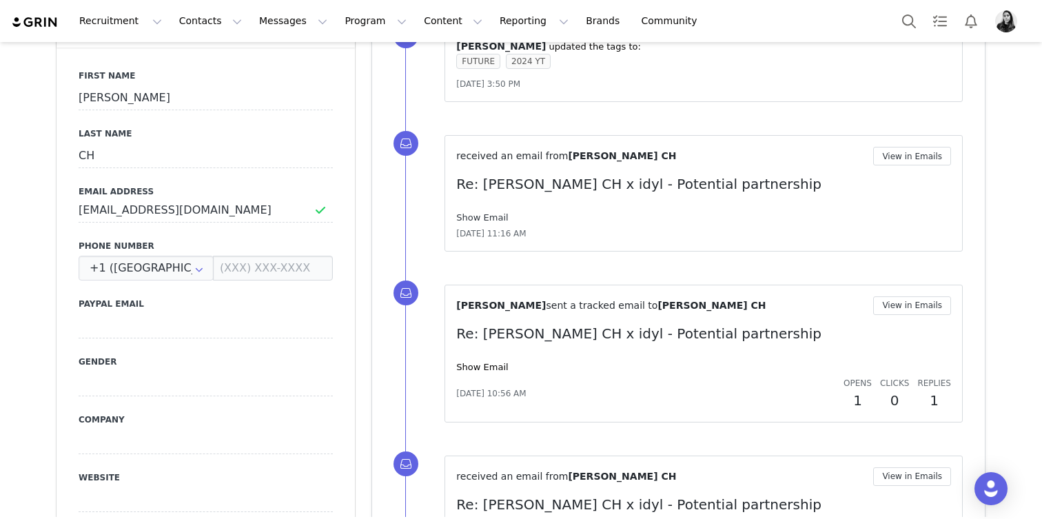
click at [476, 214] on link "Show Email" at bounding box center [482, 217] width 52 height 10
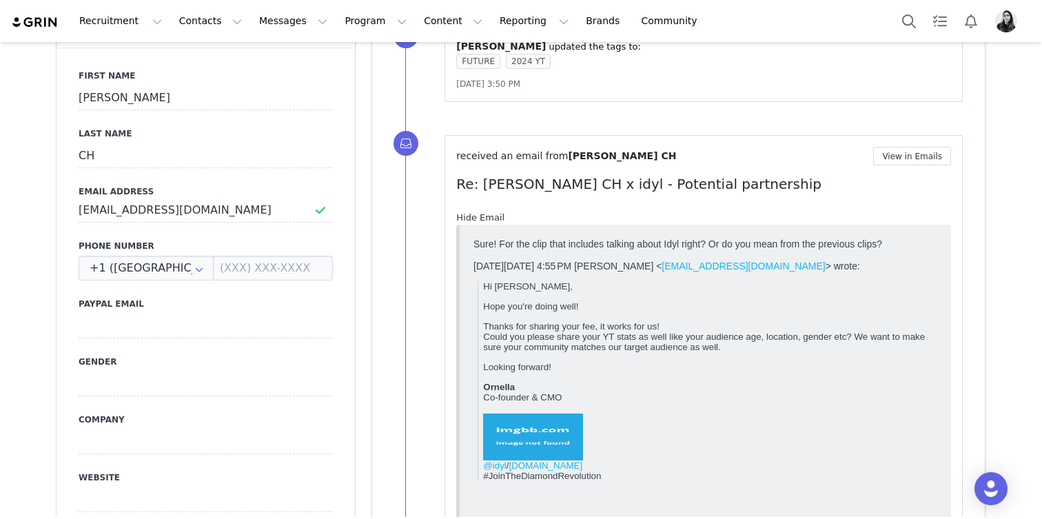
scroll to position [0, 0]
click at [476, 214] on link "Hide Email" at bounding box center [480, 217] width 48 height 10
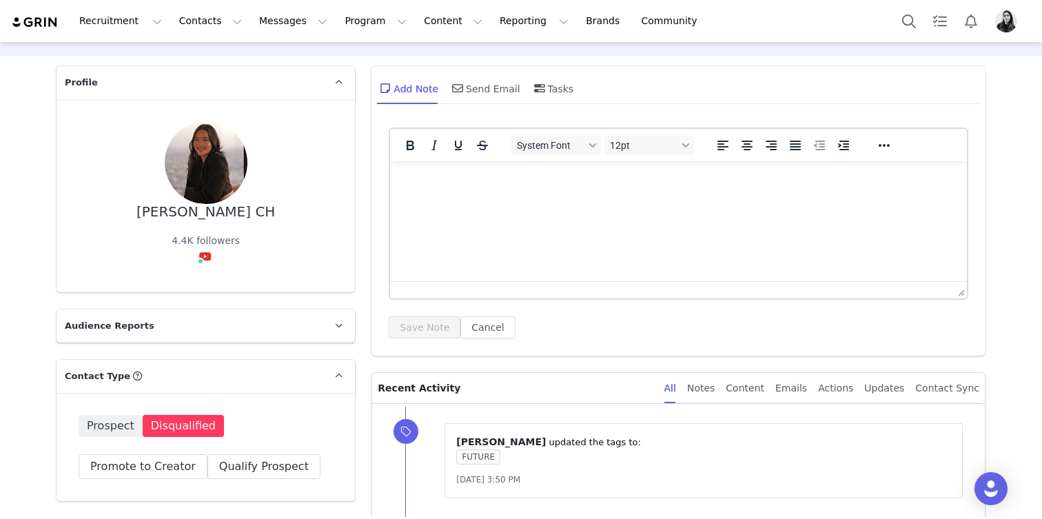
scroll to position [21, 0]
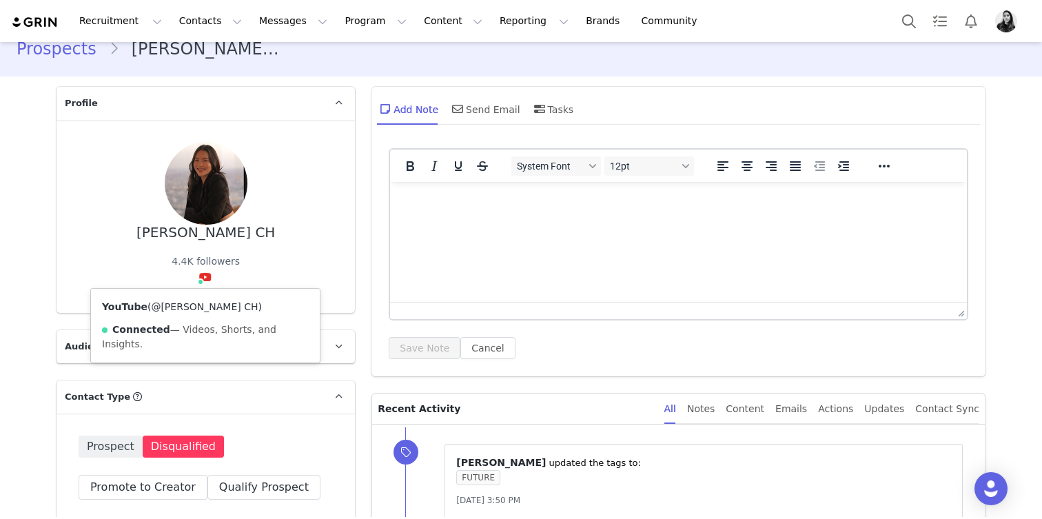
click at [202, 306] on link "@SALISA CH" at bounding box center [204, 306] width 107 height 11
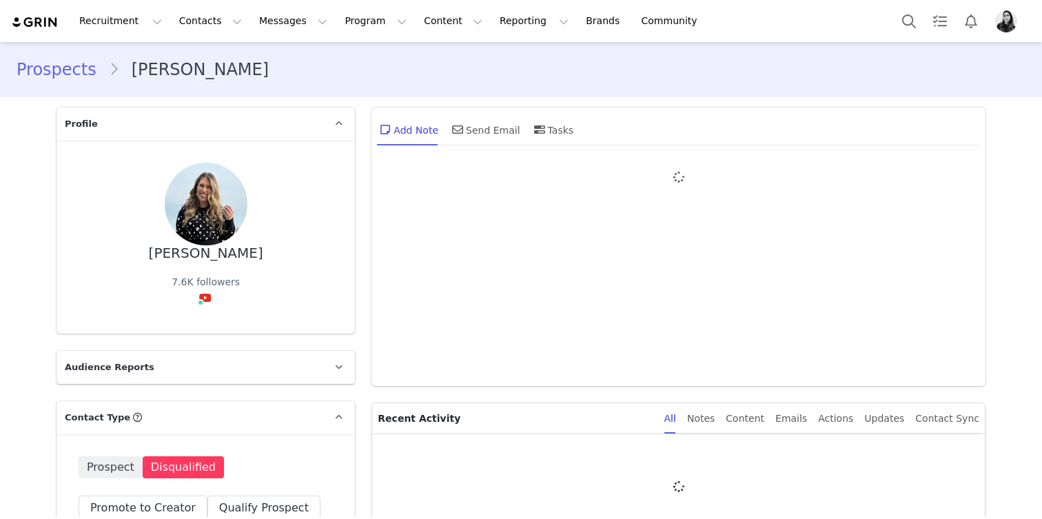
type input "+1 ([GEOGRAPHIC_DATA])"
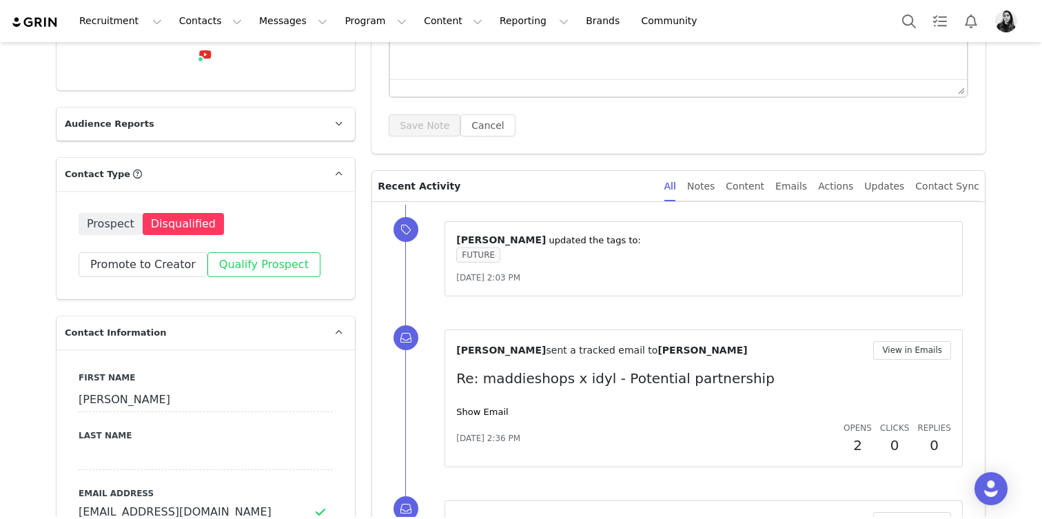
scroll to position [126, 0]
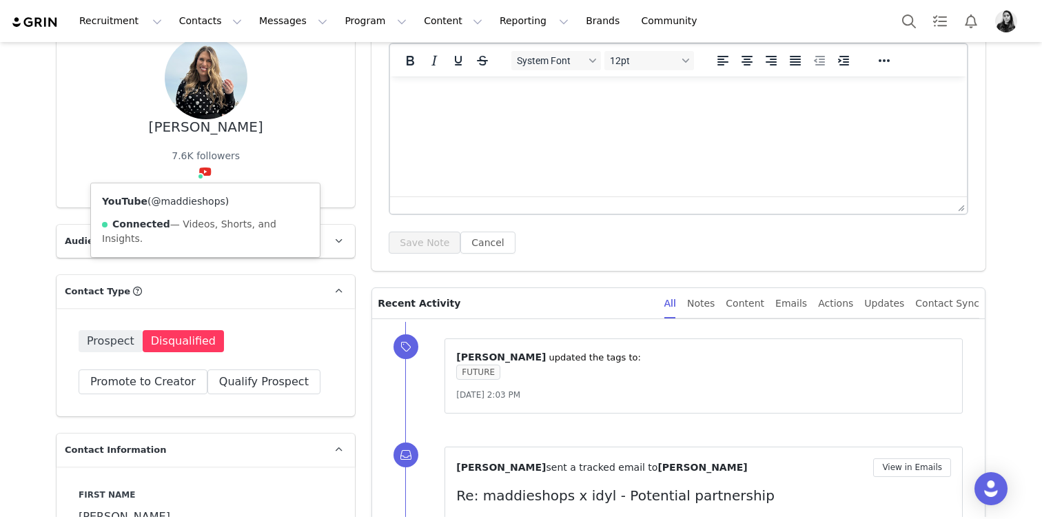
click at [200, 196] on div "YouTube ( @maddieshops ) Connected — Videos, Shorts, and Insights." at bounding box center [205, 220] width 229 height 74
click at [199, 199] on link "@maddieshops" at bounding box center [188, 201] width 74 height 11
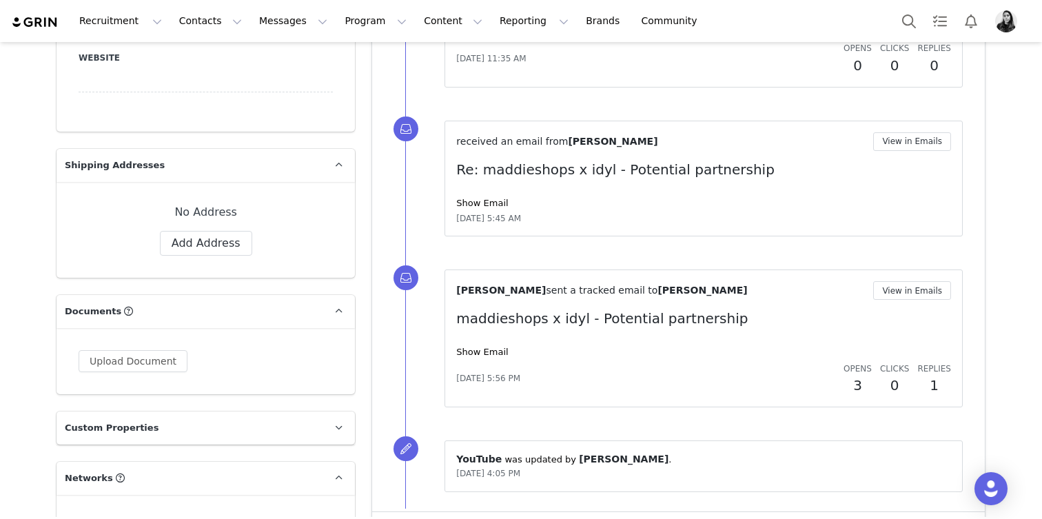
scroll to position [966, 0]
click at [482, 200] on link "Show Email" at bounding box center [482, 202] width 52 height 10
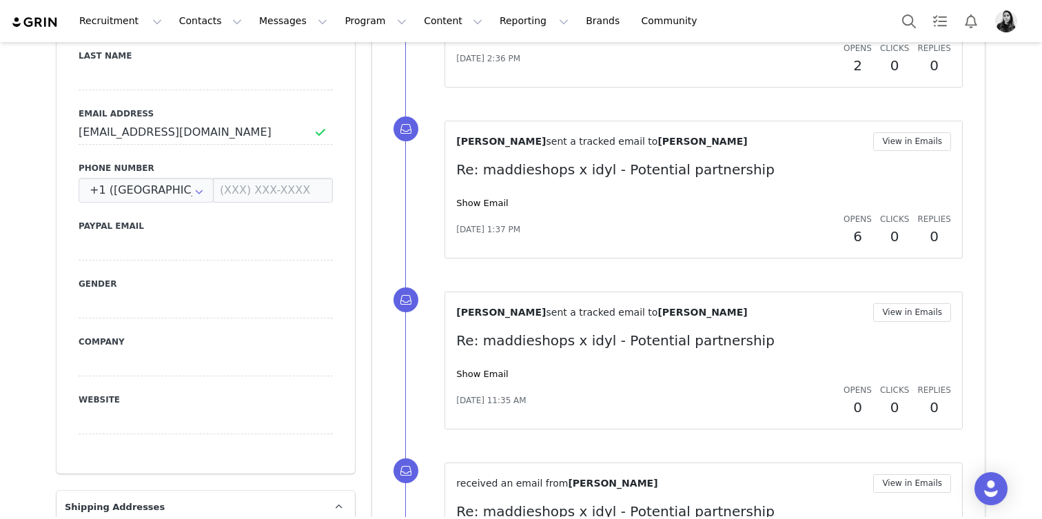
scroll to position [491, 0]
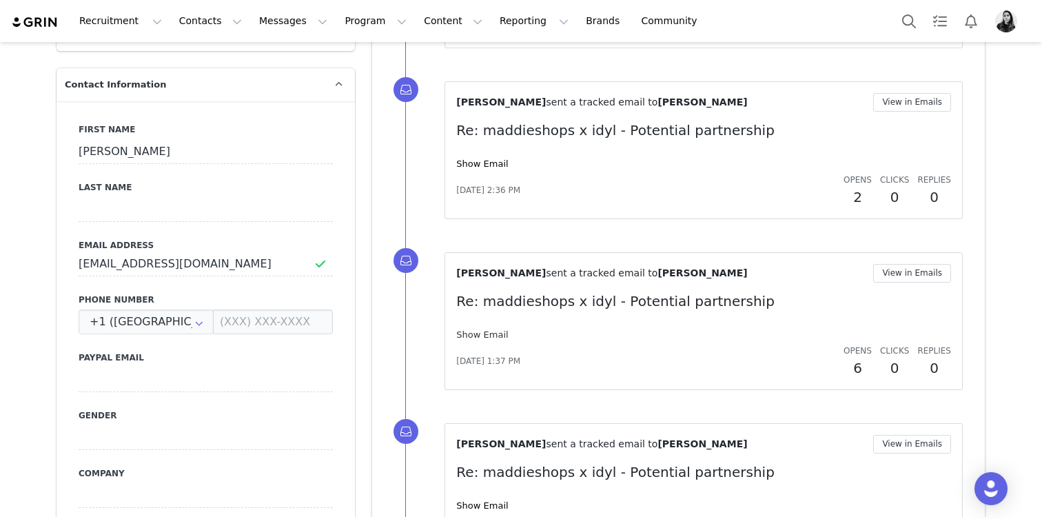
click at [487, 332] on link "Show Email" at bounding box center [482, 334] width 52 height 10
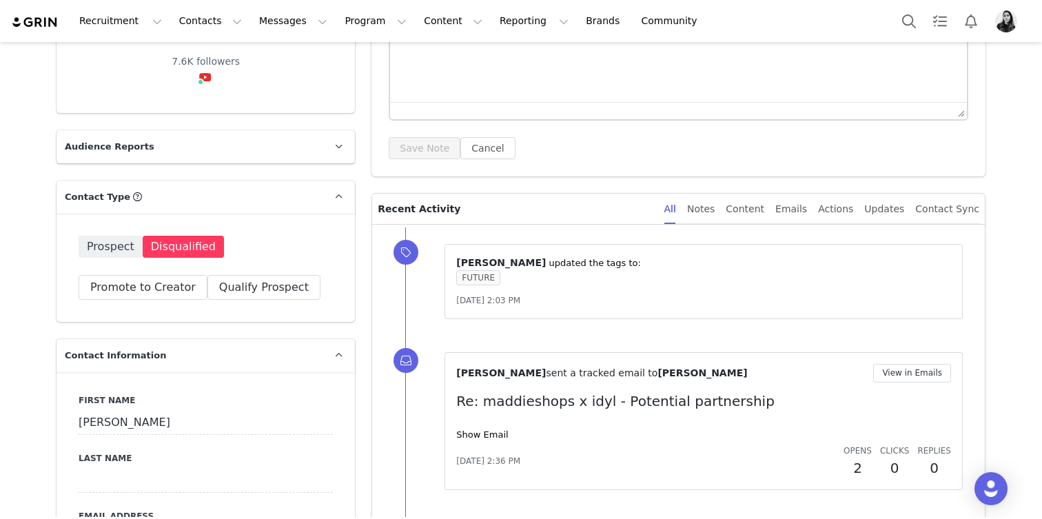
scroll to position [0, 0]
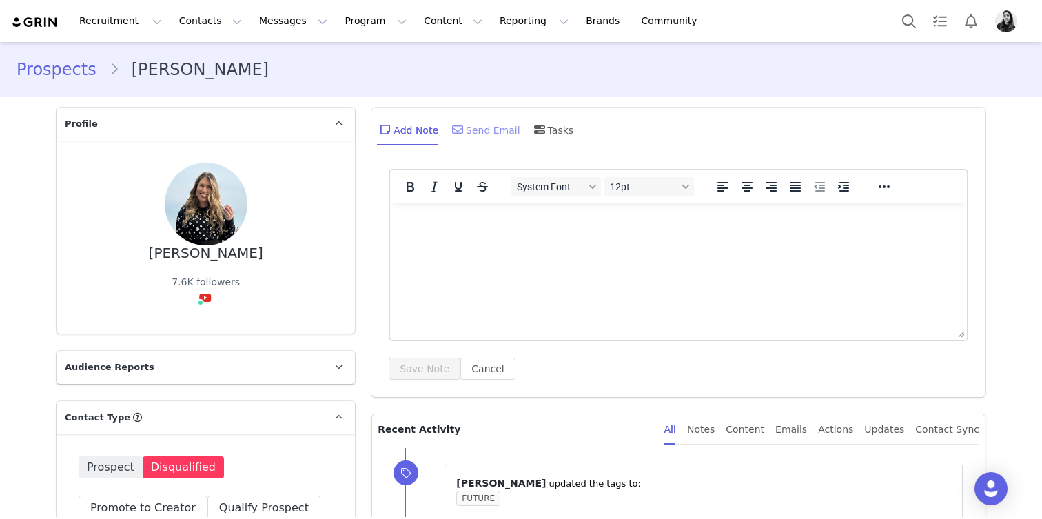
click at [474, 139] on div "Send Email" at bounding box center [484, 129] width 71 height 33
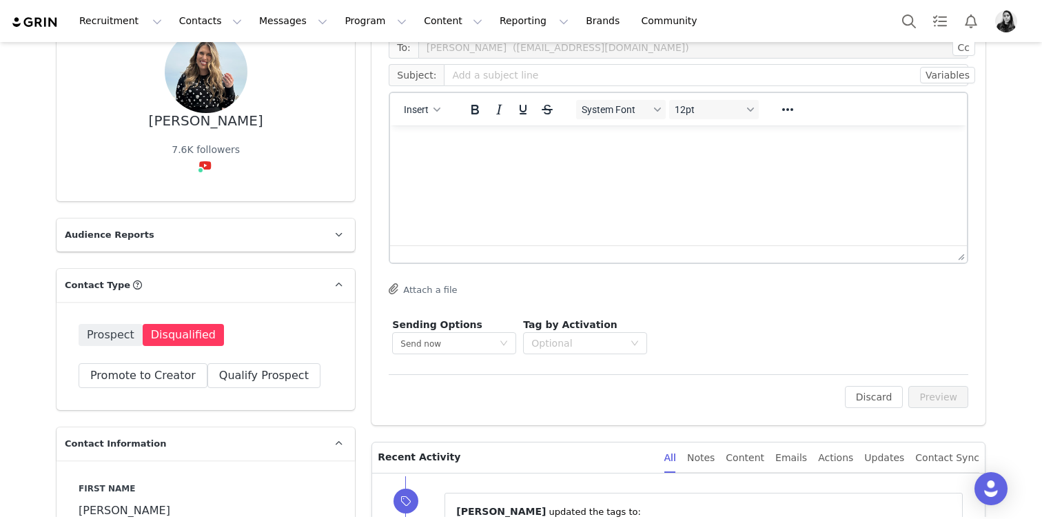
scroll to position [135, 0]
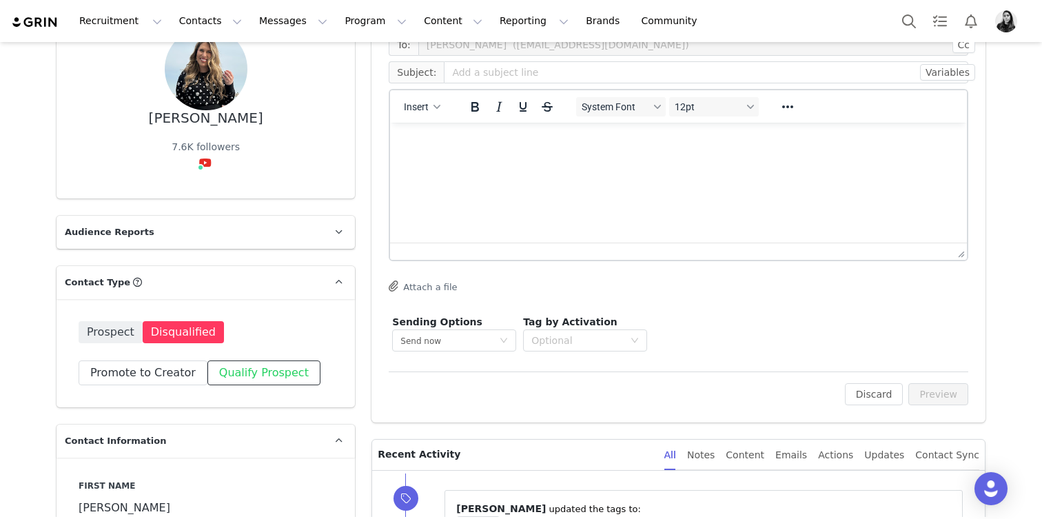
click at [247, 377] on button "Qualify Prospect" at bounding box center [263, 372] width 113 height 25
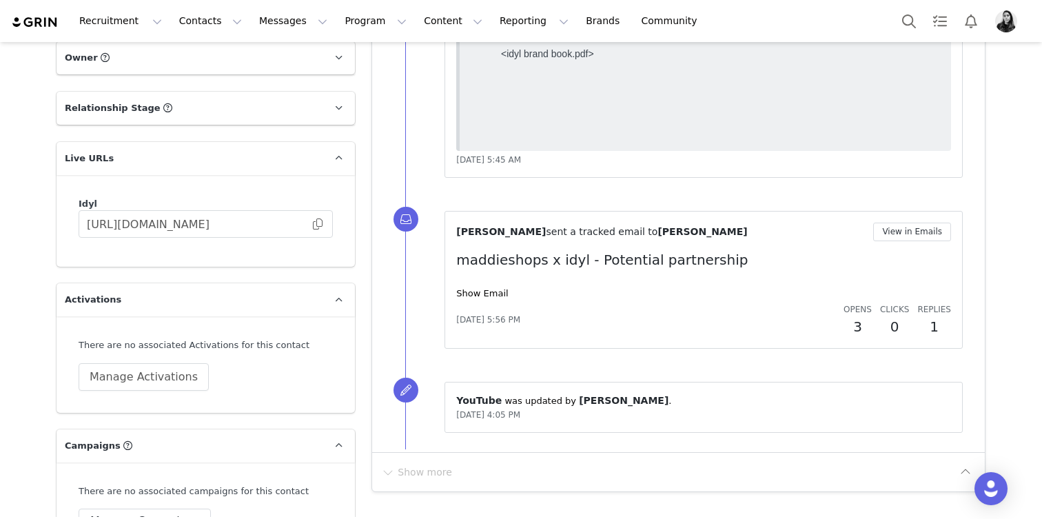
scroll to position [2266, 0]
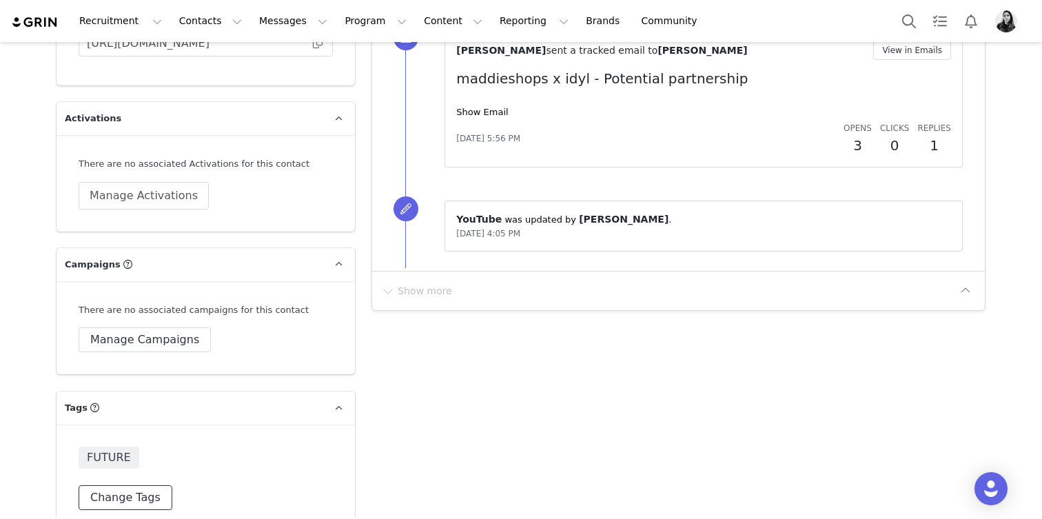
click at [151, 485] on button "Change Tags" at bounding box center [126, 497] width 94 height 25
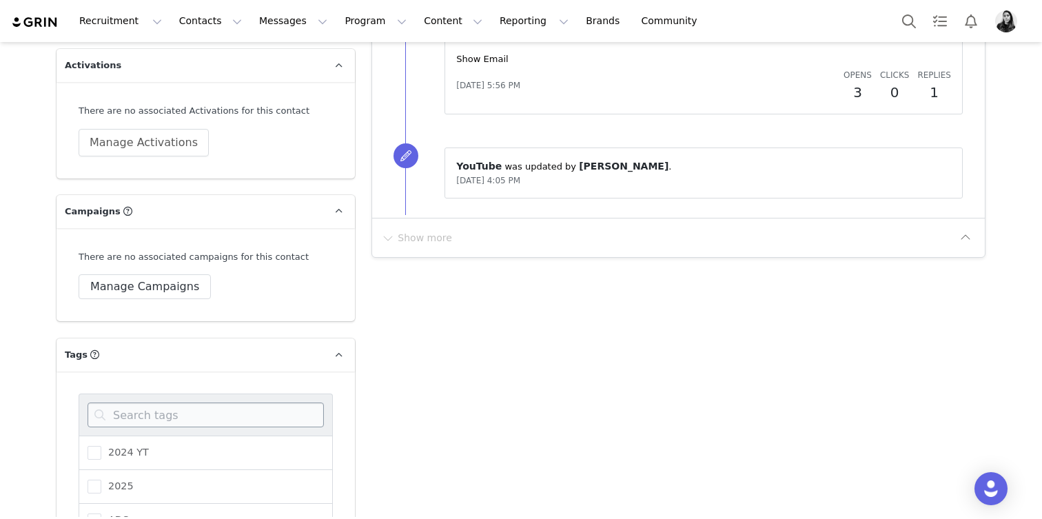
scroll to position [2339, 0]
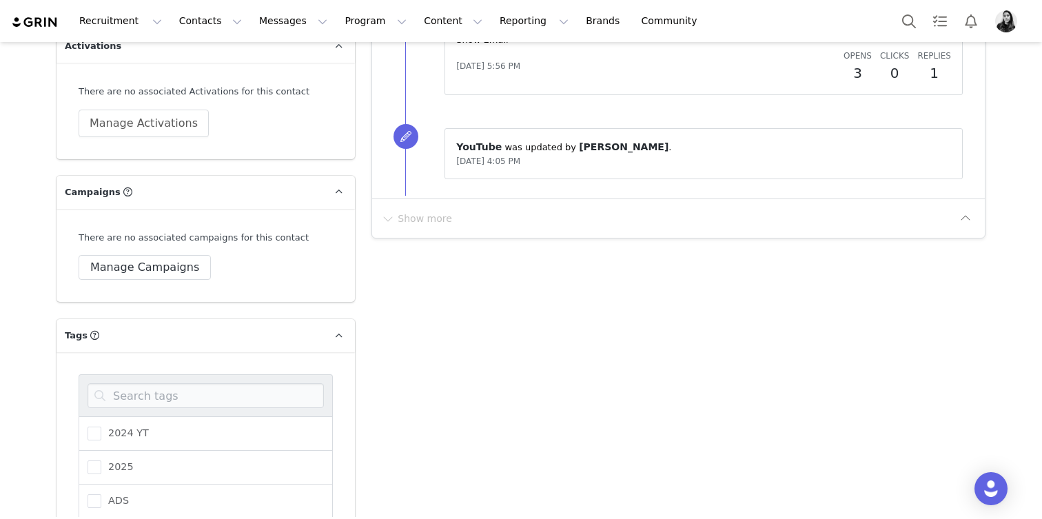
click at [145, 451] on div "2025" at bounding box center [206, 468] width 254 height 34
click at [102, 460] on span "2025" at bounding box center [117, 466] width 32 height 13
click at [101, 460] on input "2025" at bounding box center [101, 460] width 0 height 0
click at [140, 383] on input at bounding box center [206, 395] width 236 height 25
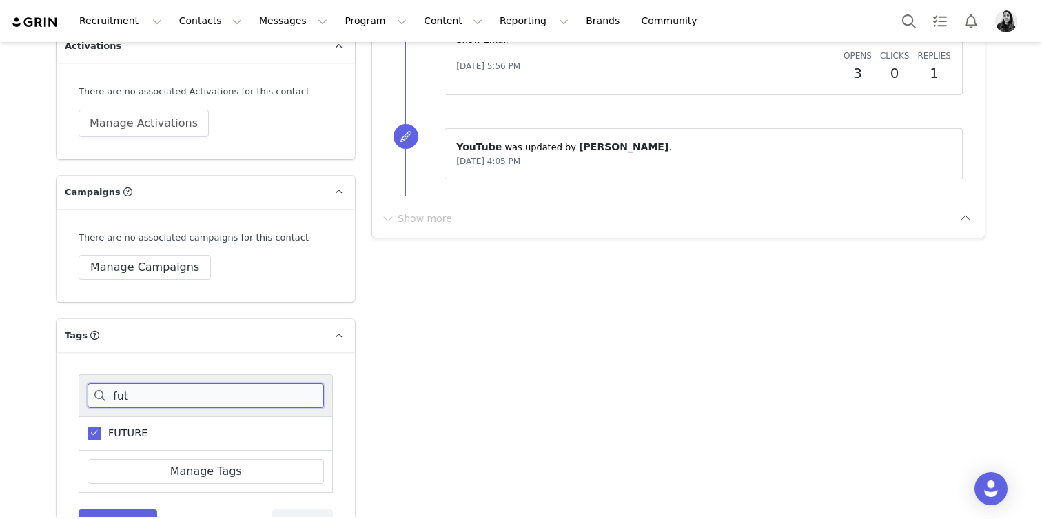
type input "fut"
click at [103, 427] on span "FUTURE" at bounding box center [124, 433] width 46 height 13
click at [101, 427] on input "FUTURE" at bounding box center [101, 427] width 0 height 0
click at [103, 509] on button "Save Tags" at bounding box center [118, 521] width 79 height 25
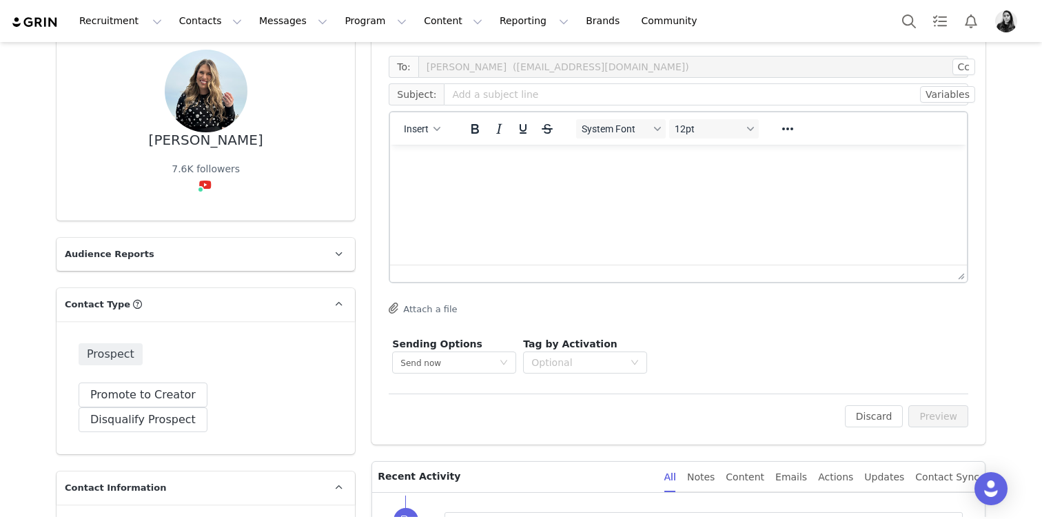
scroll to position [0, 0]
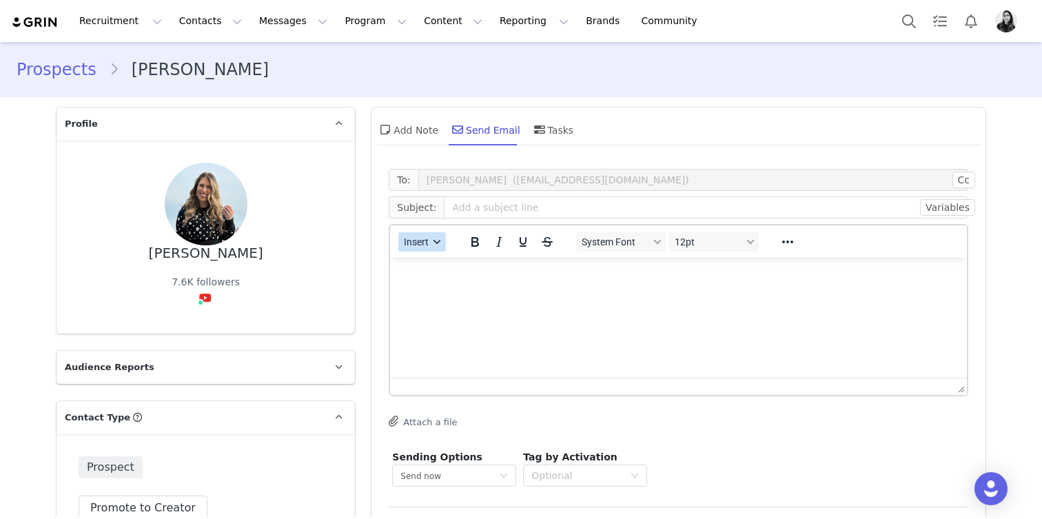
click at [429, 241] on span "Insert" at bounding box center [417, 241] width 25 height 11
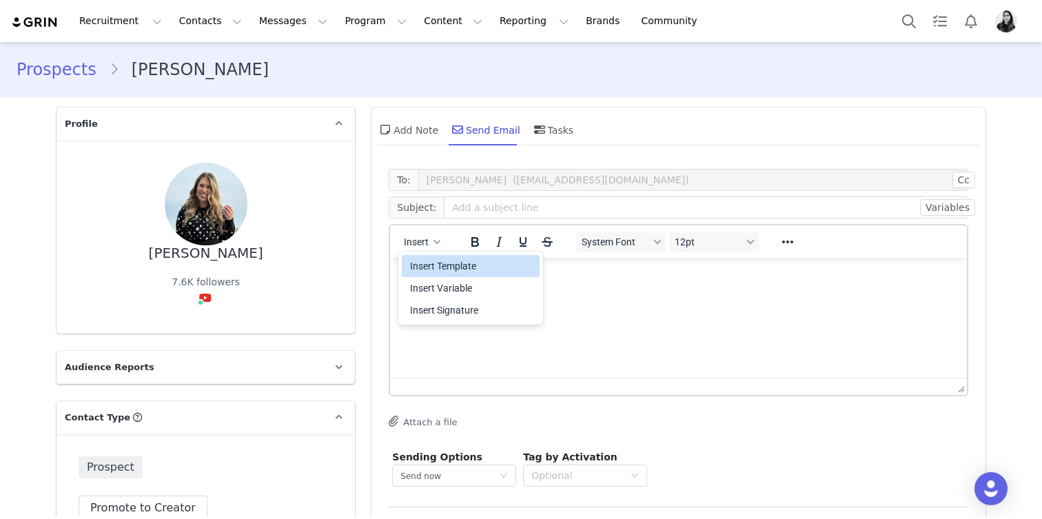
click at [429, 262] on div "Insert Template" at bounding box center [472, 266] width 124 height 17
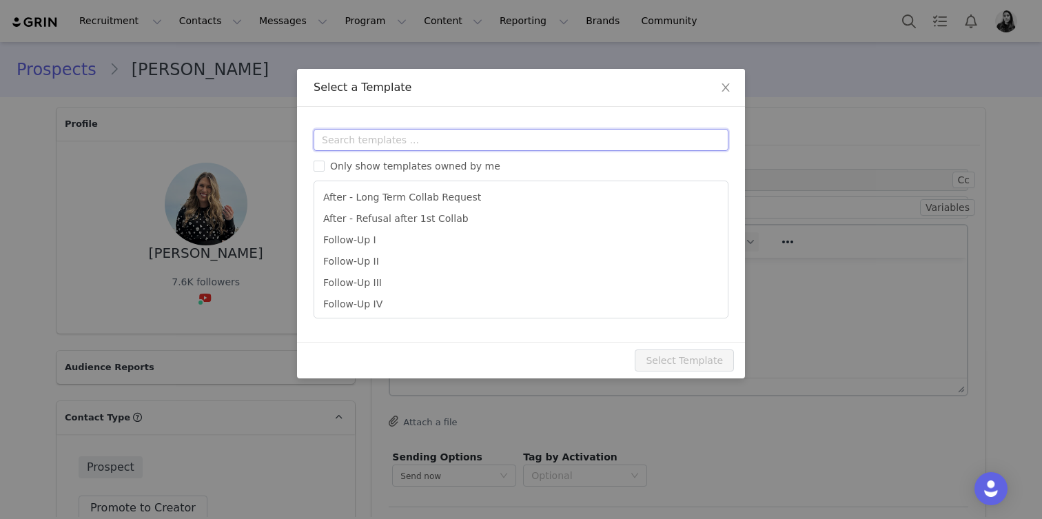
click at [431, 141] on input "text" at bounding box center [521, 140] width 415 height 22
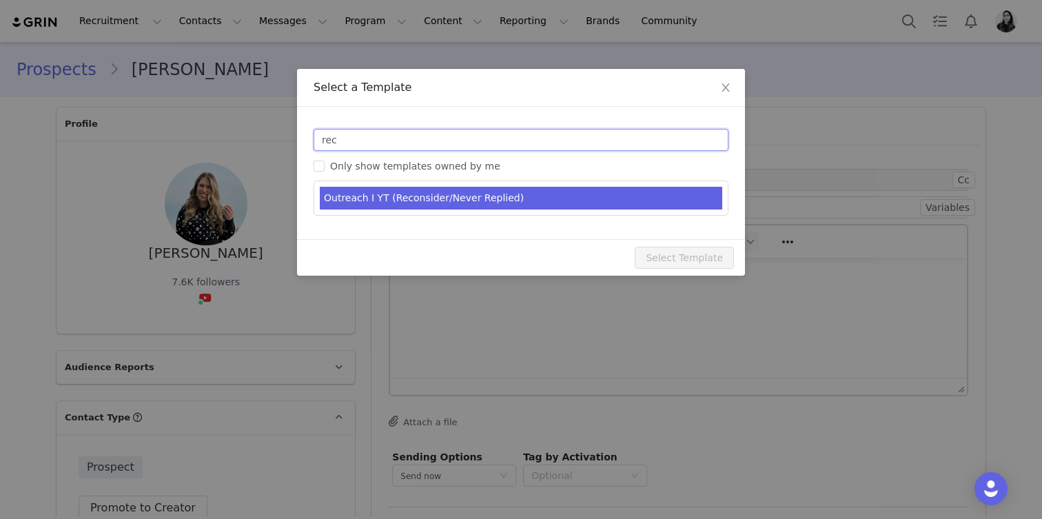
type input "rec"
type input "[youtube_username] x idyl - Potential Collaboration"
click at [417, 203] on li "Outreach I YT (Reconsider/Never Replied)" at bounding box center [521, 198] width 403 height 23
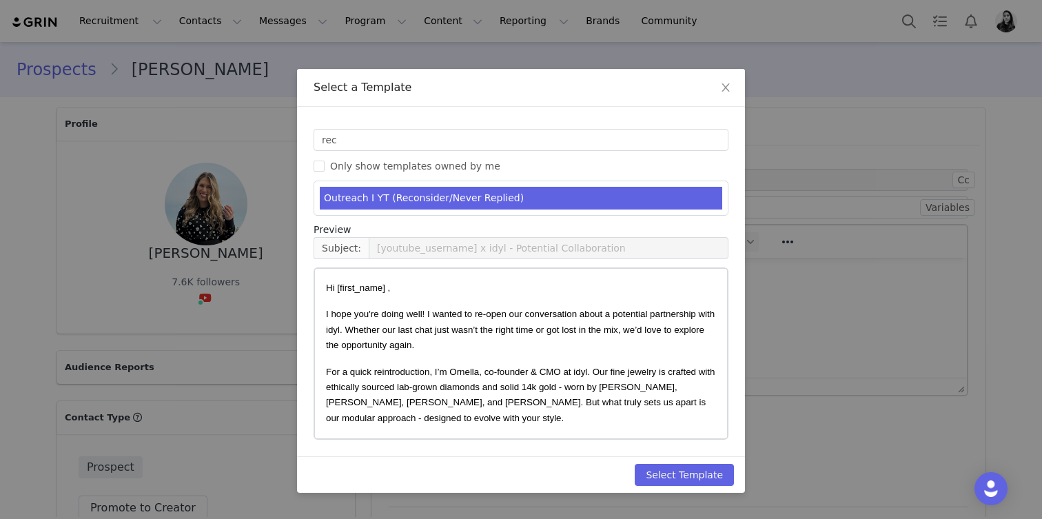
click at [701, 461] on div "Select Template" at bounding box center [521, 474] width 448 height 37
click at [702, 469] on button "Select Template" at bounding box center [684, 475] width 99 height 22
type input "[youtube_username] x idyl - Potential Collaboration"
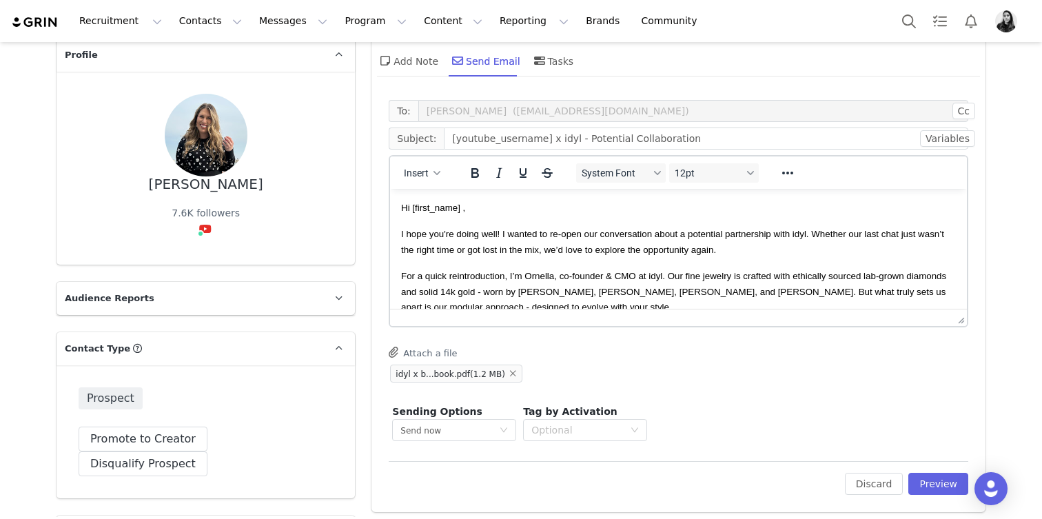
scroll to position [93, 0]
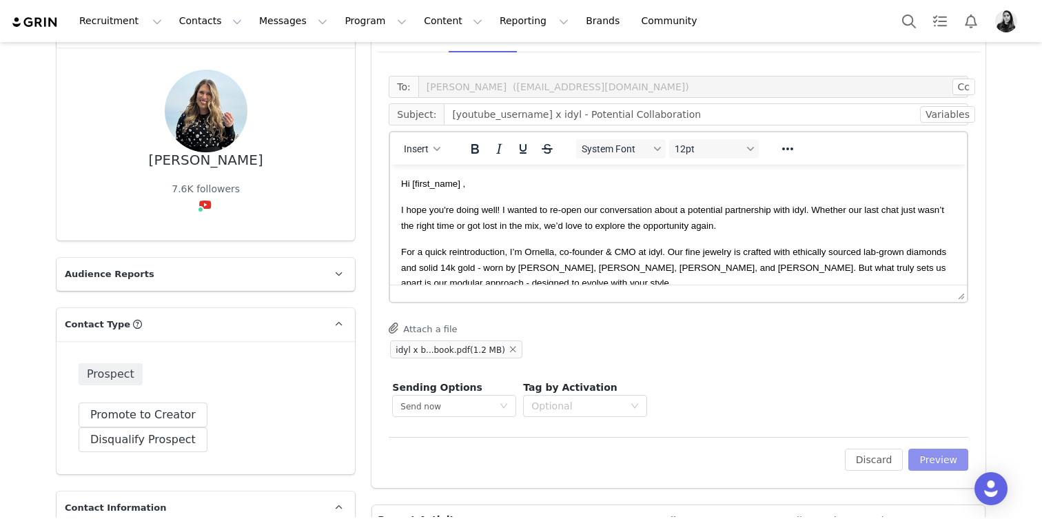
click at [931, 451] on button "Preview" at bounding box center [938, 460] width 60 height 22
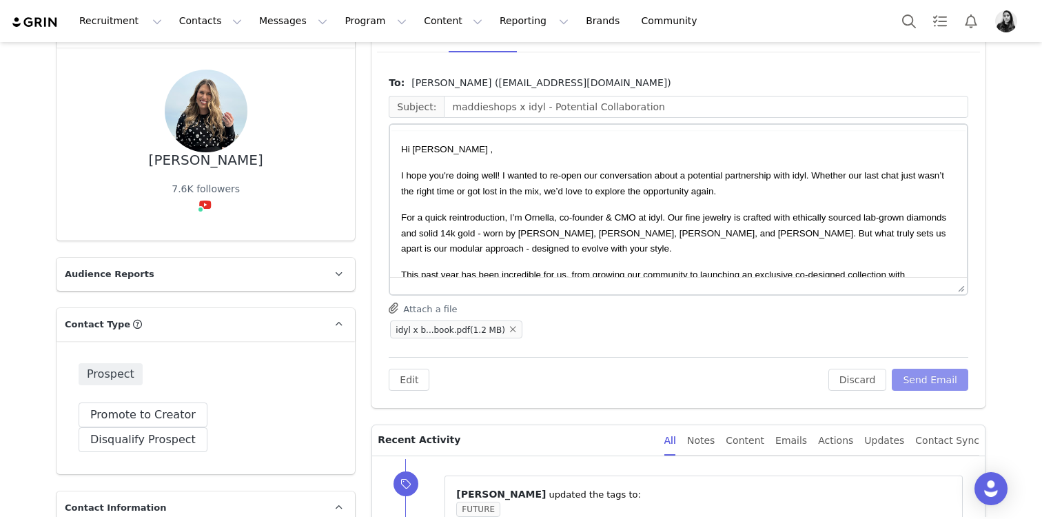
scroll to position [0, 0]
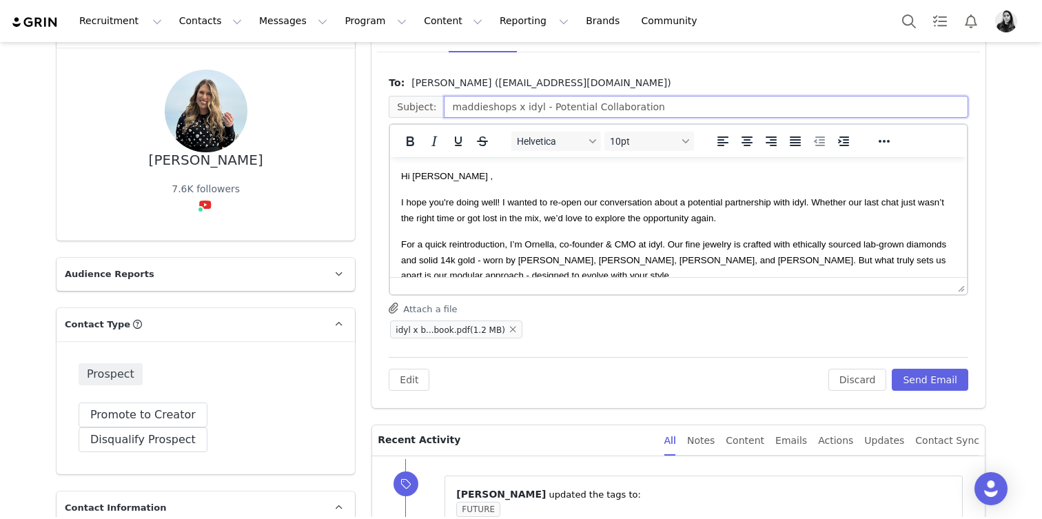
click at [474, 106] on input "maddieshops x idyl - Potential Collaboration" at bounding box center [706, 107] width 525 height 22
click at [447, 177] on span "Hi Maddie ," at bounding box center [447, 176] width 92 height 10
click at [547, 214] on span "I hope you're doing well! I wanted to re-open our conversation about a potentia…" at bounding box center [672, 210] width 543 height 26
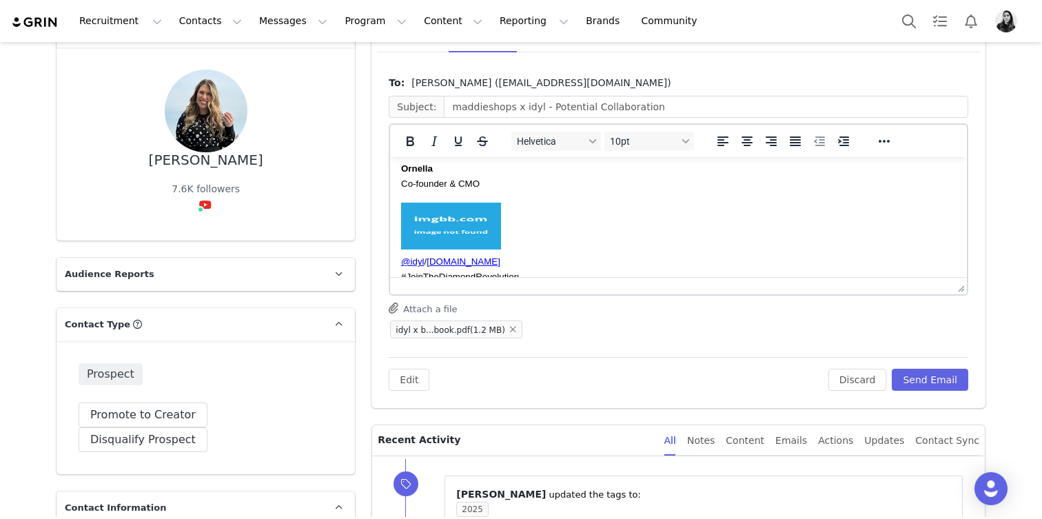
scroll to position [334, 0]
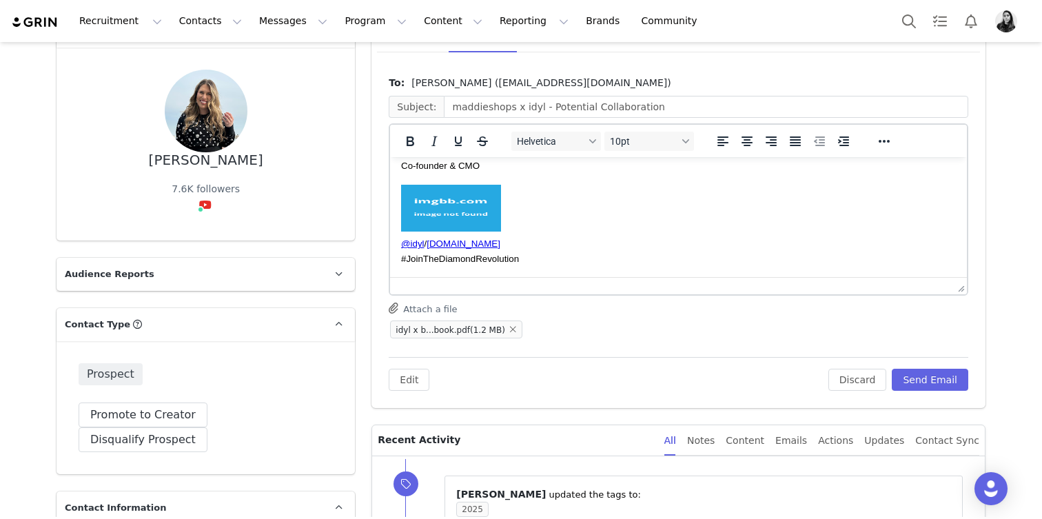
click at [566, 216] on p "@idyl / idyl.com #JoinTheDiamondRevolution" at bounding box center [678, 226] width 555 height 82
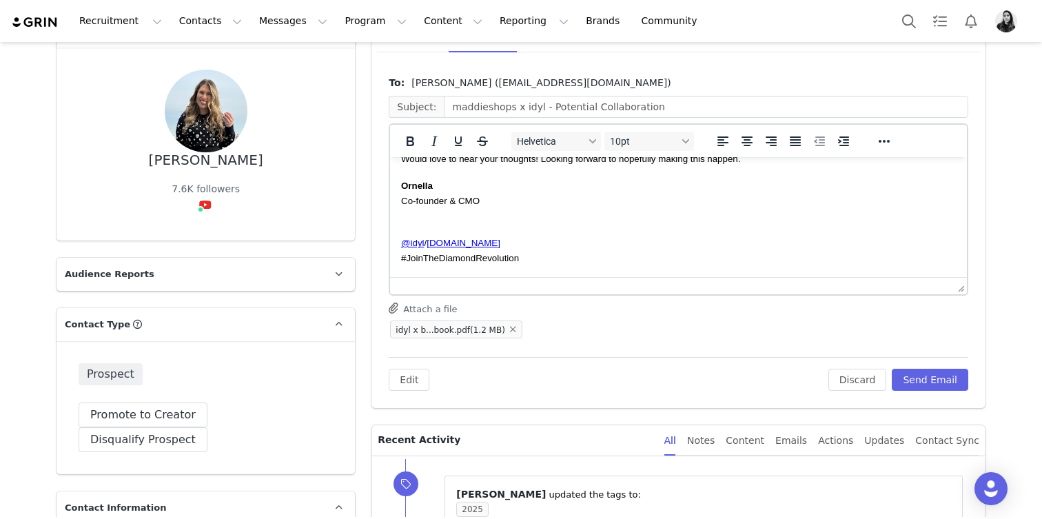
scroll to position [299, 0]
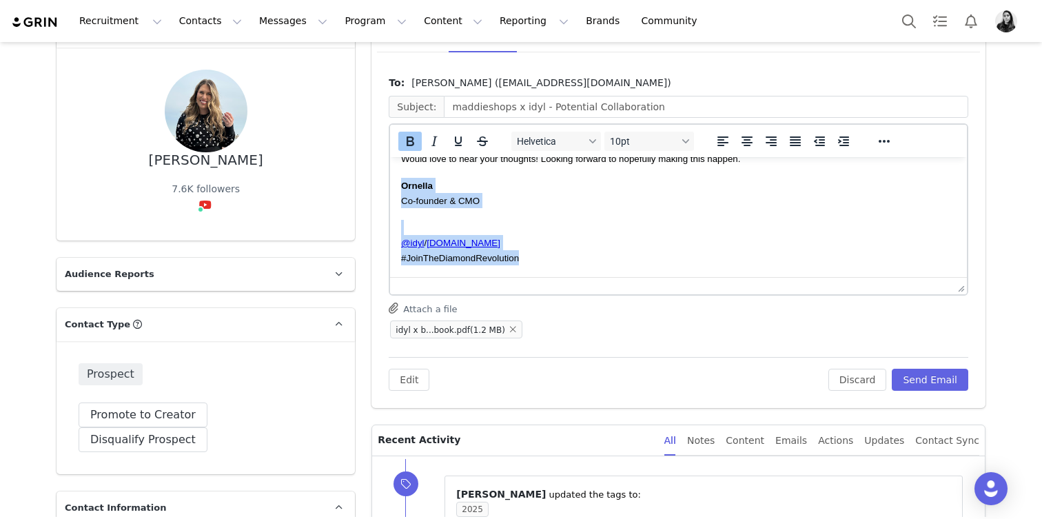
drag, startPoint x: 549, startPoint y: 267, endPoint x: 397, endPoint y: 181, distance: 174.1
click at [397, 181] on html "Hi Maddie, I hope you're doing well! I wanted to re-open our conversation about…" at bounding box center [678, 67] width 577 height 419
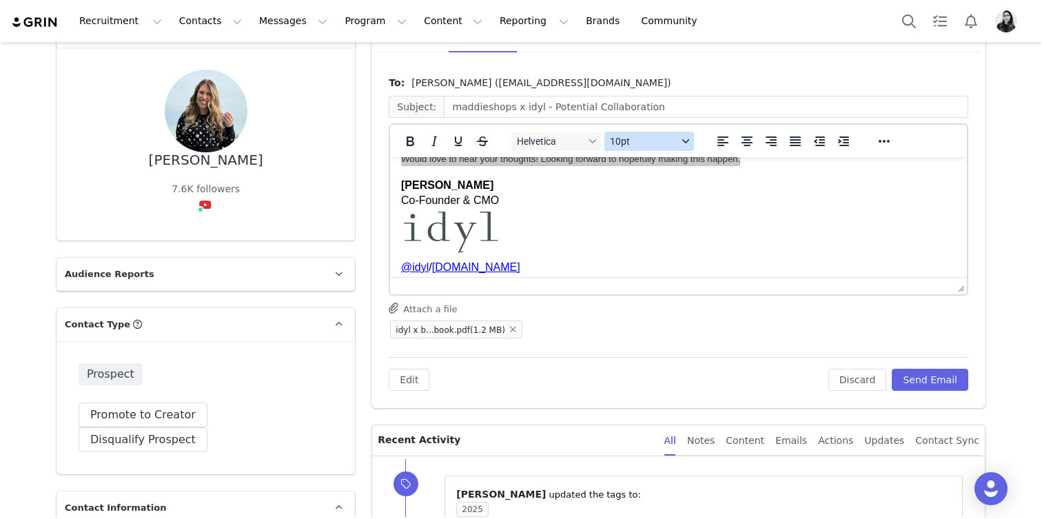
click at [651, 145] on span "10pt" at bounding box center [644, 141] width 68 height 11
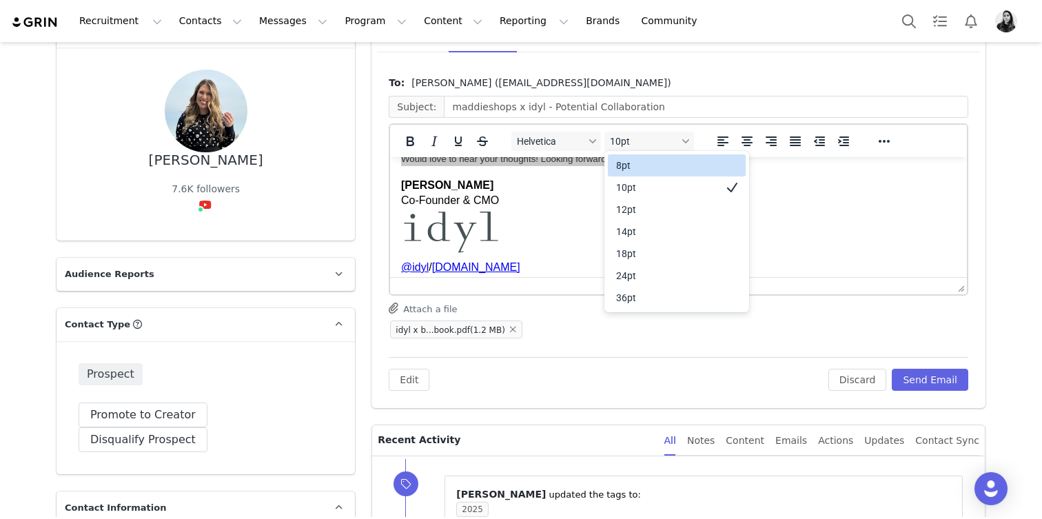
click at [647, 185] on div "10pt" at bounding box center [667, 187] width 102 height 17
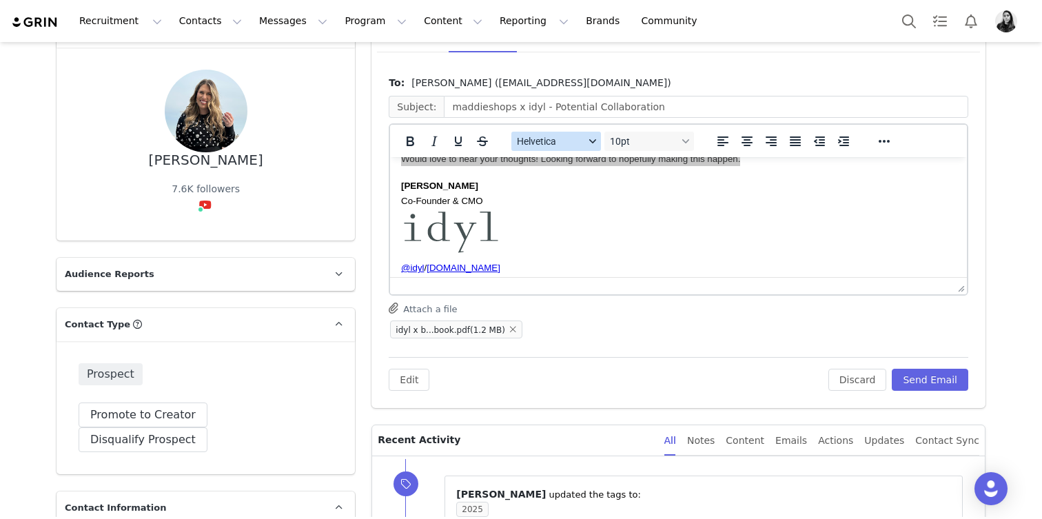
click at [569, 148] on button "Helvetica" at bounding box center [556, 141] width 90 height 19
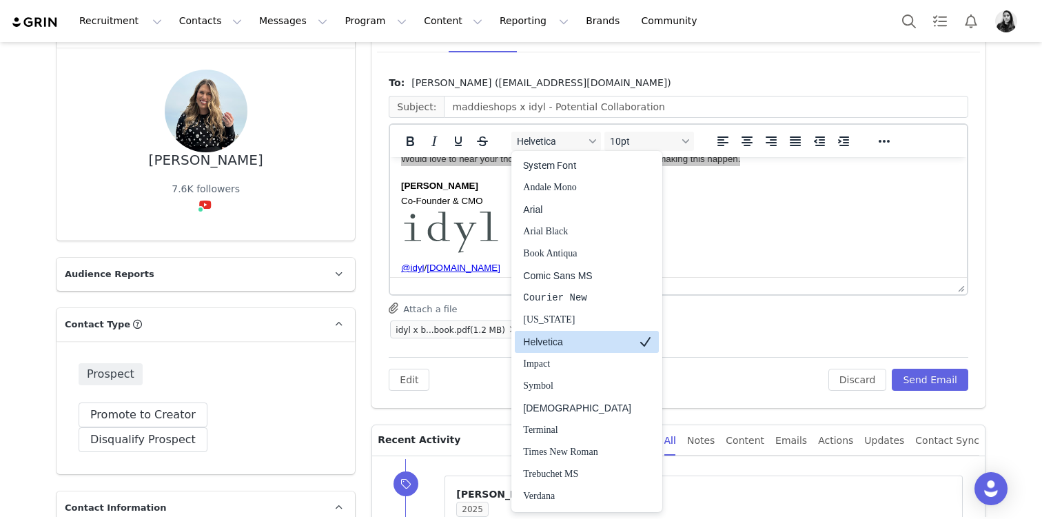
click at [564, 338] on div "Helvetica" at bounding box center [577, 342] width 108 height 17
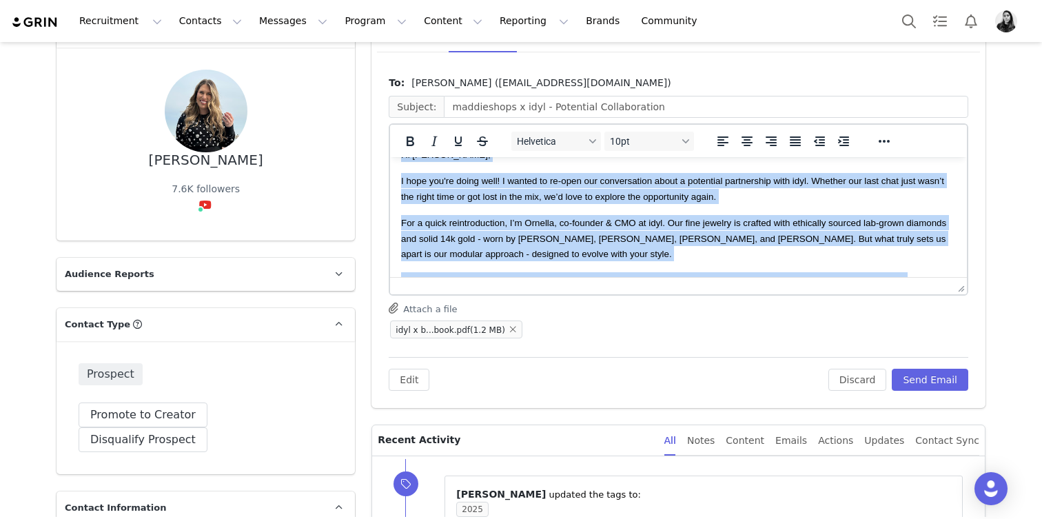
scroll to position [0, 0]
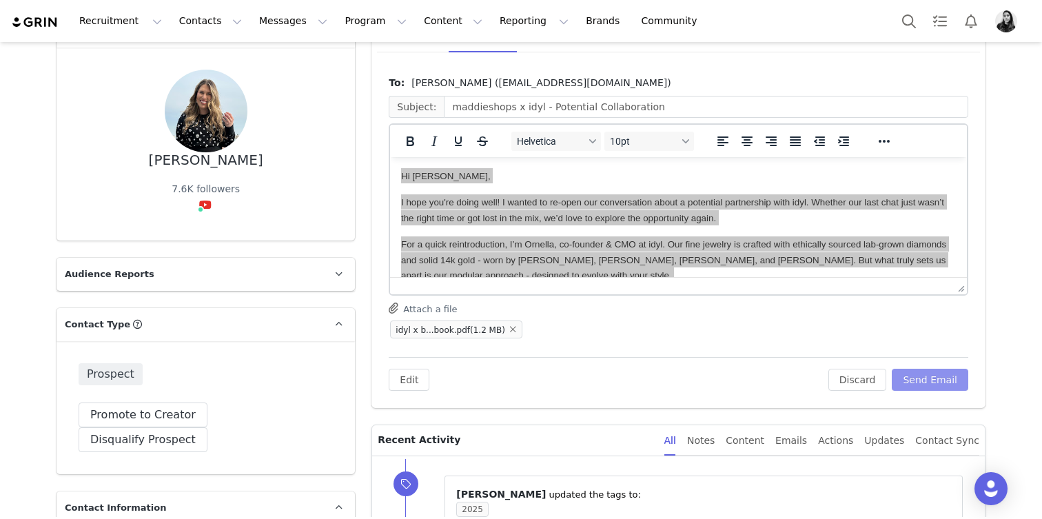
click at [946, 377] on button "Send Email" at bounding box center [930, 380] width 77 height 22
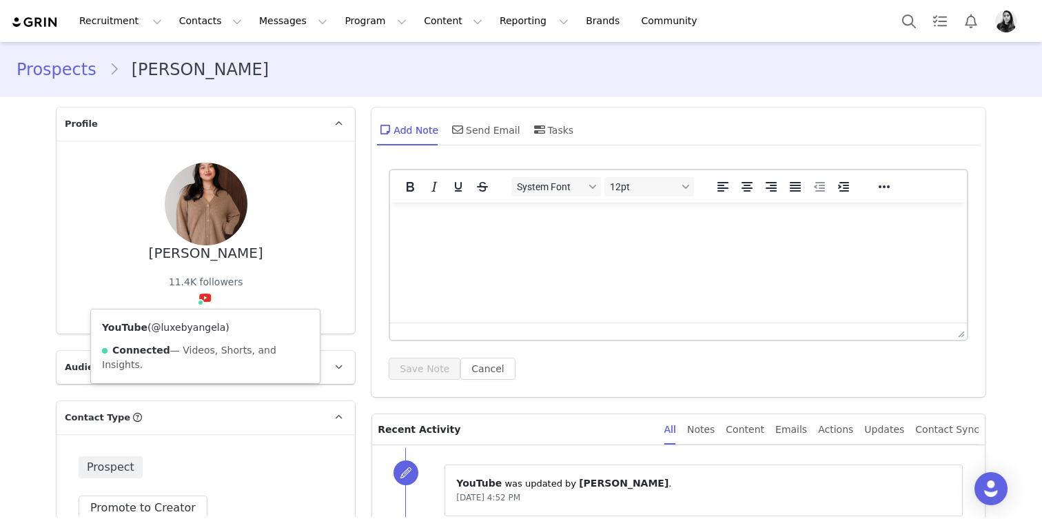
click at [201, 332] on link "@luxebyangela" at bounding box center [188, 327] width 74 height 11
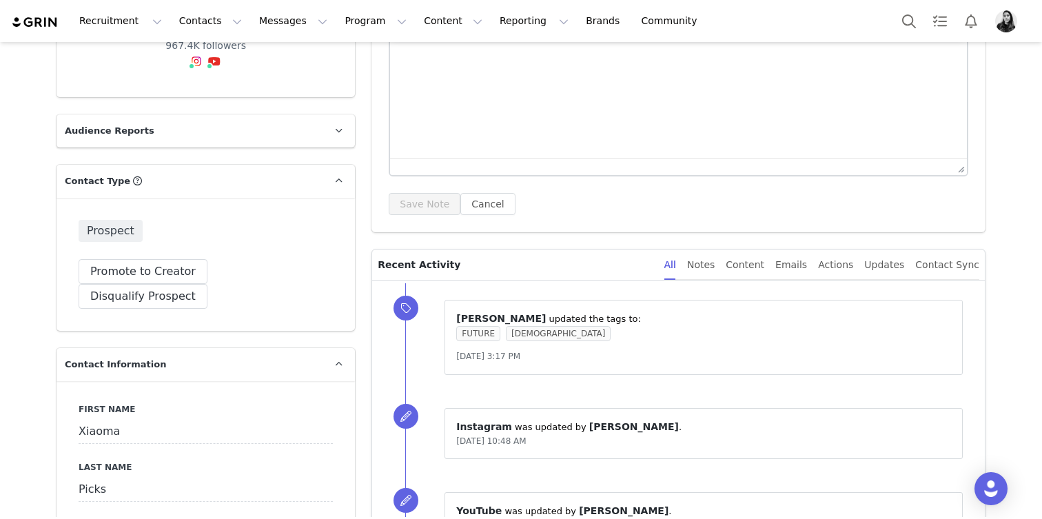
scroll to position [116, 0]
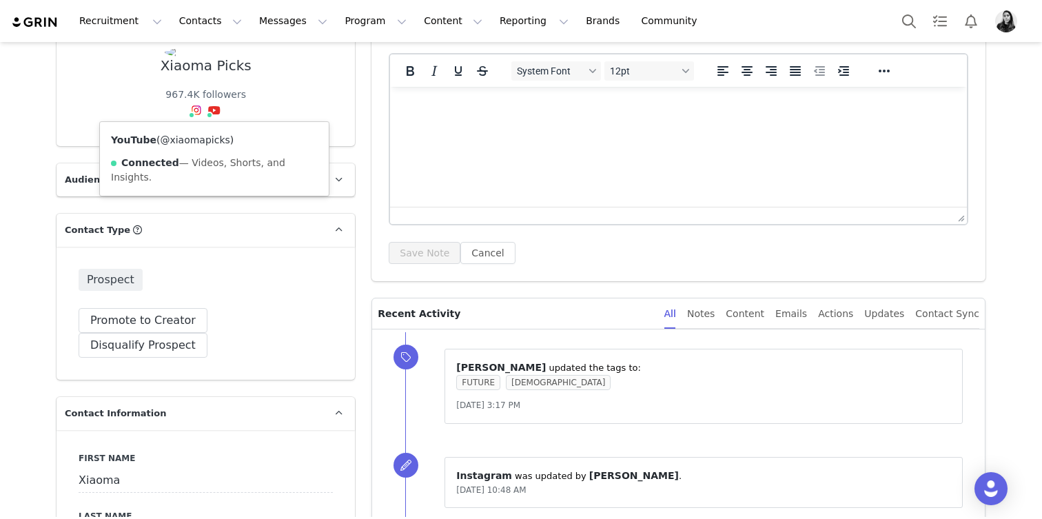
click at [209, 141] on link "@xiaomapicks" at bounding box center [195, 139] width 70 height 11
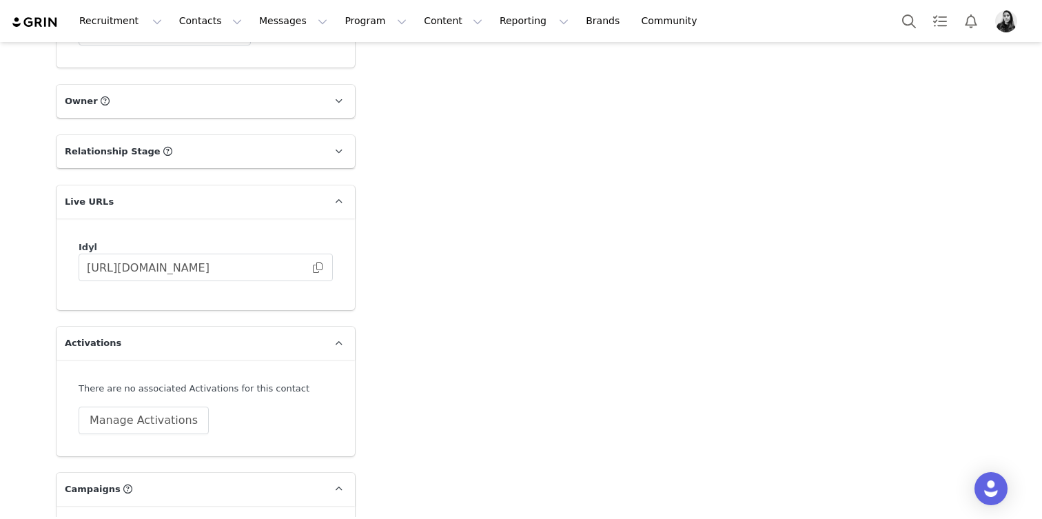
scroll to position [2266, 0]
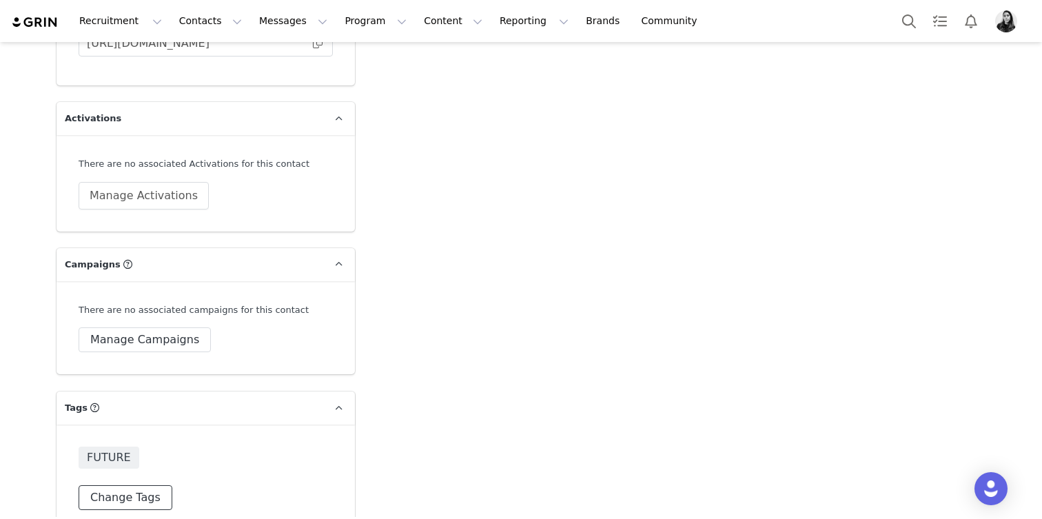
click at [130, 485] on button "Change Tags" at bounding box center [126, 497] width 94 height 25
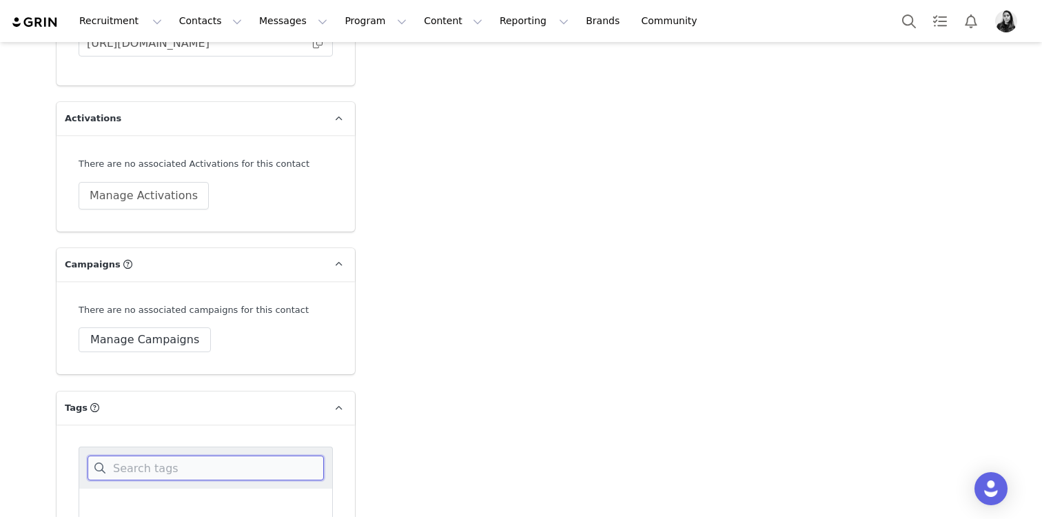
click at [130, 456] on input at bounding box center [206, 468] width 236 height 25
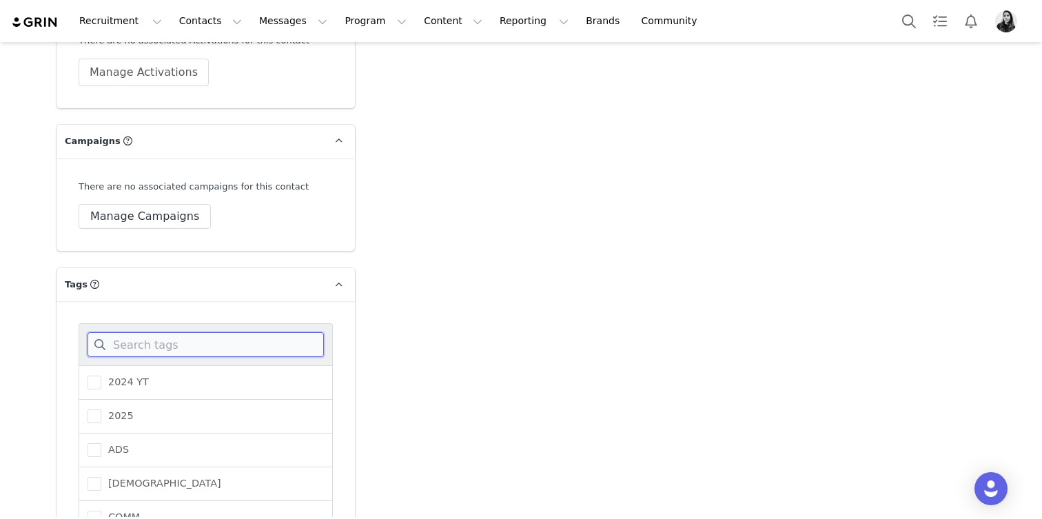
scroll to position [2390, 0]
click at [117, 407] on label "2025" at bounding box center [111, 415] width 46 height 17
click at [101, 409] on input "2025" at bounding box center [101, 409] width 0 height 0
click at [132, 332] on input at bounding box center [206, 344] width 236 height 25
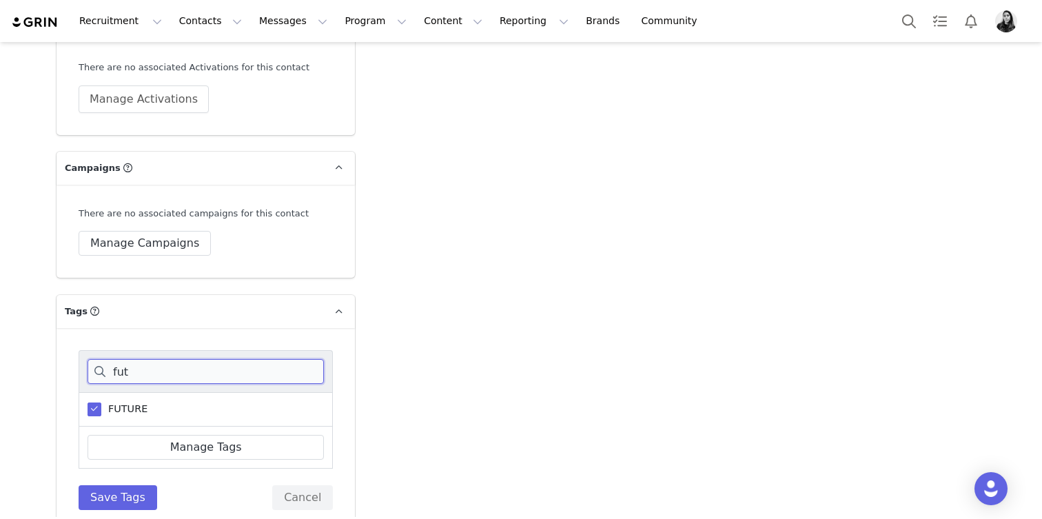
type input "fut"
click at [95, 403] on span at bounding box center [95, 410] width 14 height 14
click at [101, 403] on input "FUTURE" at bounding box center [101, 403] width 0 height 0
click at [106, 458] on div "fut FUTURE Manage Tags Save Tags Cancel" at bounding box center [206, 430] width 254 height 160
click at [106, 485] on button "Save Tags" at bounding box center [118, 497] width 79 height 25
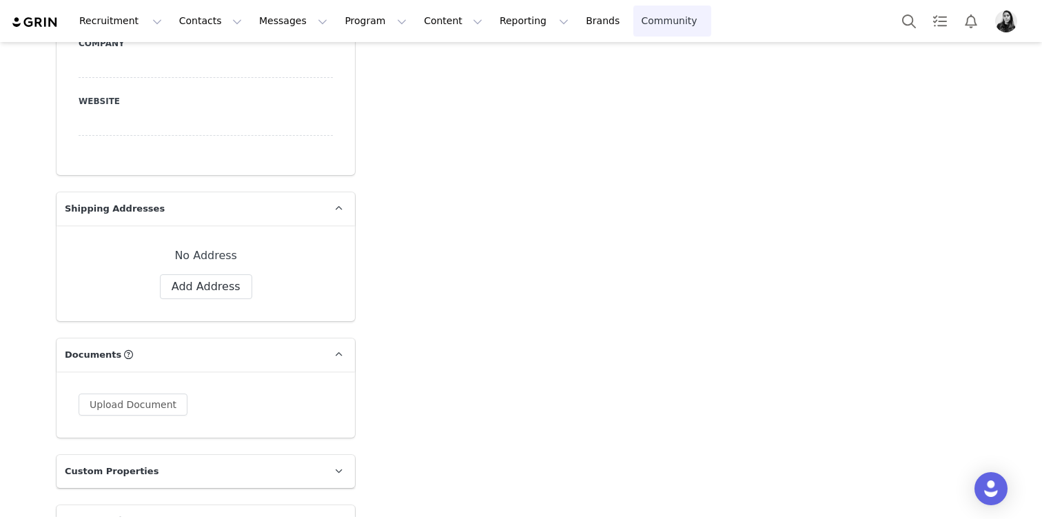
scroll to position [877, 0]
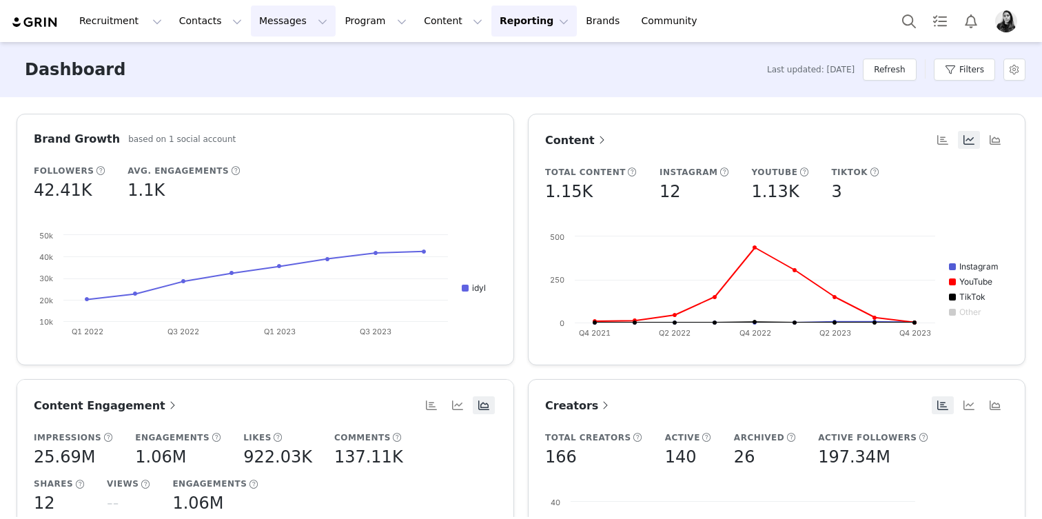
click at [255, 23] on button "Messages Messages" at bounding box center [293, 21] width 85 height 31
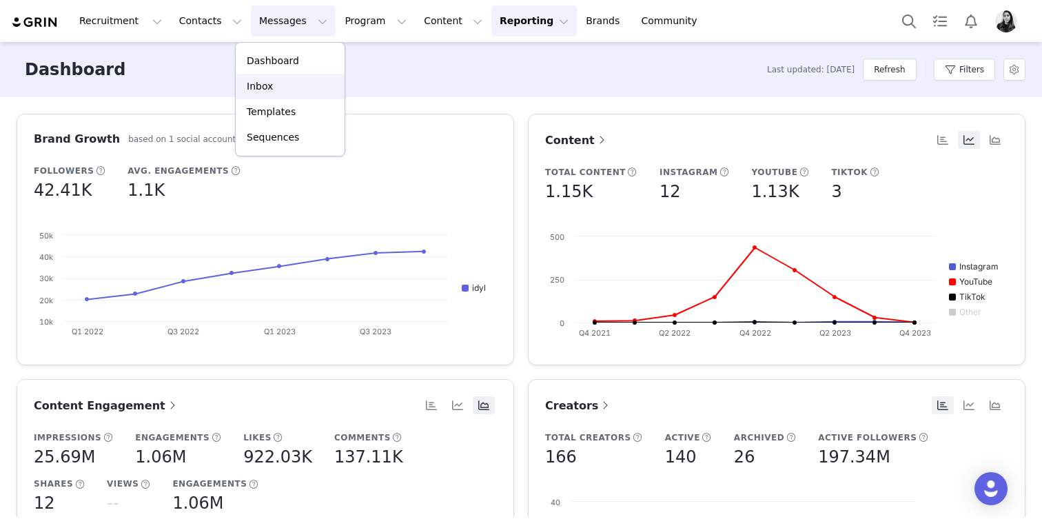
click at [265, 82] on p "Inbox" at bounding box center [260, 86] width 26 height 14
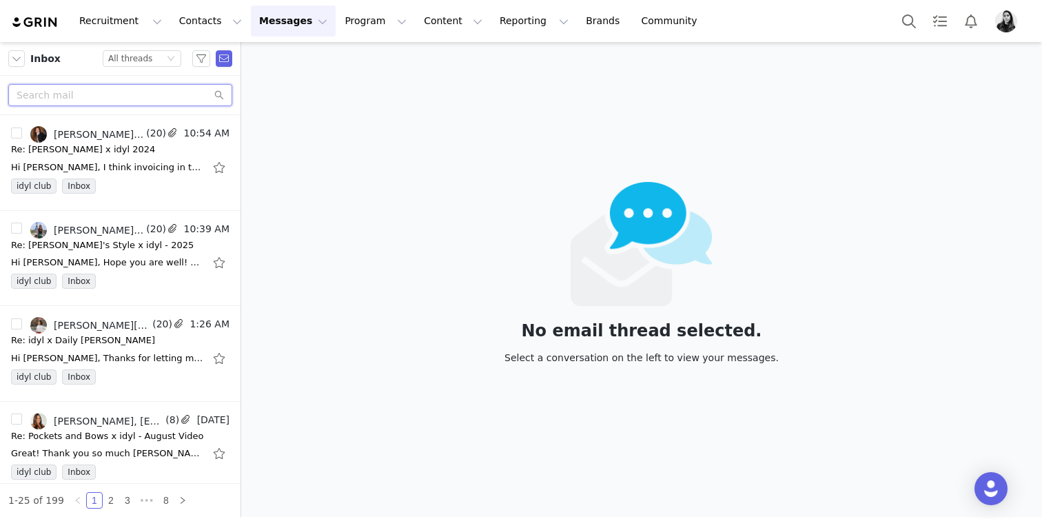
click at [116, 95] on input "text" at bounding box center [120, 95] width 224 height 22
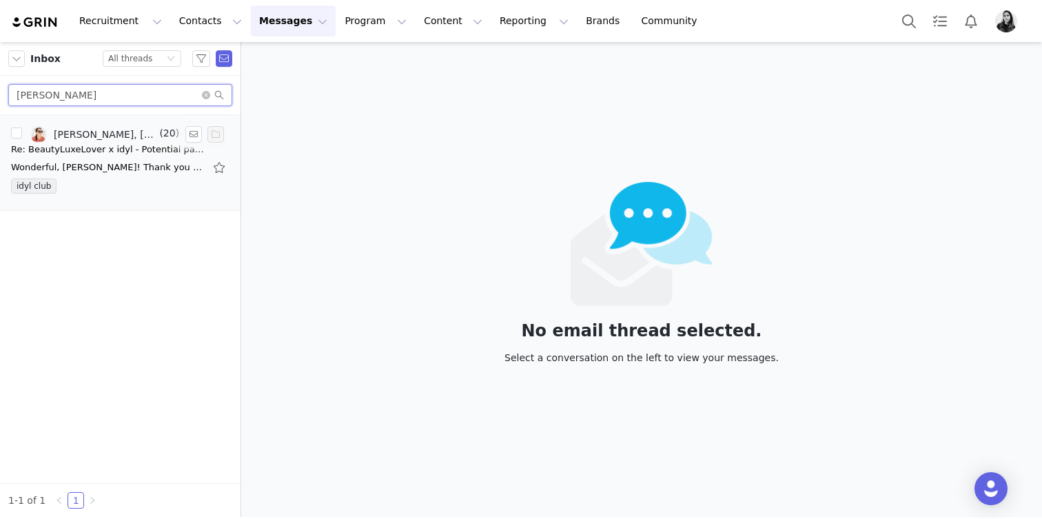
type input "[PERSON_NAME]"
click at [103, 148] on div "Re: BeautyLuxeLover x idyl - Potential partnership" at bounding box center [107, 150] width 193 height 14
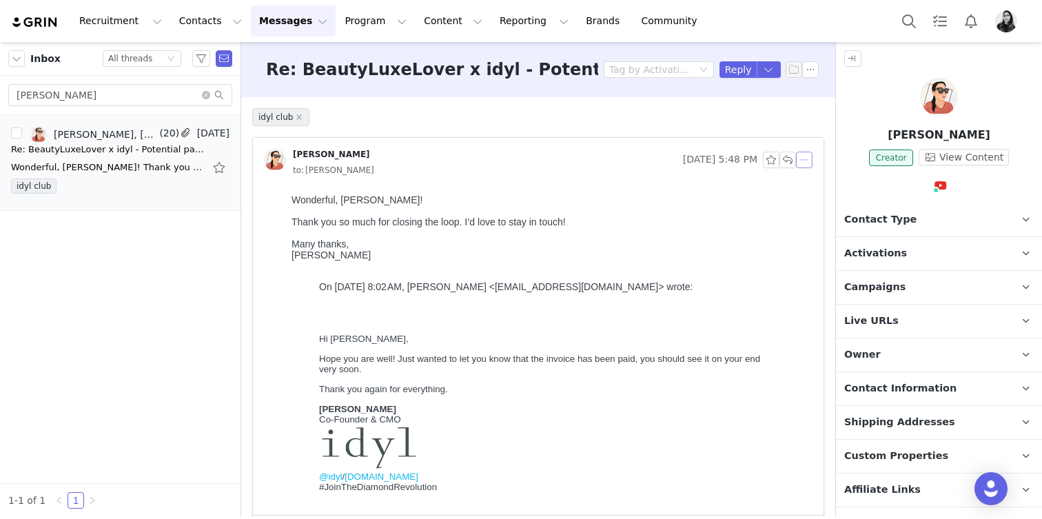
click at [811, 162] on button "button" at bounding box center [804, 160] width 17 height 17
click at [810, 181] on li "Reply All" at bounding box center [825, 185] width 59 height 22
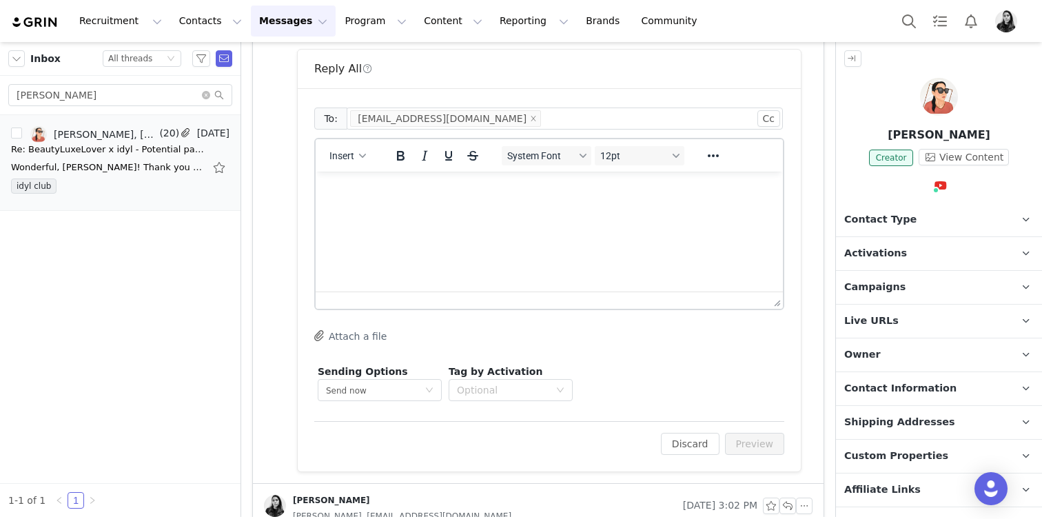
click at [453, 209] on html at bounding box center [549, 190] width 467 height 37
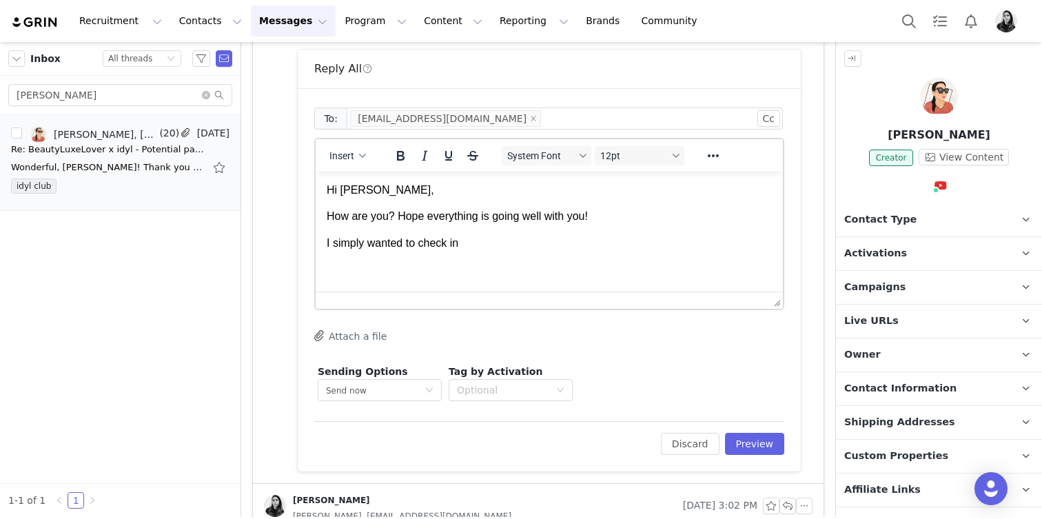
drag, startPoint x: 479, startPoint y: 245, endPoint x: 317, endPoint y: 244, distance: 162.0
click at [317, 244] on html "Hi Kim, How are you? Hope everything is going well with you! I simply wanted to…" at bounding box center [549, 217] width 467 height 90
click at [573, 247] on p "Our CFO just informed me that the payment didn;t go" at bounding box center [549, 243] width 445 height 15
click at [620, 241] on p "Our CFO just informed me that the payment didn't go" at bounding box center [549, 243] width 445 height 15
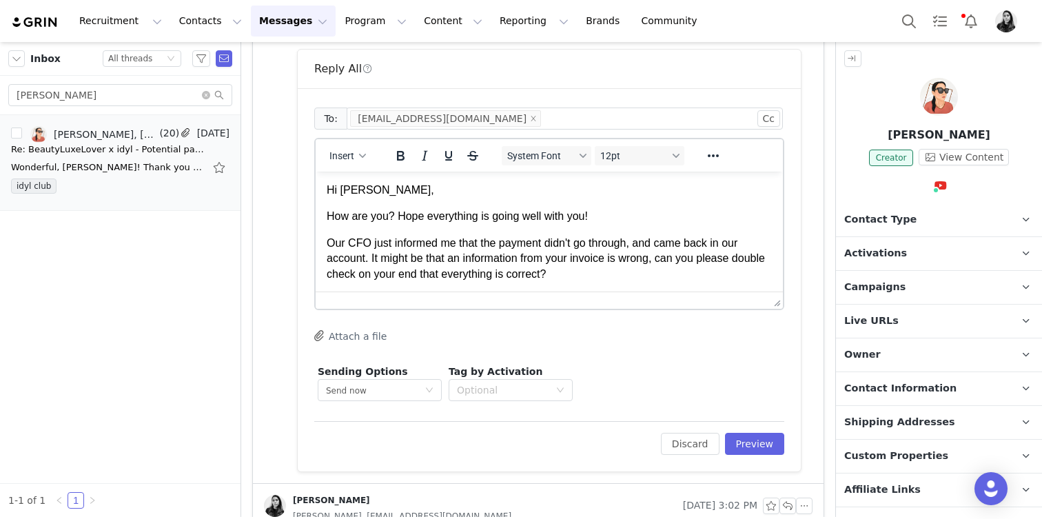
scroll to position [17, 0]
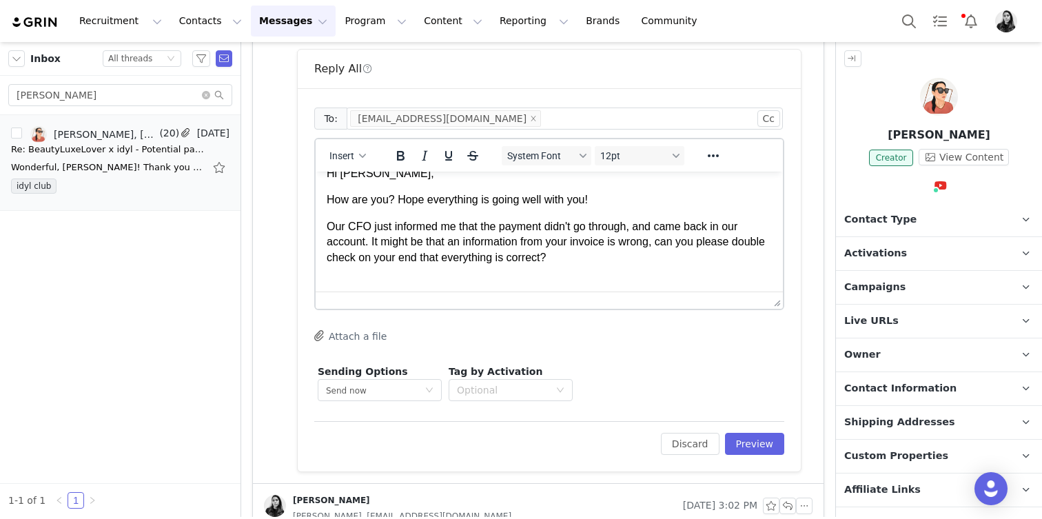
click at [362, 341] on button "Attach a file" at bounding box center [350, 335] width 72 height 17
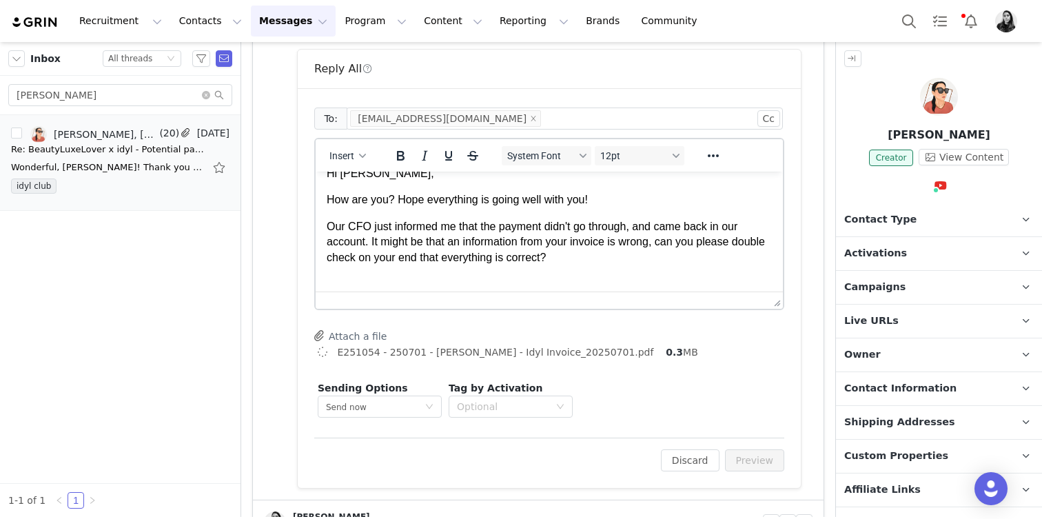
click at [660, 263] on p "Our CFO just informed me that the payment didn't go through, and came back in o…" at bounding box center [549, 242] width 445 height 46
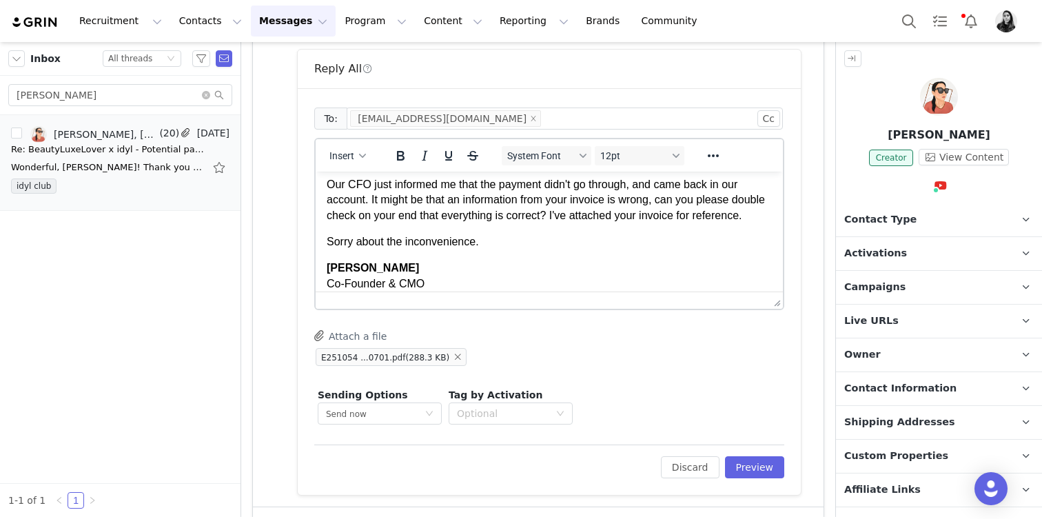
scroll to position [154, 0]
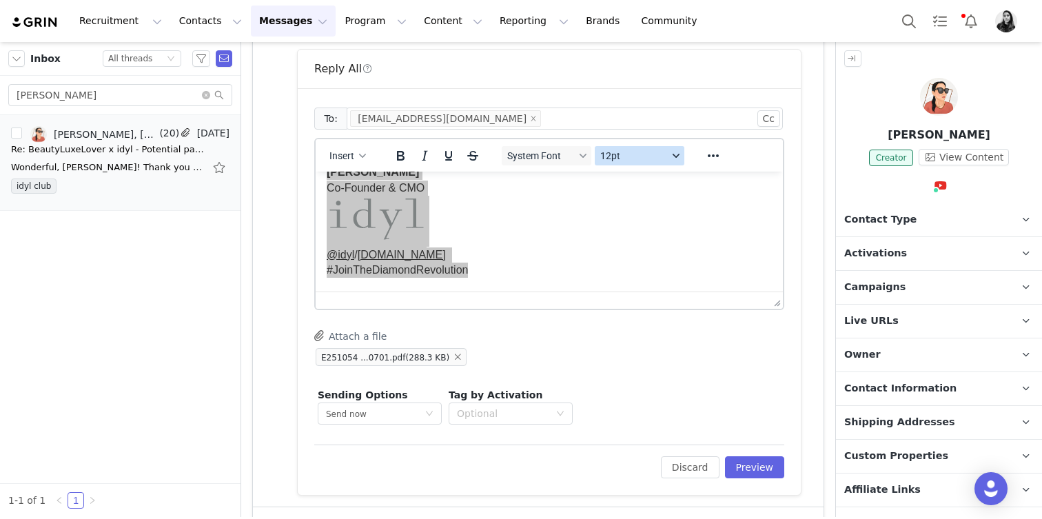
click at [662, 159] on span "12pt" at bounding box center [634, 155] width 68 height 11
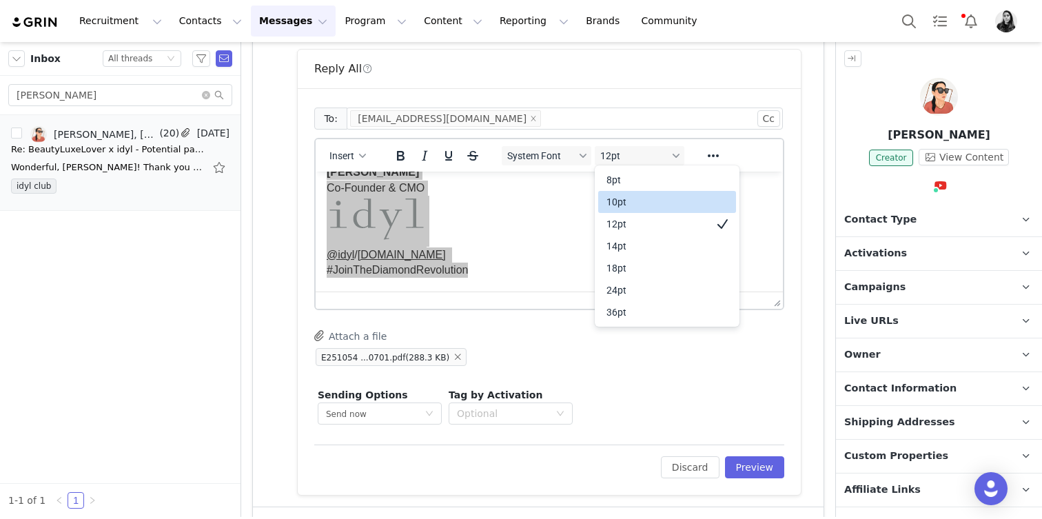
click at [644, 192] on div "10pt" at bounding box center [667, 202] width 138 height 22
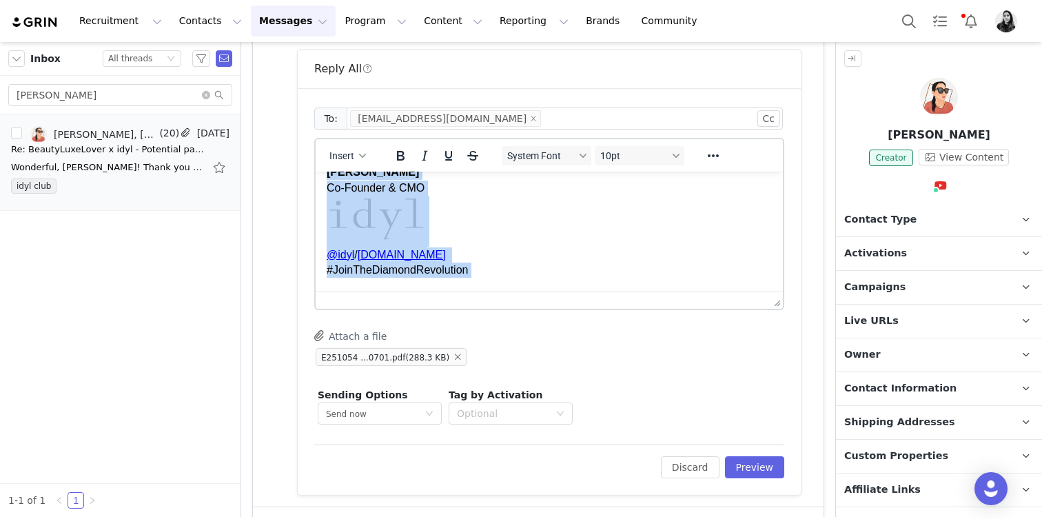
scroll to position [139, 0]
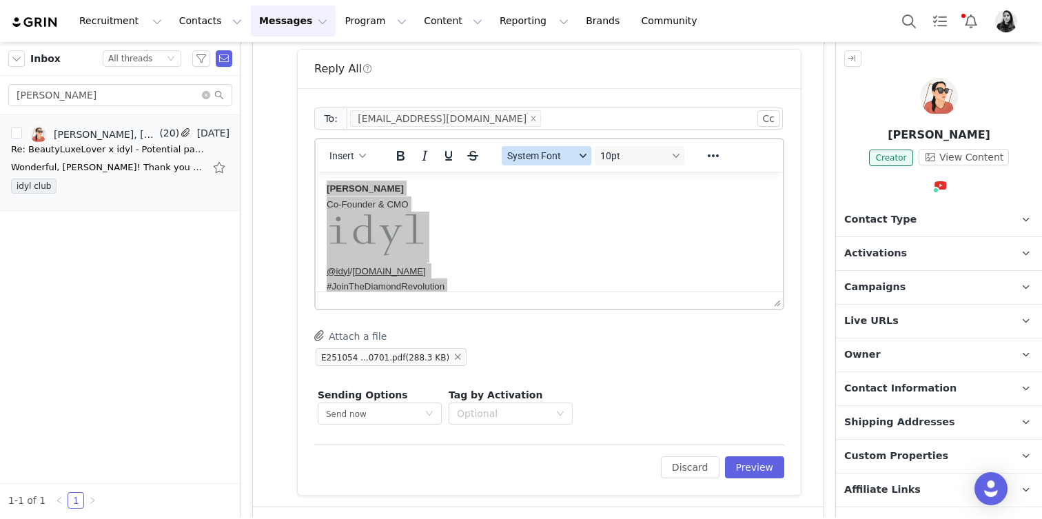
click at [551, 152] on span "System Font" at bounding box center [541, 155] width 68 height 11
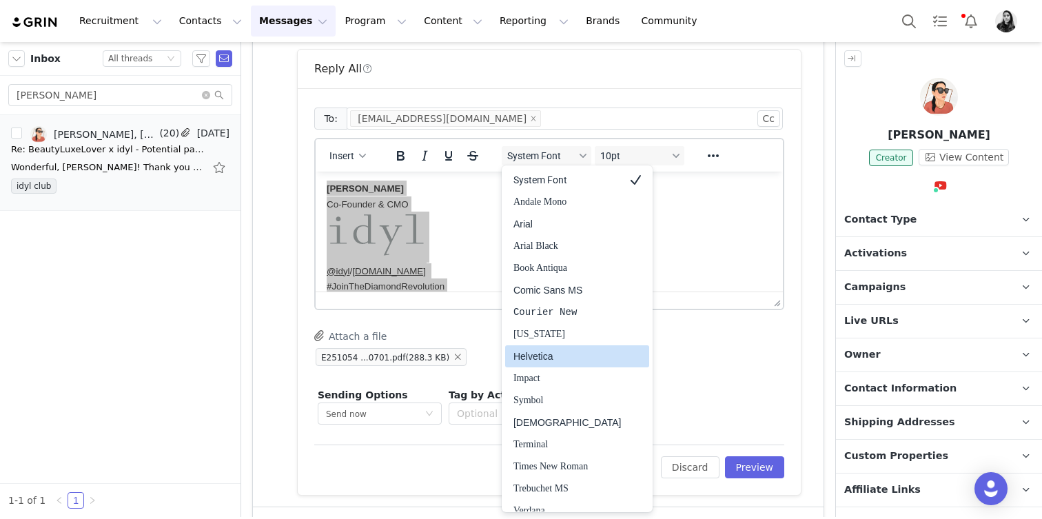
click at [551, 353] on div "Helvetica" at bounding box center [568, 356] width 108 height 17
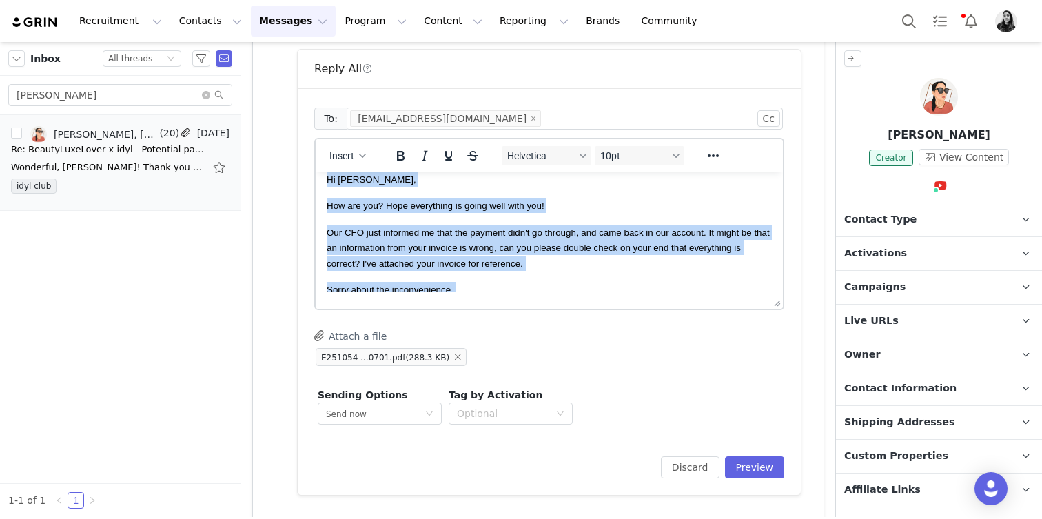
scroll to position [0, 0]
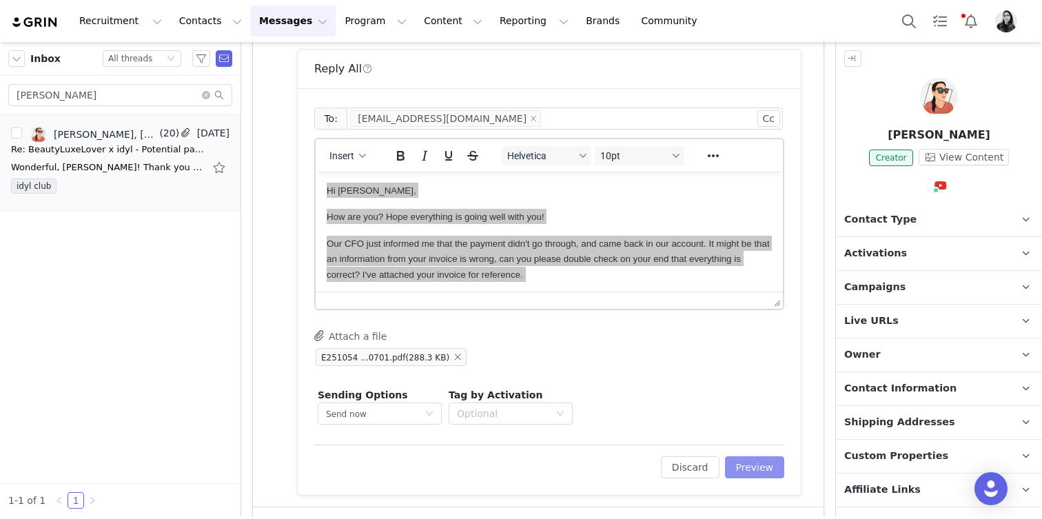
click at [759, 461] on button "Preview" at bounding box center [755, 467] width 60 height 22
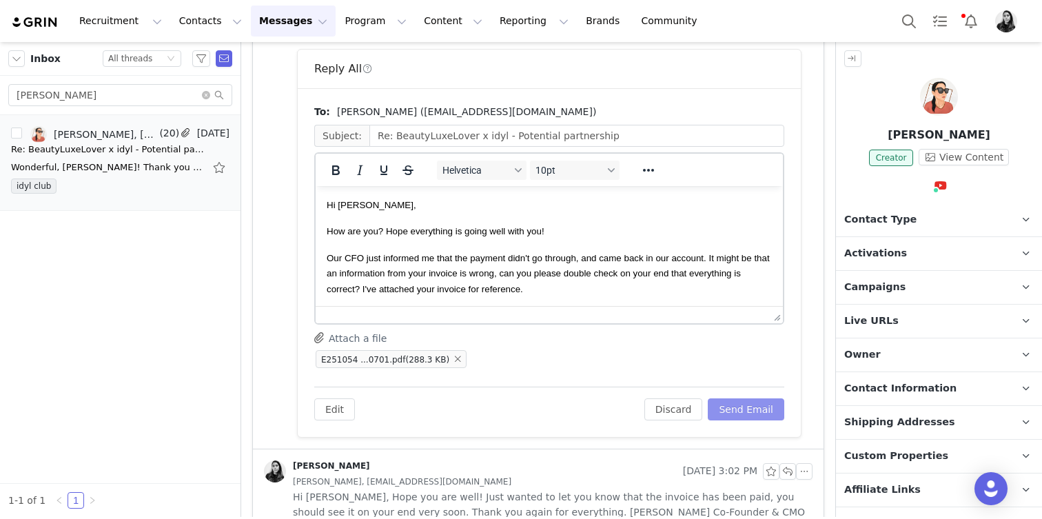
click at [742, 408] on button "Send Email" at bounding box center [746, 409] width 77 height 22
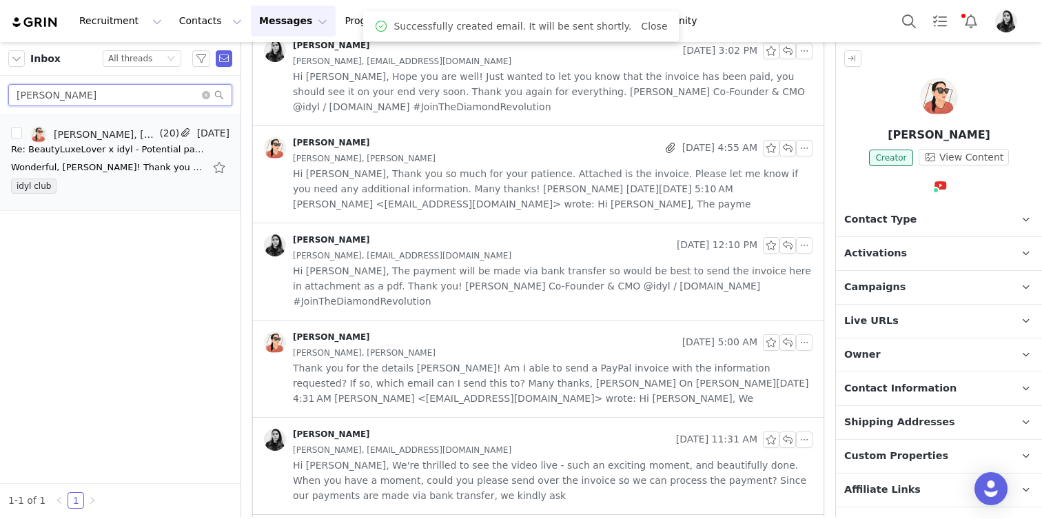
click at [210, 103] on input "kim" at bounding box center [120, 95] width 224 height 22
click at [207, 98] on icon "icon: close-circle" at bounding box center [206, 95] width 8 height 8
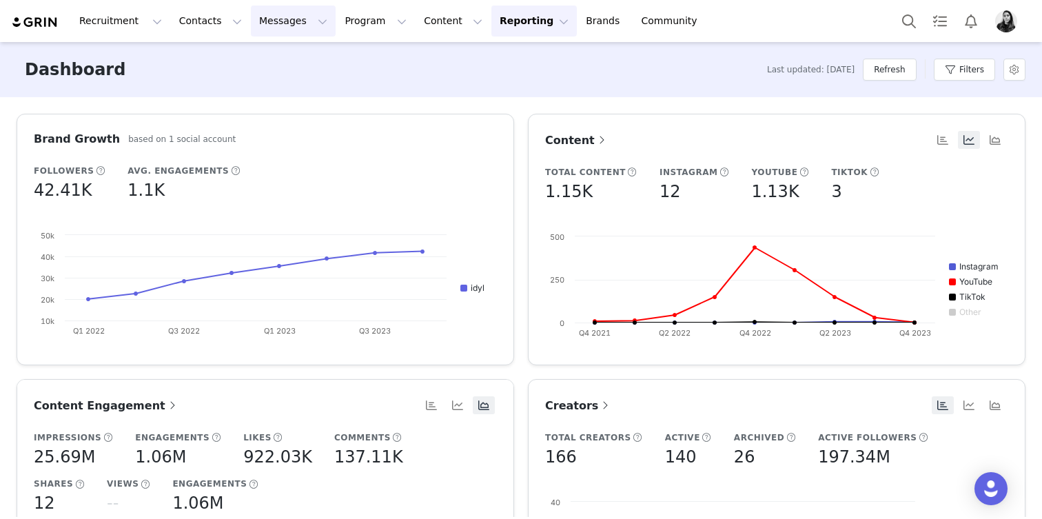
click at [251, 24] on button "Messages Messages" at bounding box center [293, 21] width 85 height 31
click at [276, 88] on div "Inbox" at bounding box center [290, 86] width 92 height 14
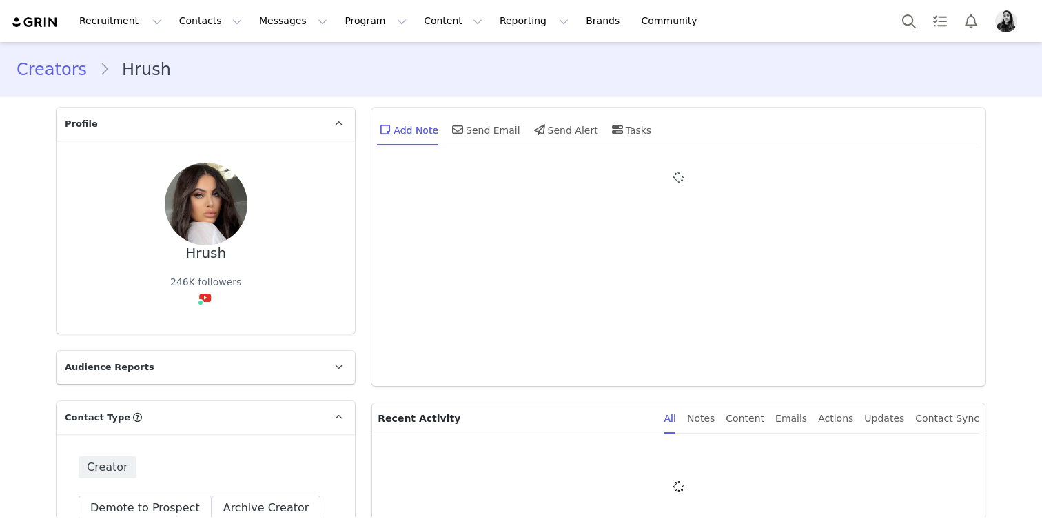
type input "+1 (United States)"
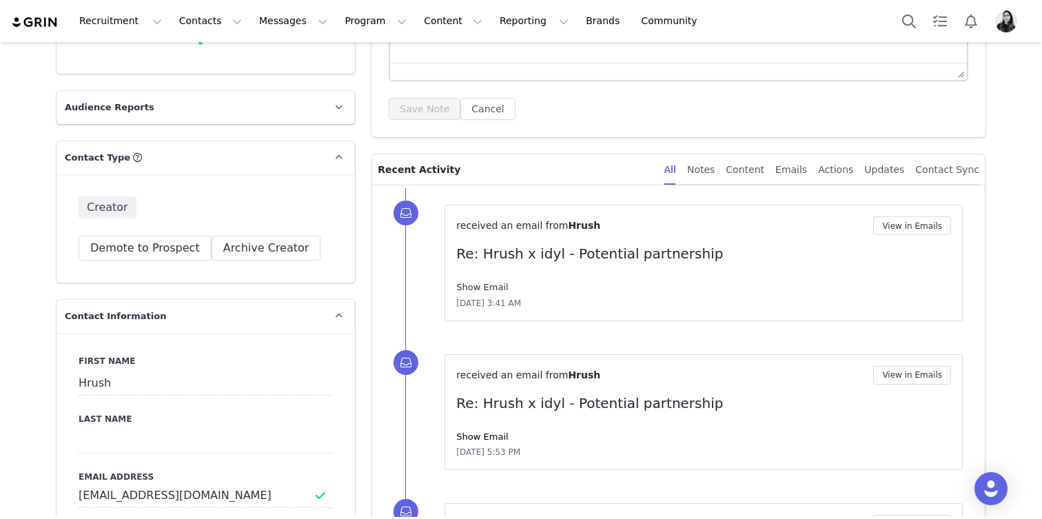
click at [500, 282] on link "Show Email" at bounding box center [482, 287] width 52 height 10
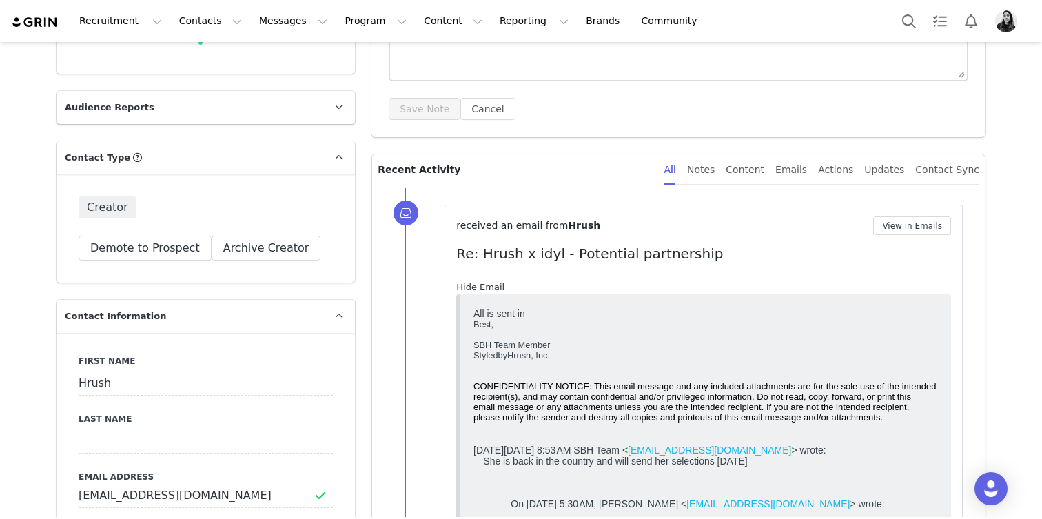
click at [500, 282] on link "Hide Email" at bounding box center [480, 287] width 48 height 10
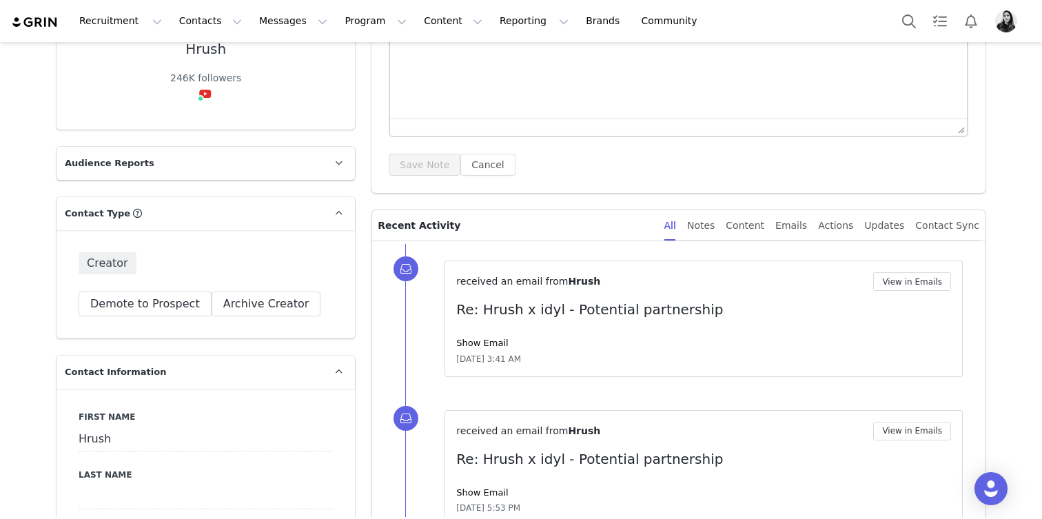
scroll to position [46, 0]
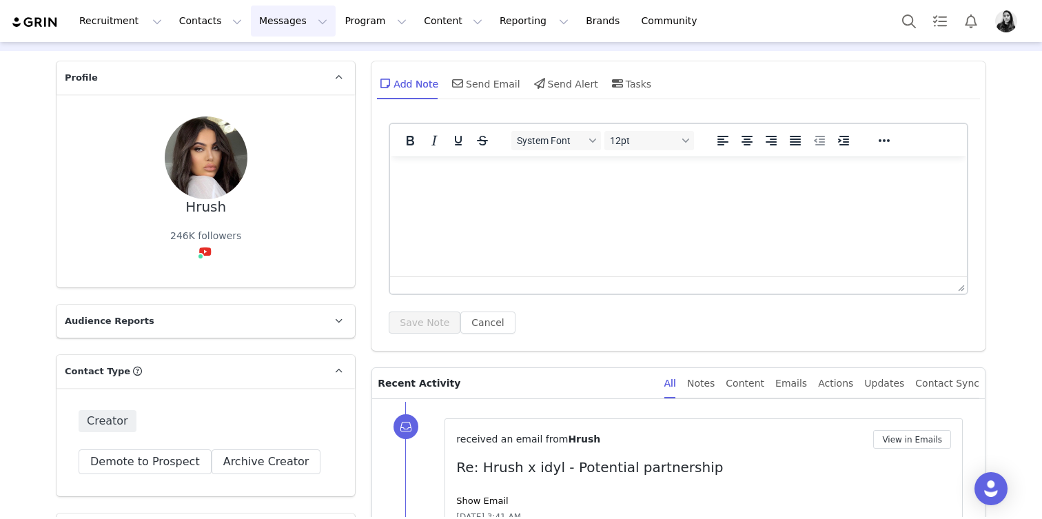
click at [272, 17] on button "Messages Messages" at bounding box center [293, 21] width 85 height 31
click at [268, 52] on link "Dashboard" at bounding box center [290, 61] width 109 height 26
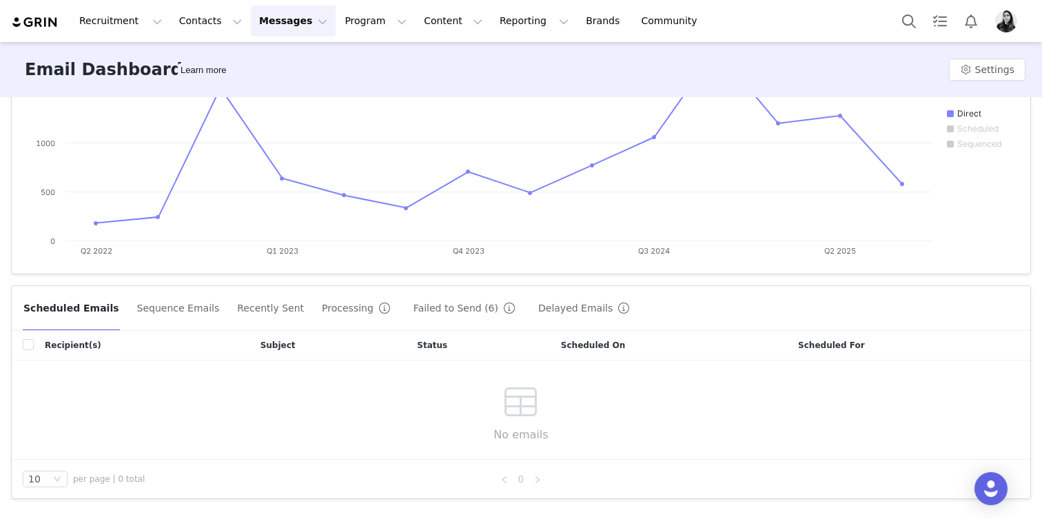
click at [442, 307] on button "Failed to Send (6)" at bounding box center [467, 308] width 108 height 22
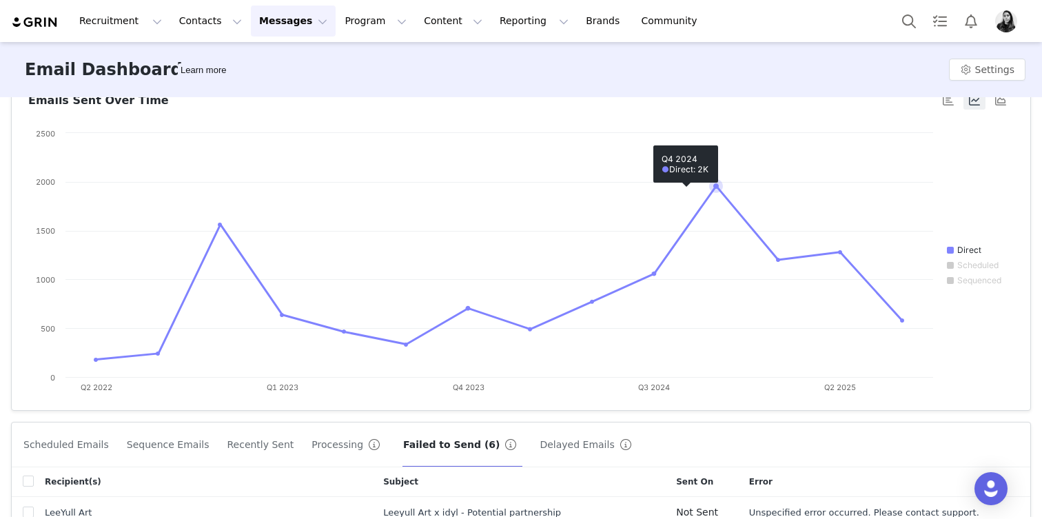
scroll to position [322, 0]
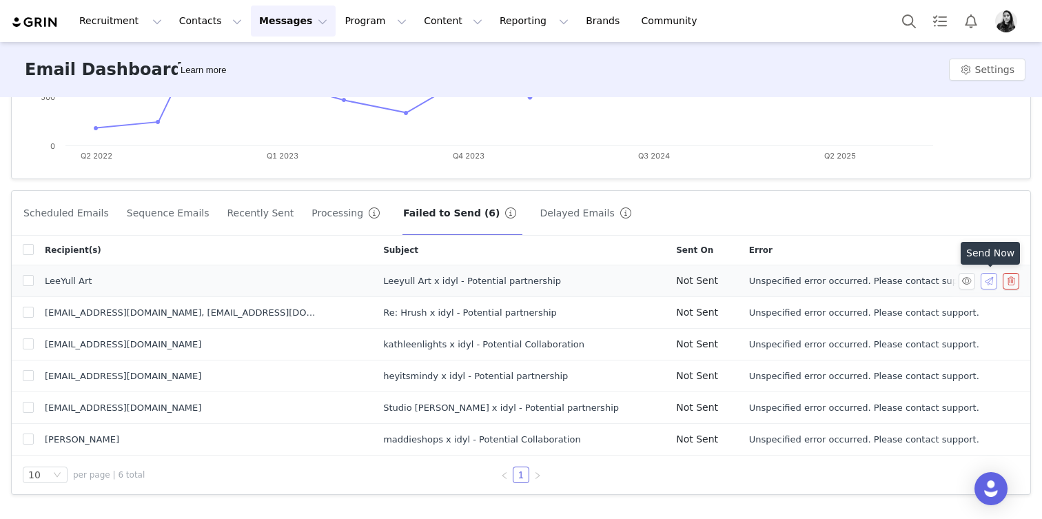
click at [986, 279] on button "button" at bounding box center [989, 281] width 17 height 17
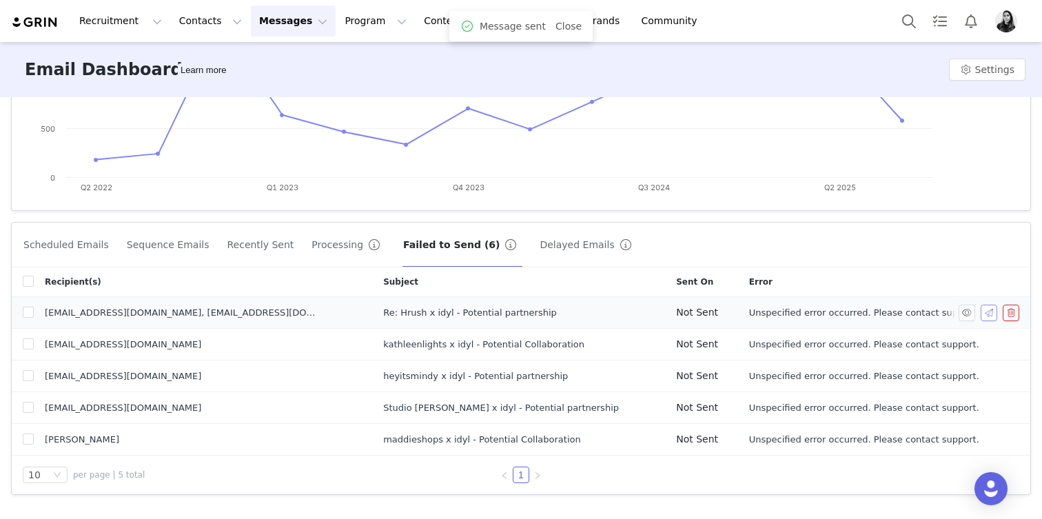
scroll to position [290, 0]
click at [988, 319] on button "button" at bounding box center [989, 313] width 17 height 17
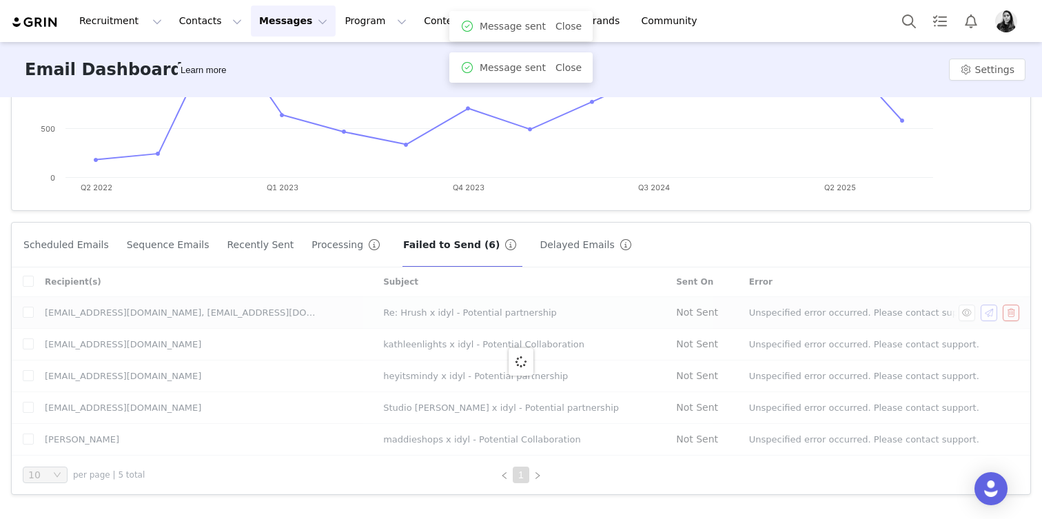
scroll to position [258, 0]
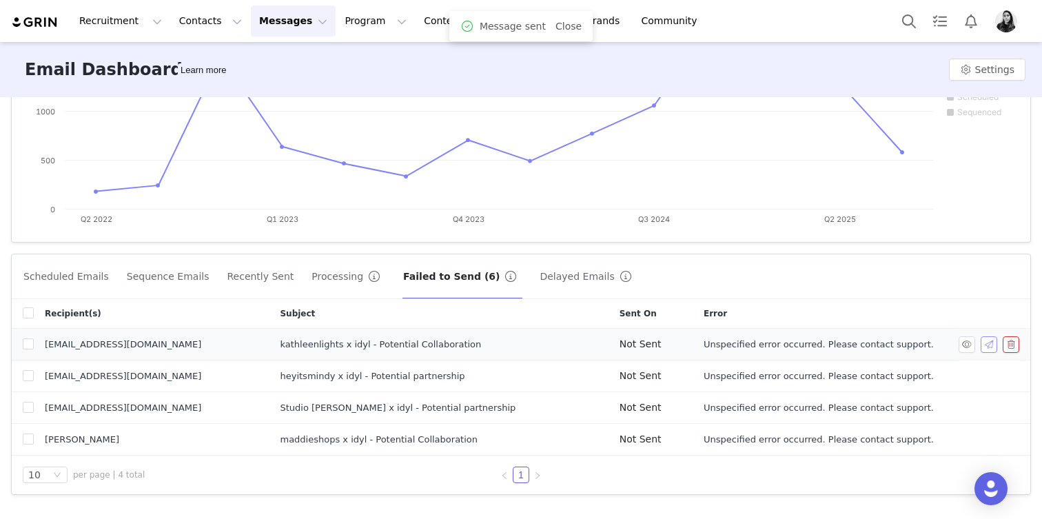
click at [986, 339] on button "button" at bounding box center [989, 344] width 17 height 17
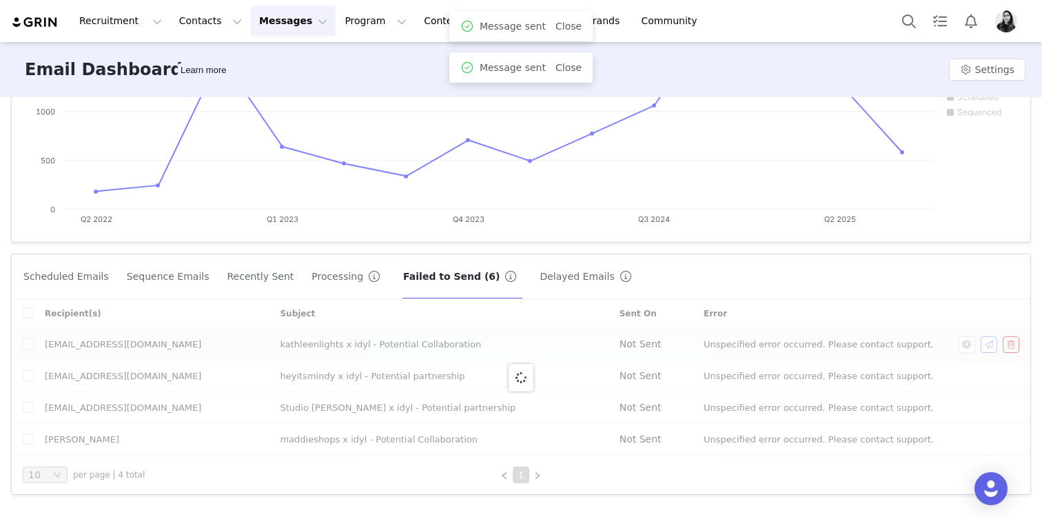
scroll to position [227, 0]
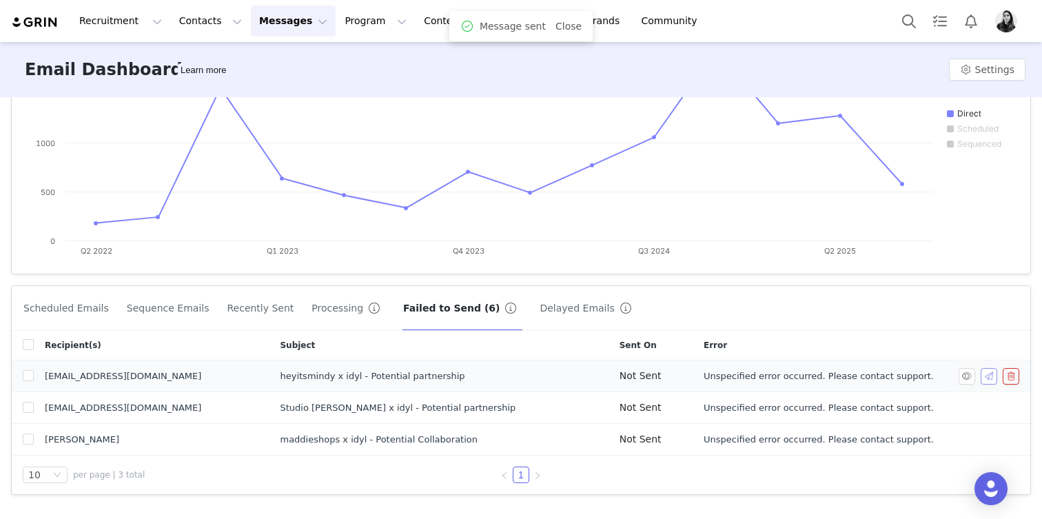
click at [986, 373] on button "button" at bounding box center [989, 376] width 17 height 17
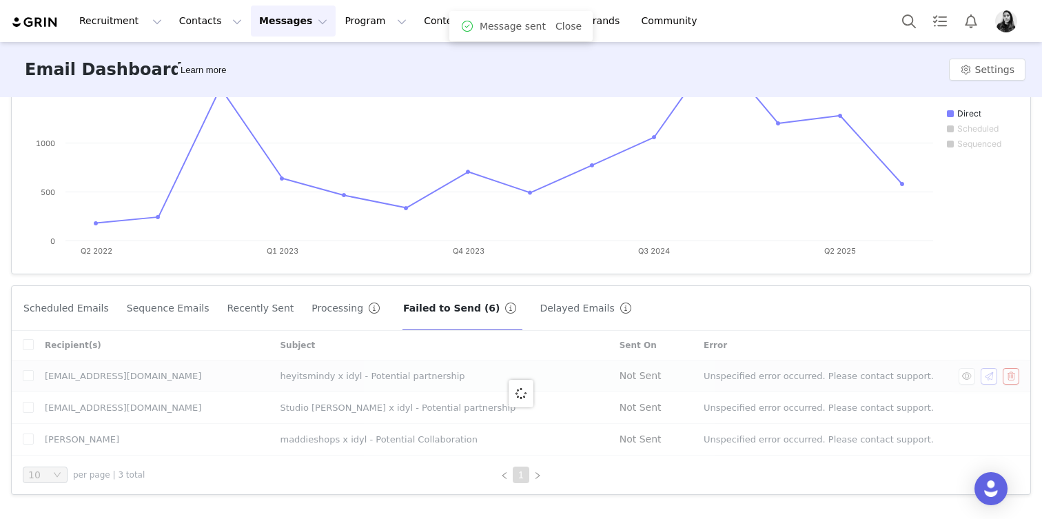
scroll to position [195, 0]
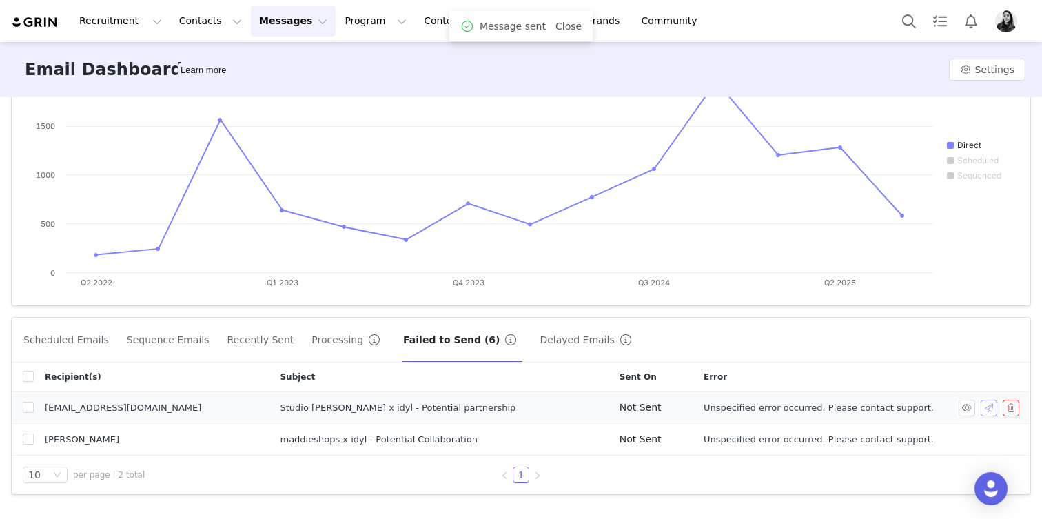
click at [988, 409] on button "button" at bounding box center [989, 408] width 17 height 17
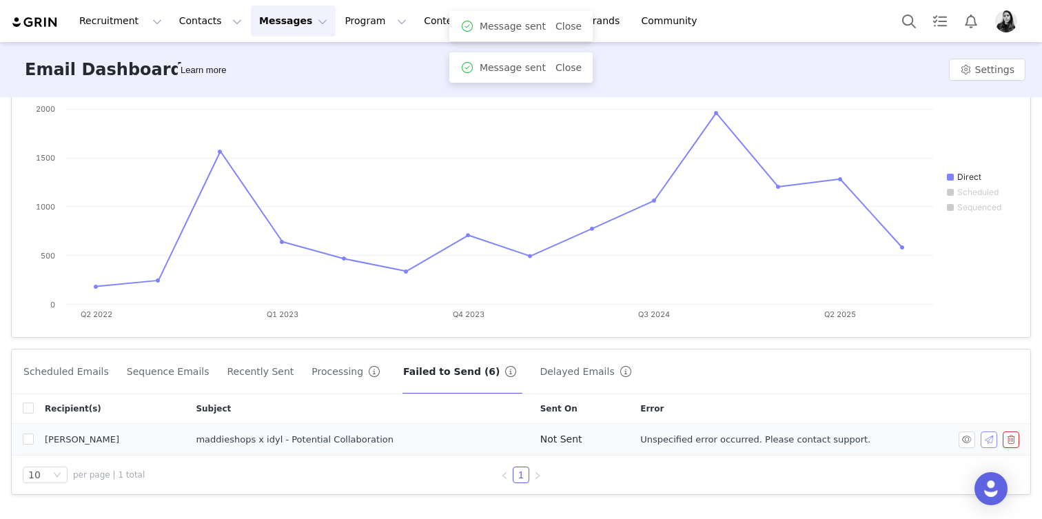
scroll to position [163, 0]
click at [984, 436] on button "button" at bounding box center [989, 439] width 17 height 17
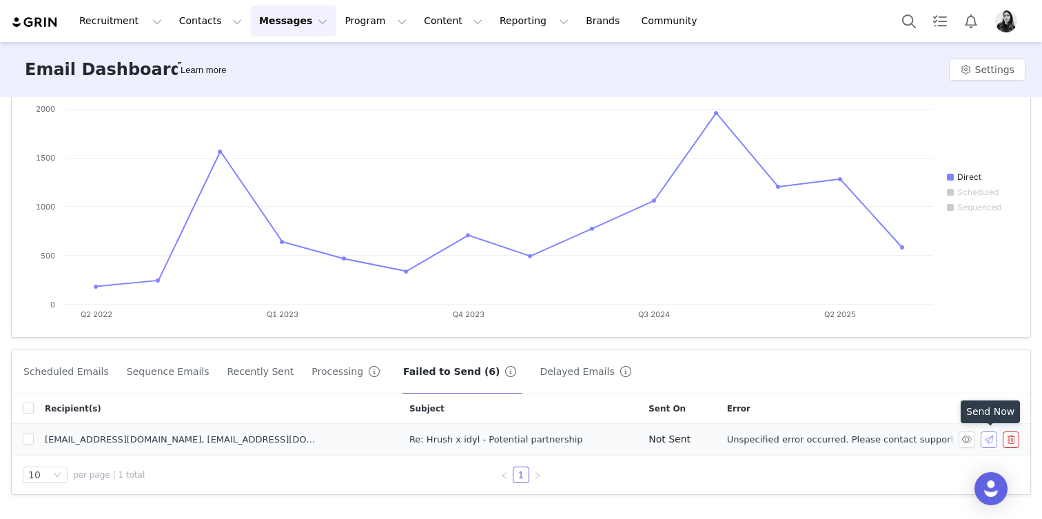
click at [984, 437] on button "button" at bounding box center [989, 439] width 17 height 17
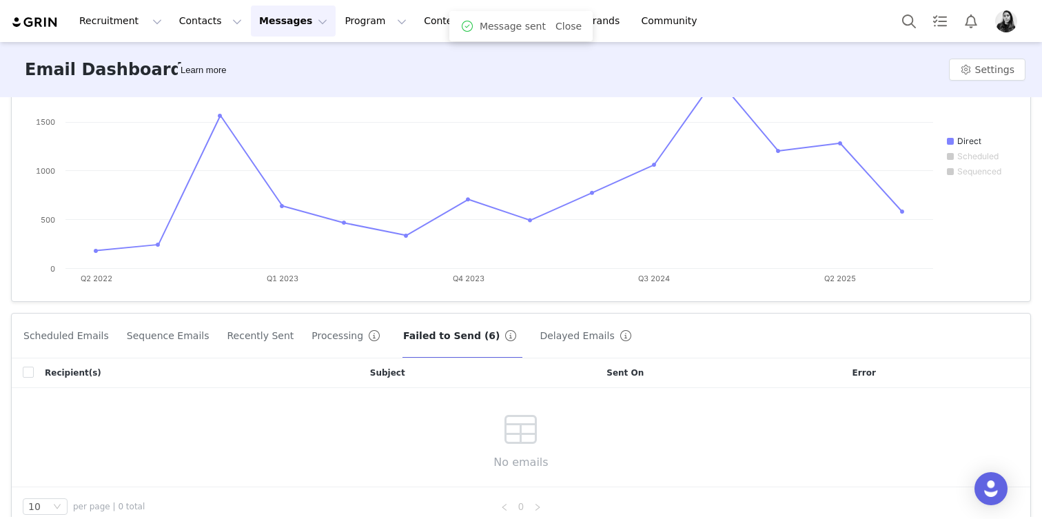
scroll to position [231, 0]
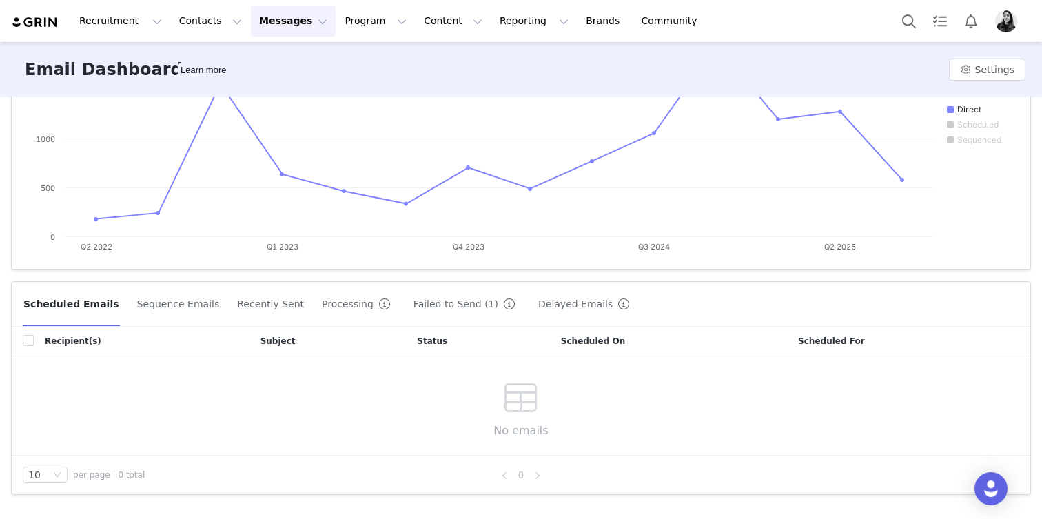
click at [413, 298] on button "Failed to Send (1)" at bounding box center [467, 304] width 108 height 22
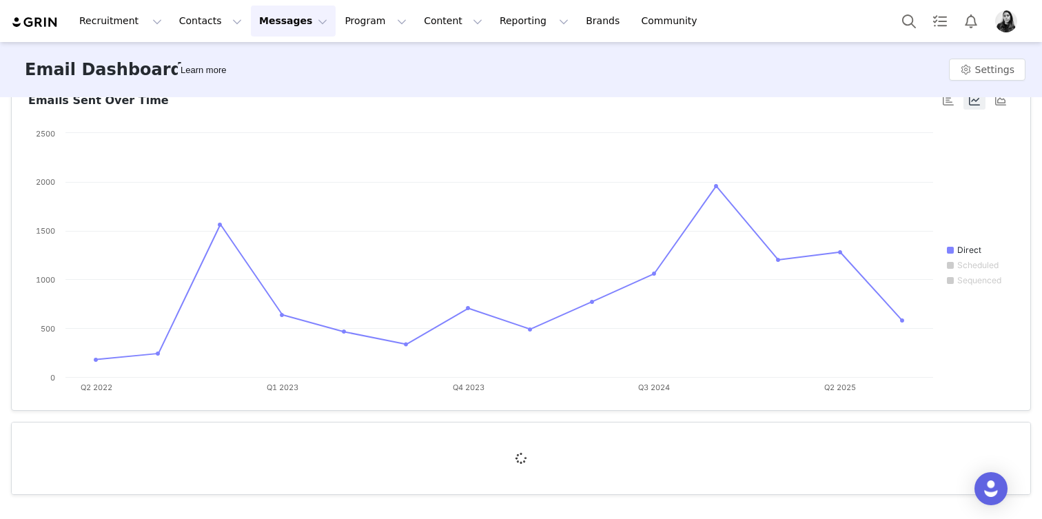
scroll to position [195, 0]
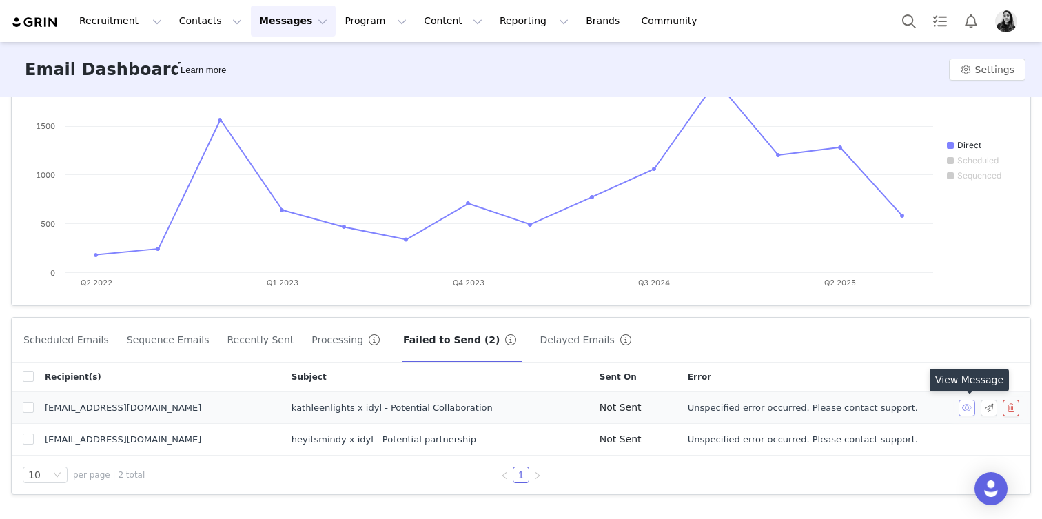
click at [962, 407] on button "button" at bounding box center [967, 408] width 17 height 17
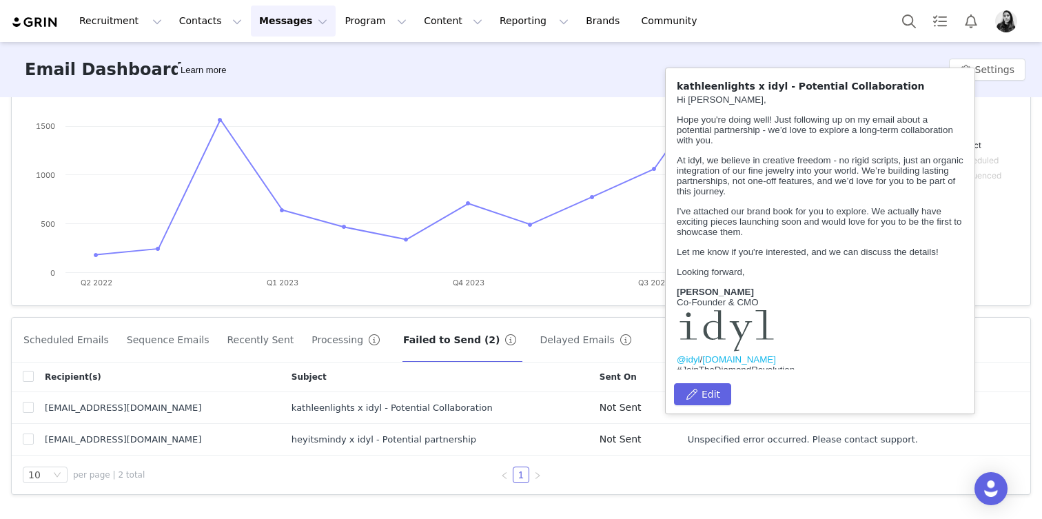
scroll to position [0, 0]
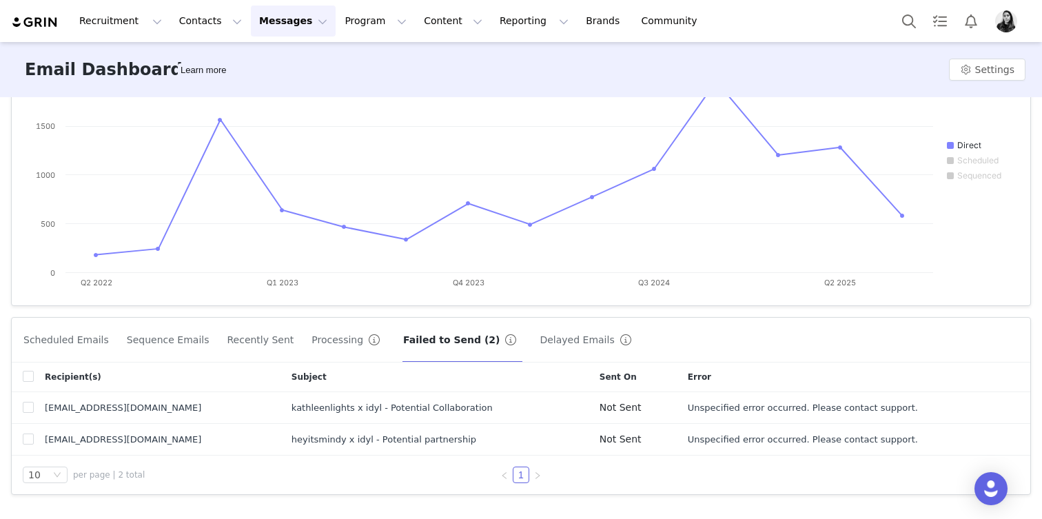
click at [629, 309] on div "There are 2 emails that failed to send recently. We will attempt to resend them…" at bounding box center [521, 307] width 1042 height 420
click at [962, 440] on button "button" at bounding box center [967, 439] width 17 height 17
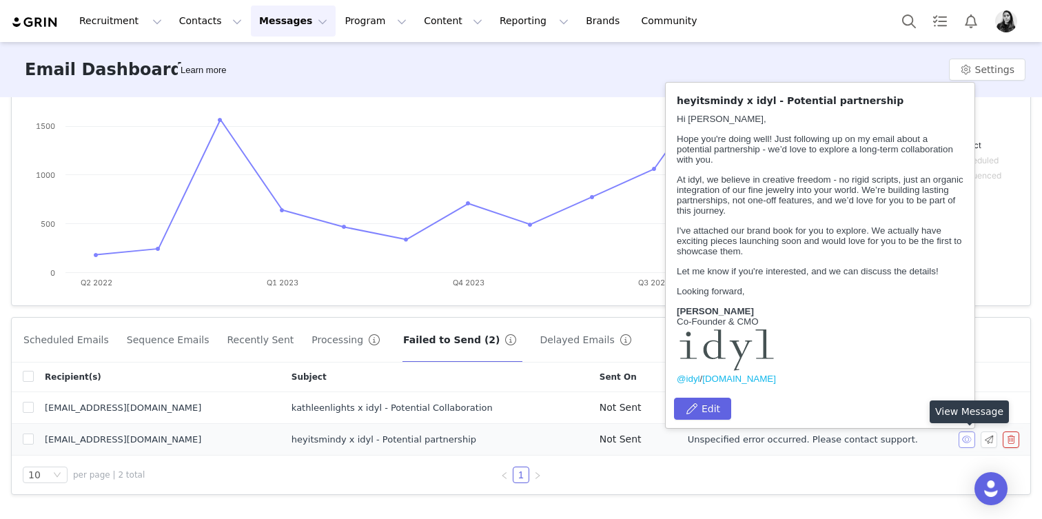
click at [962, 440] on button "button" at bounding box center [967, 439] width 17 height 17
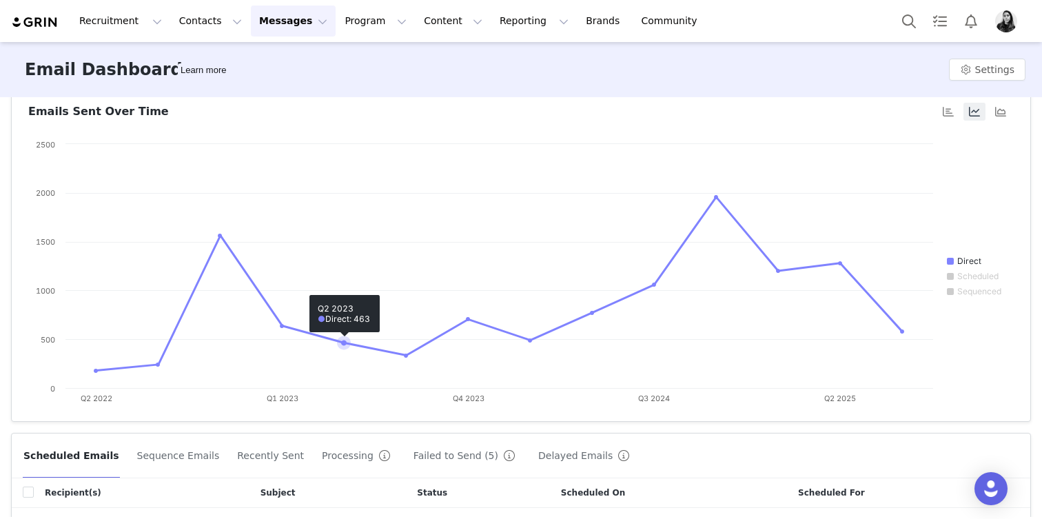
scroll to position [231, 0]
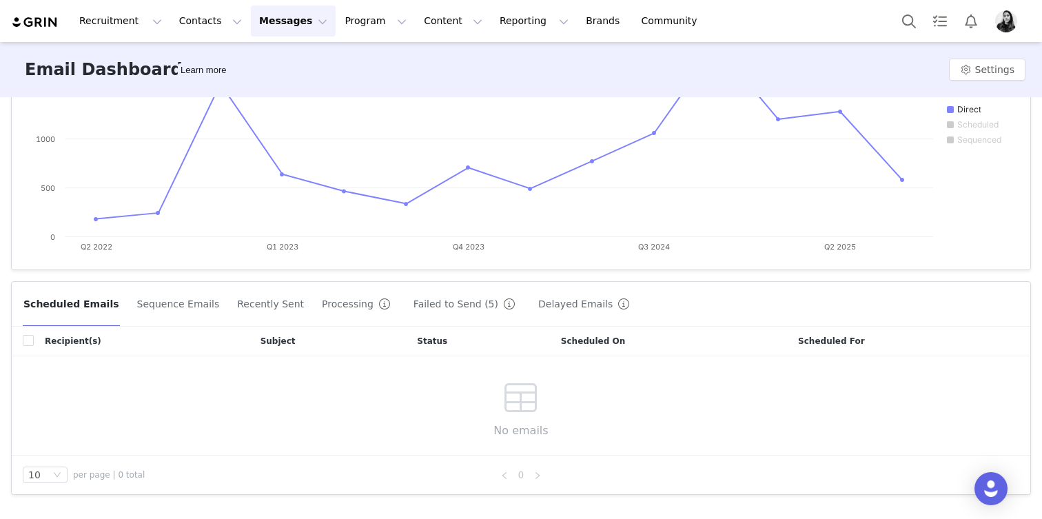
click at [428, 305] on button "Failed to Send (5)" at bounding box center [467, 304] width 108 height 22
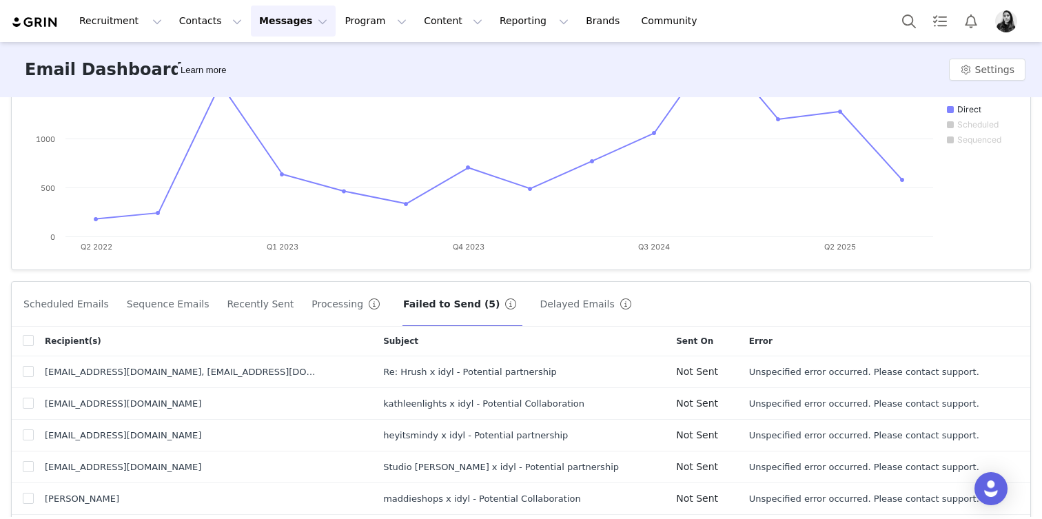
scroll to position [290, 0]
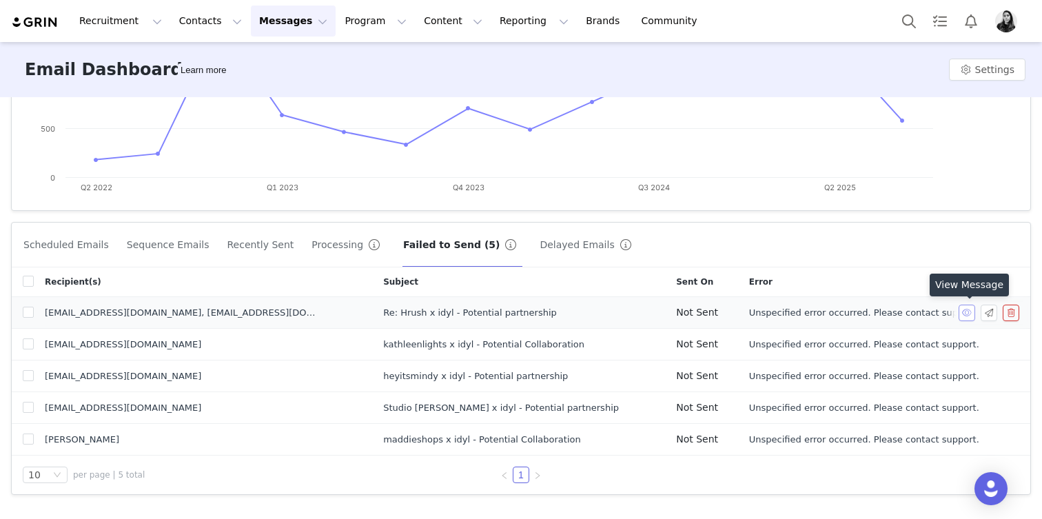
click at [968, 308] on button "button" at bounding box center [967, 313] width 17 height 17
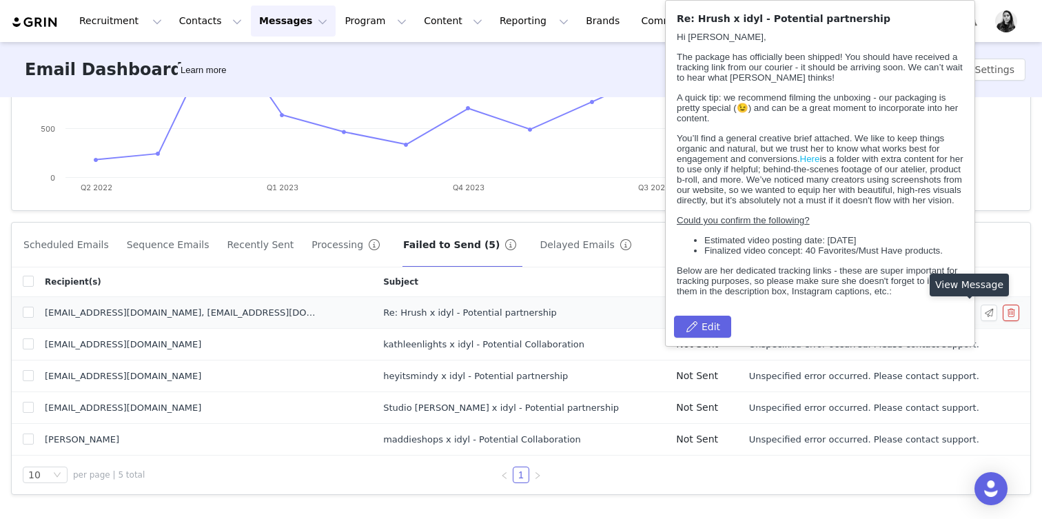
scroll to position [0, 0]
click at [624, 309] on td "Re: Hrush x idyl - Potential partnership" at bounding box center [518, 313] width 293 height 32
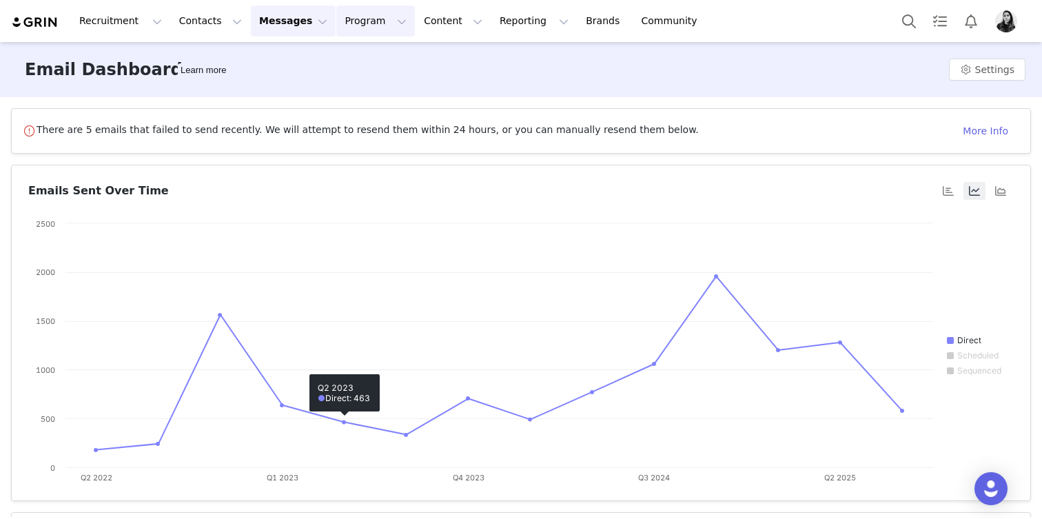
click at [353, 14] on button "Program Program" at bounding box center [375, 21] width 79 height 31
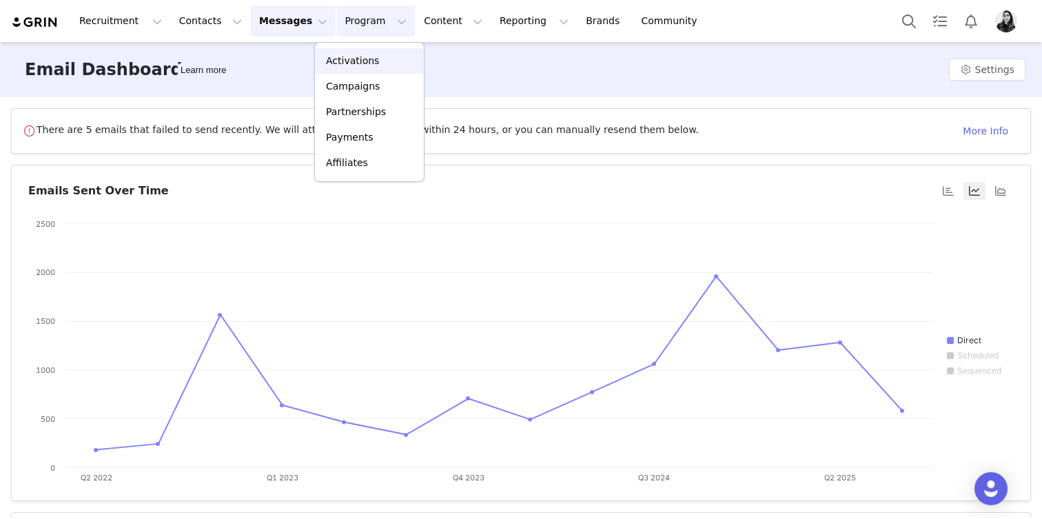
click at [352, 54] on p "Activations" at bounding box center [352, 61] width 53 height 14
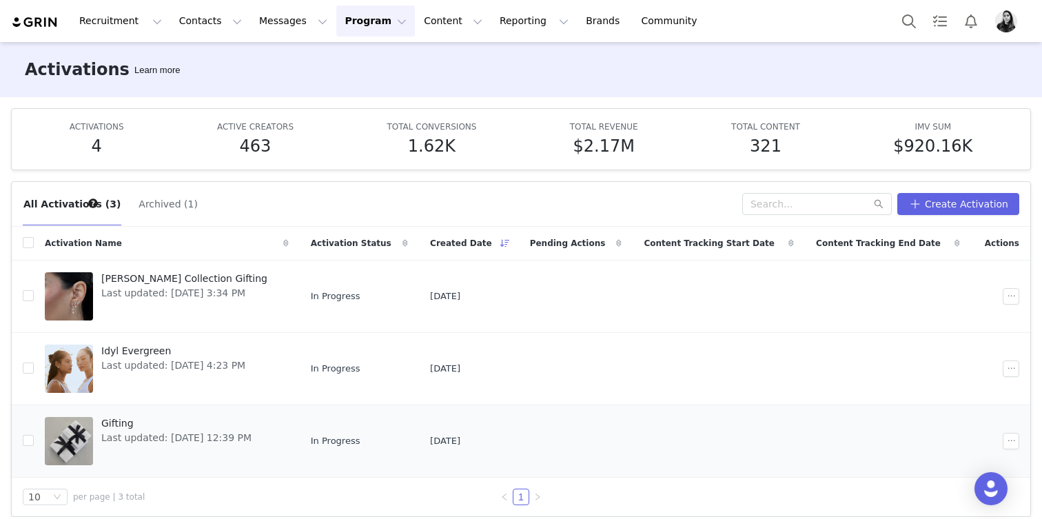
click at [992, 469] on td at bounding box center [1000, 441] width 59 height 72
click at [993, 482] on img "Open Intercom Messenger" at bounding box center [991, 489] width 18 height 18
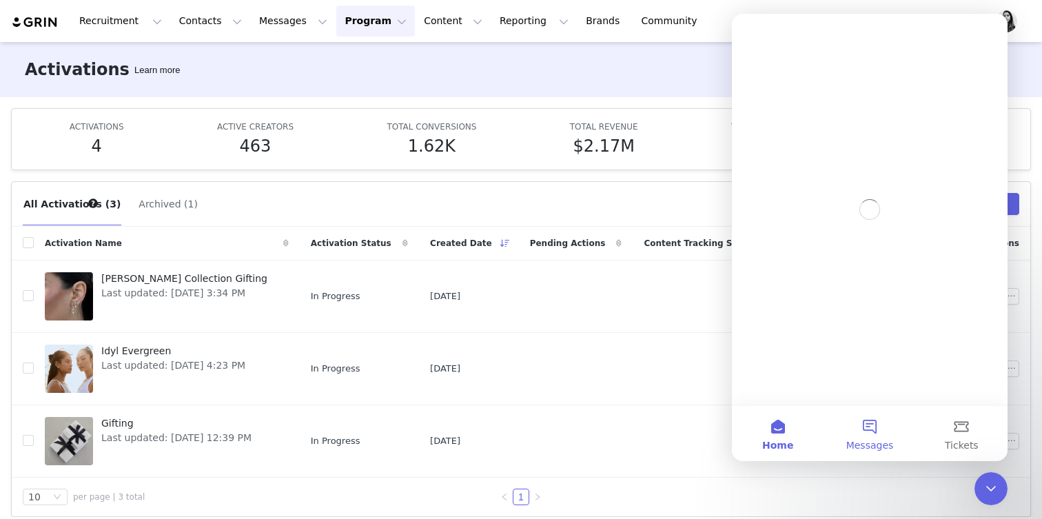
click at [878, 422] on button "Messages" at bounding box center [870, 433] width 92 height 55
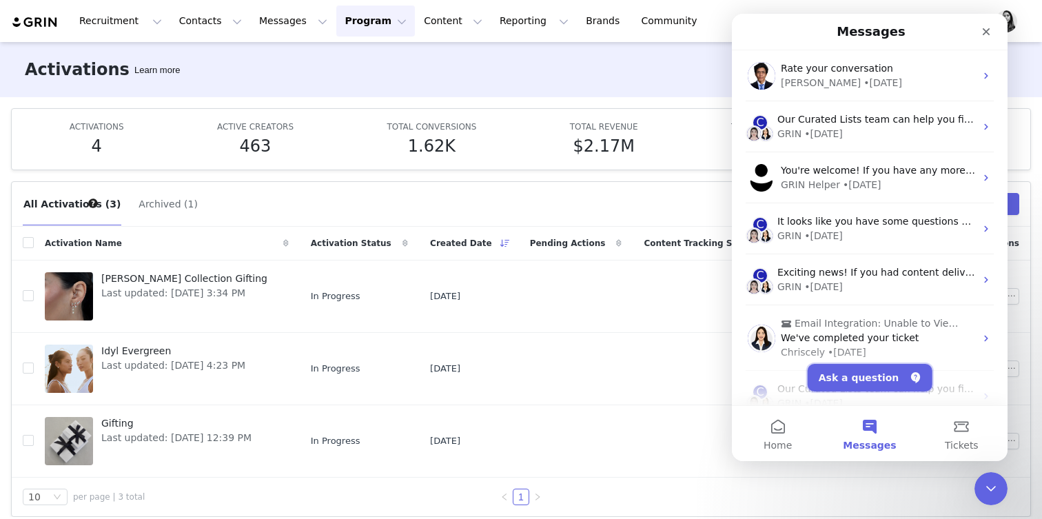
click at [878, 384] on button "Ask a question" at bounding box center [870, 378] width 125 height 28
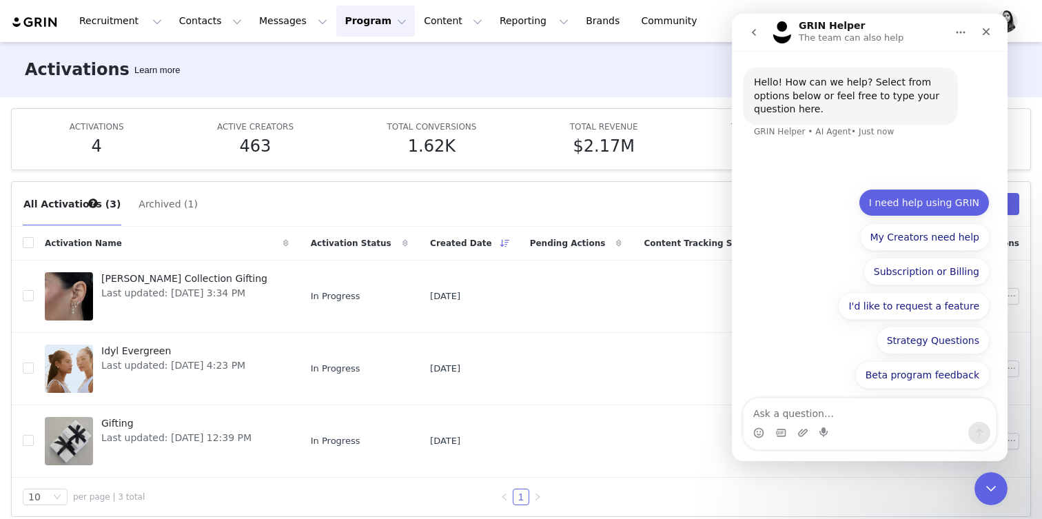
click at [891, 206] on button "I need help using GRIN" at bounding box center [924, 203] width 131 height 28
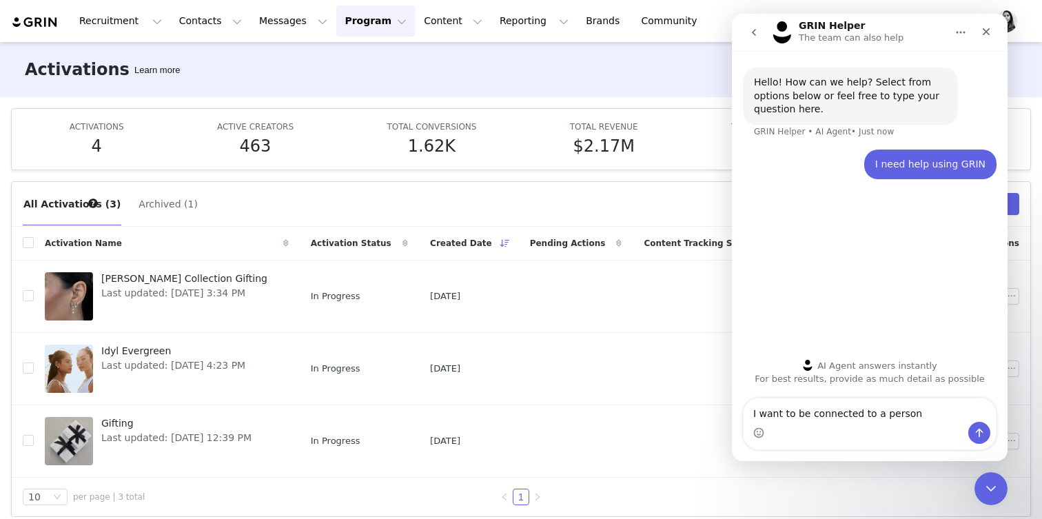
type textarea "I want to be connected to a person"
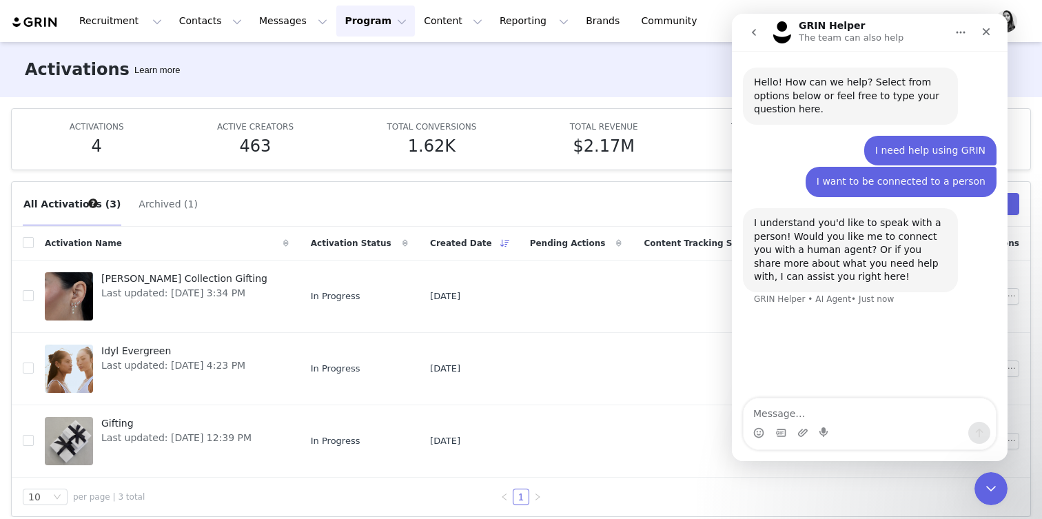
type textarea "w"
type textarea "yes connect me with a human agent"
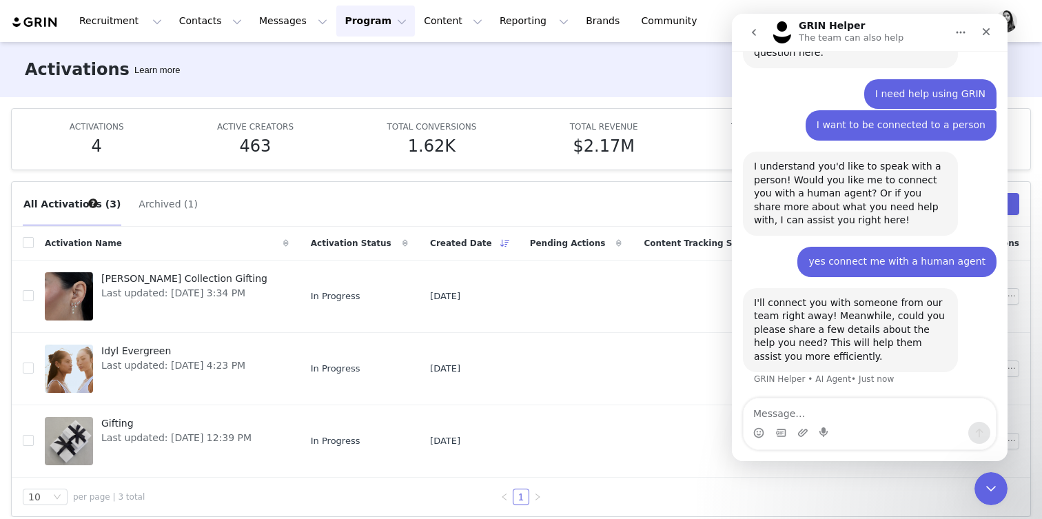
scroll to position [59, 0]
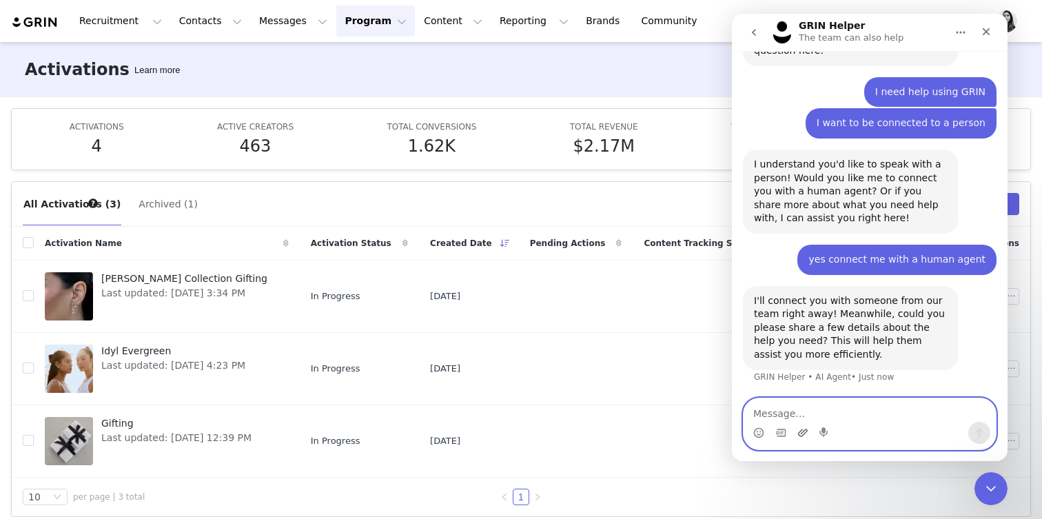
click at [804, 436] on icon "Upload attachment" at bounding box center [802, 432] width 11 height 11
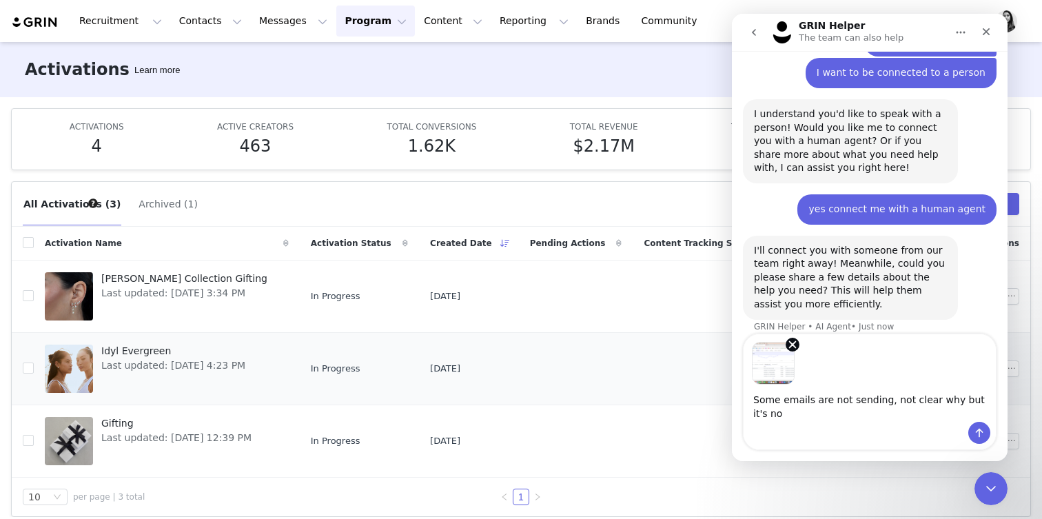
scroll to position [123, 0]
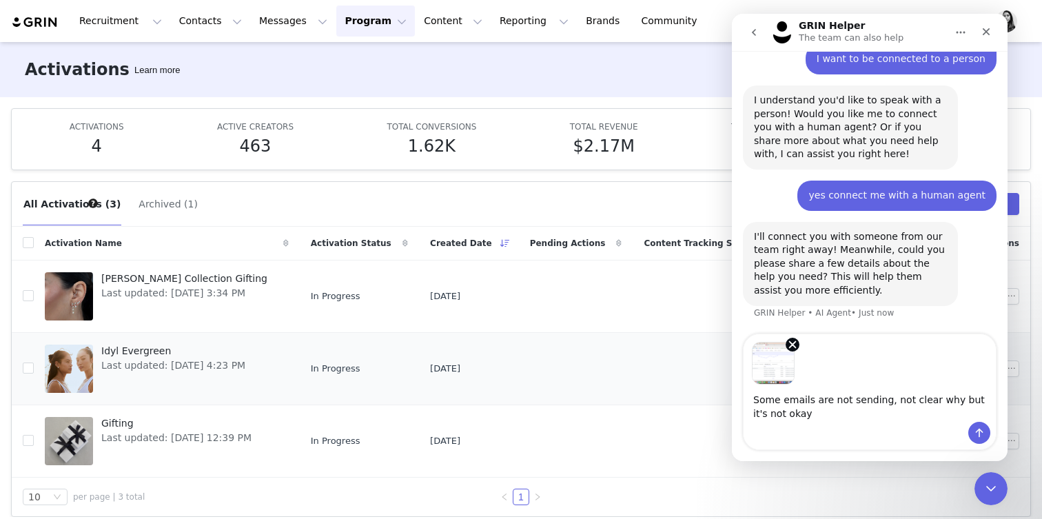
type textarea "Some emails are not sending, not clear why but it's not okay"
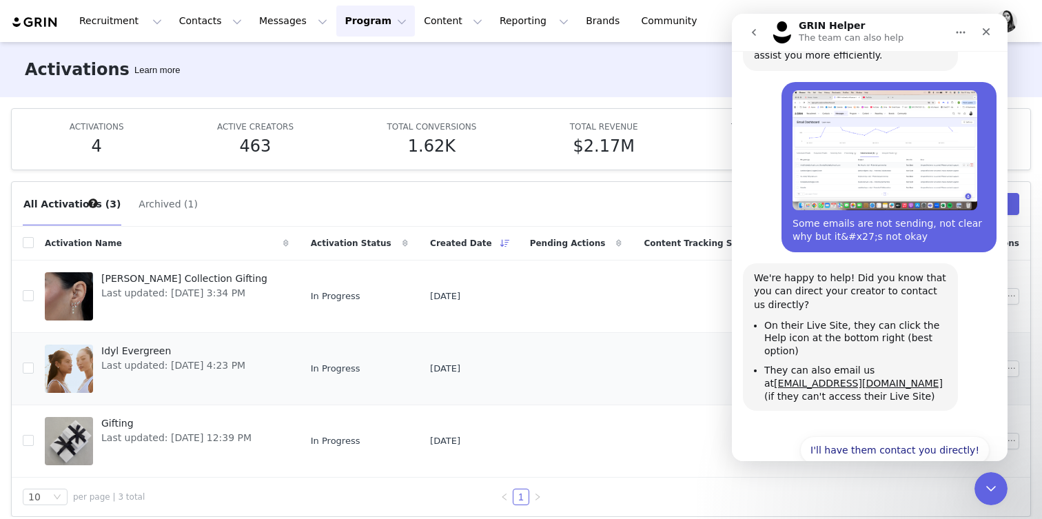
scroll to position [405, 0]
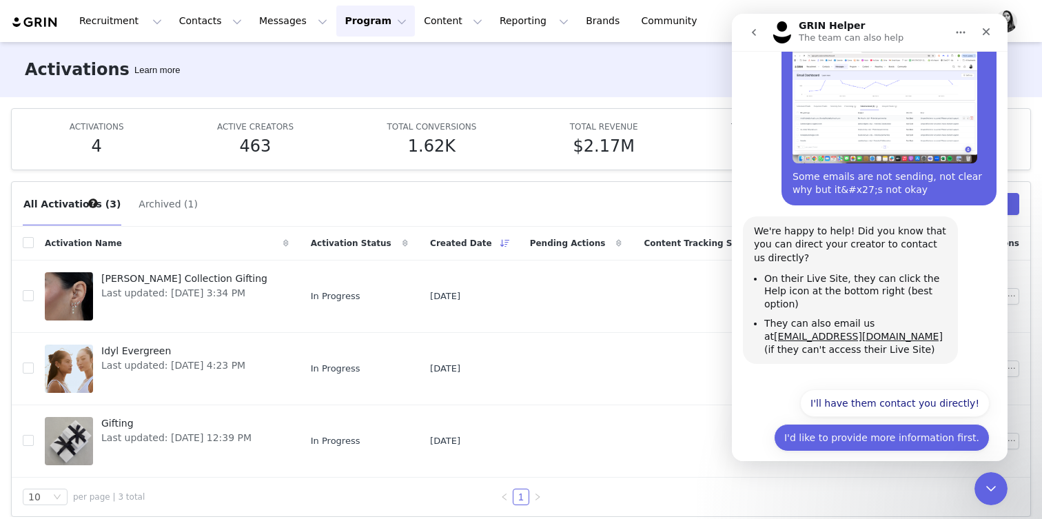
click at [930, 427] on button "I'd like to provide more information first." at bounding box center [882, 438] width 216 height 28
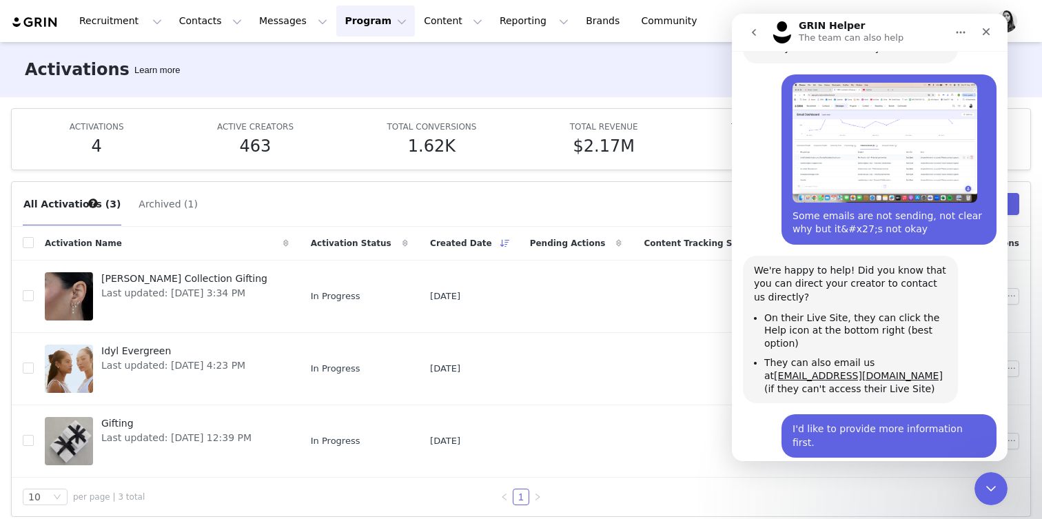
scroll to position [364, 0]
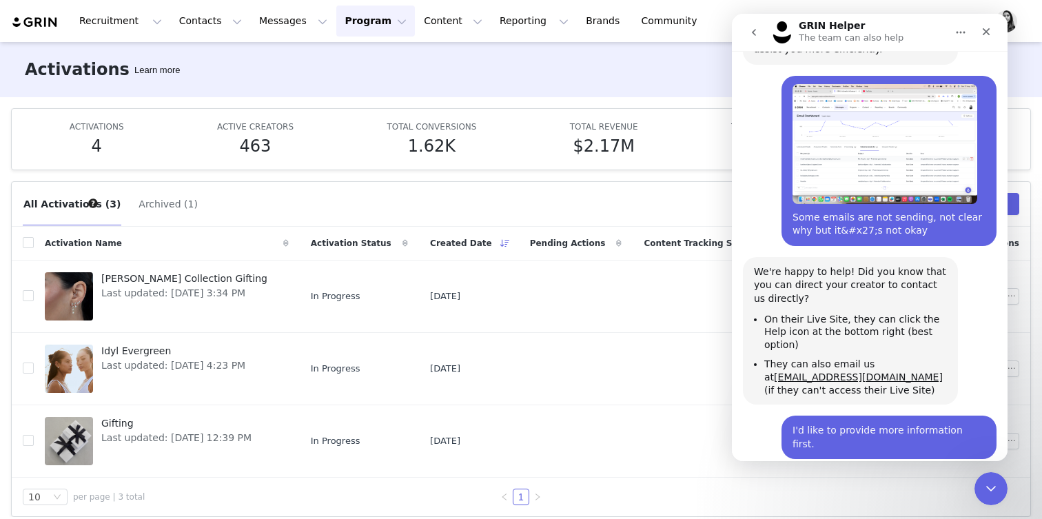
type button "[object Object]"
click at [776, 474] on td at bounding box center [719, 441] width 172 height 72
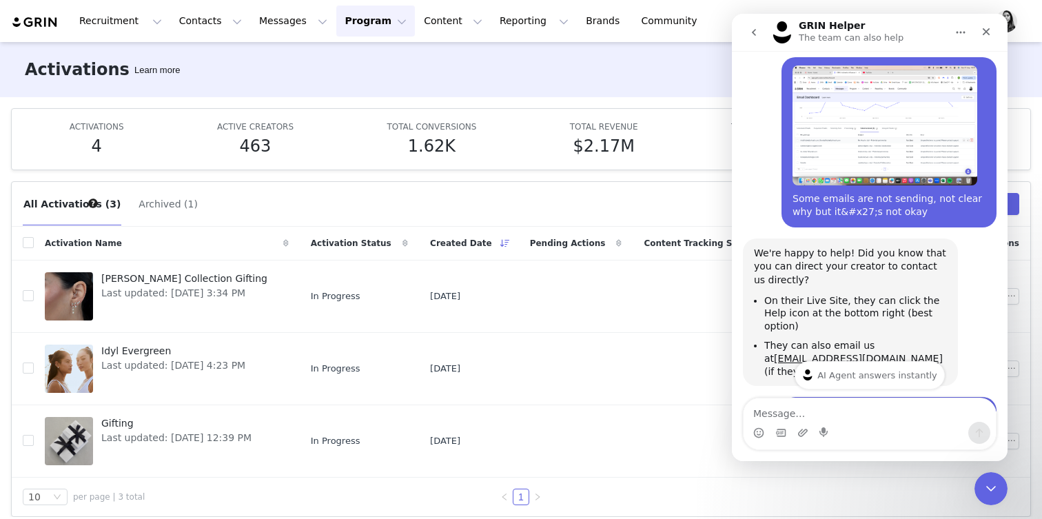
scroll to position [383, 0]
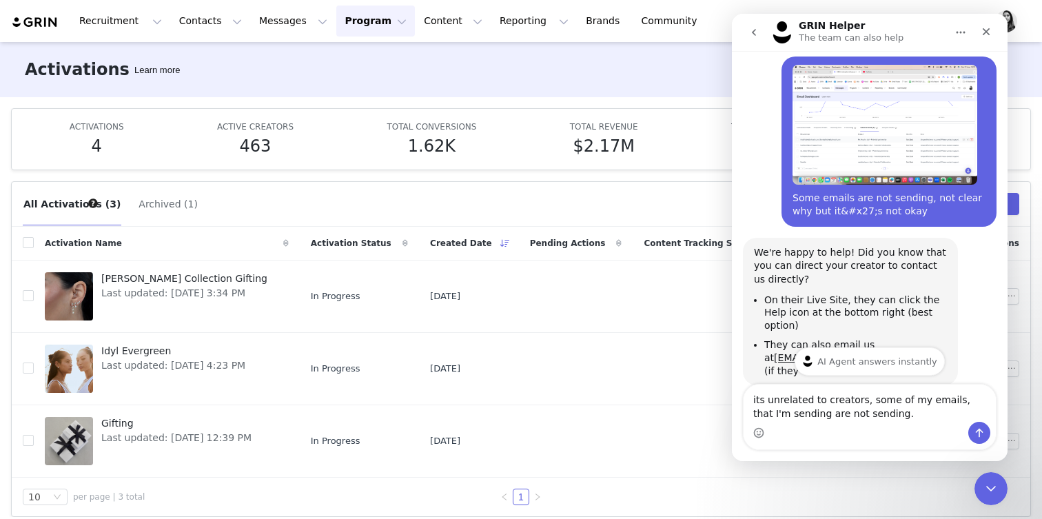
type textarea "its unrelated to creators, some of my emails, that I'm sending are not sending."
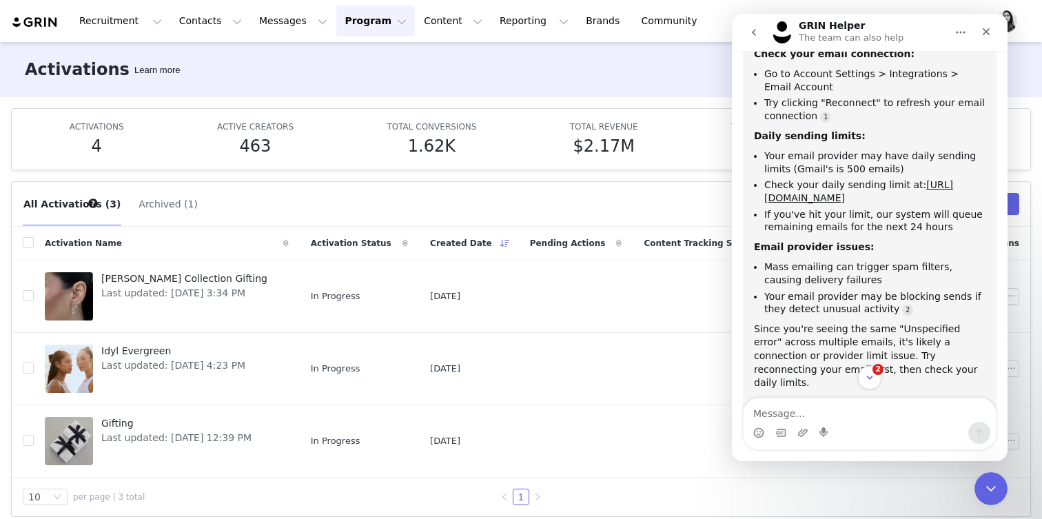
scroll to position [991, 0]
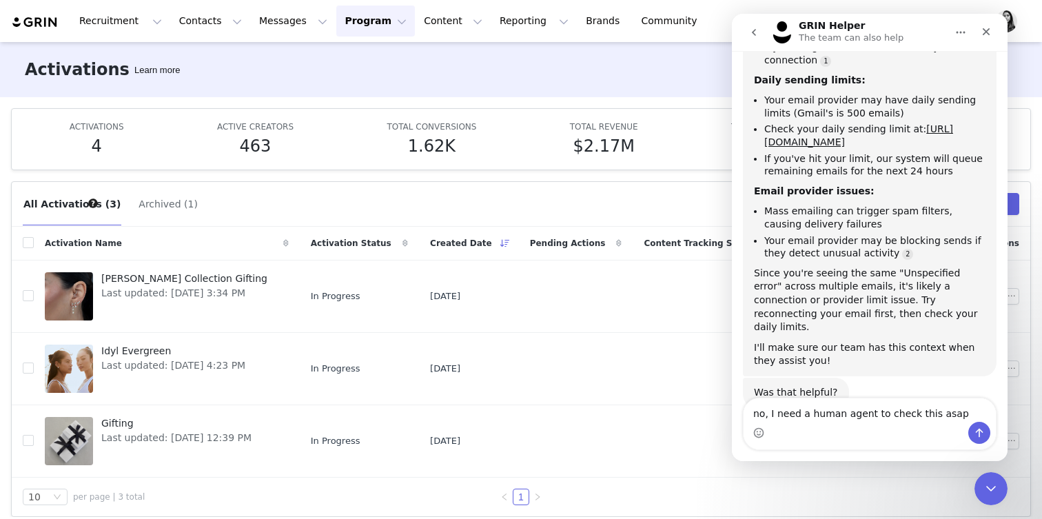
type textarea "no, I need a human agent to check this asap."
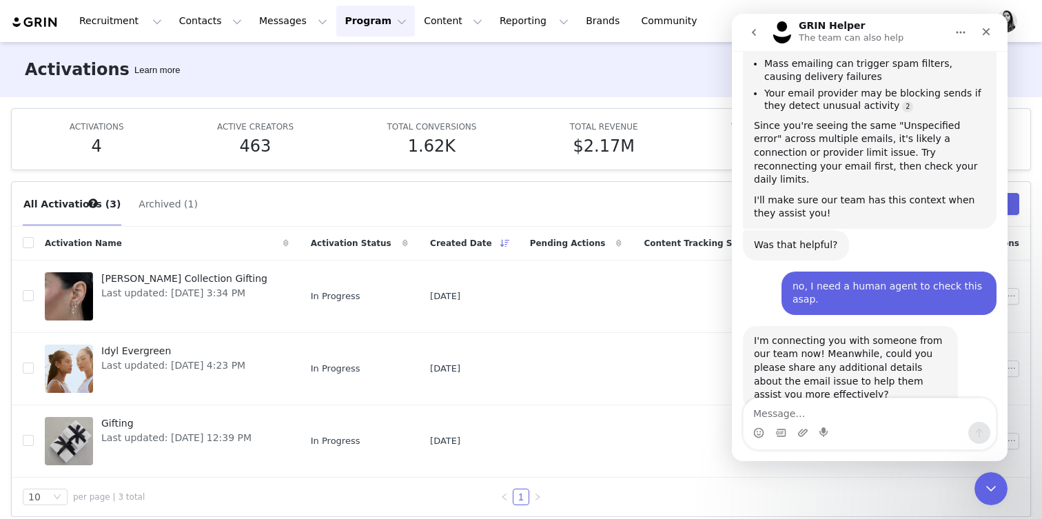
scroll to position [1118, 0]
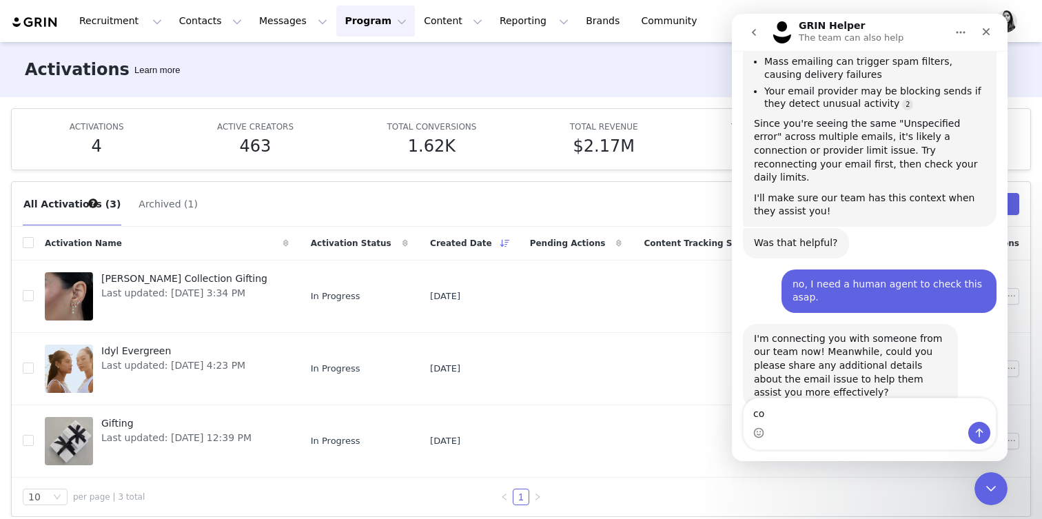
type textarea "c"
type textarea "j"
type textarea "c"
type textarea "please connect me to someone"
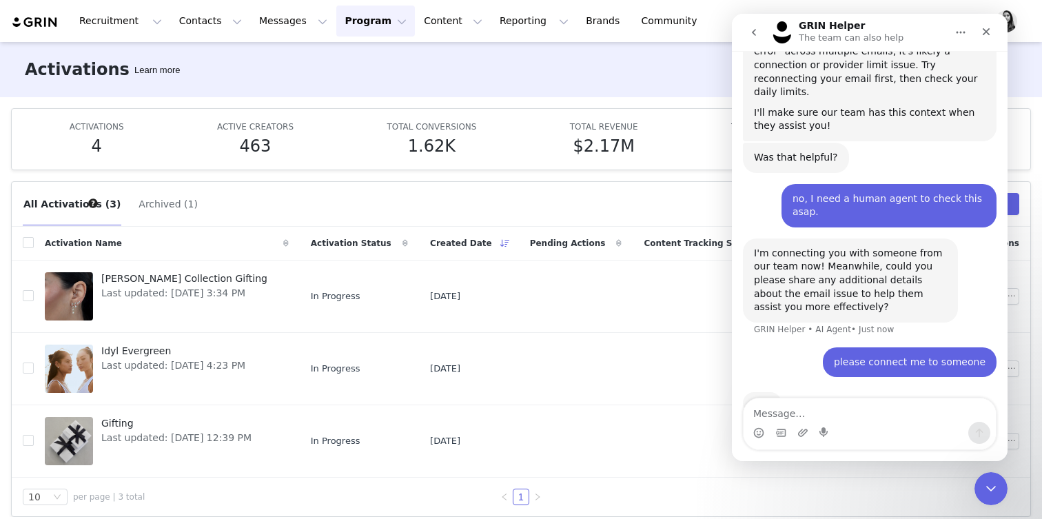
scroll to position [1203, 0]
click at [993, 472] on div "Close Intercom Messenger" at bounding box center [989, 486] width 33 height 33
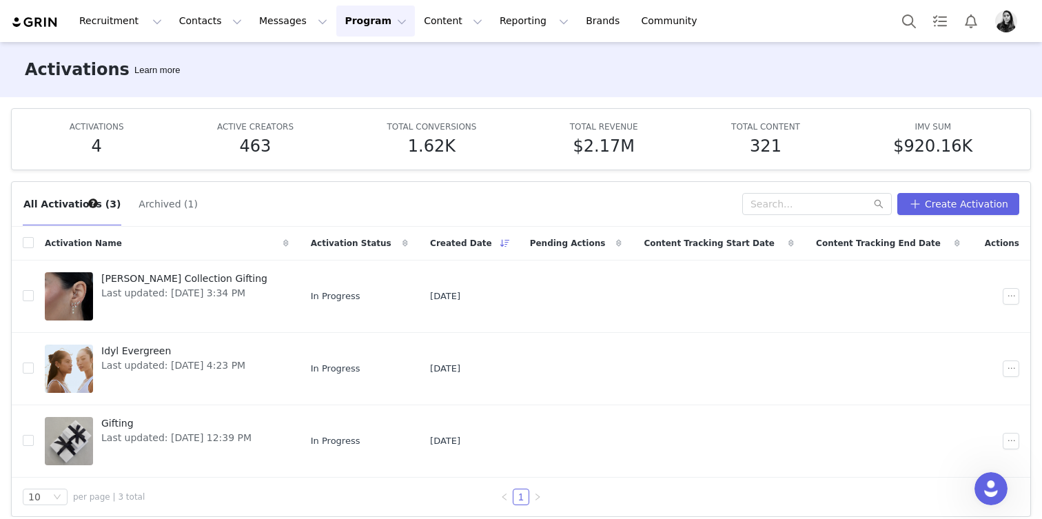
click at [999, 18] on img "Profile" at bounding box center [1006, 21] width 22 height 22
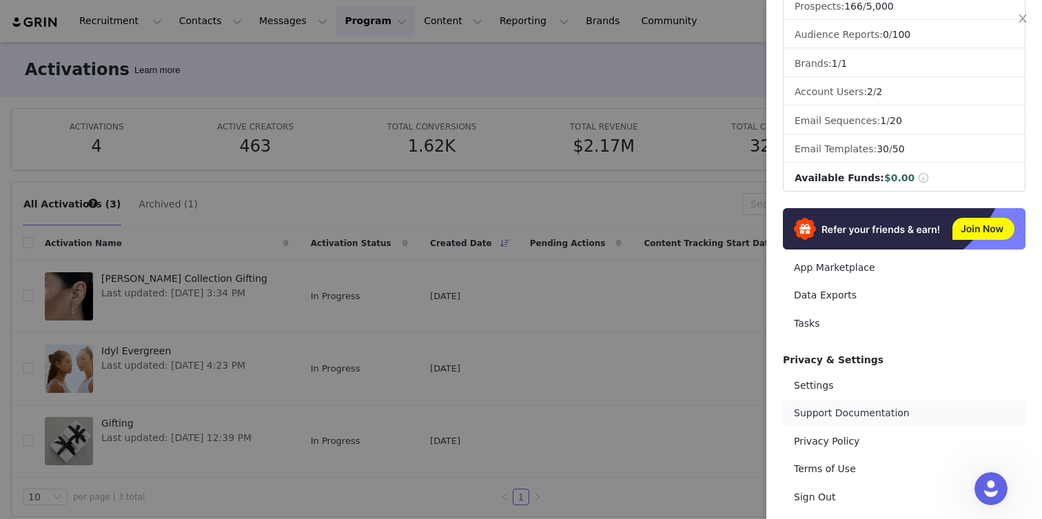
scroll to position [172, 0]
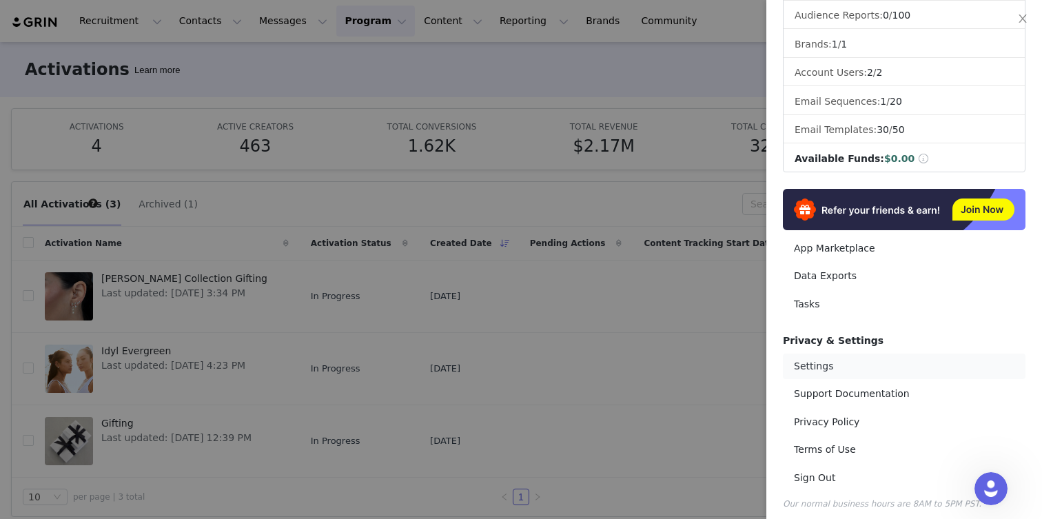
click at [842, 367] on link "Settings" at bounding box center [904, 367] width 243 height 26
select select "Europe/Amsterdam"
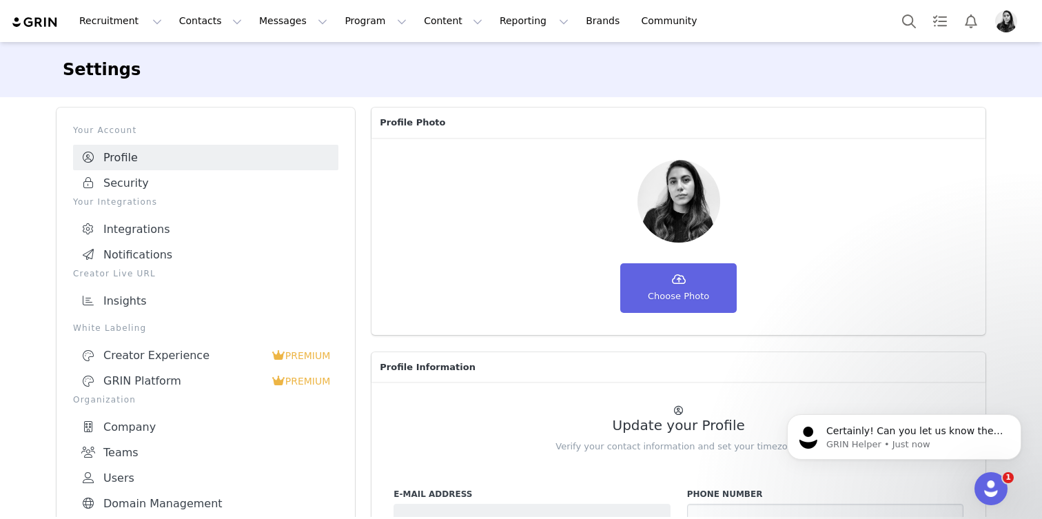
scroll to position [1282, 0]
click at [992, 476] on div "Open Intercom Messenger" at bounding box center [988, 486] width 45 height 45
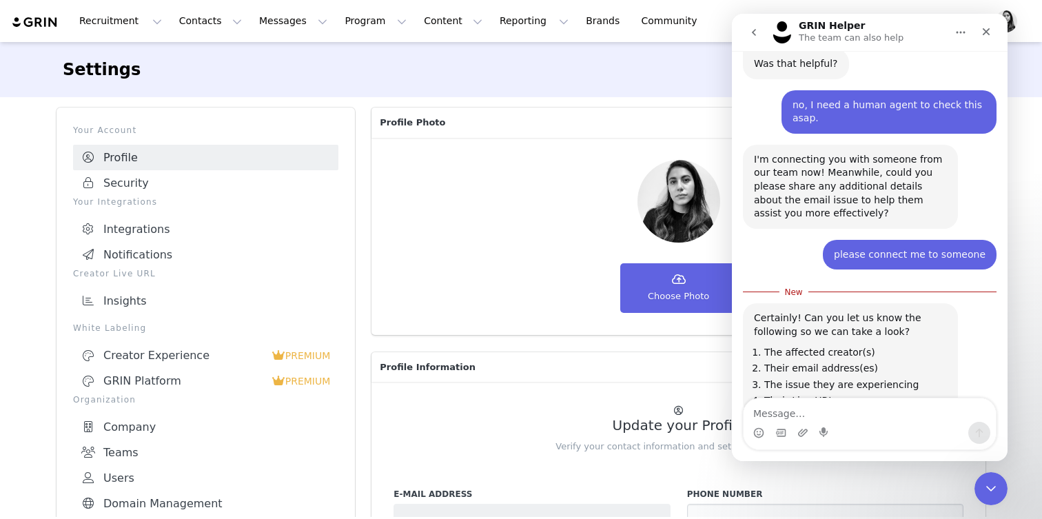
scroll to position [1305, 0]
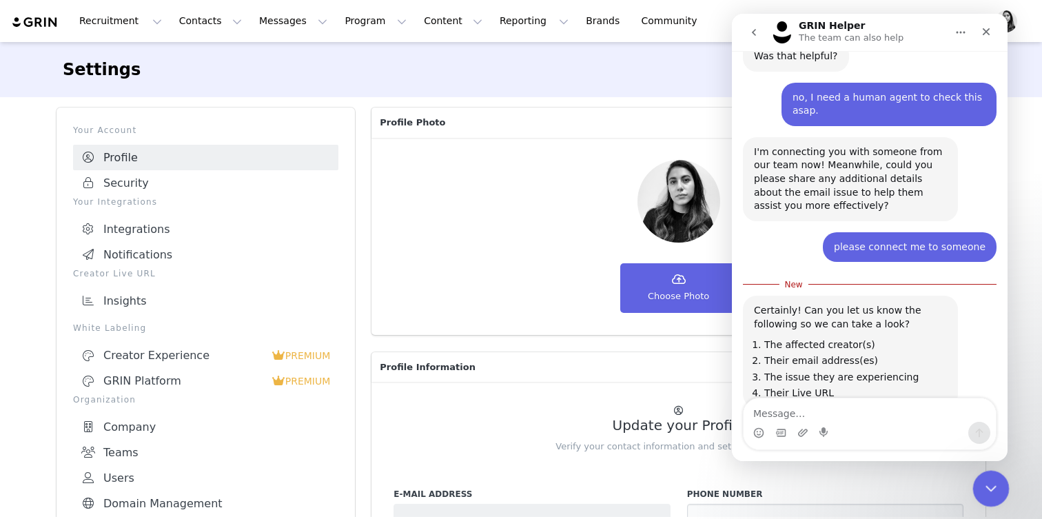
click at [993, 488] on icon "Close Intercom Messenger" at bounding box center [989, 486] width 17 height 17
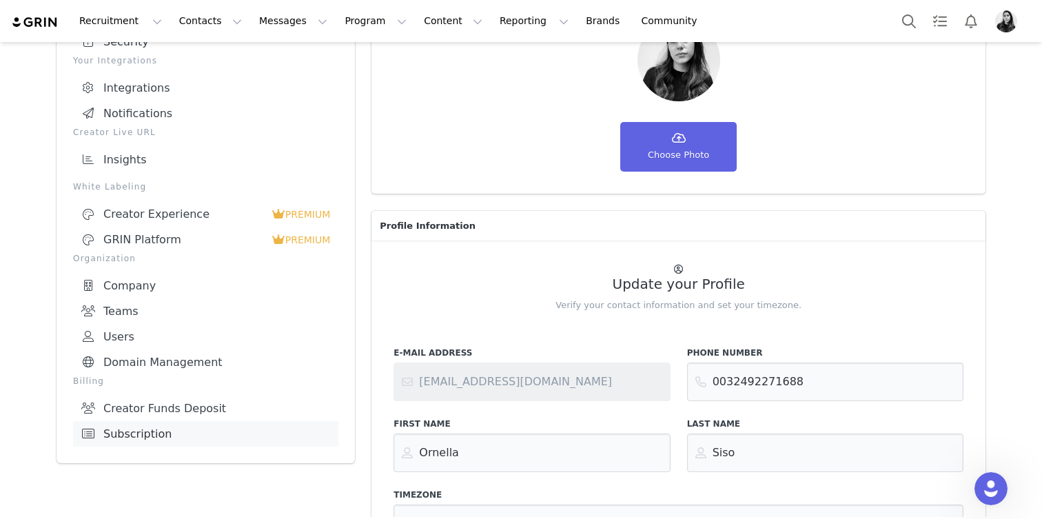
scroll to position [126, 0]
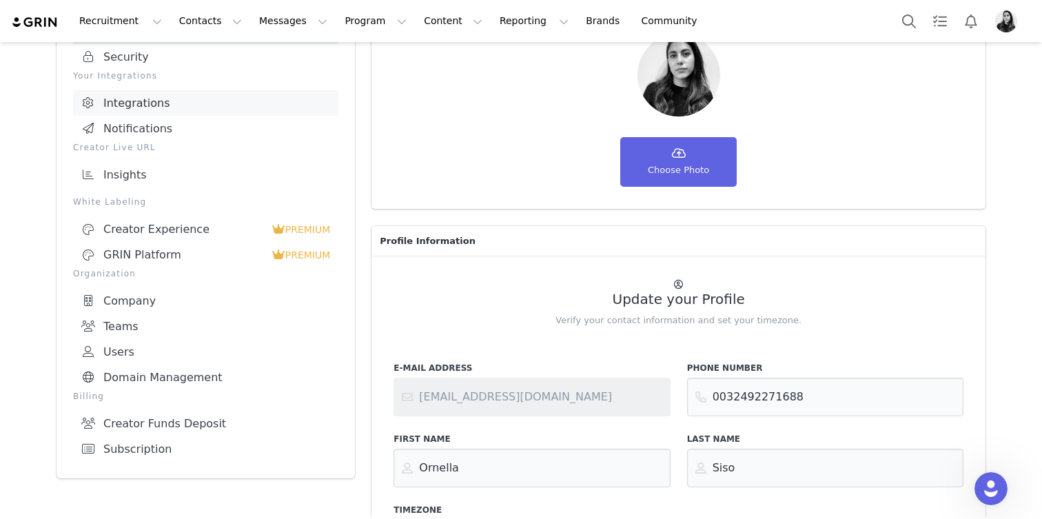
click at [153, 100] on link "Integrations" at bounding box center [205, 103] width 265 height 26
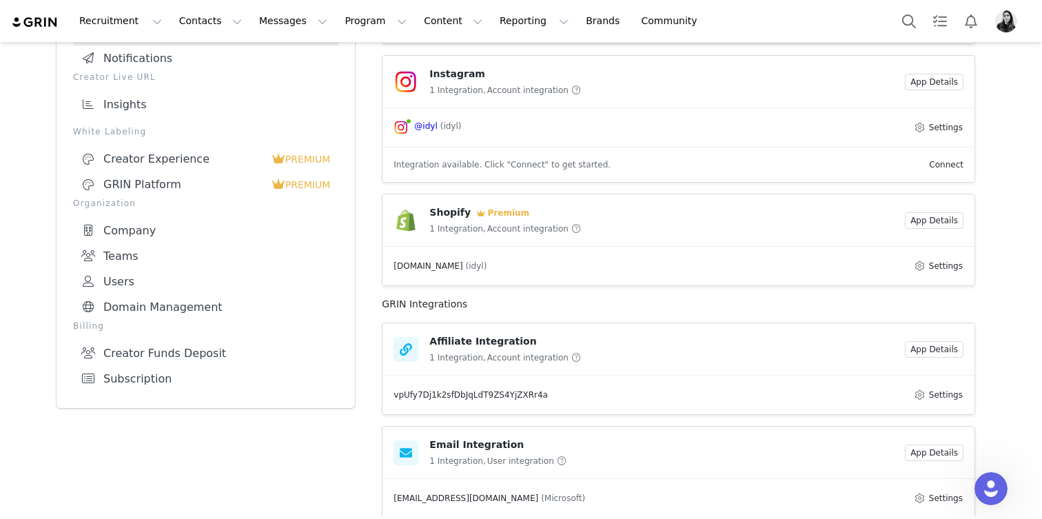
scroll to position [230, 0]
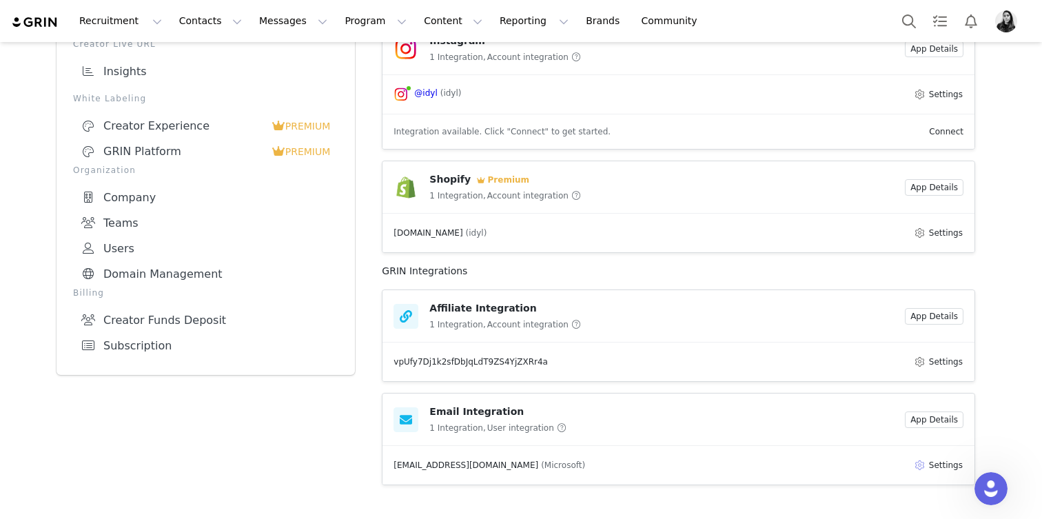
click at [938, 473] on button "Settings" at bounding box center [938, 465] width 50 height 17
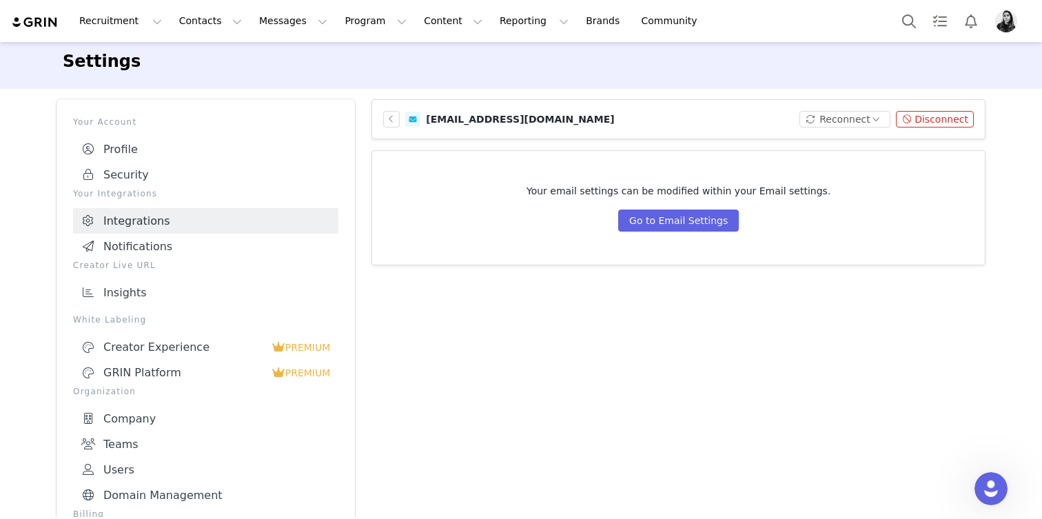
scroll to position [7, 0]
click at [832, 124] on button "Reconnect" at bounding box center [846, 120] width 92 height 17
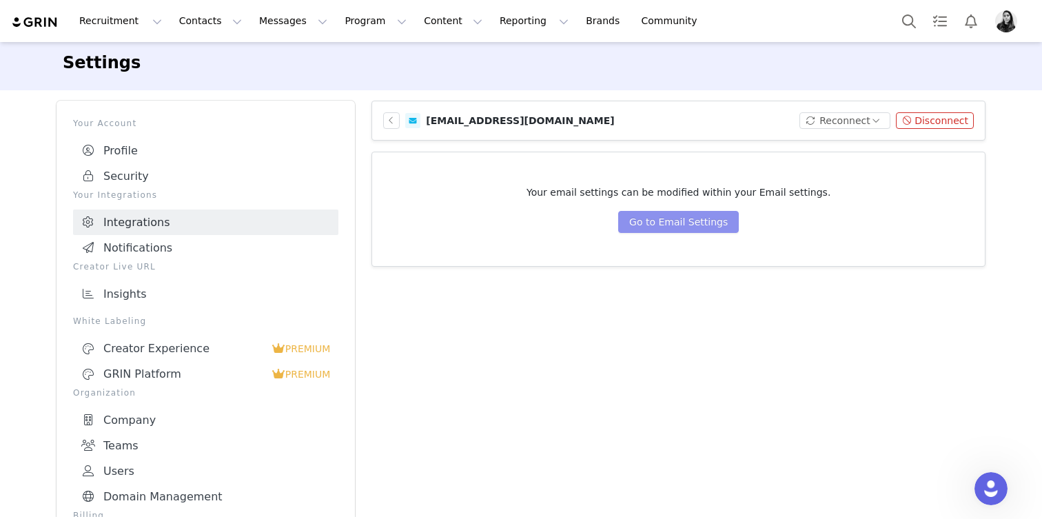
click at [711, 215] on button "Go to Email Settings" at bounding box center [678, 222] width 121 height 22
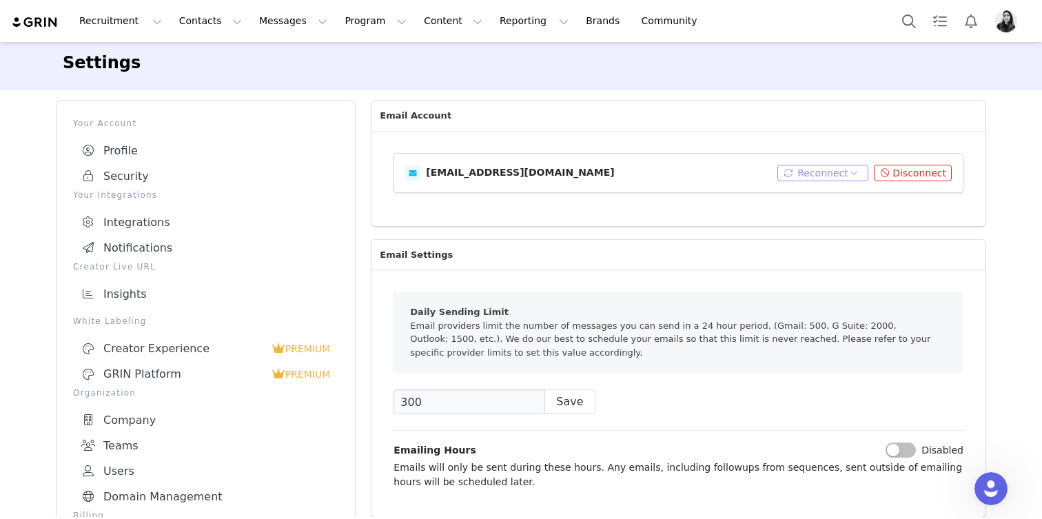
click at [846, 175] on button "Reconnect" at bounding box center [824, 173] width 92 height 17
click at [846, 173] on button "Reconnect" at bounding box center [824, 173] width 92 height 17
click at [788, 173] on button "Reconnect" at bounding box center [824, 173] width 92 height 17
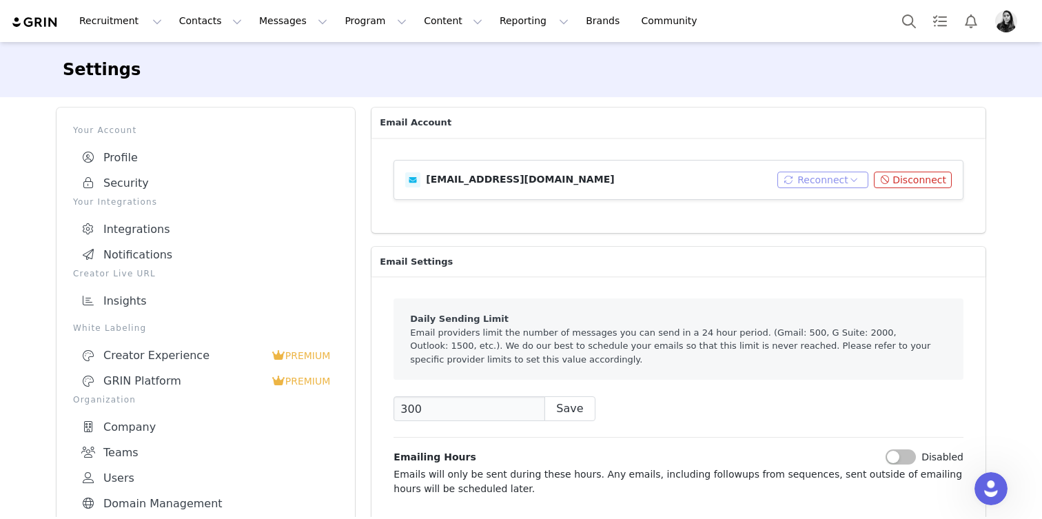
click at [842, 184] on button "Reconnect" at bounding box center [824, 180] width 92 height 17
click at [828, 229] on li "Connect via IMAP" at bounding box center [828, 227] width 88 height 22
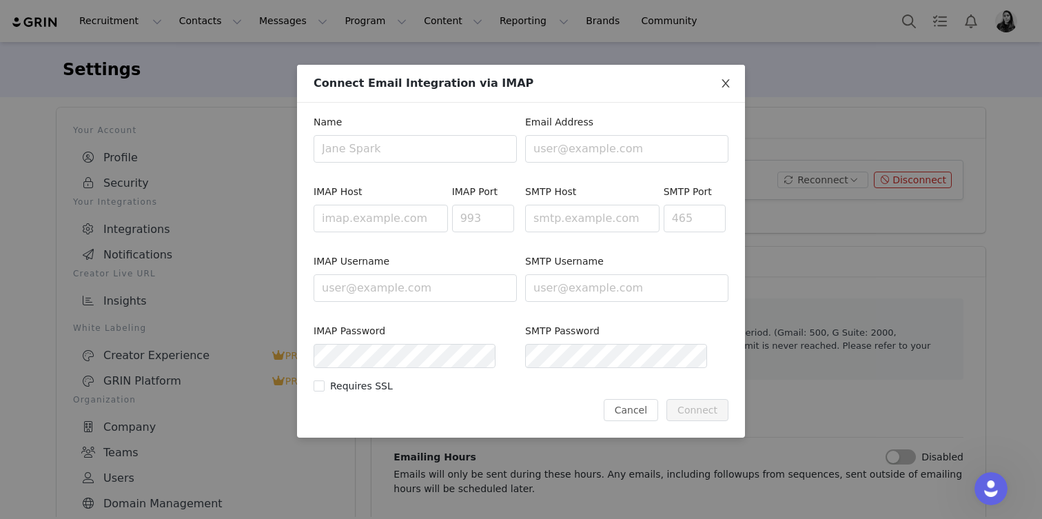
click at [727, 76] on span "Close" at bounding box center [726, 84] width 39 height 39
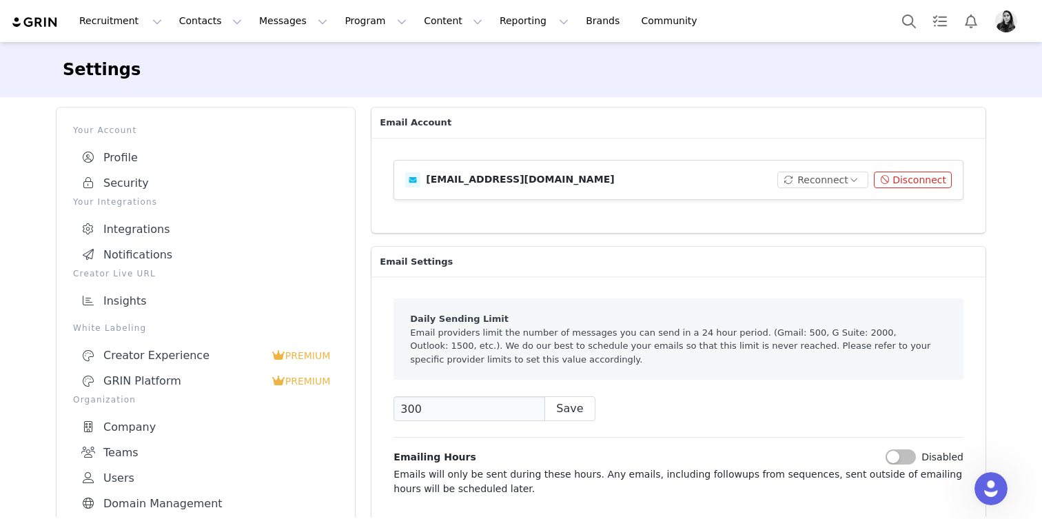
click at [817, 169] on article "ornella@idyl.com Reconnect Disconnect" at bounding box center [679, 180] width 570 height 40
click at [817, 177] on button "Reconnect" at bounding box center [824, 180] width 92 height 17
click at [813, 203] on li "Connect Email" at bounding box center [828, 205] width 88 height 22
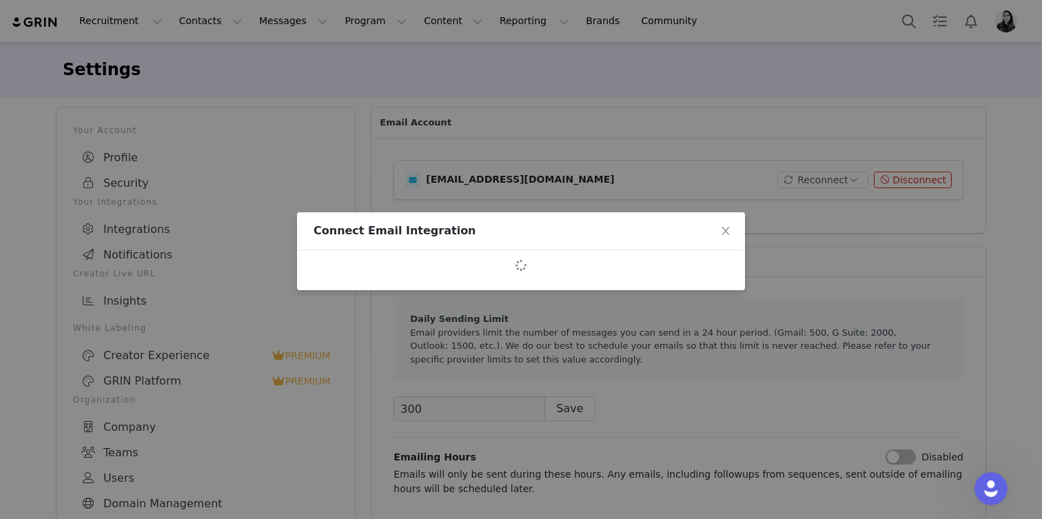
click at [327, 179] on div "Connect Email Integration" at bounding box center [521, 259] width 1042 height 519
click at [722, 232] on icon "icon: close" at bounding box center [725, 230] width 11 height 11
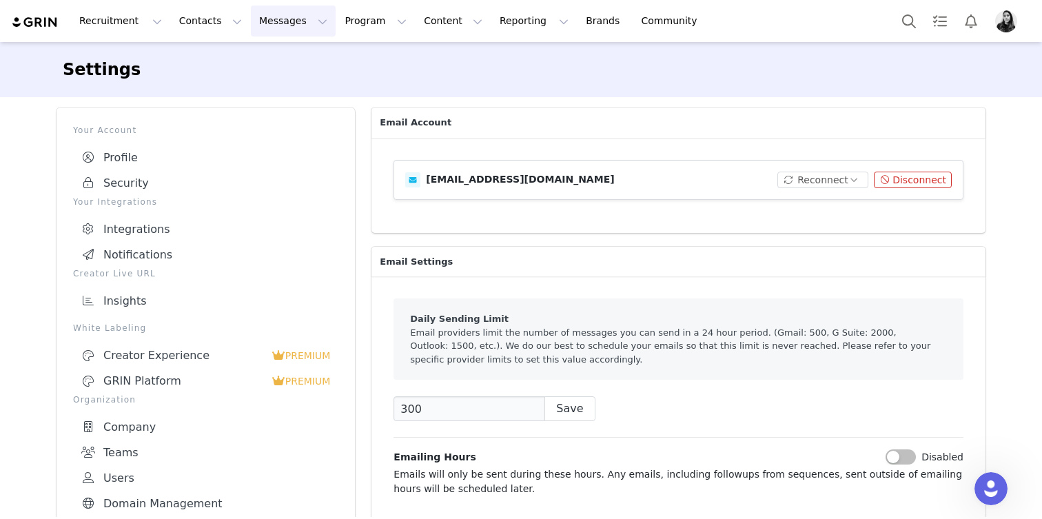
click at [270, 26] on button "Messages Messages" at bounding box center [293, 21] width 85 height 31
click at [273, 92] on div "Inbox" at bounding box center [290, 86] width 92 height 14
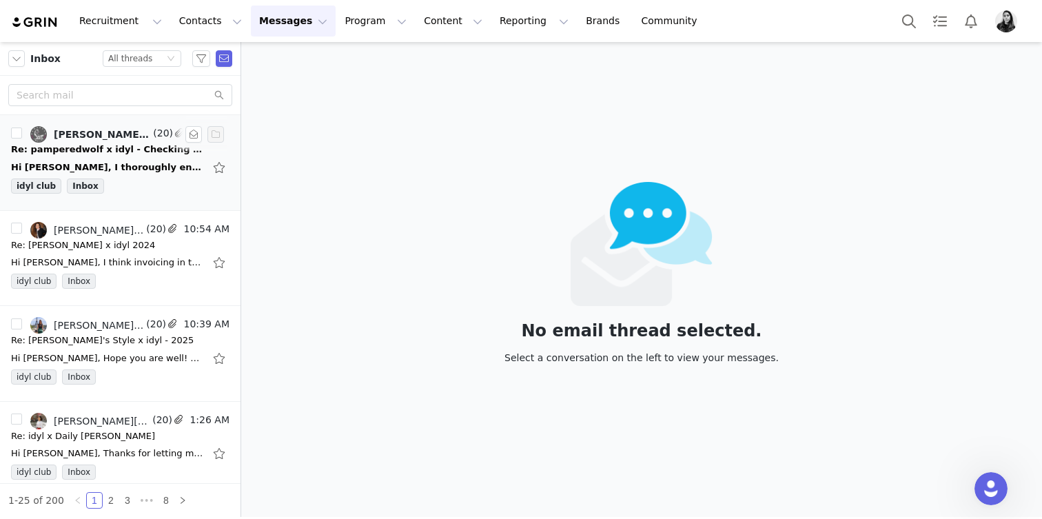
click at [148, 139] on div "Ornella Siso, Gemma Pampered Wolf" at bounding box center [102, 134] width 96 height 11
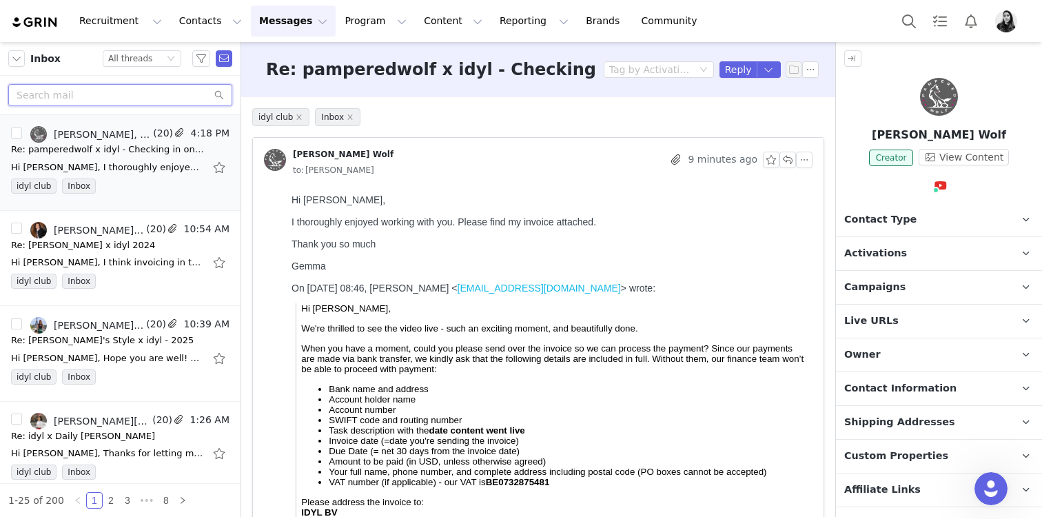
click at [153, 89] on input "text" at bounding box center [120, 95] width 224 height 22
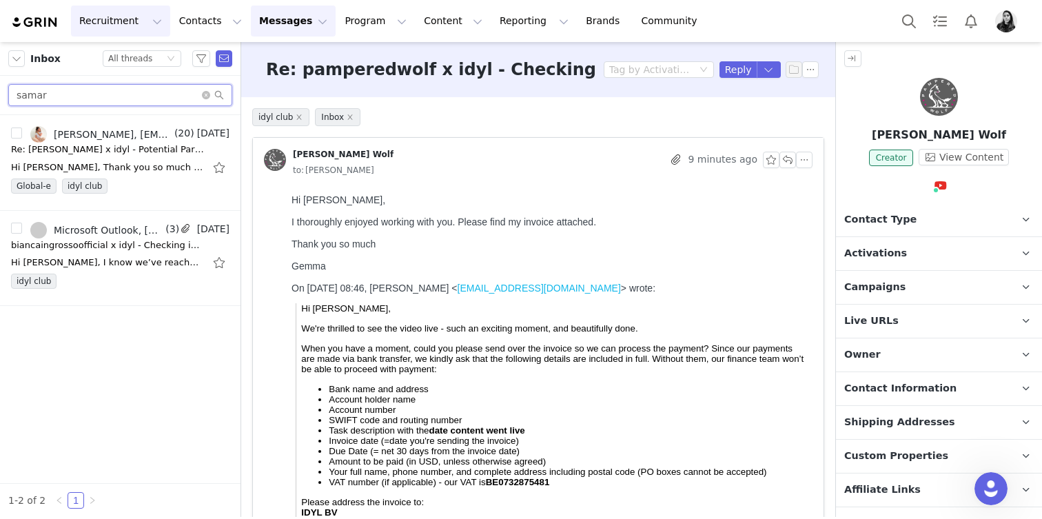
type input "samar"
click at [135, 142] on div "Ornella Siso, sruzouqi@gmail.com (20) Aug 25 Re: Samar Ruzouqi x idyl - Potenti…" at bounding box center [120, 162] width 219 height 73
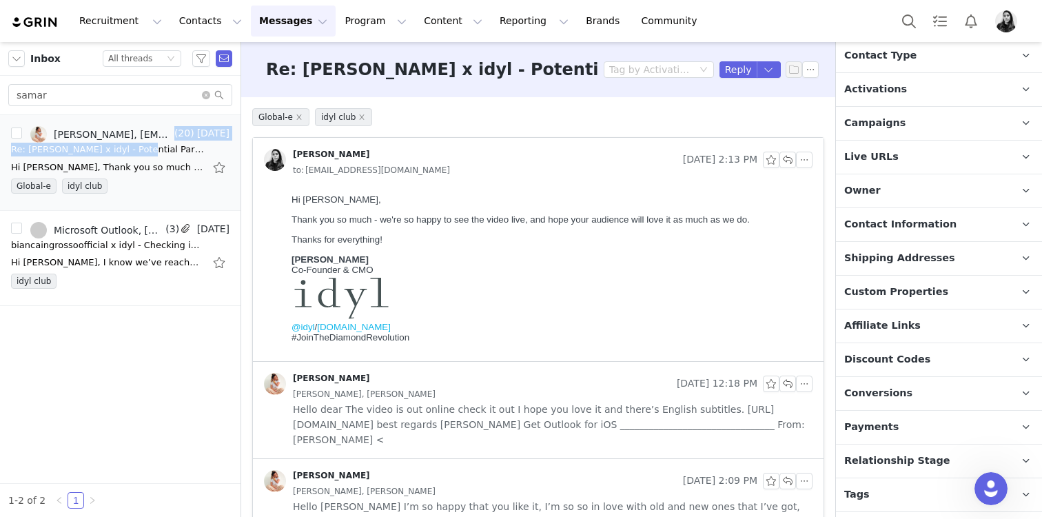
scroll to position [192, 0]
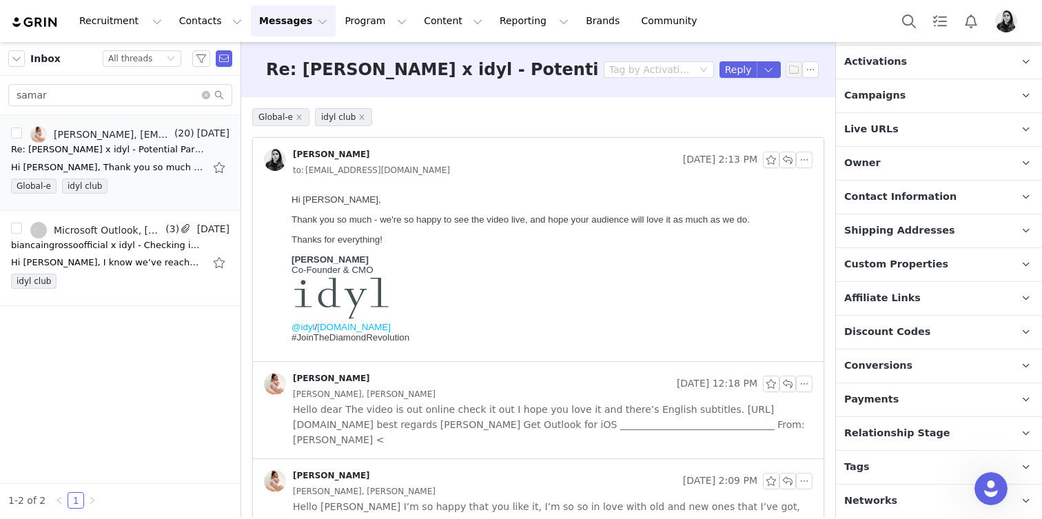
click at [893, 369] on span "Conversions" at bounding box center [878, 365] width 68 height 15
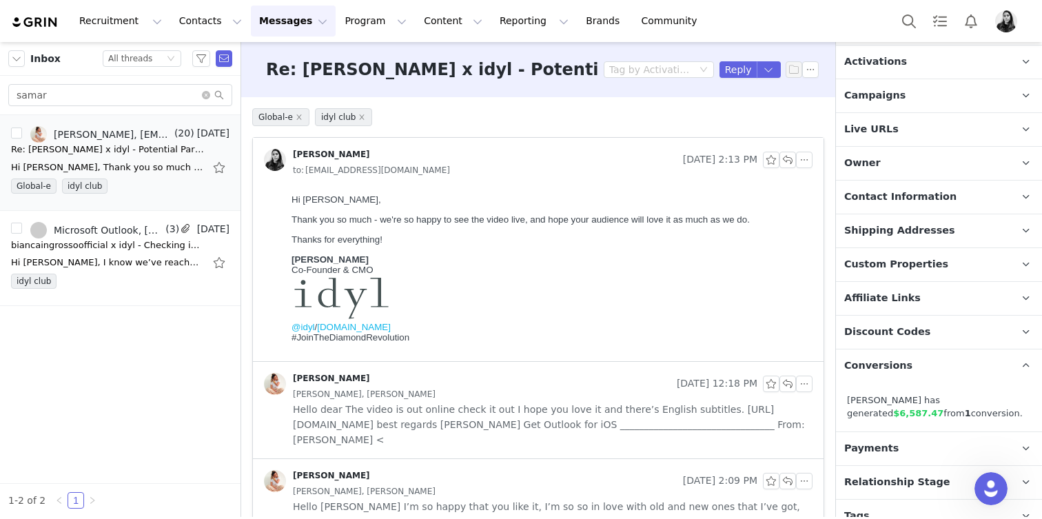
click at [893, 369] on span "Conversions" at bounding box center [878, 365] width 68 height 15
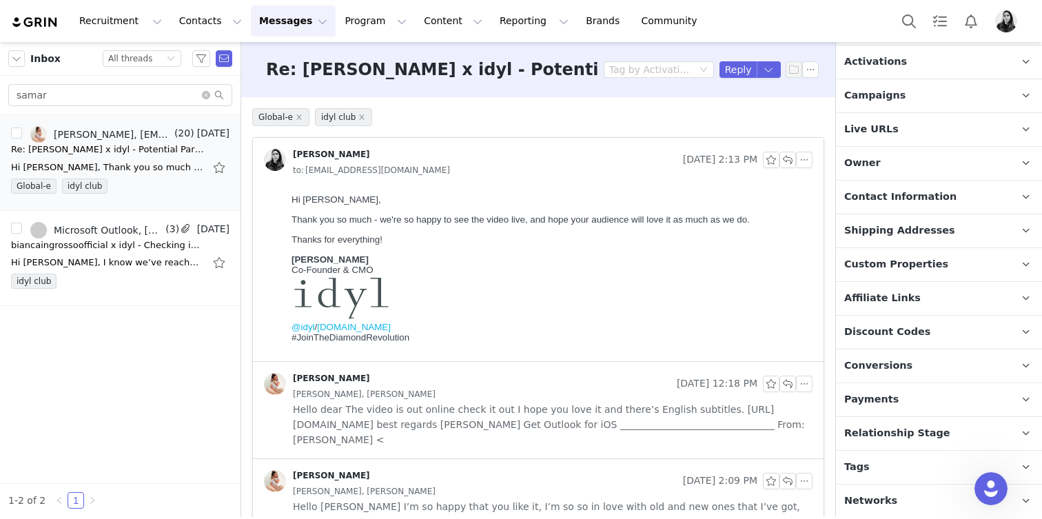
scroll to position [0, 0]
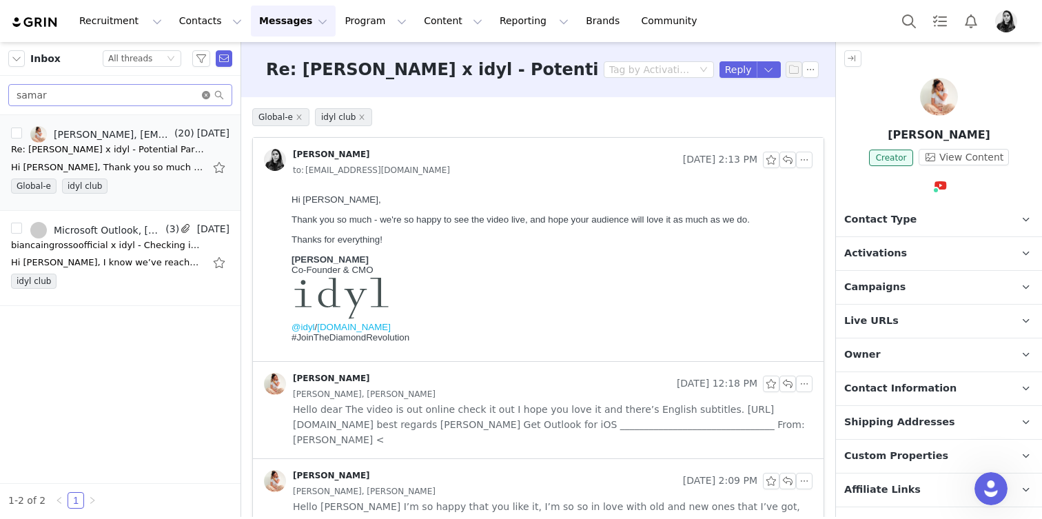
click at [205, 98] on icon "icon: close-circle" at bounding box center [206, 95] width 8 height 8
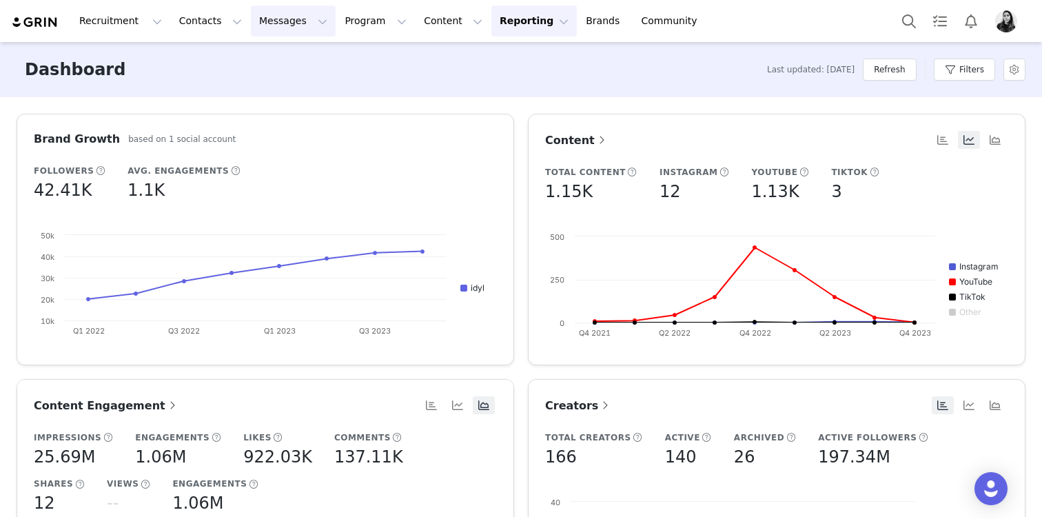
click at [251, 21] on button "Messages Messages" at bounding box center [293, 21] width 85 height 31
click at [262, 88] on p "Inbox" at bounding box center [260, 86] width 26 height 14
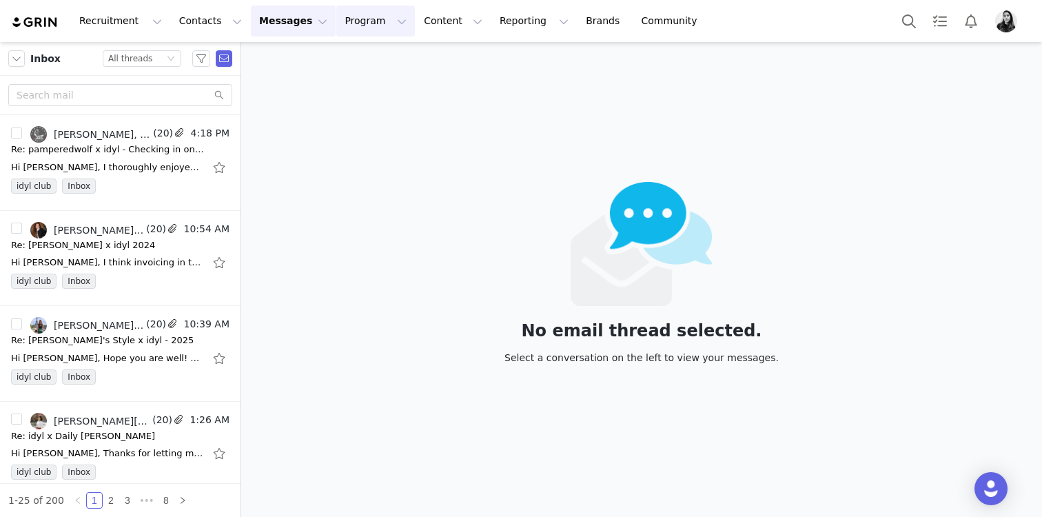
click at [336, 22] on button "Program Program" at bounding box center [375, 21] width 79 height 31
click at [261, 15] on button "Messages Messages" at bounding box center [293, 21] width 85 height 31
click at [263, 86] on p "Inbox" at bounding box center [260, 86] width 26 height 14
click at [125, 170] on div "Hi [PERSON_NAME], I thoroughly enjoyed working with you. Please find my invoice…" at bounding box center [107, 168] width 193 height 14
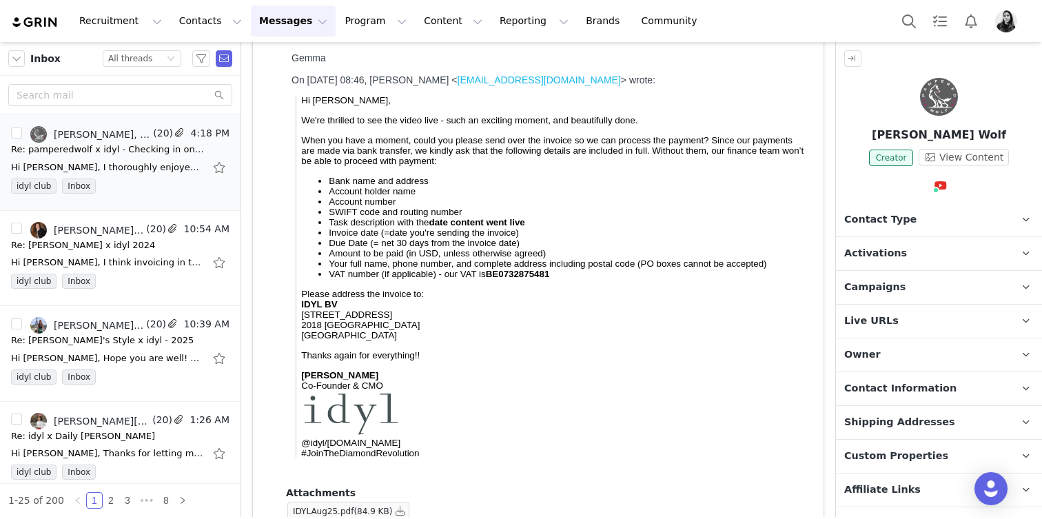
scroll to position [220, 0]
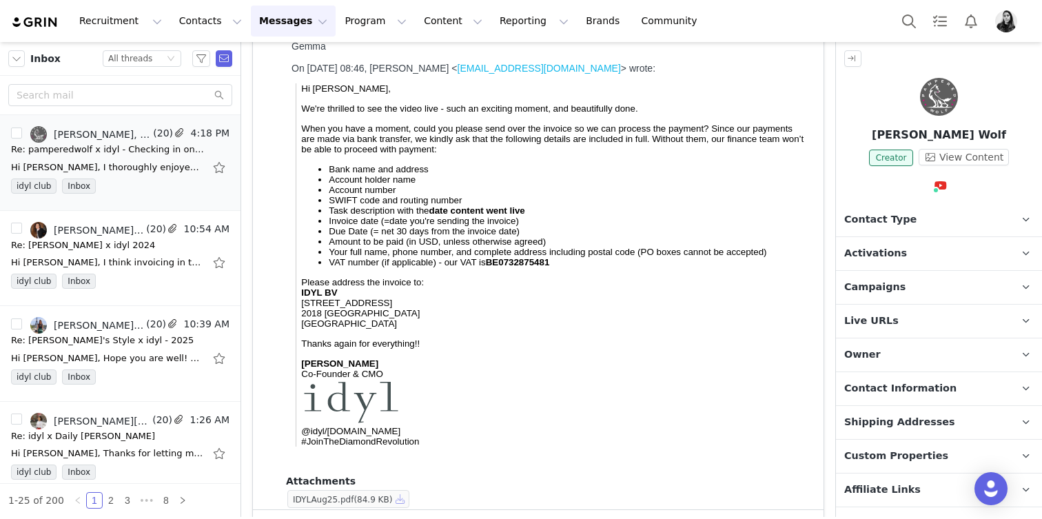
click at [403, 492] on button "button" at bounding box center [400, 499] width 17 height 17
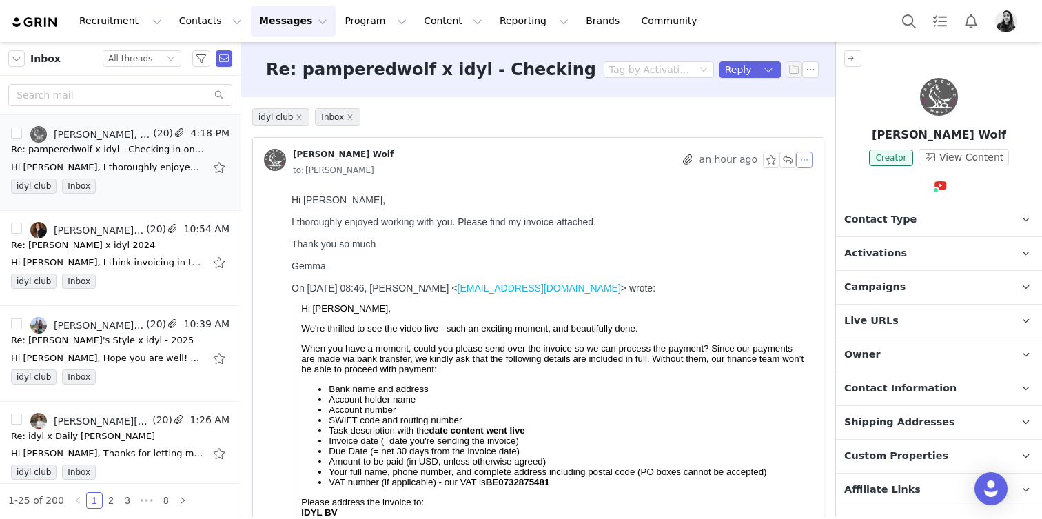
click at [798, 161] on button "button" at bounding box center [804, 160] width 17 height 17
click at [809, 174] on li "Reply All" at bounding box center [825, 185] width 59 height 22
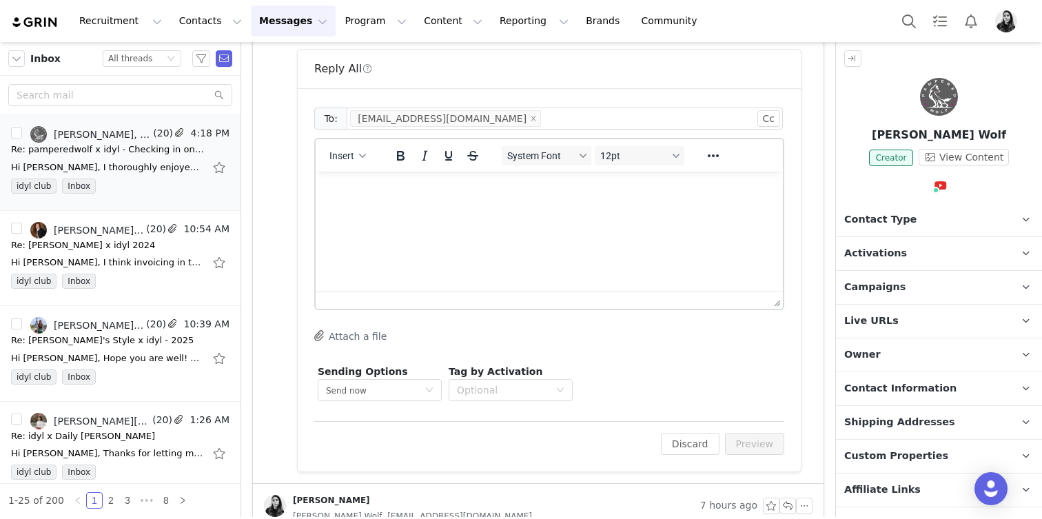
click at [466, 200] on html at bounding box center [549, 190] width 467 height 37
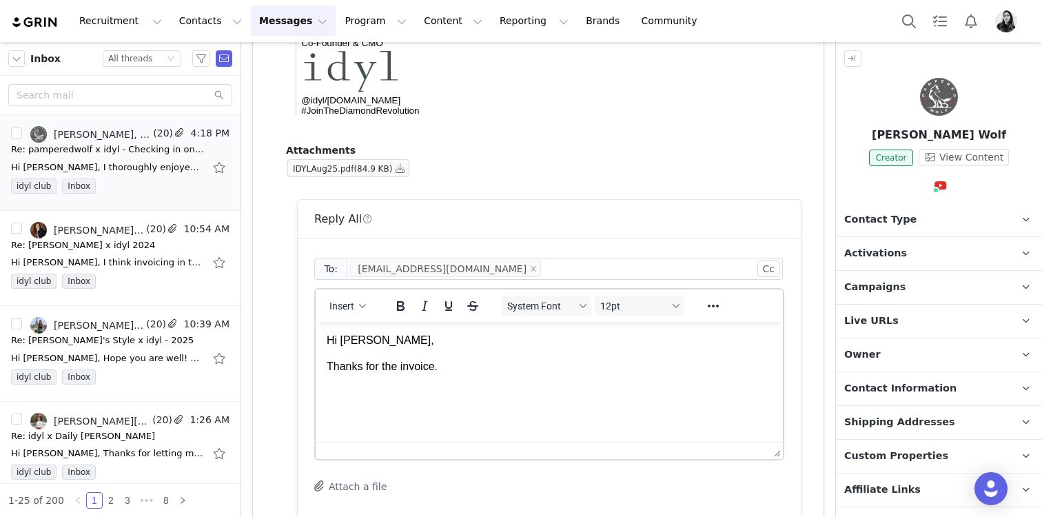
scroll to position [702, 0]
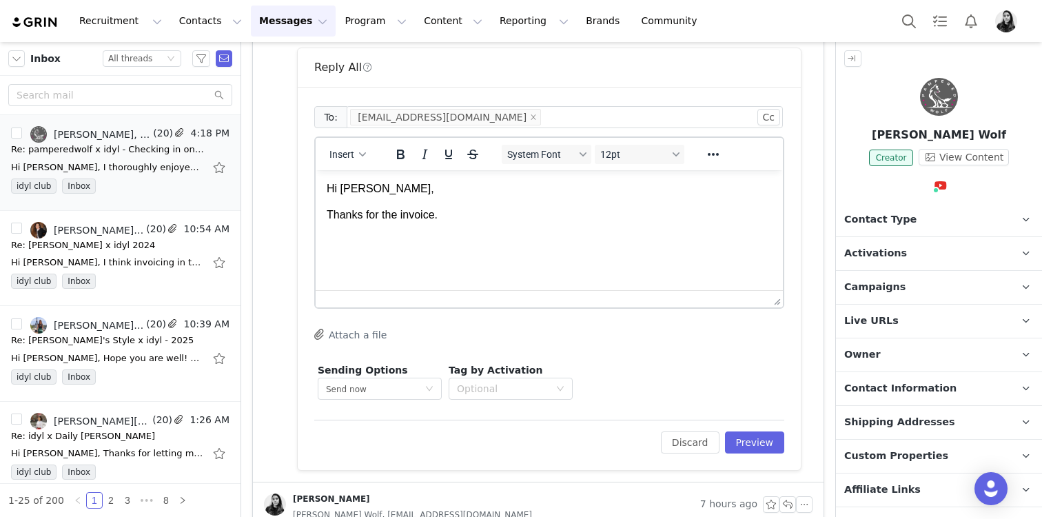
click at [481, 234] on html "Hi Gemma, Thanks for the invoice." at bounding box center [549, 202] width 467 height 64
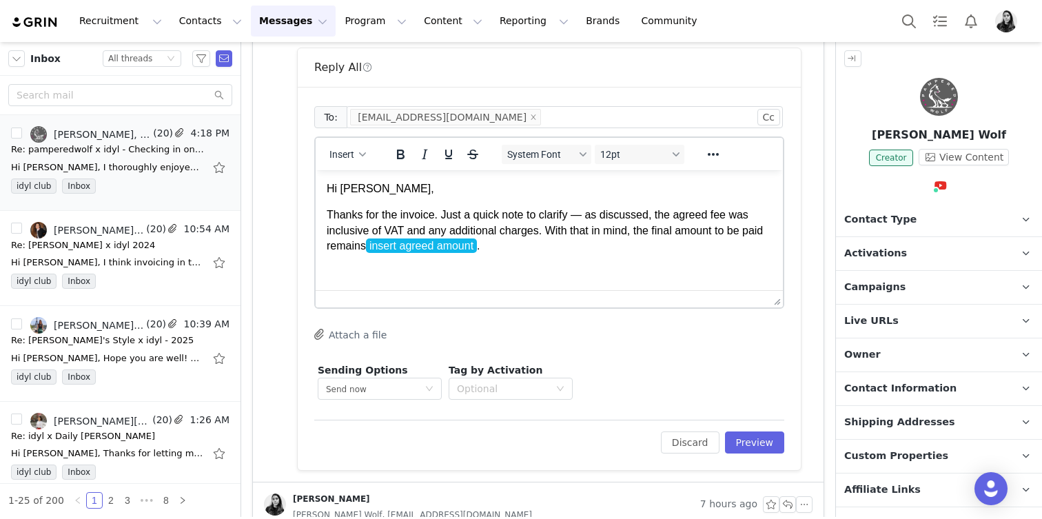
click at [580, 217] on p "Thanks for the invoice. Just a quick note to clarify — as discussed, the agreed…" at bounding box center [549, 230] width 445 height 46
drag, startPoint x: 523, startPoint y: 247, endPoint x: 394, endPoint y: 248, distance: 129.6
click at [394, 248] on p "Thanks for the invoice. Just a quick note to clarify, as discussed, the agreed …" at bounding box center [549, 230] width 445 height 46
click at [324, 268] on html "Hi Gemma, Thanks for the invoice. Just a quick note to clarify, as discussed, t…" at bounding box center [549, 230] width 467 height 121
click at [454, 260] on html "Hi Gemma, Thanks for the invoice. Just a quick note to clarify, as discussed, t…" at bounding box center [549, 217] width 467 height 95
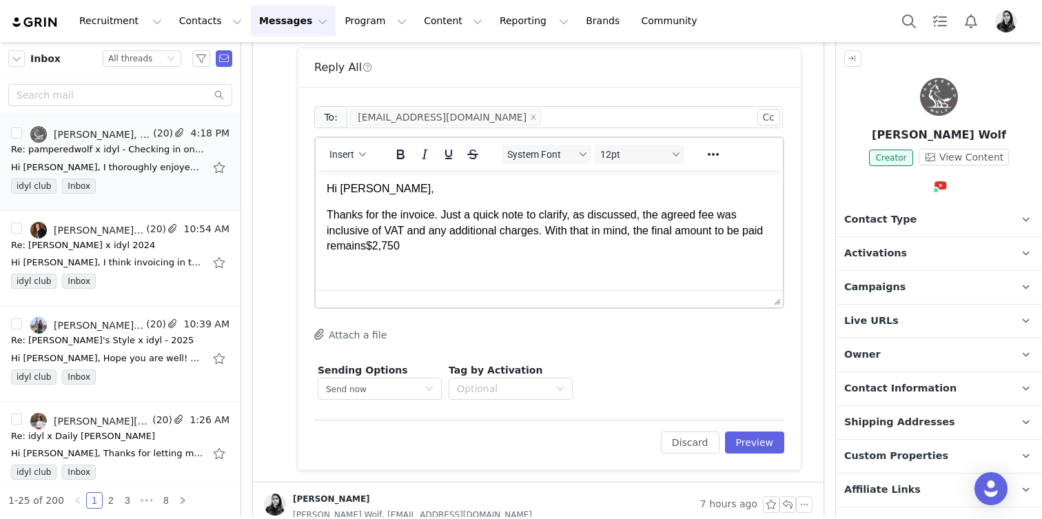
click at [447, 246] on p "Thanks for the invoice. Just a quick note to clarify, as discussed, the agreed …" at bounding box center [549, 230] width 445 height 46
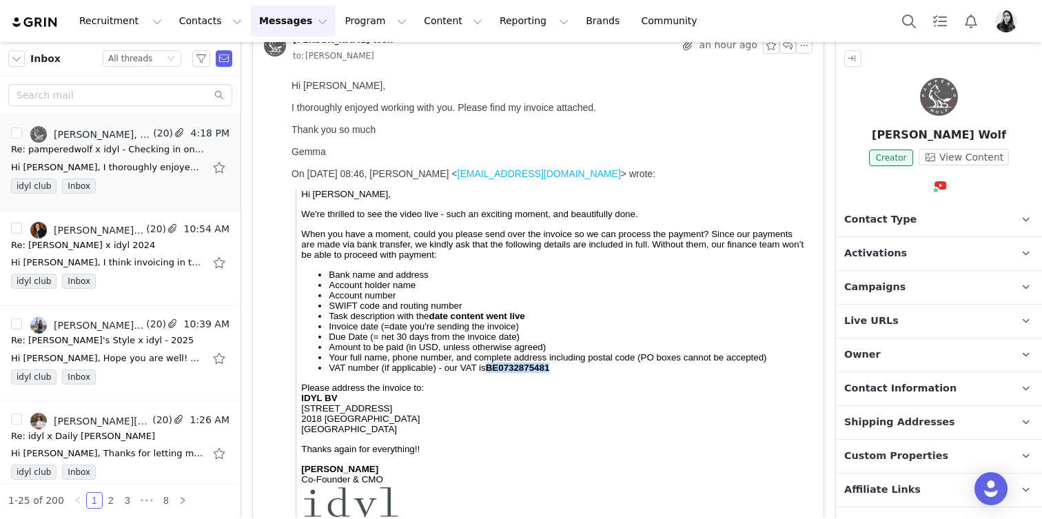
drag, startPoint x: 487, startPoint y: 378, endPoint x: 633, endPoint y: 378, distance: 146.1
click at [633, 373] on li "VAT number (if applicable) - our VAT is BE0732875481" at bounding box center [568, 368] width 478 height 10
copy strong "BE0732875481"
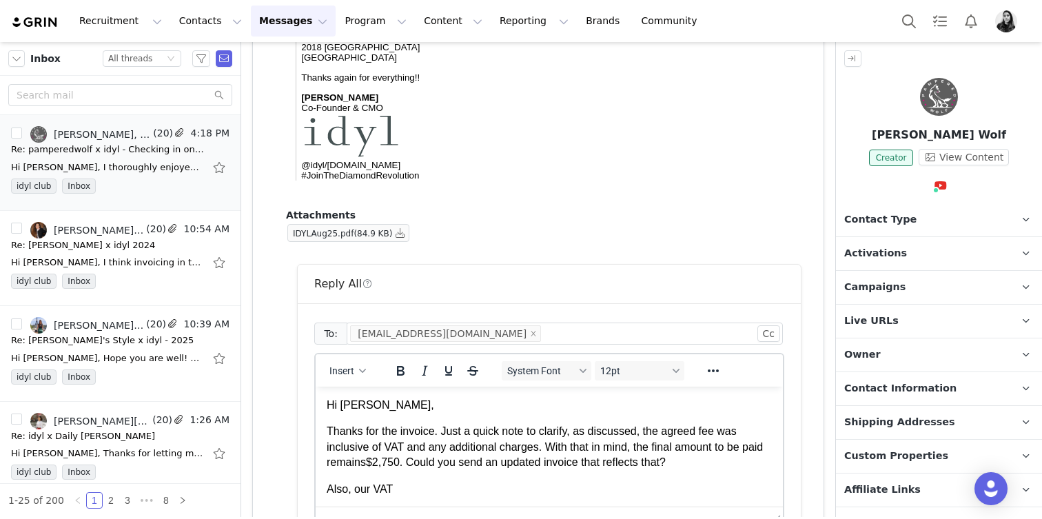
scroll to position [596, 0]
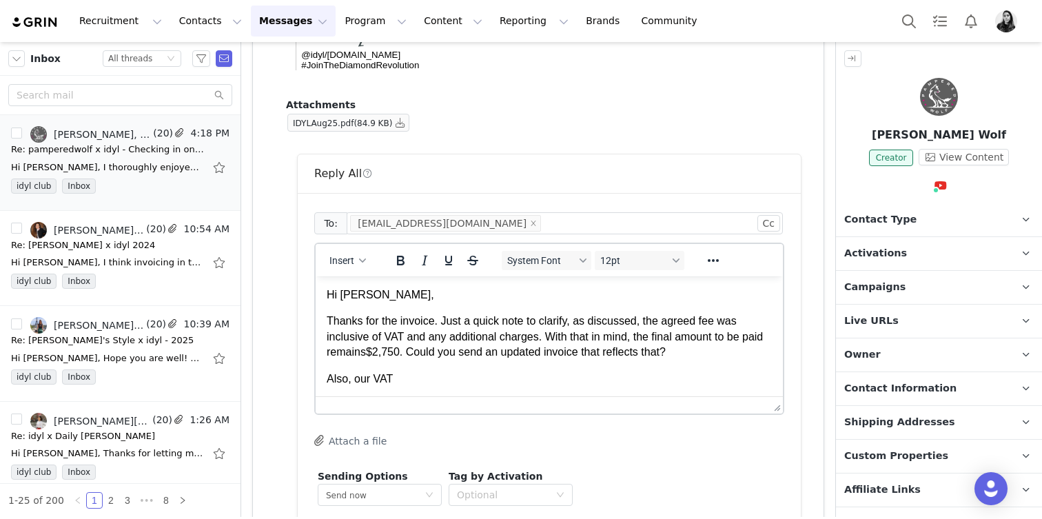
click at [437, 374] on p "Also, our VAT" at bounding box center [549, 379] width 445 height 15
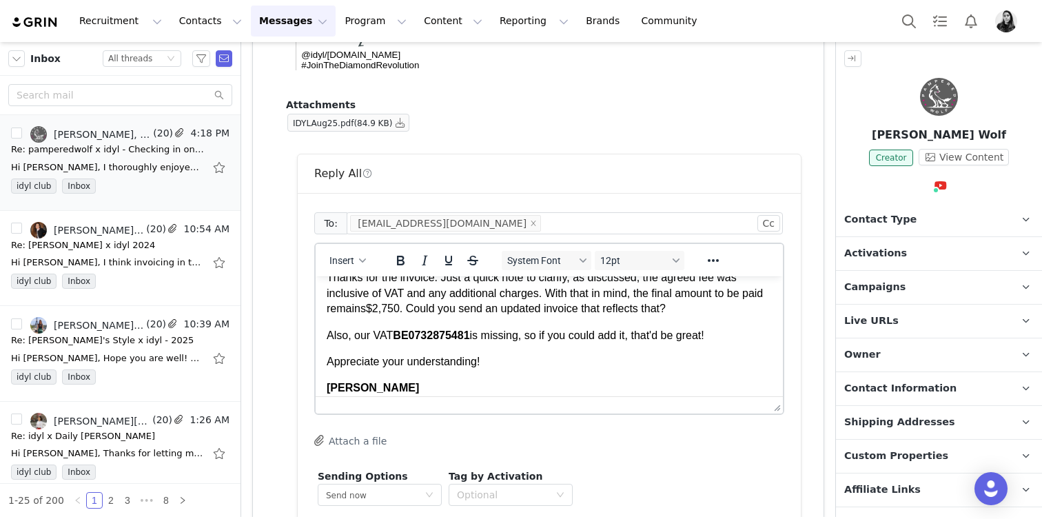
scroll to position [139, 0]
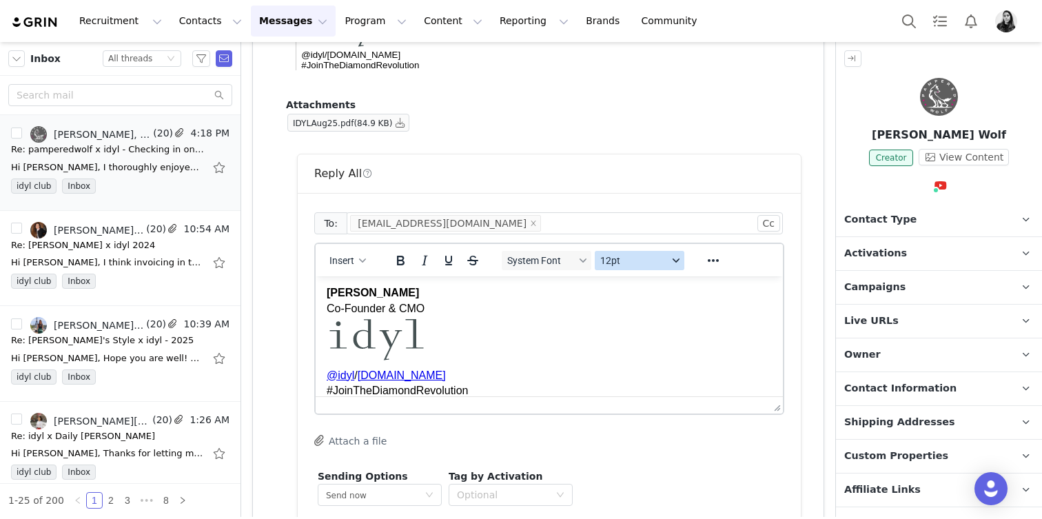
click at [638, 262] on span "12pt" at bounding box center [634, 260] width 68 height 11
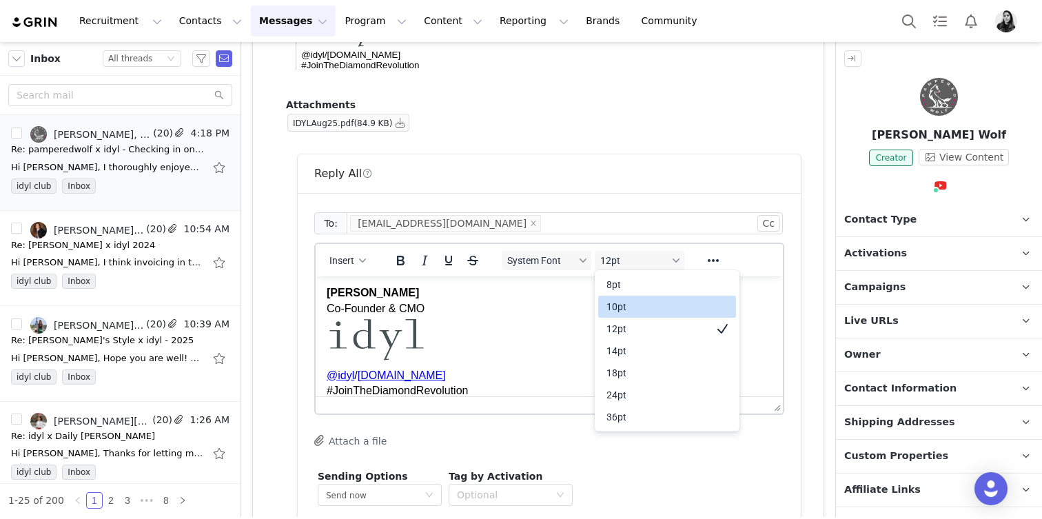
click at [638, 302] on div "10pt" at bounding box center [658, 306] width 102 height 17
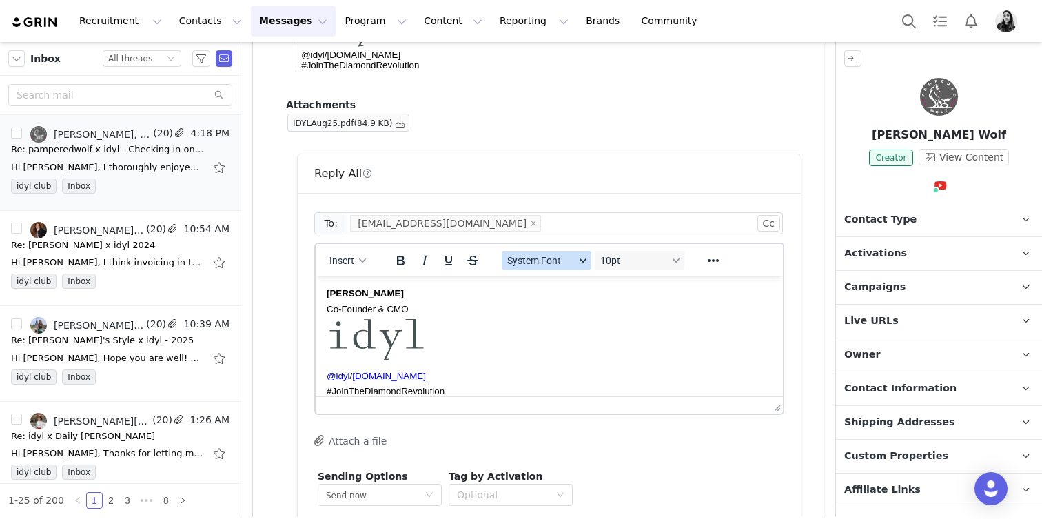
click at [564, 261] on span "System Font" at bounding box center [541, 260] width 68 height 11
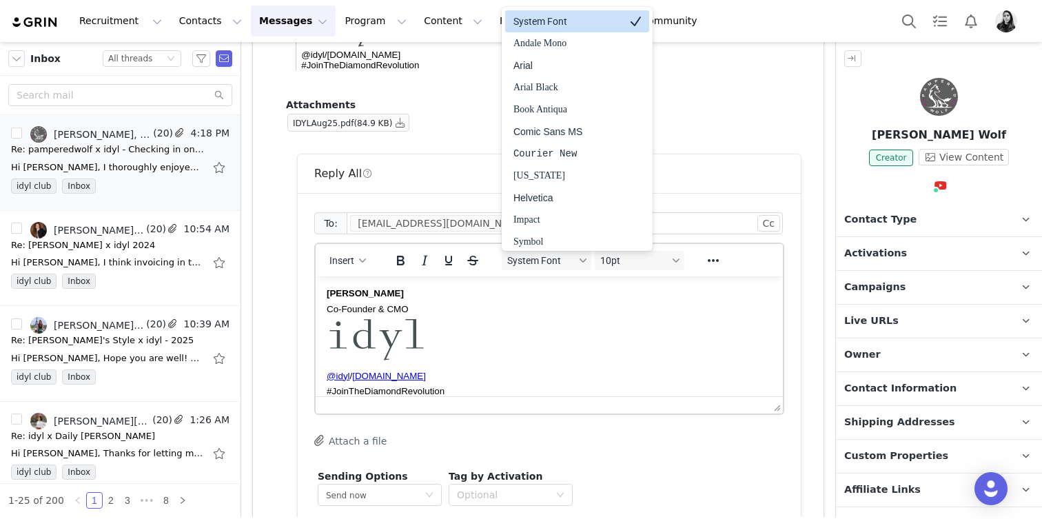
scroll to position [3, 0]
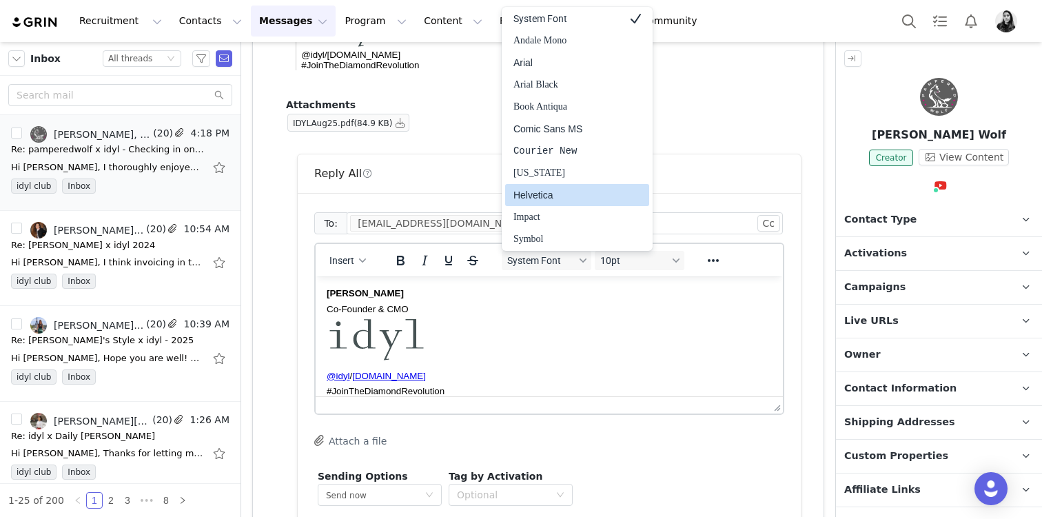
click at [553, 185] on div "Helvetica" at bounding box center [577, 195] width 144 height 22
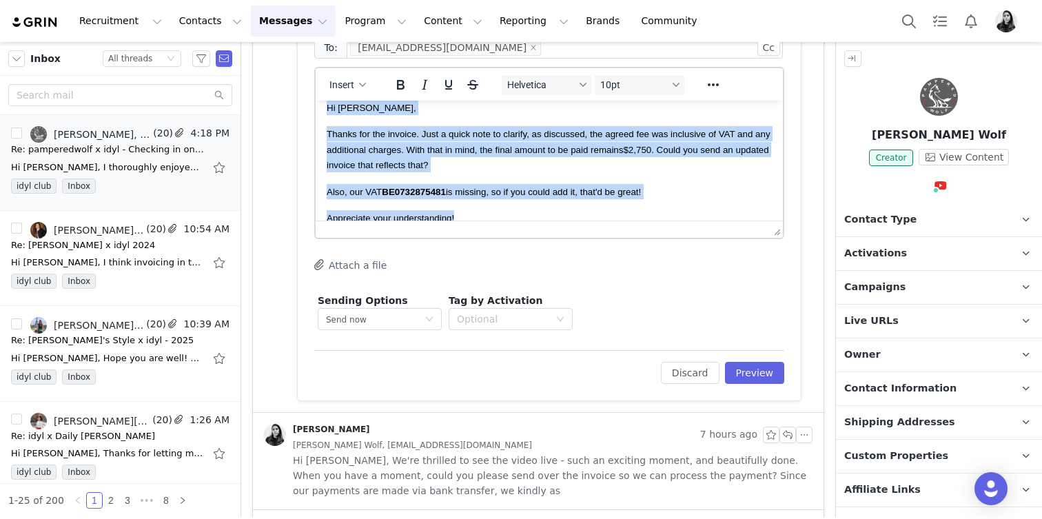
scroll to position [0, 0]
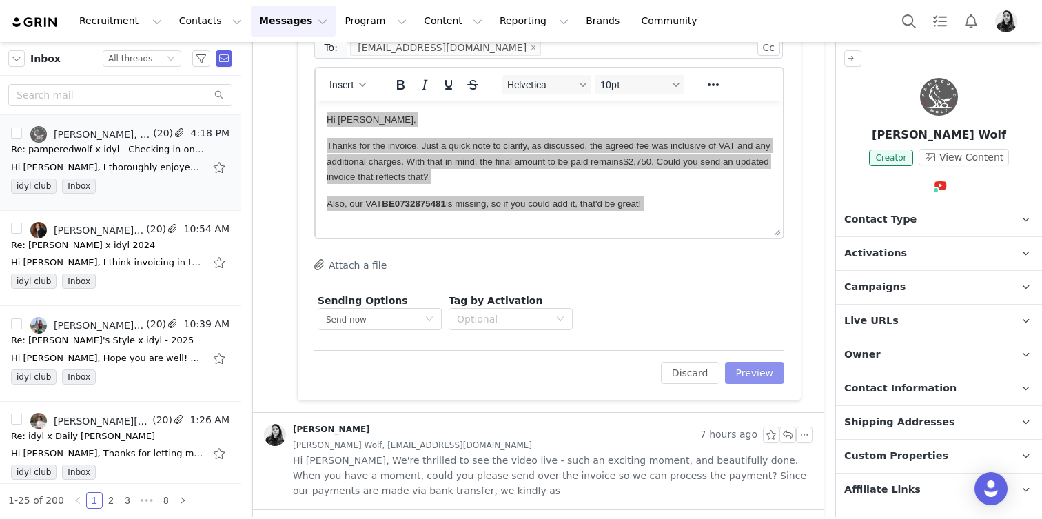
click at [745, 374] on button "Preview" at bounding box center [755, 373] width 60 height 22
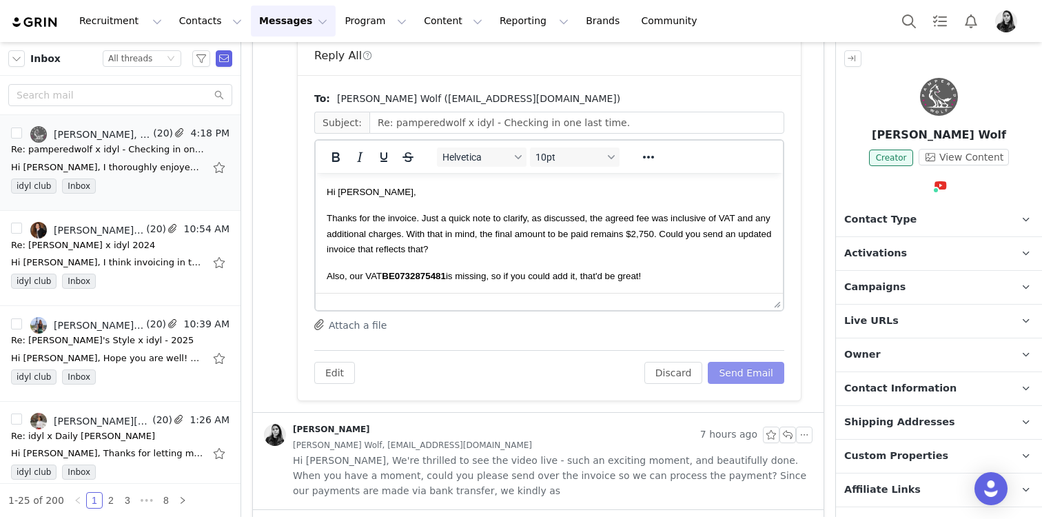
click at [745, 374] on button "Send Email" at bounding box center [746, 373] width 77 height 22
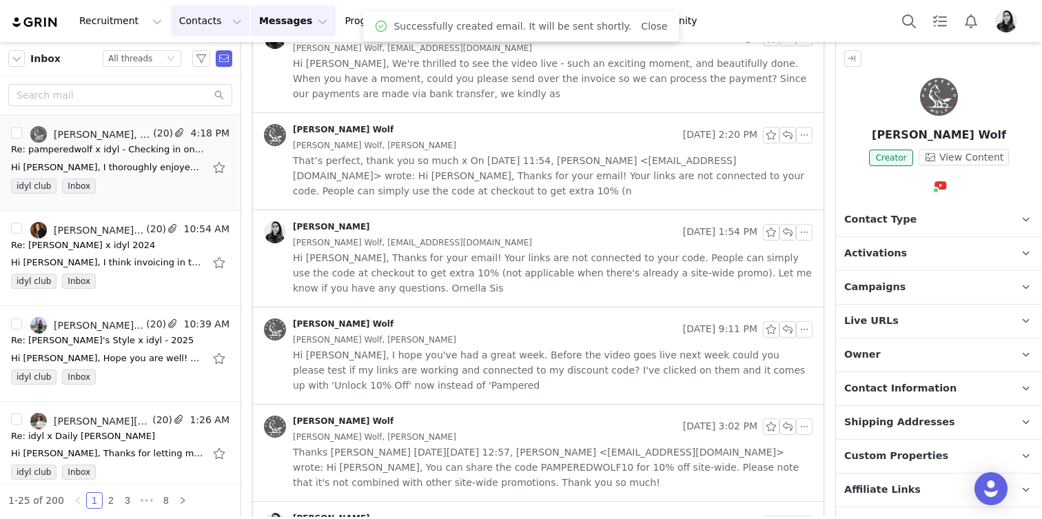
click at [192, 22] on button "Contacts Contacts" at bounding box center [210, 21] width 79 height 31
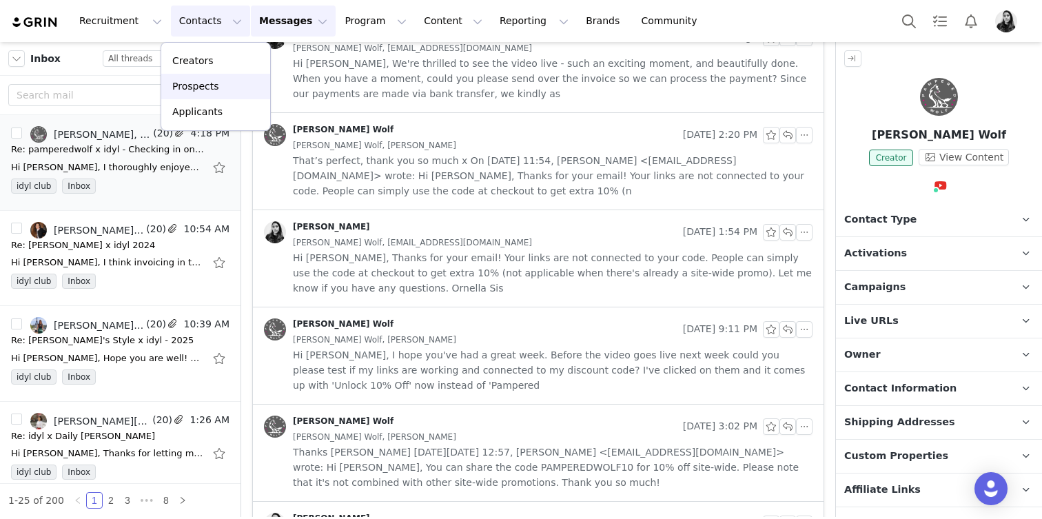
click at [212, 88] on p "Prospects" at bounding box center [195, 86] width 46 height 14
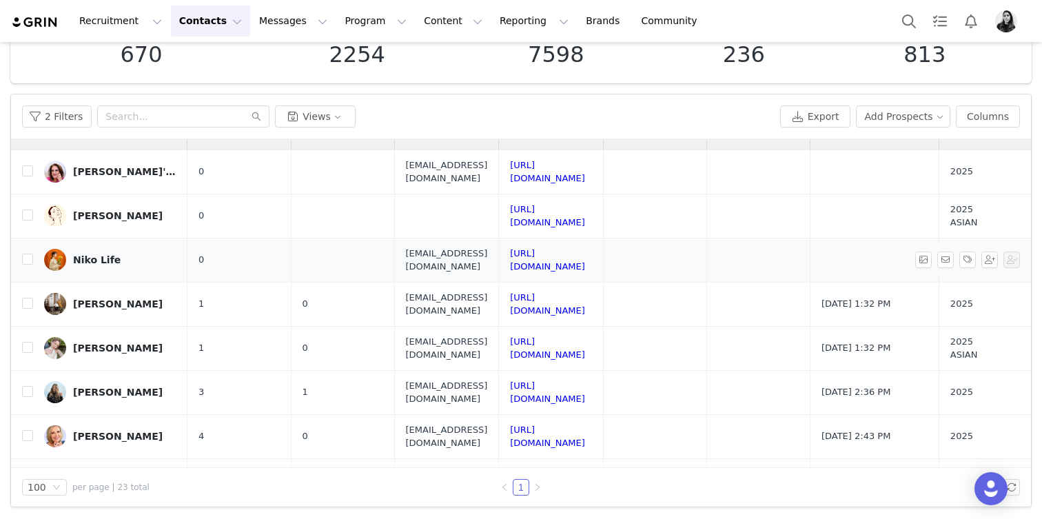
scroll to position [14, 0]
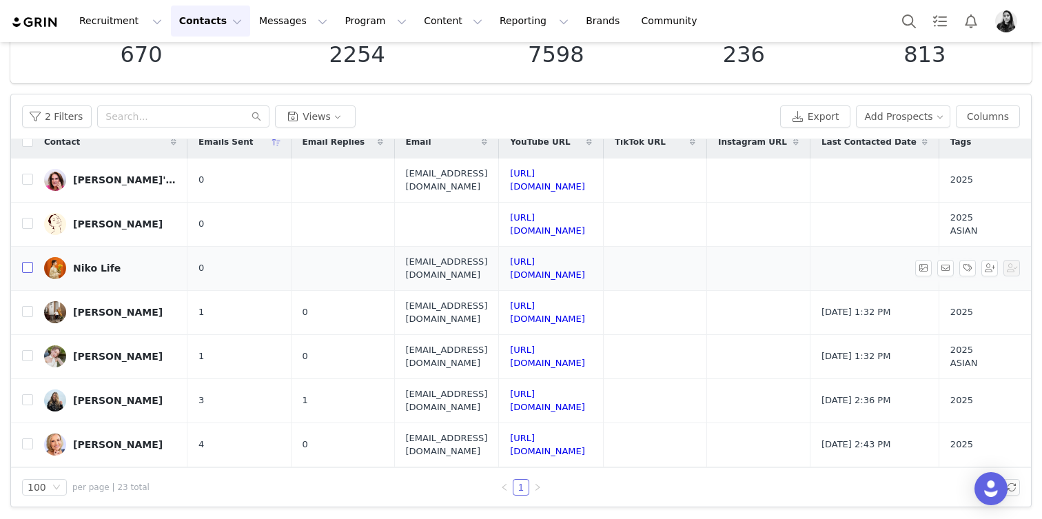
click at [29, 267] on input "checkbox" at bounding box center [27, 267] width 11 height 11
checkbox input "true"
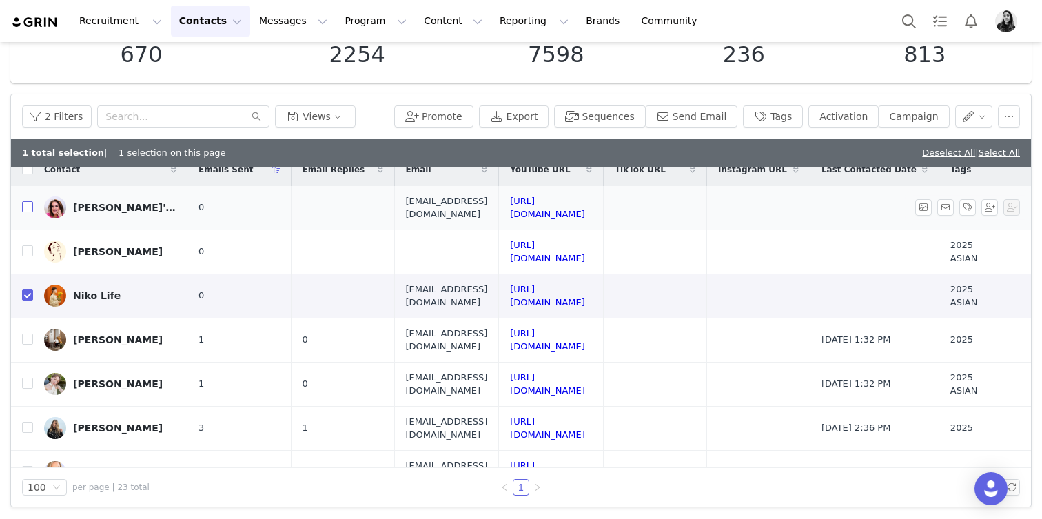
click at [26, 208] on input "checkbox" at bounding box center [27, 206] width 11 height 11
checkbox input "true"
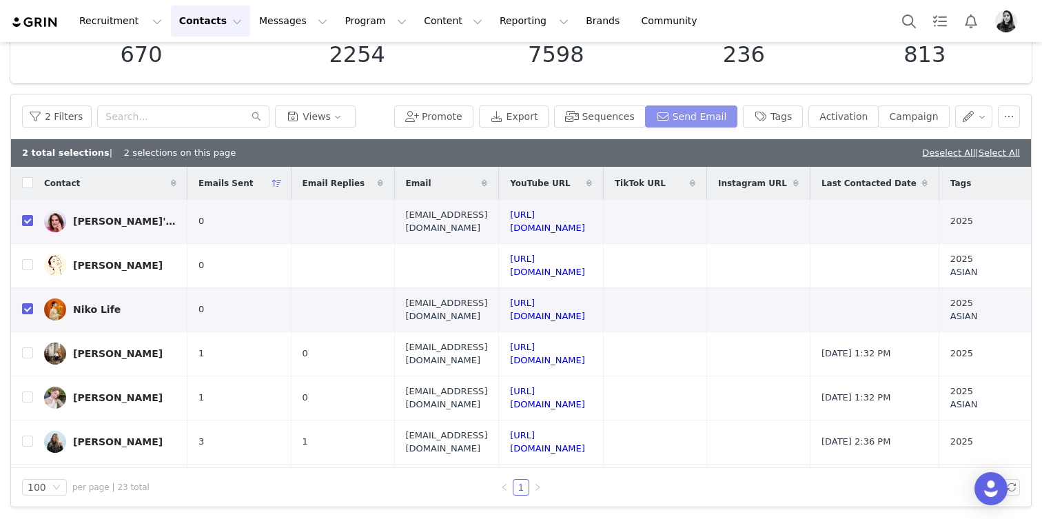
click at [682, 107] on button "Send Email" at bounding box center [691, 116] width 93 height 22
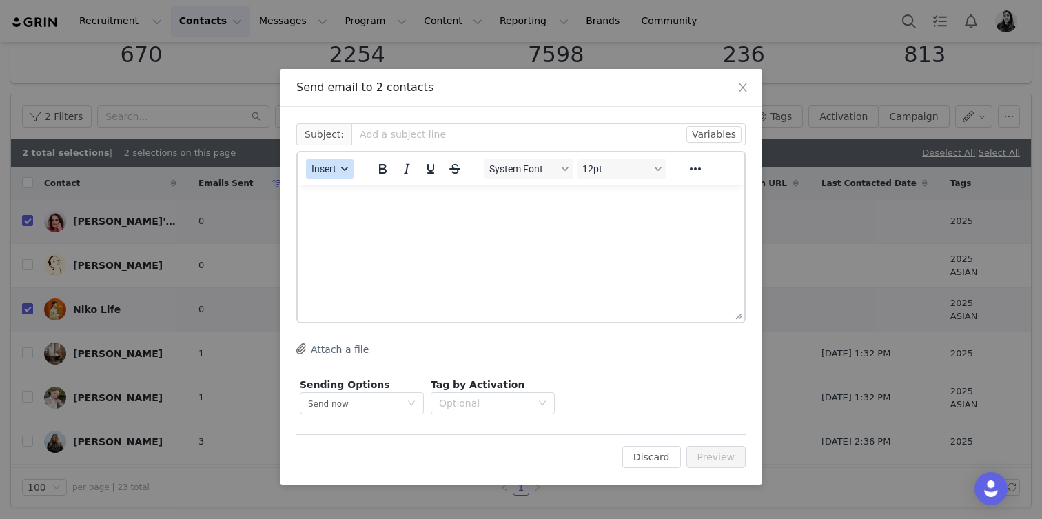
click at [334, 171] on span "Insert" at bounding box center [324, 168] width 25 height 11
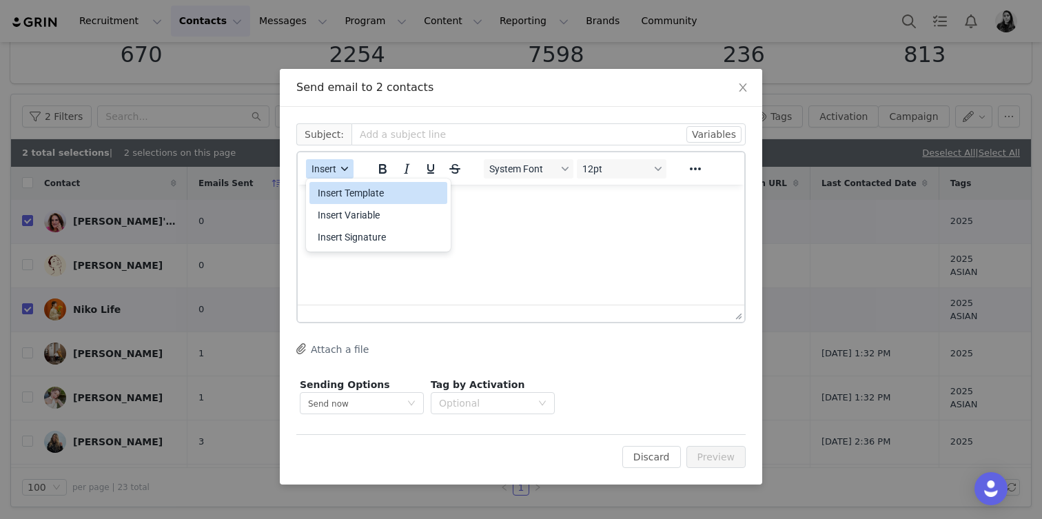
click at [334, 176] on button "Insert" at bounding box center [330, 168] width 48 height 19
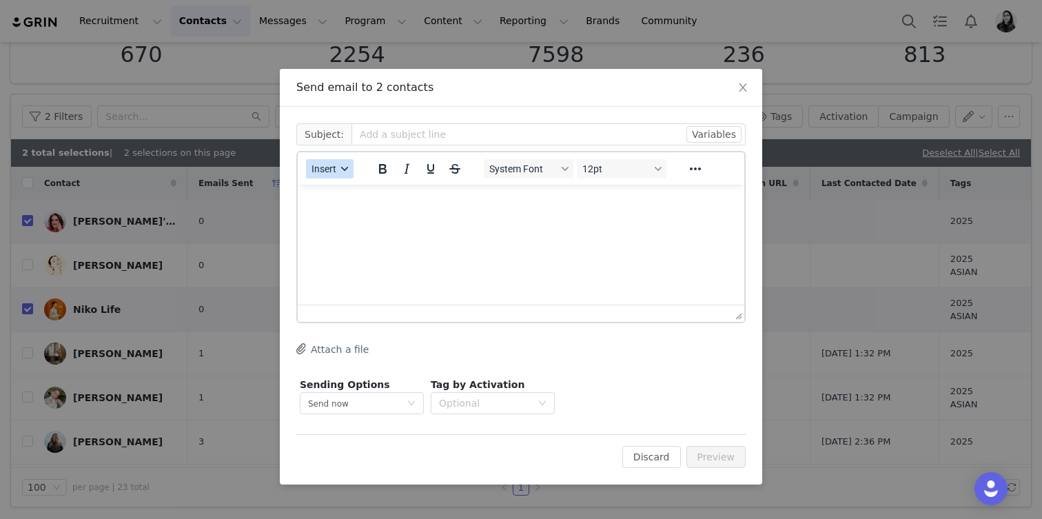
click at [334, 176] on button "Insert" at bounding box center [330, 168] width 48 height 19
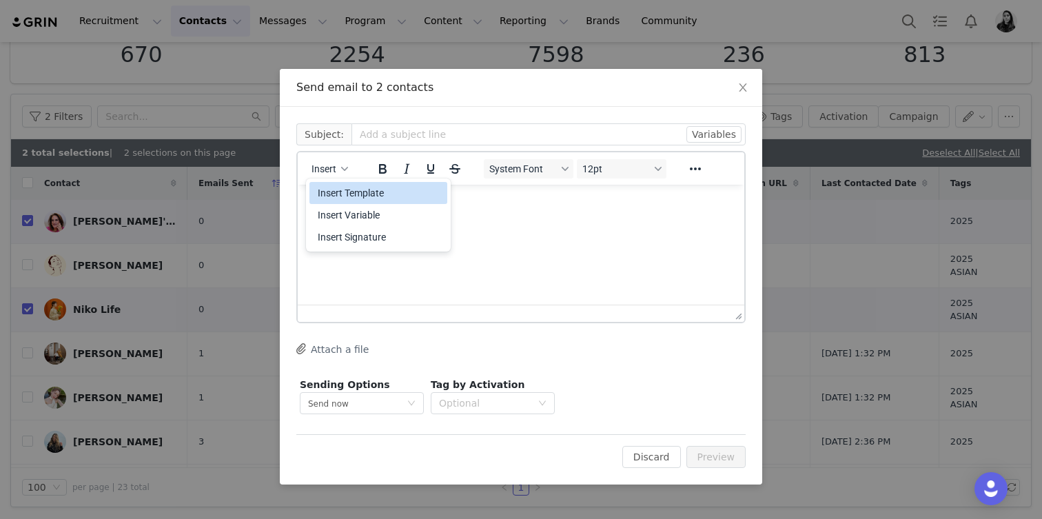
click at [334, 193] on div "Insert Template" at bounding box center [380, 193] width 124 height 17
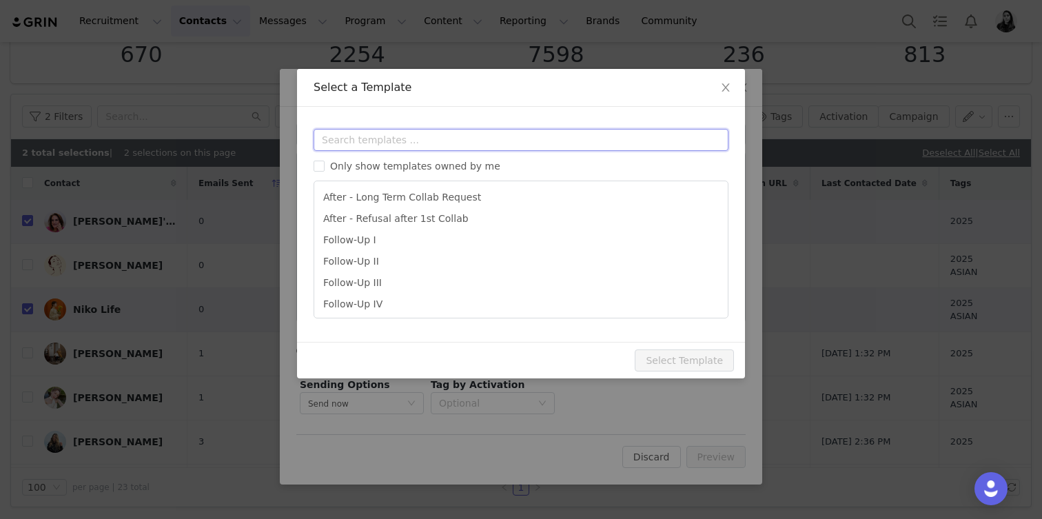
click at [334, 132] on input "text" at bounding box center [521, 140] width 415 height 22
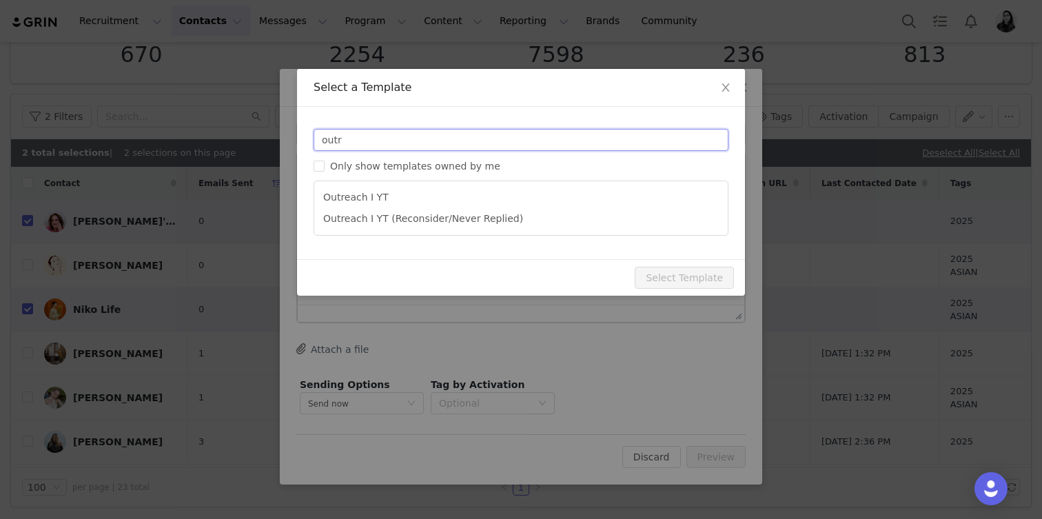
type input "outr"
type input "[youtube_username] x idyl - Potential partnership"
click at [356, 185] on ul "Outreach I YT Outreach I YT (Reconsider/Never Replied)" at bounding box center [521, 208] width 415 height 55
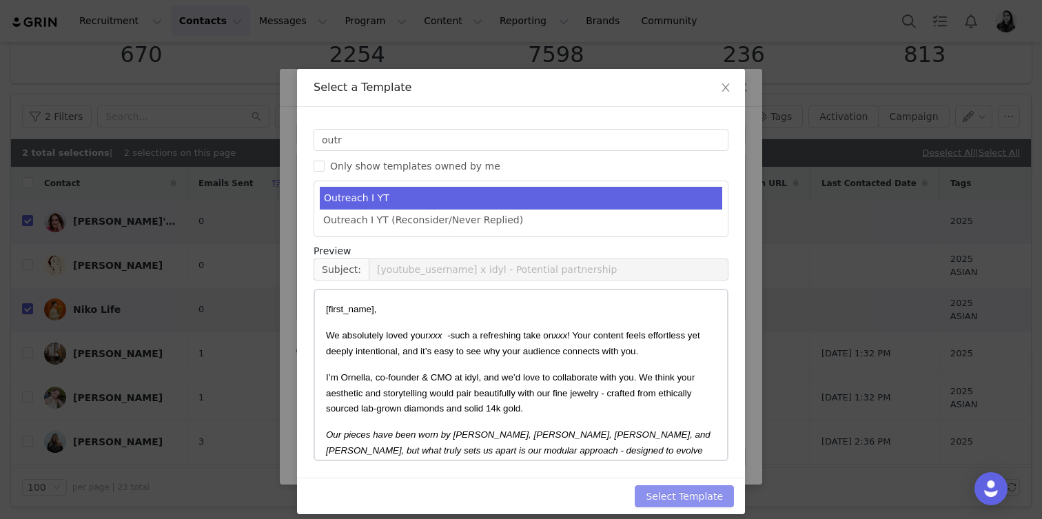
click at [700, 500] on button "Select Template" at bounding box center [684, 496] width 99 height 22
type input "[youtube_username] x idyl - Potential partnership"
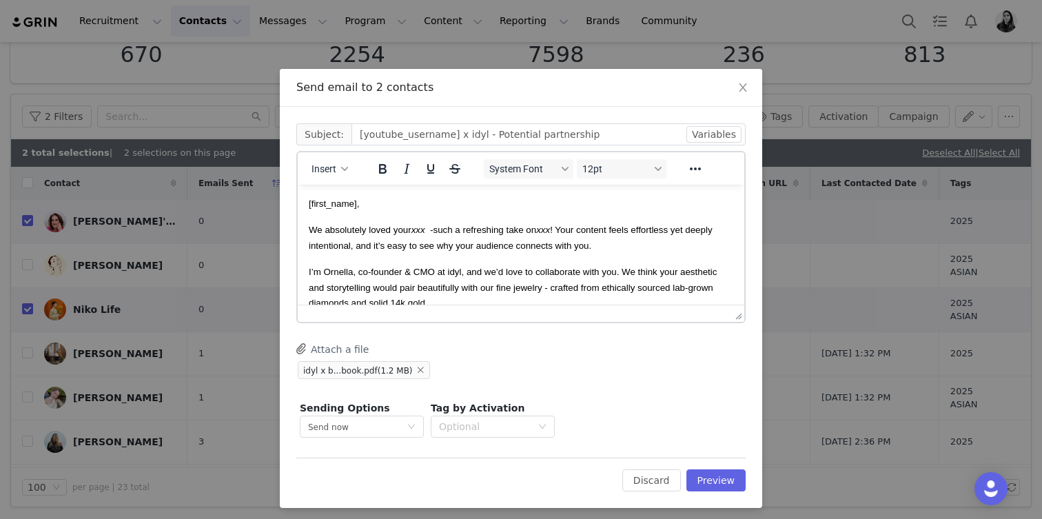
scroll to position [6, 0]
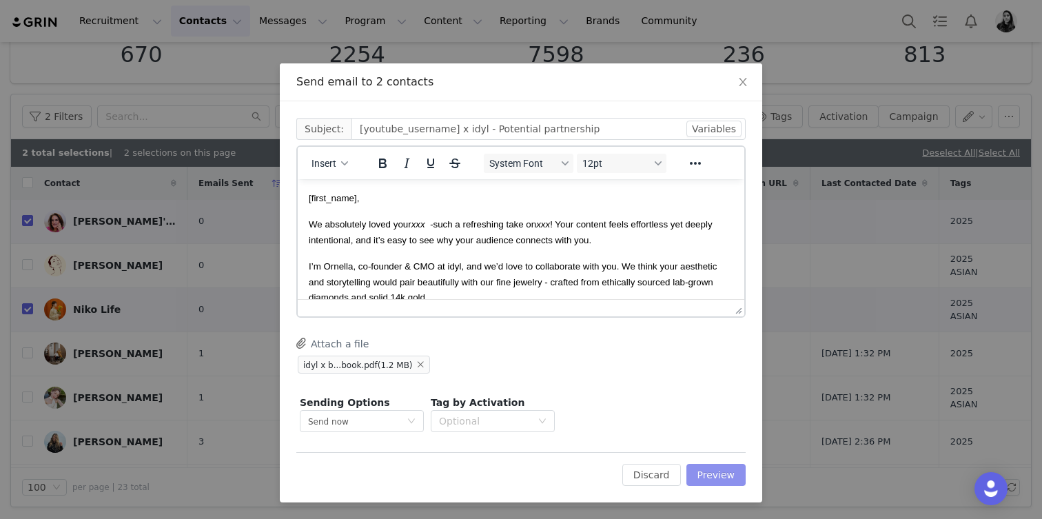
click at [714, 477] on button "Preview" at bounding box center [717, 475] width 60 height 22
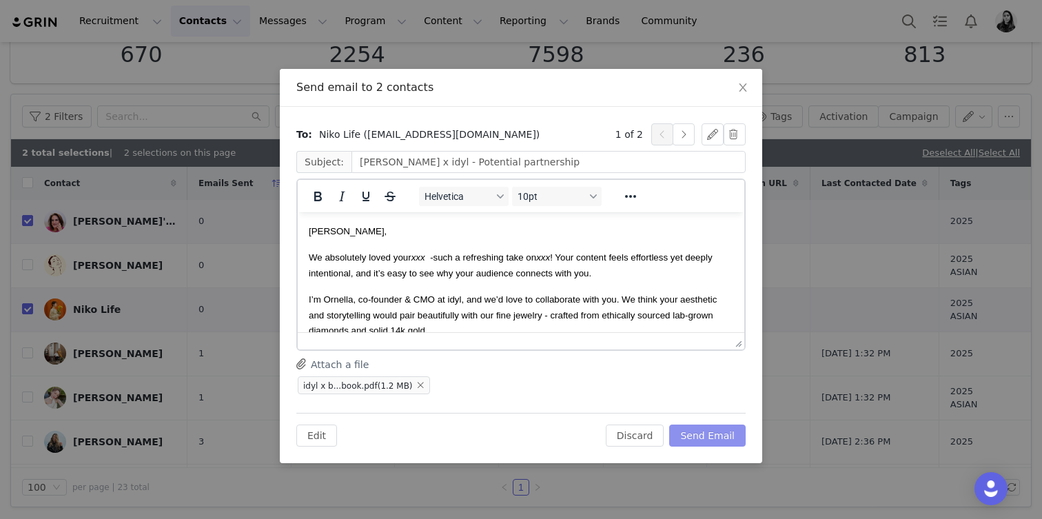
scroll to position [0, 0]
drag, startPoint x: 418, startPoint y: 165, endPoint x: 316, endPoint y: 165, distance: 102.0
click at [316, 165] on span "Subject: niko_lifework x idyl - Potential partnership" at bounding box center [520, 162] width 449 height 22
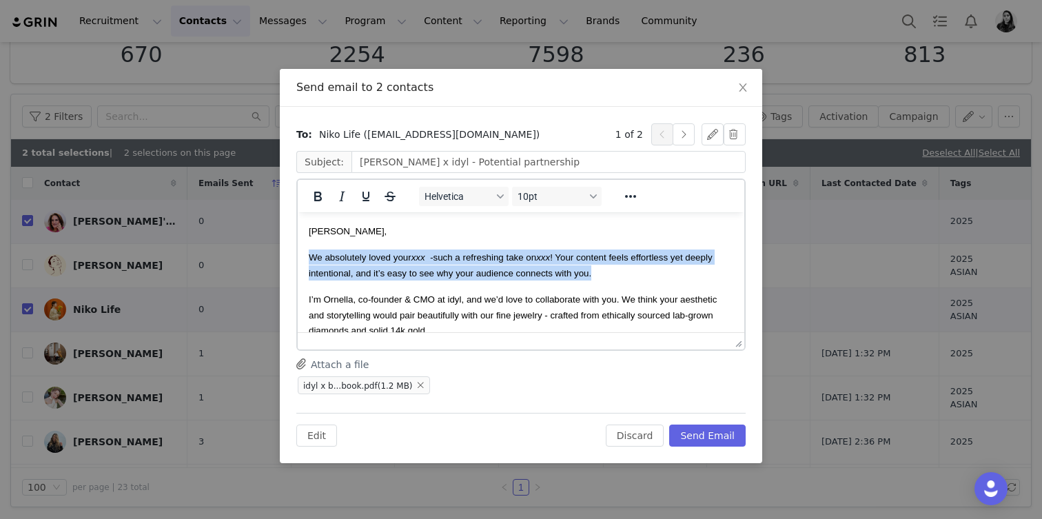
drag, startPoint x: 572, startPoint y: 274, endPoint x: 289, endPoint y: 263, distance: 282.8
click at [298, 263] on html "Niko, We absolutely loved your xxx - such a refreshing take on xxx ! Your conte…" at bounding box center [521, 405] width 447 height 387
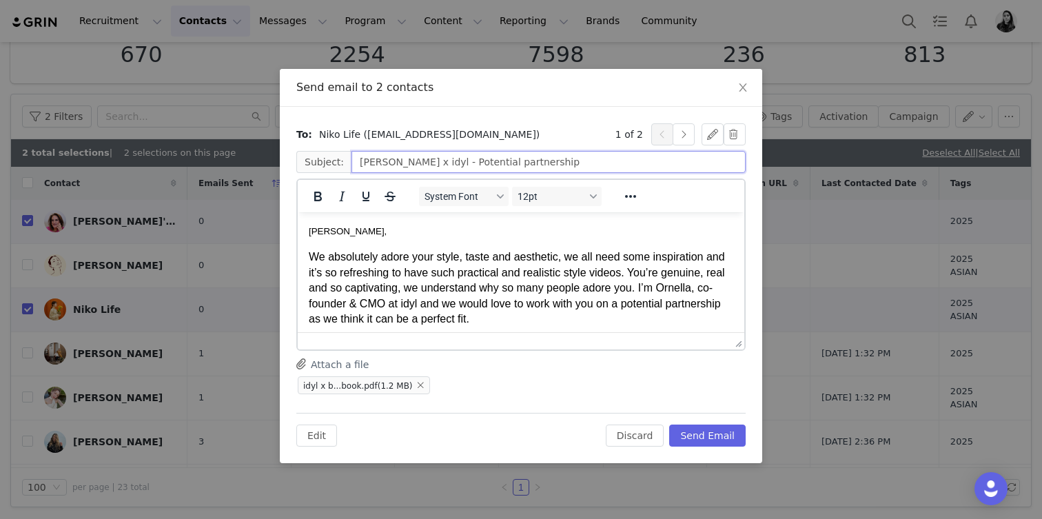
click at [412, 165] on input "niko_lifework x idyl - Potential partnership" at bounding box center [549, 162] width 394 height 22
drag, startPoint x: 416, startPoint y: 162, endPoint x: 349, endPoint y: 162, distance: 66.2
click at [352, 162] on input "niko_lifework x idyl - Potential partnership" at bounding box center [549, 162] width 394 height 22
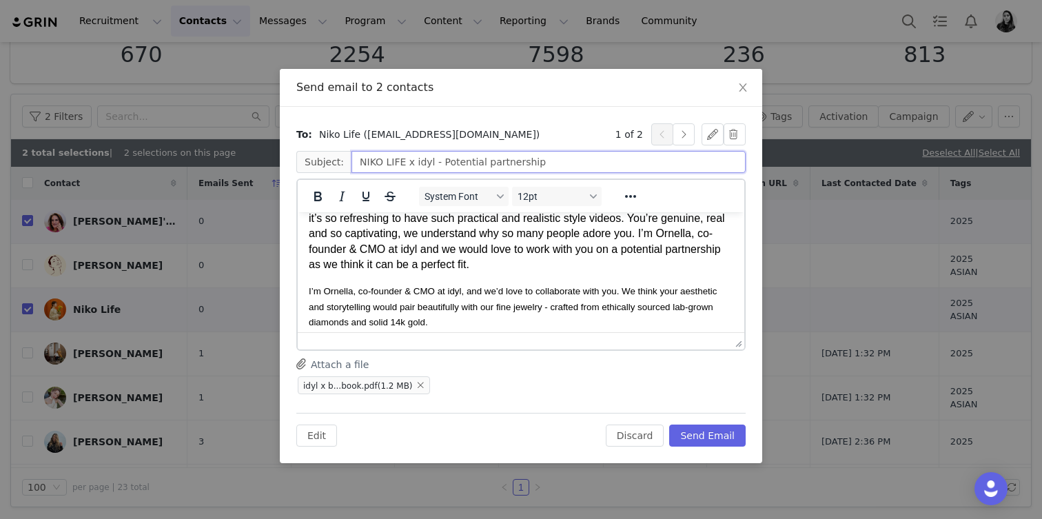
scroll to position [57, 0]
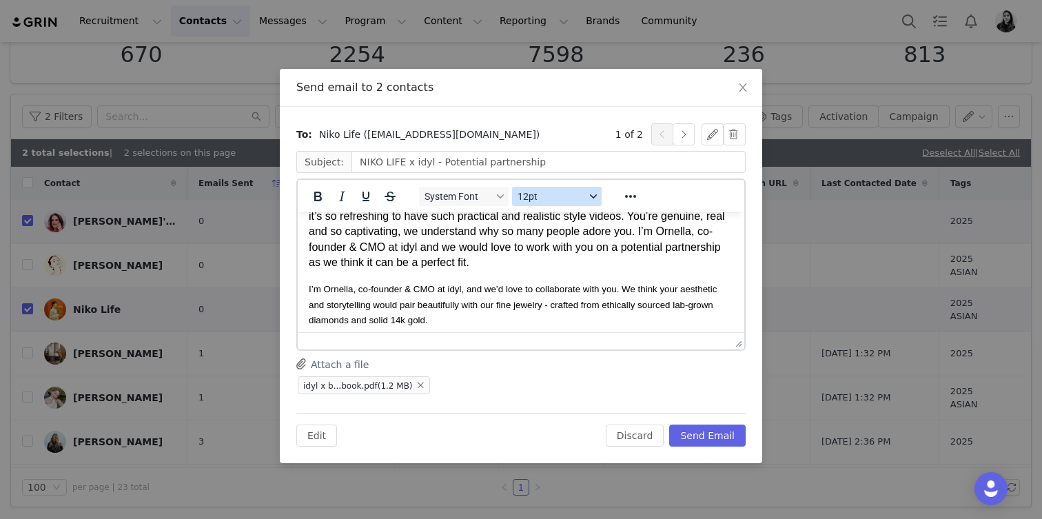
click at [543, 202] on button "12pt" at bounding box center [557, 196] width 90 height 19
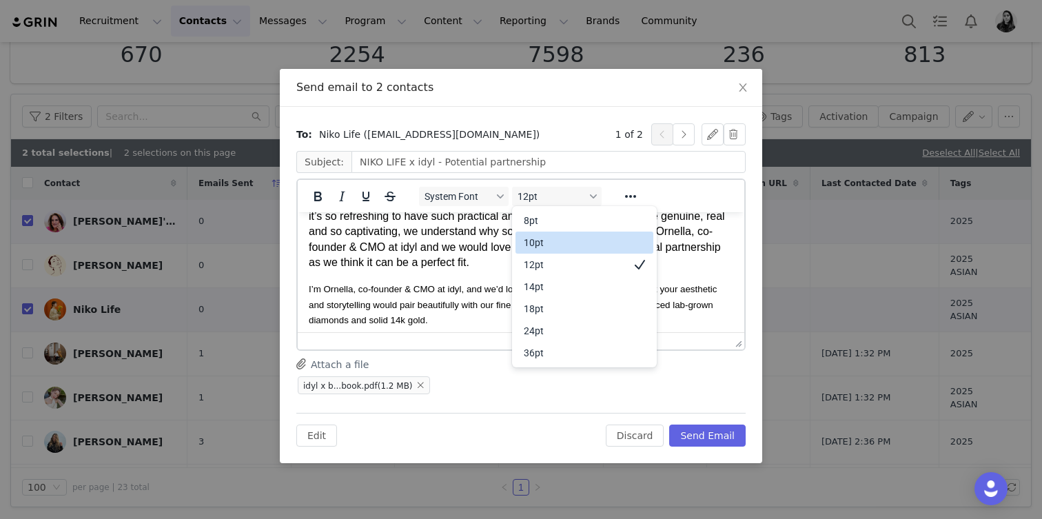
click at [431, 249] on p "We absolutely adore your style, taste and aesthetic, we all need some inspirati…" at bounding box center [521, 231] width 425 height 77
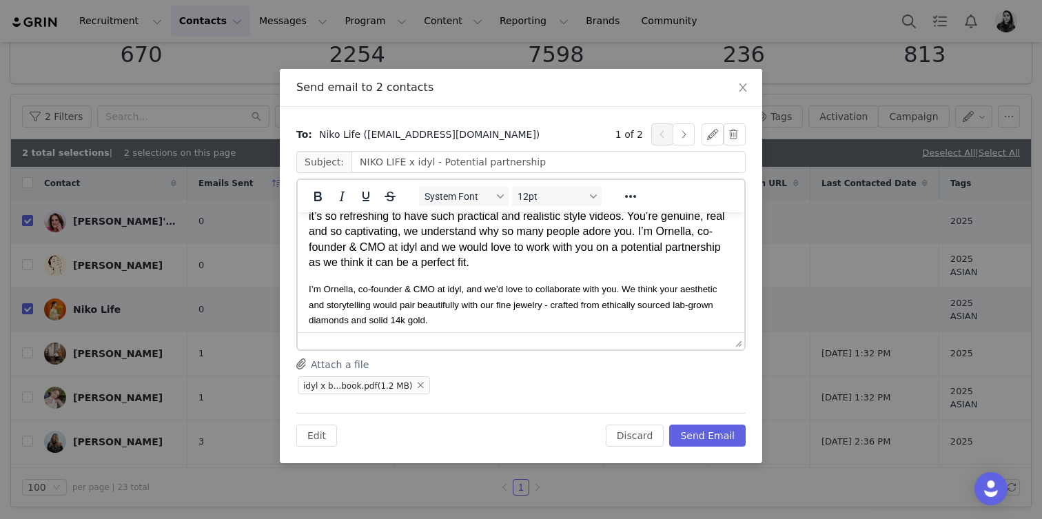
click at [481, 249] on p "We absolutely adore your style, taste and aesthetic, we all need some inspirati…" at bounding box center [521, 231] width 425 height 77
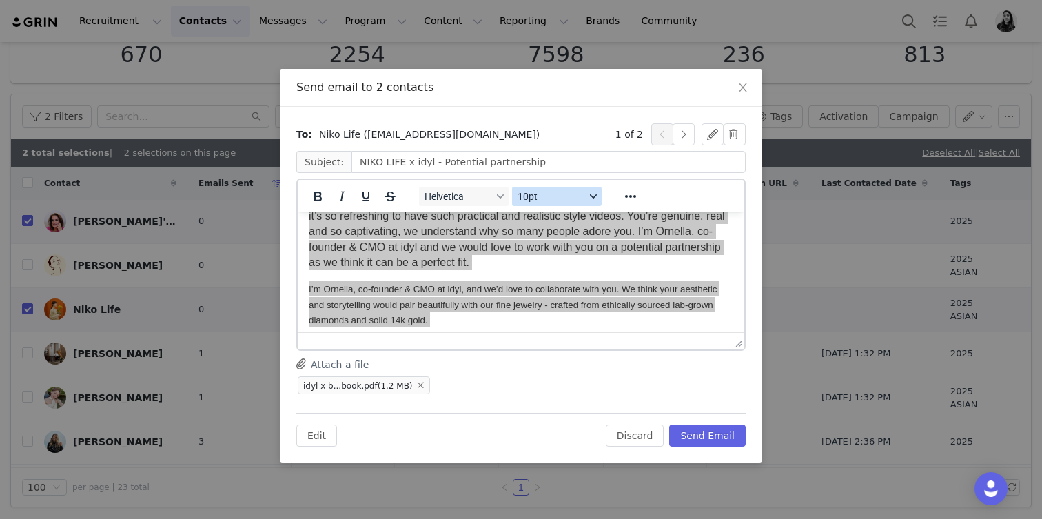
click at [562, 188] on button "10pt" at bounding box center [557, 196] width 90 height 19
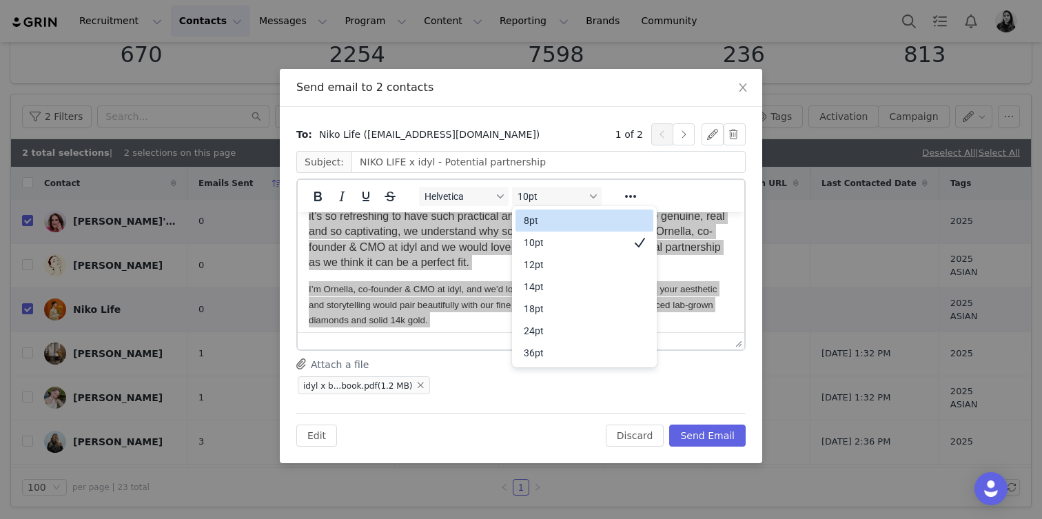
drag, startPoint x: 553, startPoint y: 230, endPoint x: 553, endPoint y: 239, distance: 9.0
click at [553, 239] on div "8pt 10pt 12pt 14pt 18pt 24pt 36pt" at bounding box center [585, 287] width 138 height 160
click at [553, 239] on div "10pt" at bounding box center [575, 242] width 102 height 17
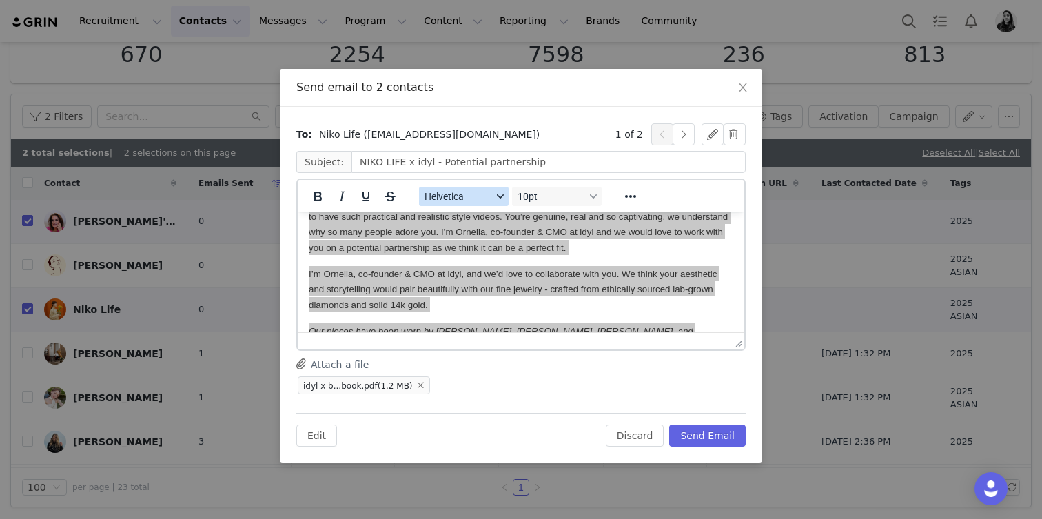
click at [476, 205] on button "Helvetica" at bounding box center [464, 196] width 90 height 19
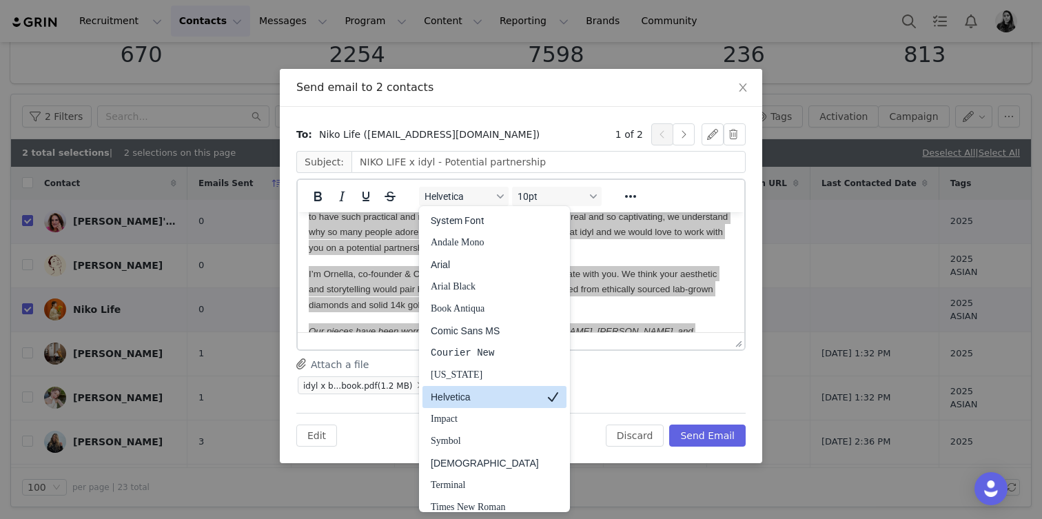
click at [461, 394] on div "Helvetica" at bounding box center [485, 397] width 108 height 17
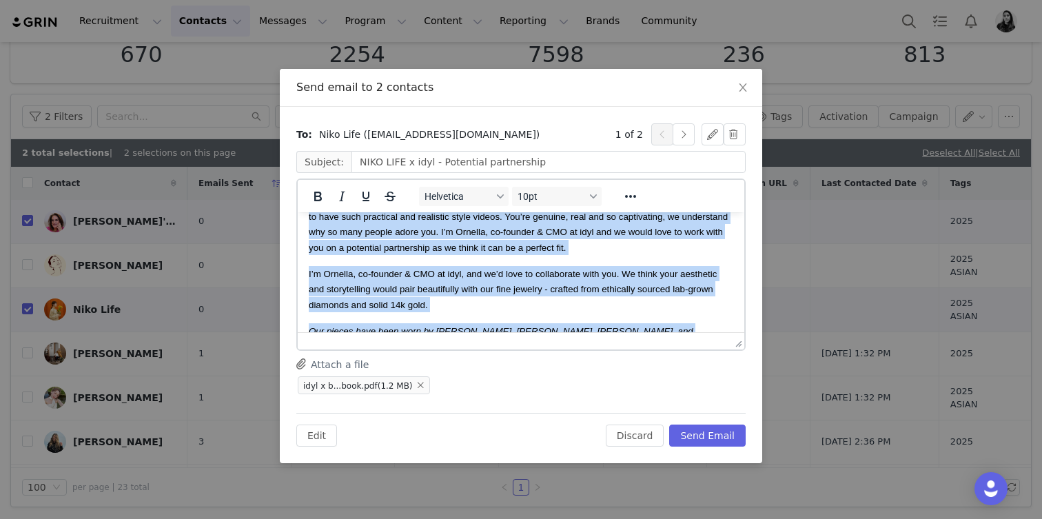
scroll to position [0, 0]
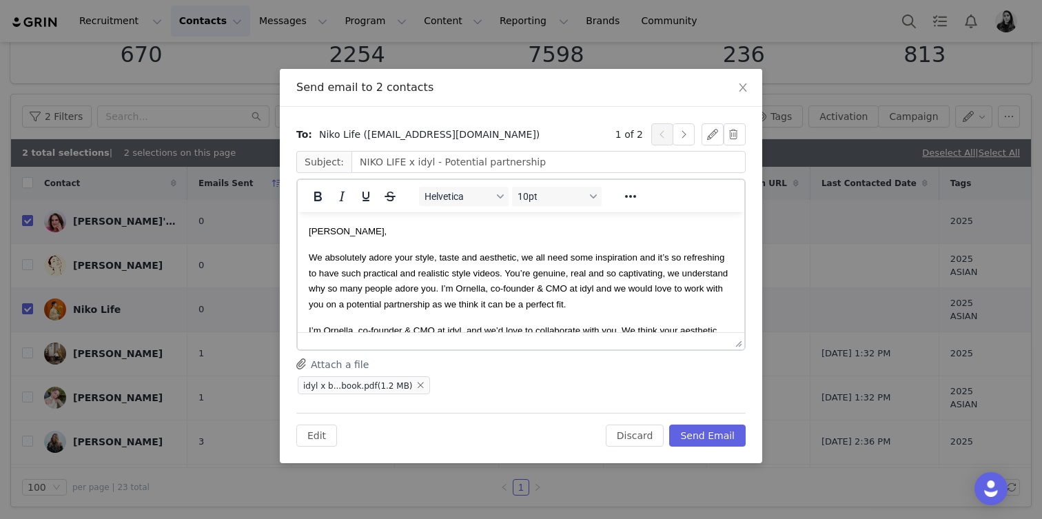
click at [540, 269] on span "We absolutely adore your style, taste and aesthetic, we all need some inspirati…" at bounding box center [518, 280] width 419 height 57
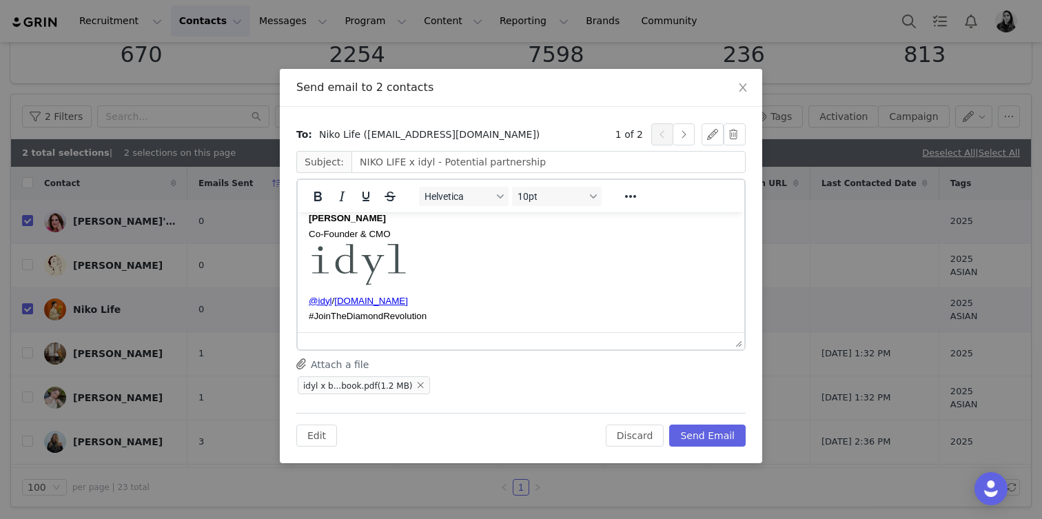
scroll to position [296, 0]
click at [685, 139] on button "button" at bounding box center [684, 134] width 22 height 22
click at [392, 162] on input "ameliasbeautychat x idyl - Potential partnership" at bounding box center [549, 162] width 394 height 22
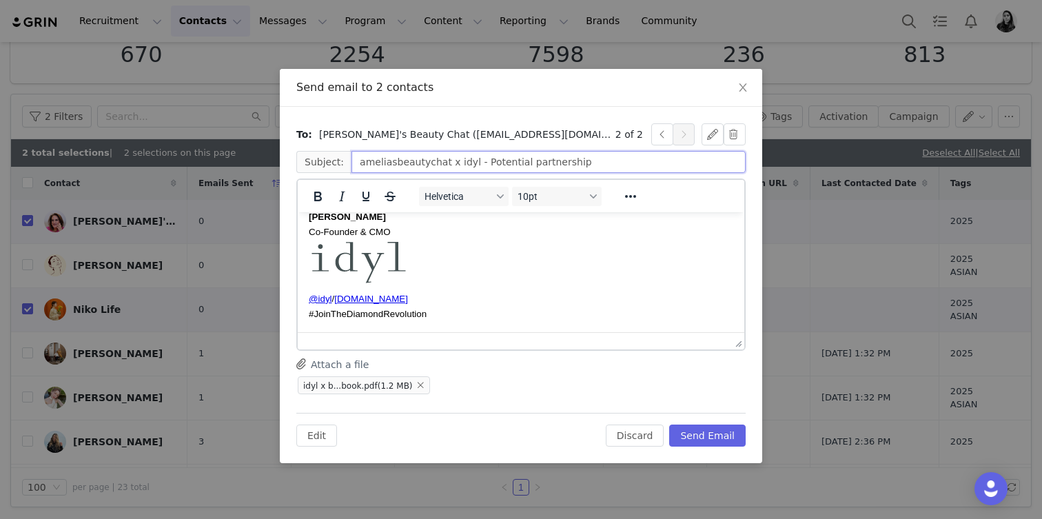
paste input "Amelia's Beauty C"
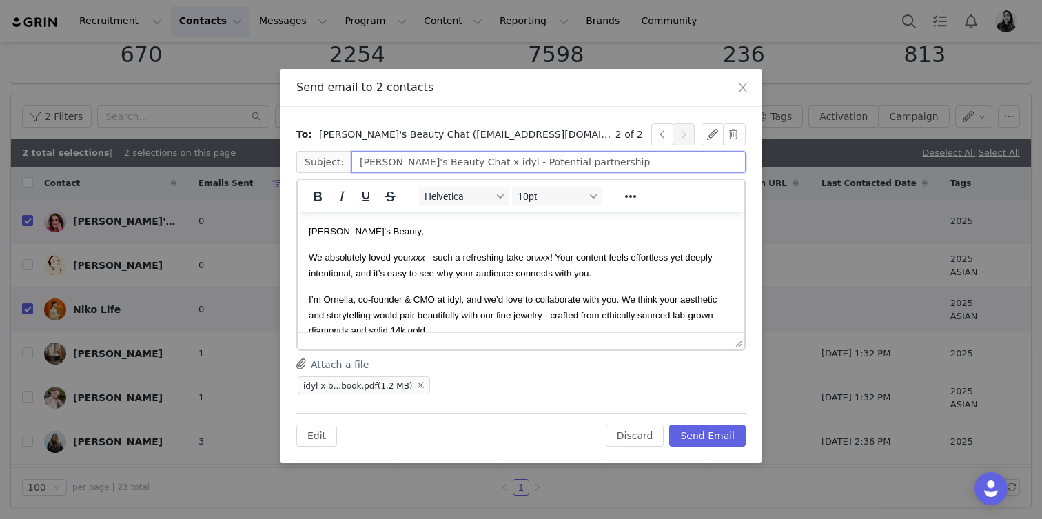
type input "Amelia's Beauty Chat x idyl - Potential partnership"
drag, startPoint x: 340, startPoint y: 232, endPoint x: 503, endPoint y: 232, distance: 163.4
click at [503, 232] on p "Amelia's Beauty," at bounding box center [521, 230] width 425 height 15
drag, startPoint x: 434, startPoint y: 251, endPoint x: 386, endPoint y: 252, distance: 48.3
click at [386, 252] on p "We absolutely loved your xxx - such a refreshing take on xxx ! Your content fee…" at bounding box center [521, 265] width 425 height 31
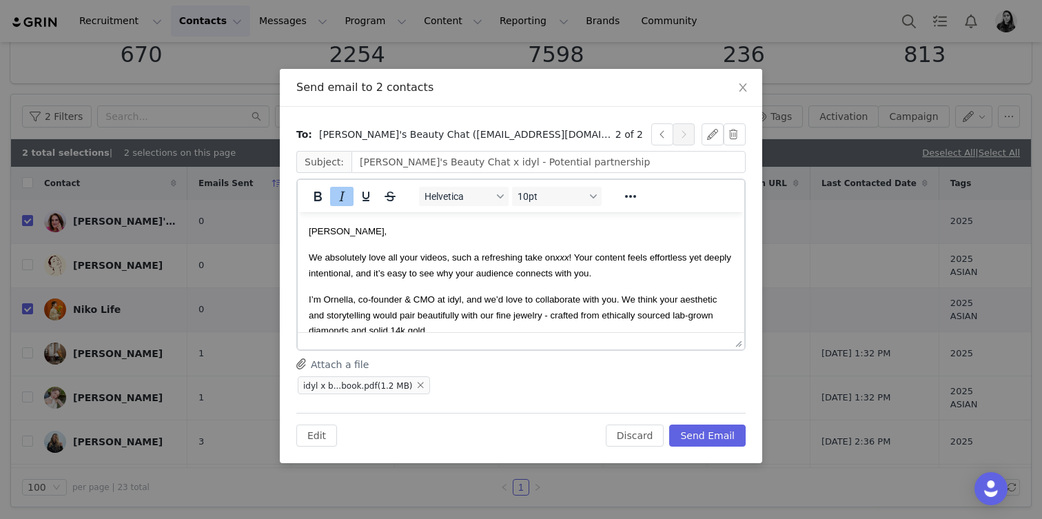
click at [560, 258] on em "xxx" at bounding box center [563, 257] width 14 height 10
click at [411, 253] on span "We absolutely love all your videos, such a refreshing take on beauty and new la…" at bounding box center [513, 265] width 409 height 26
click at [724, 439] on button "Send Email" at bounding box center [707, 436] width 77 height 22
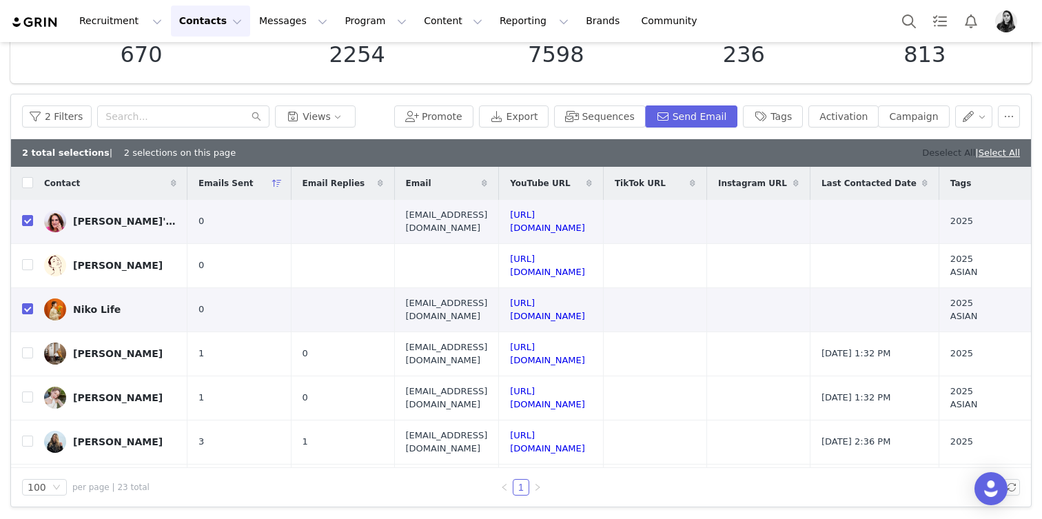
click at [931, 148] on link "Deselect All" at bounding box center [948, 153] width 53 height 10
checkbox input "false"
